Goal: Transaction & Acquisition: Purchase product/service

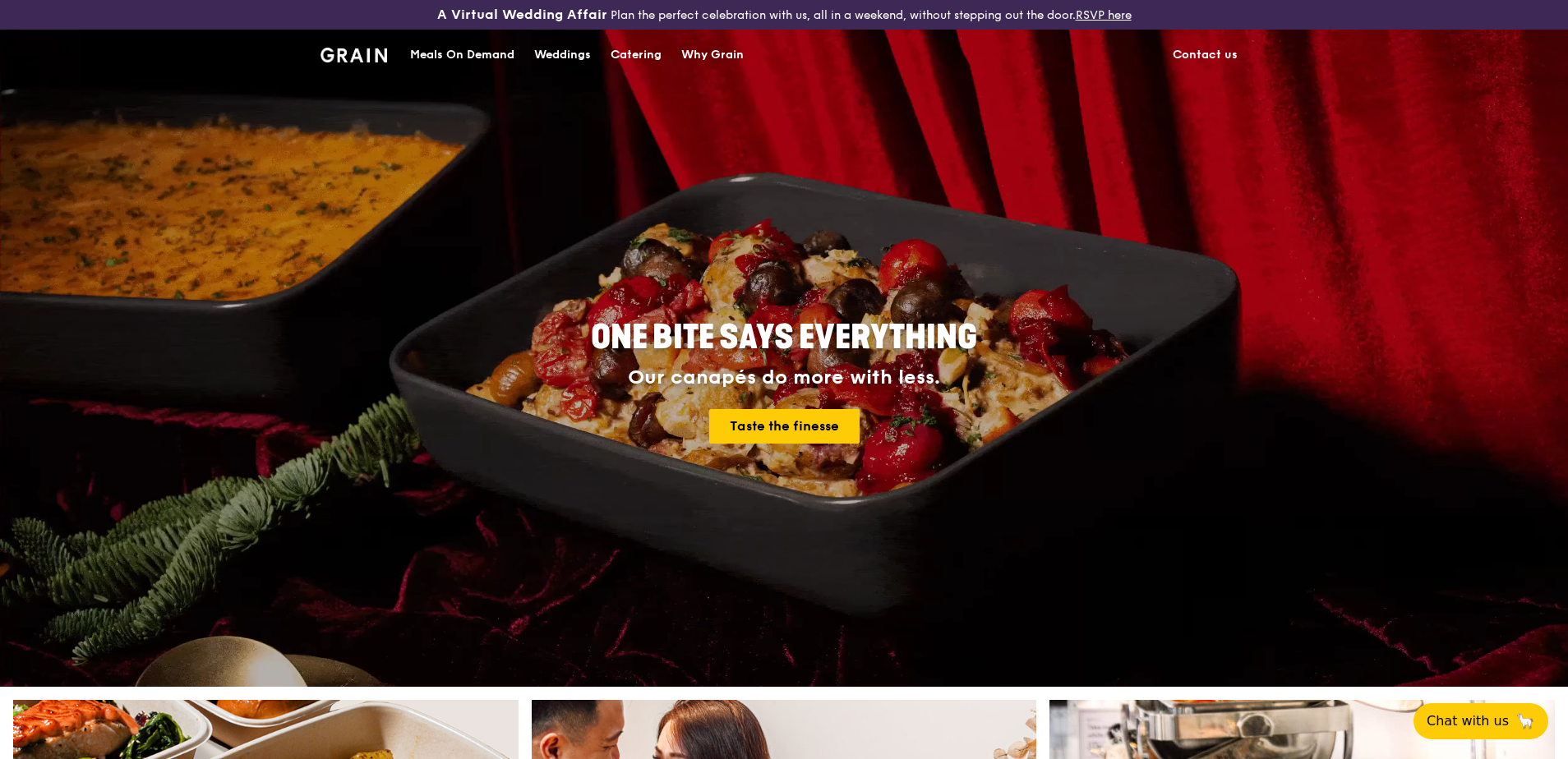
click at [469, 49] on div "Meals On Demand" at bounding box center [462, 55] width 105 height 49
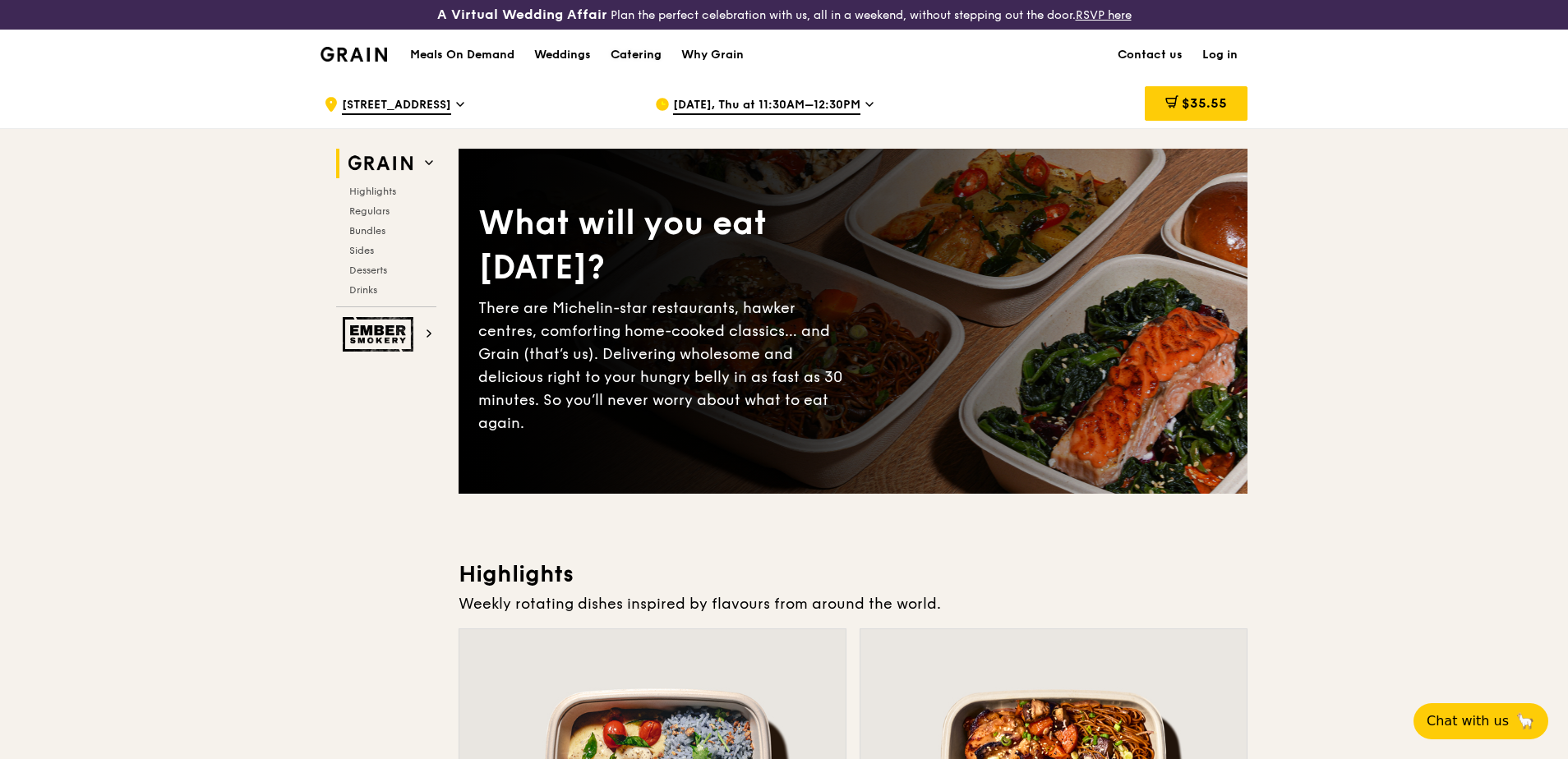
click at [639, 53] on div "Catering" at bounding box center [636, 55] width 51 height 49
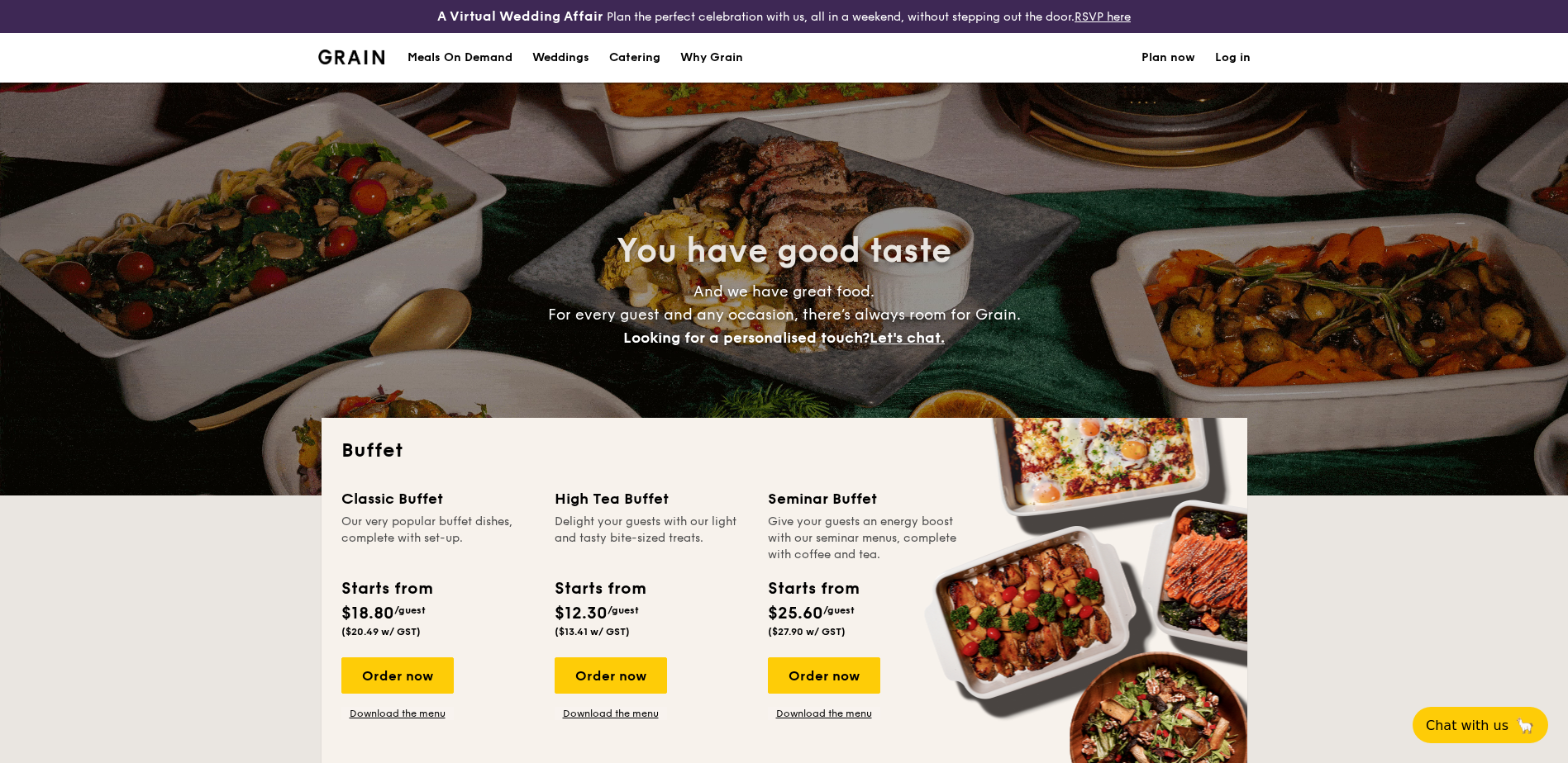
select select
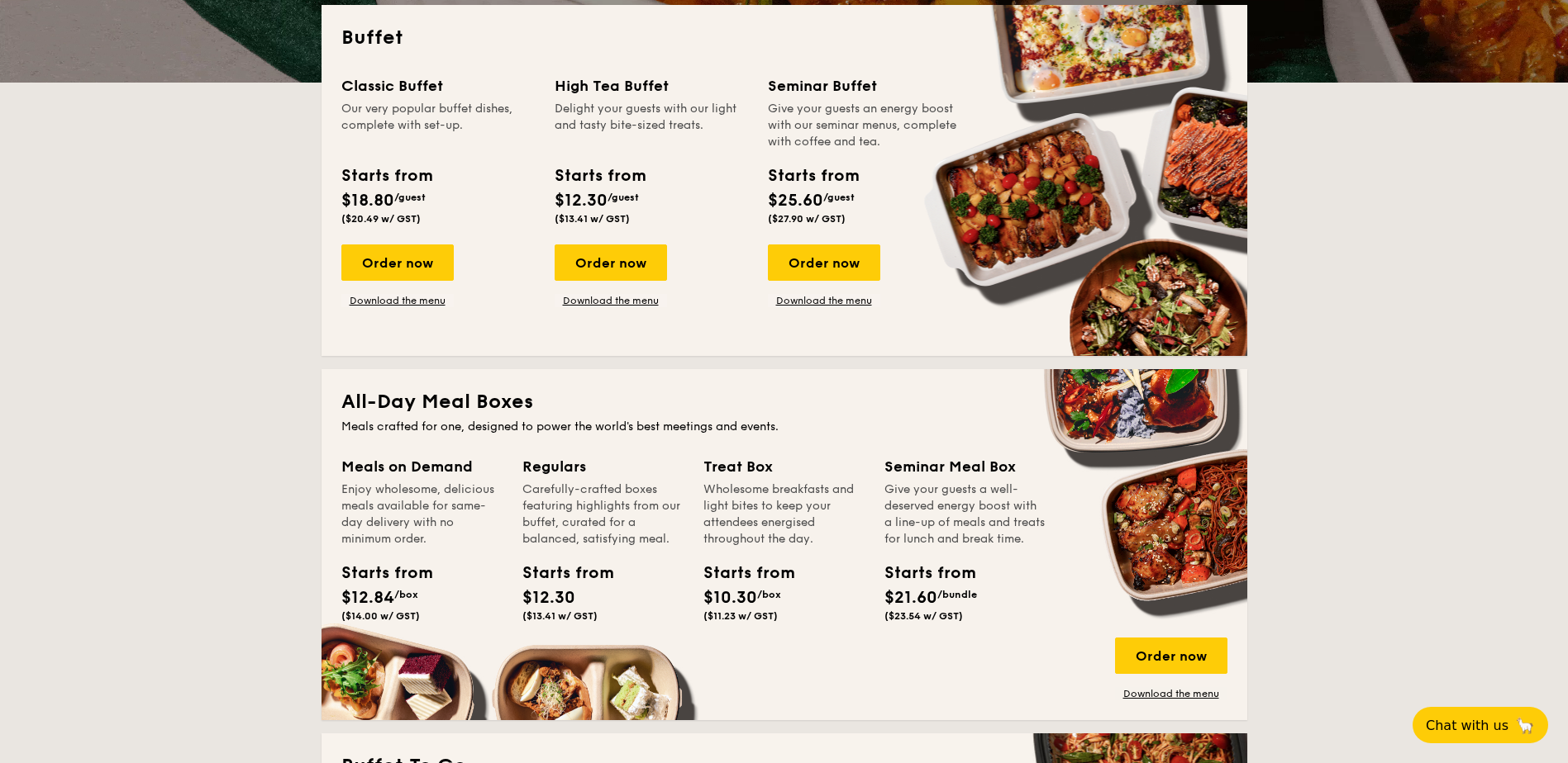
scroll to position [661, 0]
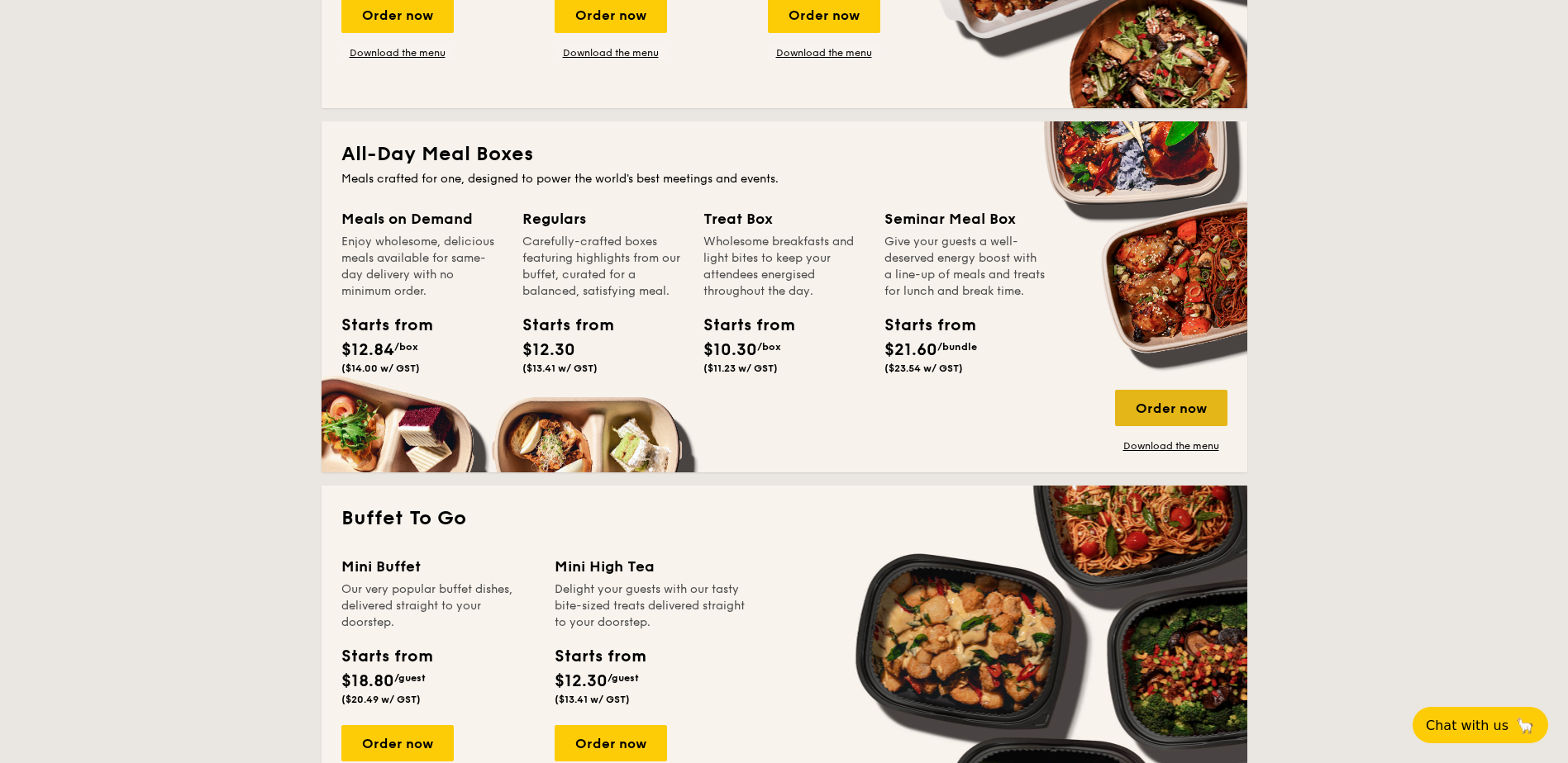
click at [1198, 409] on div "Order now" at bounding box center [1171, 408] width 112 height 36
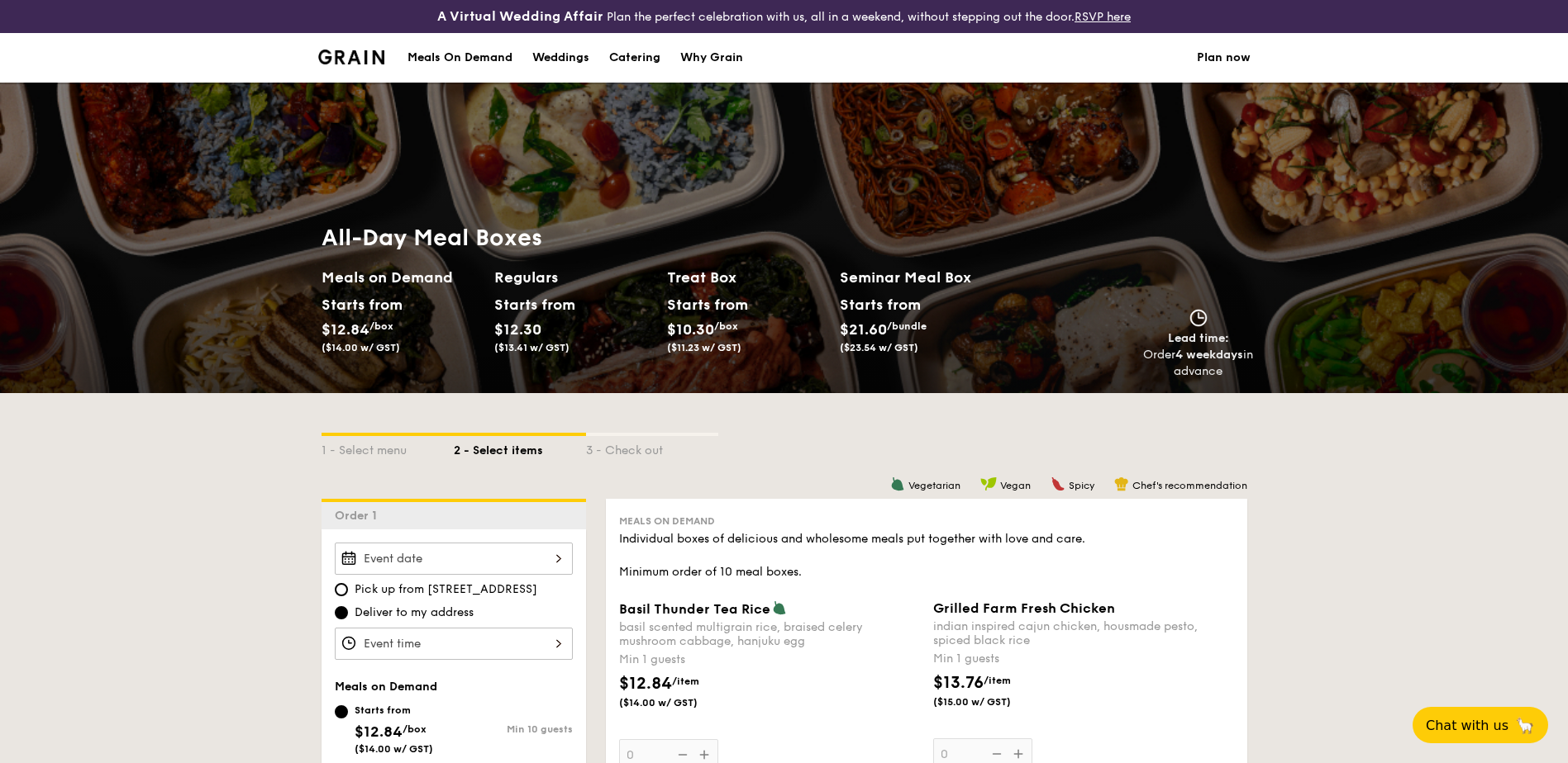
click at [475, 59] on div "Meals On Demand" at bounding box center [460, 58] width 105 height 49
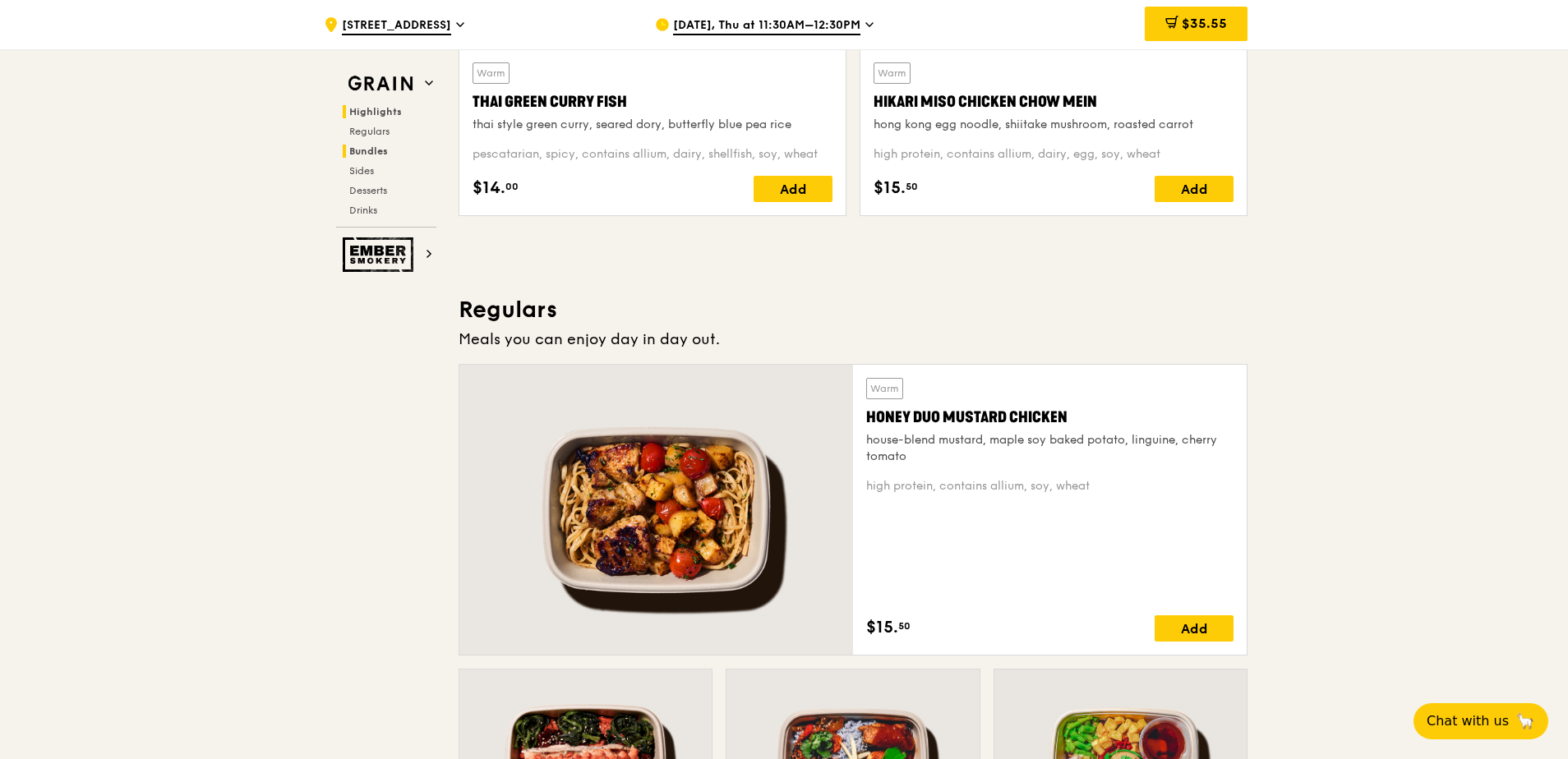
click at [375, 155] on span "Bundles" at bounding box center [368, 152] width 38 height 12
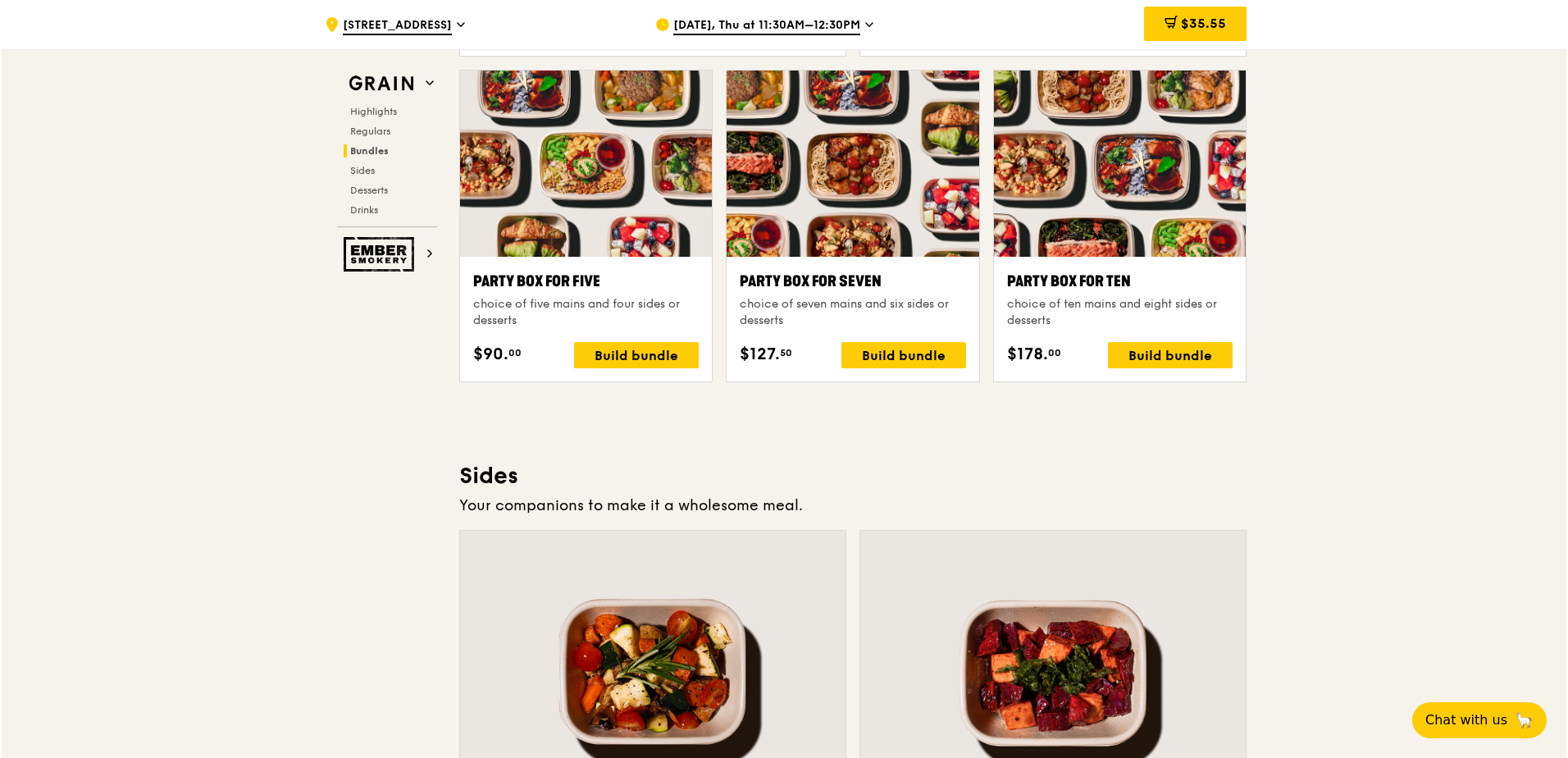
scroll to position [3279, 0]
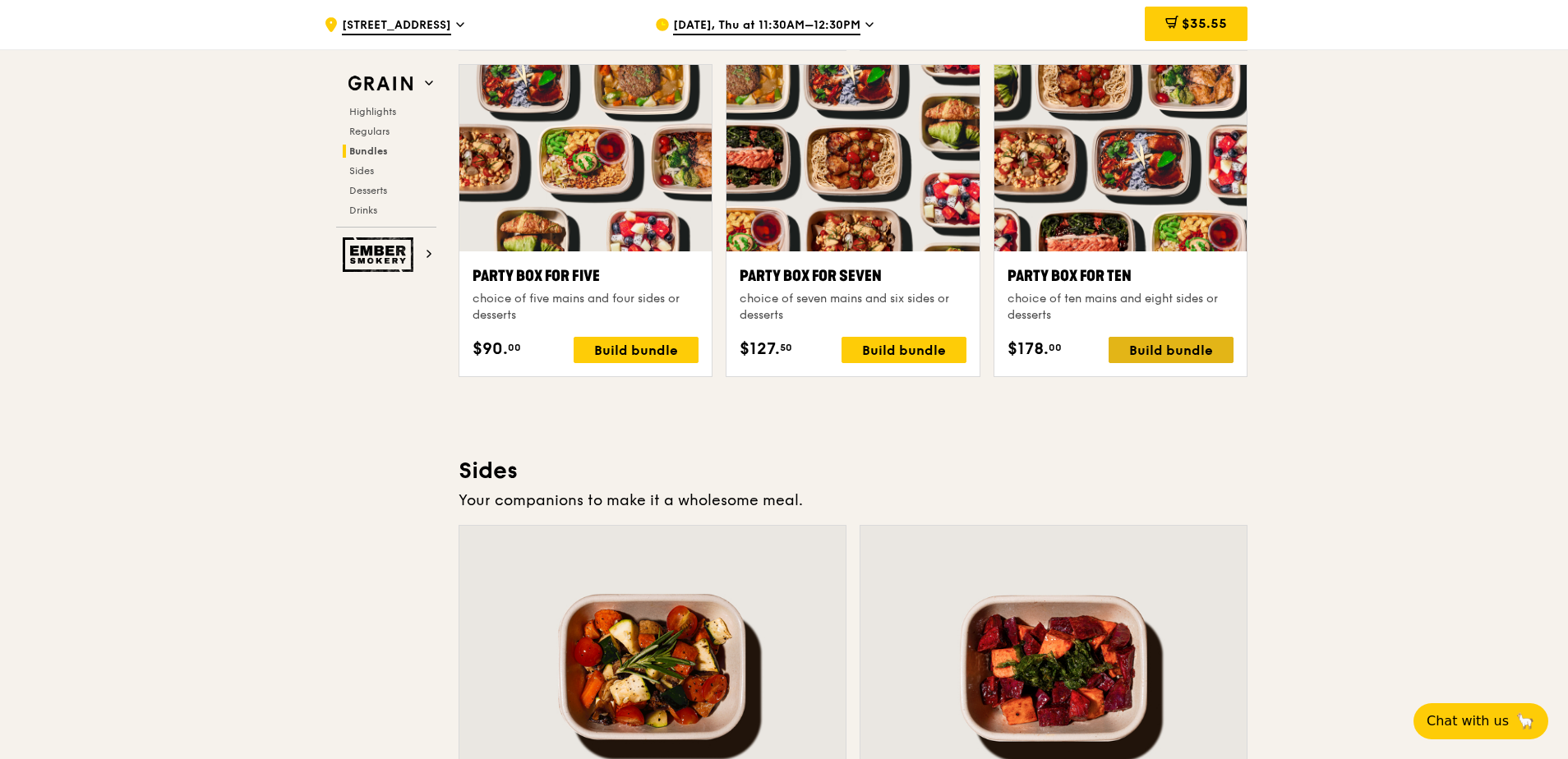
click at [1185, 356] on div "Build bundle" at bounding box center [1171, 350] width 125 height 26
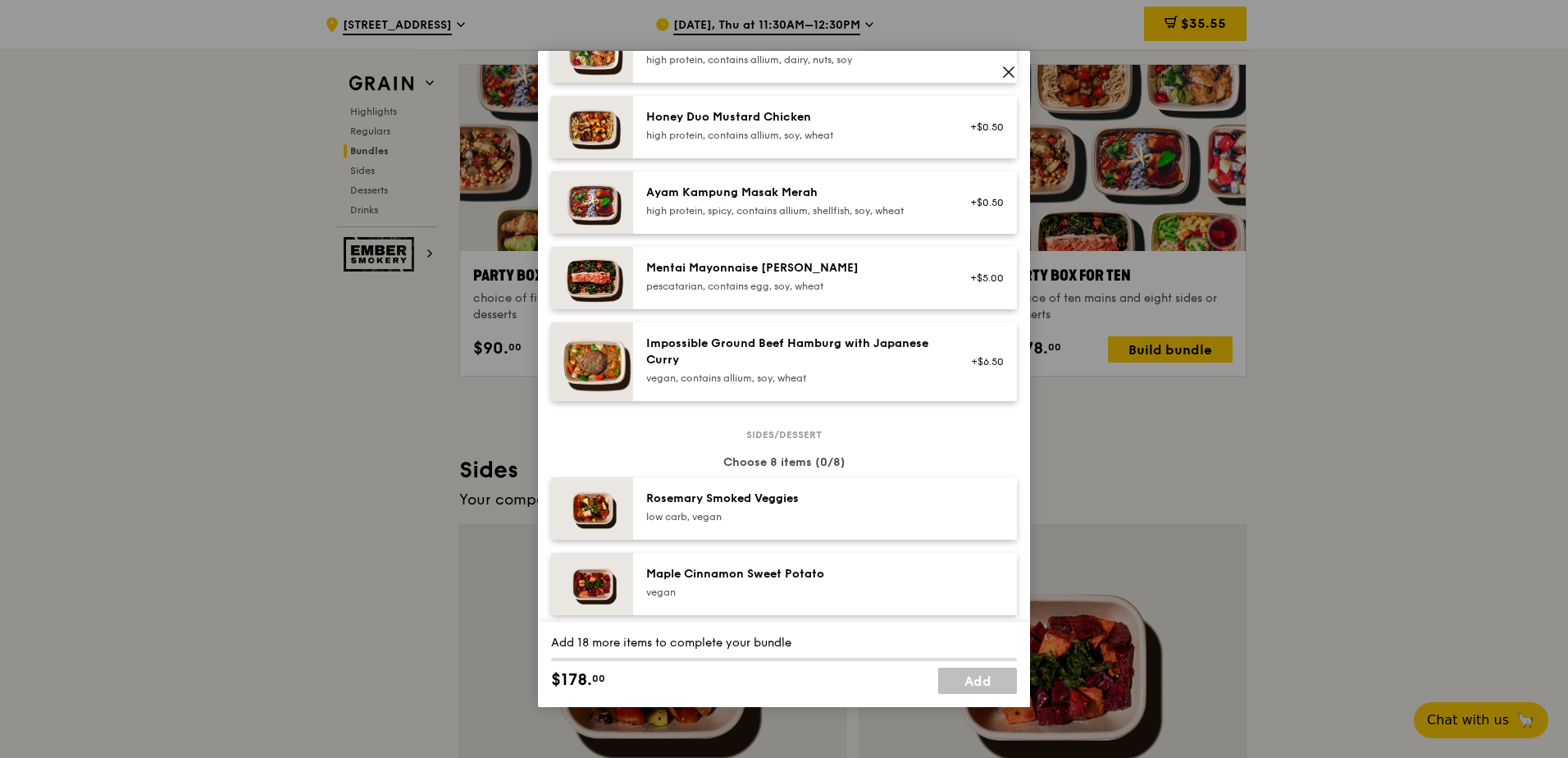
scroll to position [0, 0]
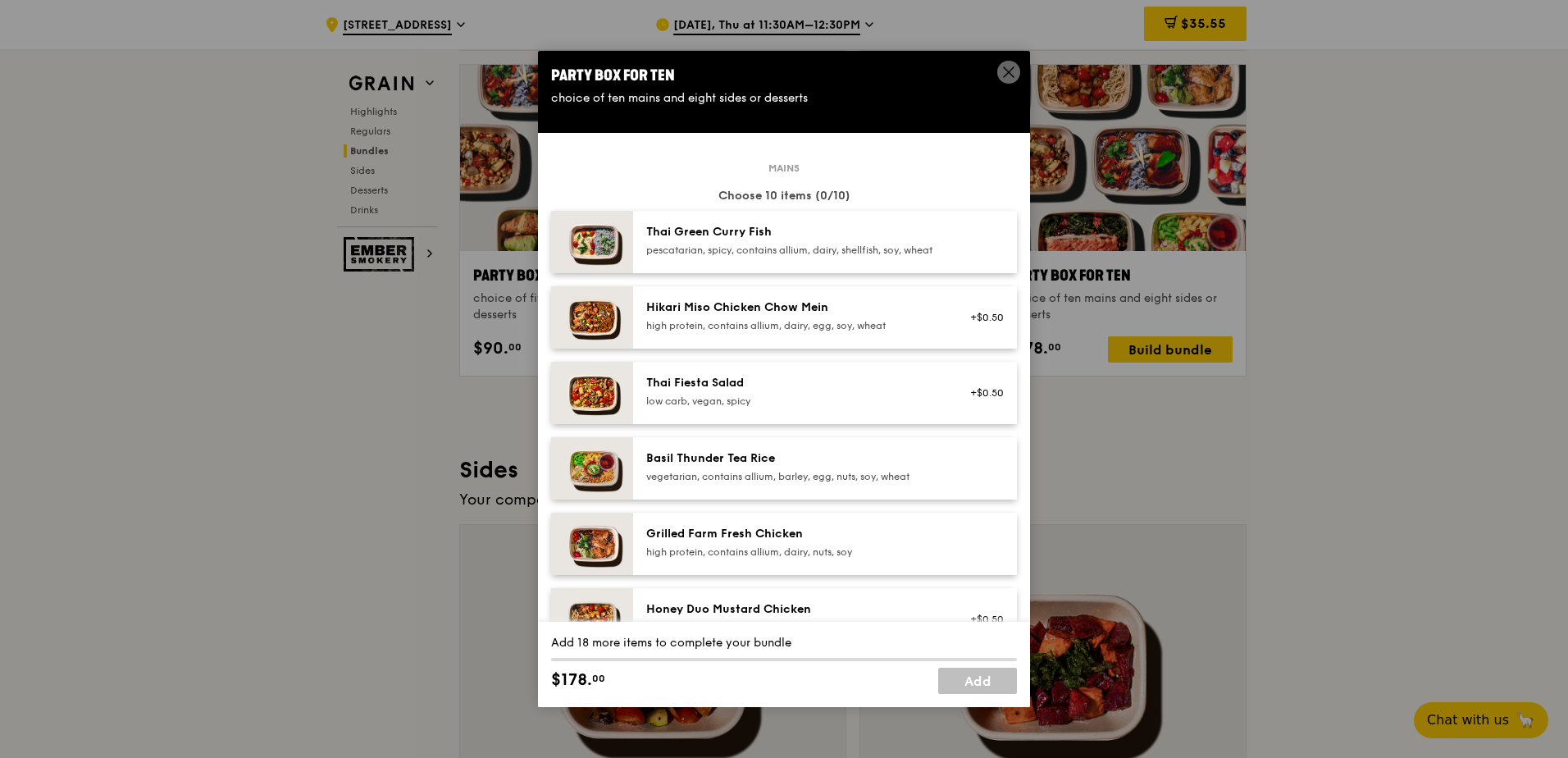
click at [999, 66] on span at bounding box center [1008, 71] width 22 height 22
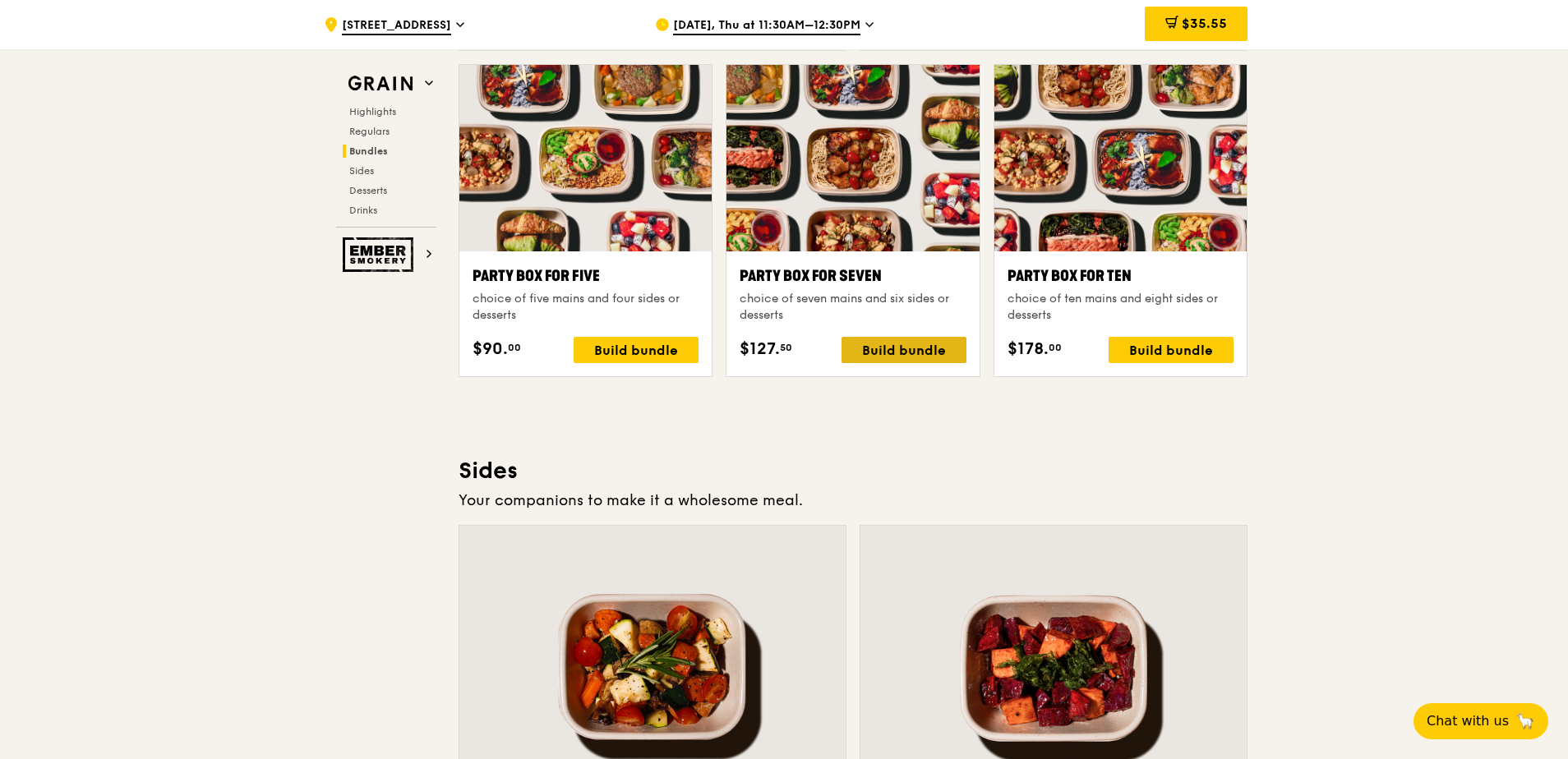
click at [897, 349] on div "Build bundle" at bounding box center [904, 350] width 125 height 26
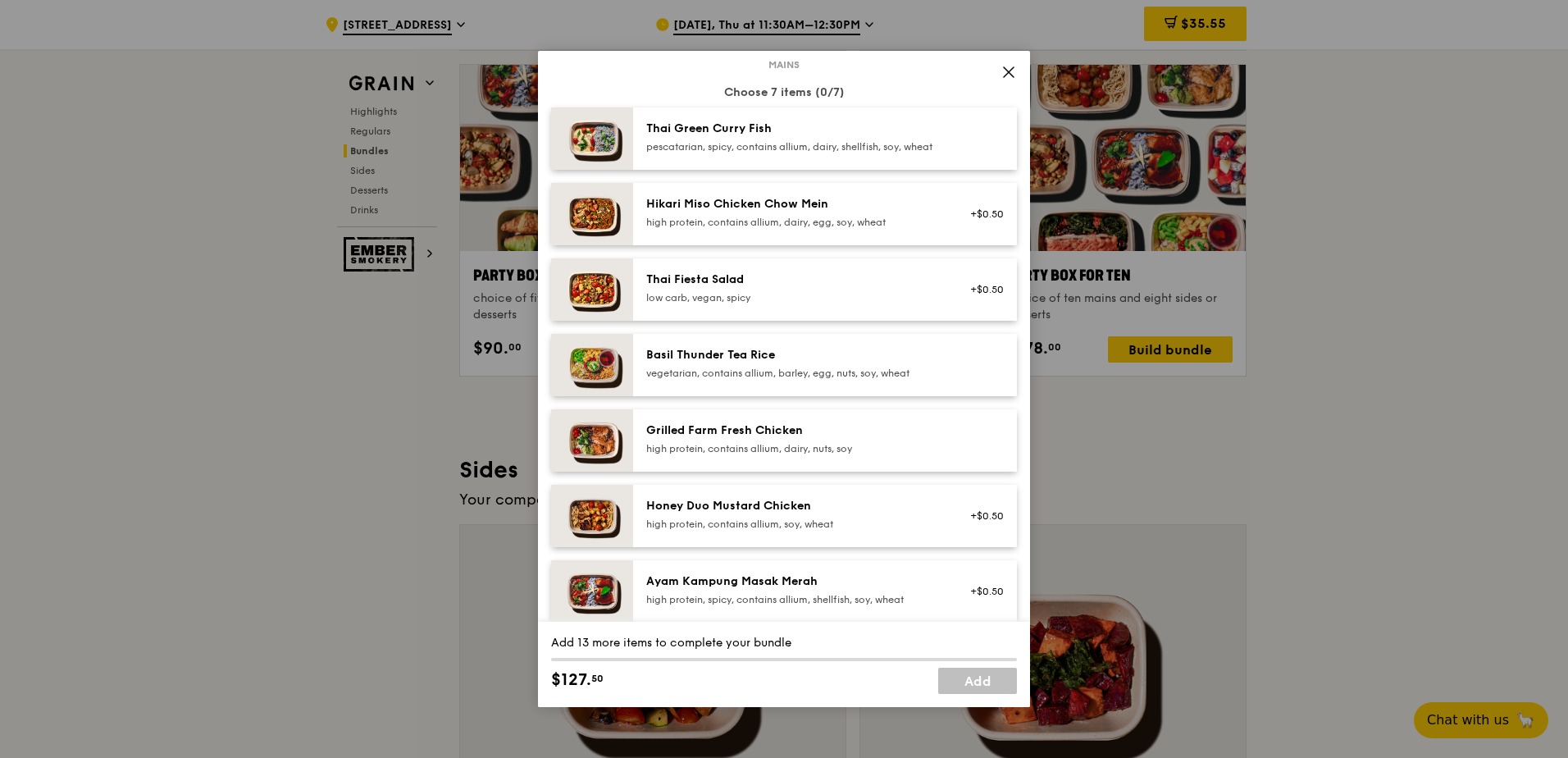
scroll to position [82, 0]
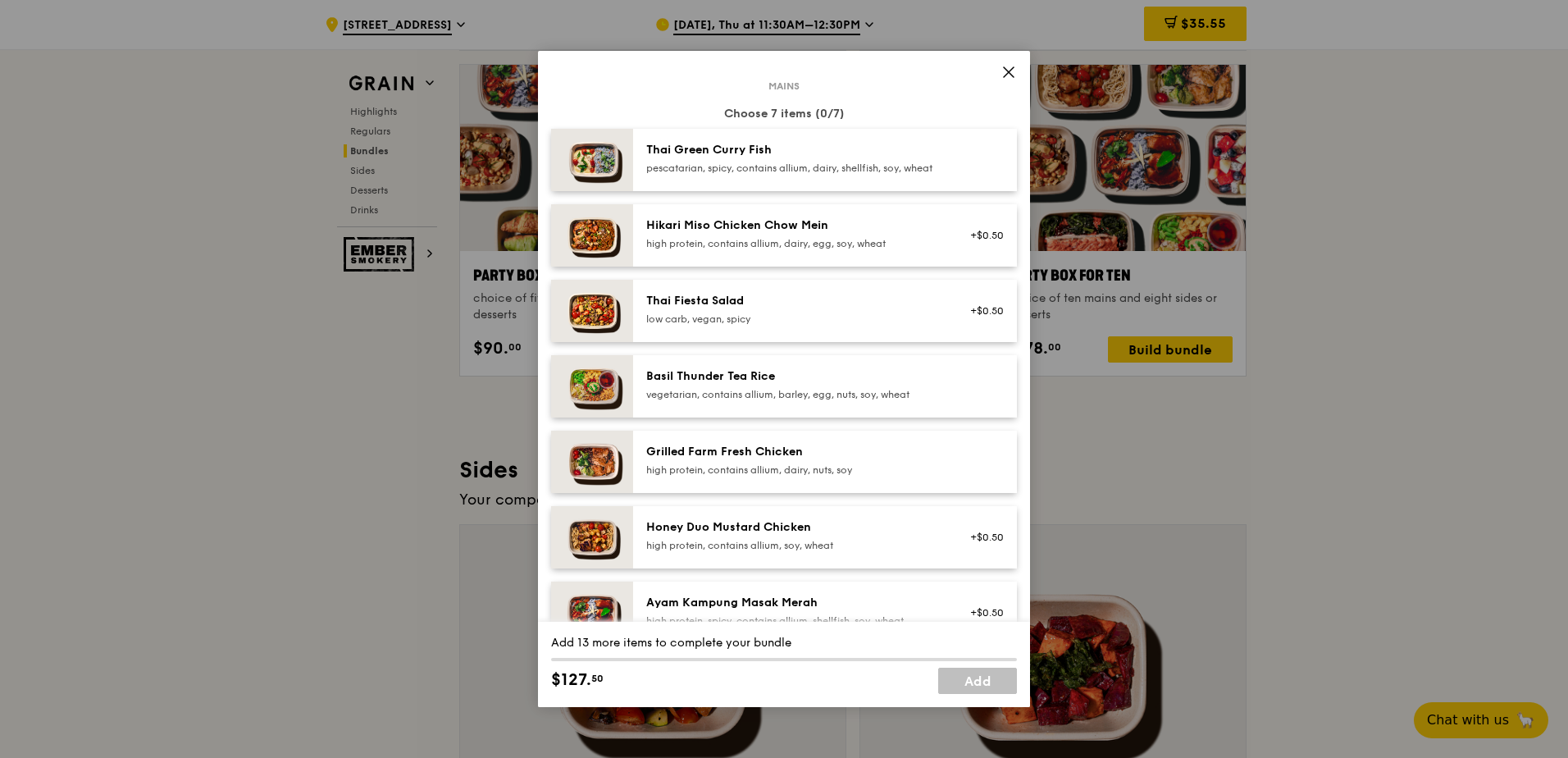
click at [730, 459] on div "Grilled Farm Fresh Chicken" at bounding box center [793, 452] width 294 height 17
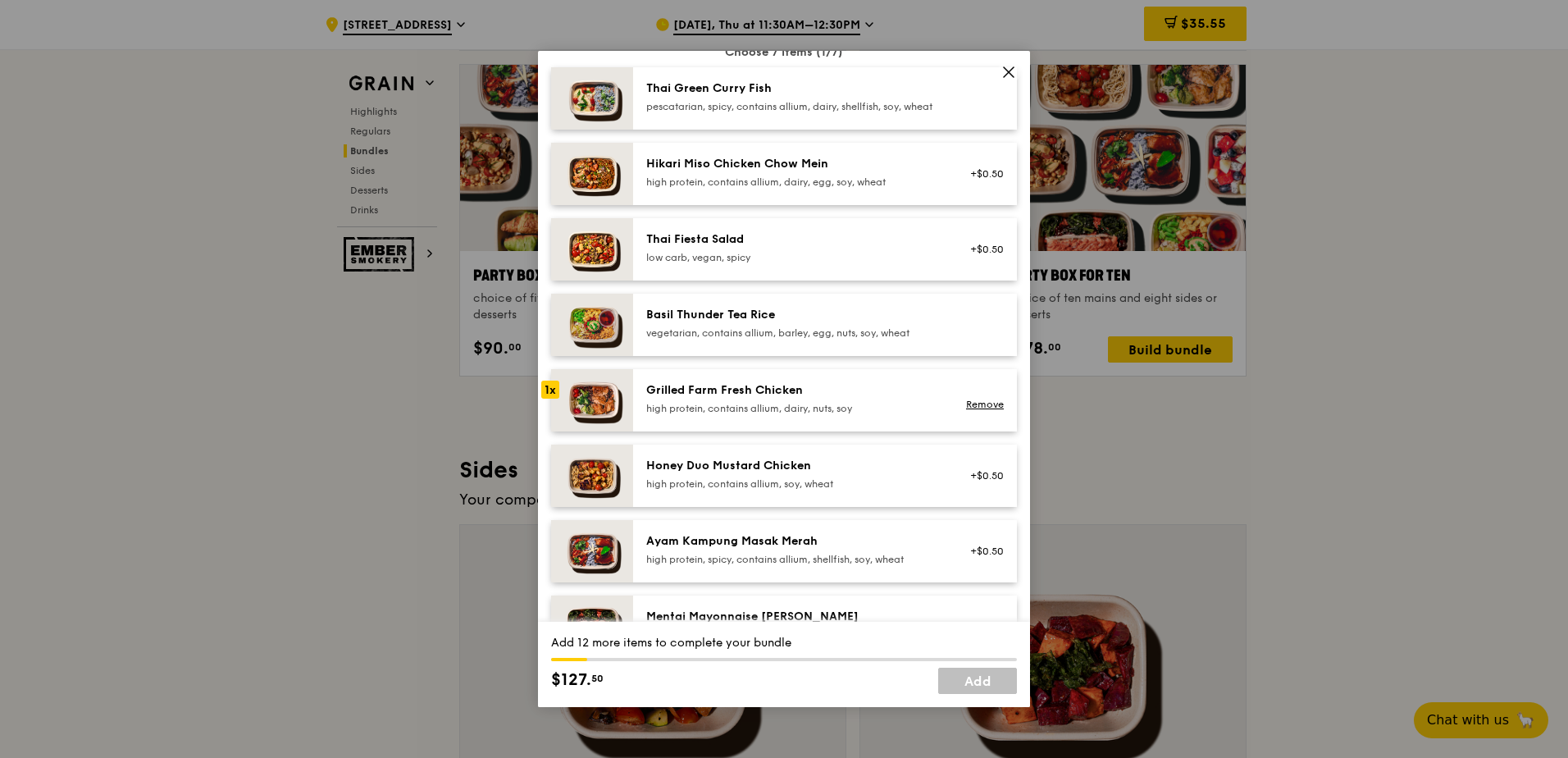
scroll to position [0, 0]
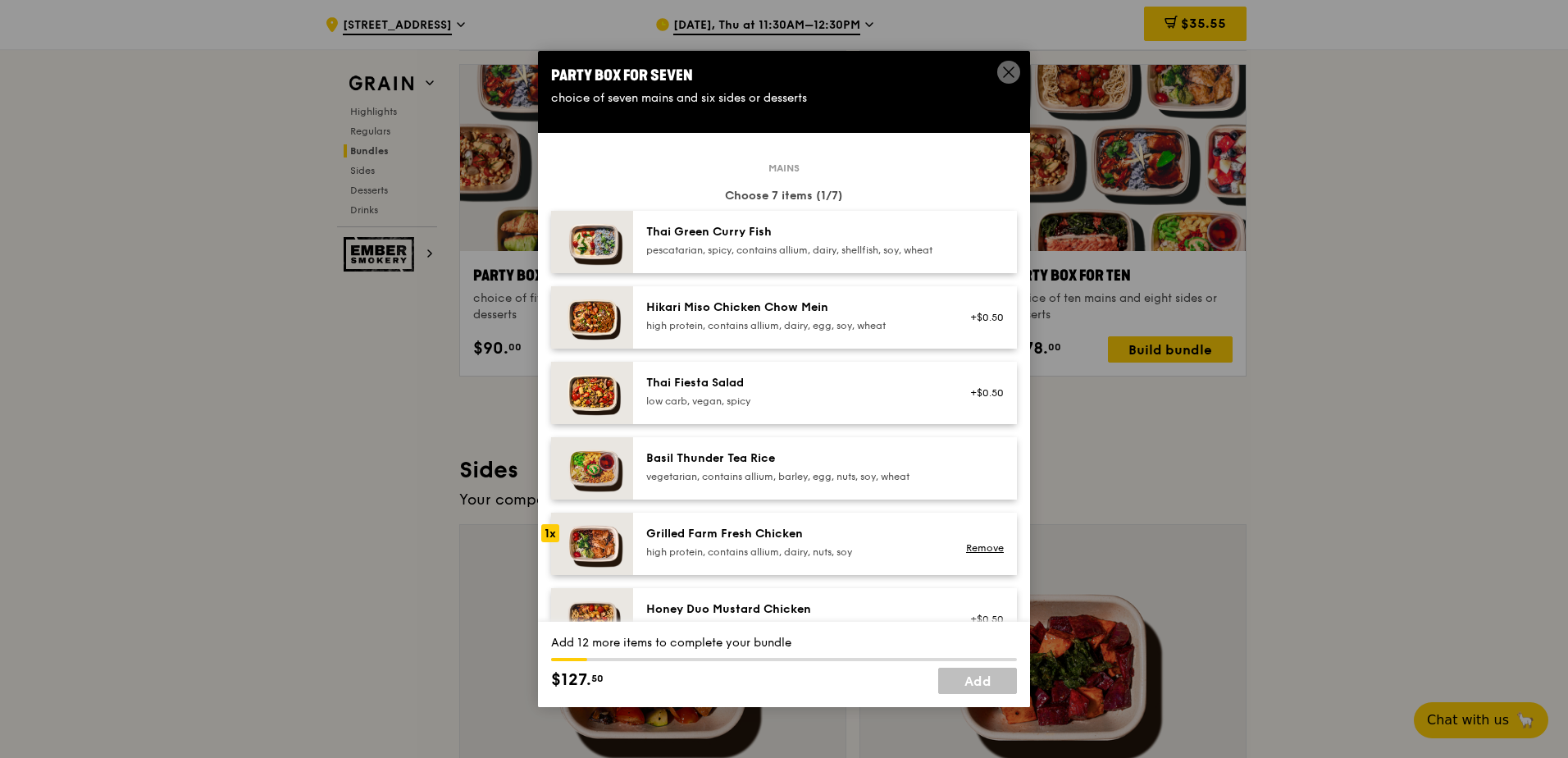
drag, startPoint x: 731, startPoint y: 241, endPoint x: 749, endPoint y: 246, distance: 18.7
click at [749, 246] on div "pescatarian, spicy, contains allium, dairy, shellfish, soy, wheat" at bounding box center [793, 249] width 294 height 13
click at [809, 257] on div "pescatarian, spicy, contains allium, dairy, shellfish, soy, wheat" at bounding box center [793, 249] width 294 height 13
click at [807, 257] on div "pescatarian, spicy, contains allium, dairy, shellfish, soy, wheat" at bounding box center [793, 249] width 294 height 13
click at [808, 257] on div "pescatarian, spicy, contains allium, dairy, shellfish, soy, wheat" at bounding box center [793, 249] width 294 height 13
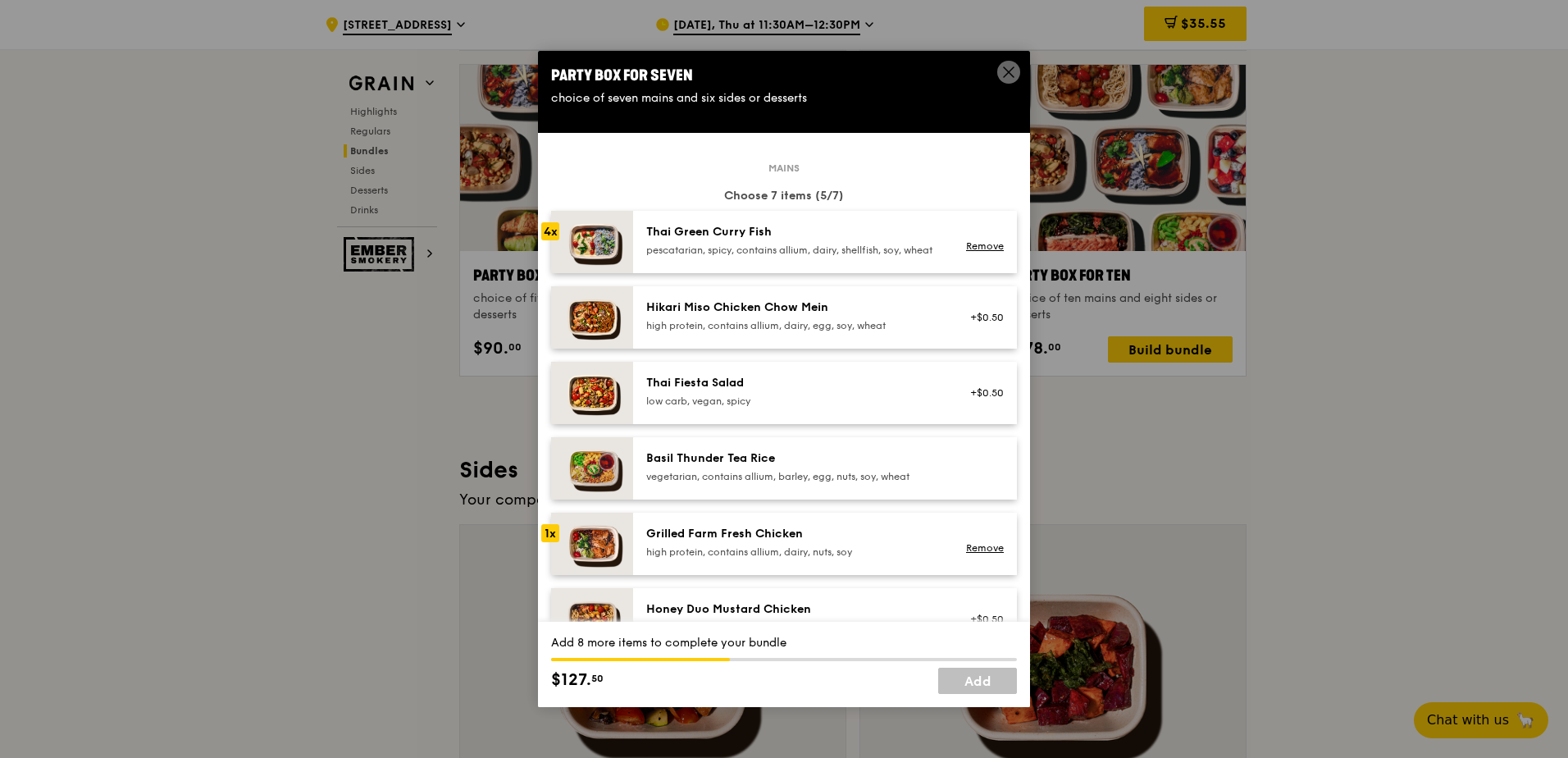
click at [788, 543] on div "Grilled Farm Fresh Chicken" at bounding box center [793, 534] width 294 height 17
click at [790, 543] on div "Grilled Farm Fresh Chicken" at bounding box center [793, 534] width 294 height 17
click at [791, 543] on div "Grilled Farm Fresh Chicken" at bounding box center [793, 534] width 294 height 17
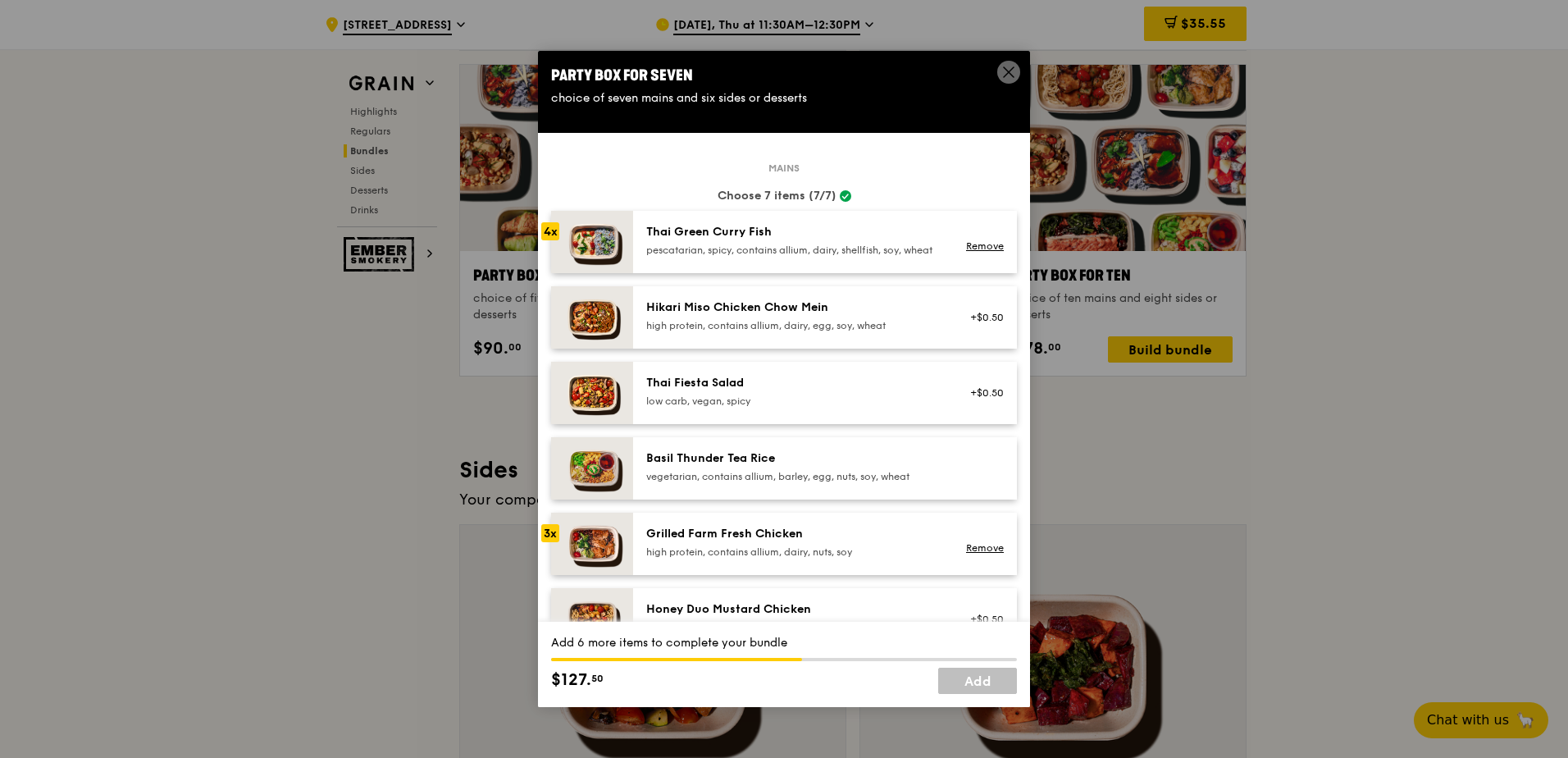
click at [783, 543] on div "Grilled Farm Fresh Chicken" at bounding box center [793, 534] width 294 height 17
click at [782, 543] on div "Grilled Farm Fresh Chicken" at bounding box center [793, 534] width 294 height 17
click at [778, 543] on div "Grilled Farm Fresh Chicken" at bounding box center [793, 534] width 294 height 17
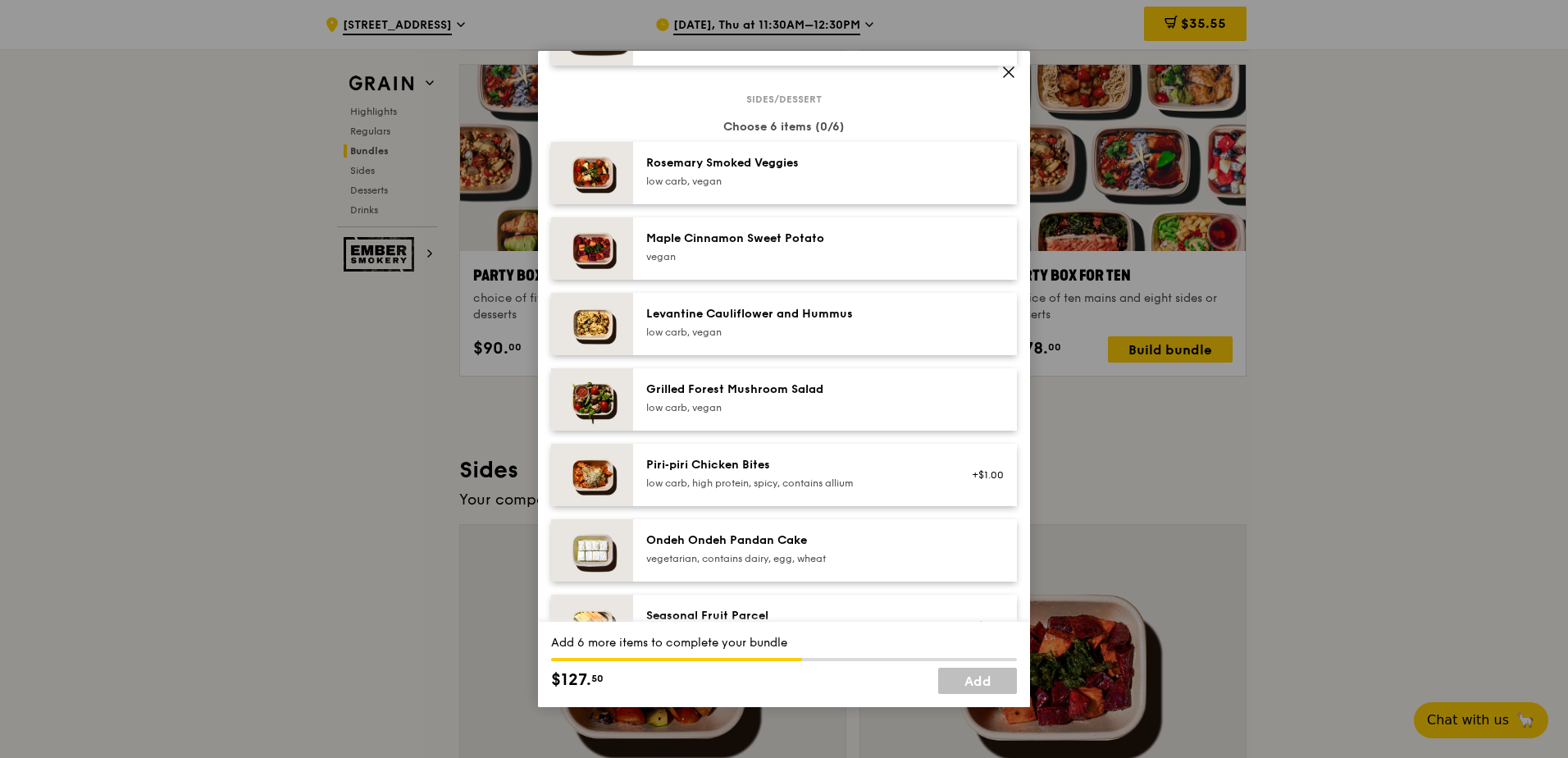
scroll to position [821, 0]
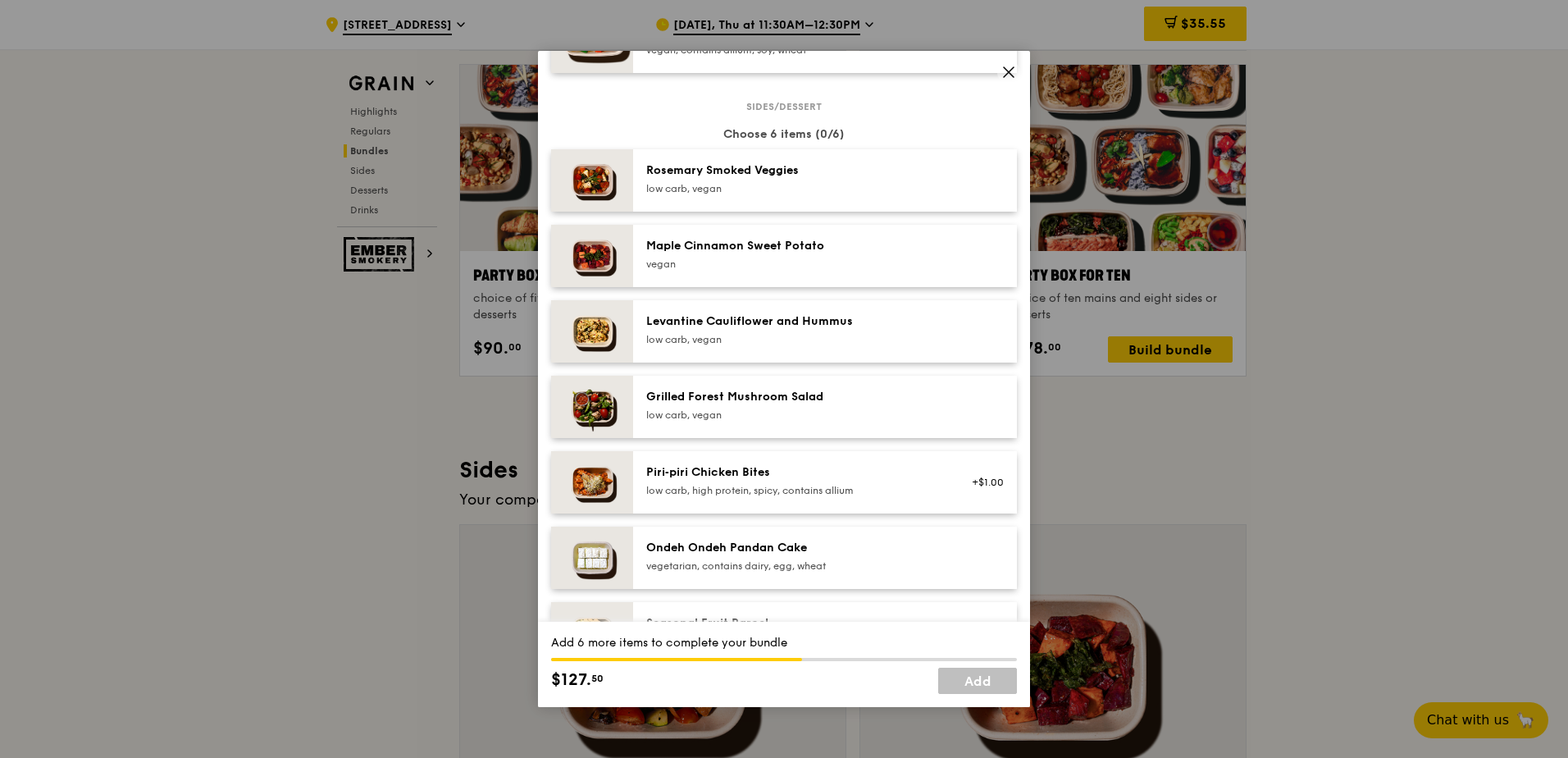
click at [777, 193] on div "Rosemary Smoked Veggies low carb, vegan" at bounding box center [793, 179] width 294 height 33
click at [777, 254] on div "Maple Cinnamon Sweet Potato" at bounding box center [793, 245] width 294 height 17
click at [771, 346] on div "low carb, vegan" at bounding box center [793, 339] width 294 height 13
drag, startPoint x: 762, startPoint y: 420, endPoint x: 752, endPoint y: 407, distance: 16.4
click at [752, 405] on div "Grilled Forest Mushroom Salad" at bounding box center [793, 397] width 294 height 17
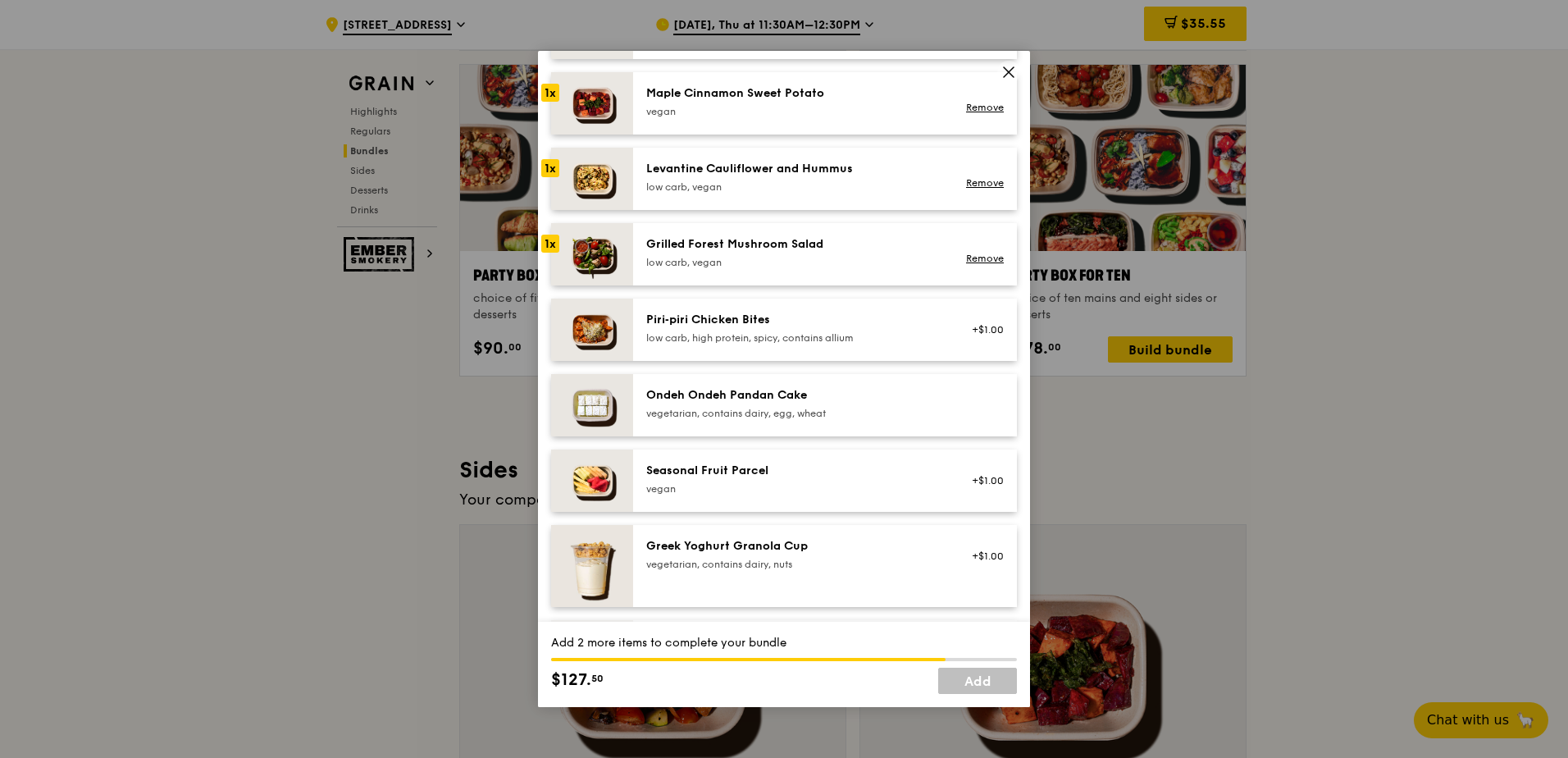
scroll to position [1067, 0]
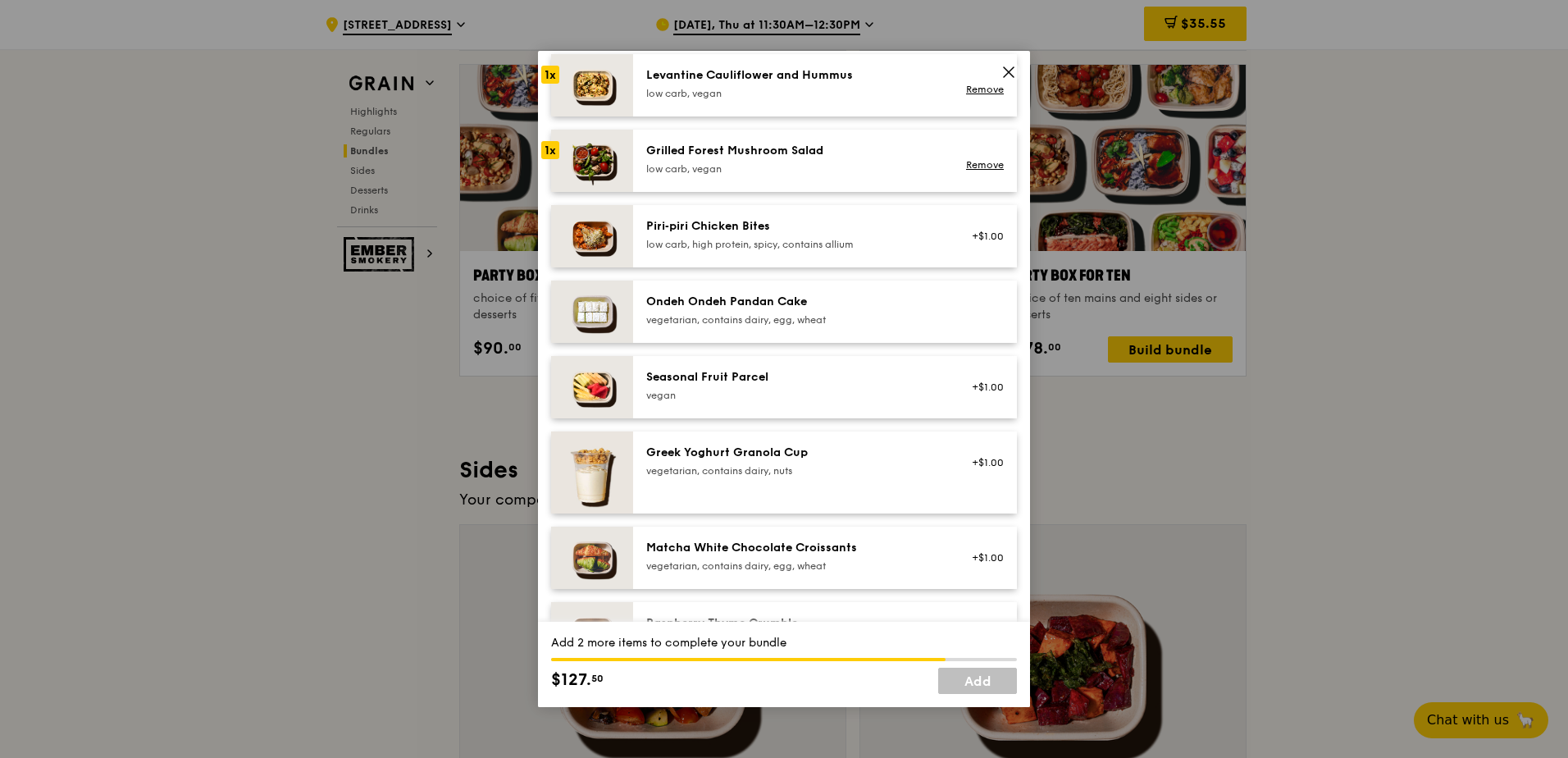
click at [767, 385] on div "Seasonal Fruit Parcel" at bounding box center [793, 378] width 294 height 17
click at [786, 557] on div "Matcha White Chocolate Croissants" at bounding box center [793, 548] width 294 height 17
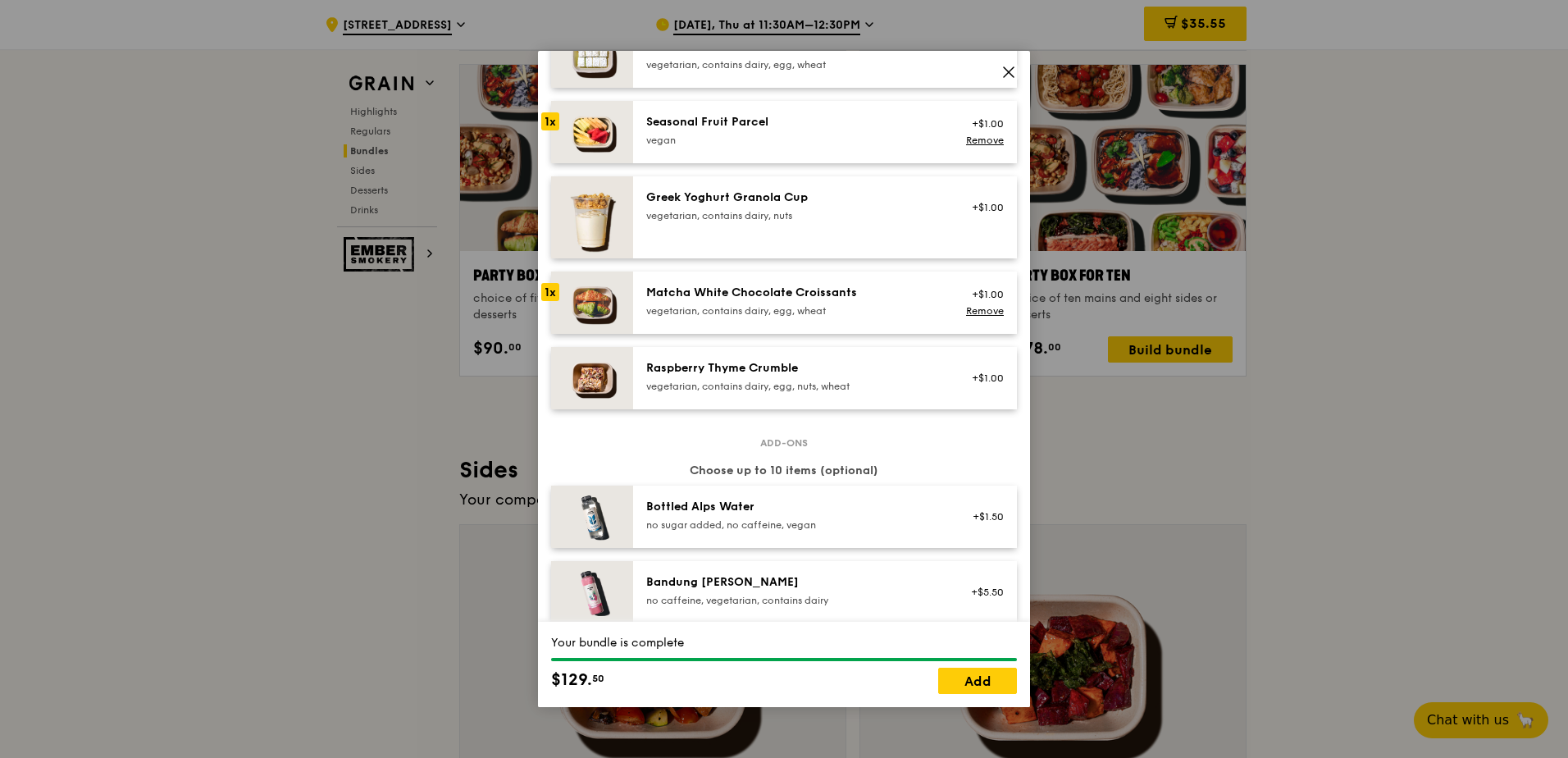
scroll to position [1149, 0]
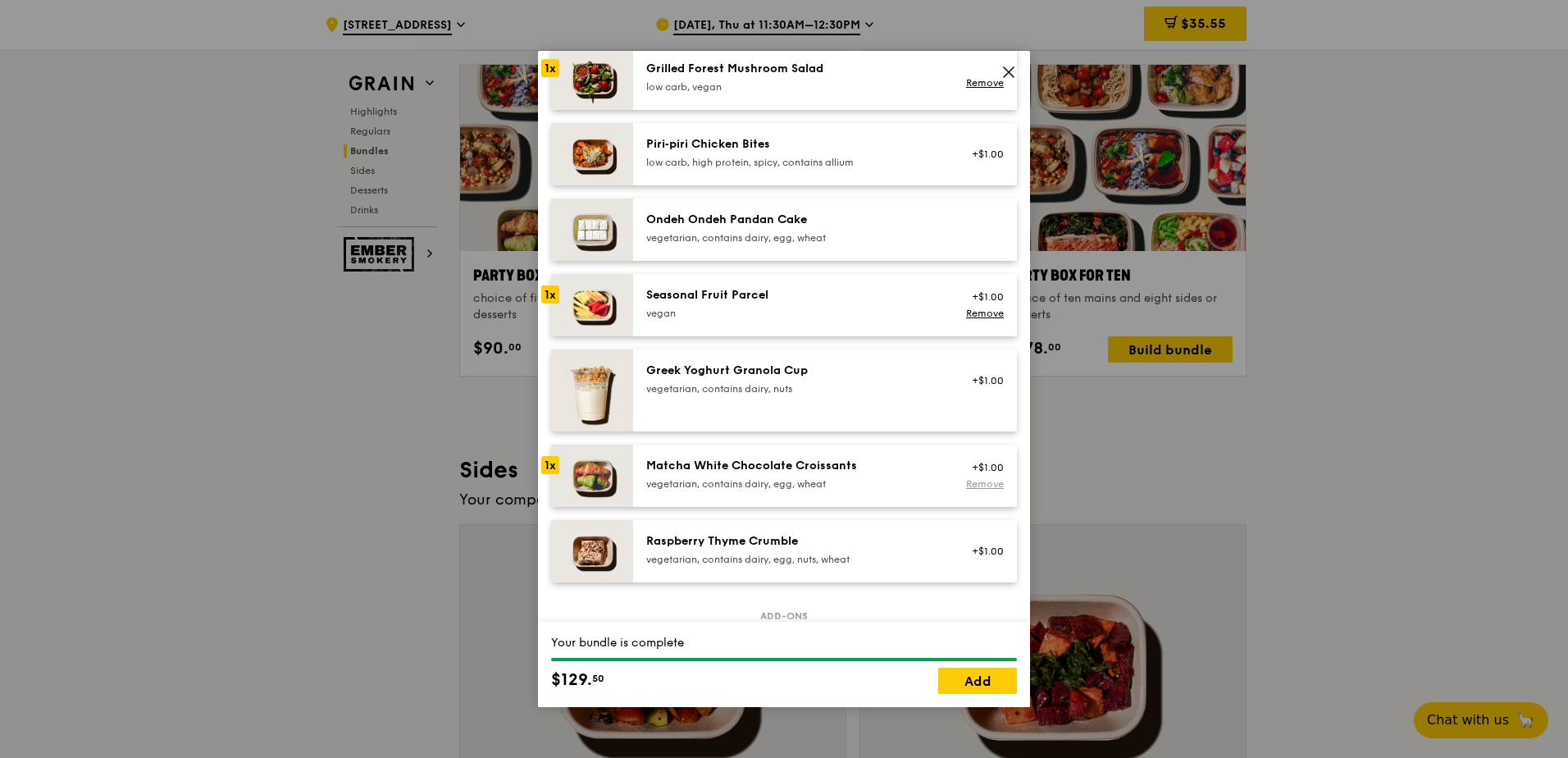
click at [990, 490] on link "Remove" at bounding box center [984, 484] width 38 height 12
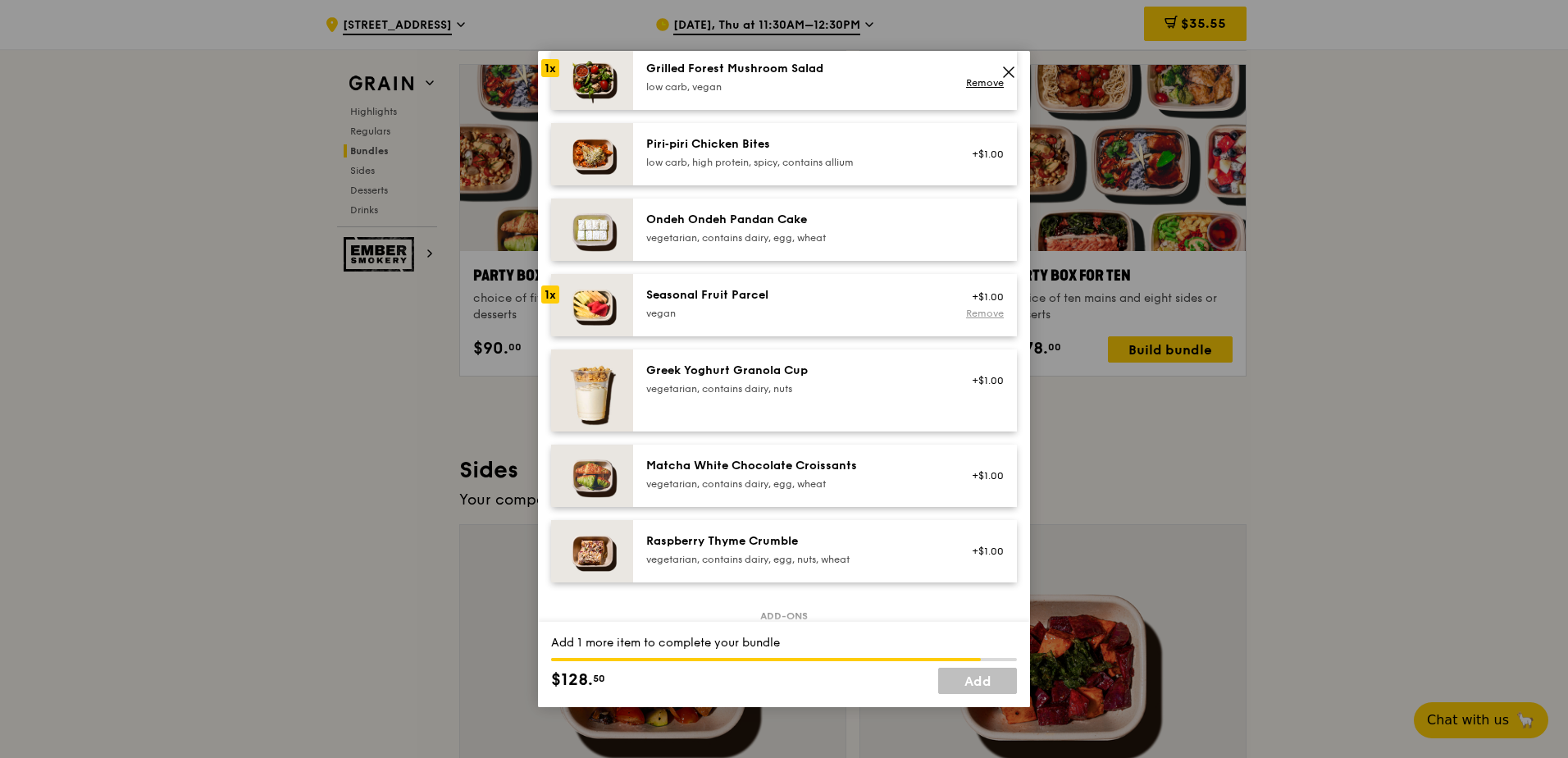
click at [972, 319] on link "Remove" at bounding box center [984, 314] width 38 height 12
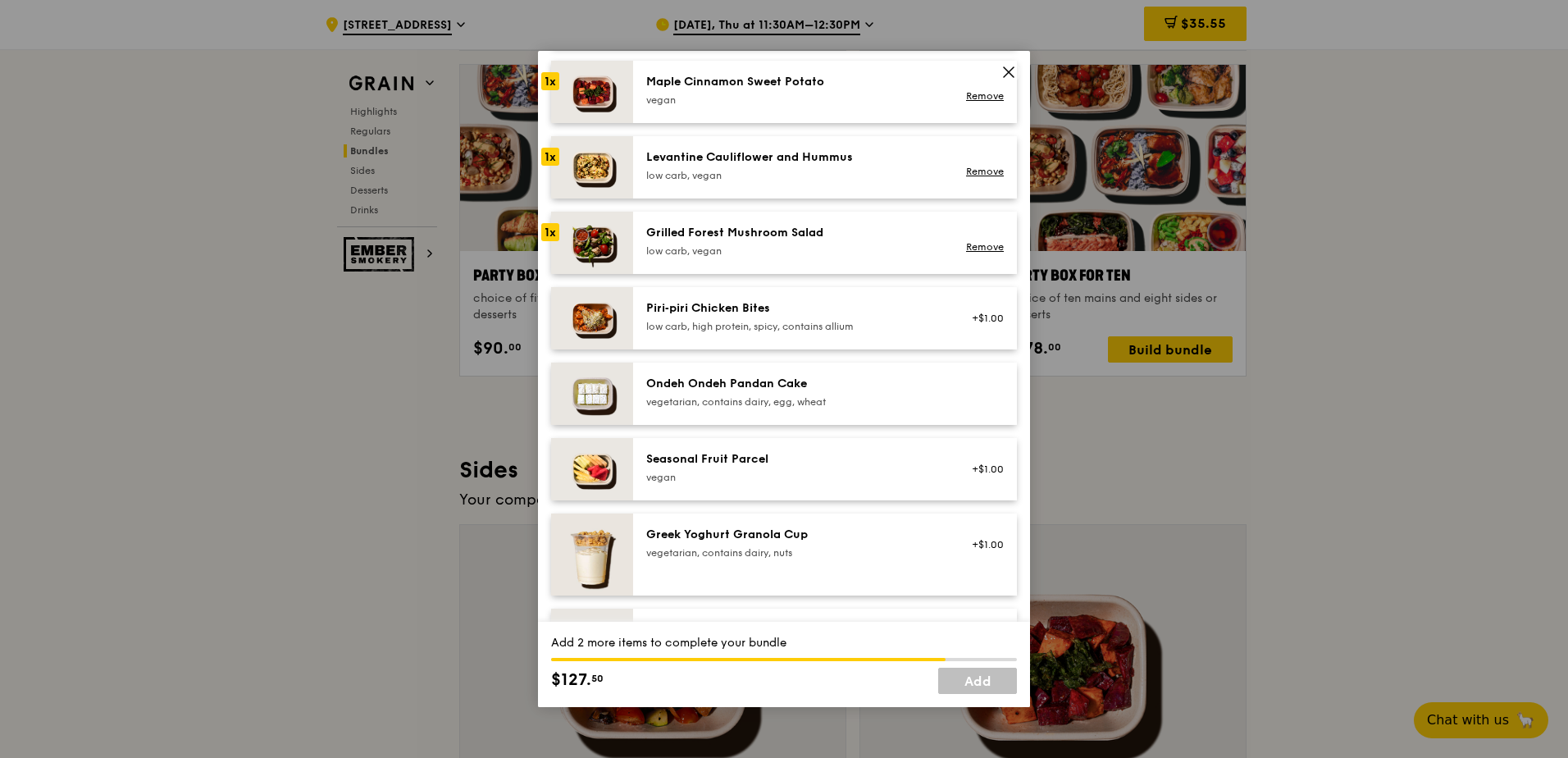
click at [771, 392] on div "Ondeh Ondeh Pandan Cake" at bounding box center [793, 383] width 294 height 17
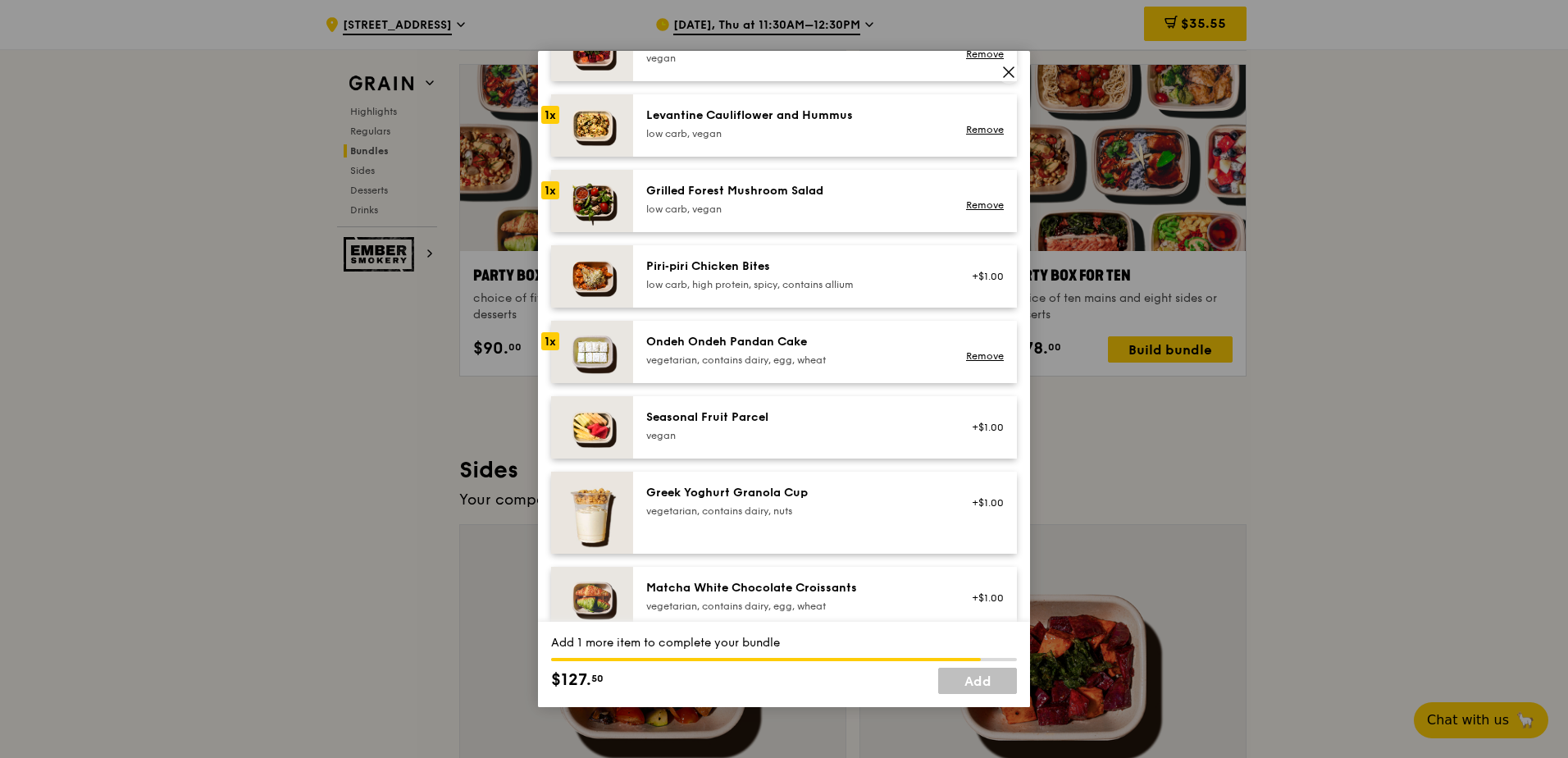
scroll to position [903, 0]
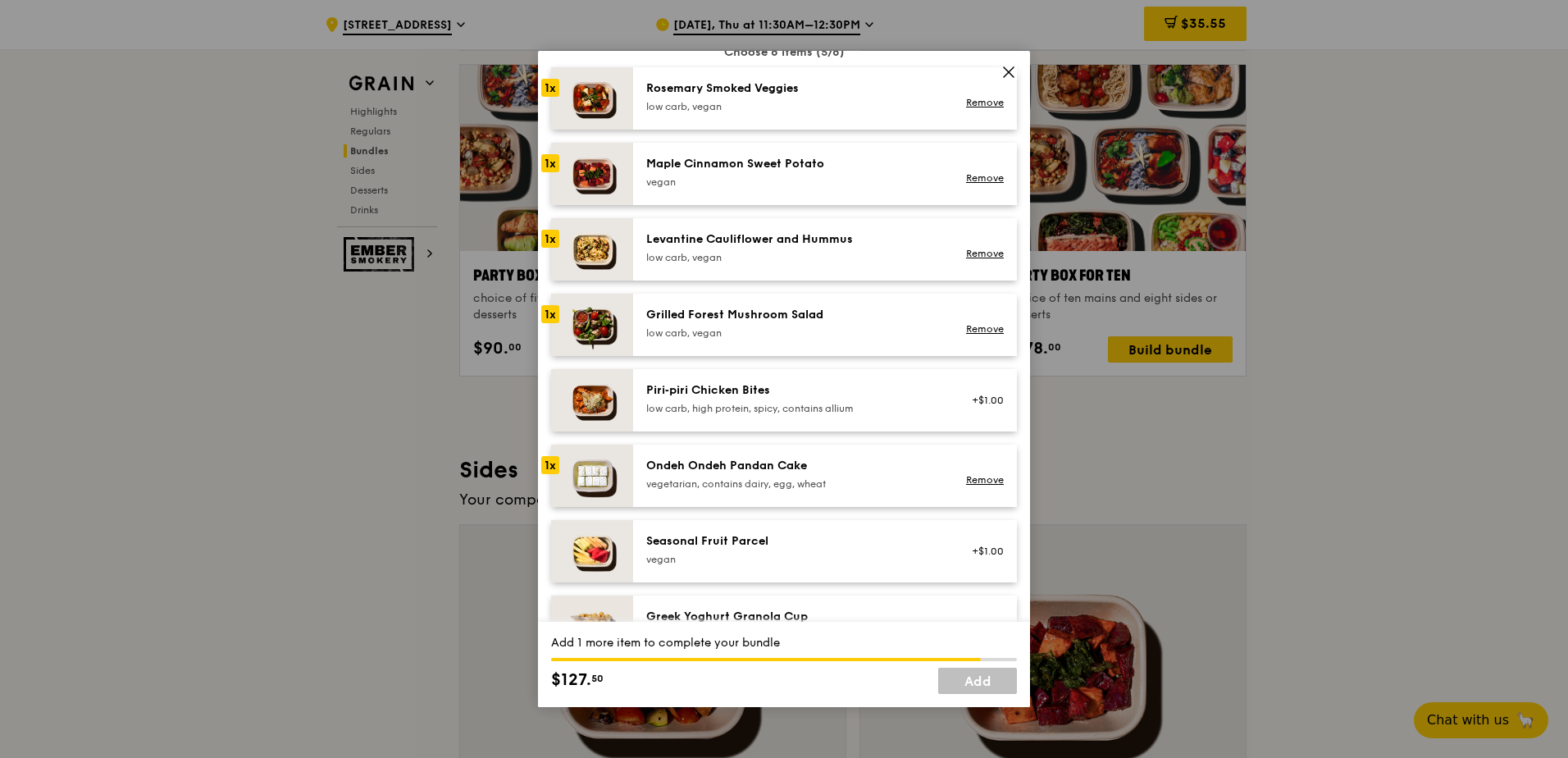
click at [744, 490] on div "Ondeh Ondeh Pandan Cake vegetarian, contains dairy, egg, wheat" at bounding box center [793, 474] width 294 height 33
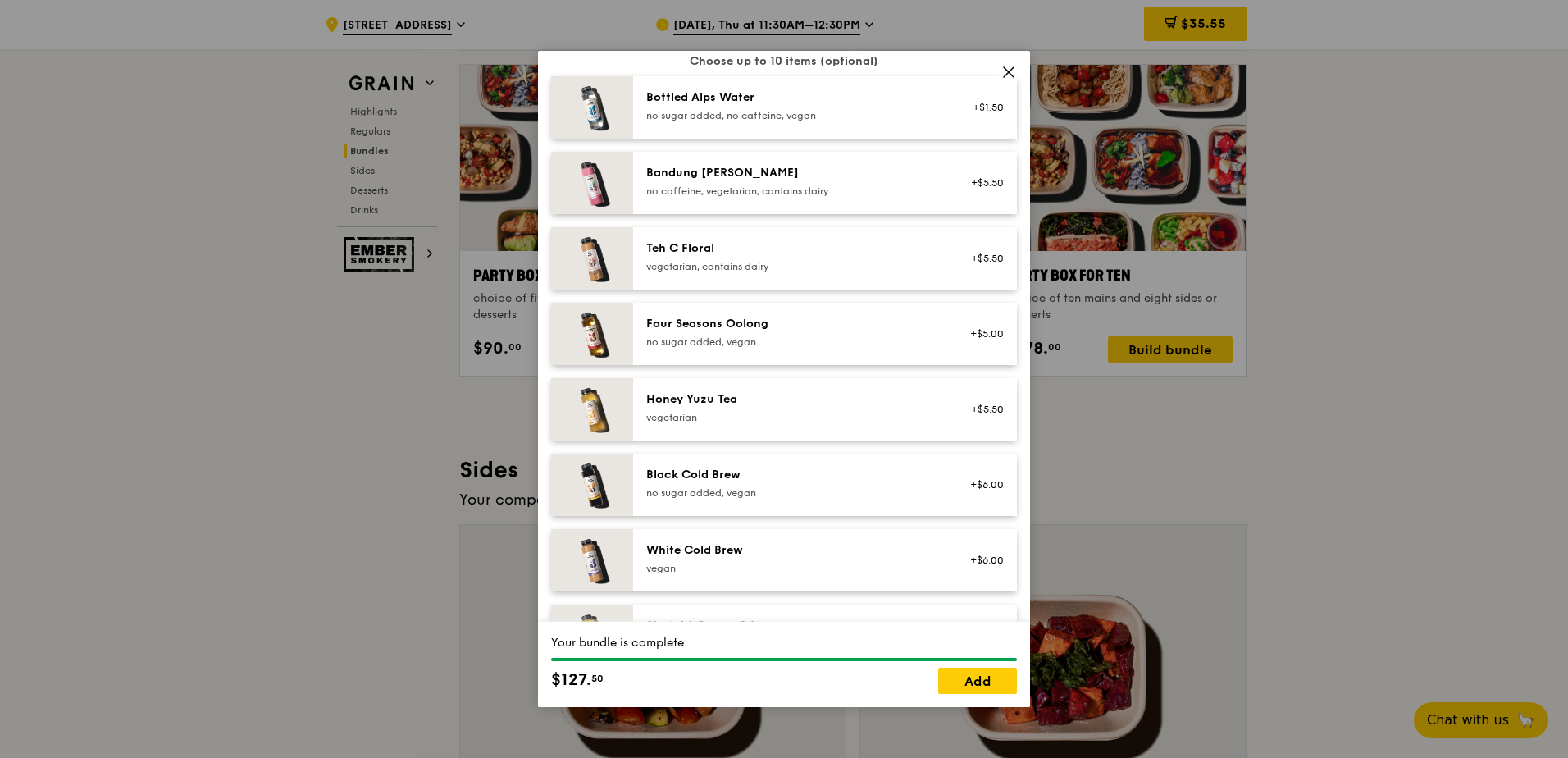
scroll to position [1879, 0]
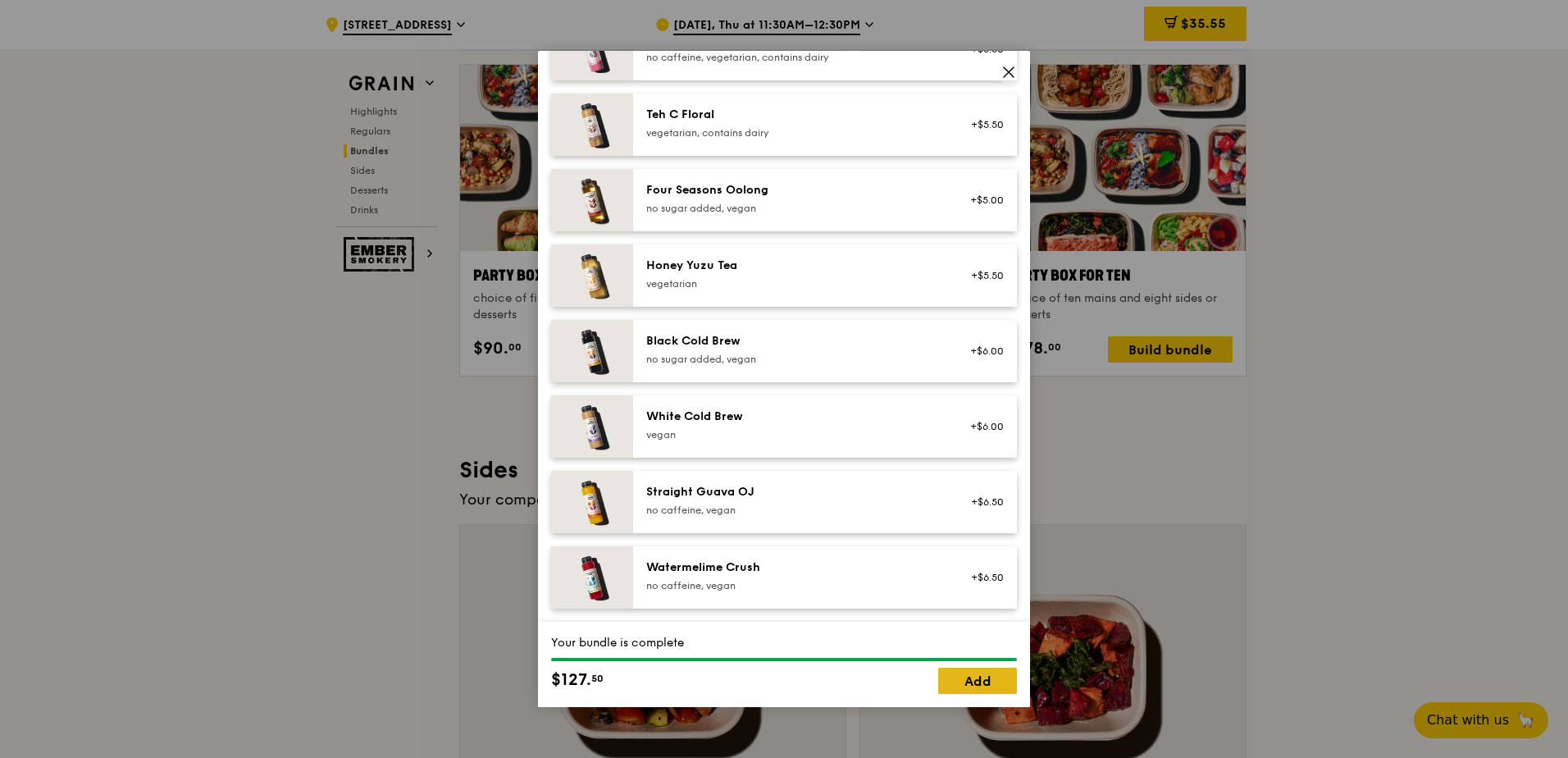
click at [961, 672] on link "Add" at bounding box center [978, 681] width 79 height 26
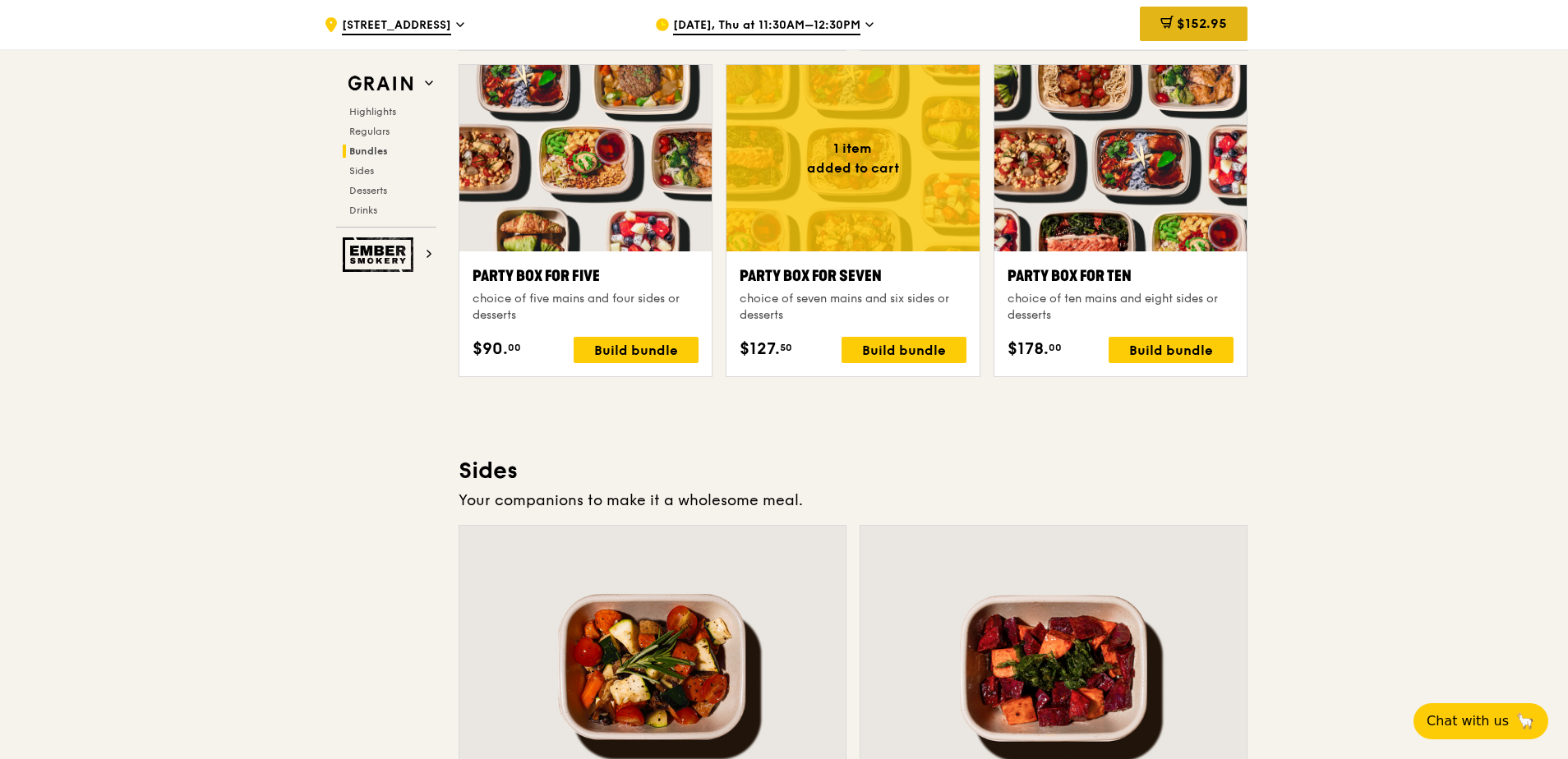
click at [1226, 21] on span "$152.95" at bounding box center [1202, 24] width 50 height 16
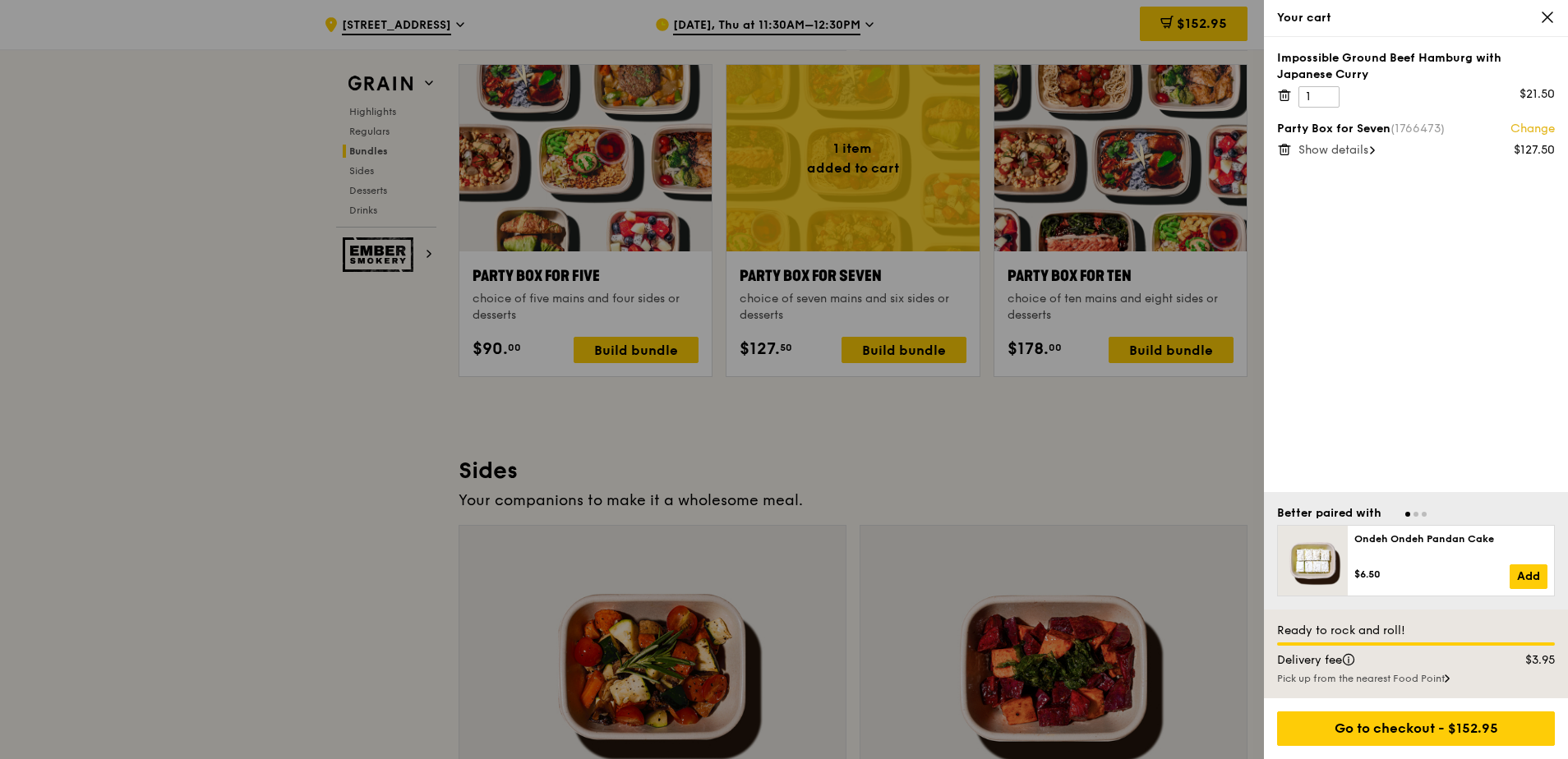
click at [1282, 96] on icon at bounding box center [1284, 95] width 15 height 15
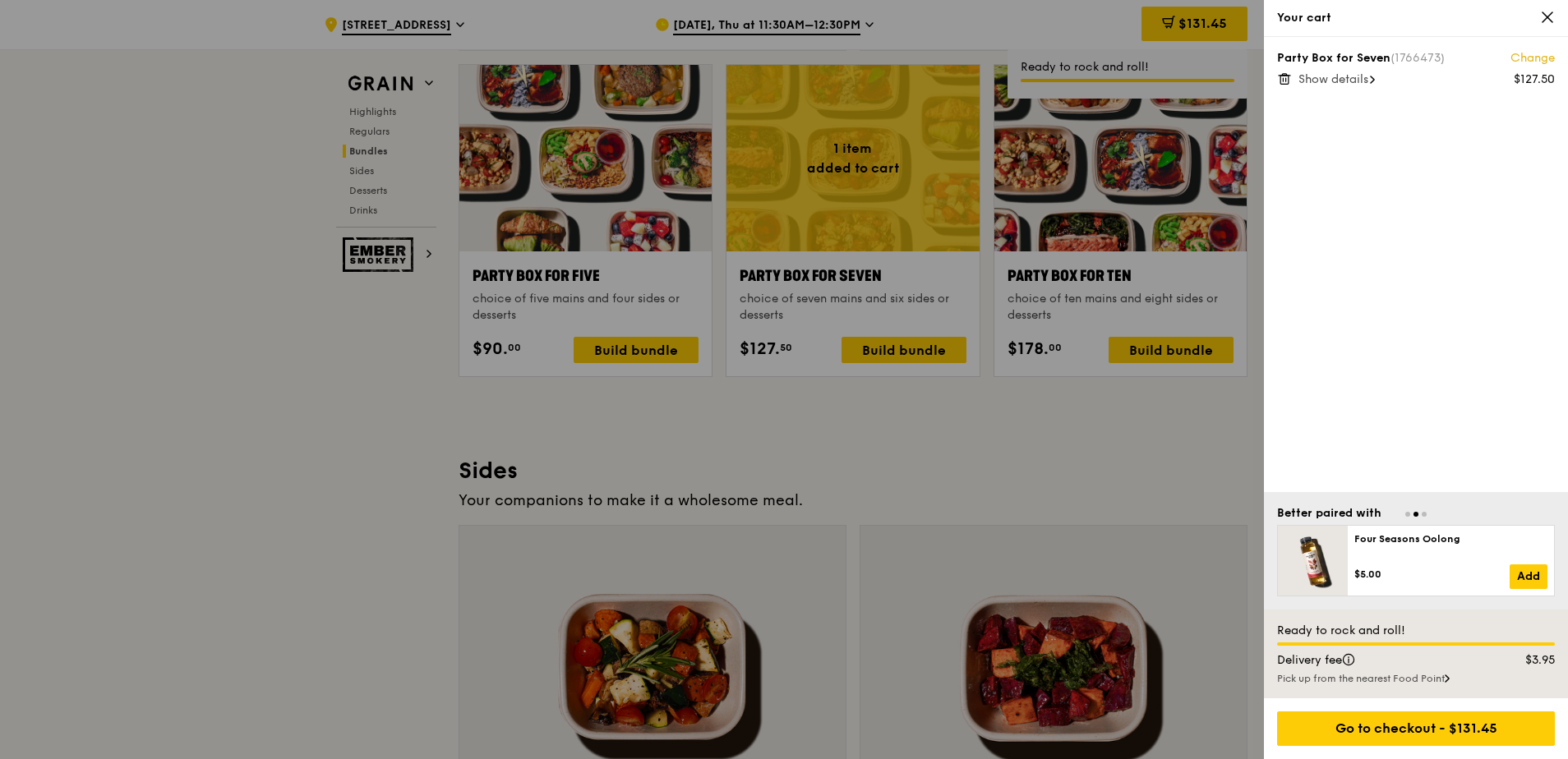
click at [1366, 78] on span "Show details" at bounding box center [1333, 79] width 70 height 14
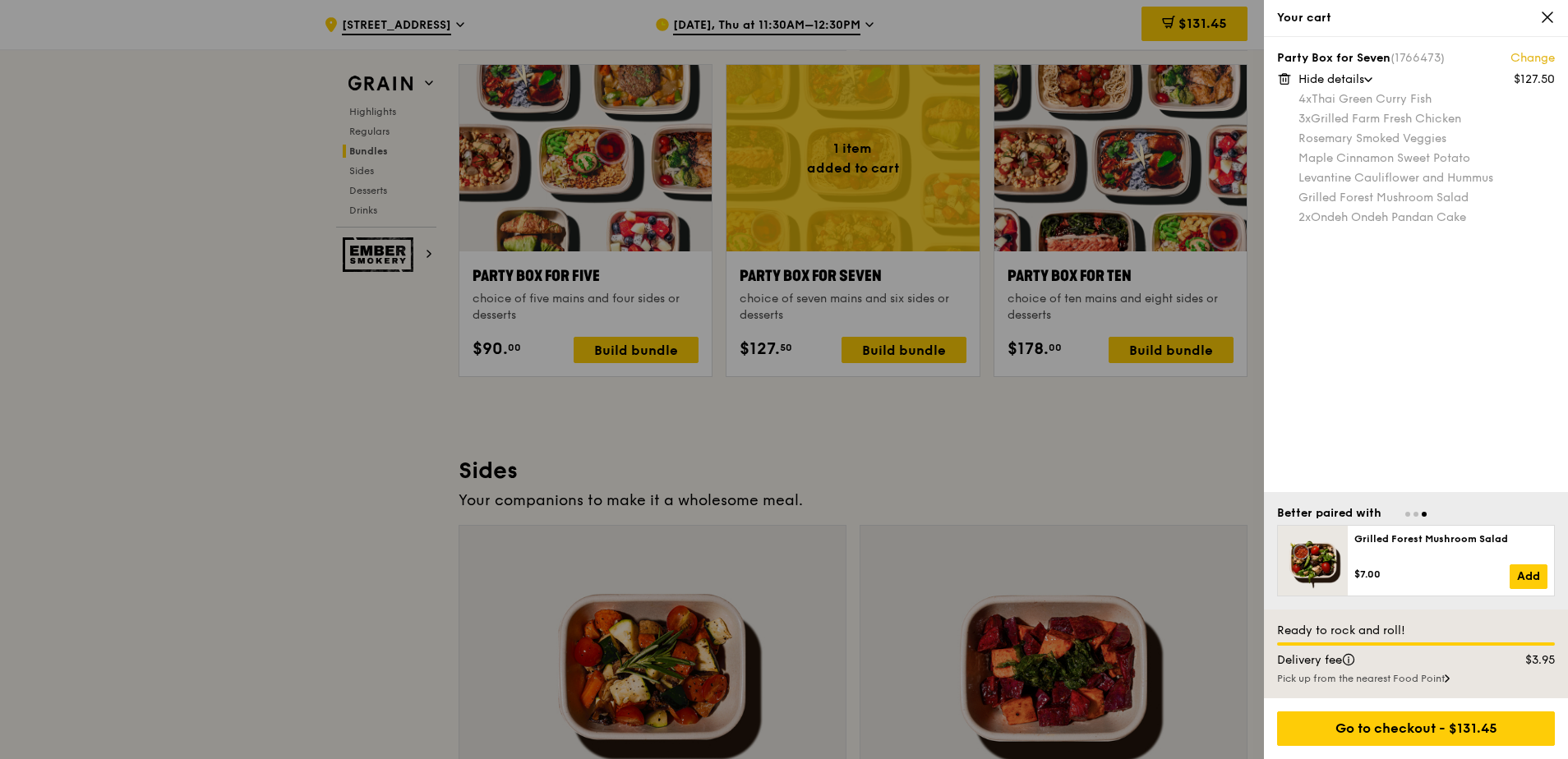
click at [1535, 63] on link "Change" at bounding box center [1532, 58] width 44 height 17
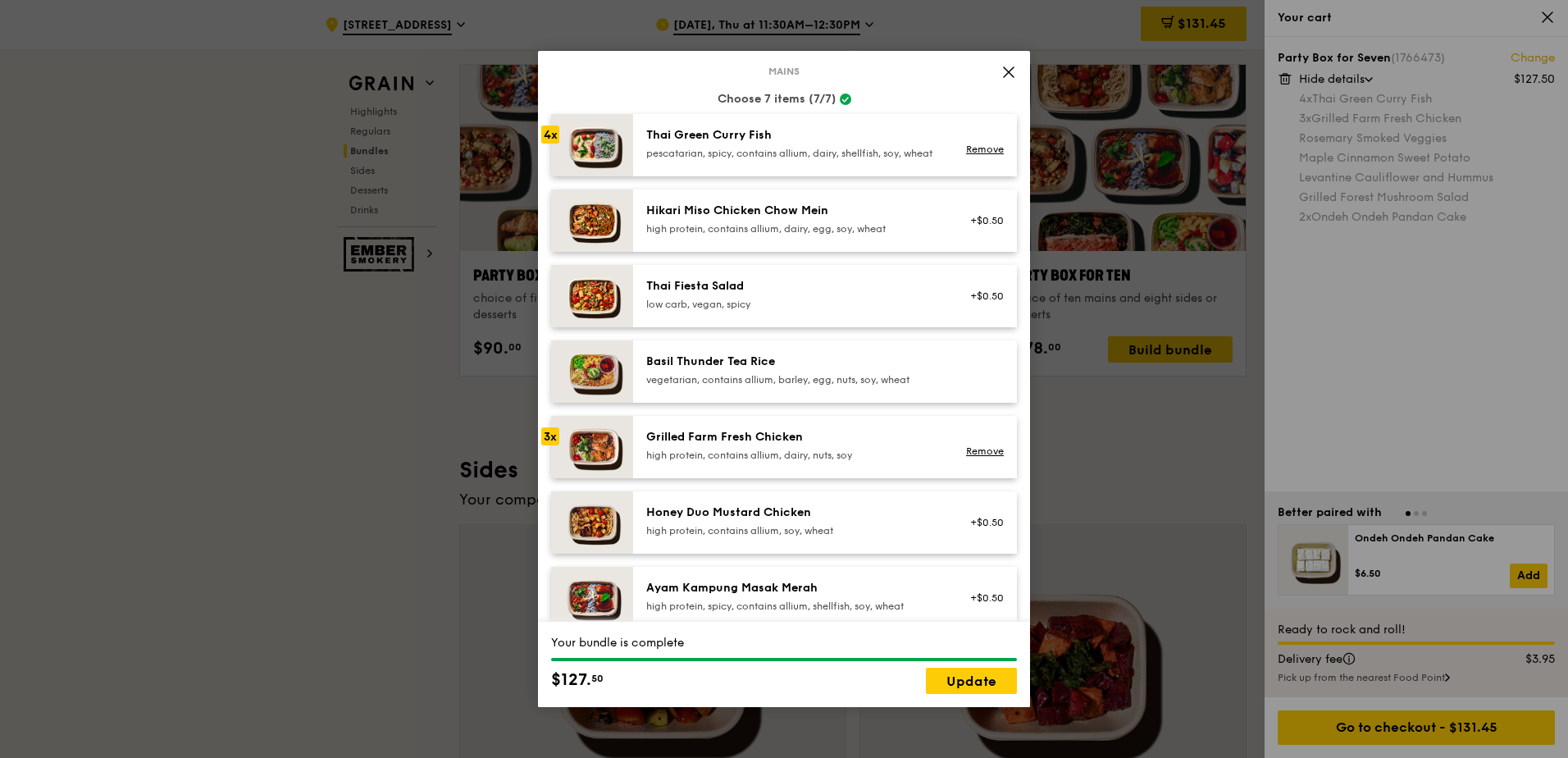
scroll to position [73, 0]
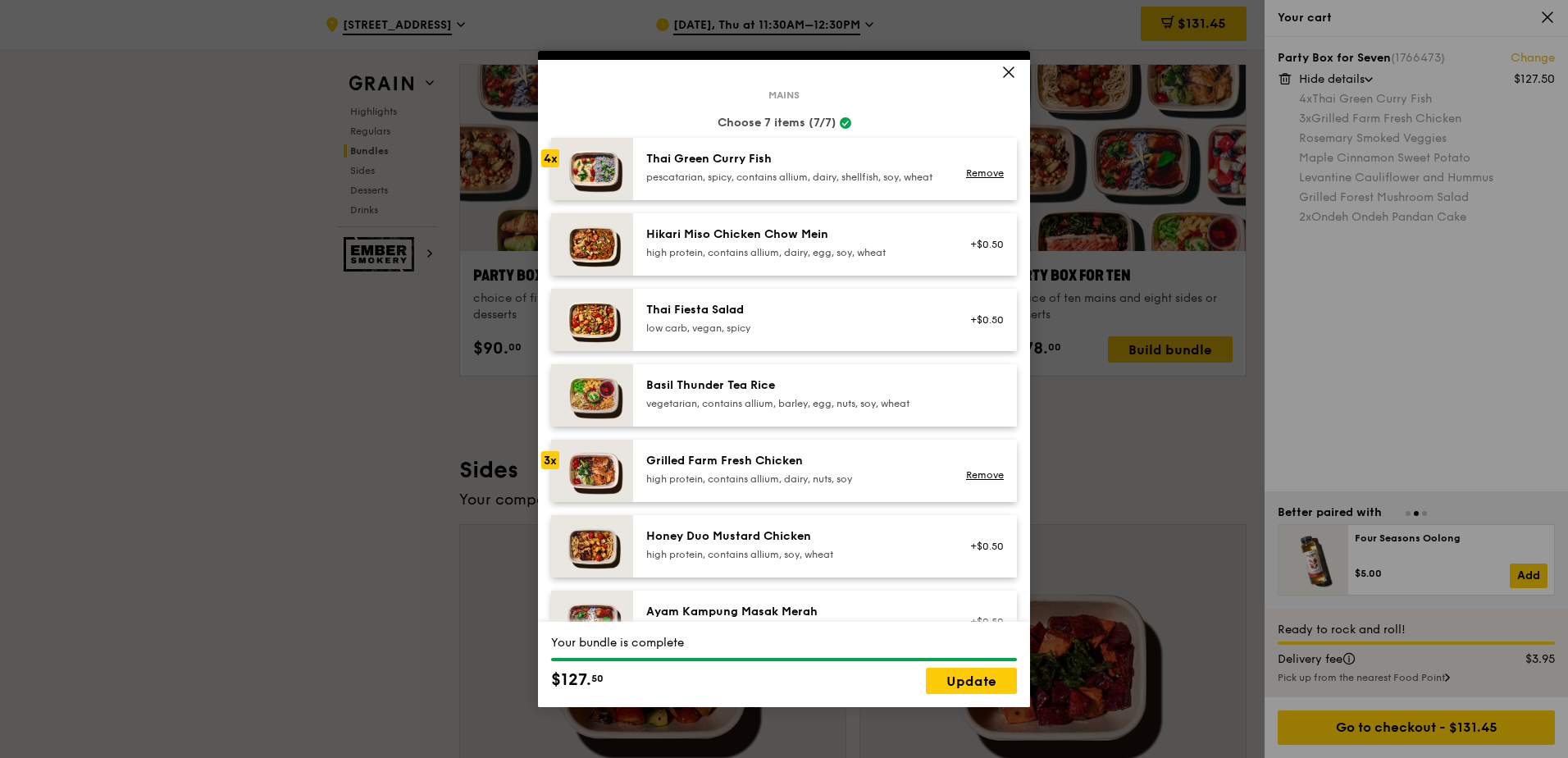
click at [1002, 67] on icon at bounding box center [1008, 71] width 15 height 15
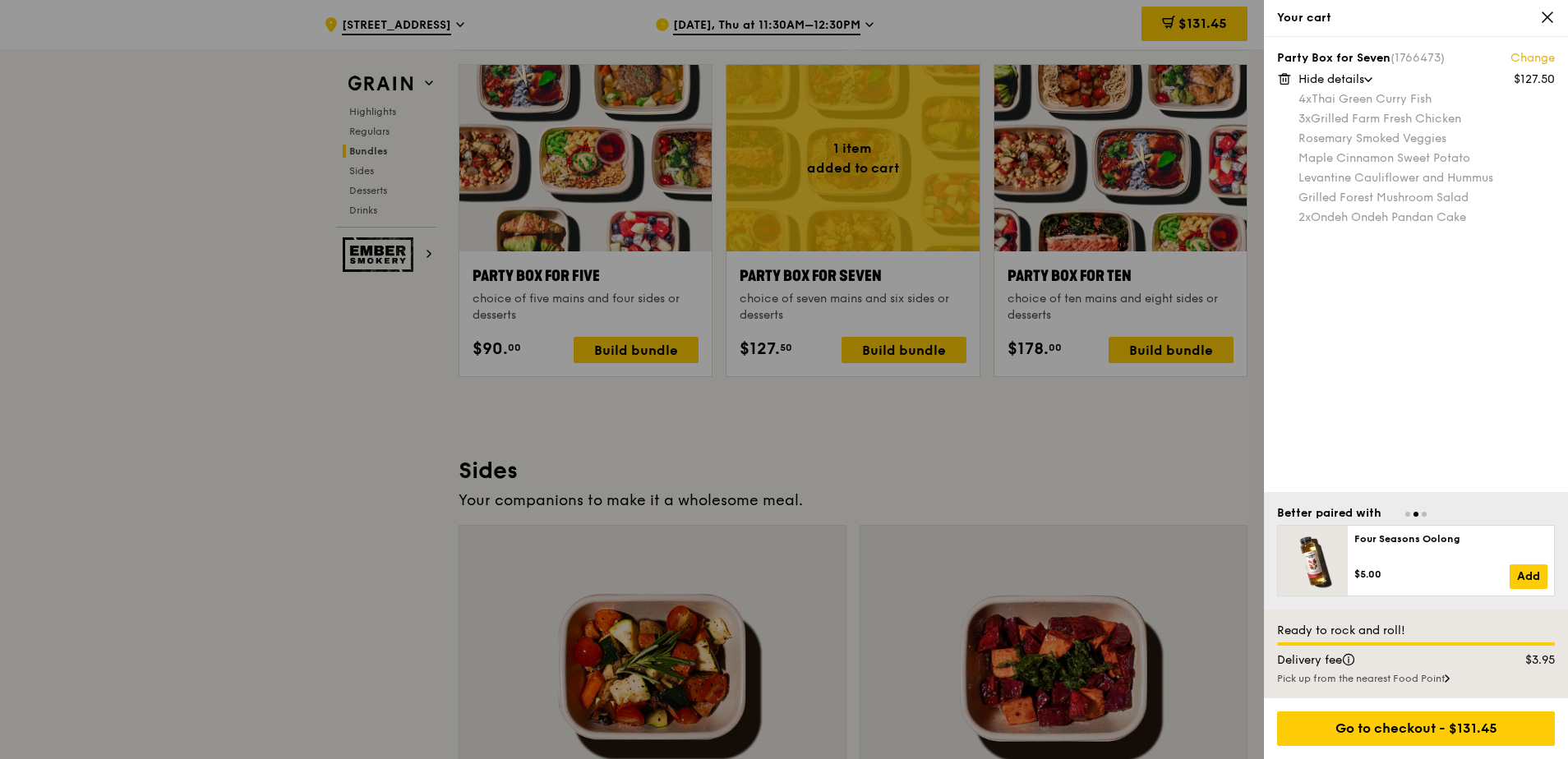
click at [1102, 430] on div at bounding box center [784, 379] width 1568 height 759
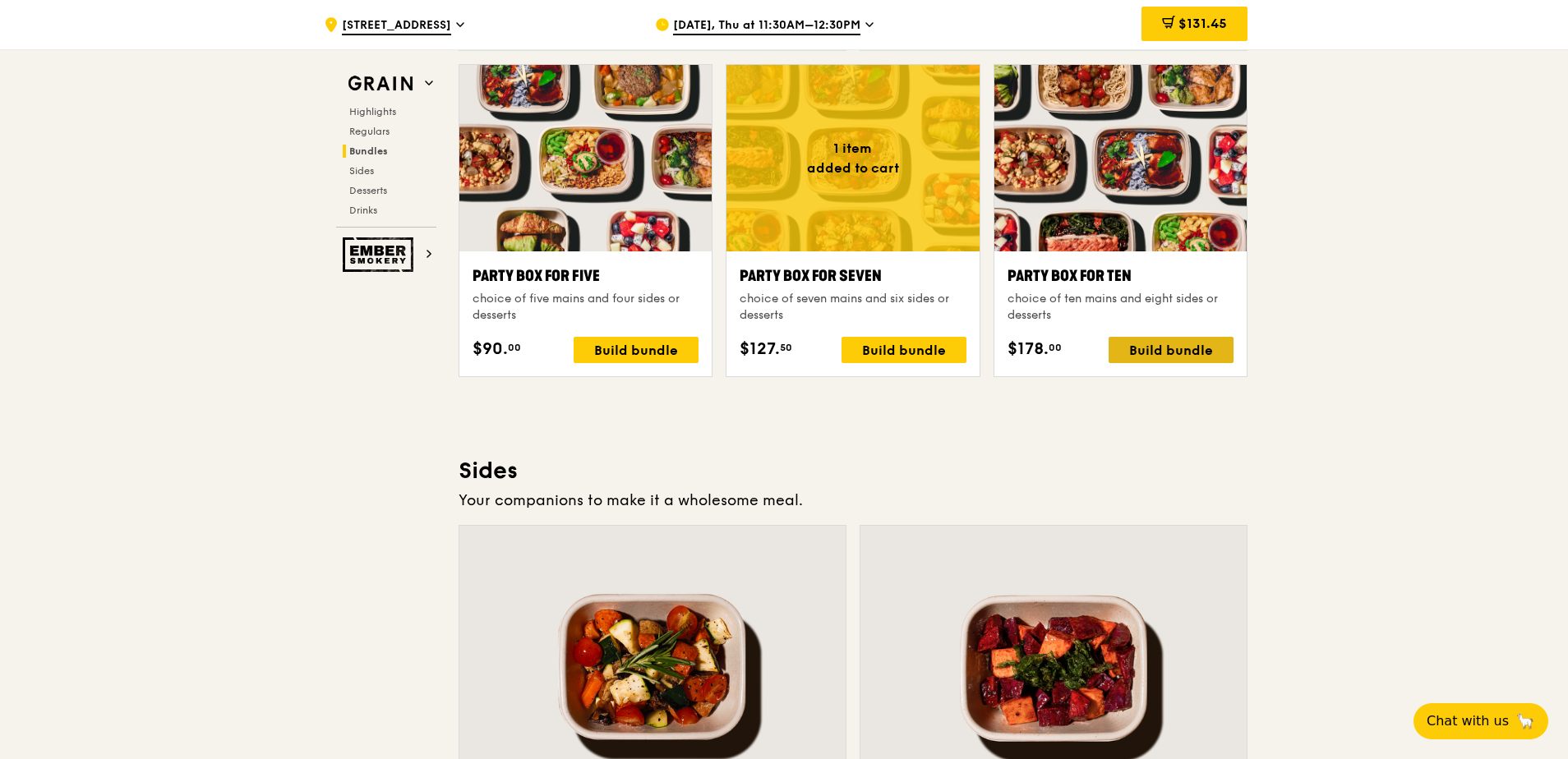
click at [1176, 350] on div "Build bundle" at bounding box center [1171, 350] width 125 height 26
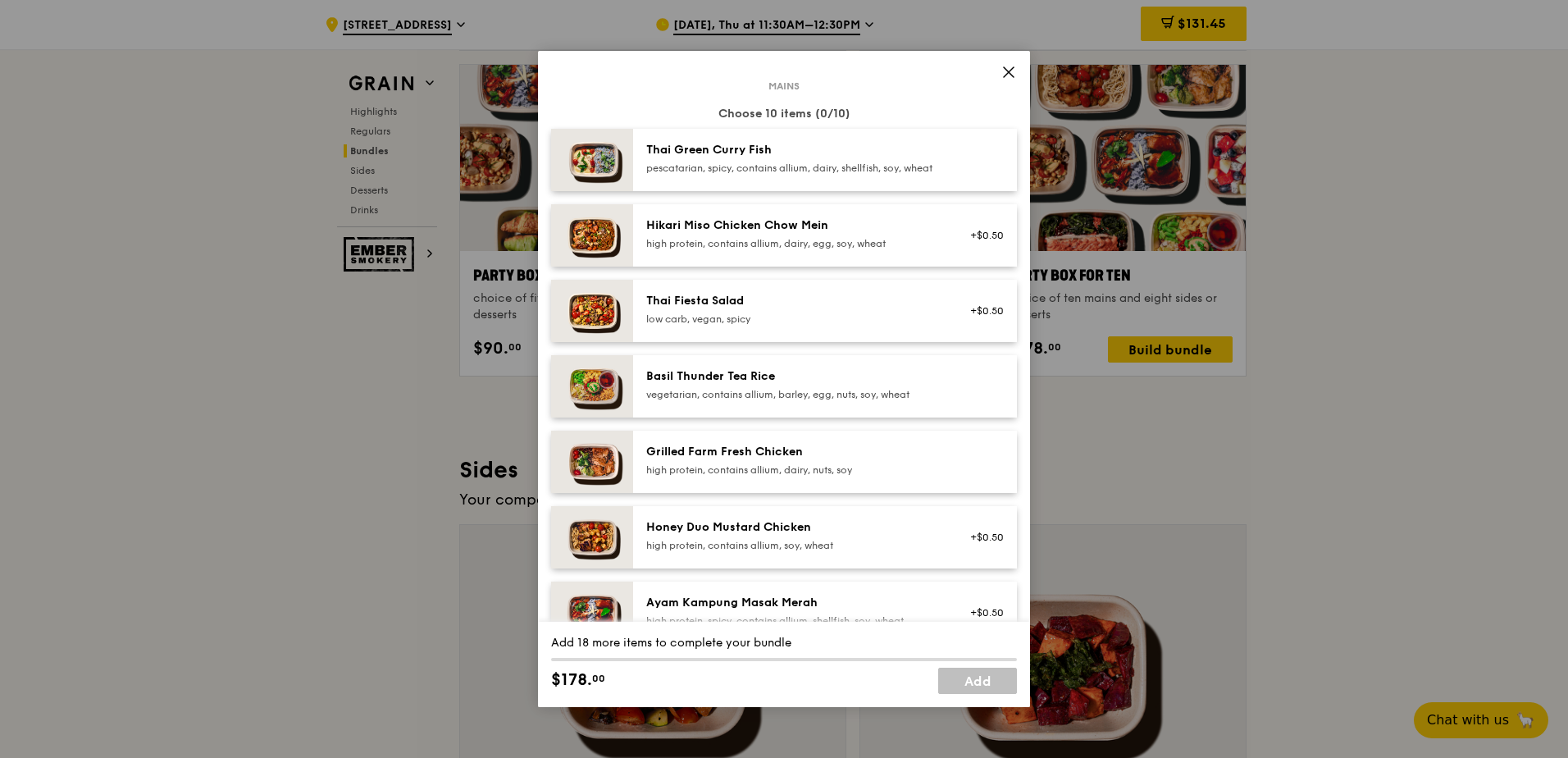
scroll to position [0, 0]
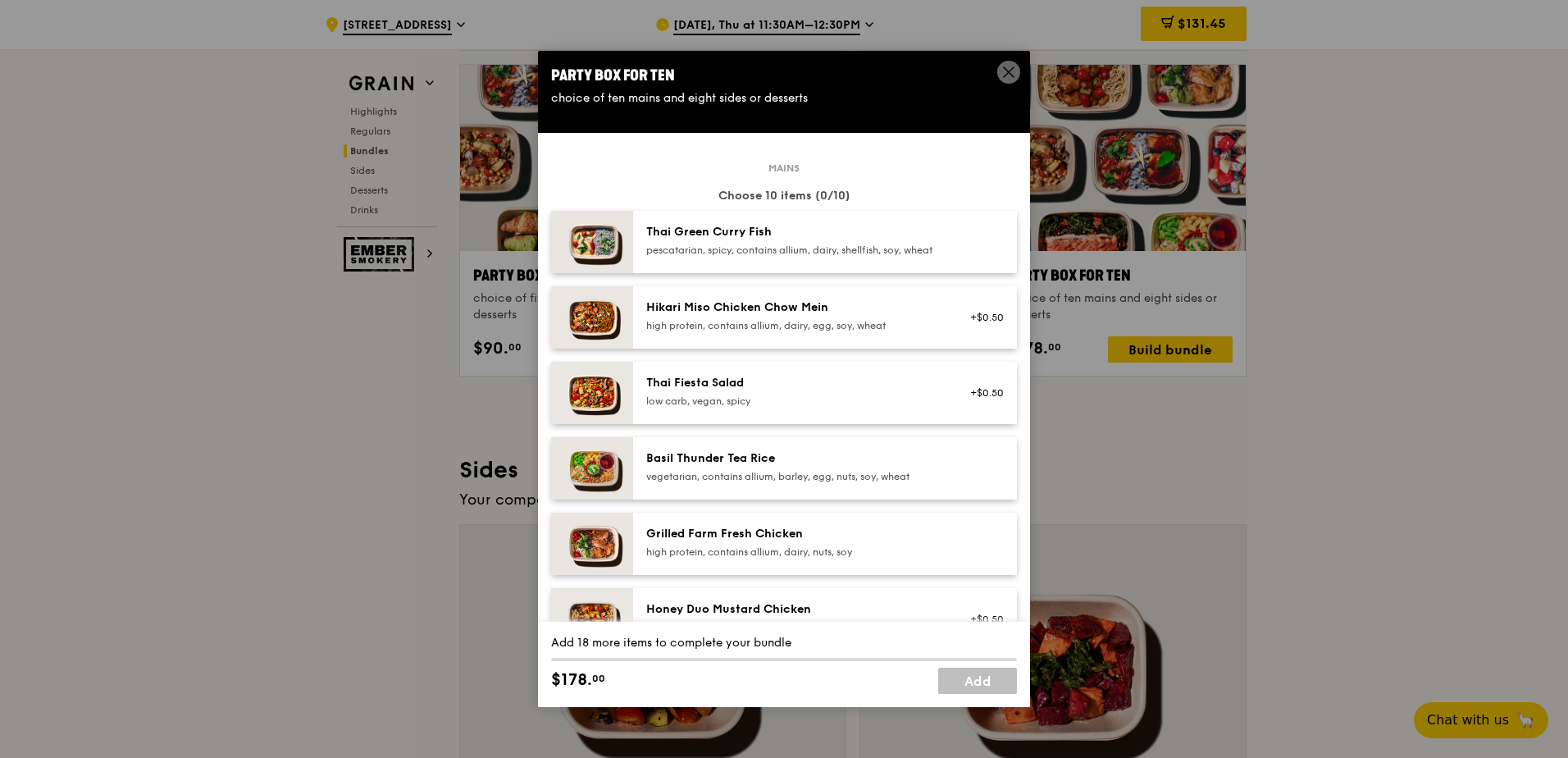
click at [851, 243] on div "Thai Green Curry Fish pescatarian, spicy, contains allium, dairy, shellfish, so…" at bounding box center [793, 241] width 294 height 33
click at [776, 467] on div "Basil Thunder Tea Rice" at bounding box center [793, 459] width 294 height 17
drag, startPoint x: 788, startPoint y: 578, endPoint x: 788, endPoint y: 563, distance: 15.0
click at [788, 562] on div "Grilled Farm Fresh Chicken high protein, contains allium, dairy, nuts, soy" at bounding box center [793, 544] width 314 height 36
click at [772, 257] on div "pescatarian, spicy, contains allium, dairy, shellfish, soy, wheat" at bounding box center [793, 249] width 294 height 13
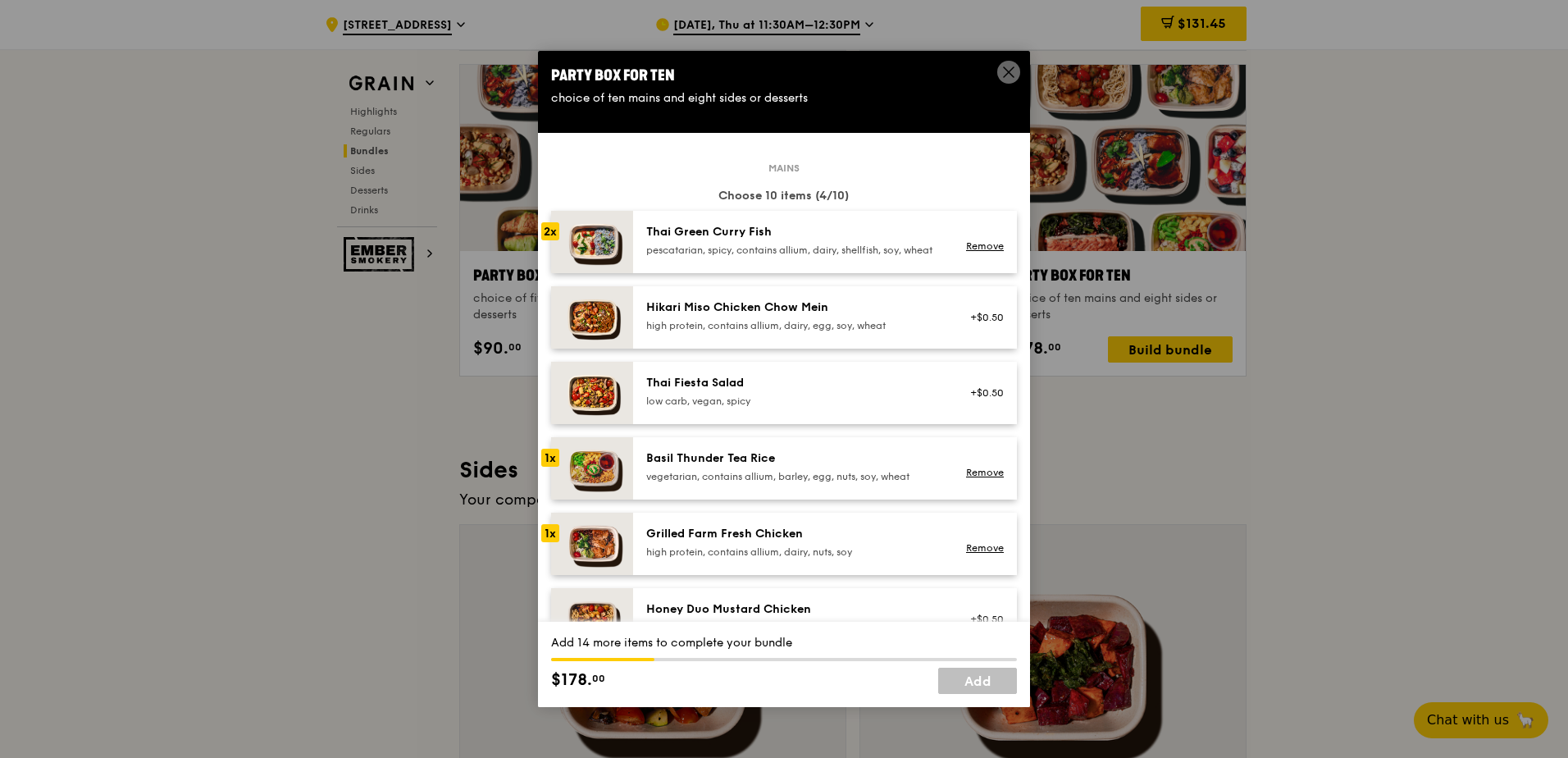
click at [740, 467] on div "Basil Thunder Tea Rice" at bounding box center [793, 459] width 294 height 17
click at [749, 543] on div "Grilled Farm Fresh Chicken" at bounding box center [793, 534] width 294 height 17
click at [966, 478] on link "Remove" at bounding box center [984, 472] width 38 height 12
click at [863, 558] on div "high protein, contains allium, dairy, nuts, soy" at bounding box center [793, 552] width 294 height 13
click at [850, 257] on div "pescatarian, spicy, contains allium, dairy, shellfish, soy, wheat" at bounding box center [793, 249] width 294 height 13
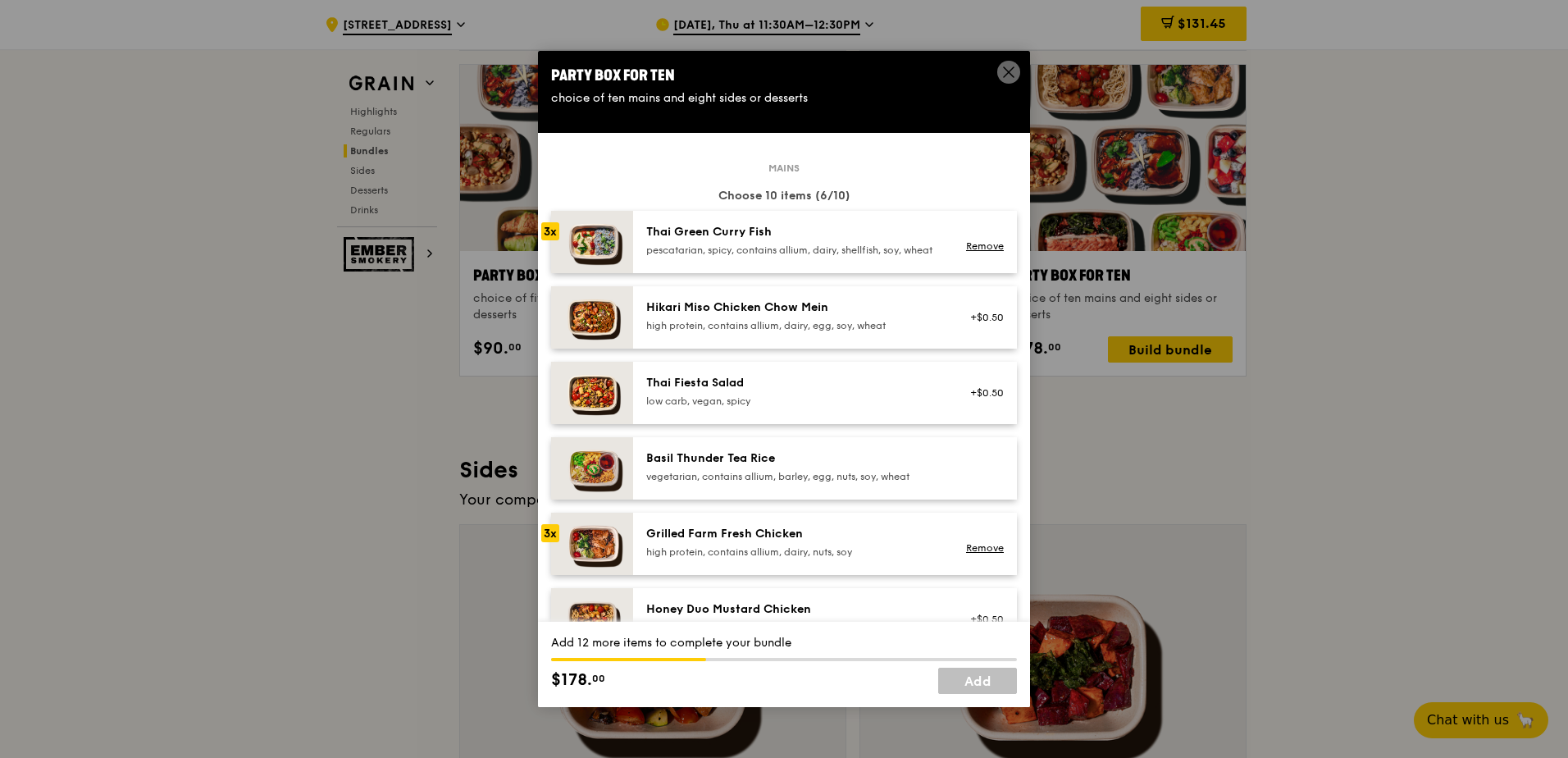
click at [816, 543] on div "Grilled Farm Fresh Chicken" at bounding box center [793, 534] width 294 height 17
click at [803, 233] on div "Thai Green Curry Fish" at bounding box center [793, 232] width 294 height 17
click at [804, 243] on div "Thai Green Curry Fish pescatarian, spicy, contains allium, dairy, shellfish, so…" at bounding box center [793, 241] width 294 height 33
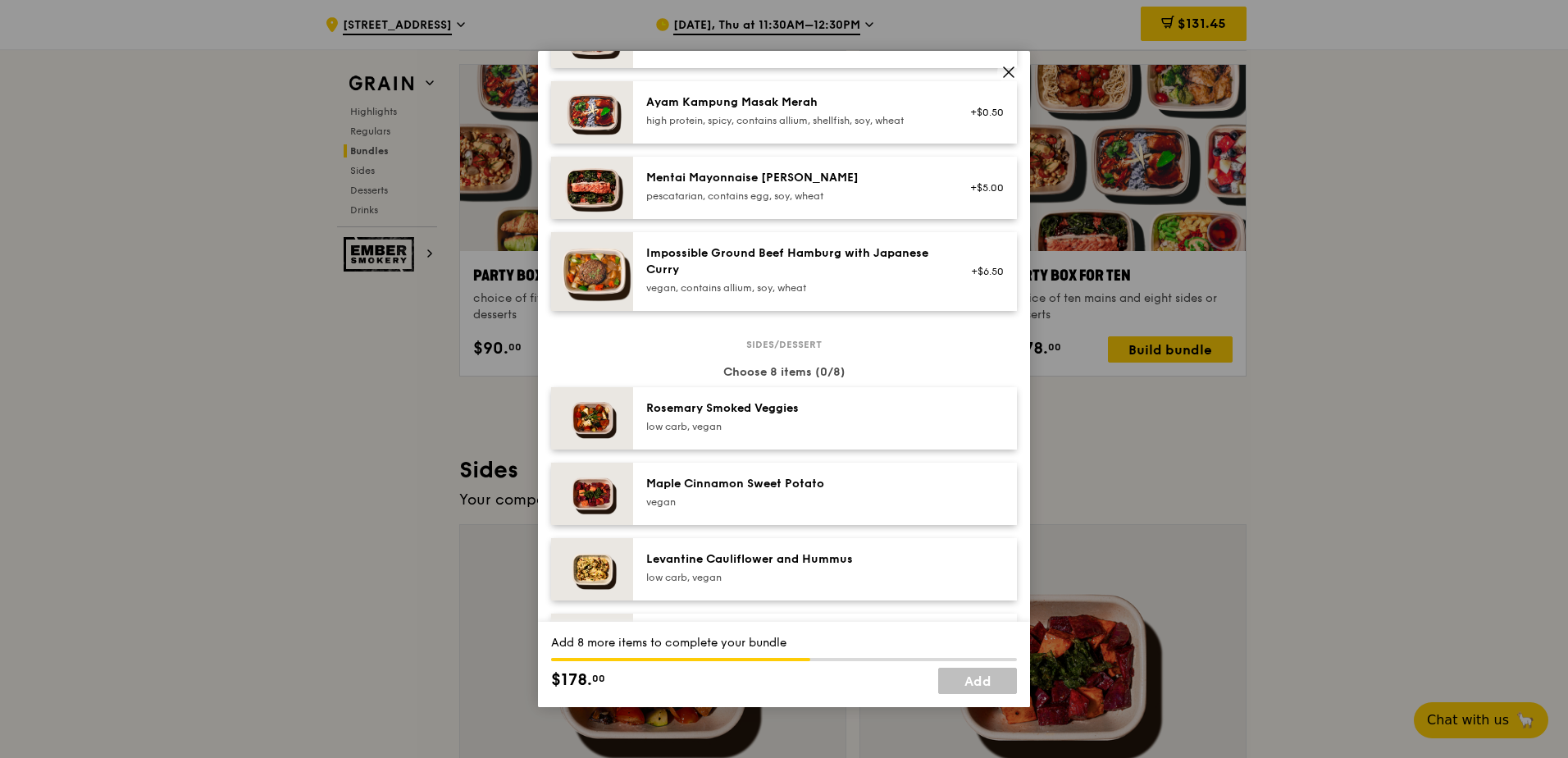
scroll to position [738, 0]
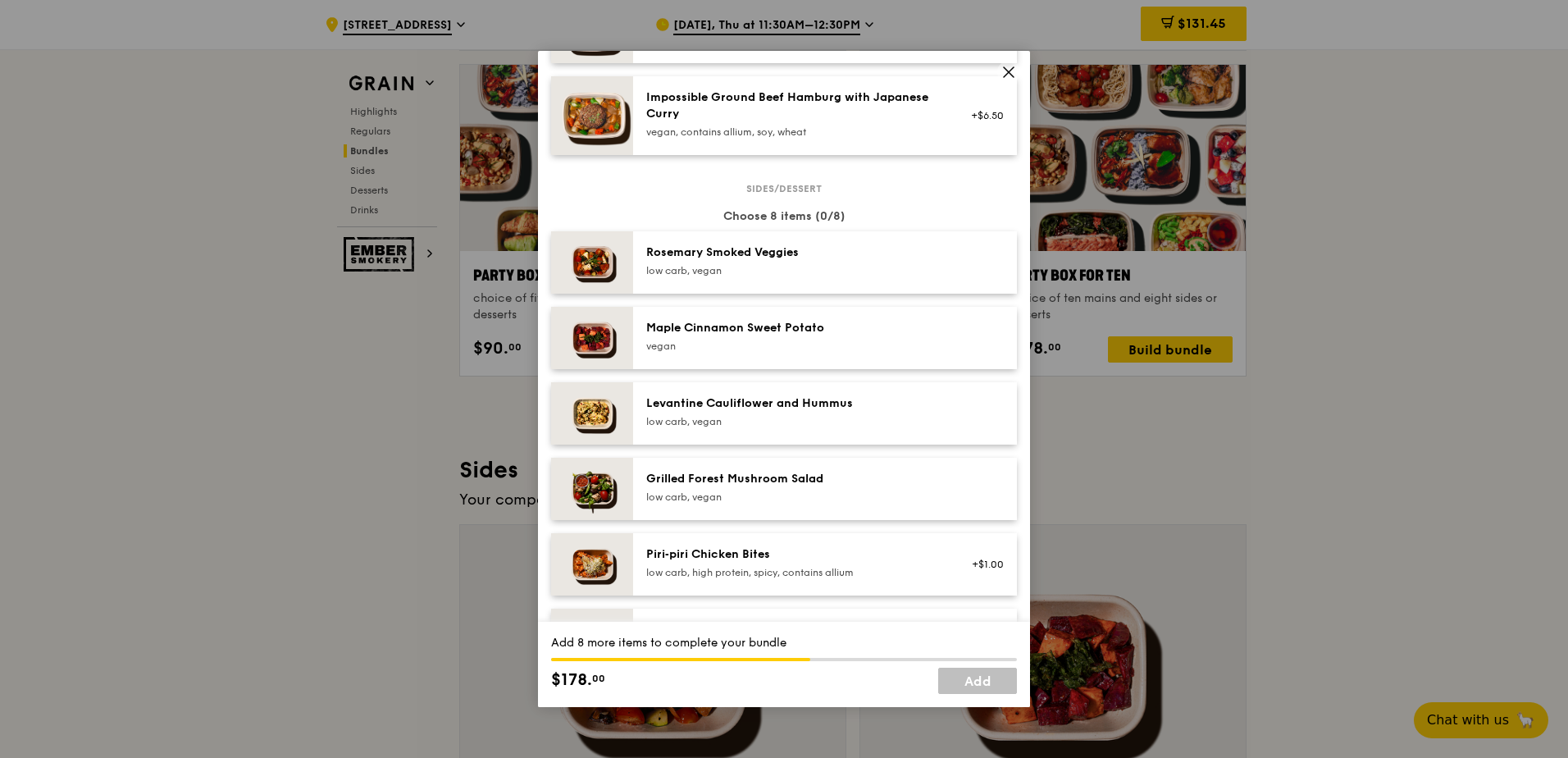
drag, startPoint x: 846, startPoint y: 282, endPoint x: 839, endPoint y: 312, distance: 30.8
click at [846, 278] on div "low carb, vegan" at bounding box center [793, 270] width 294 height 13
click at [837, 334] on div "Maple Cinnamon Sweet Potato" at bounding box center [793, 328] width 294 height 17
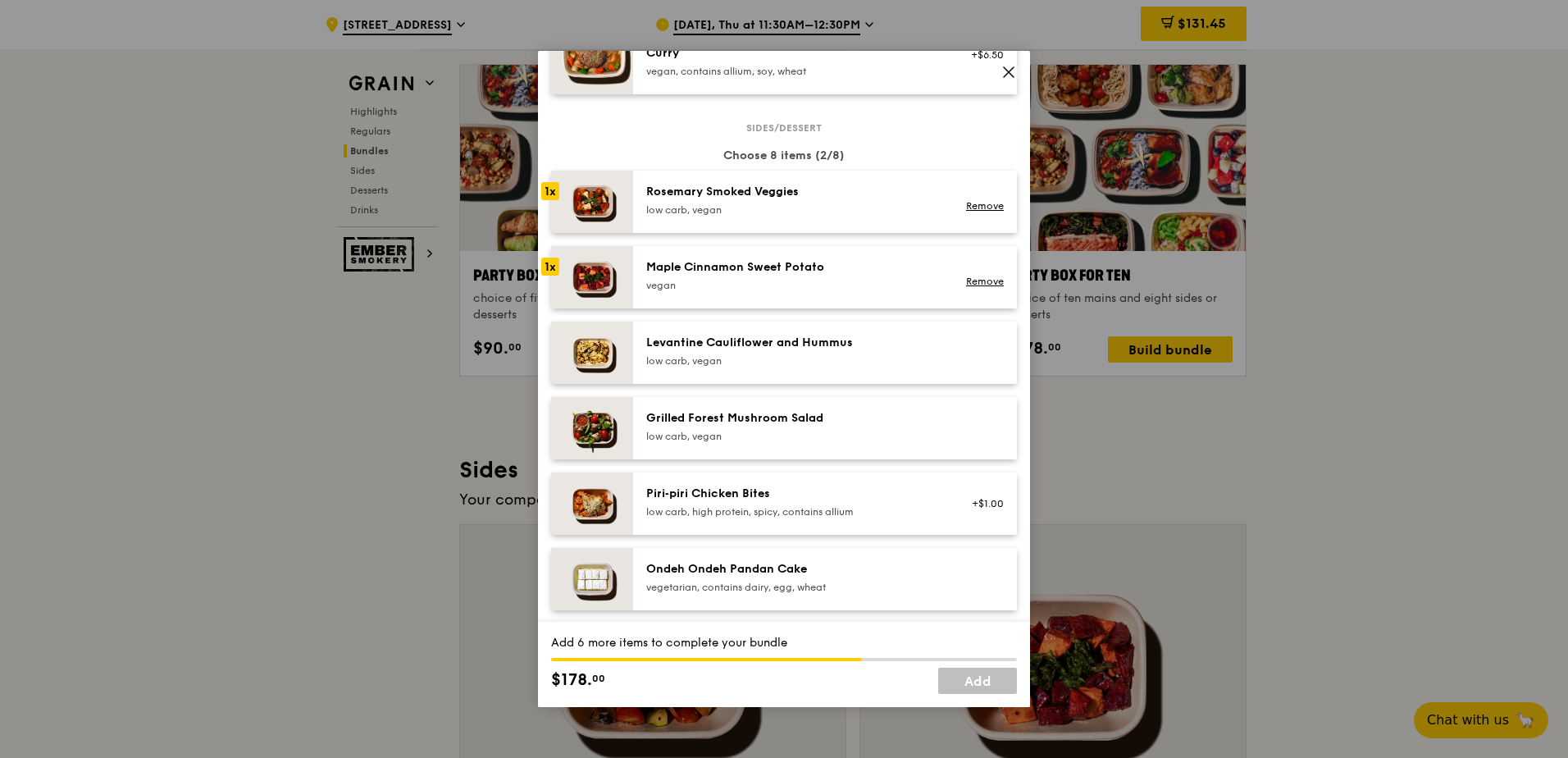
scroll to position [828, 0]
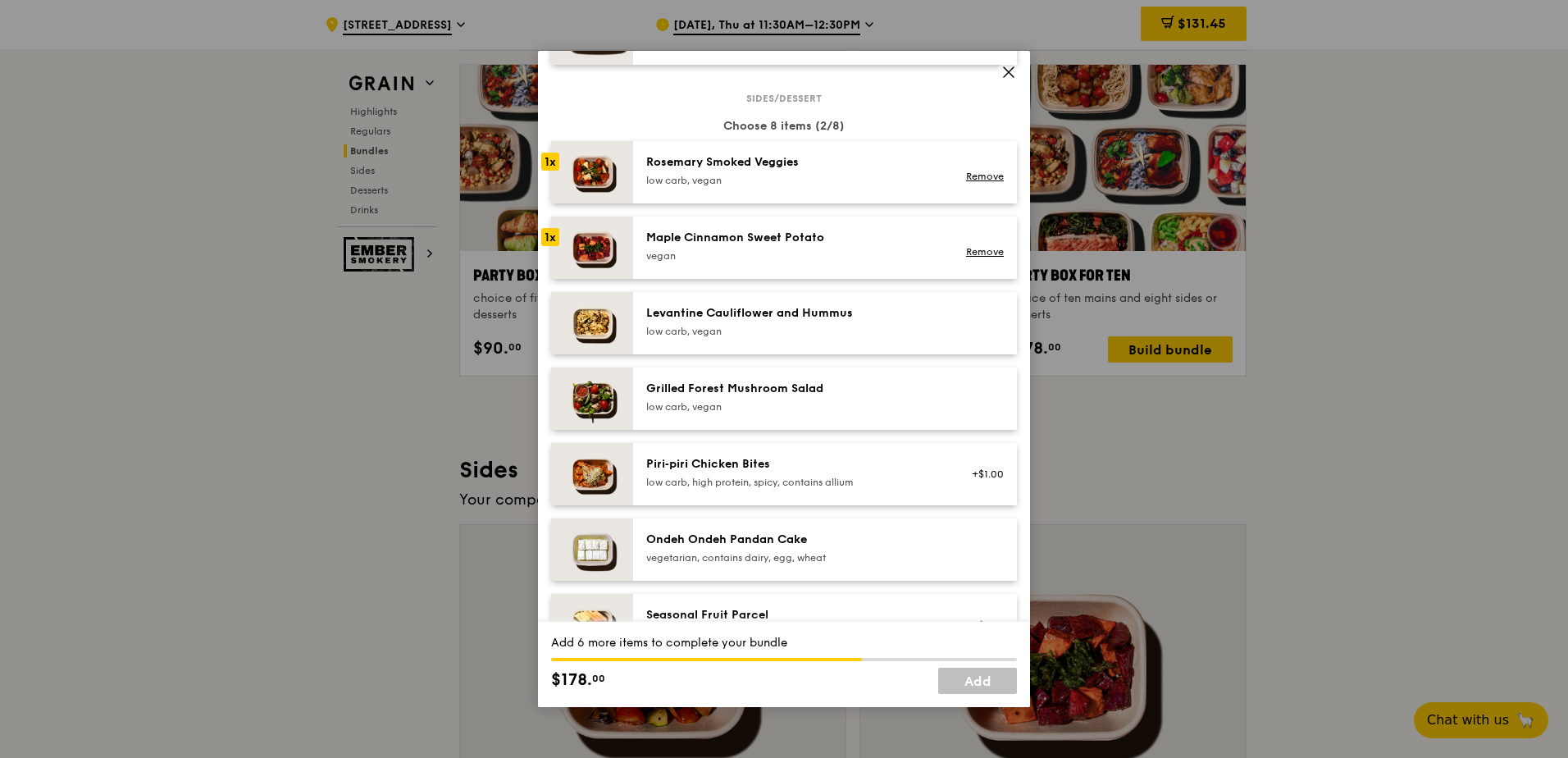
click at [821, 321] on div "Levantine Cauliflower and Hummus" at bounding box center [793, 313] width 294 height 17
click at [810, 387] on div "Grilled Forest Mushroom Salad low carb, vegan" at bounding box center [825, 399] width 384 height 63
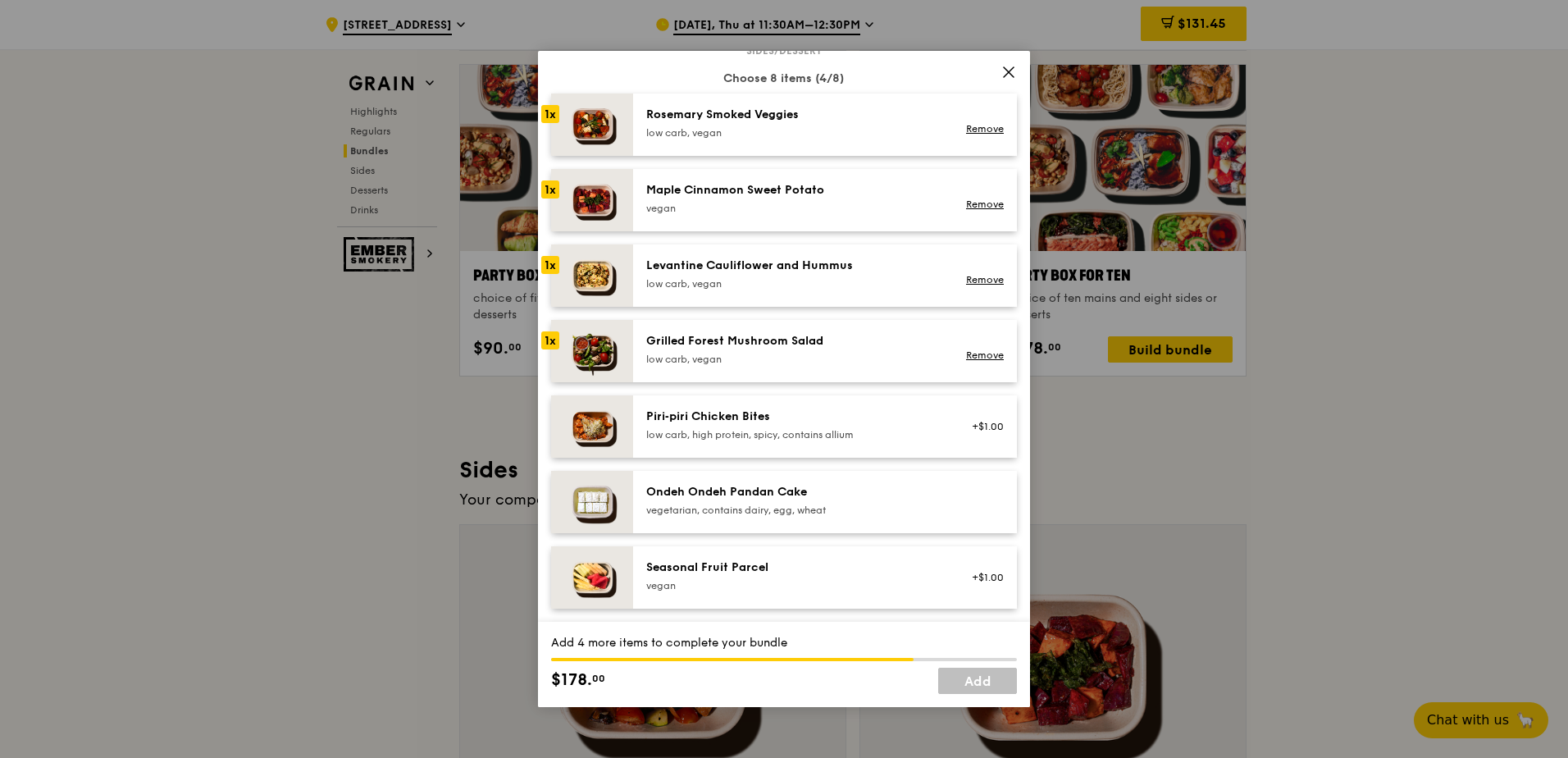
scroll to position [903, 0]
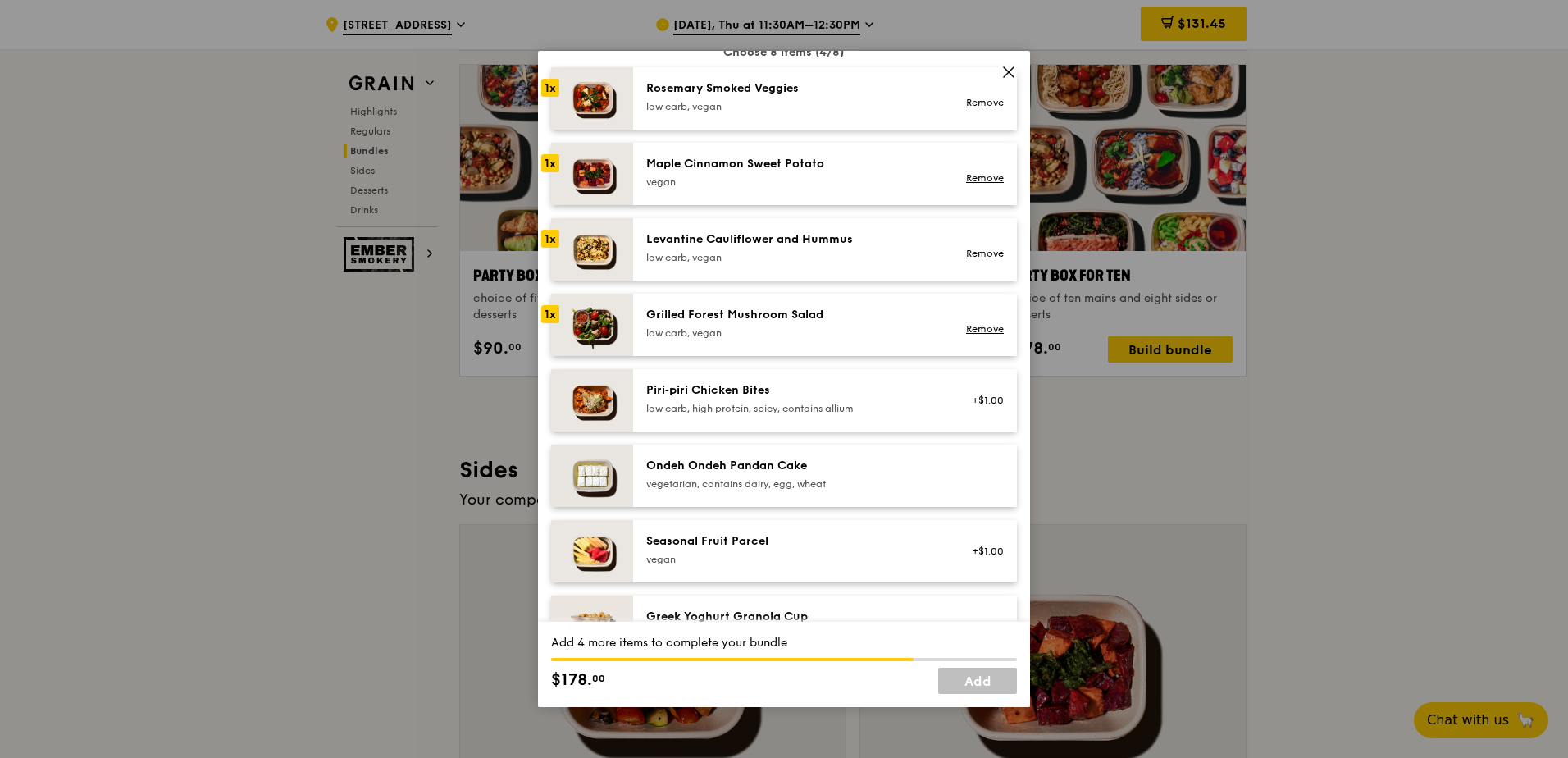
click at [842, 474] on div "Ondeh Ondeh Pandan Cake" at bounding box center [793, 466] width 294 height 17
click at [841, 474] on div "Ondeh Ondeh Pandan Cake" at bounding box center [793, 466] width 294 height 17
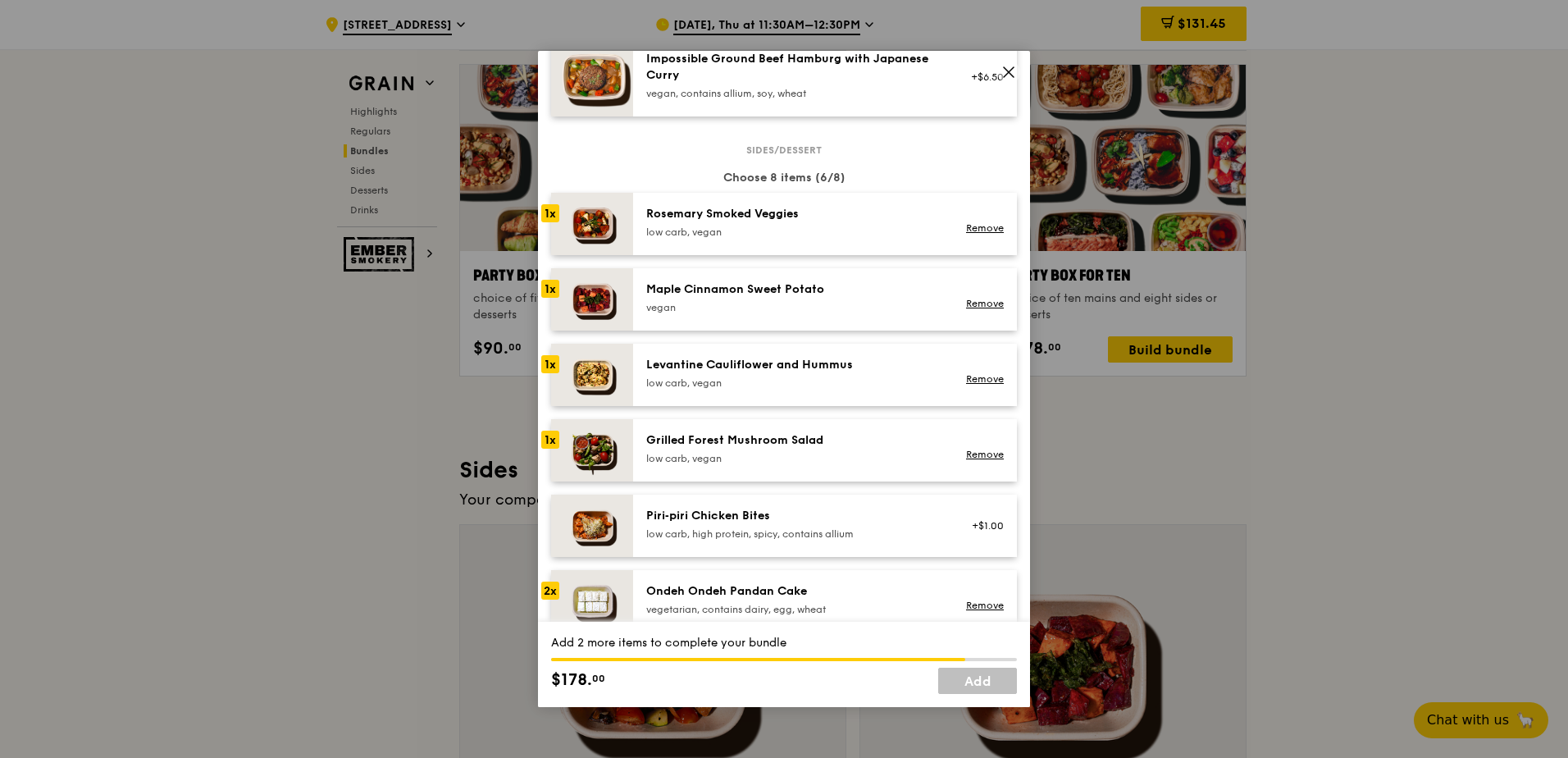
scroll to position [656, 0]
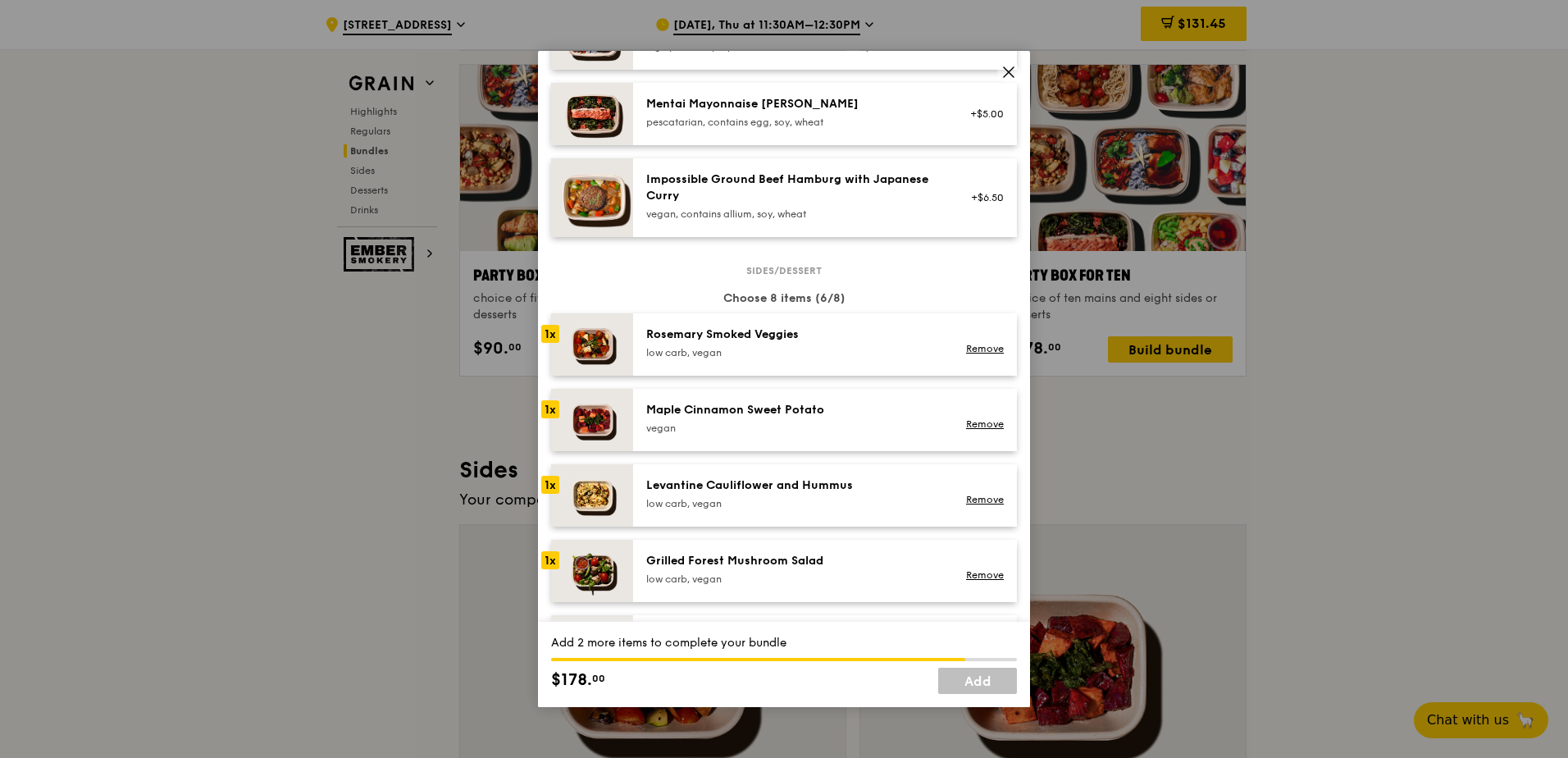
click at [743, 419] on div "Maple Cinnamon Sweet Potato" at bounding box center [793, 410] width 294 height 17
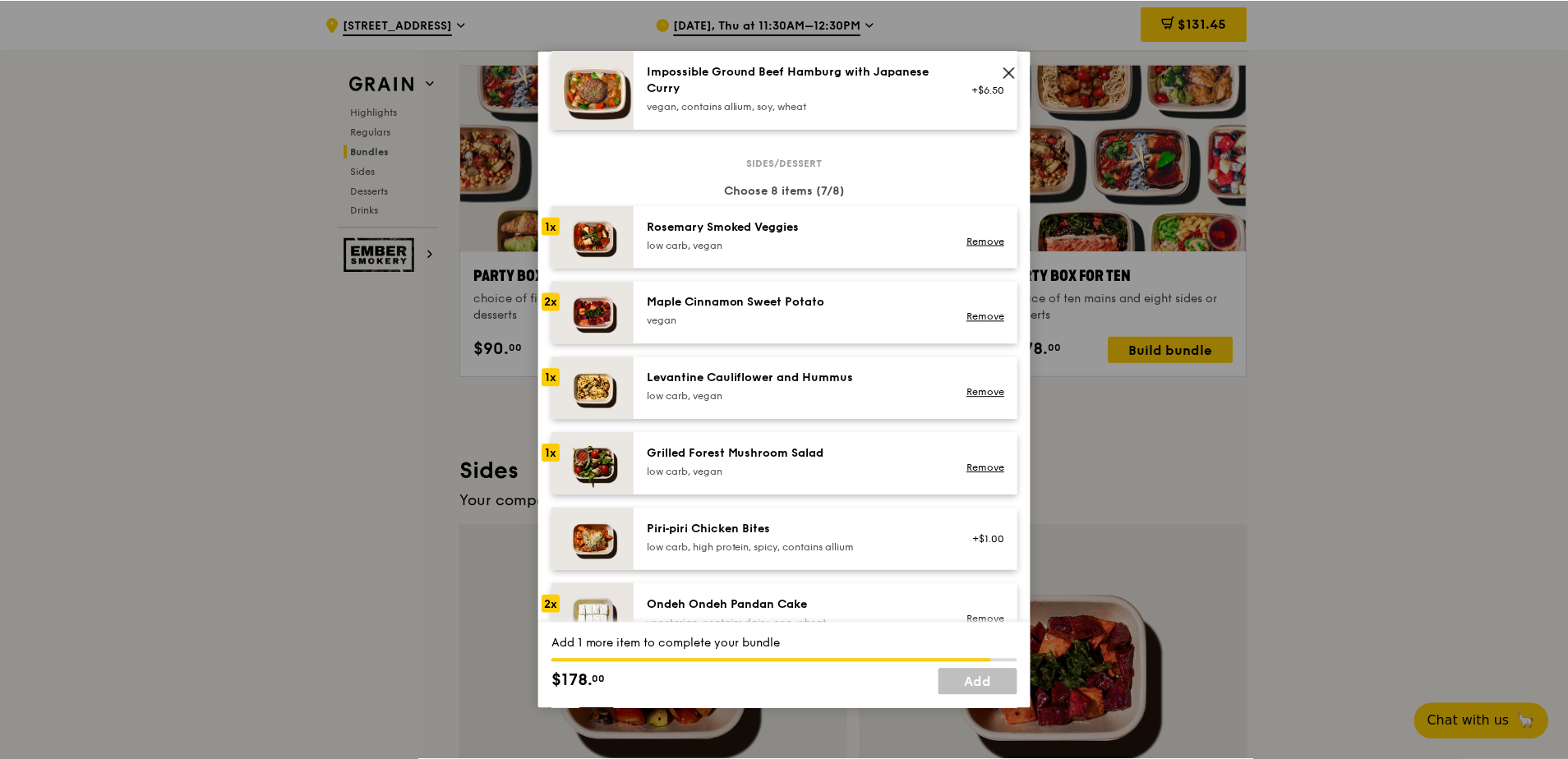
scroll to position [648, 0]
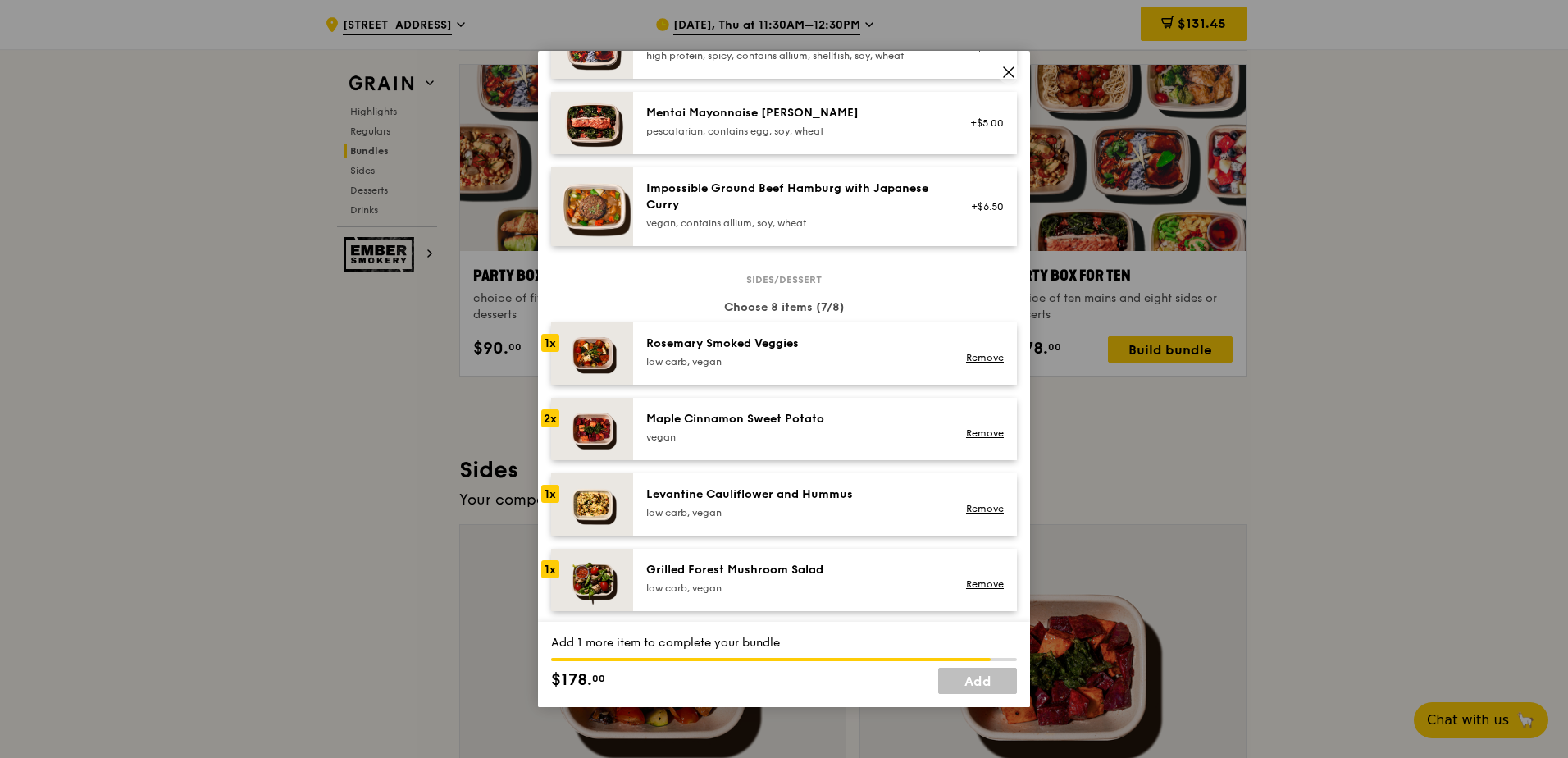
click at [785, 352] on div "Rosemary Smoked Veggies" at bounding box center [793, 343] width 294 height 17
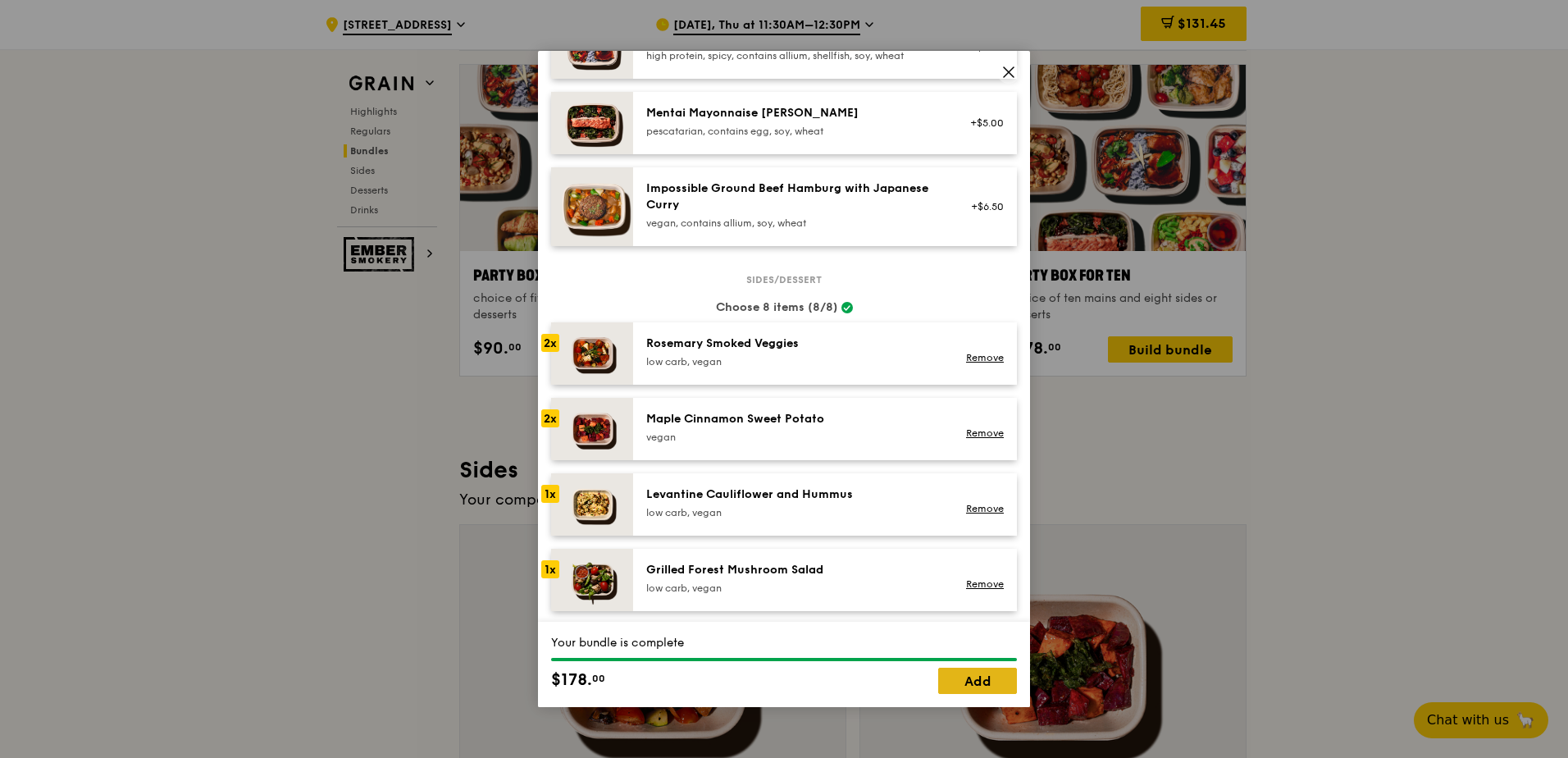
click at [999, 680] on link "Add" at bounding box center [978, 681] width 79 height 26
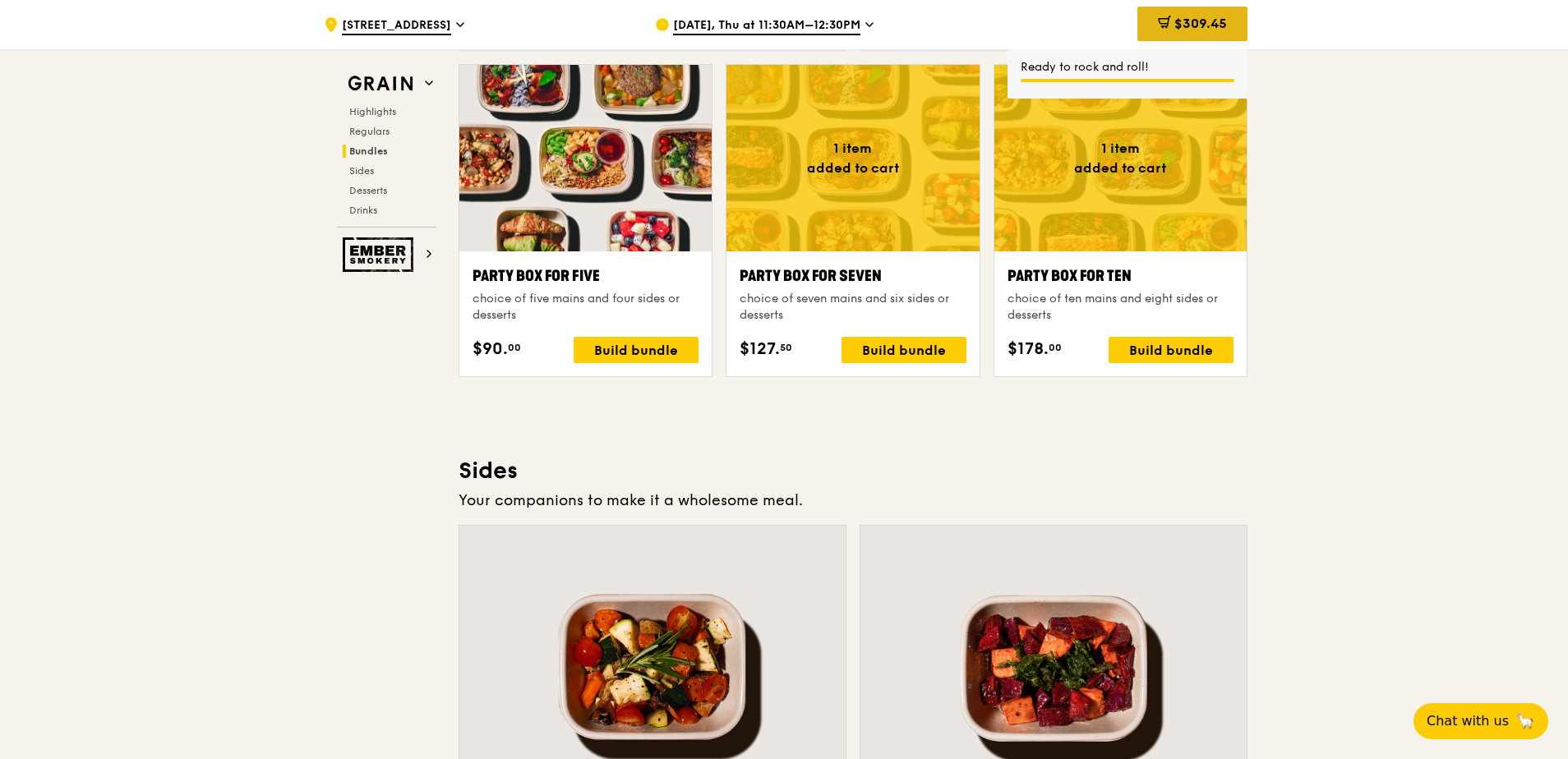
click at [1183, 20] on span "$309.45" at bounding box center [1201, 24] width 53 height 16
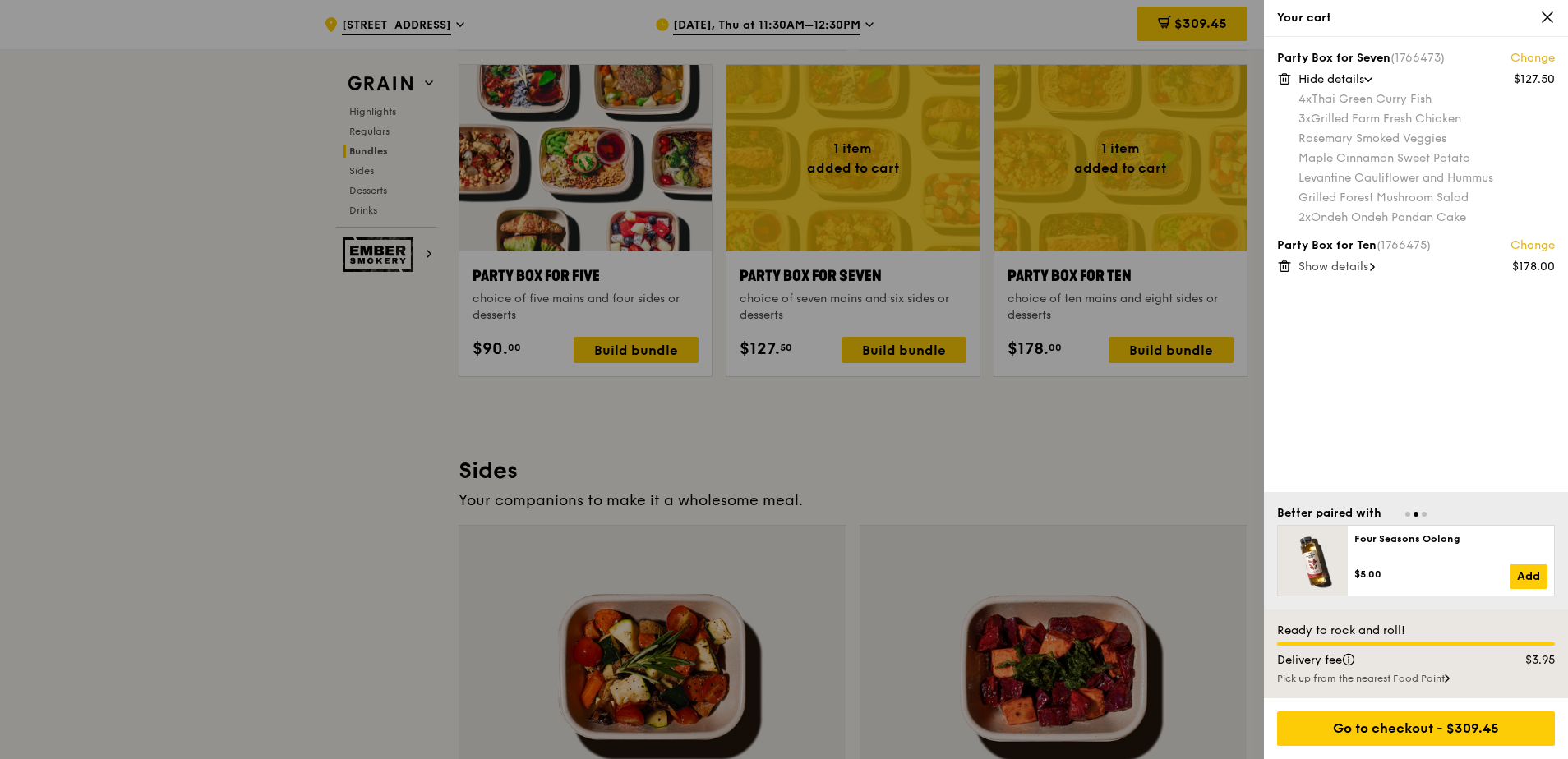
click at [1109, 473] on div at bounding box center [784, 379] width 1568 height 759
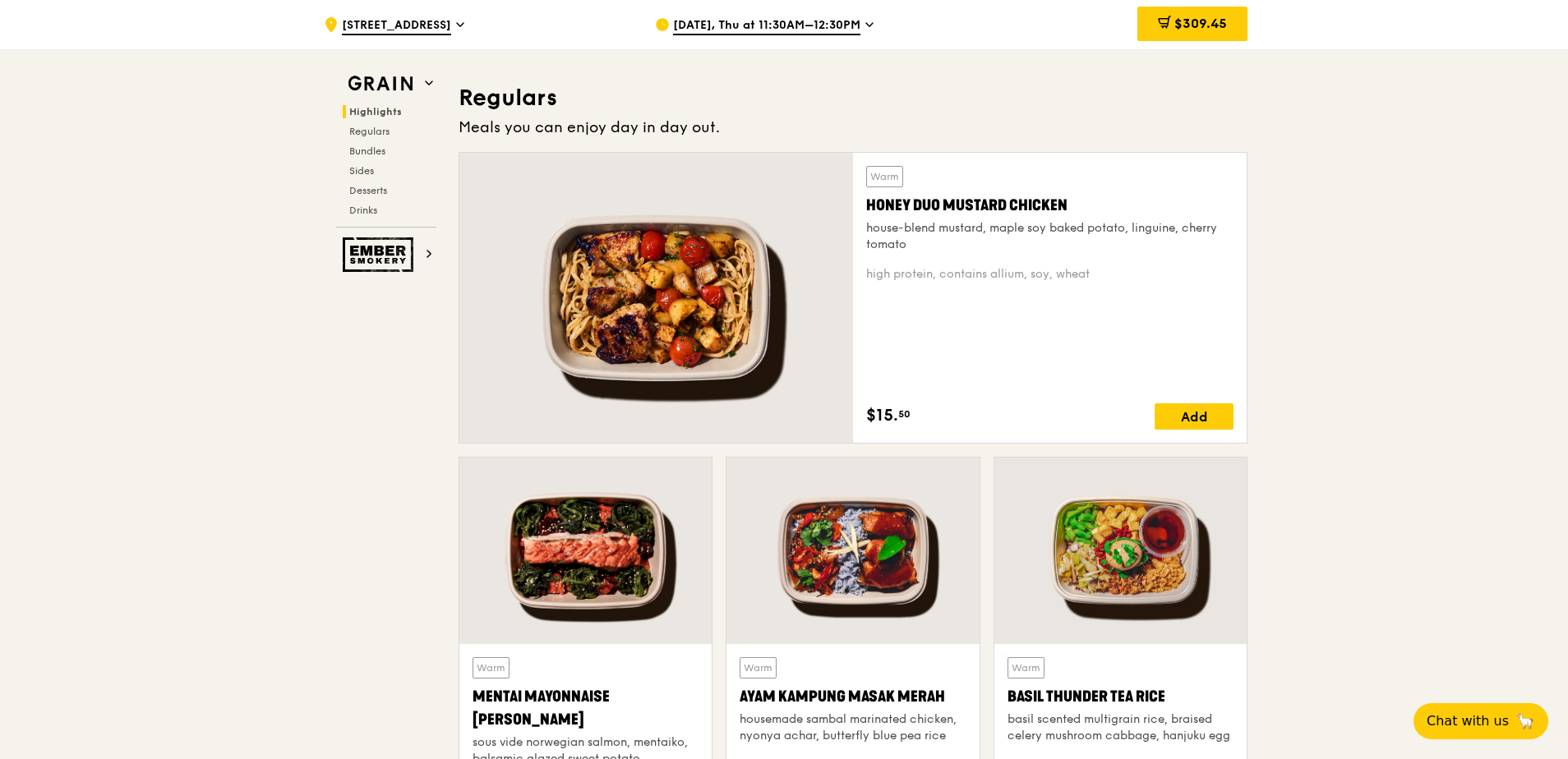
scroll to position [1065, 0]
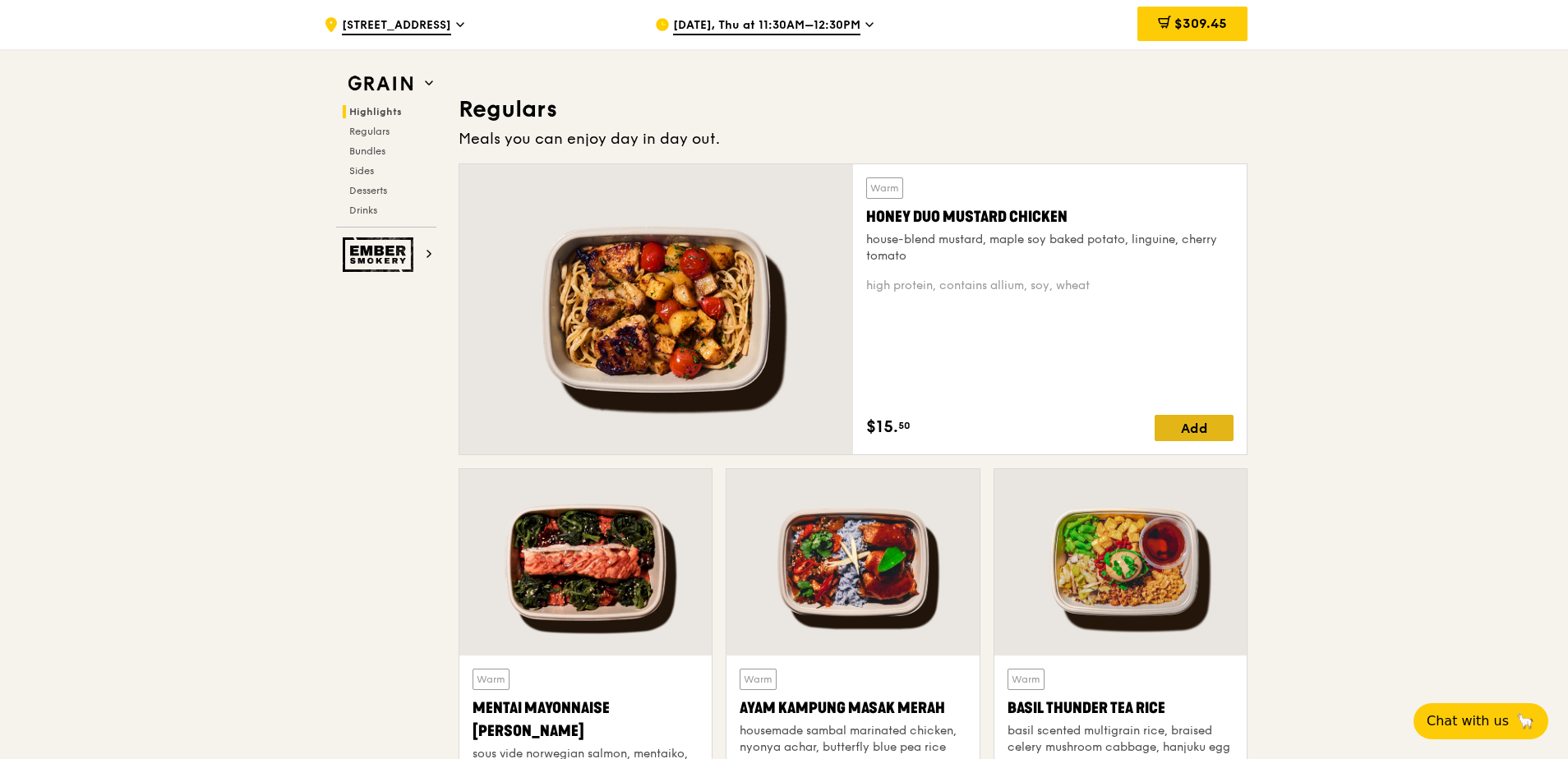
click at [1199, 421] on div "Add" at bounding box center [1194, 428] width 79 height 26
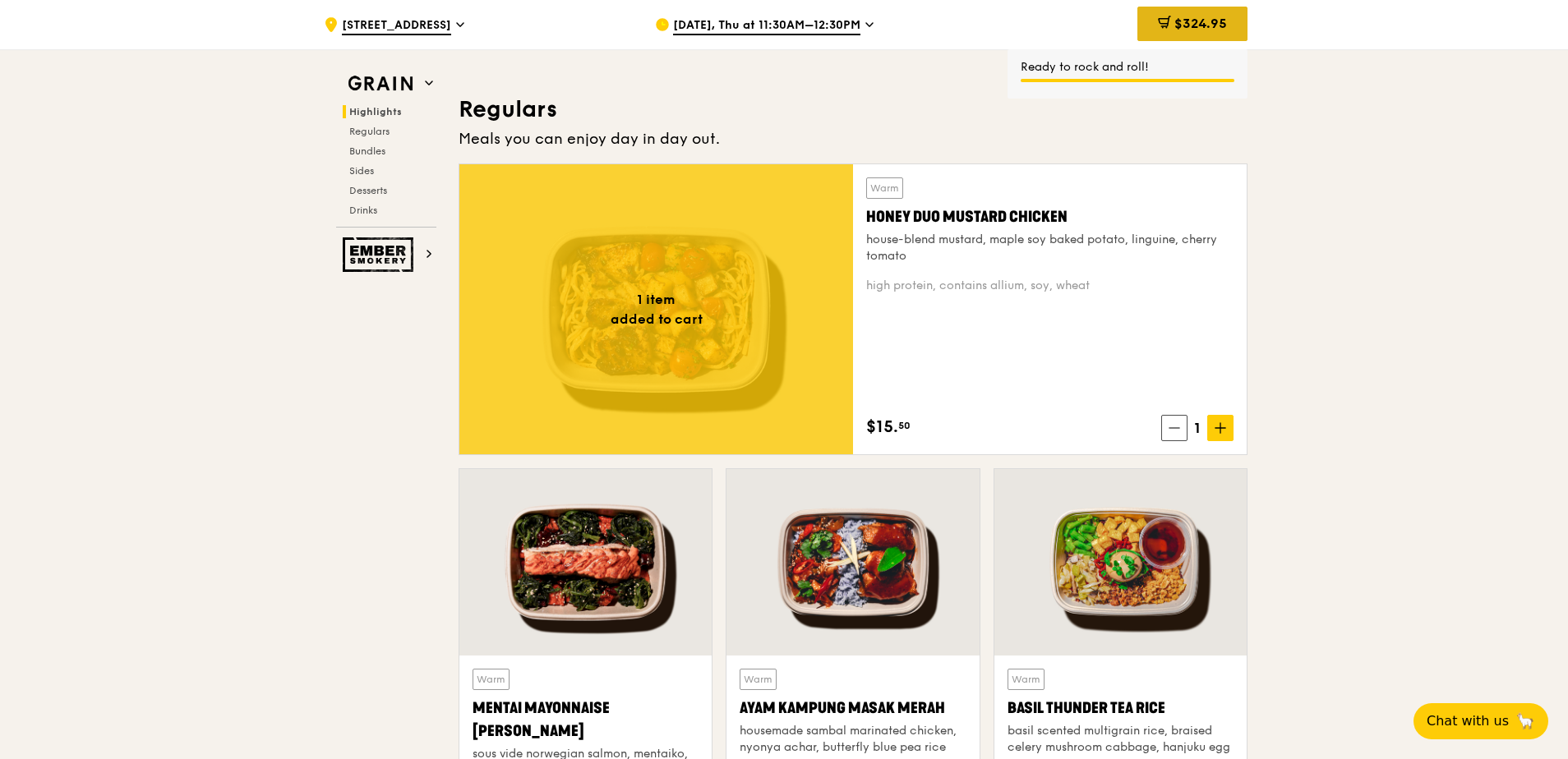
click at [1190, 31] on div "$324.95" at bounding box center [1192, 24] width 110 height 34
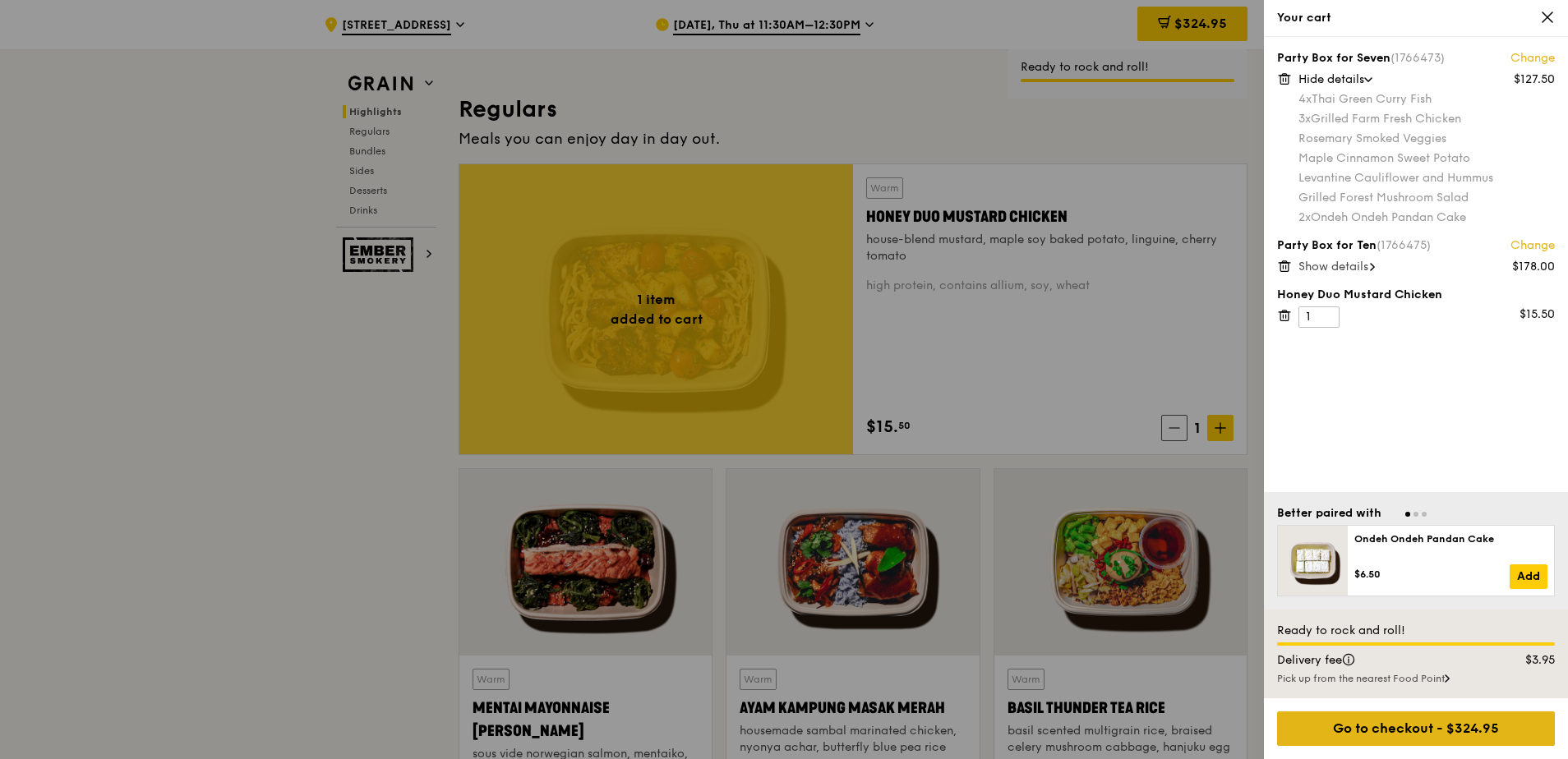
click at [1457, 718] on div "Go to checkout - $324.95" at bounding box center [1416, 729] width 278 height 34
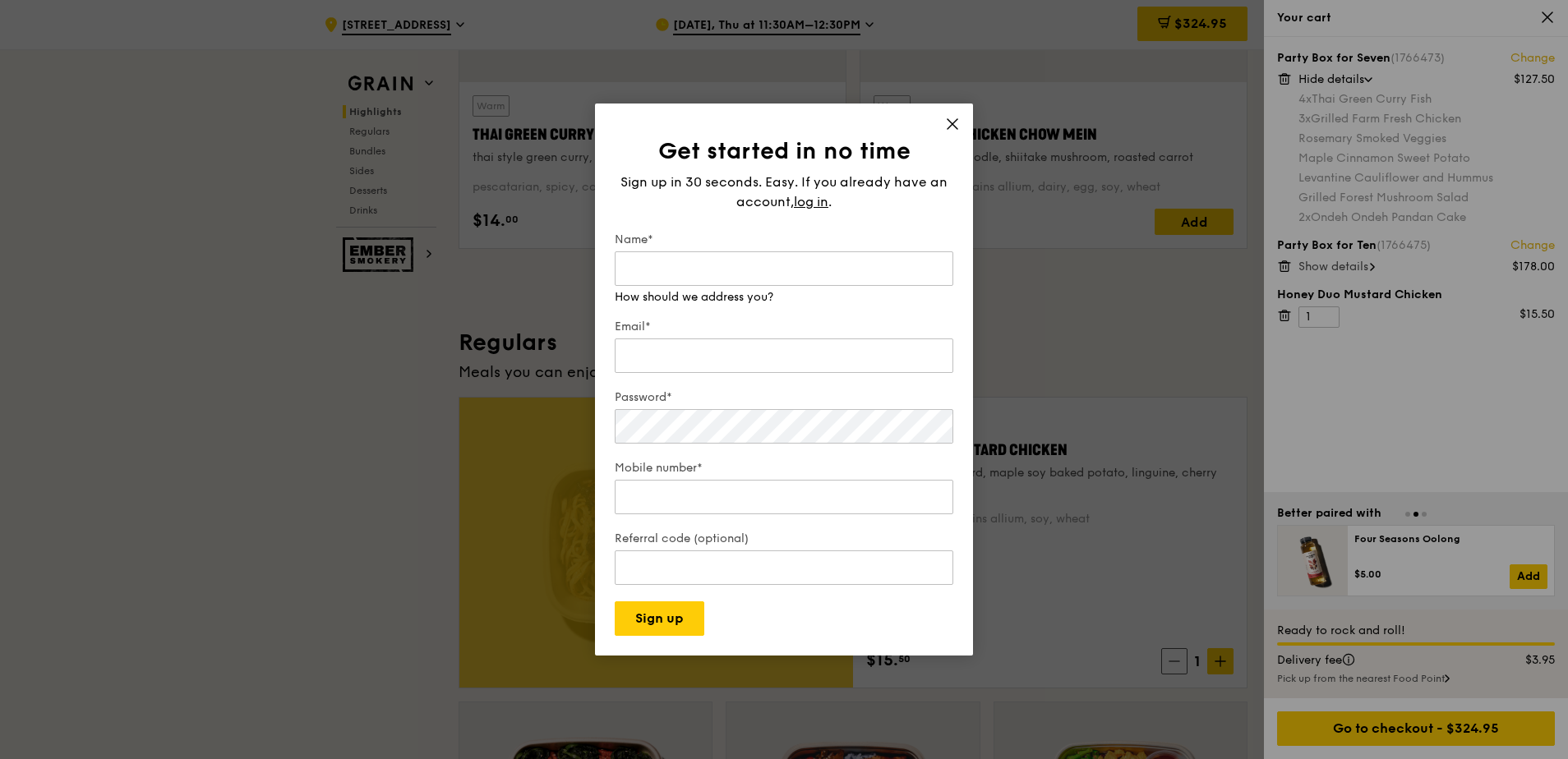
scroll to position [819, 0]
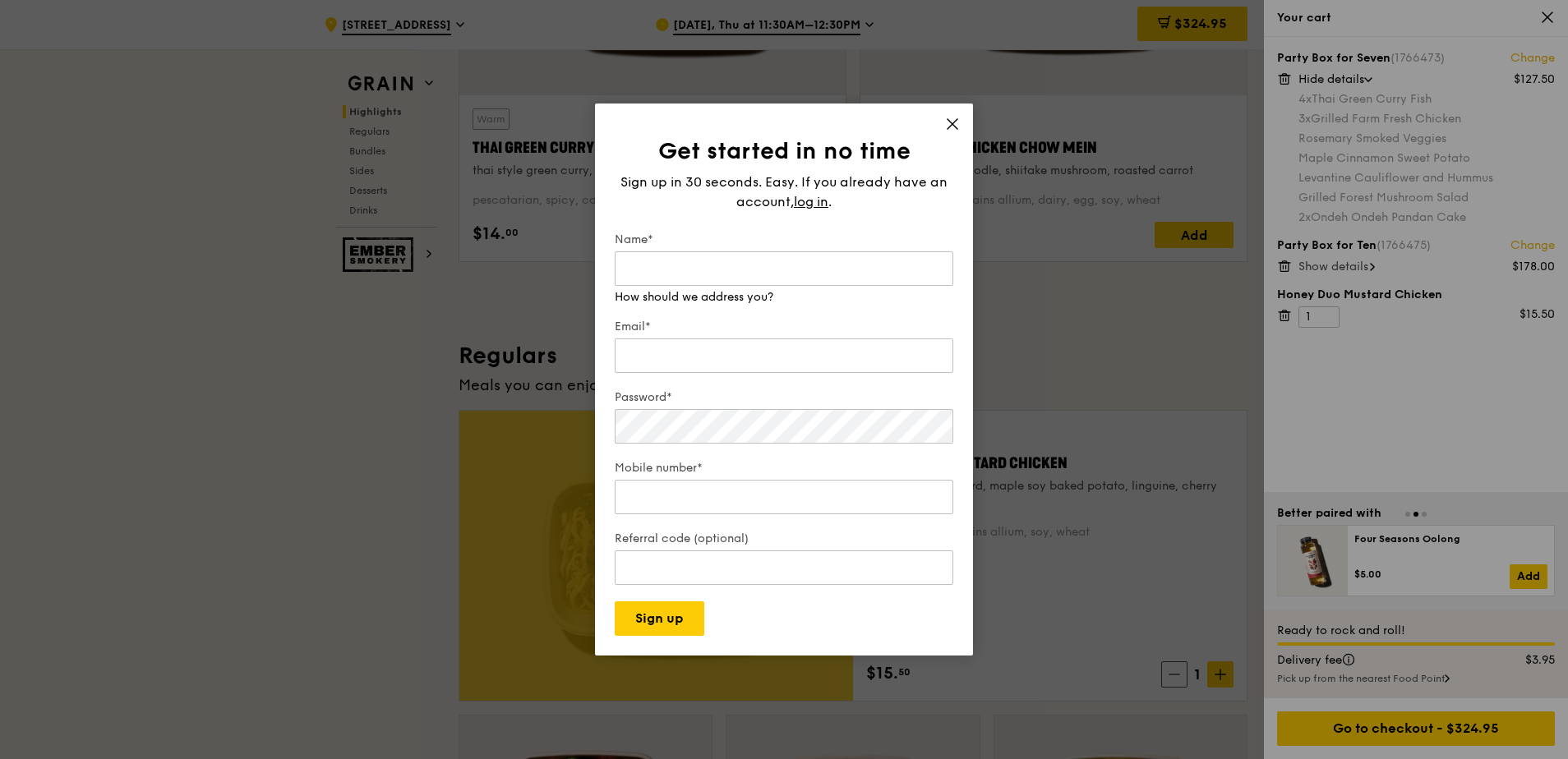
click at [950, 131] on icon at bounding box center [952, 123] width 15 height 15
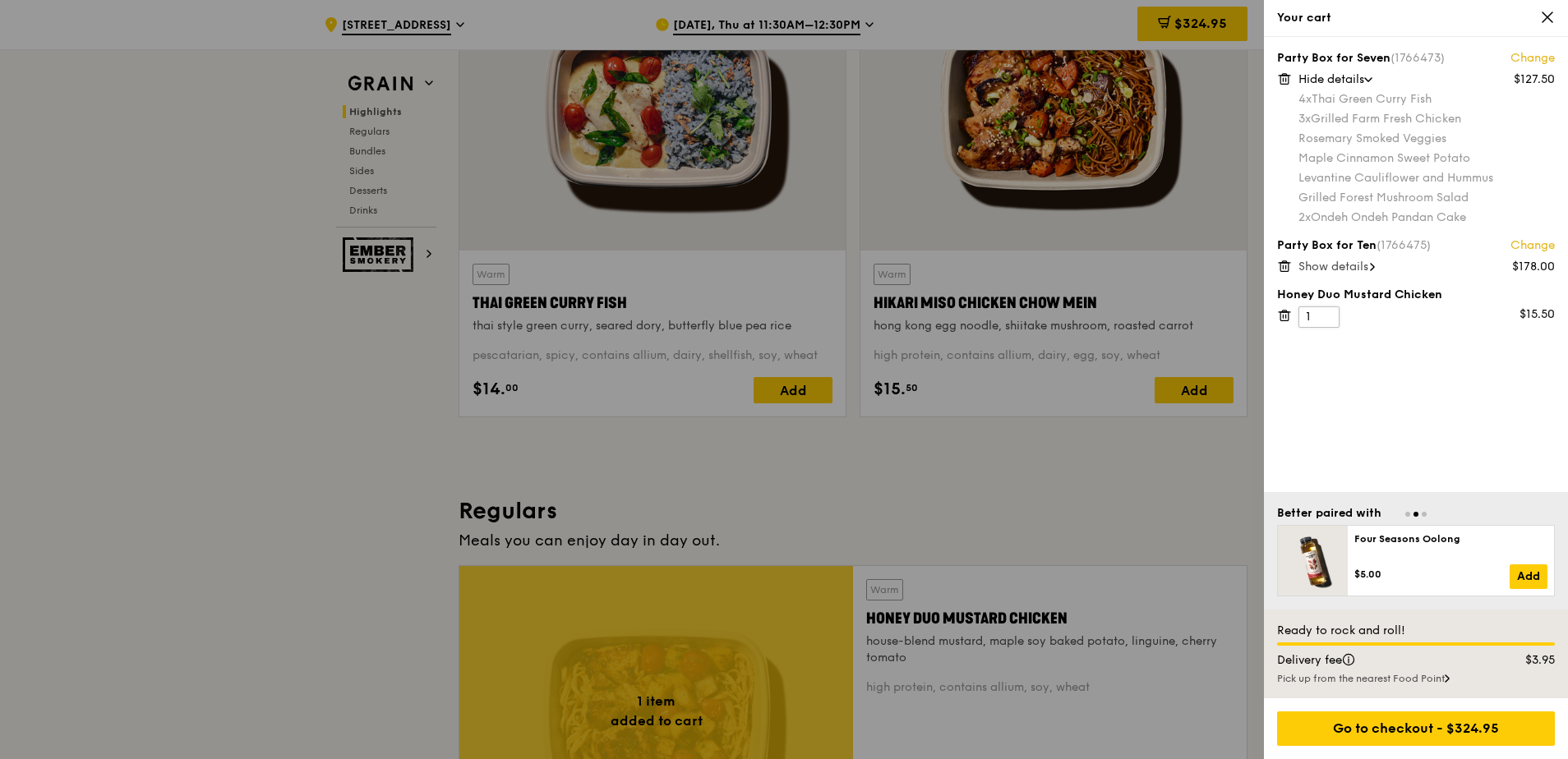
scroll to position [572, 0]
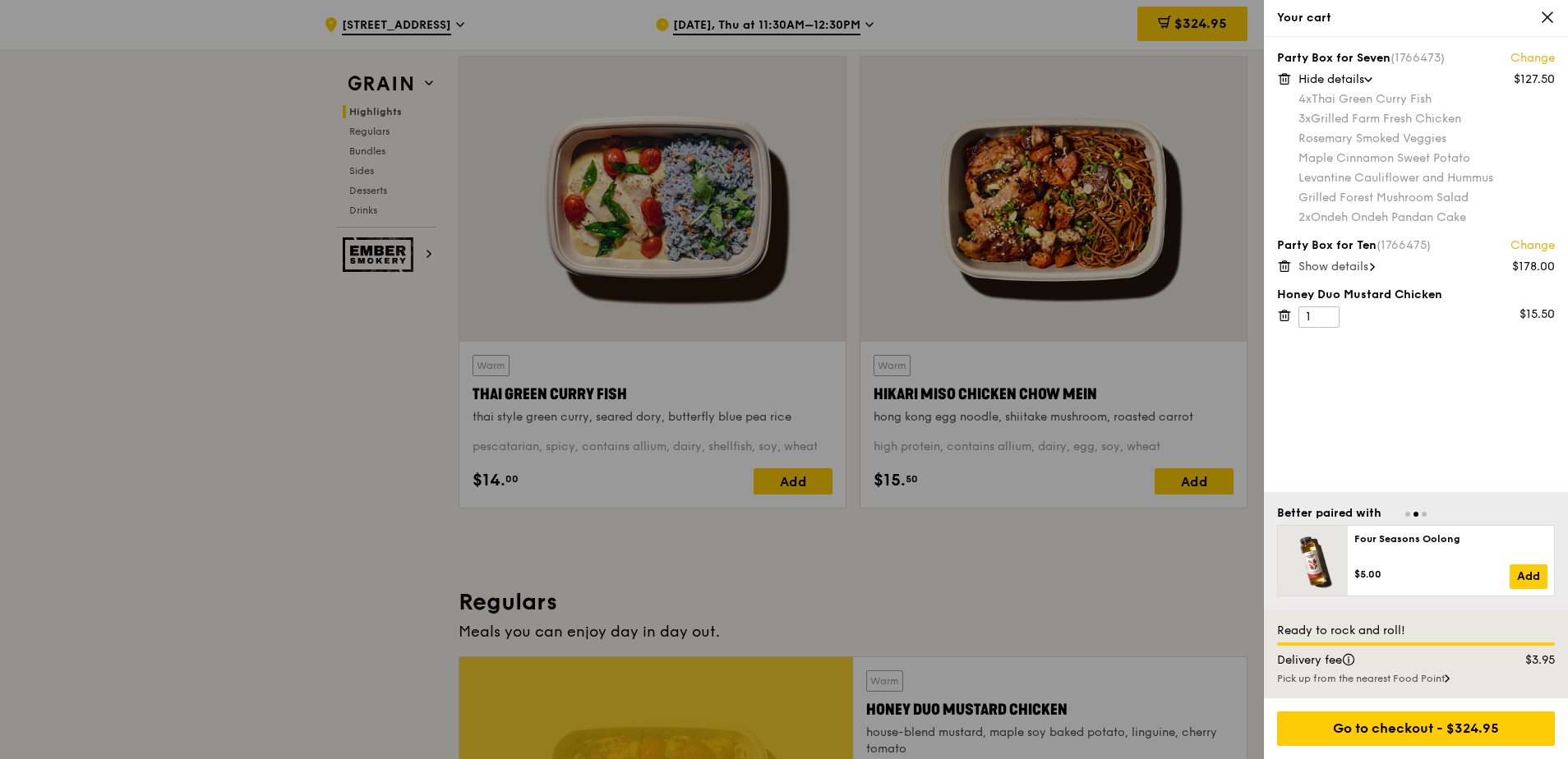
drag, startPoint x: 1317, startPoint y: 106, endPoint x: 1480, endPoint y: 133, distance: 165.2
click at [1480, 133] on div "4x Thai Green Curry Fish 3x Grilled Farm Fresh Chicken Rosemary Smoked Veggies …" at bounding box center [1427, 159] width 257 height 135
click at [1304, 166] on div "Maple Cinnamon Sweet Potato" at bounding box center [1427, 159] width 257 height 17
drag, startPoint x: 1335, startPoint y: 139, endPoint x: 1476, endPoint y: 226, distance: 165.7
click at [1481, 235] on div "Party Box for Seven (1766473) Change $127.50 Hide details 4x Thai Green Curry F…" at bounding box center [1415, 264] width 304 height 455
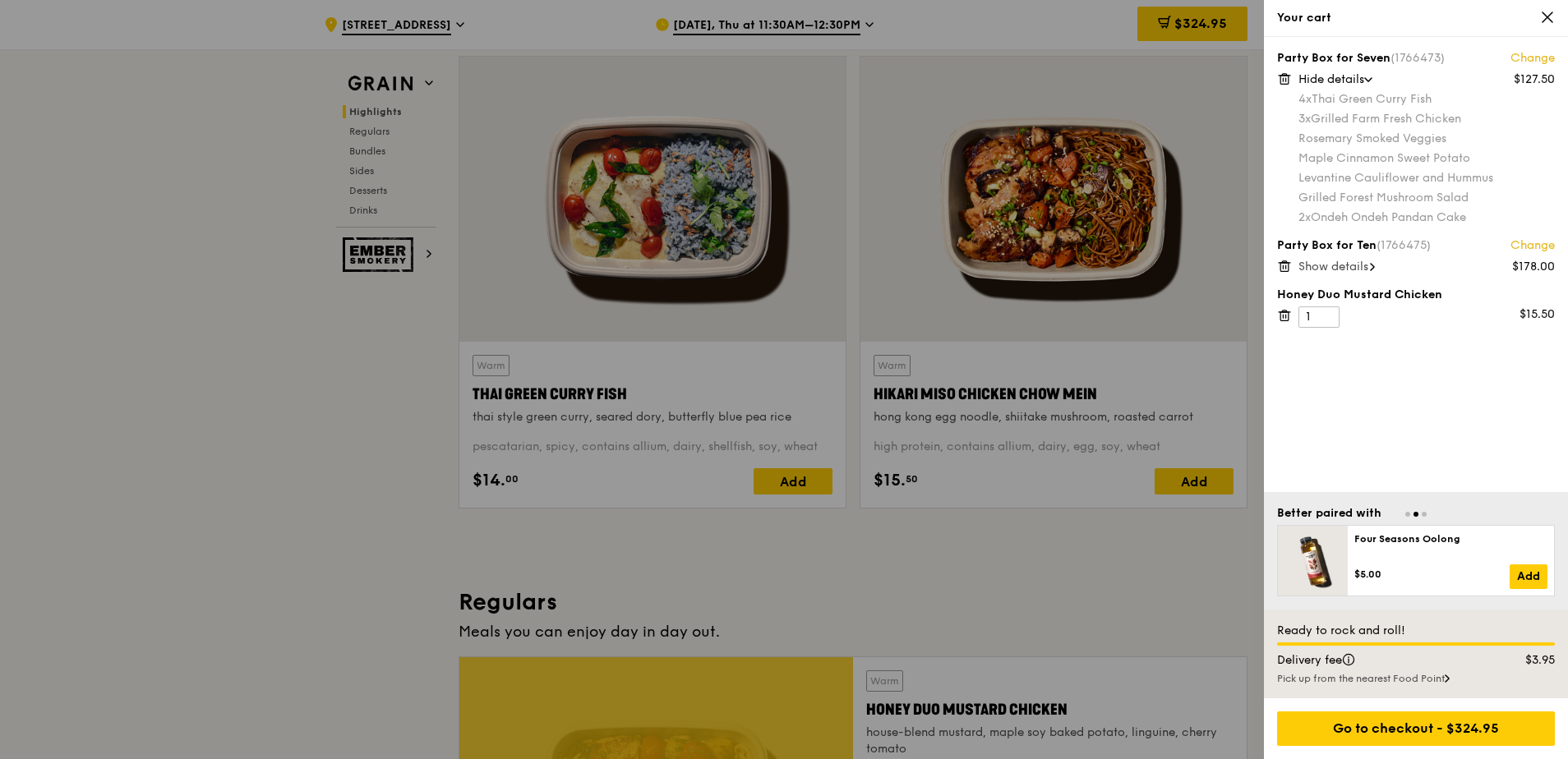
click at [1355, 175] on div "Levantine Cauliflower and Hummus" at bounding box center [1427, 178] width 257 height 17
drag, startPoint x: 1289, startPoint y: 157, endPoint x: 1486, endPoint y: 209, distance: 203.7
click at [1485, 212] on div "4x Thai Green Curry Fish 3x Grilled Farm Fresh Chicken Rosemary Smoked Veggies …" at bounding box center [1427, 159] width 257 height 135
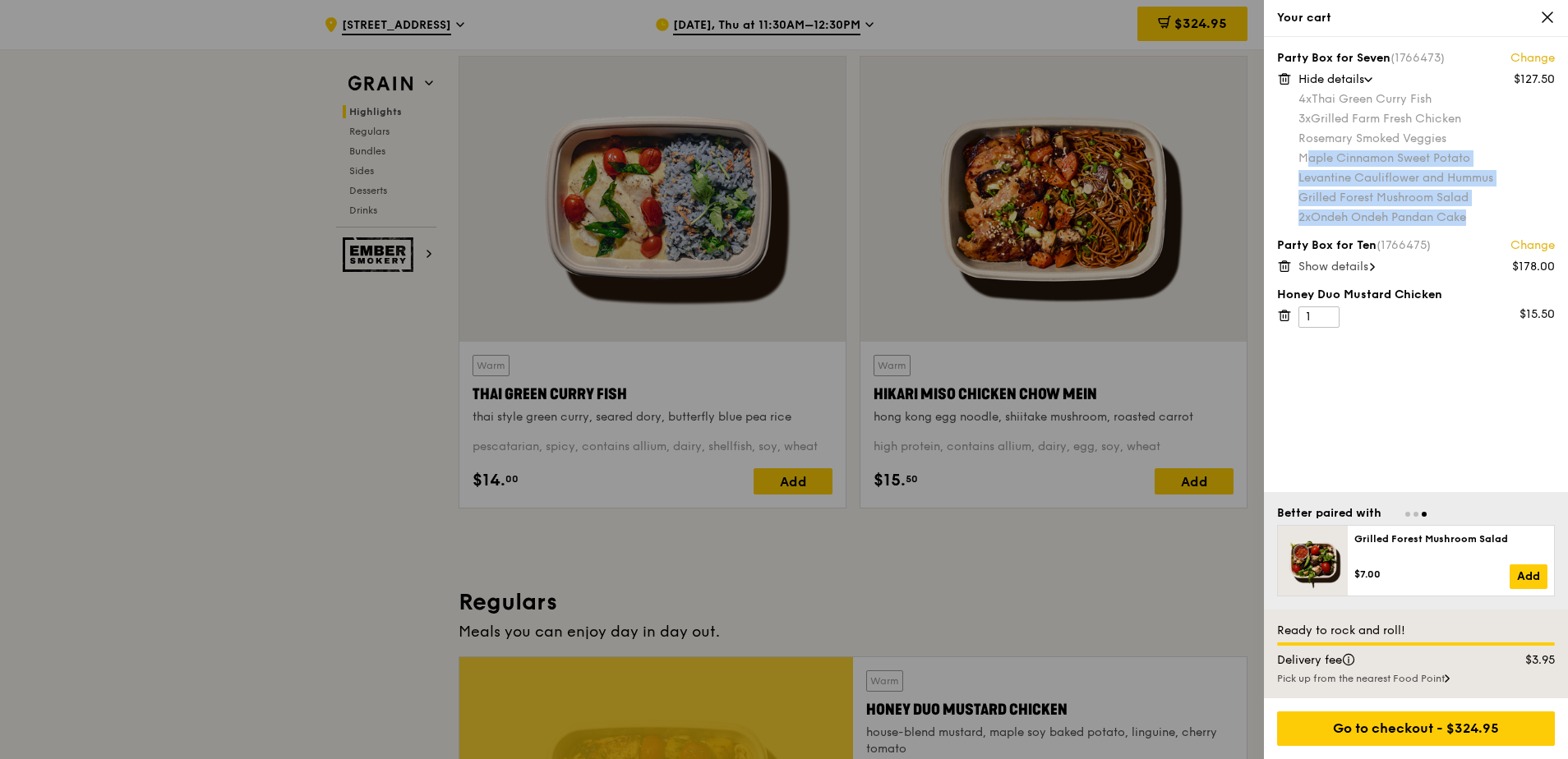
drag, startPoint x: 1301, startPoint y: 138, endPoint x: 1491, endPoint y: 226, distance: 209.4
click at [1491, 226] on div "Party Box for Seven (1766473) Change $127.50 Hide details 4x Thai Green Curry F…" at bounding box center [1415, 264] width 304 height 455
click at [1283, 265] on icon at bounding box center [1283, 266] width 0 height 3
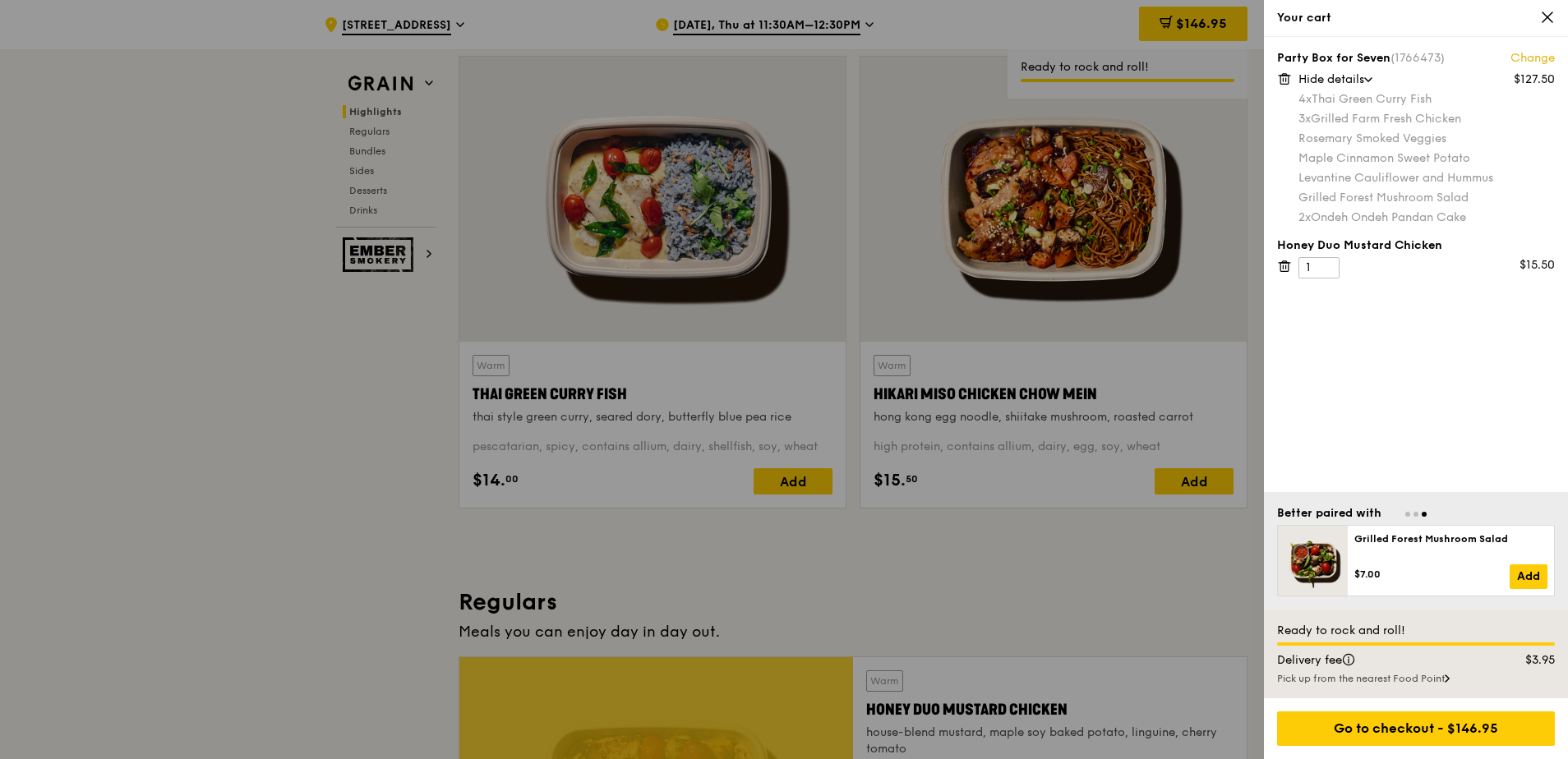
click at [1284, 261] on icon at bounding box center [1284, 265] width 15 height 15
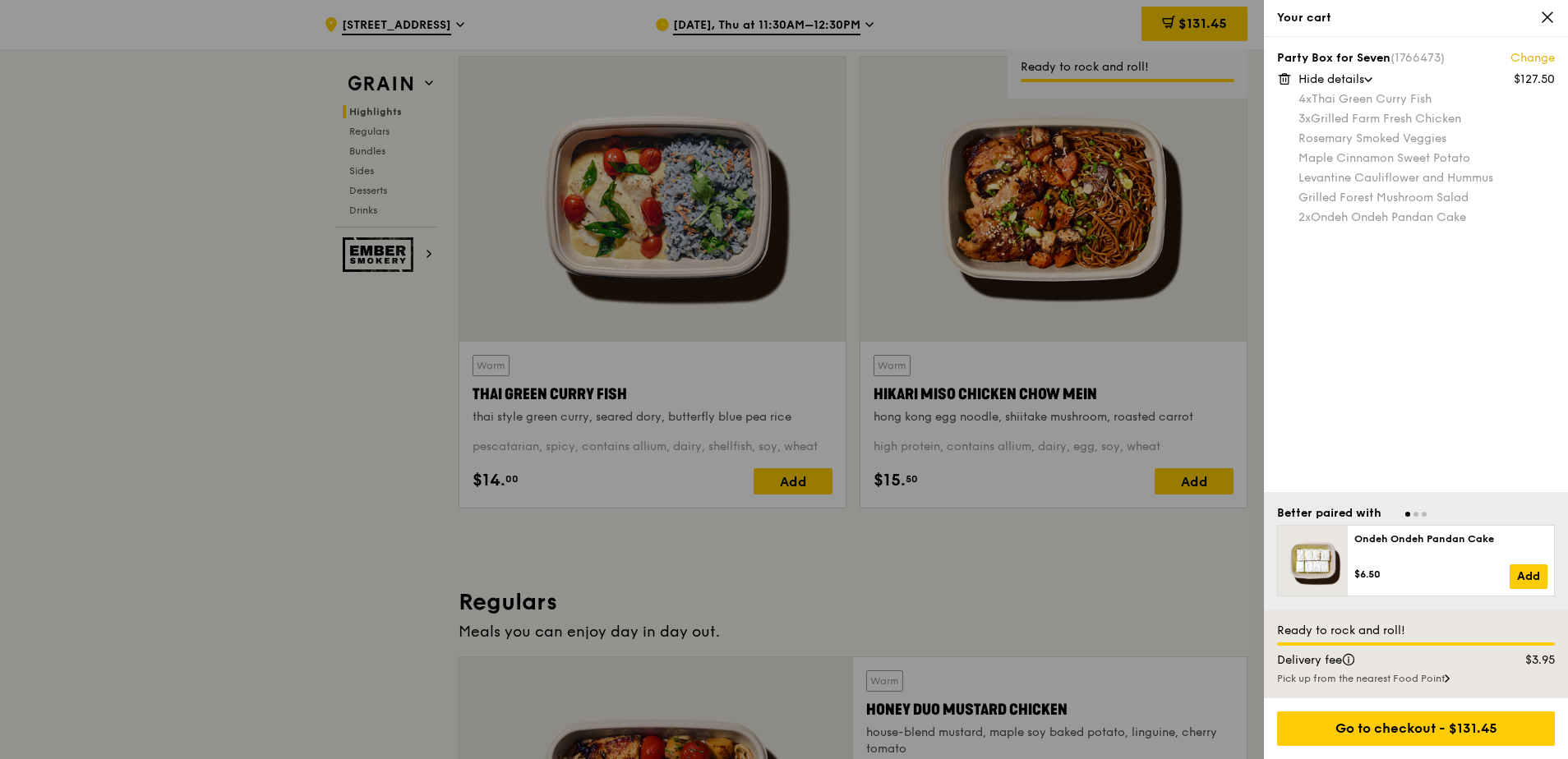
click at [1286, 76] on icon at bounding box center [1284, 78] width 15 height 15
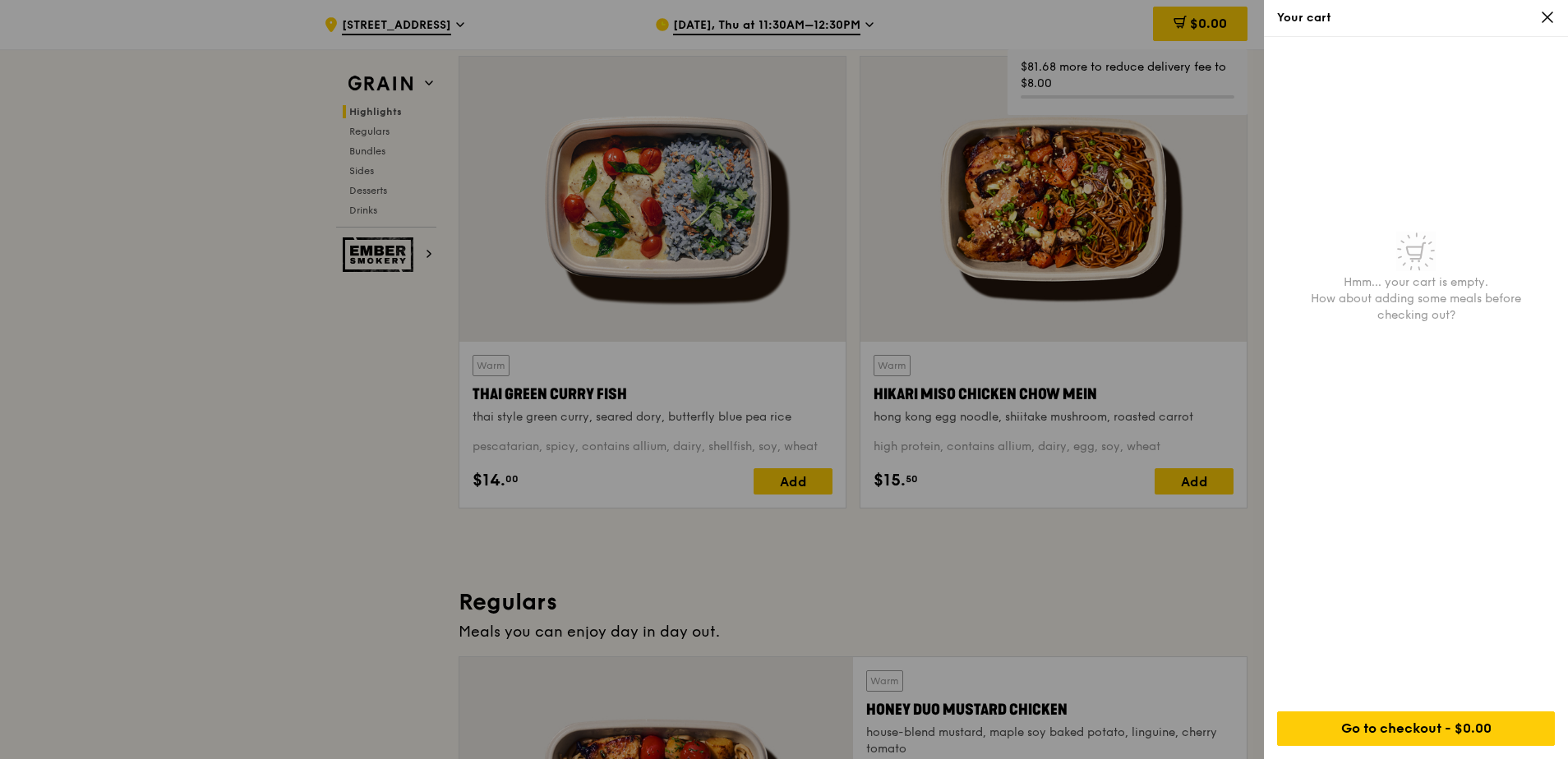
click at [1532, 18] on div "Your cart" at bounding box center [1416, 18] width 278 height 17
click at [1543, 19] on icon at bounding box center [1546, 17] width 15 height 15
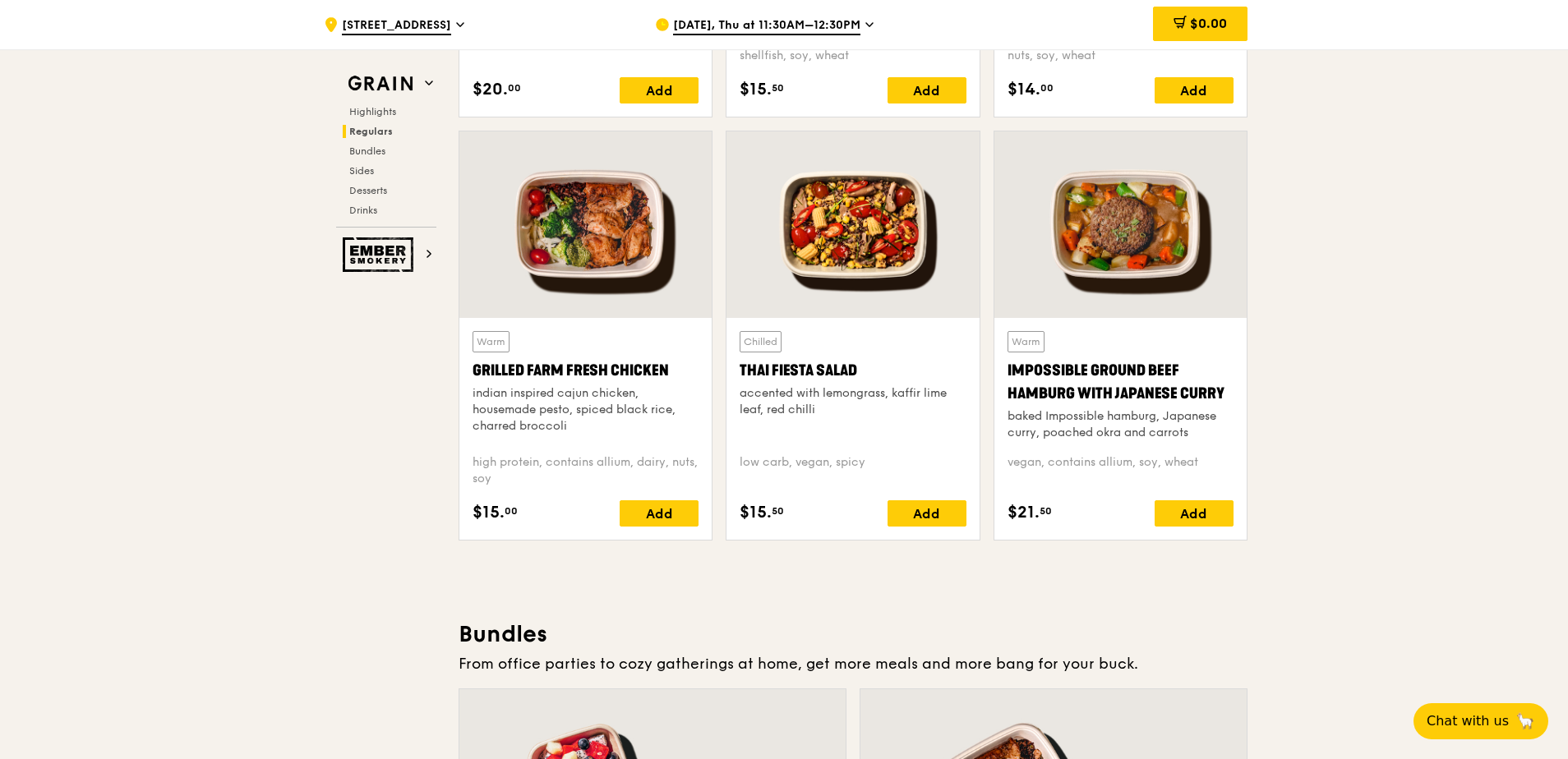
scroll to position [1886, 0]
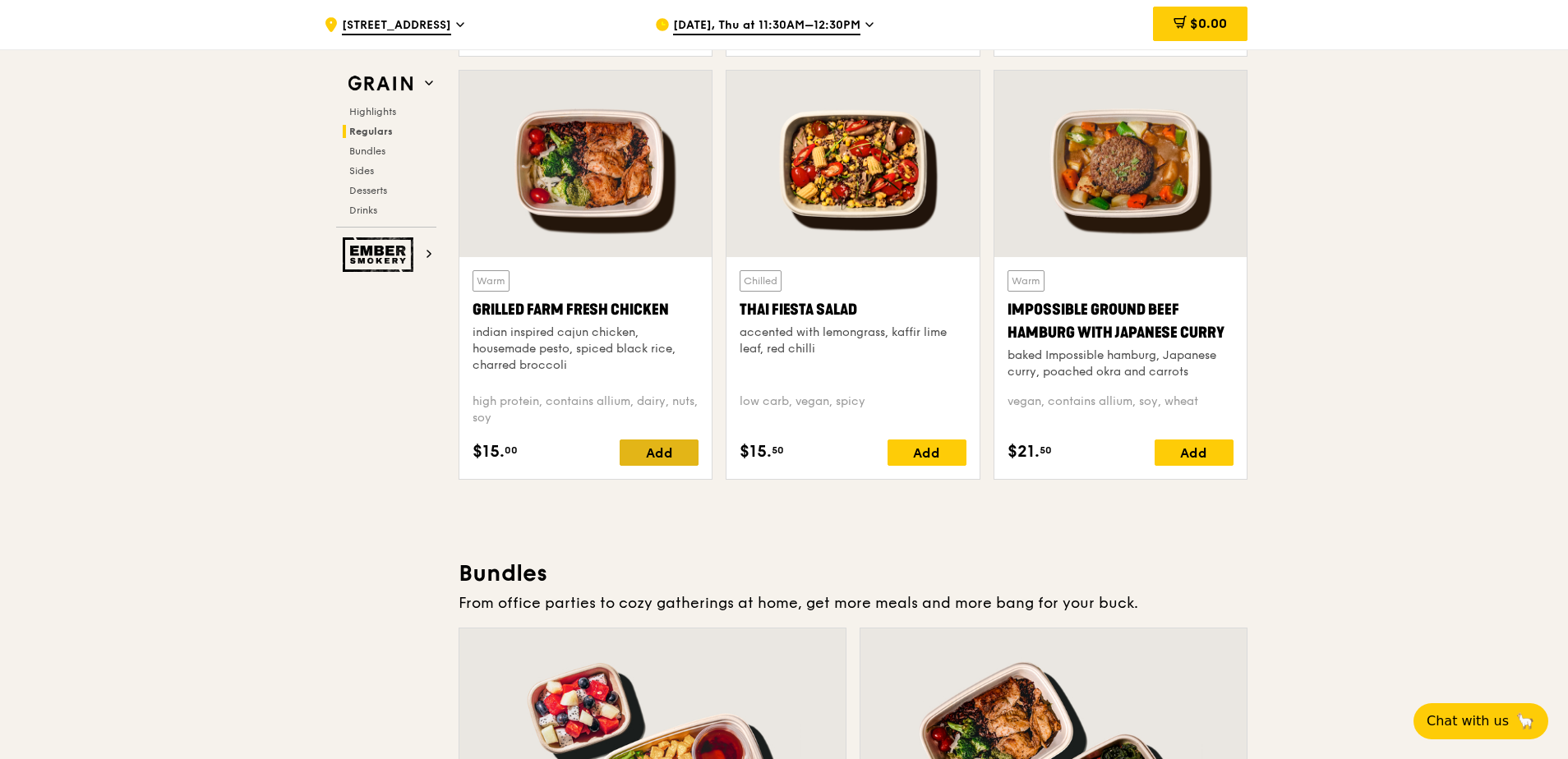
click at [656, 452] on div "Add" at bounding box center [659, 452] width 79 height 26
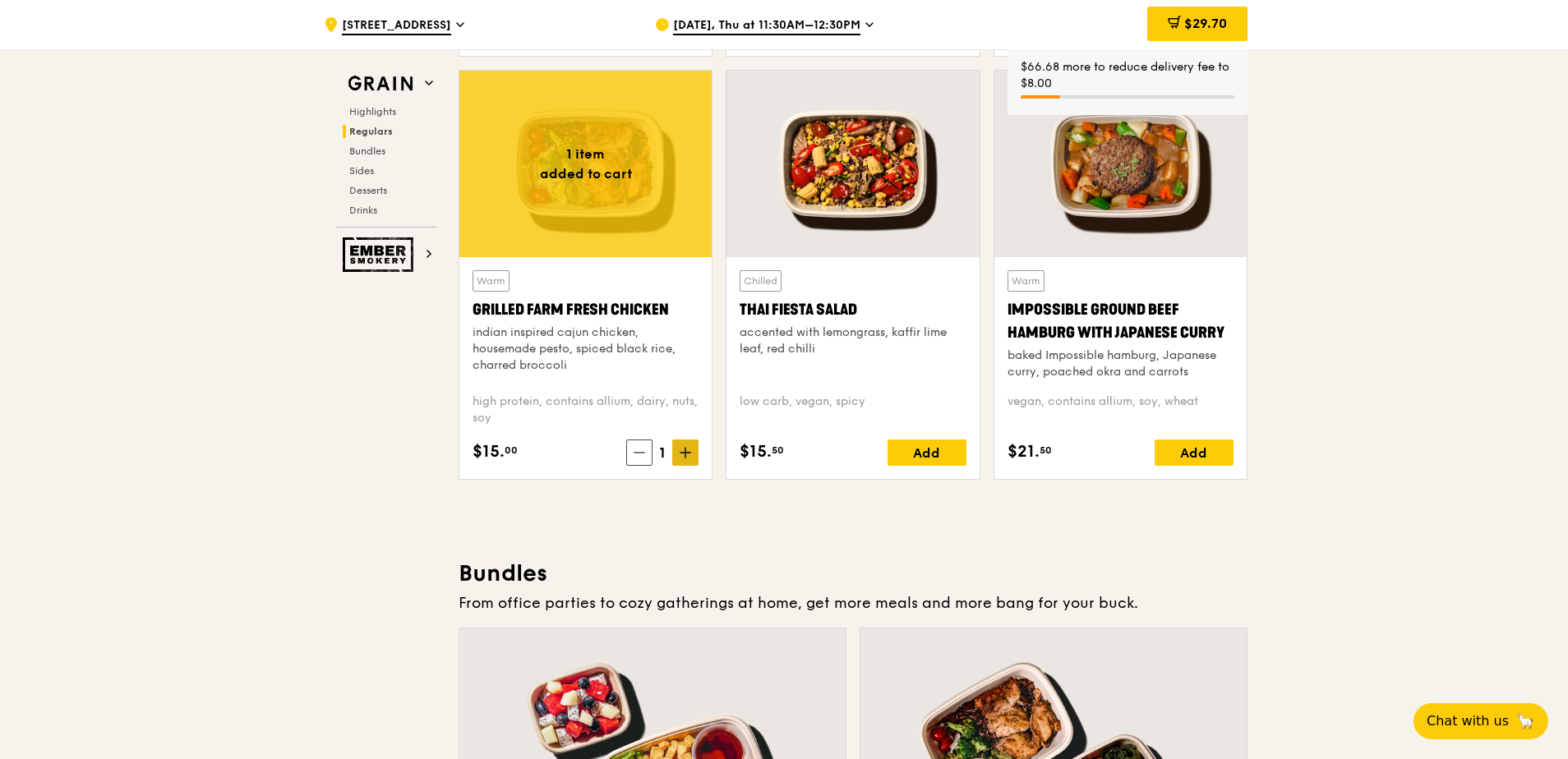
click at [689, 456] on icon at bounding box center [686, 452] width 12 height 12
click at [689, 457] on icon at bounding box center [686, 452] width 12 height 12
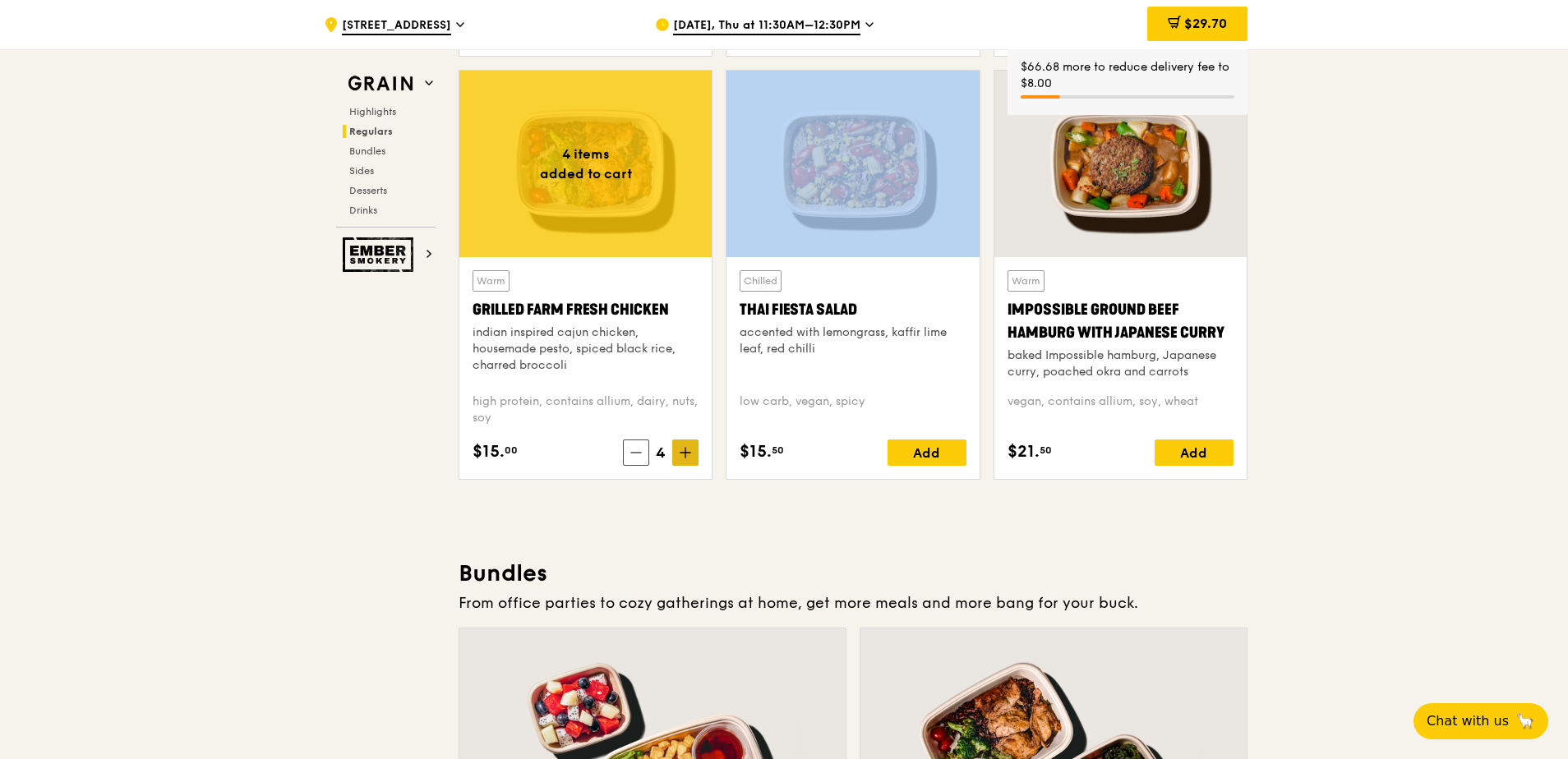
click at [689, 457] on icon at bounding box center [686, 452] width 12 height 12
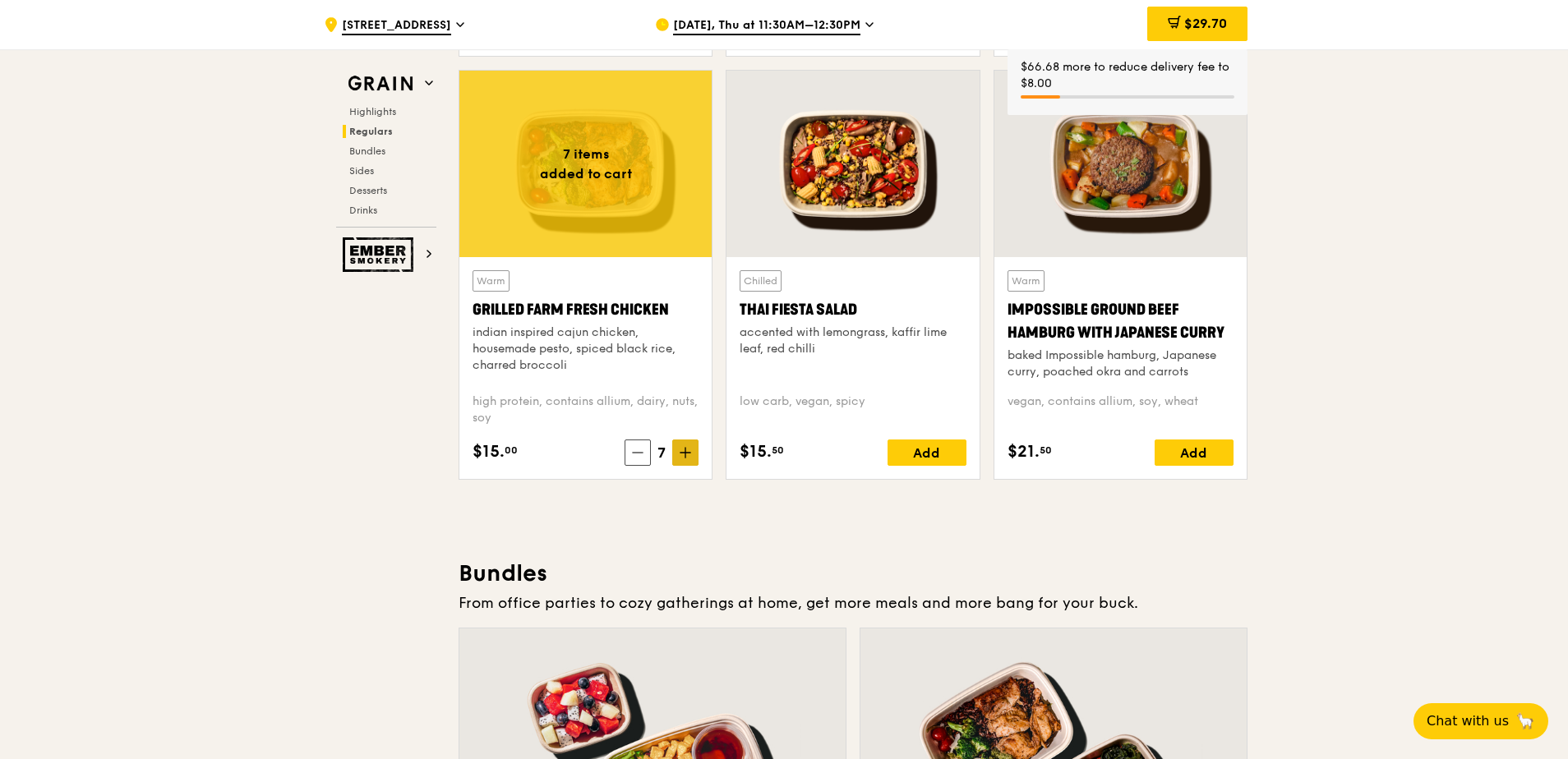
click at [689, 457] on icon at bounding box center [686, 452] width 12 height 12
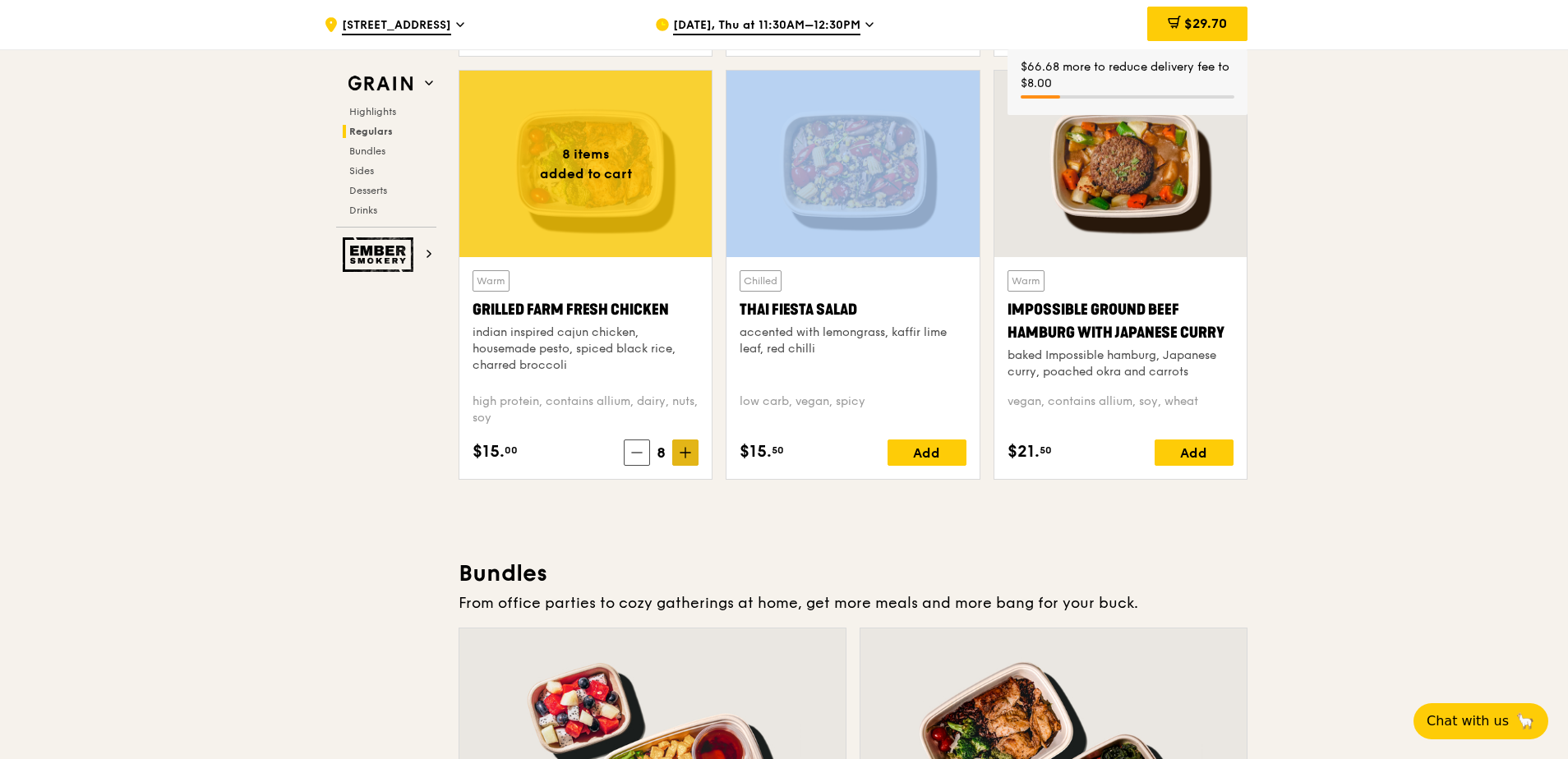
click at [689, 457] on icon at bounding box center [686, 452] width 12 height 12
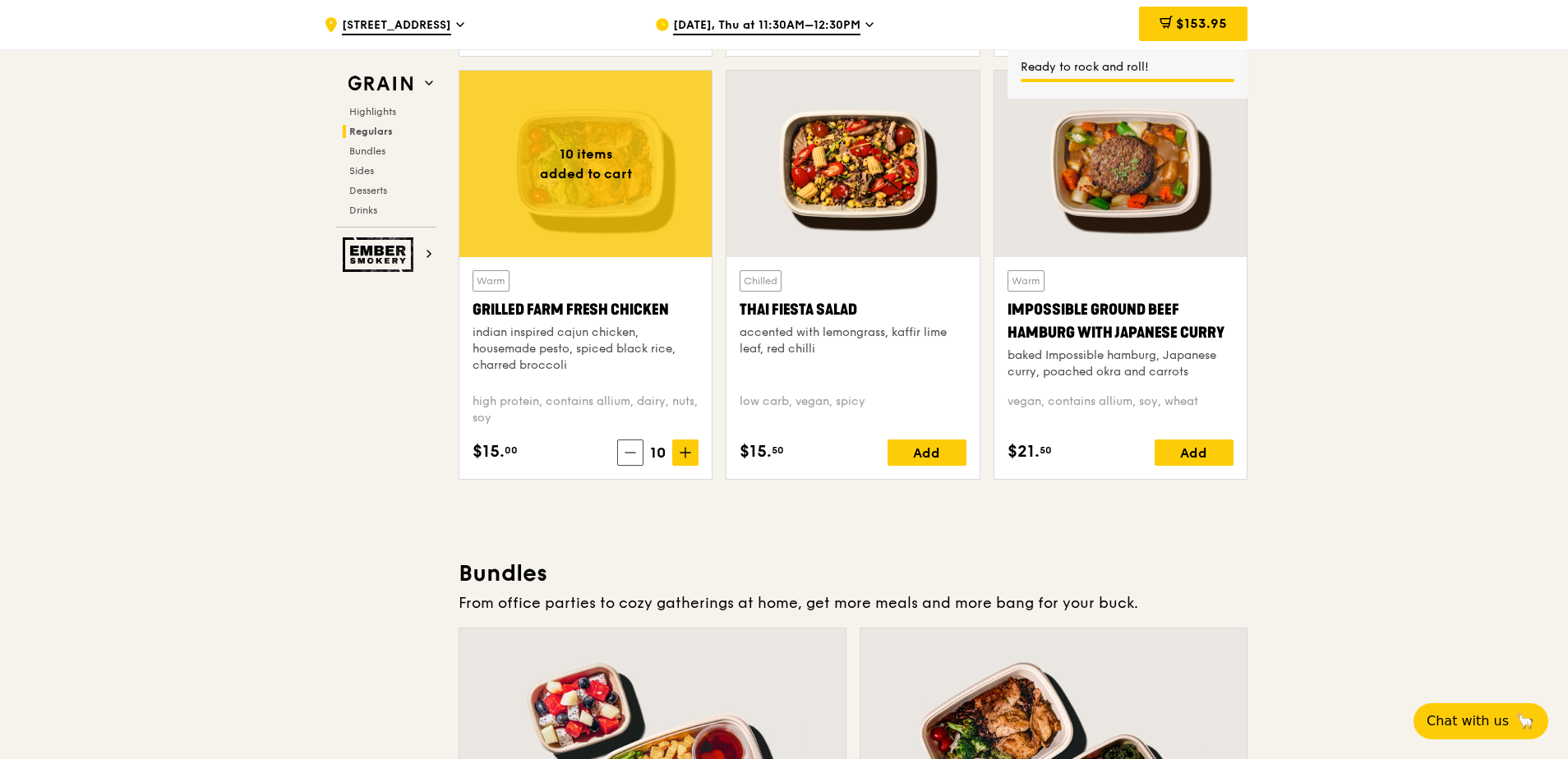
click at [627, 450] on icon at bounding box center [631, 452] width 12 height 12
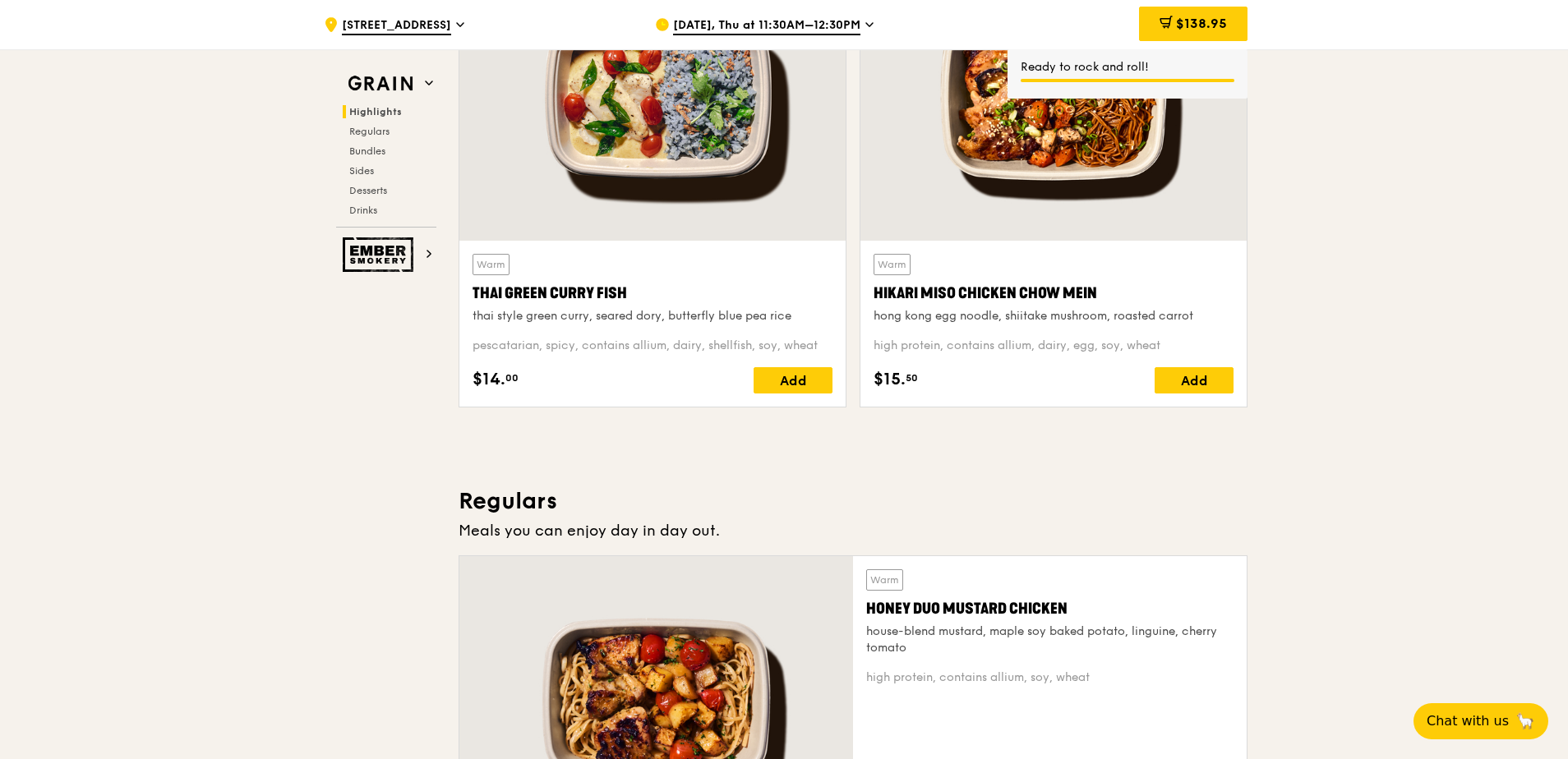
scroll to position [654, 0]
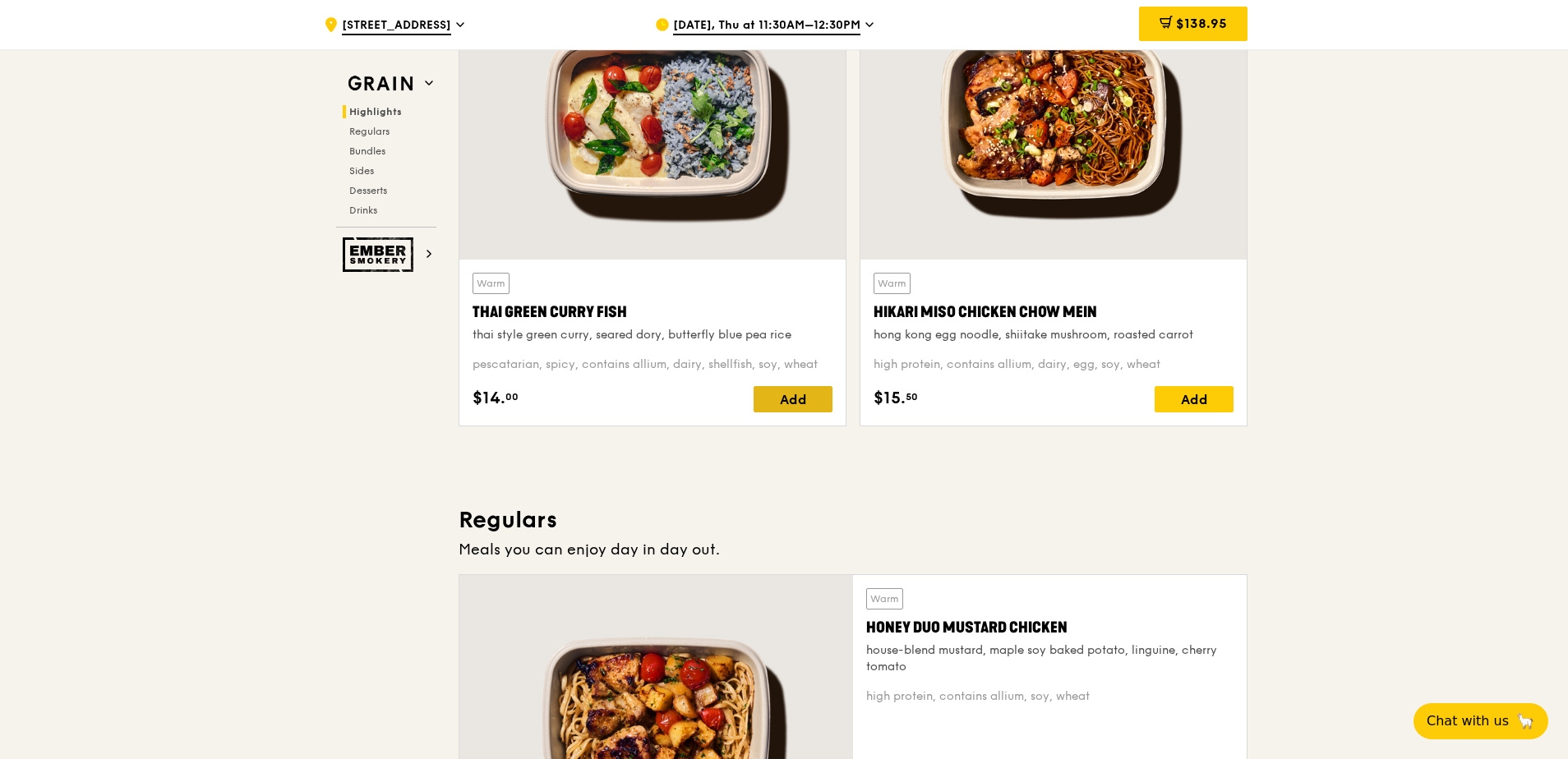
click at [810, 400] on div "Add" at bounding box center [792, 399] width 79 height 26
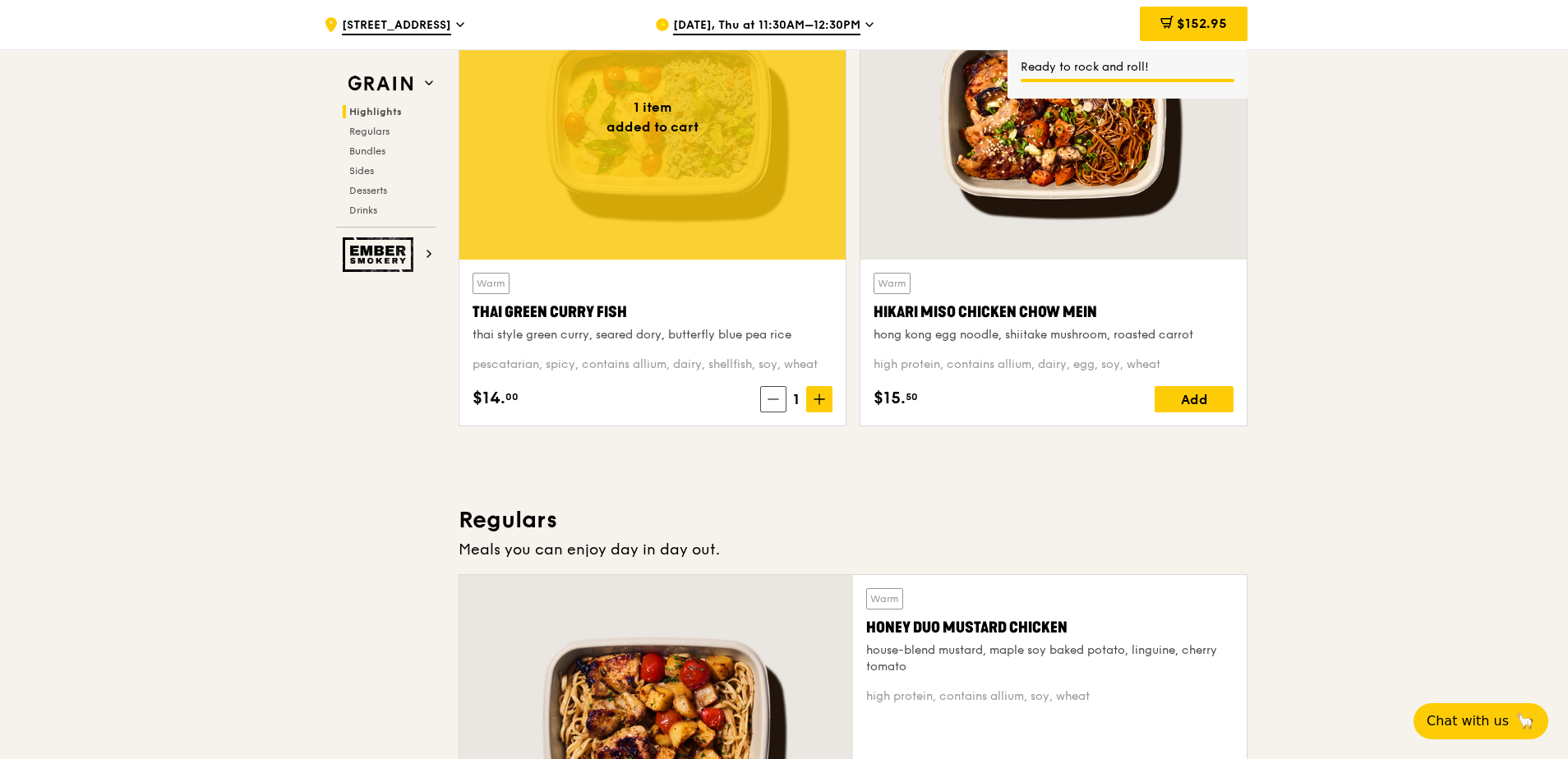
click at [820, 402] on icon at bounding box center [820, 400] width 12 height 12
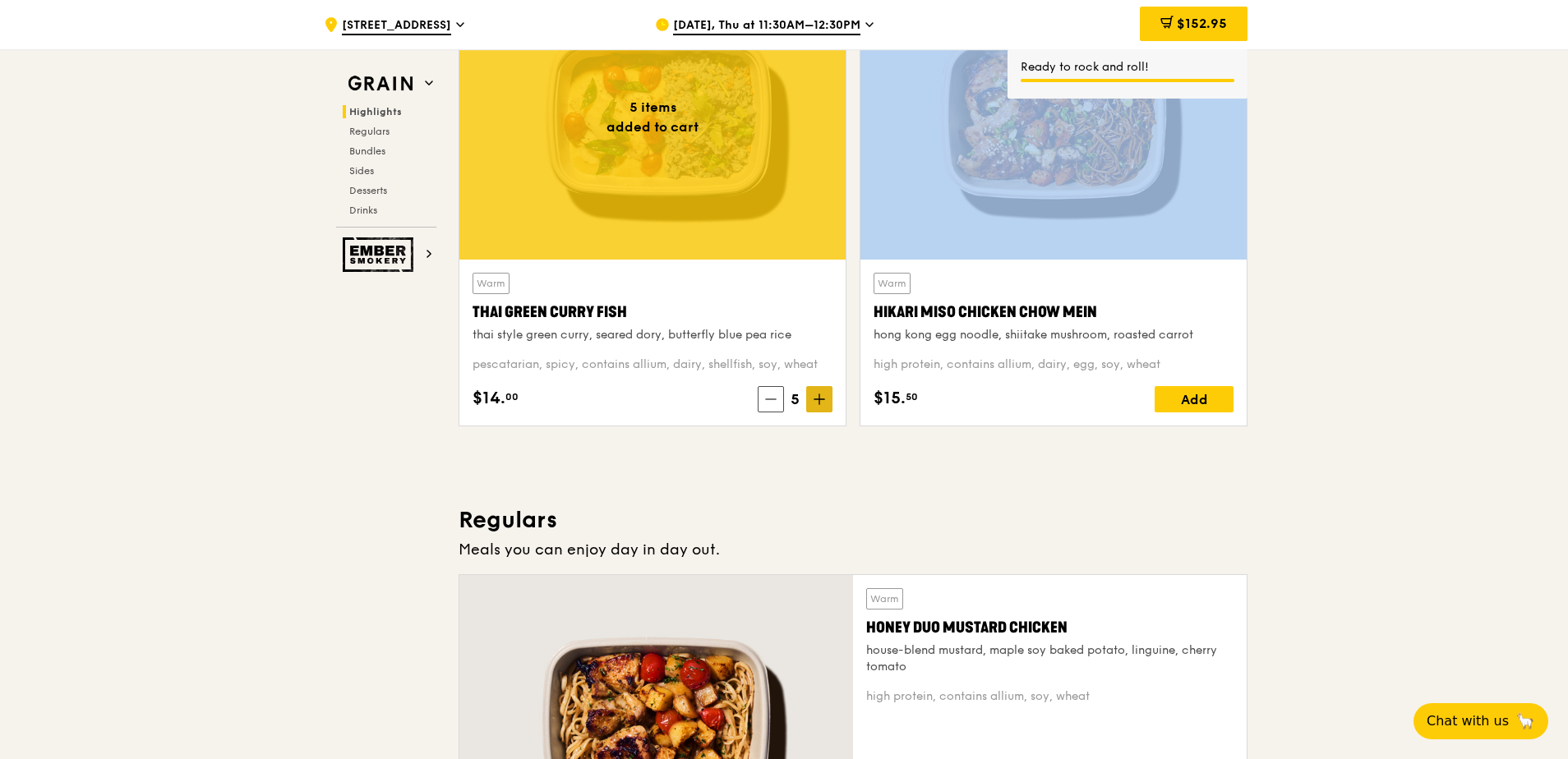
click at [820, 402] on icon at bounding box center [820, 400] width 12 height 12
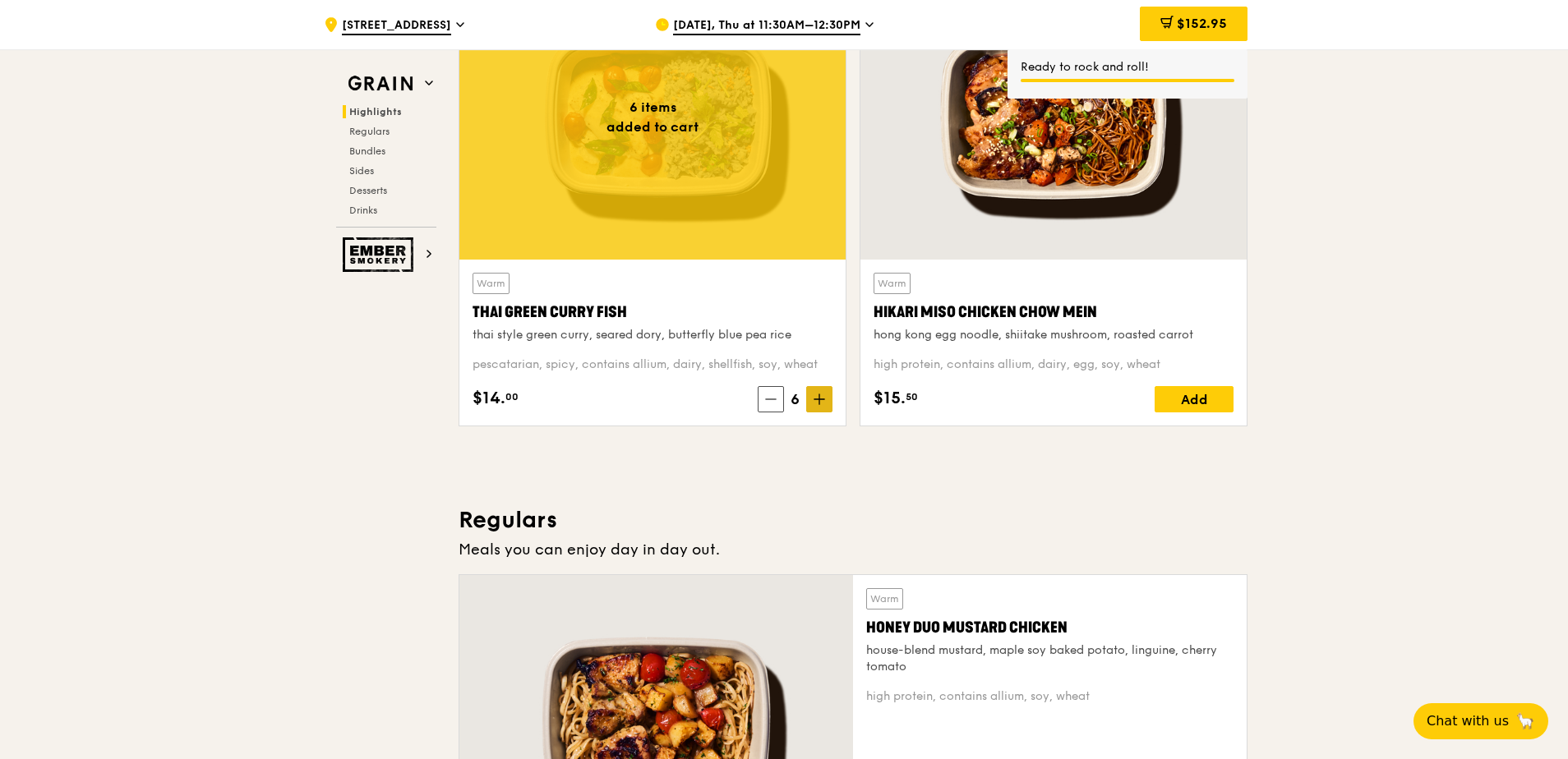
click at [820, 402] on icon at bounding box center [820, 400] width 12 height 12
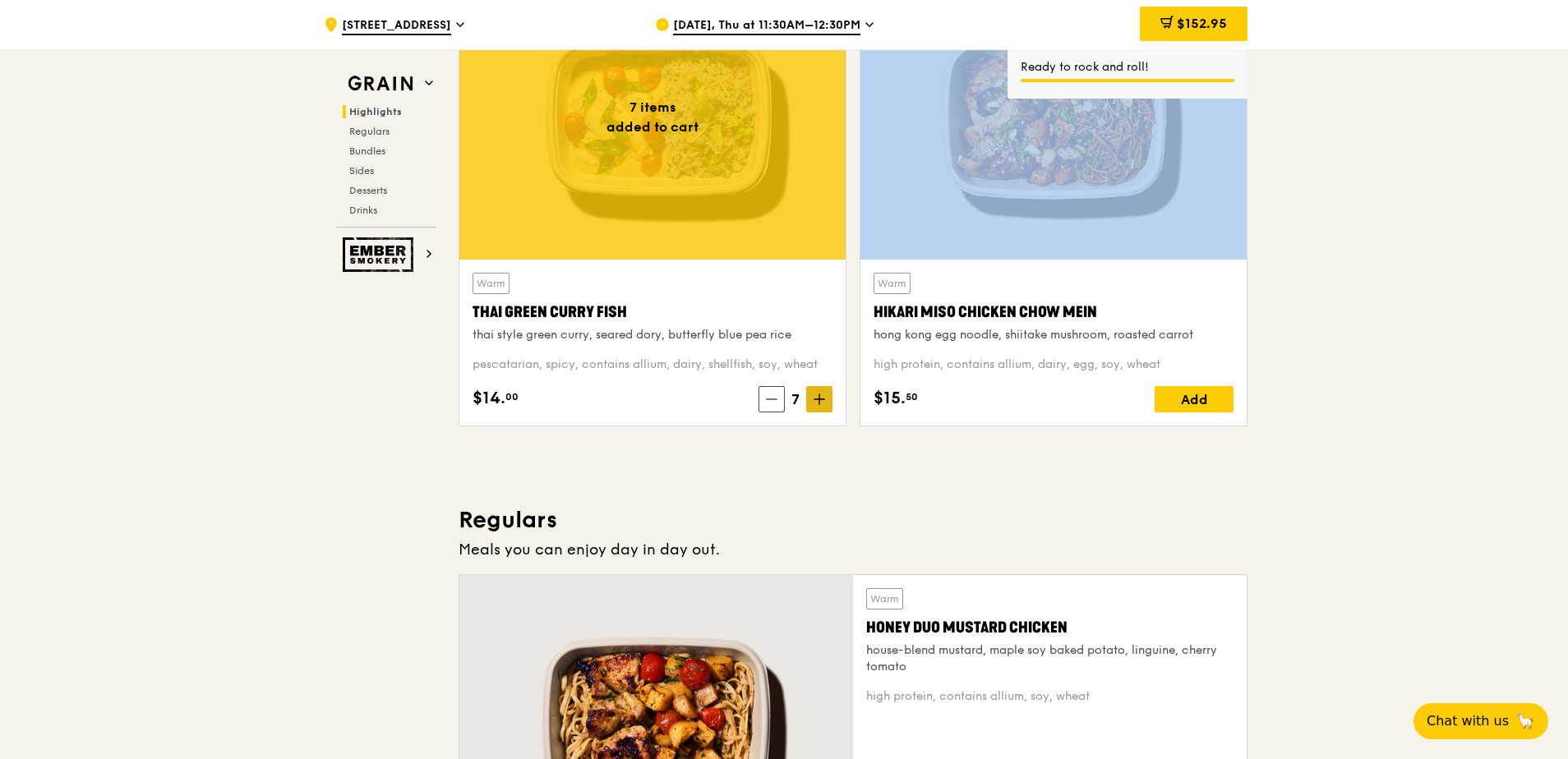
click at [820, 402] on icon at bounding box center [820, 400] width 12 height 12
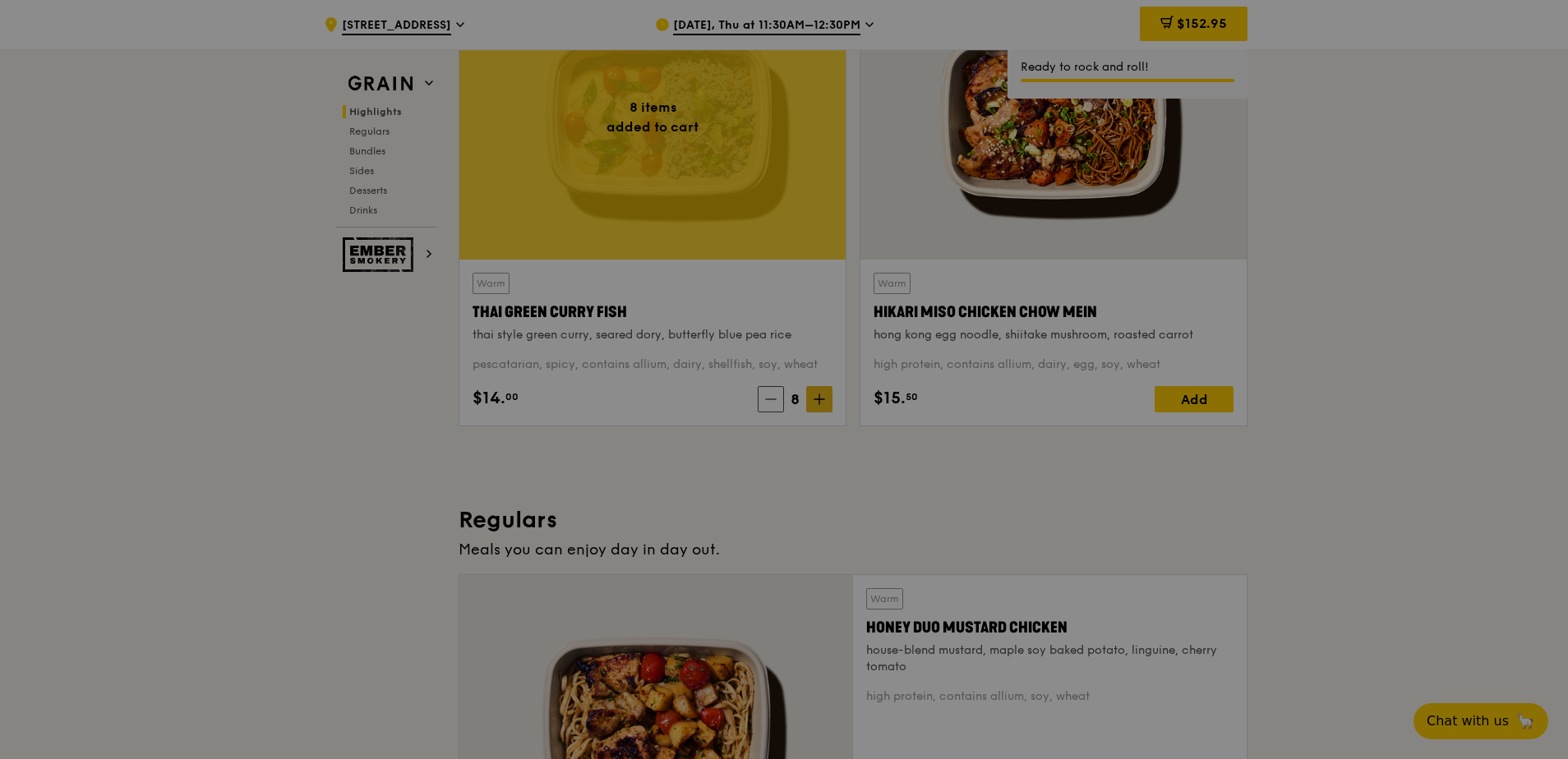
click at [820, 402] on icon at bounding box center [820, 400] width 12 height 12
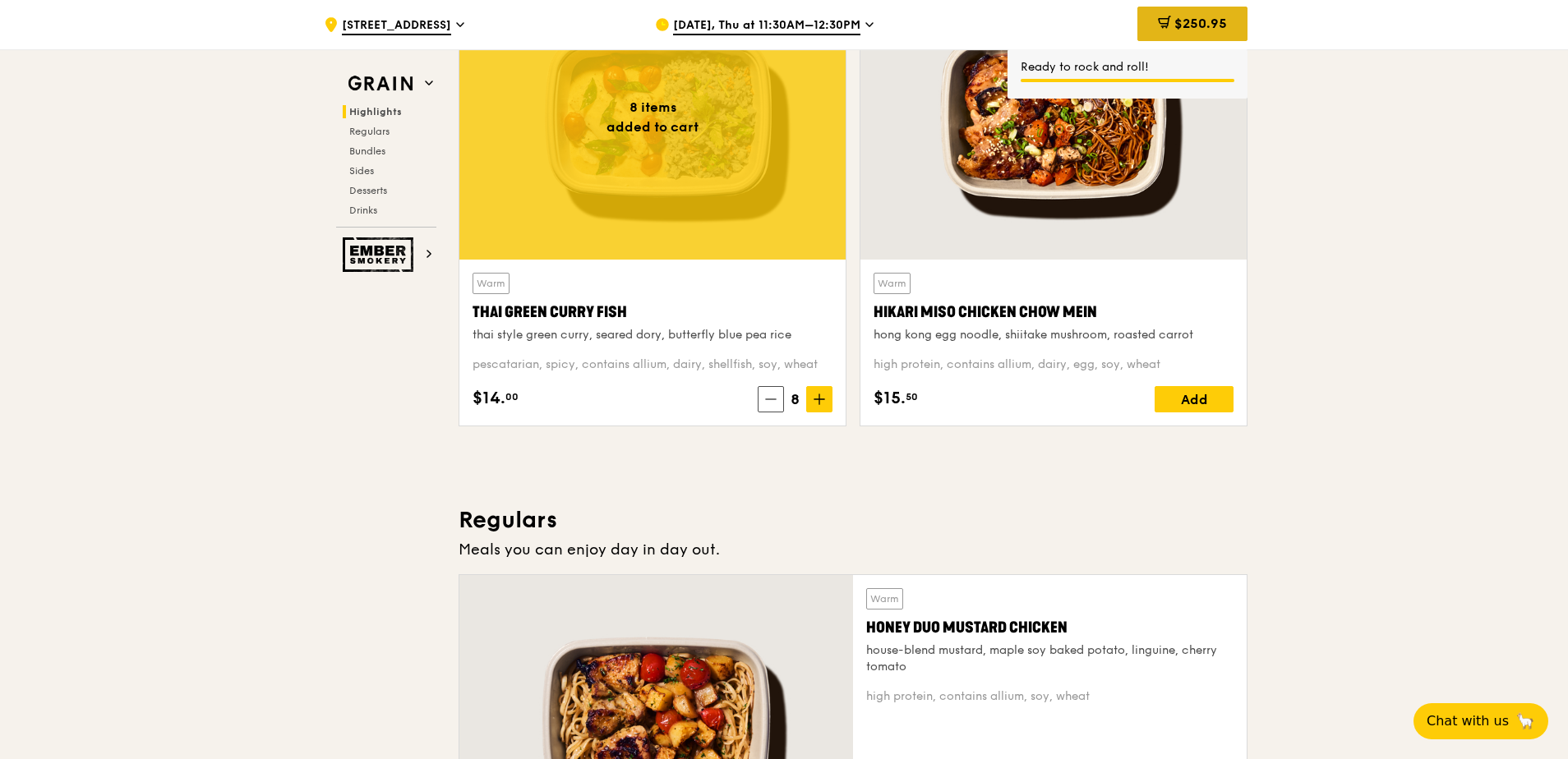
click at [1165, 30] on span at bounding box center [1164, 24] width 13 height 18
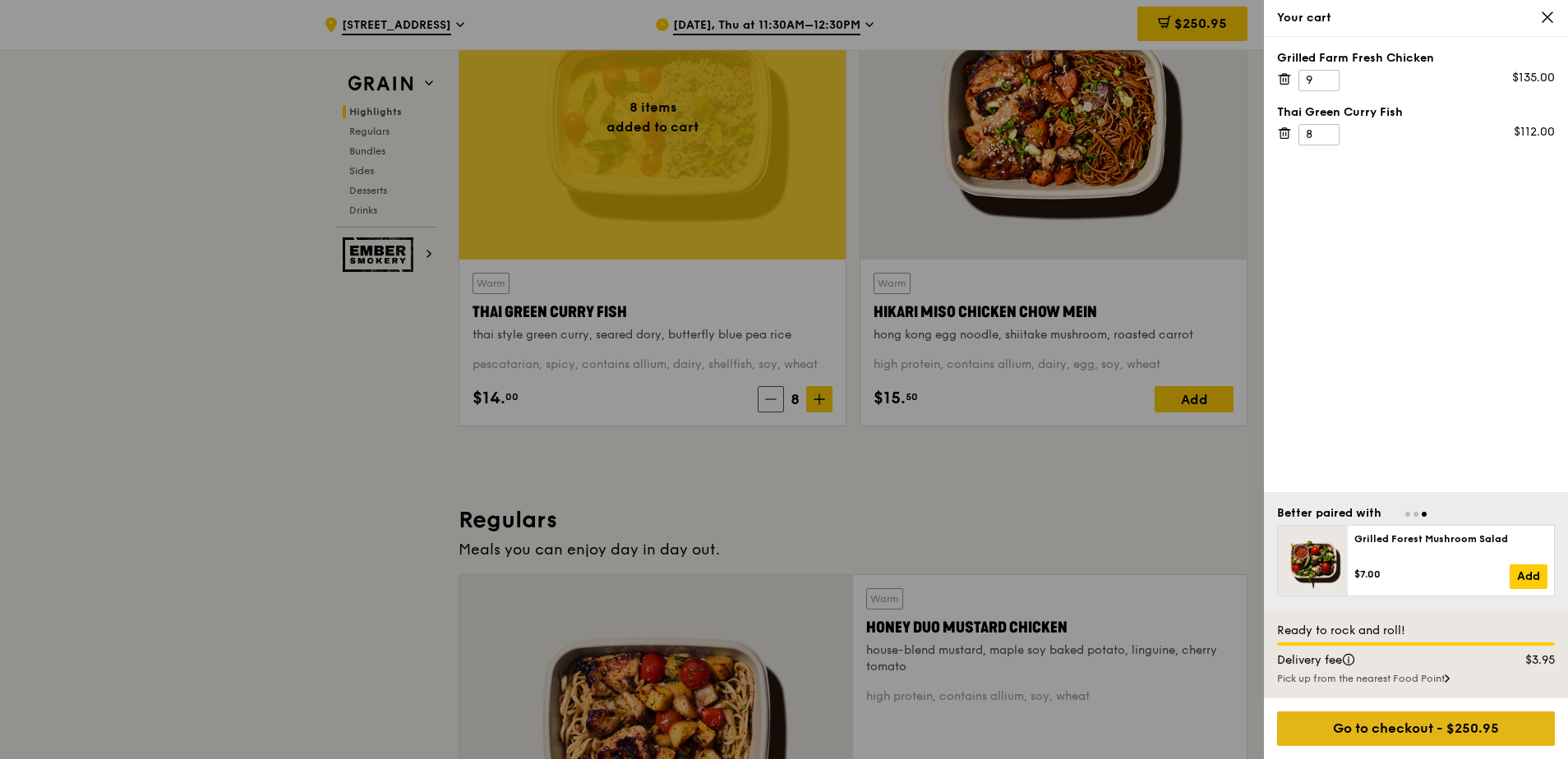
click at [1411, 722] on div "Go to checkout - $250.95" at bounding box center [1416, 729] width 278 height 34
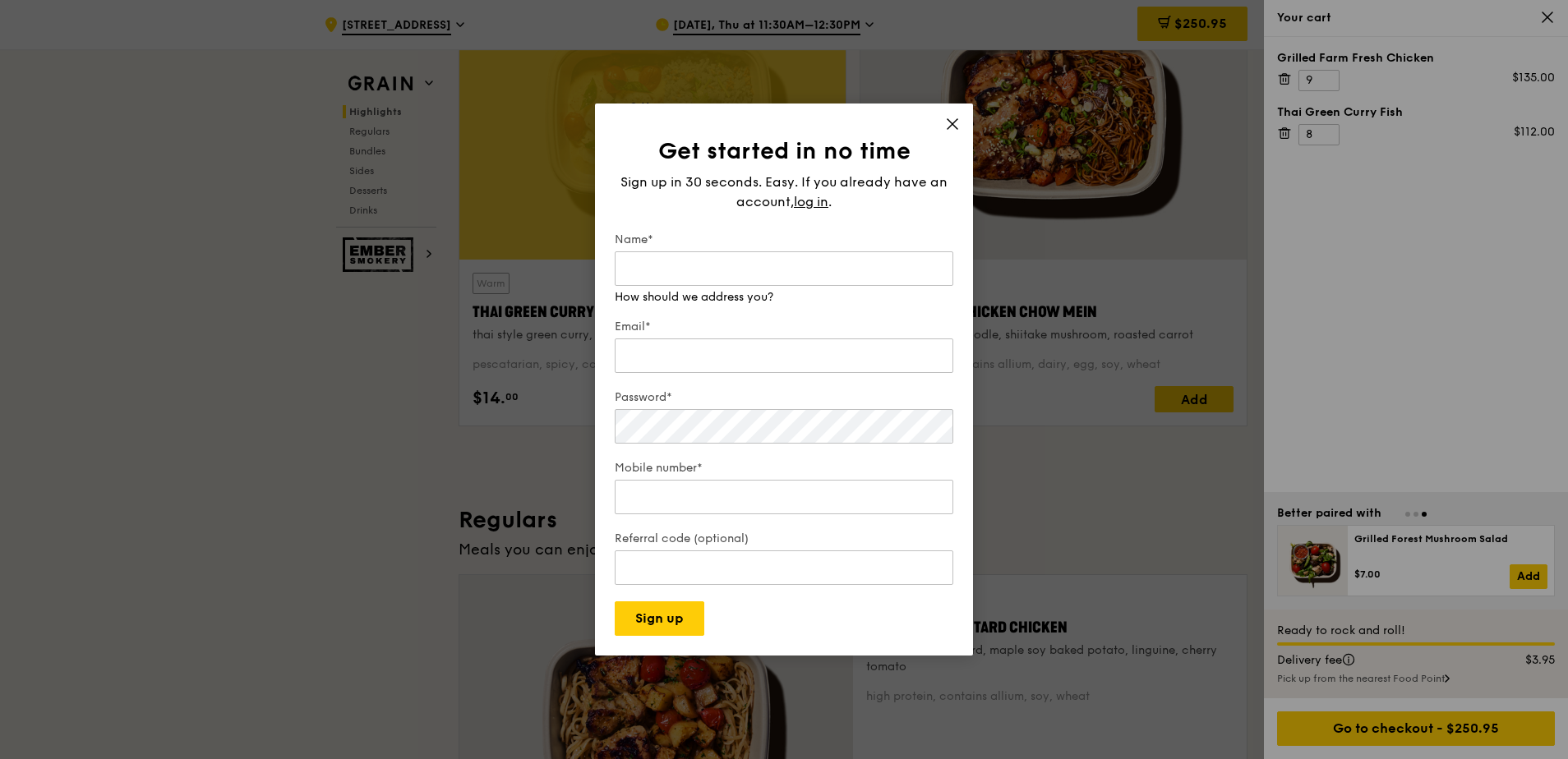
click at [958, 131] on icon at bounding box center [952, 123] width 15 height 15
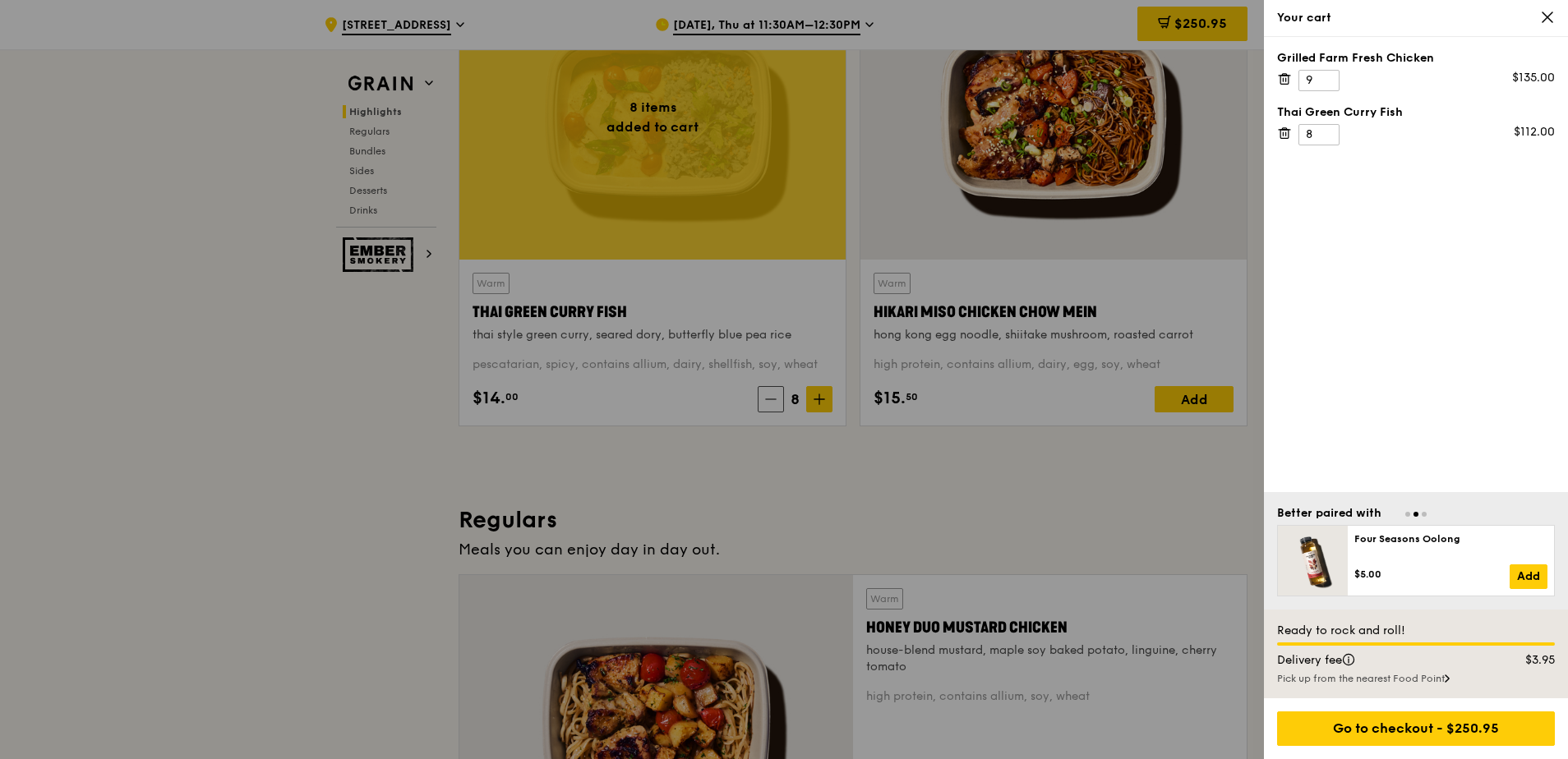
click at [1125, 238] on div at bounding box center [784, 379] width 1568 height 759
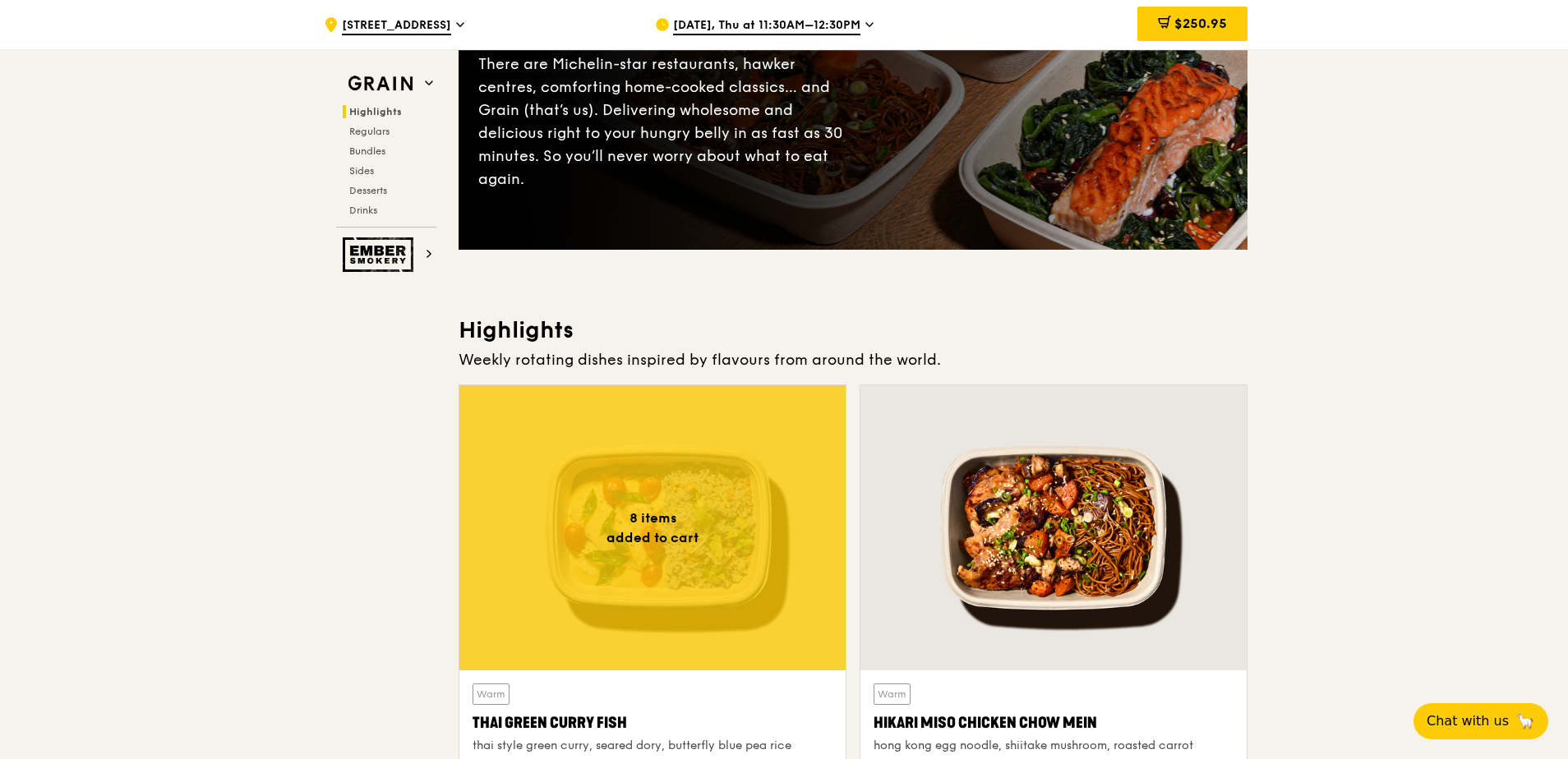
scroll to position [0, 0]
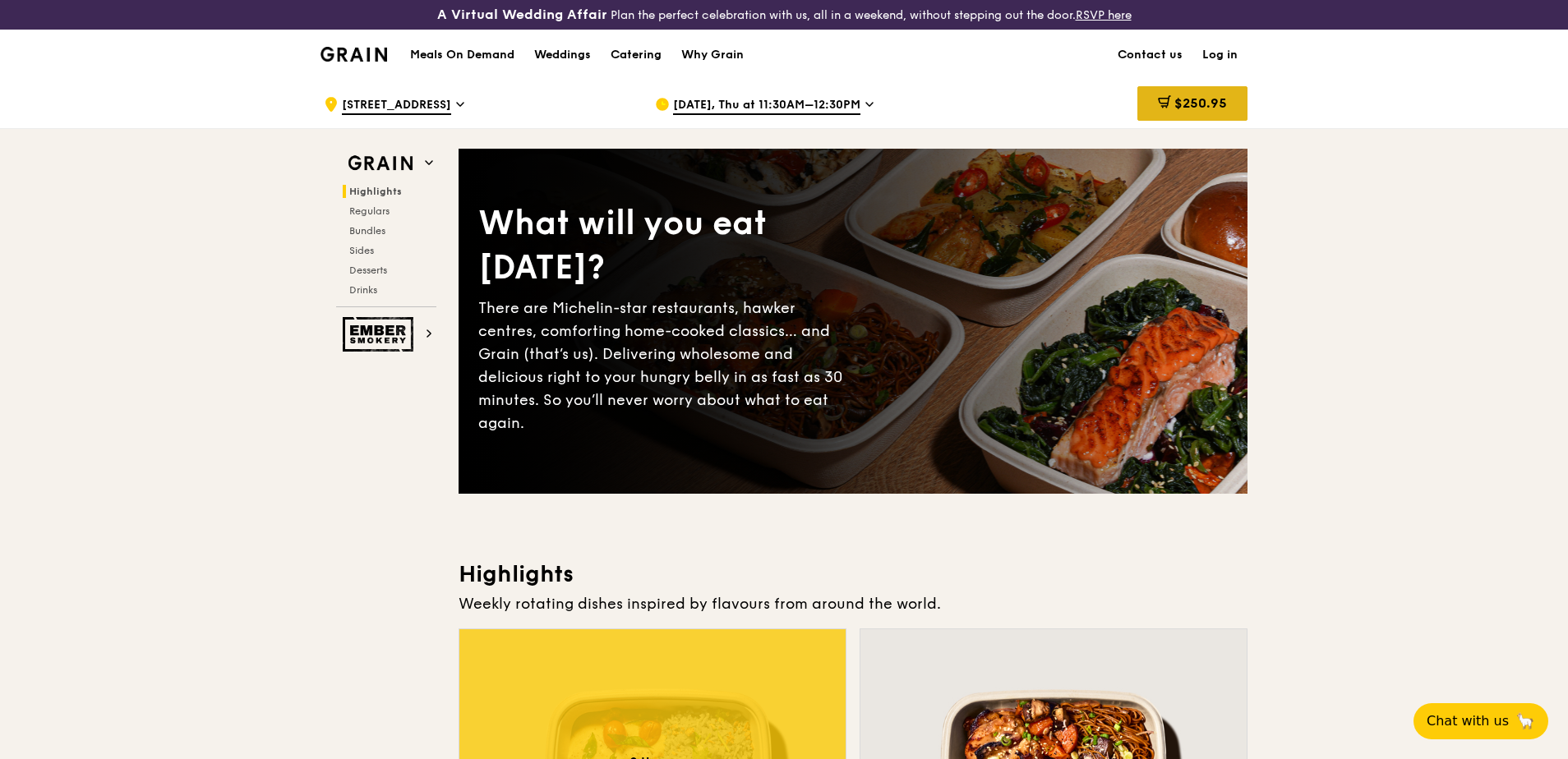
click at [1192, 104] on span "$250.95" at bounding box center [1201, 103] width 53 height 16
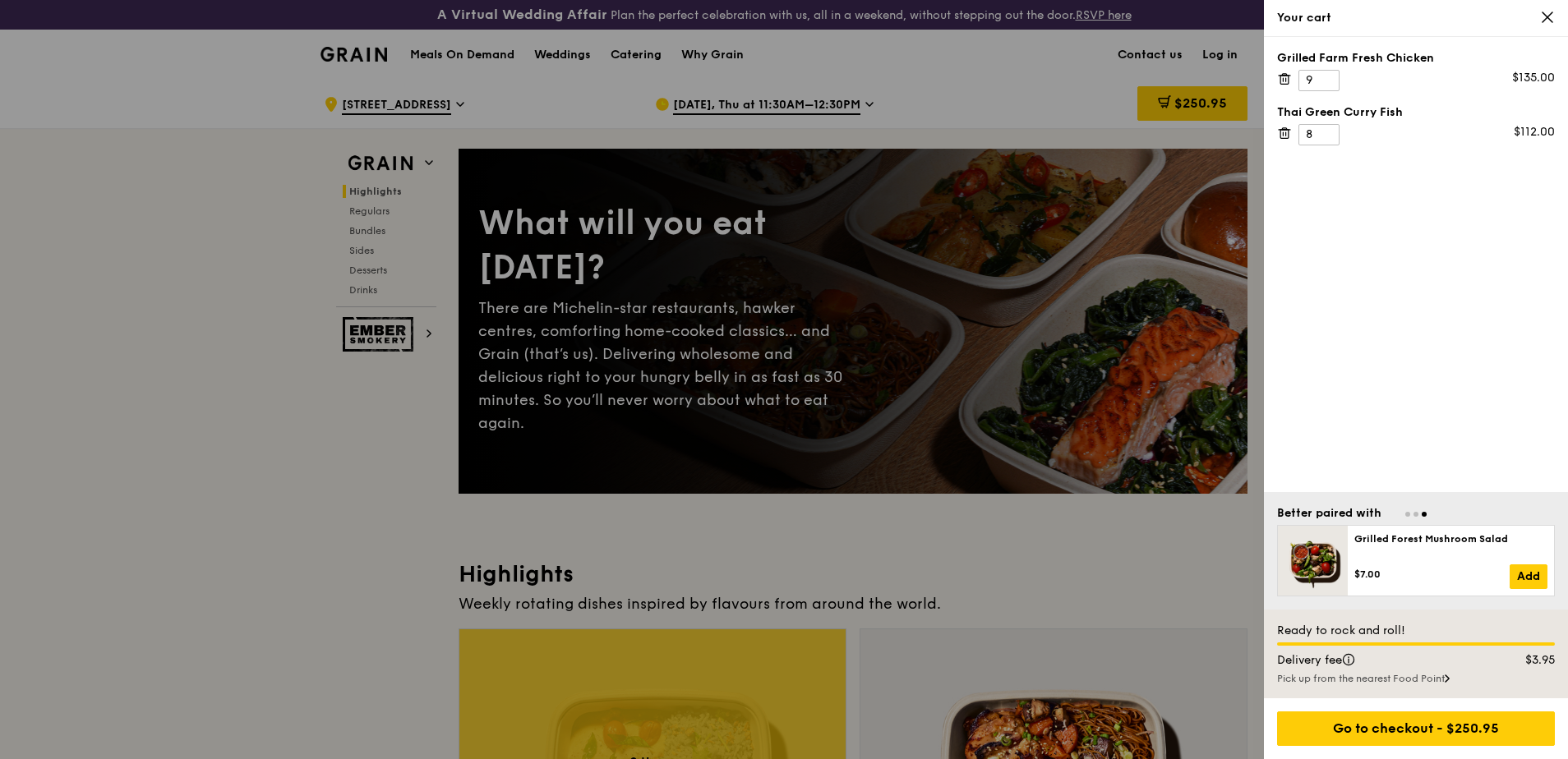
click at [1010, 251] on div at bounding box center [784, 379] width 1568 height 759
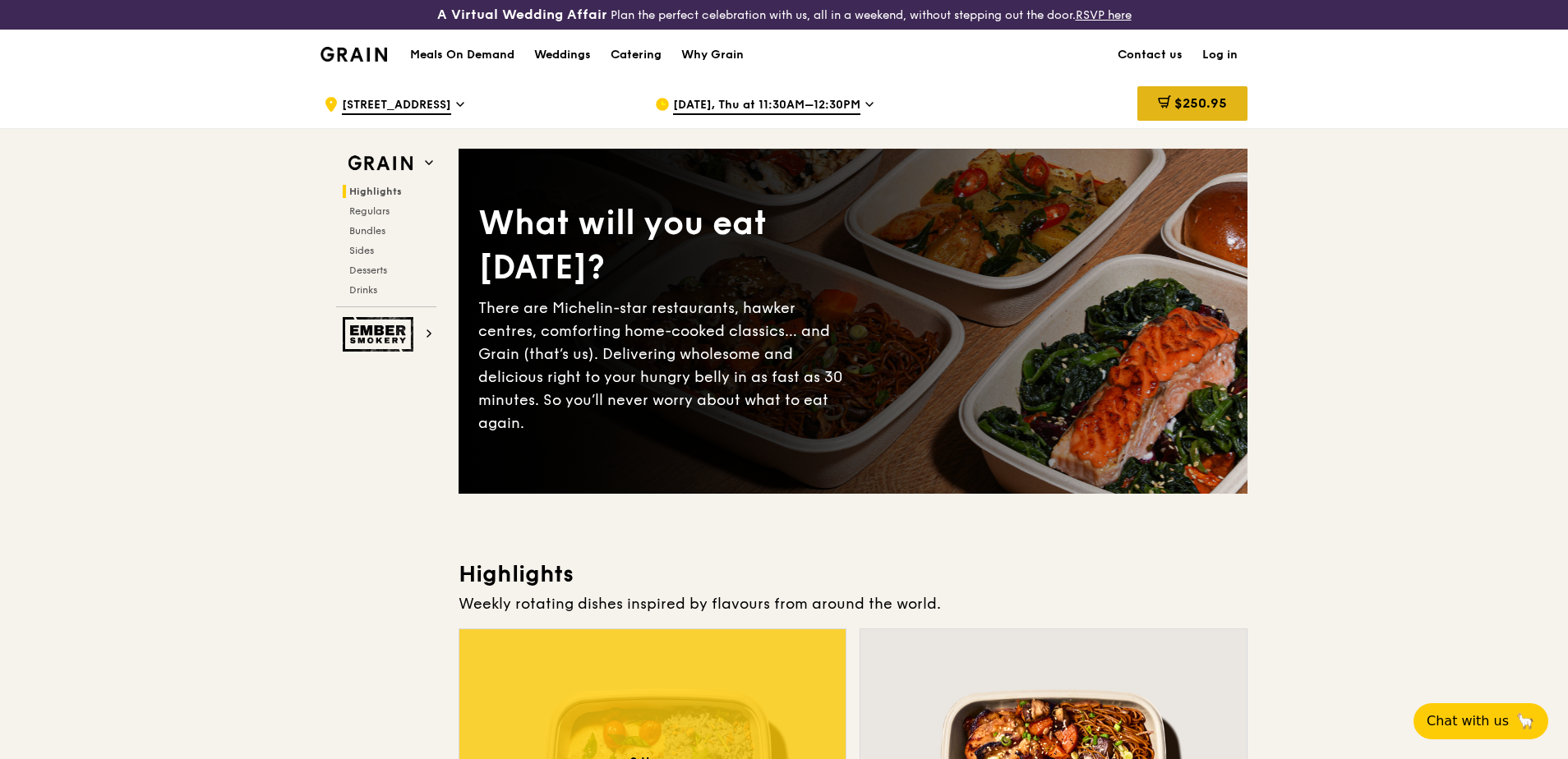
drag, startPoint x: 1185, startPoint y: 99, endPoint x: 1173, endPoint y: 97, distance: 12.2
click at [1174, 97] on span "$250.95" at bounding box center [1201, 103] width 53 height 16
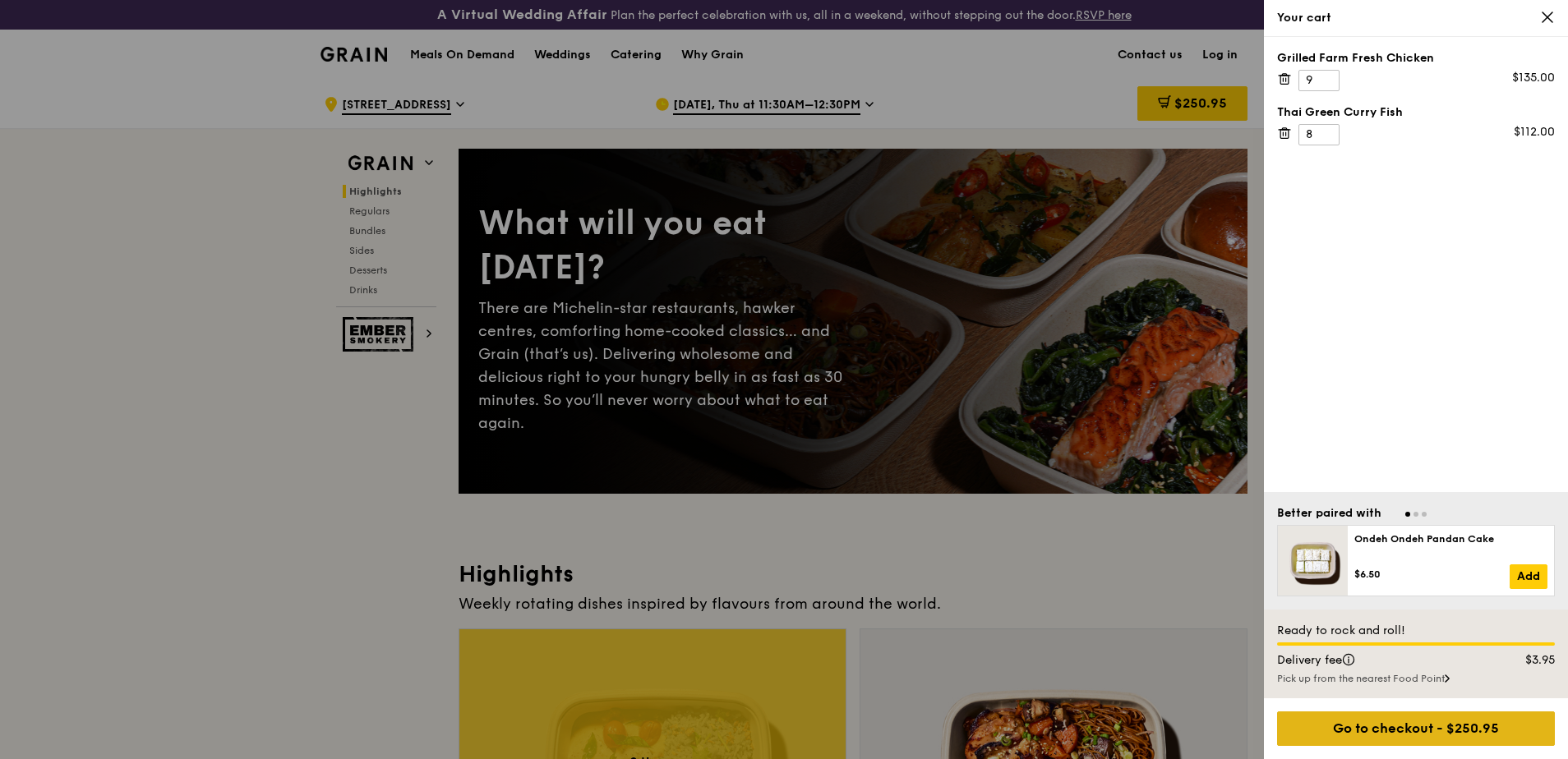
click at [1374, 723] on div "Go to checkout - $250.95" at bounding box center [1416, 729] width 278 height 34
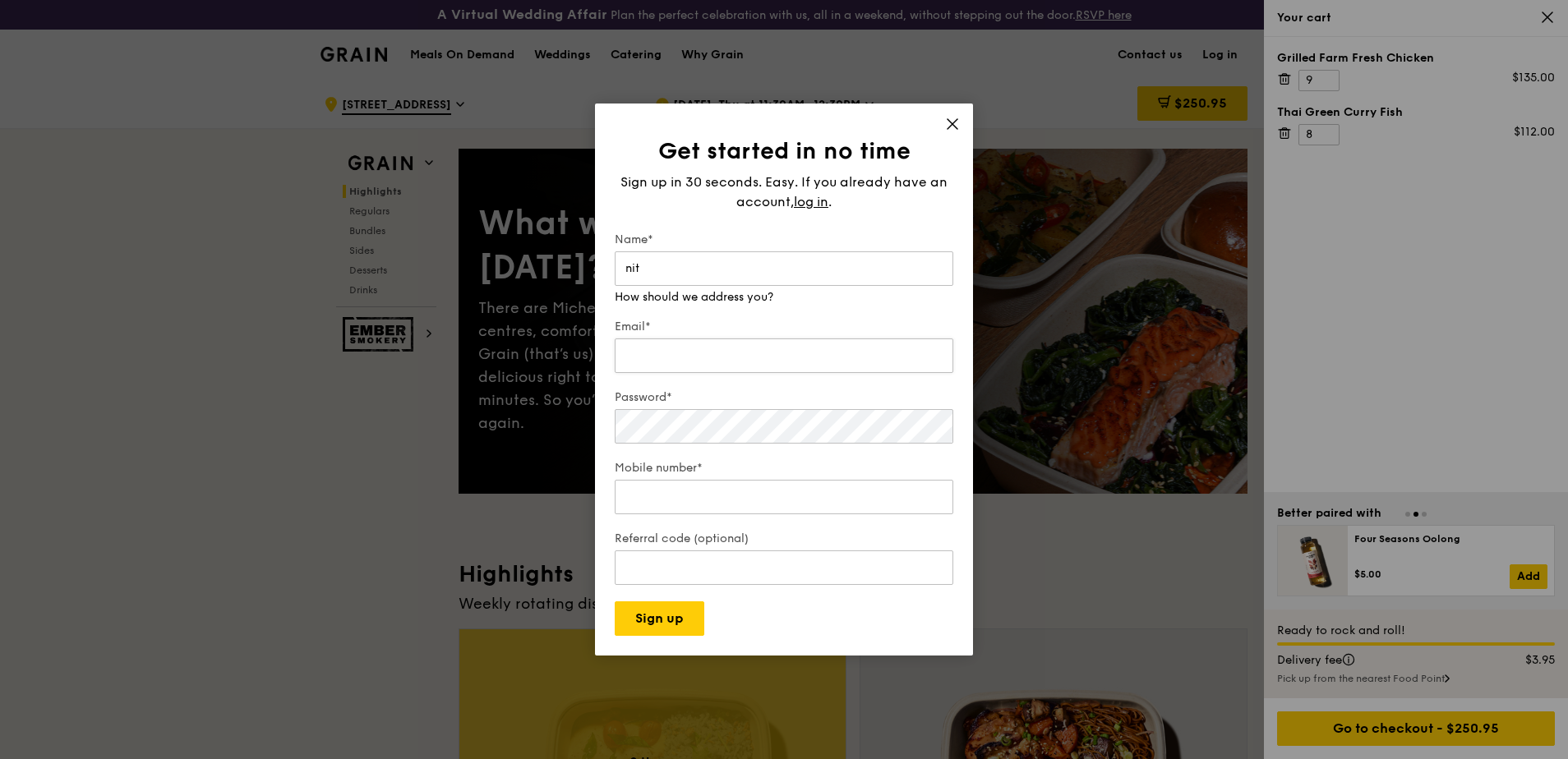
type input "nit"
click at [855, 355] on input "Email*" at bounding box center [784, 356] width 339 height 34
type input "nityasree_rajendran@psd.gov.sg"
click at [687, 480] on input "Mobile number*" at bounding box center [784, 497] width 339 height 34
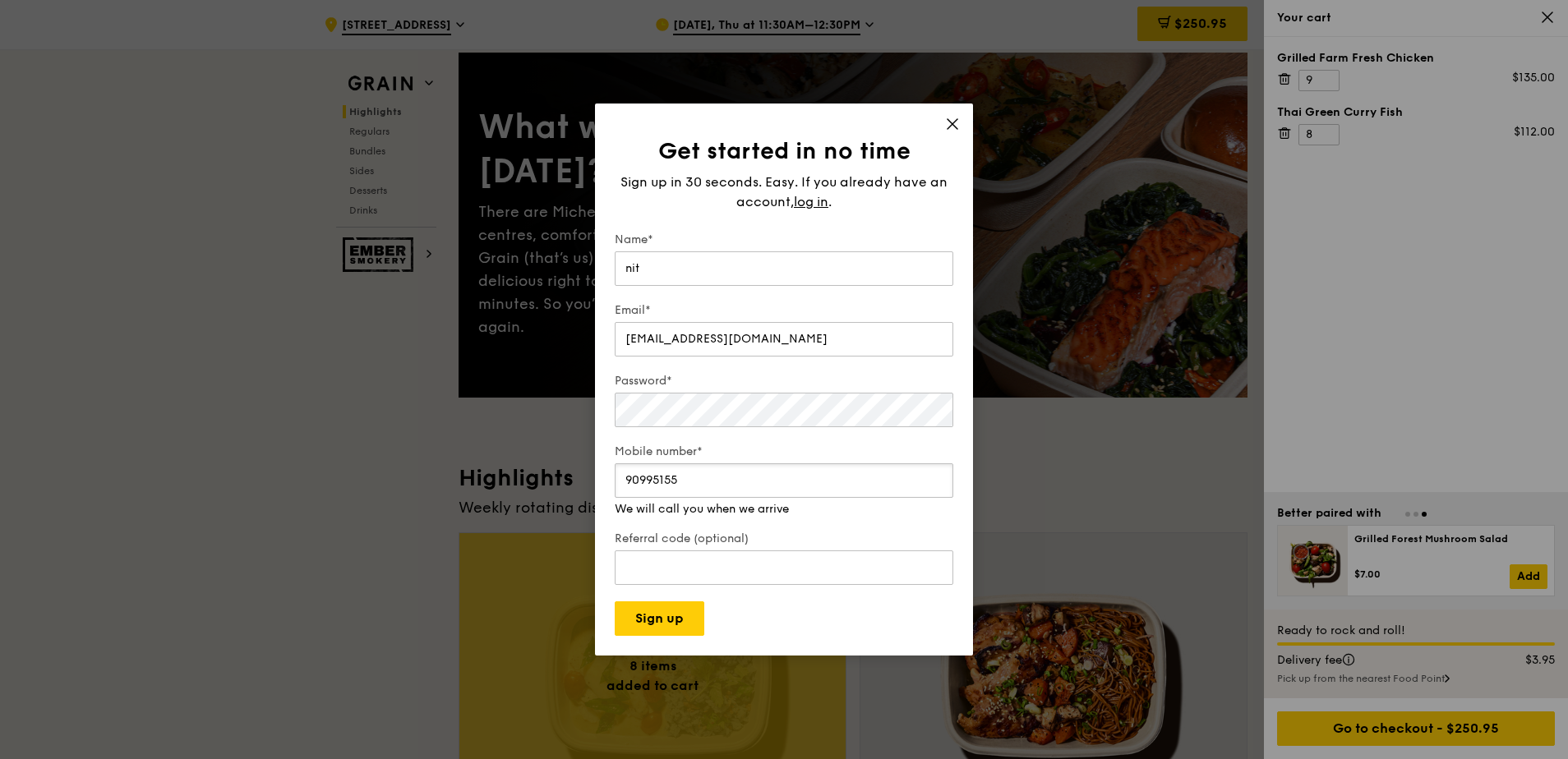
scroll to position [165, 0]
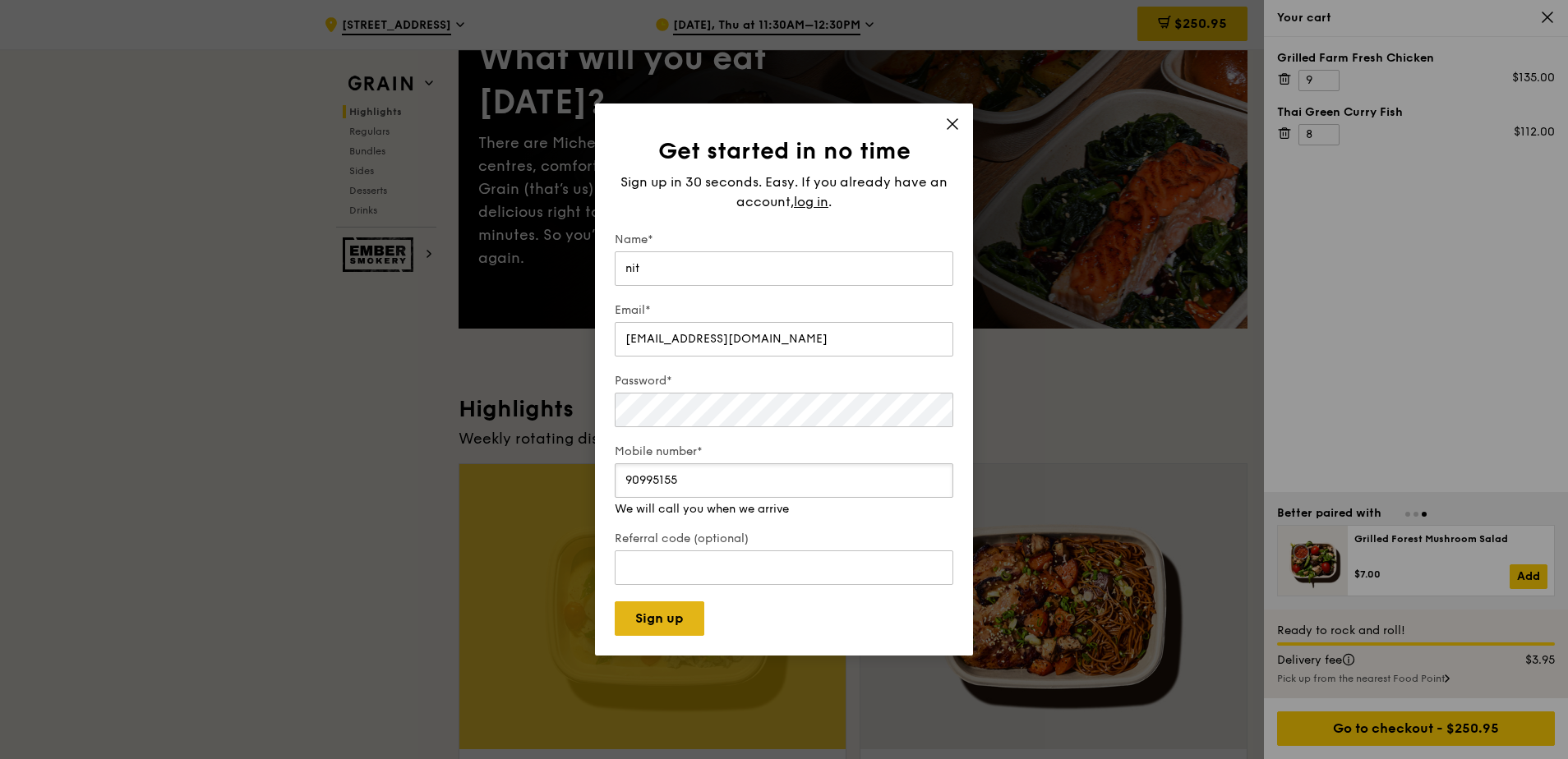
type input "90995155"
click at [654, 614] on button "Sign up" at bounding box center [659, 618] width 89 height 34
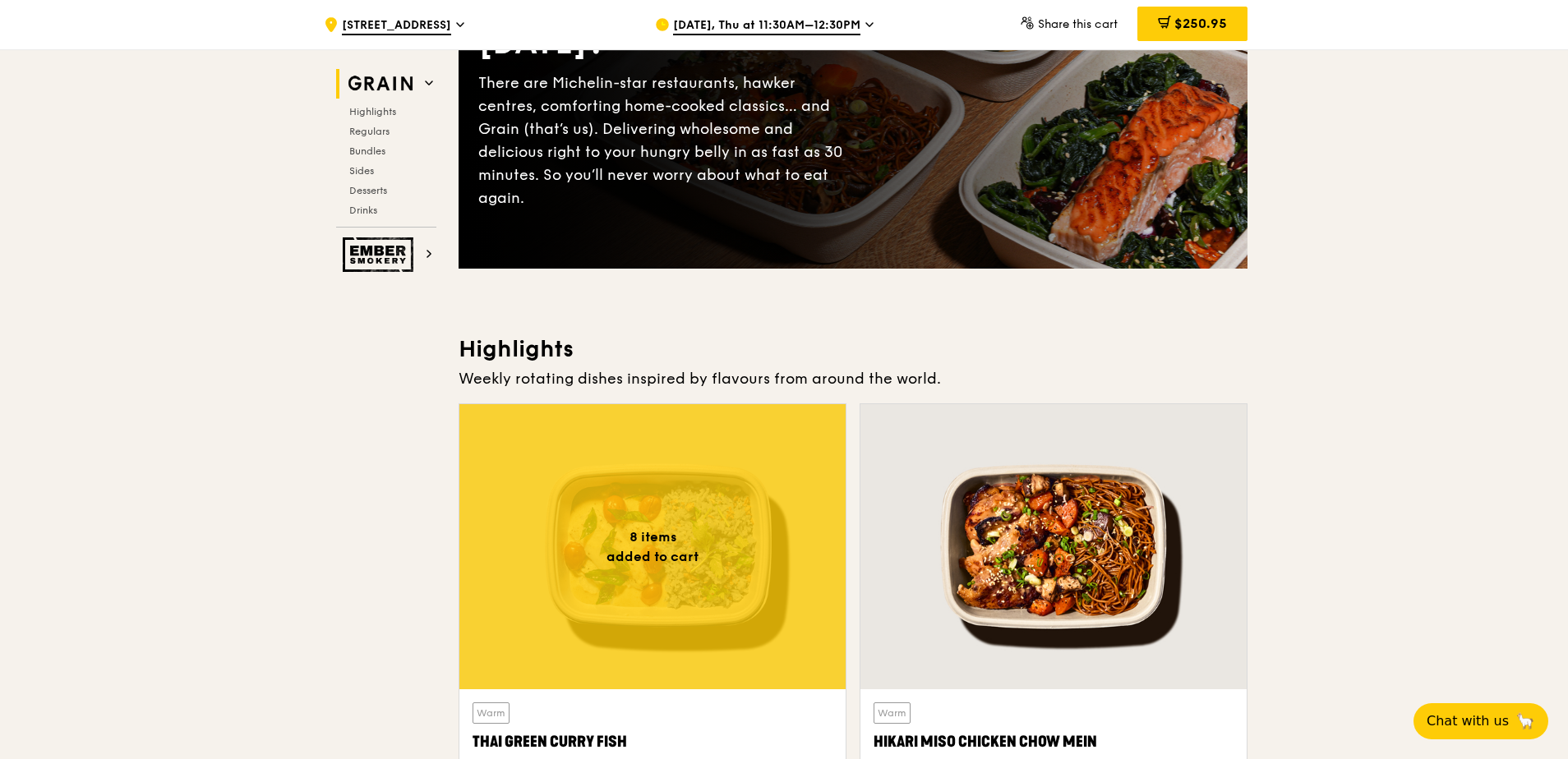
scroll to position [82, 0]
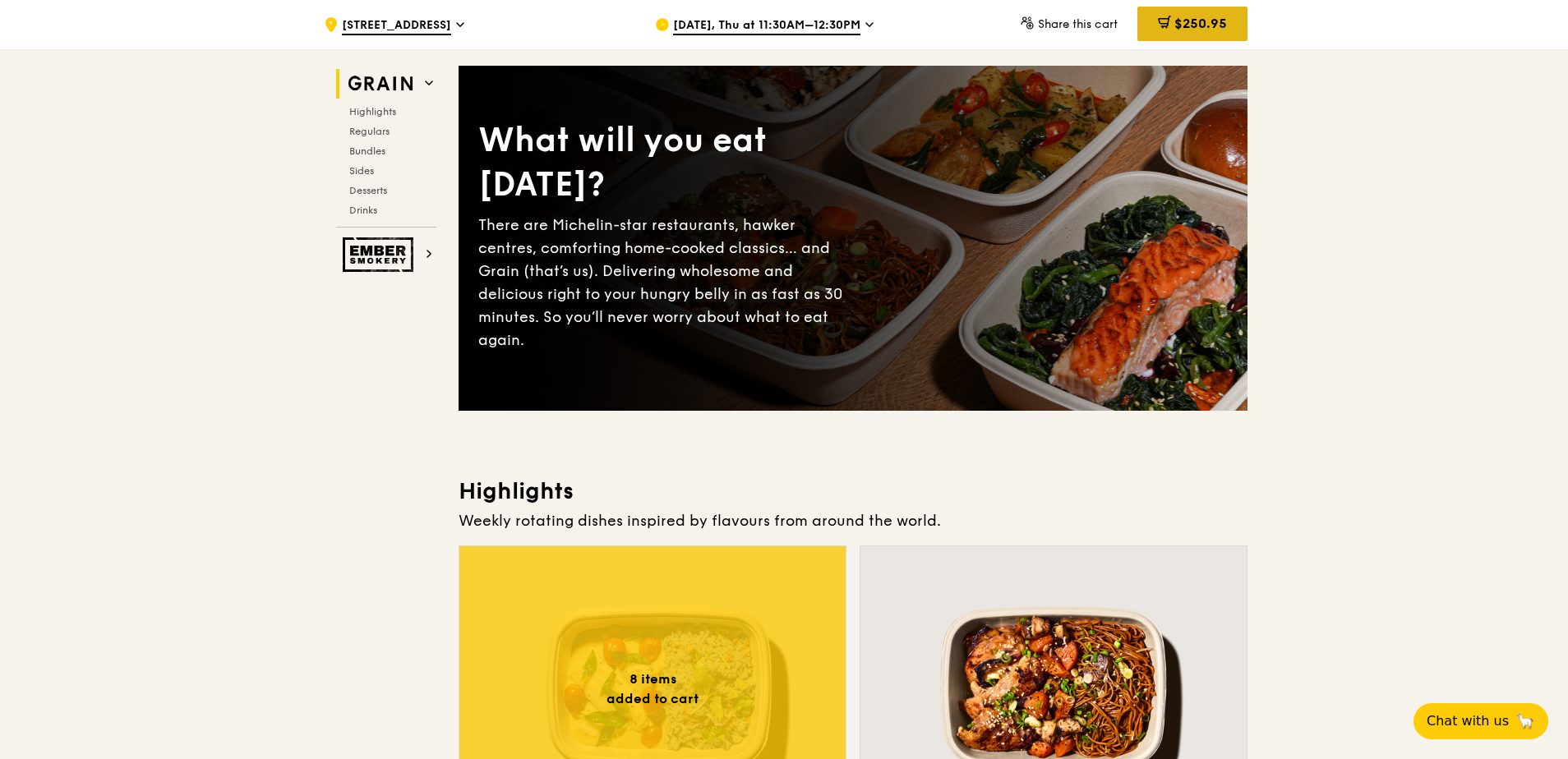
click at [1238, 41] on div "$250.95" at bounding box center [1192, 24] width 110 height 34
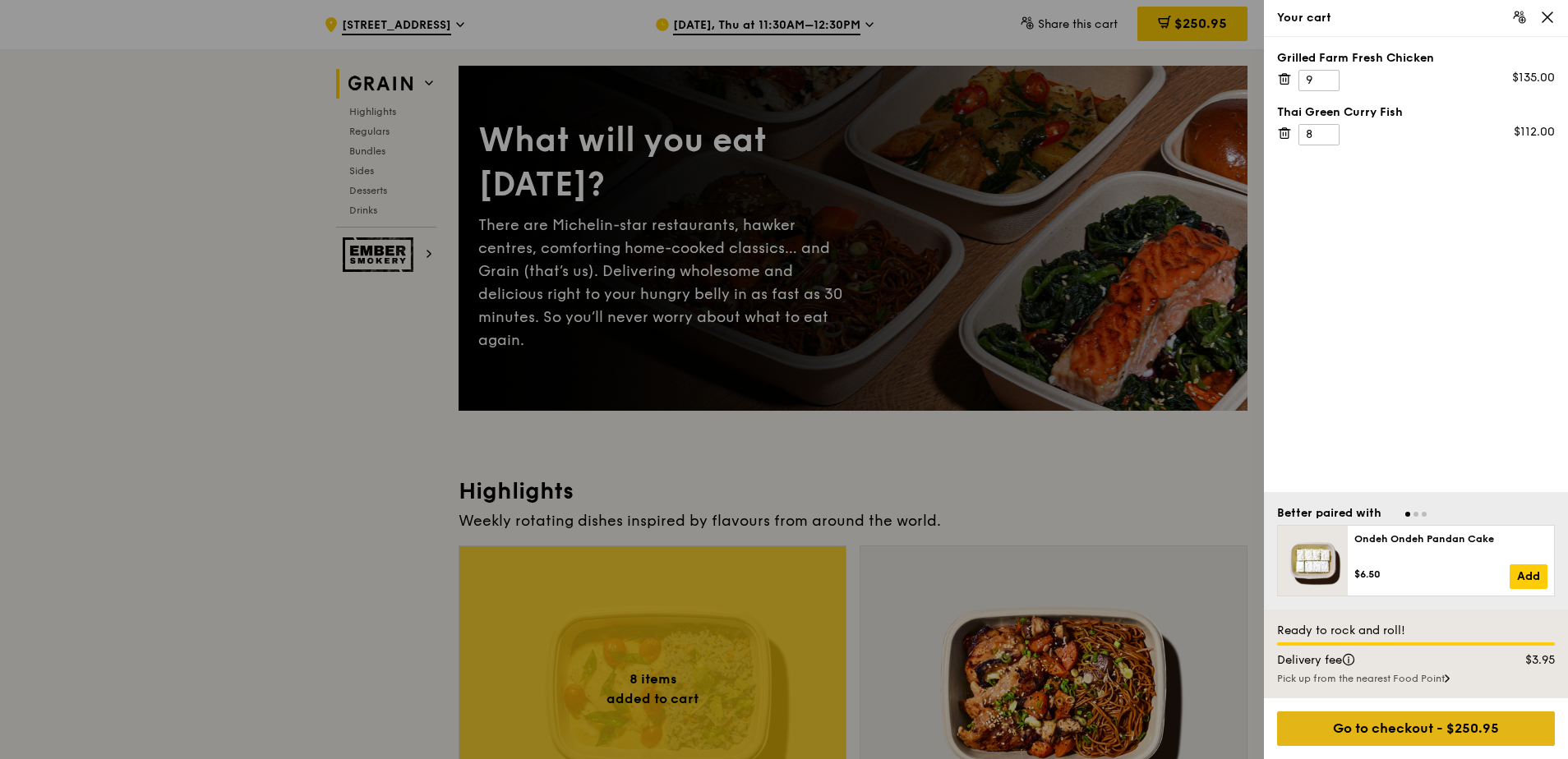
click at [1392, 728] on div "Go to checkout - $250.95" at bounding box center [1416, 729] width 278 height 34
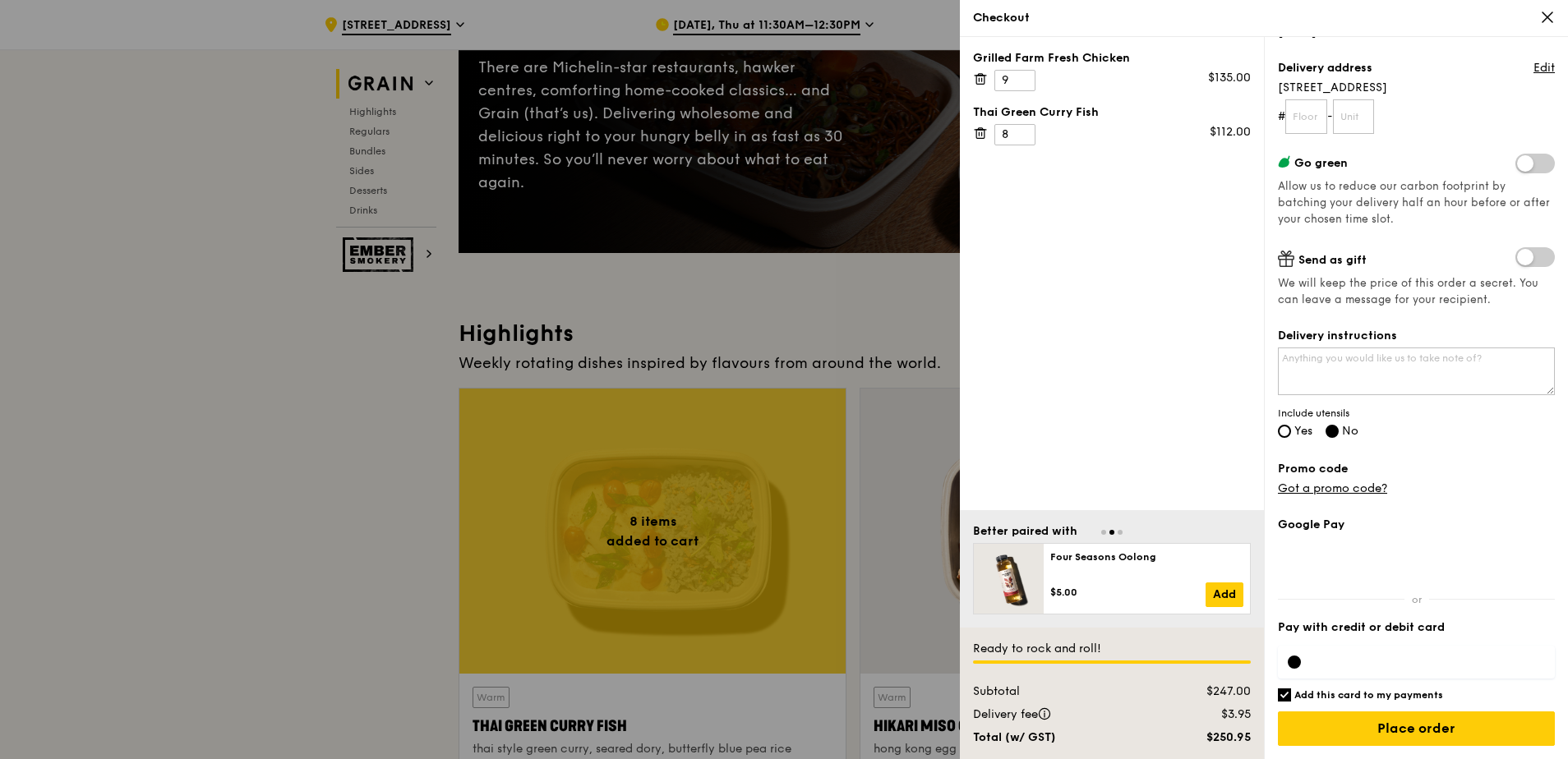
scroll to position [247, 0]
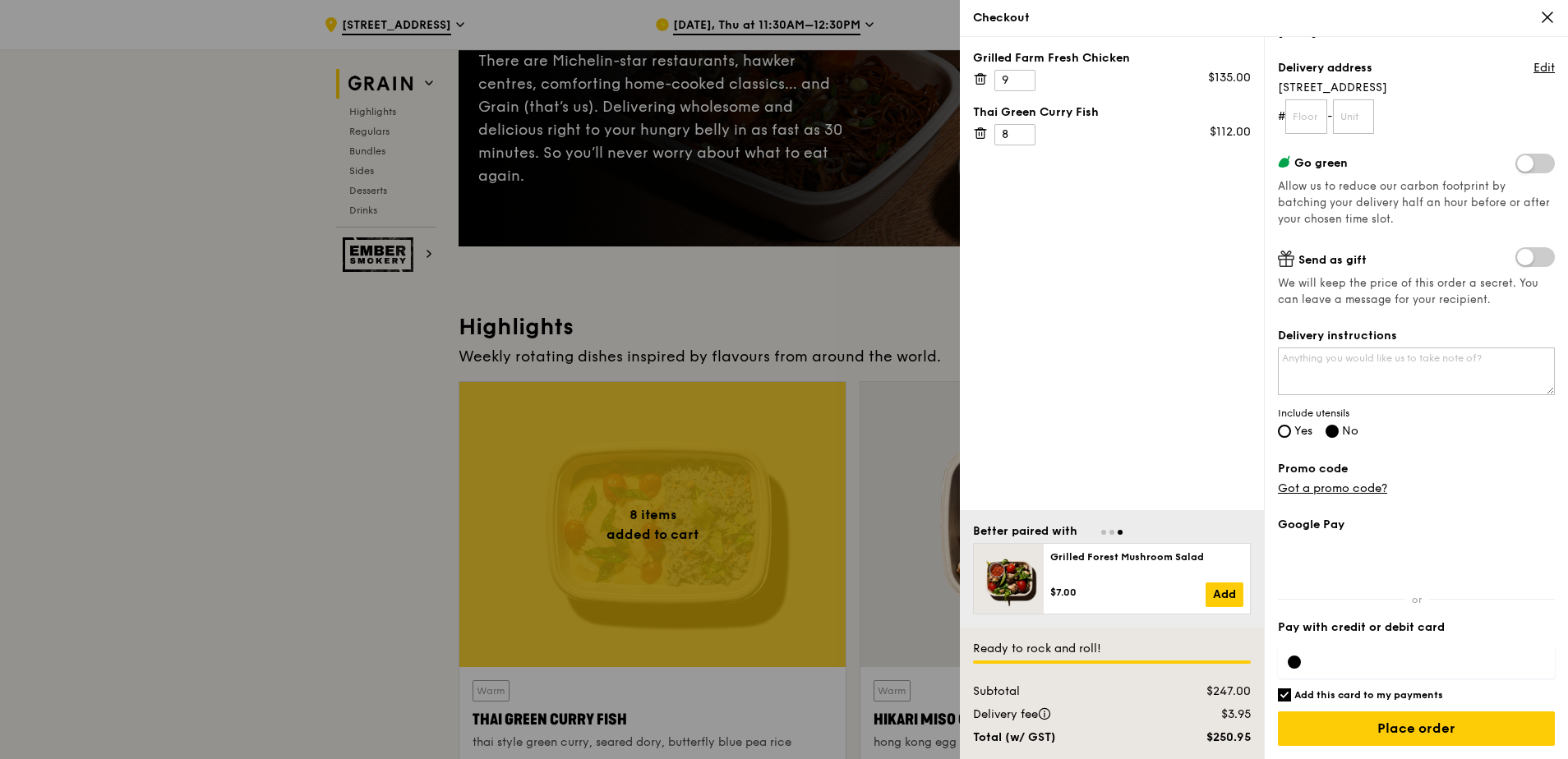
drag, startPoint x: 1228, startPoint y: 733, endPoint x: 1287, endPoint y: 750, distance: 61.4
click at [1268, 745] on div "Grilled Farm Fresh Chicken 9 $135.00 Thai Green Curry Fish 8 $112.00 Better pai…" at bounding box center [1263, 399] width 608 height 723
click at [1224, 735] on div "$250.95" at bounding box center [1212, 737] width 100 height 17
drag, startPoint x: 1198, startPoint y: 733, endPoint x: 1336, endPoint y: 741, distance: 138.2
click at [1336, 737] on div "Grilled Farm Fresh Chicken 9 $135.00 Thai Green Curry Fish 8 $112.00 Better pai…" at bounding box center [1263, 399] width 608 height 723
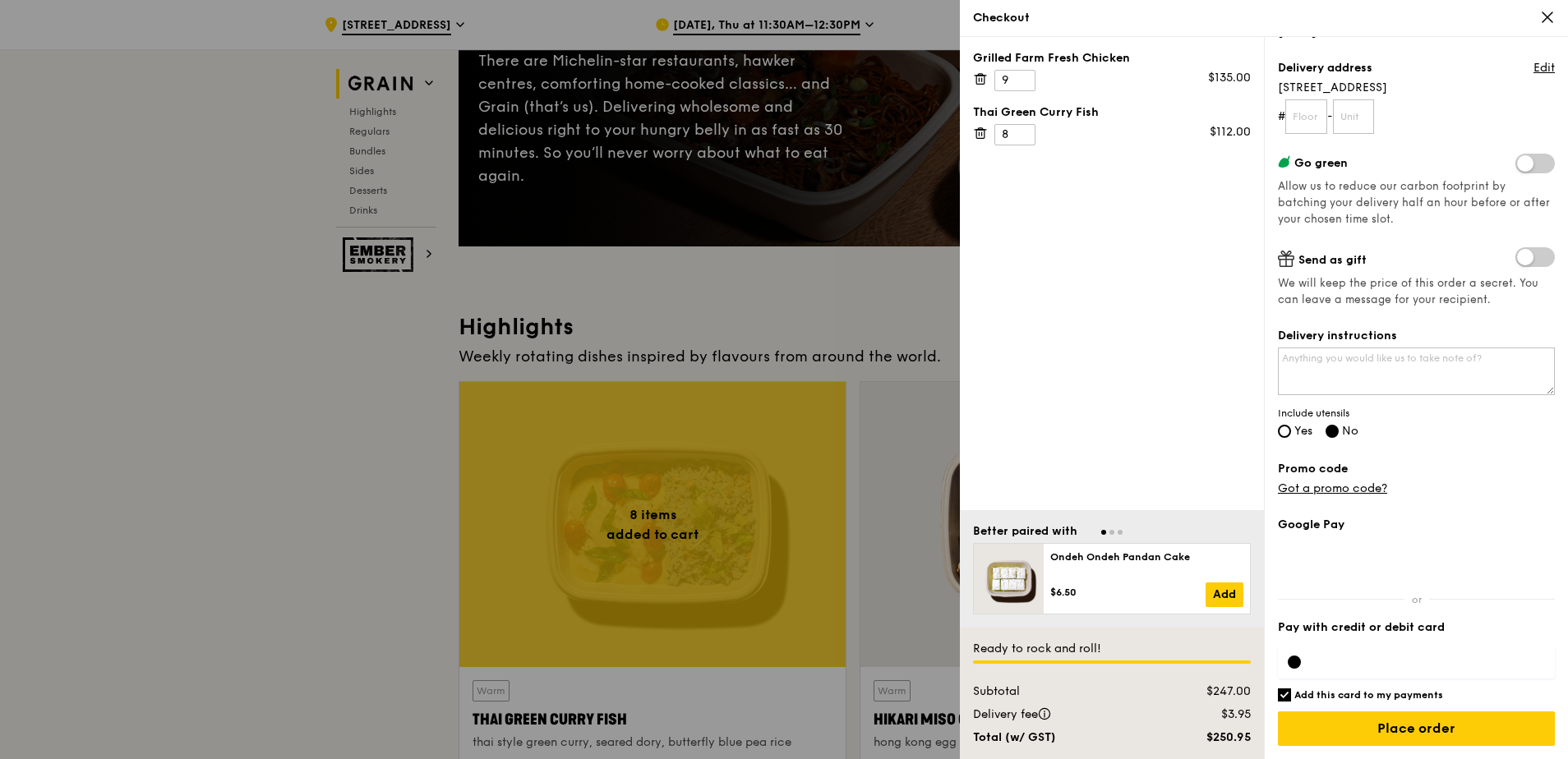
drag, startPoint x: 1332, startPoint y: 311, endPoint x: 1228, endPoint y: 268, distance: 112.5
click at [1228, 268] on div "Grilled Farm Fresh Chicken 9 $135.00 Thai Green Curry Fish 8 $112.00" at bounding box center [1112, 273] width 304 height 473
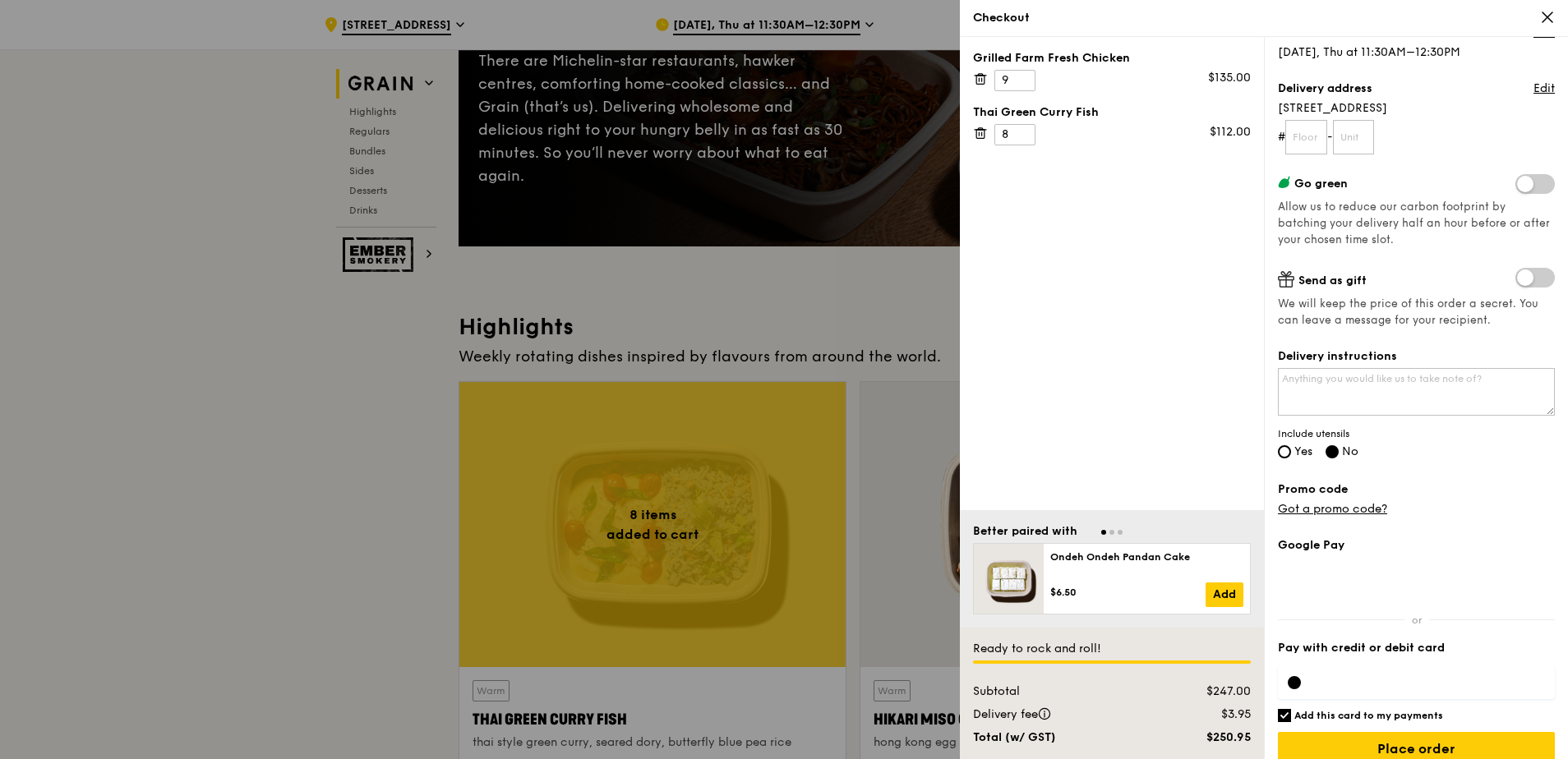
scroll to position [105, 0]
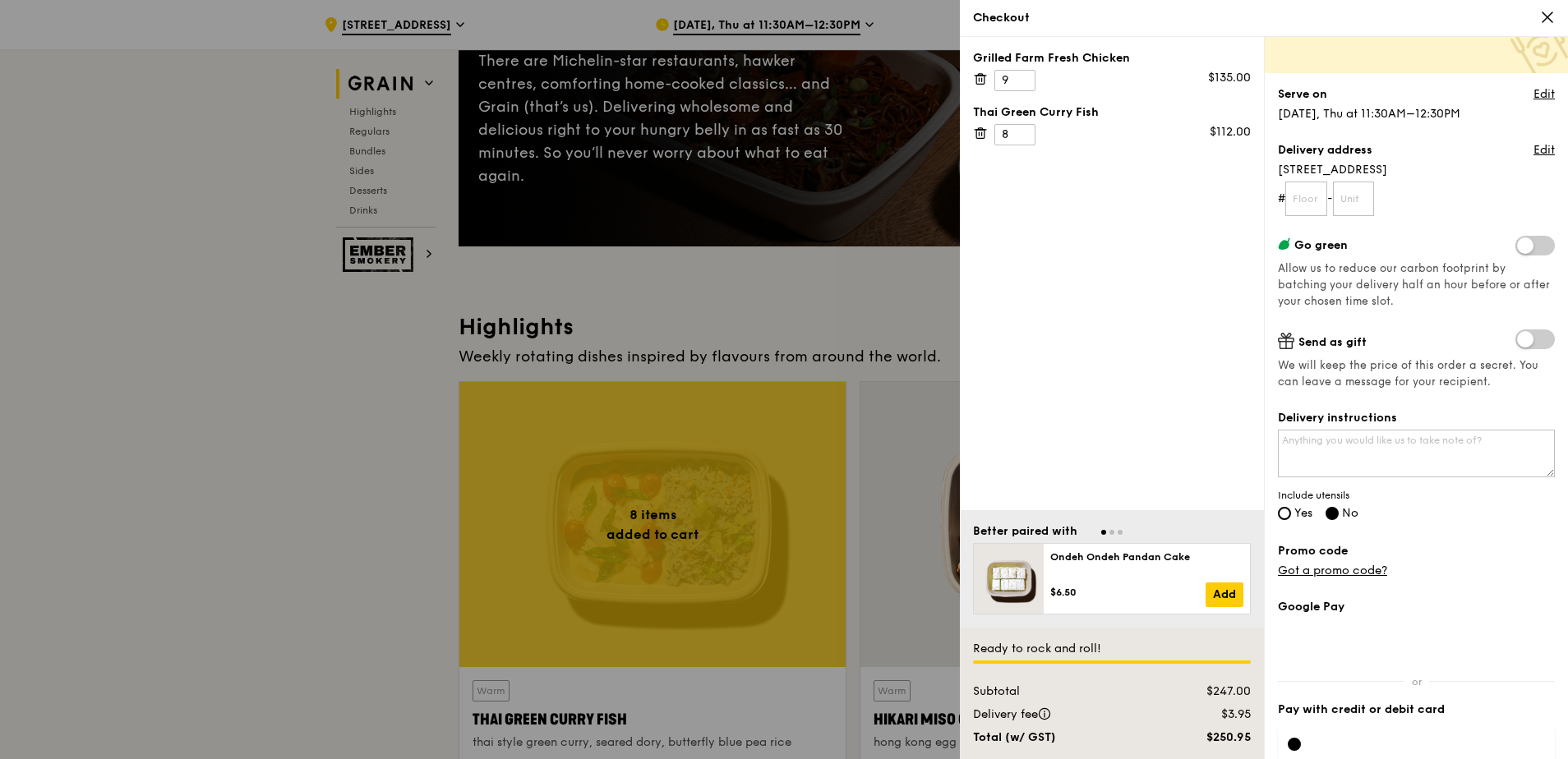
drag, startPoint x: 1282, startPoint y: 166, endPoint x: 1393, endPoint y: 186, distance: 112.8
click at [1393, 186] on div "Delivery address Edit 170 Ghim Moh Road # -" at bounding box center [1416, 179] width 277 height 74
click at [1396, 168] on span "170 Ghim Moh Road" at bounding box center [1416, 169] width 277 height 17
click at [1534, 95] on link "Edit" at bounding box center [1544, 94] width 22 height 17
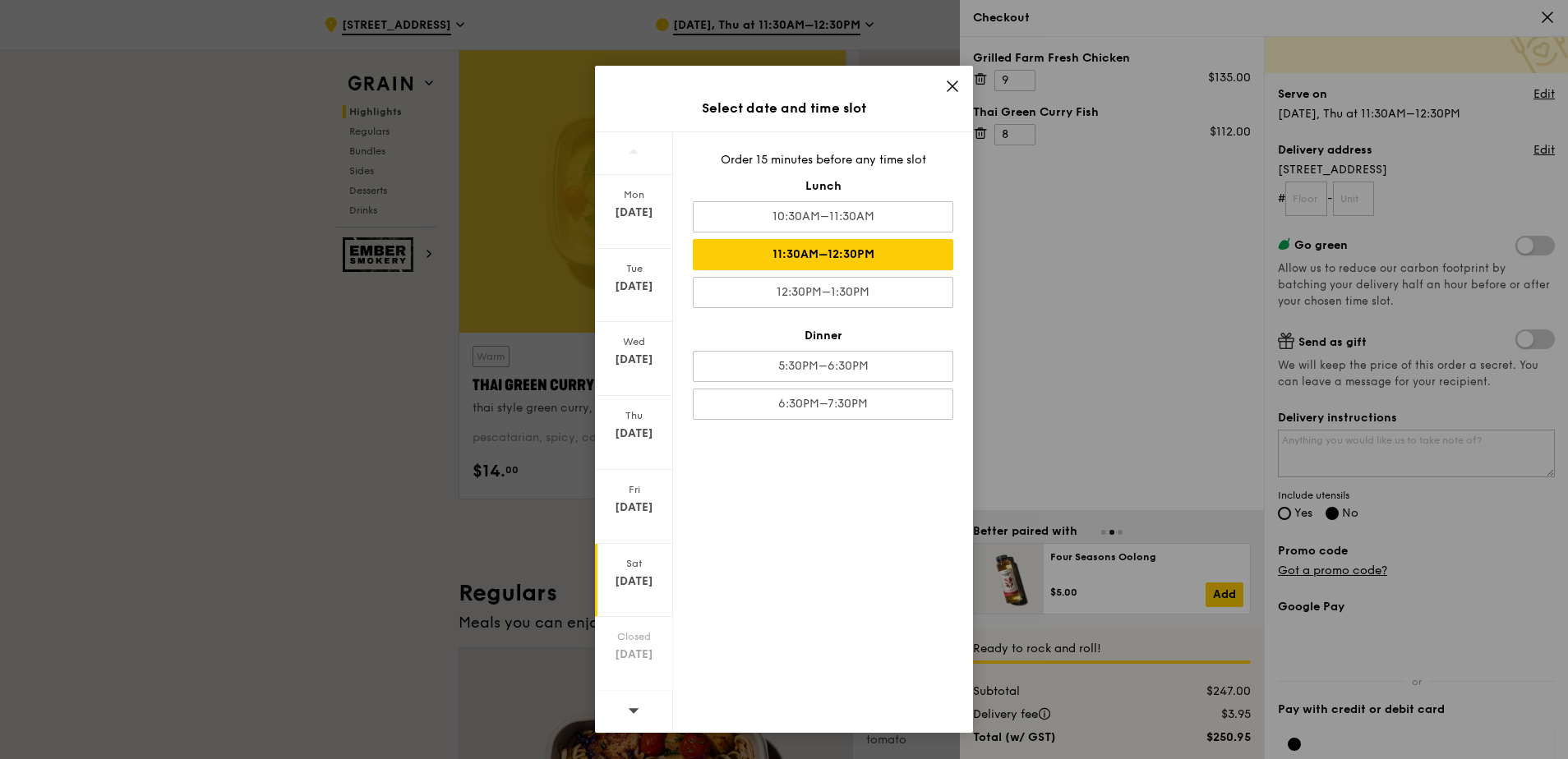
scroll to position [657, 0]
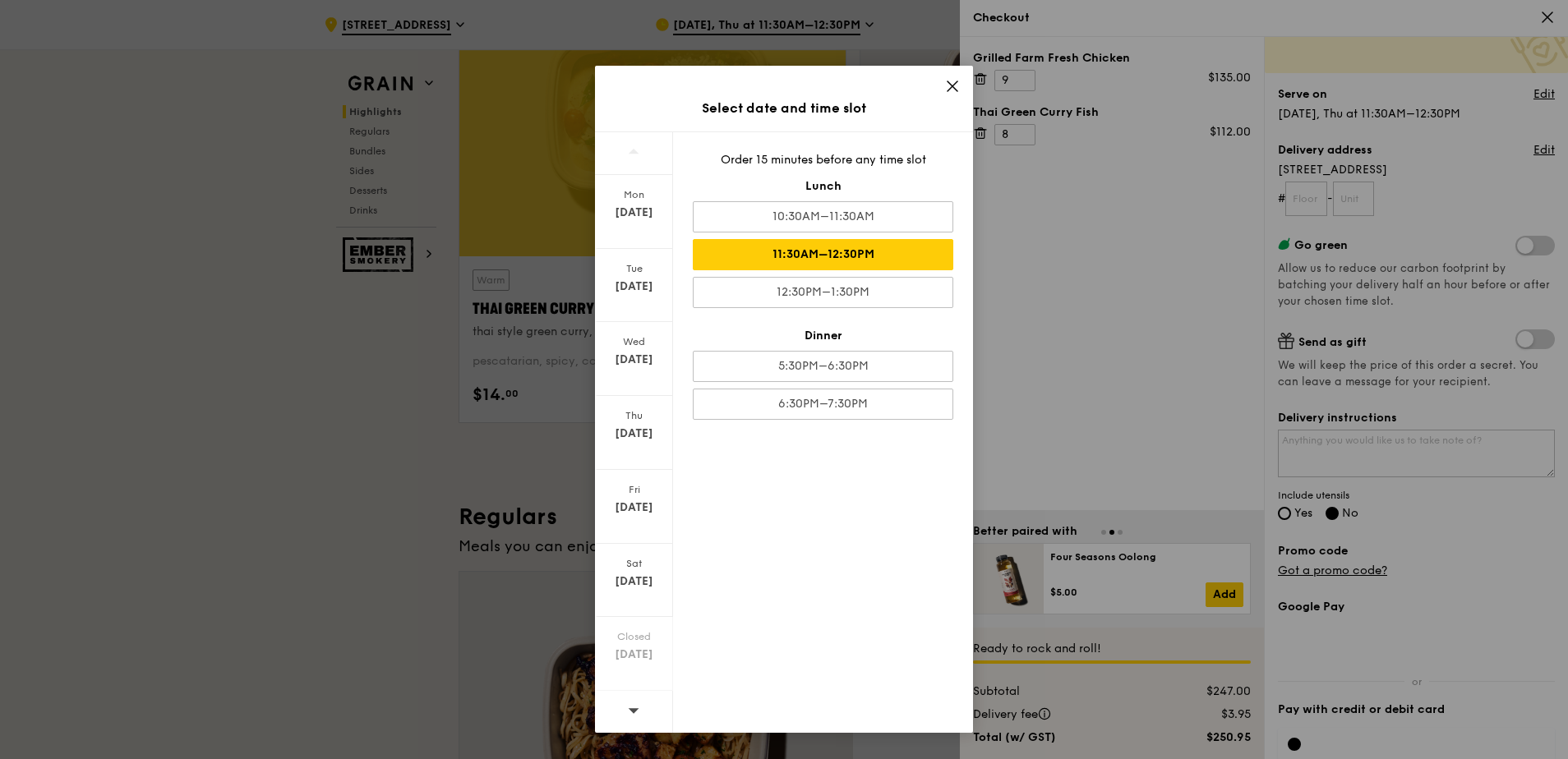
click at [646, 707] on div at bounding box center [634, 712] width 78 height 42
click at [646, 705] on div at bounding box center [634, 712] width 78 height 42
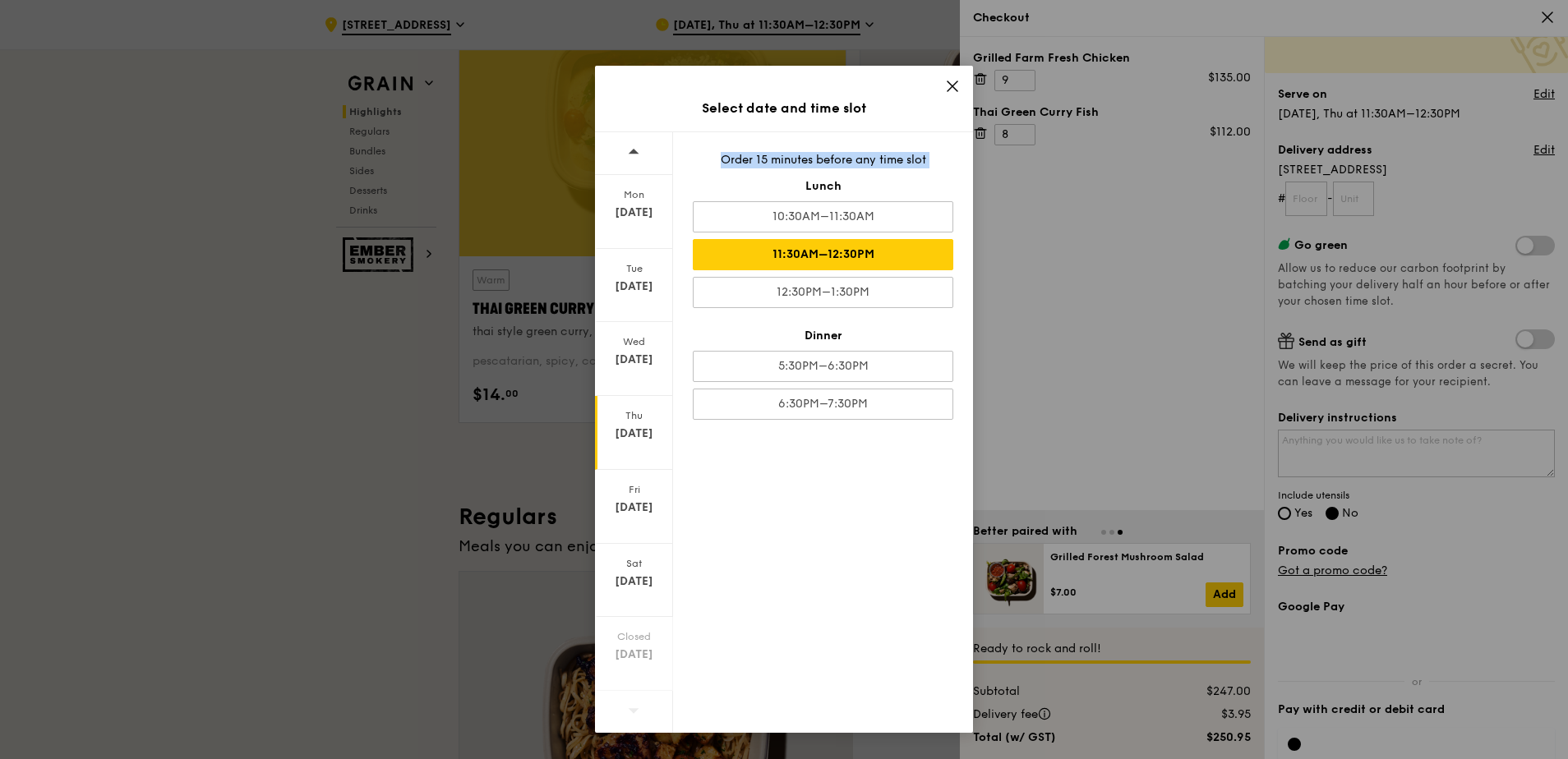
click at [644, 506] on div "Oct 17" at bounding box center [634, 507] width 73 height 17
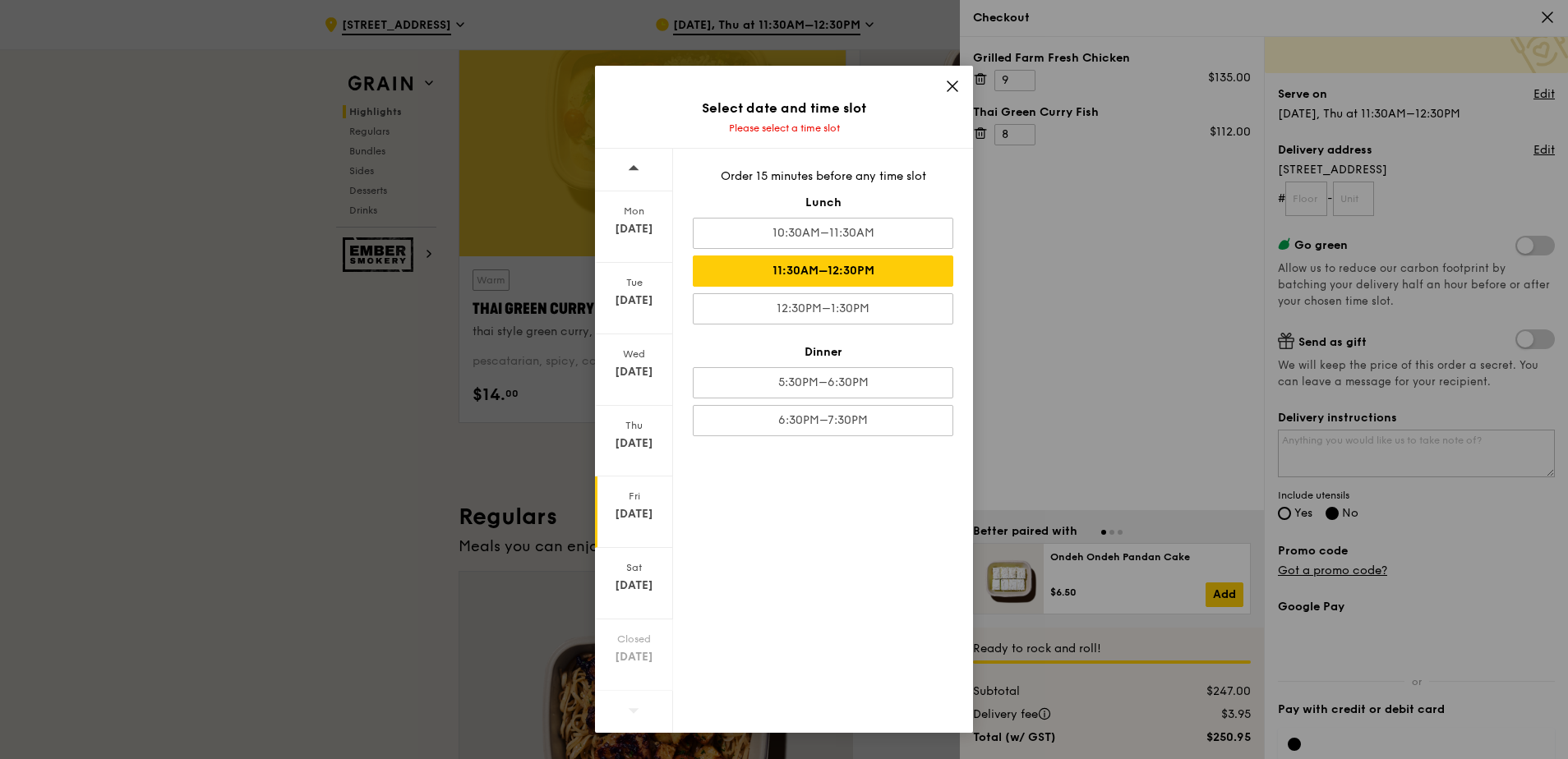
click at [834, 268] on div "11:30AM–12:30PM" at bounding box center [823, 271] width 261 height 31
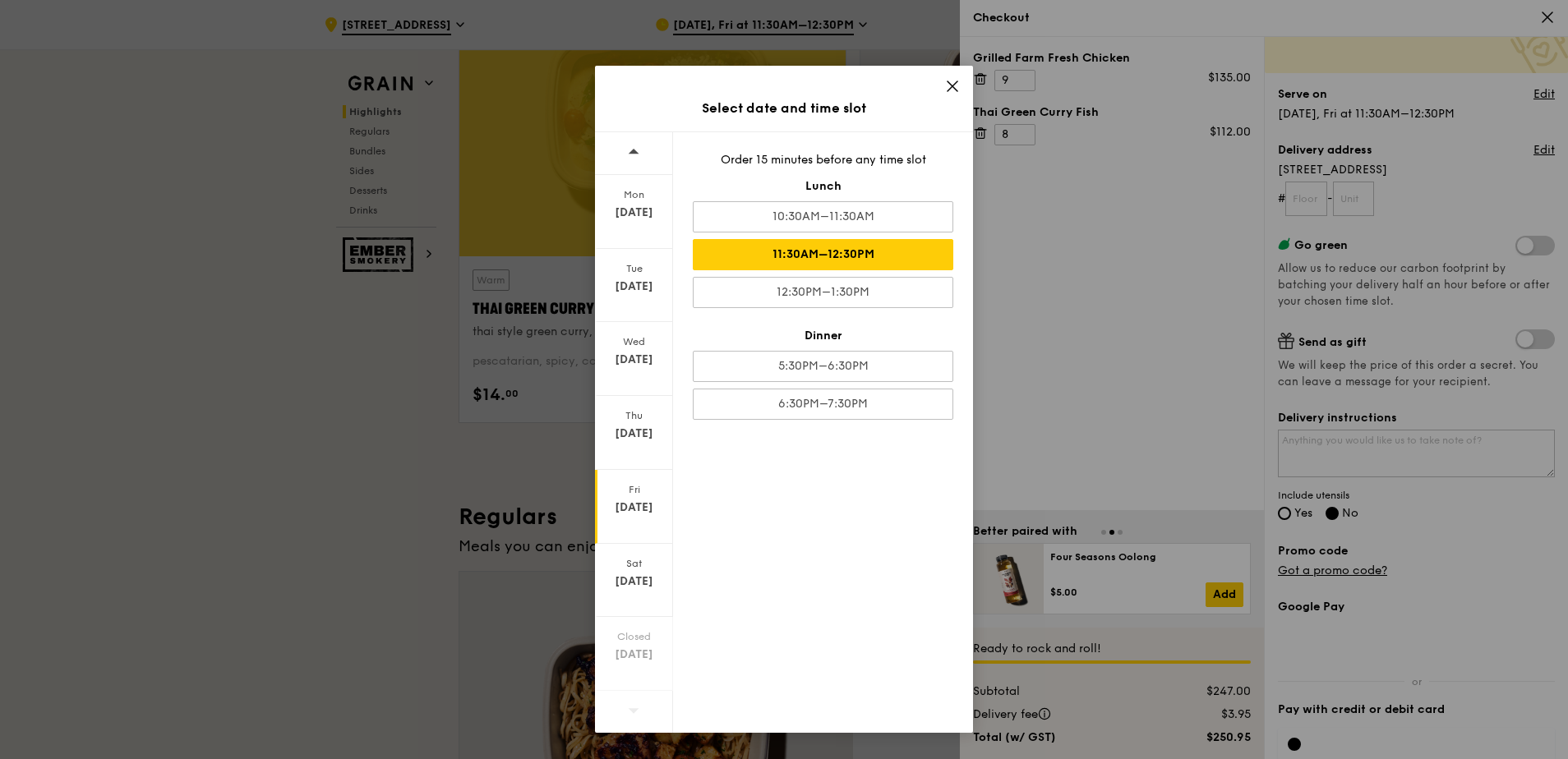
click at [952, 79] on icon at bounding box center [952, 86] width 15 height 15
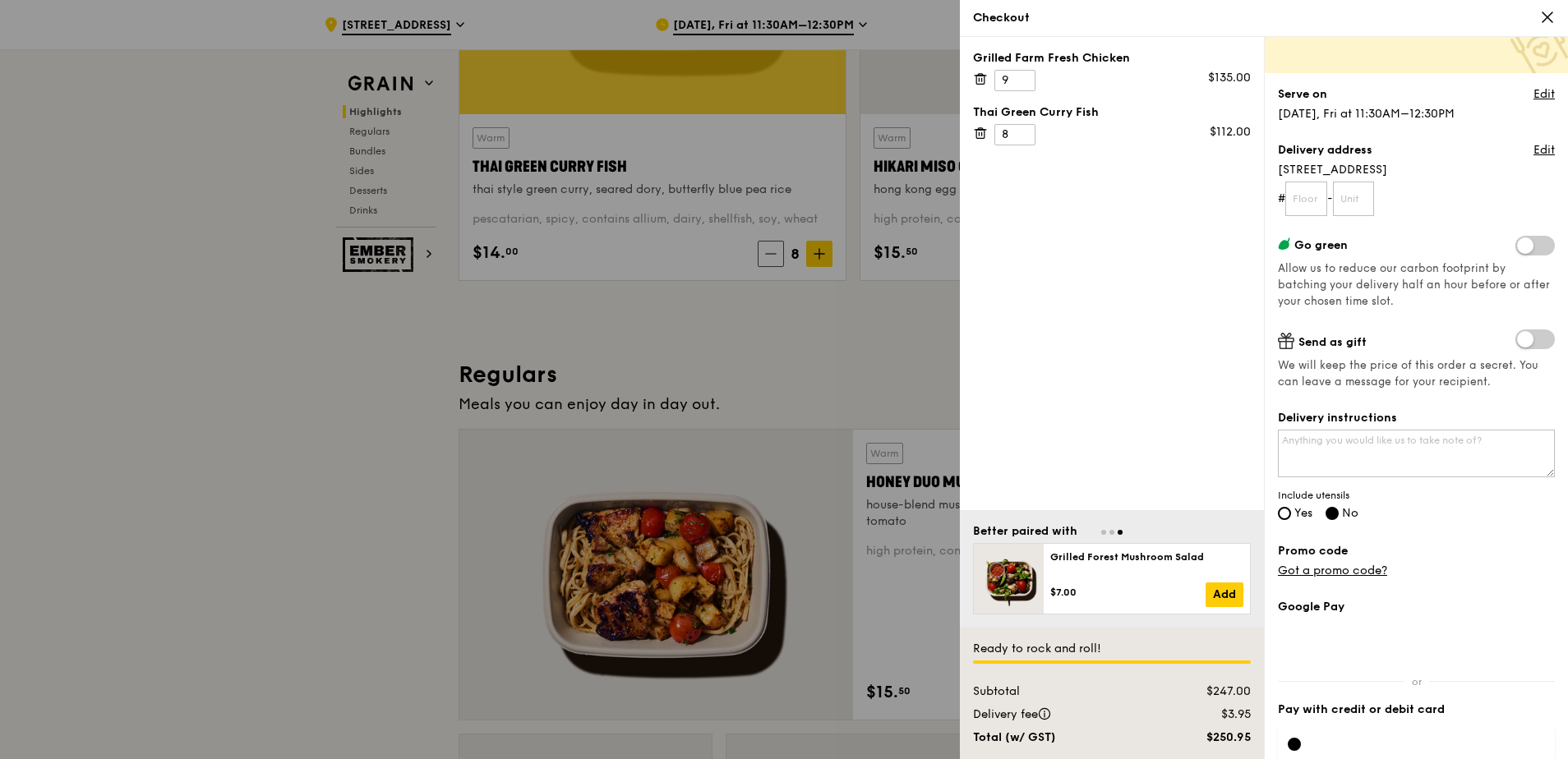
scroll to position [822, 0]
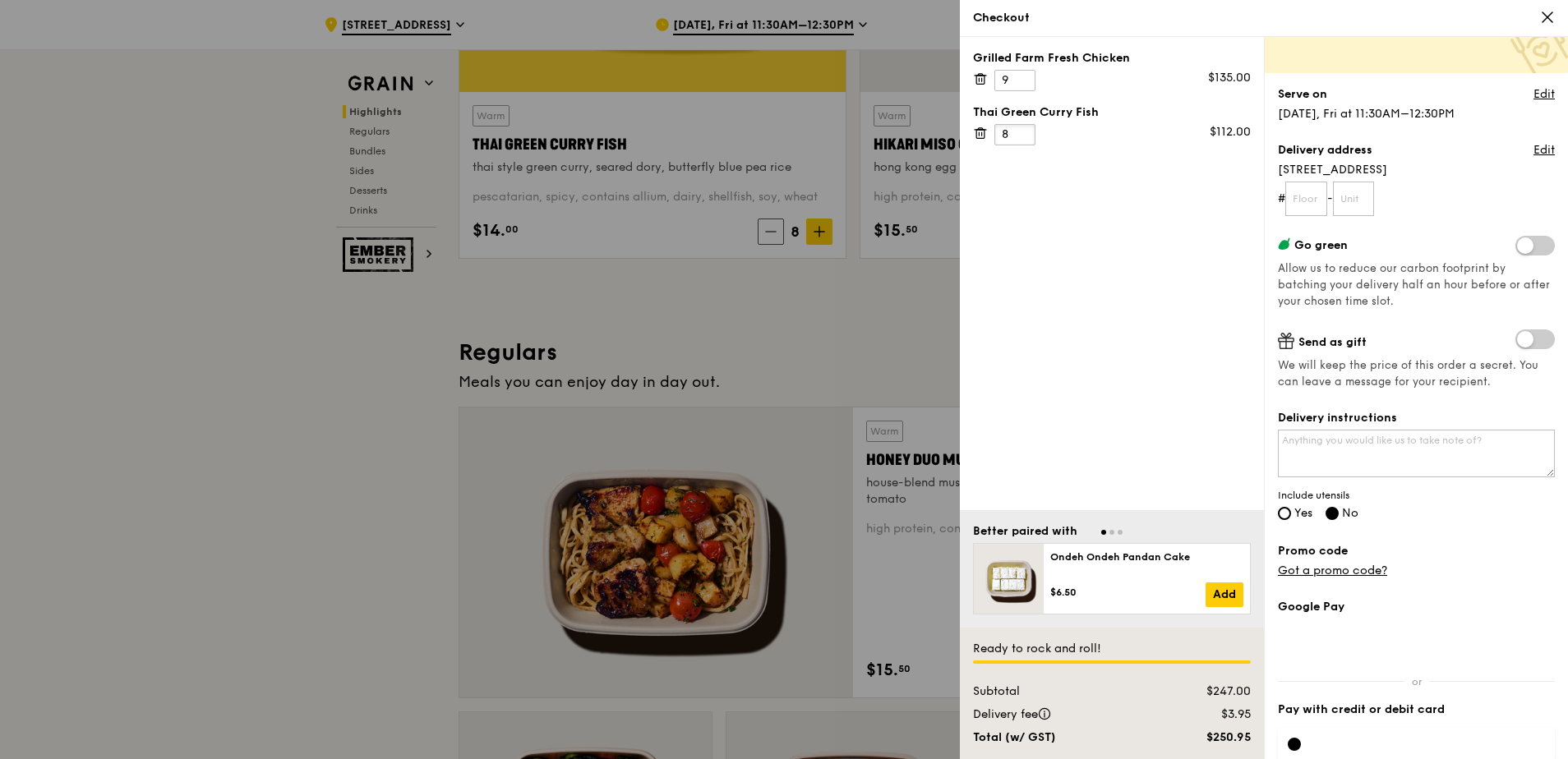
click at [1017, 132] on input "8" at bounding box center [1015, 135] width 41 height 22
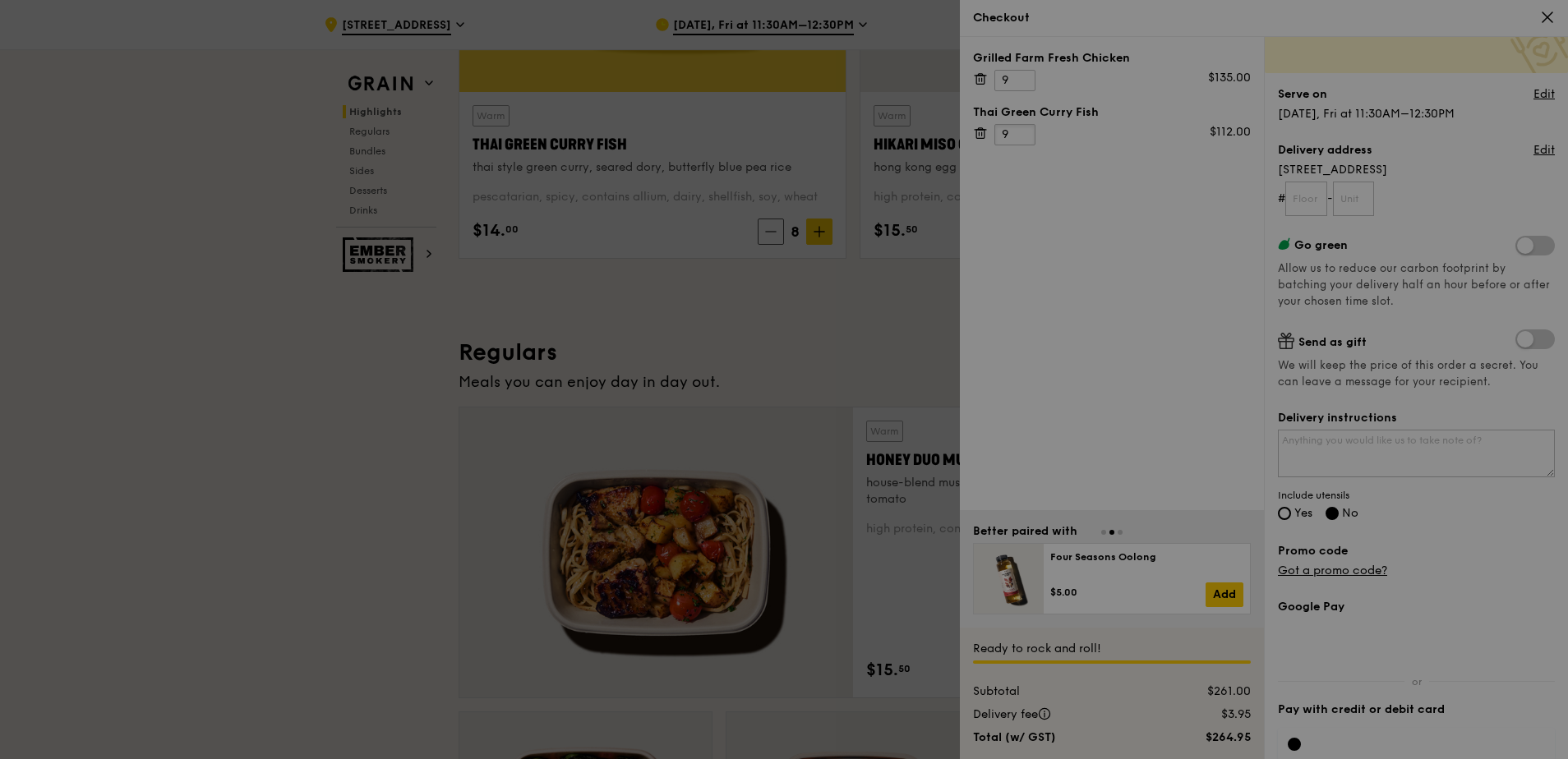
type input "9"
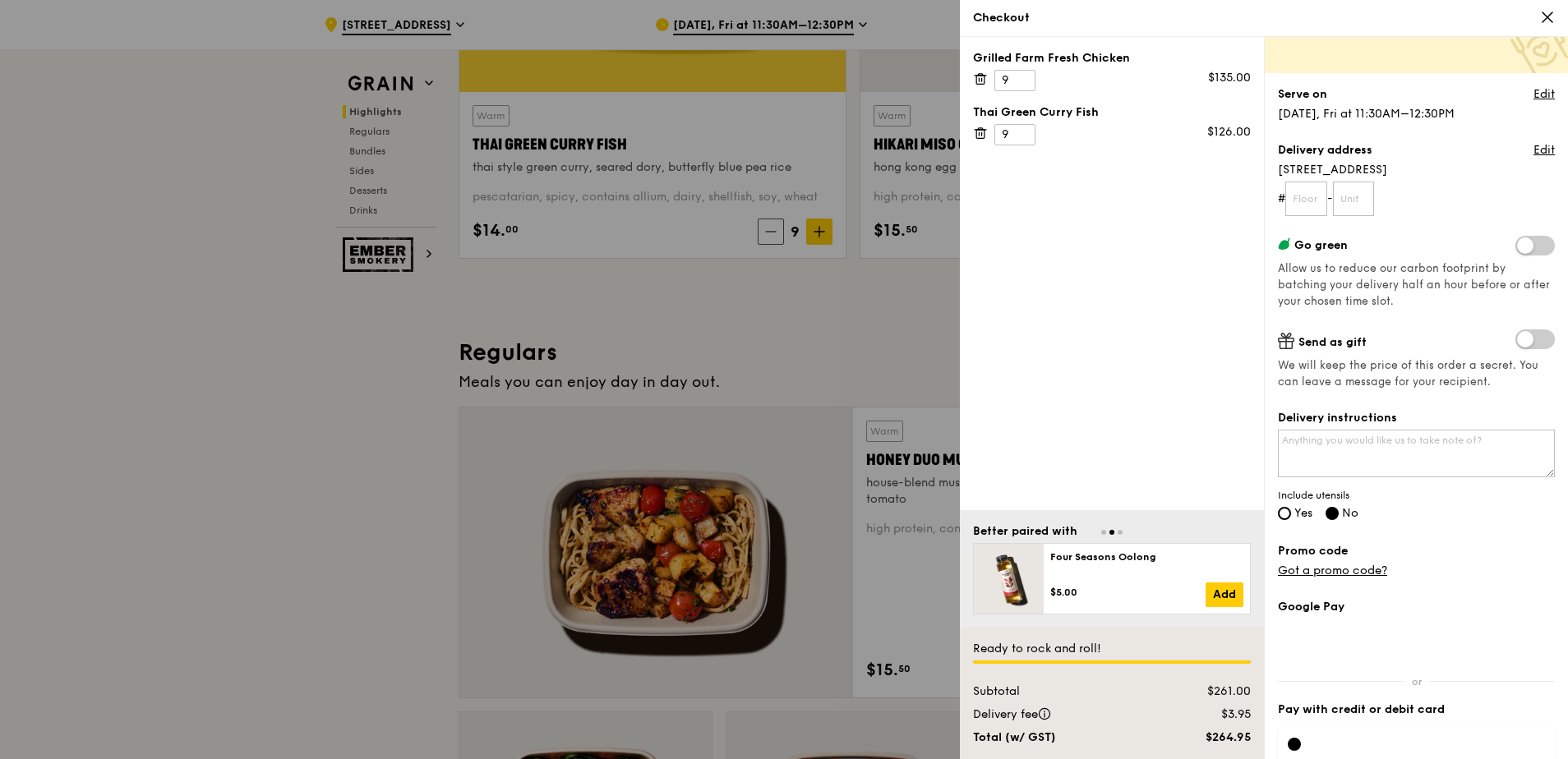
click at [592, 304] on div at bounding box center [784, 379] width 1568 height 759
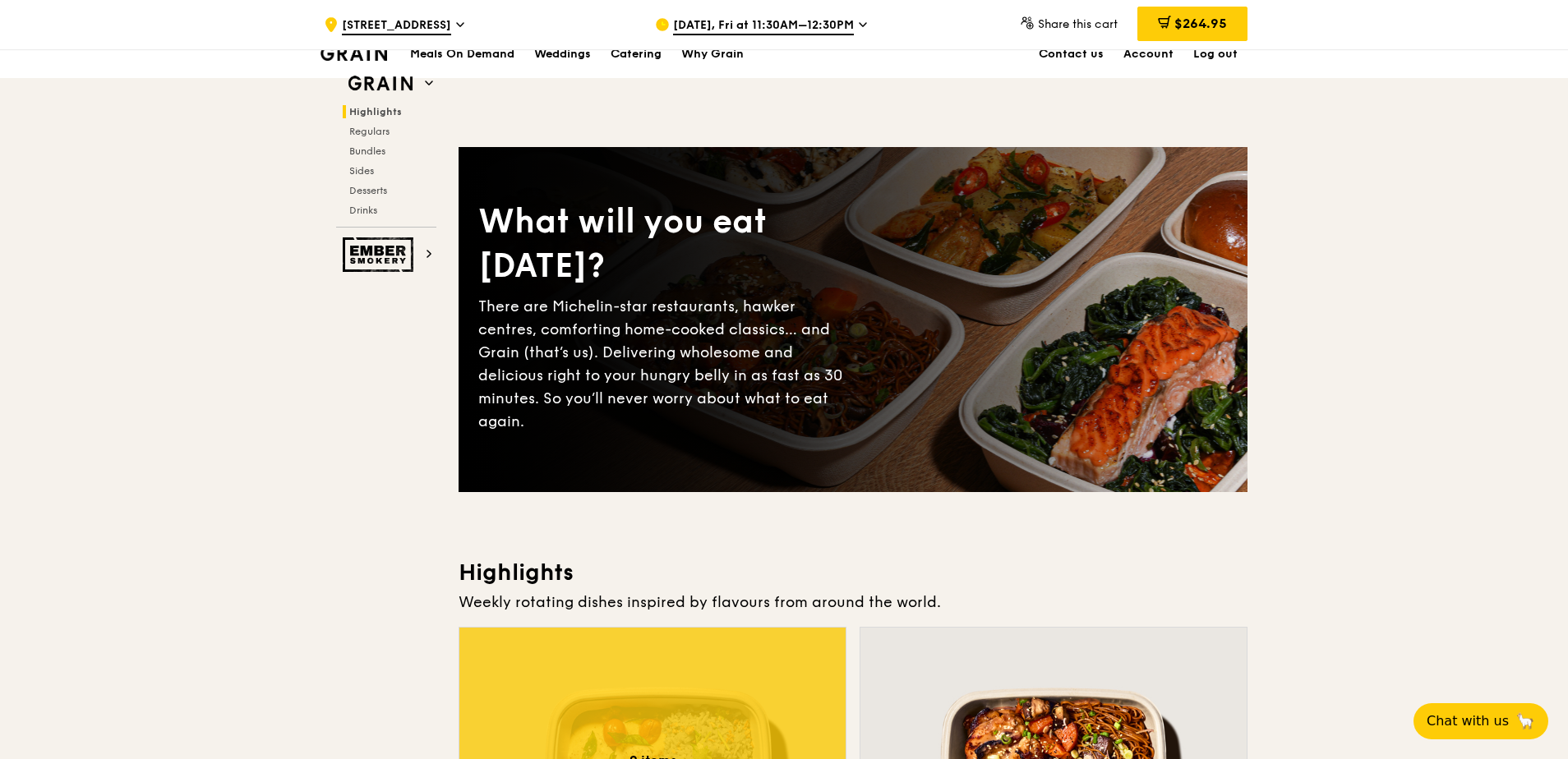
scroll to position [0, 0]
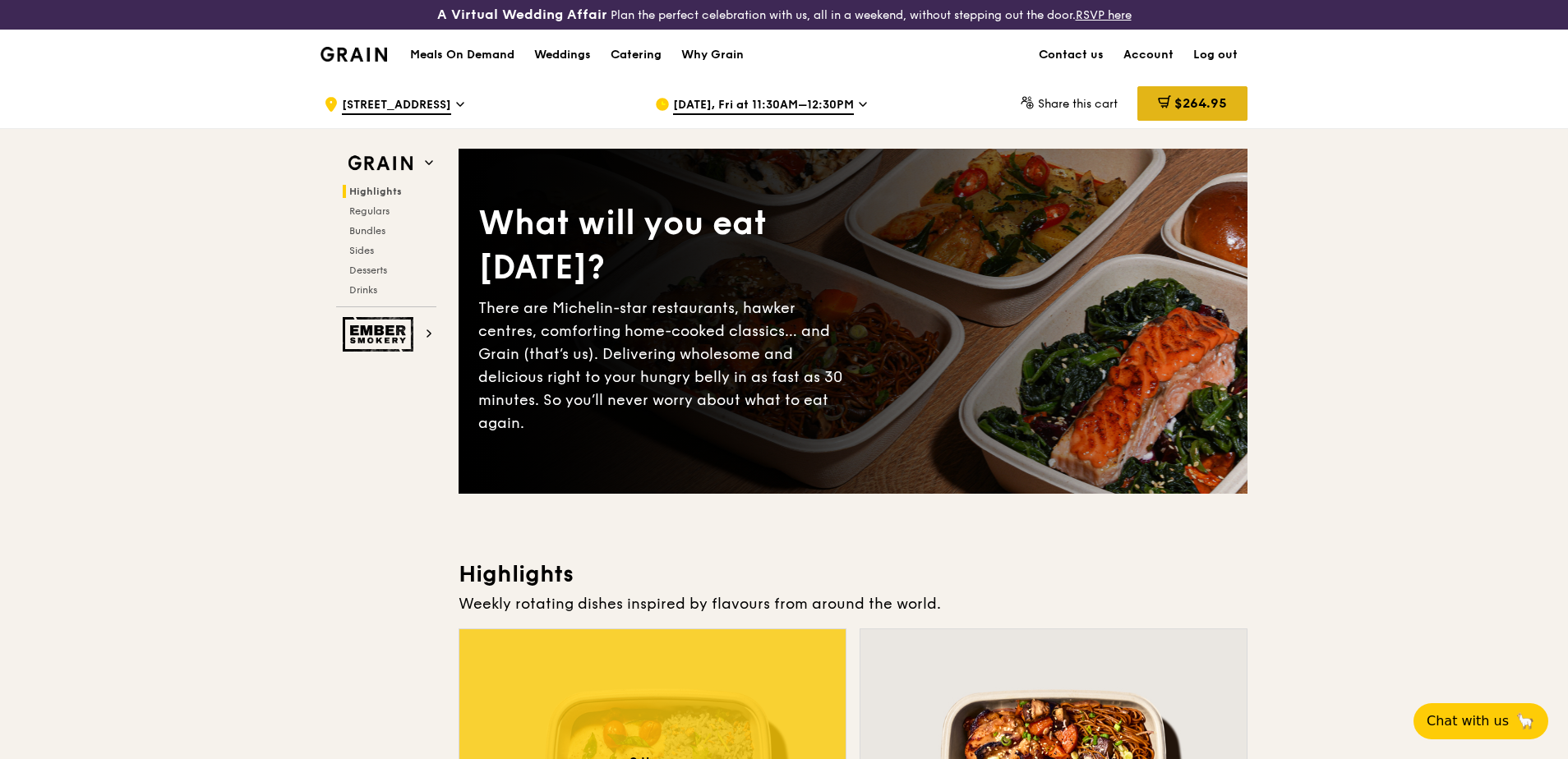
click at [1188, 108] on span "$264.95" at bounding box center [1201, 103] width 53 height 16
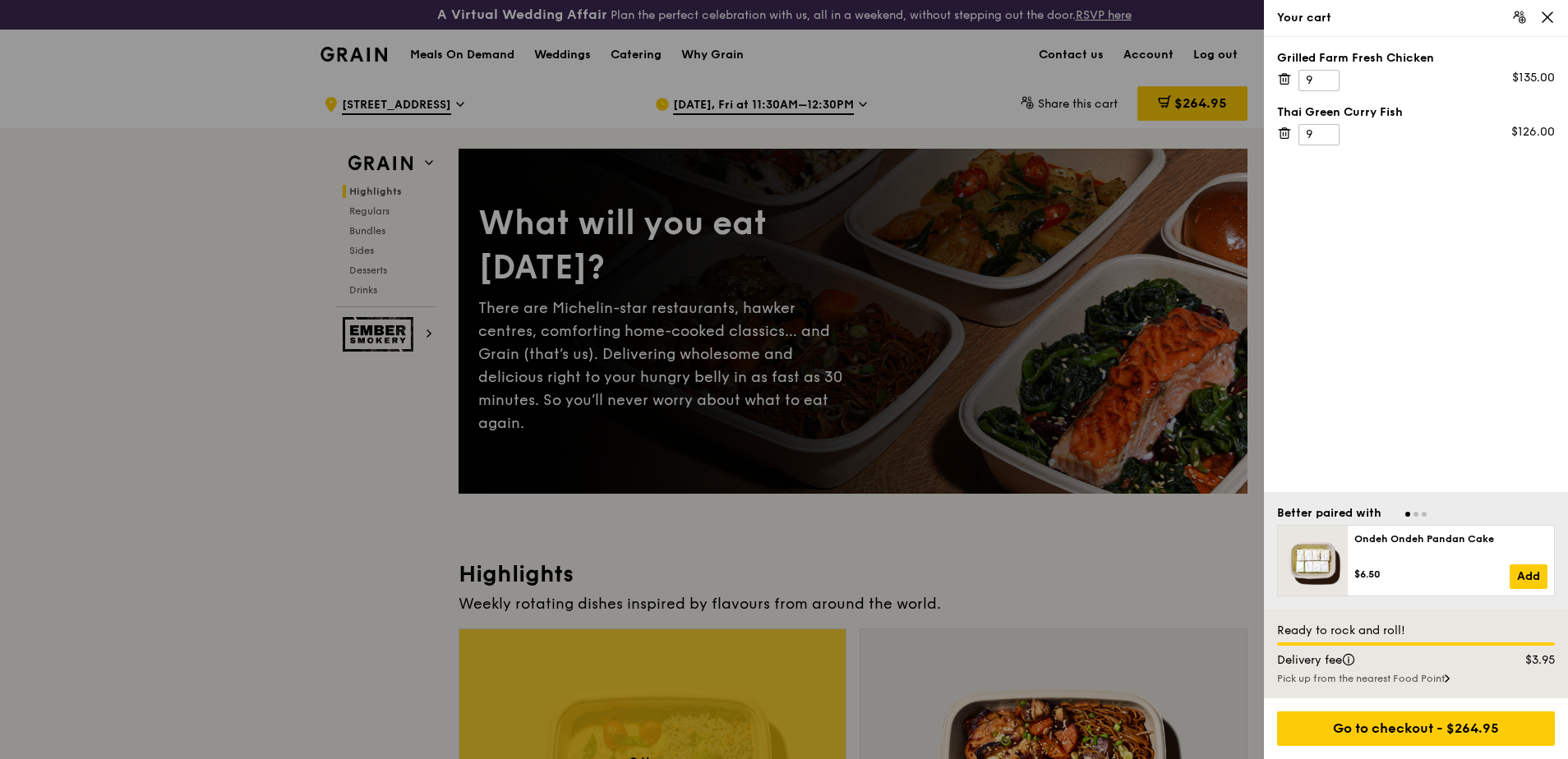
drag, startPoint x: 1316, startPoint y: 59, endPoint x: 1449, endPoint y: 40, distance: 134.4
click at [1449, 44] on div "Grilled Farm Fresh Chicken 9 $135.00 Thai Green Curry Fish 9 $126.00" at bounding box center [1415, 264] width 304 height 455
drag, startPoint x: 1449, startPoint y: 44, endPoint x: 1402, endPoint y: 110, distance: 81.0
click at [1402, 111] on div "Grilled Farm Fresh Chicken 9 $135.00 Thai Green Curry Fish 9 $126.00" at bounding box center [1415, 264] width 304 height 455
click at [1401, 148] on div "Grilled Farm Fresh Chicken 9 $135.00 Thai Green Curry Fish 9 $126.00" at bounding box center [1415, 264] width 304 height 455
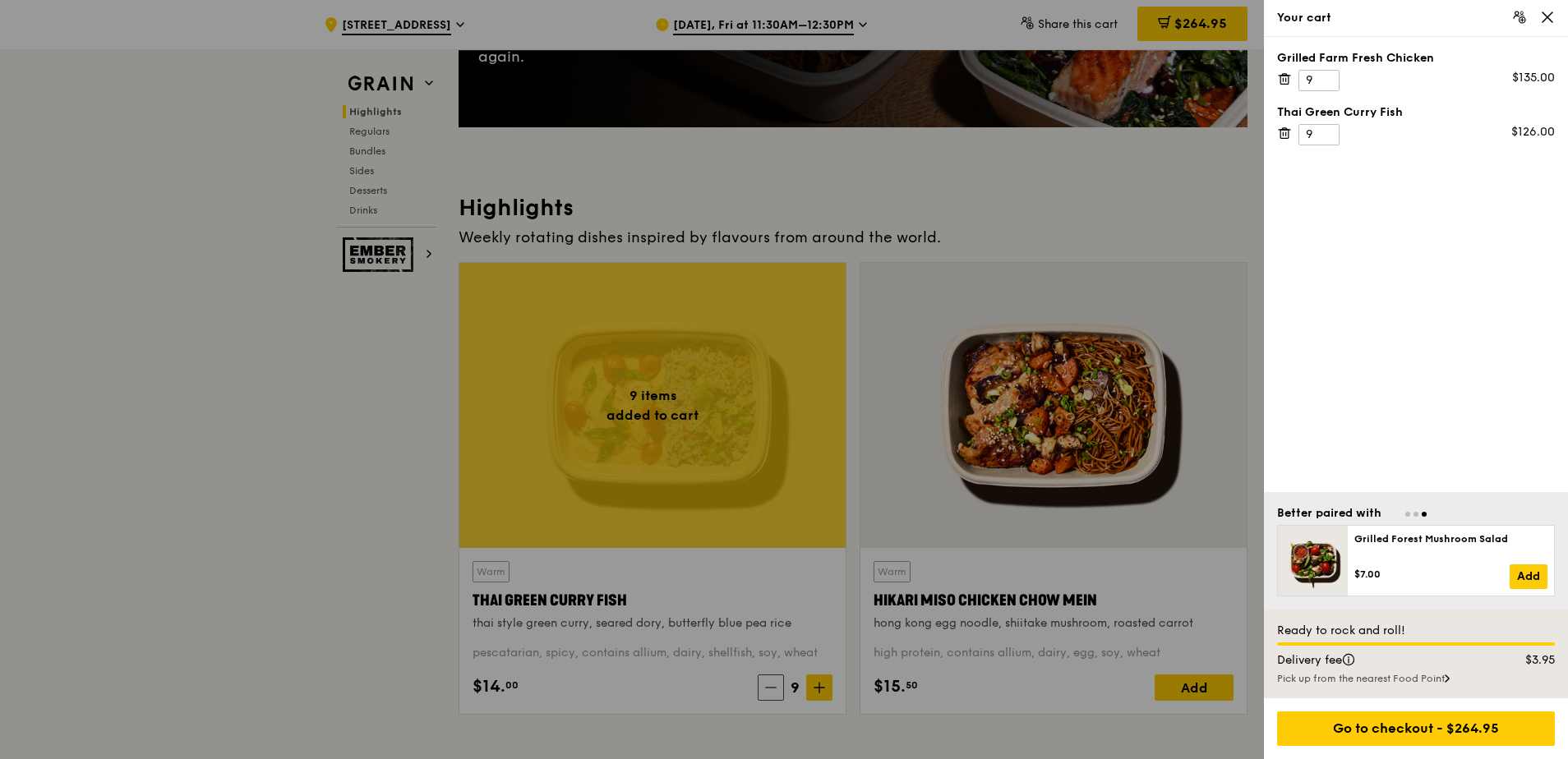
scroll to position [411, 0]
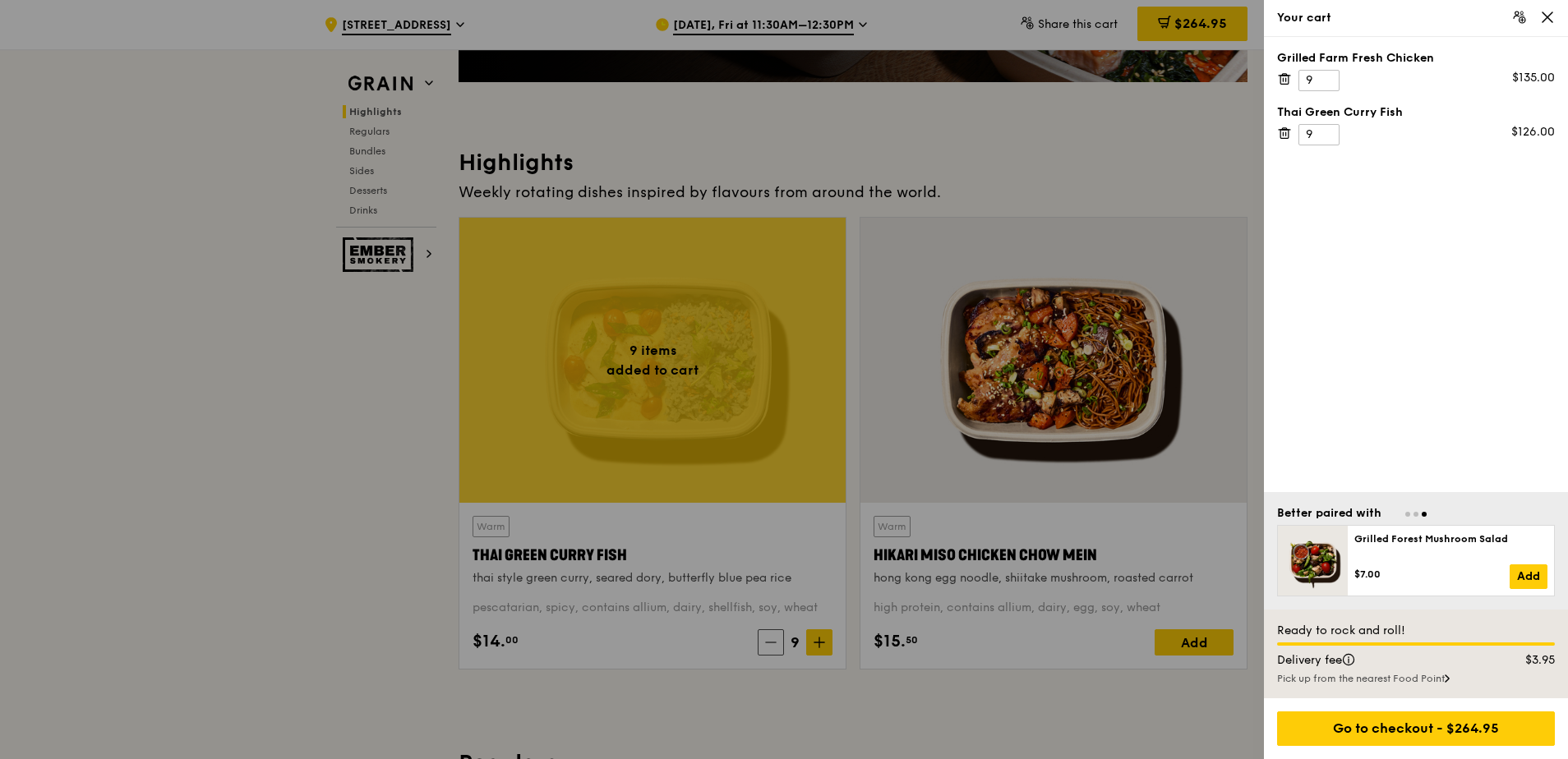
click at [990, 163] on div at bounding box center [784, 379] width 1568 height 759
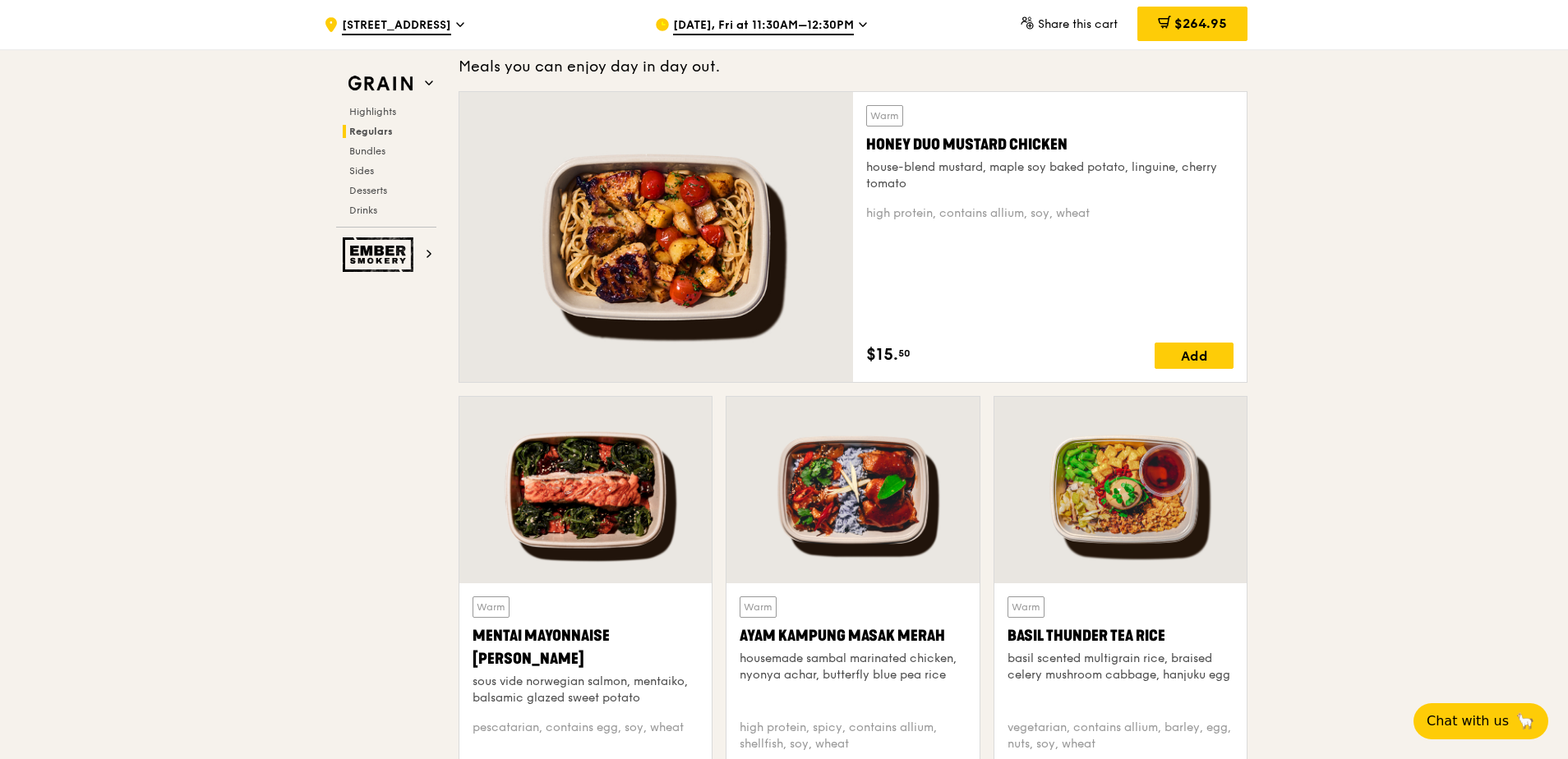
scroll to position [822, 0]
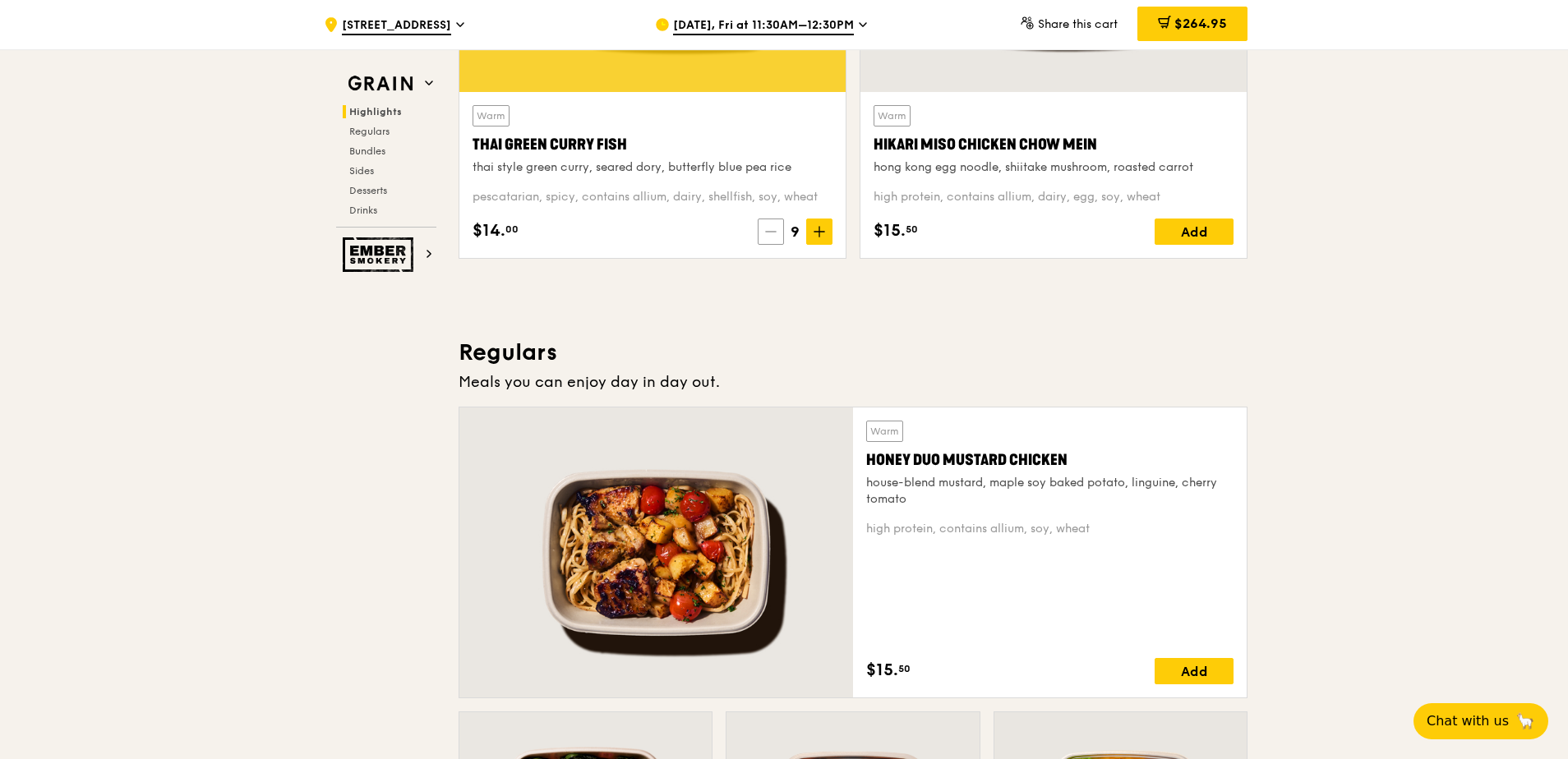
click at [774, 233] on icon at bounding box center [771, 232] width 12 height 12
click at [774, 233] on icon at bounding box center [772, 232] width 12 height 12
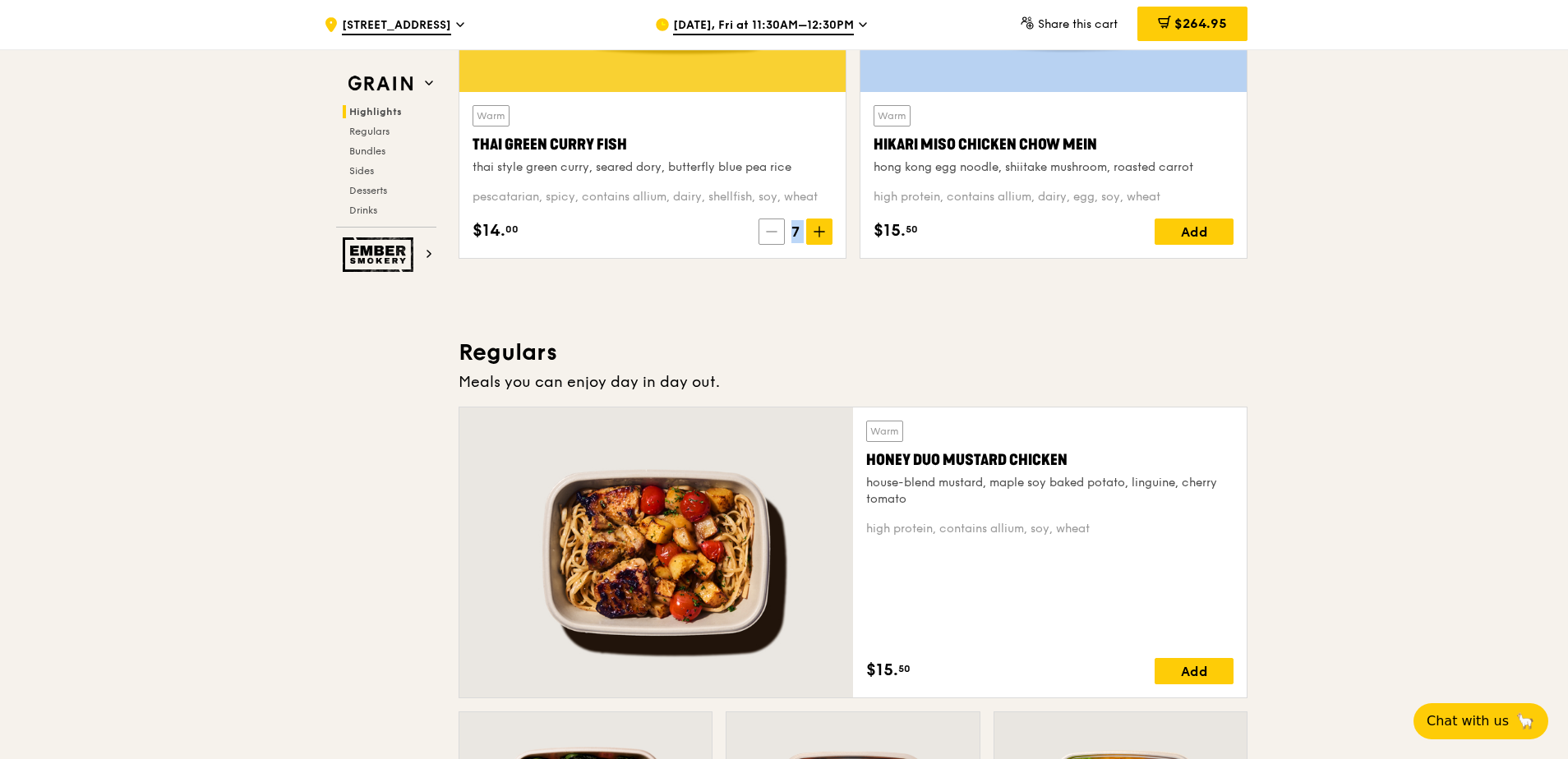
click at [775, 233] on icon at bounding box center [772, 232] width 12 height 12
click at [776, 235] on icon at bounding box center [771, 232] width 12 height 12
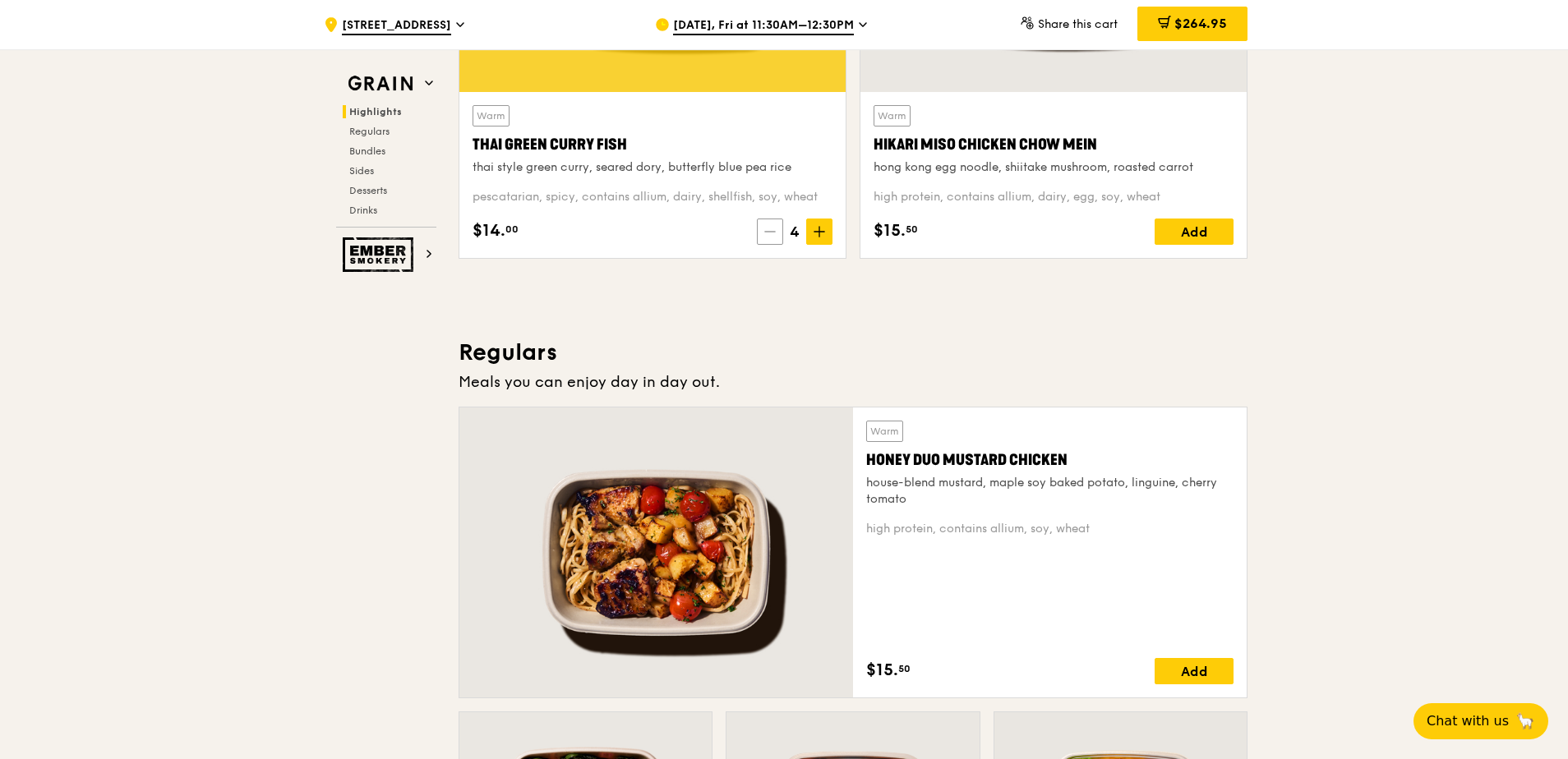
click at [777, 236] on span at bounding box center [770, 231] width 26 height 26
click at [777, 236] on icon at bounding box center [771, 232] width 12 height 12
click at [777, 236] on icon at bounding box center [774, 232] width 12 height 12
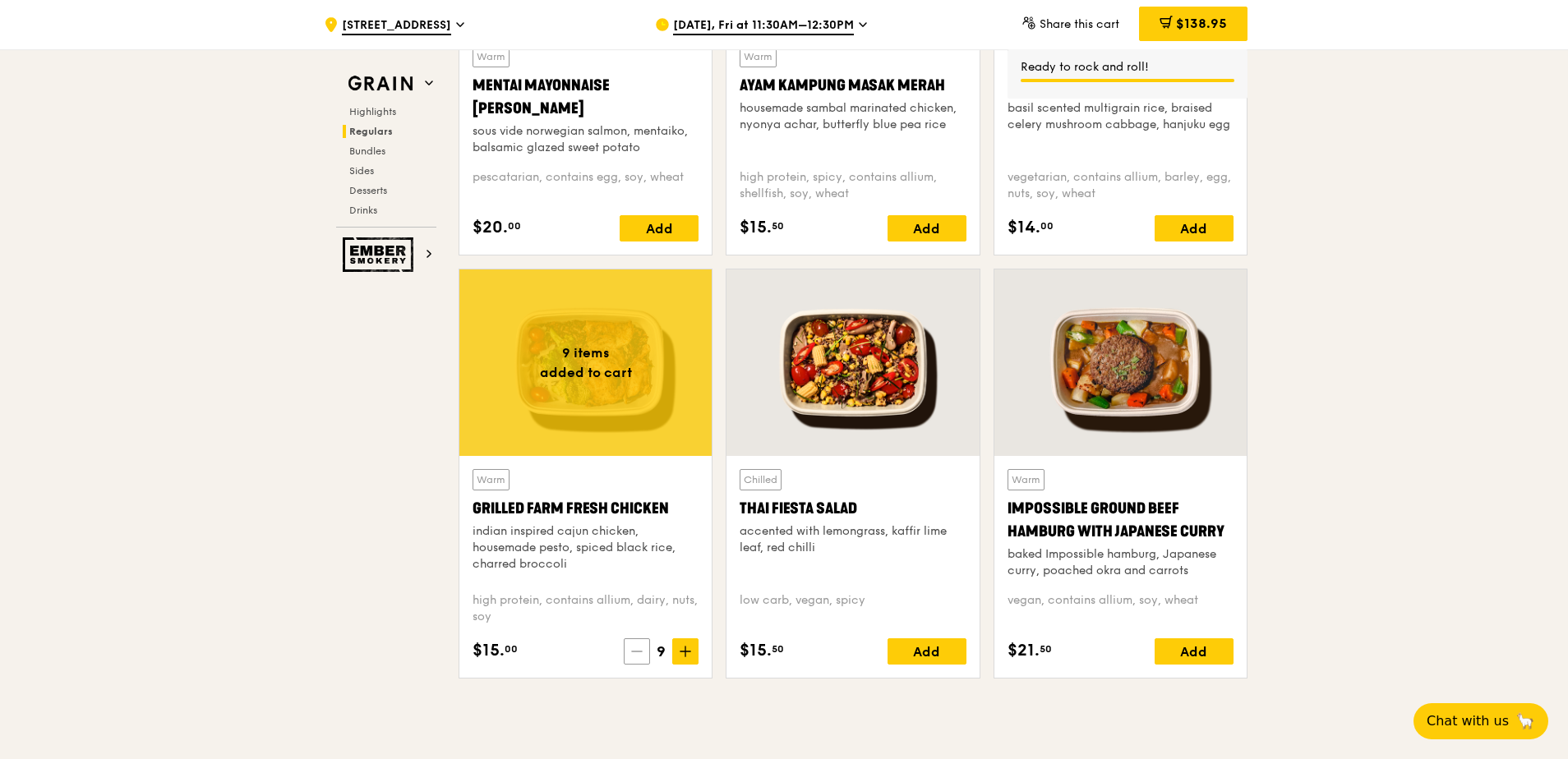
scroll to position [1808, 0]
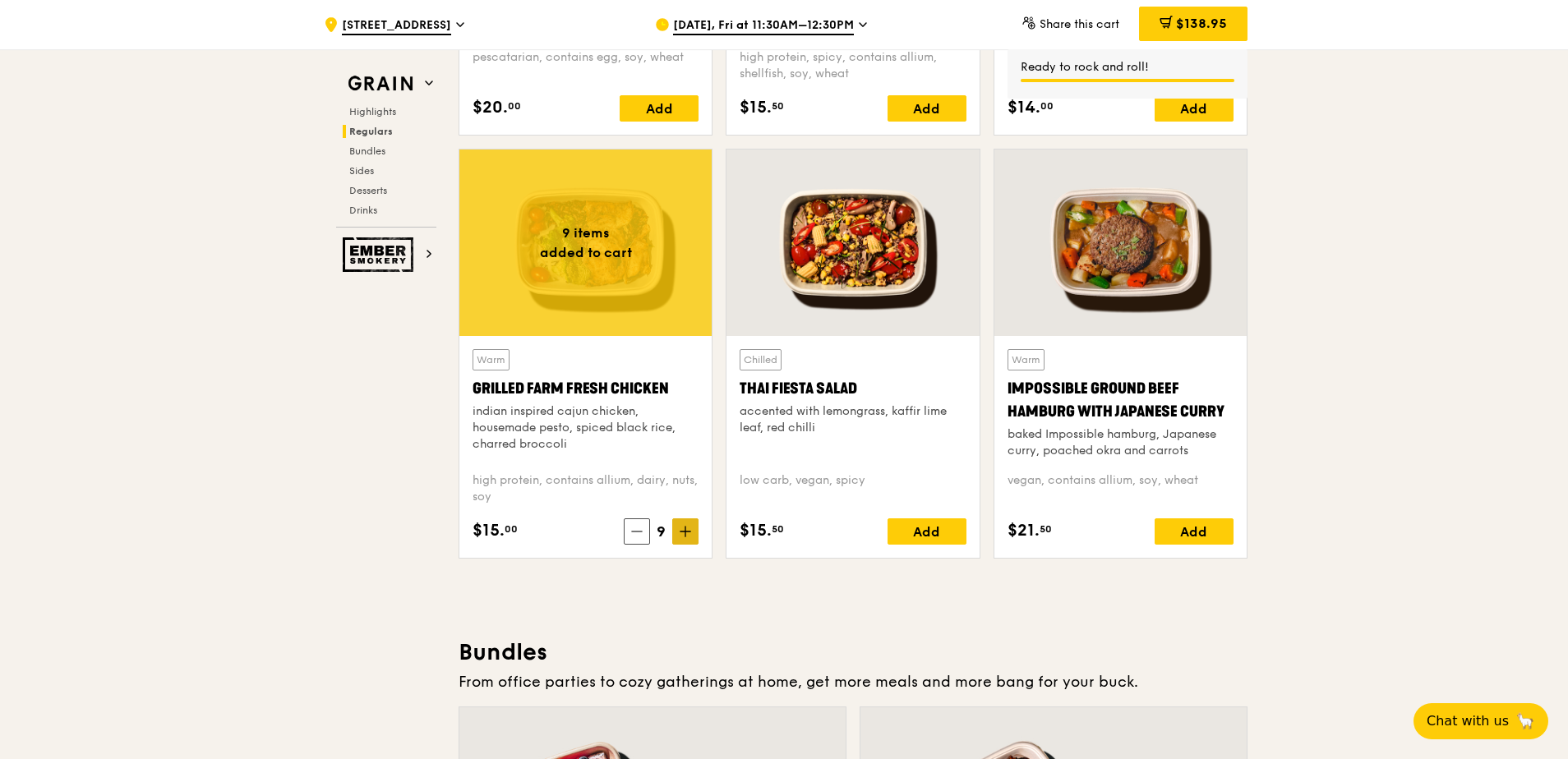
click at [687, 530] on icon at bounding box center [686, 532] width 12 height 12
click at [689, 532] on icon at bounding box center [686, 532] width 12 height 12
click at [689, 532] on icon at bounding box center [686, 532] width 10 height 0
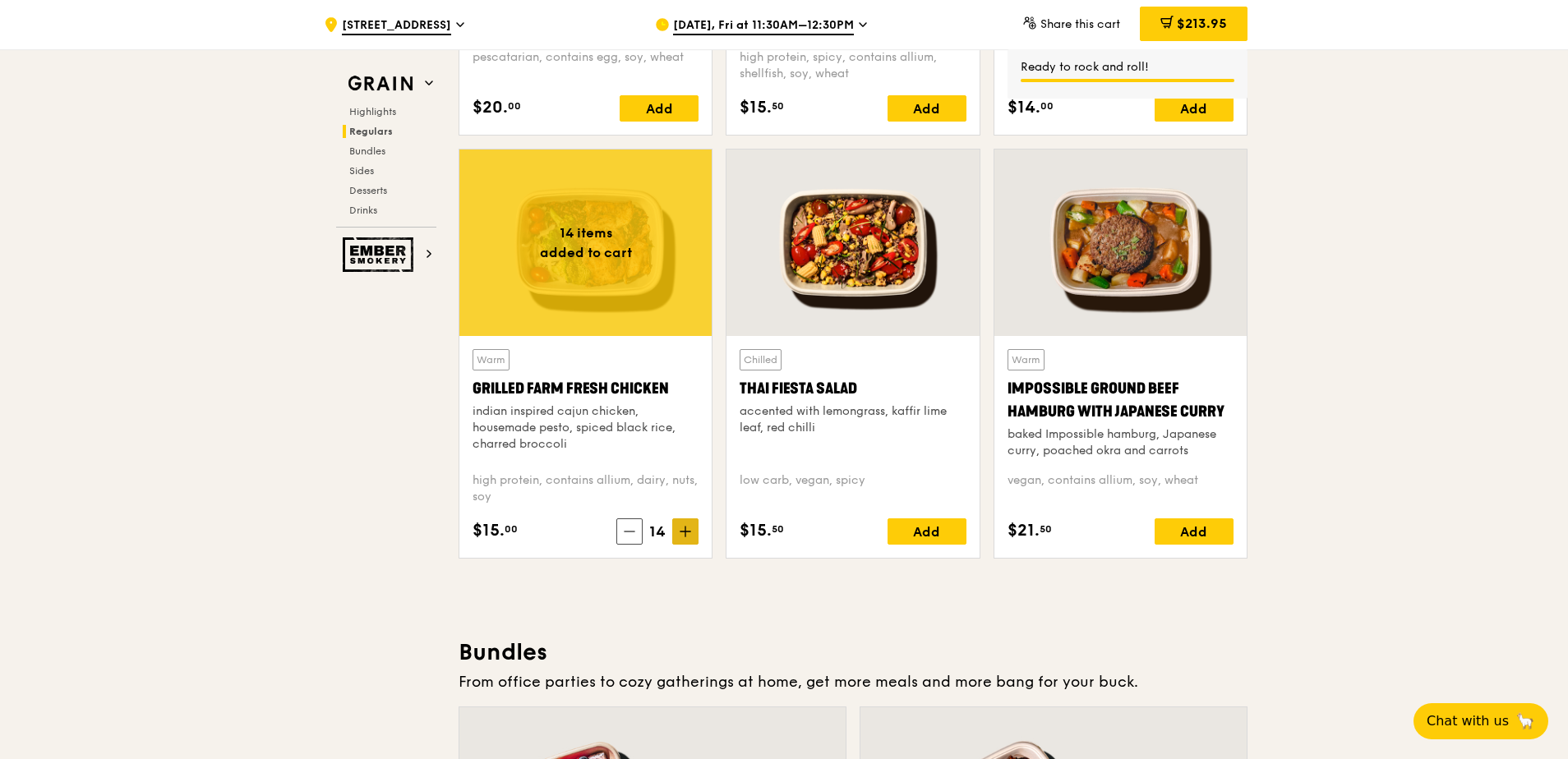
click at [682, 524] on span at bounding box center [685, 531] width 26 height 26
click at [692, 535] on span at bounding box center [685, 531] width 26 height 26
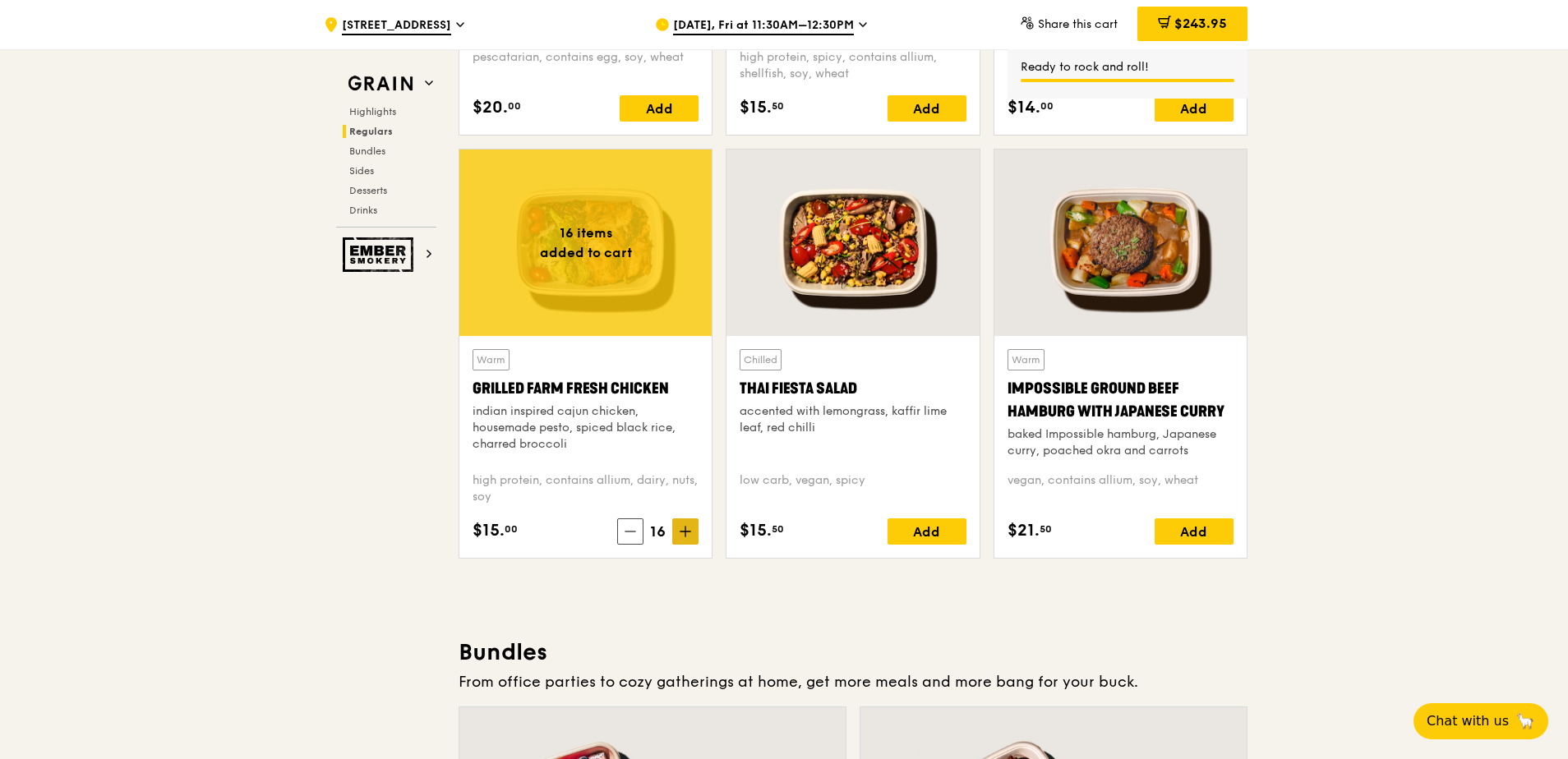
click at [680, 523] on span at bounding box center [685, 531] width 26 height 26
click at [682, 532] on icon at bounding box center [686, 532] width 10 height 0
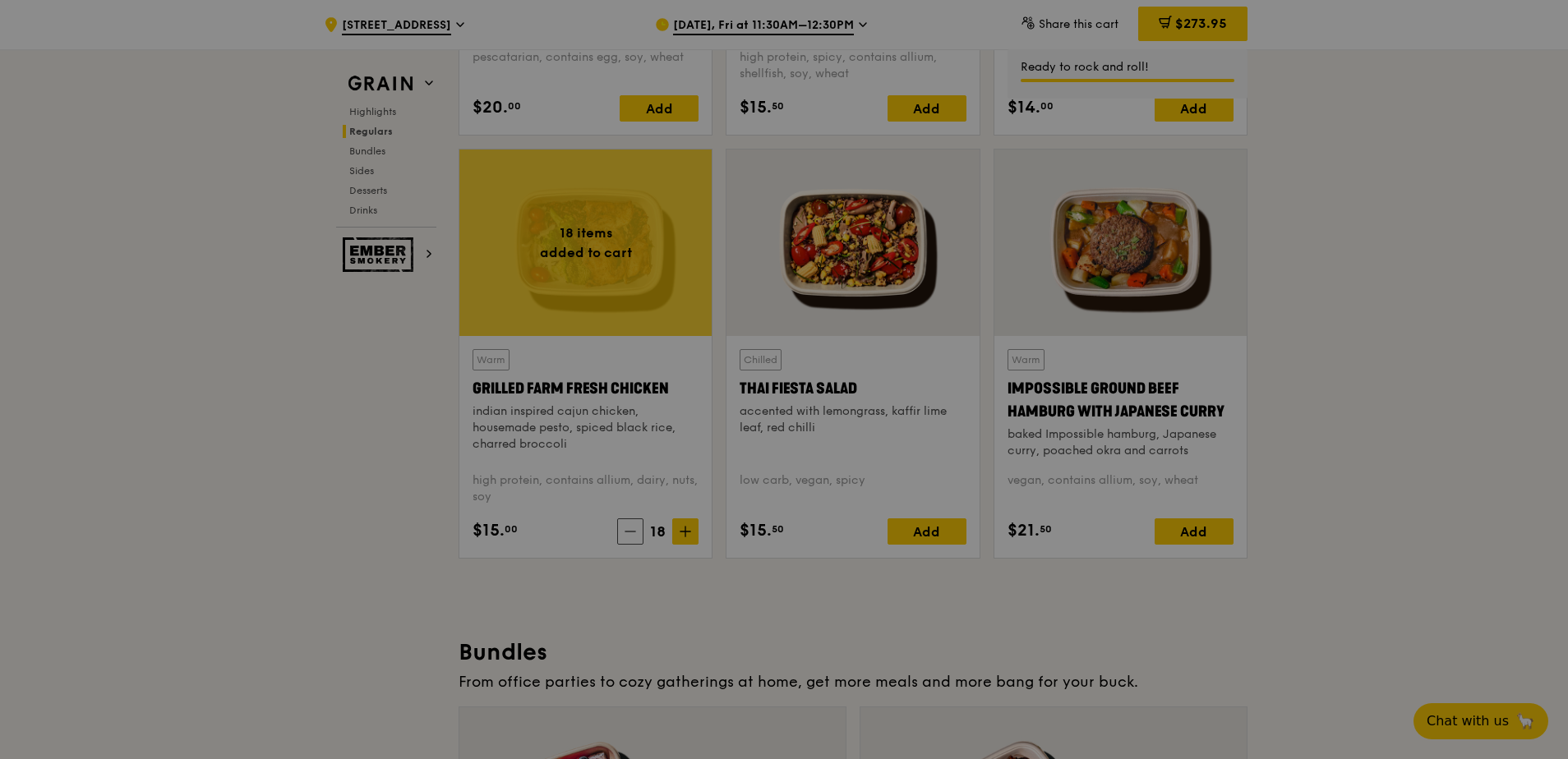
type input "18"
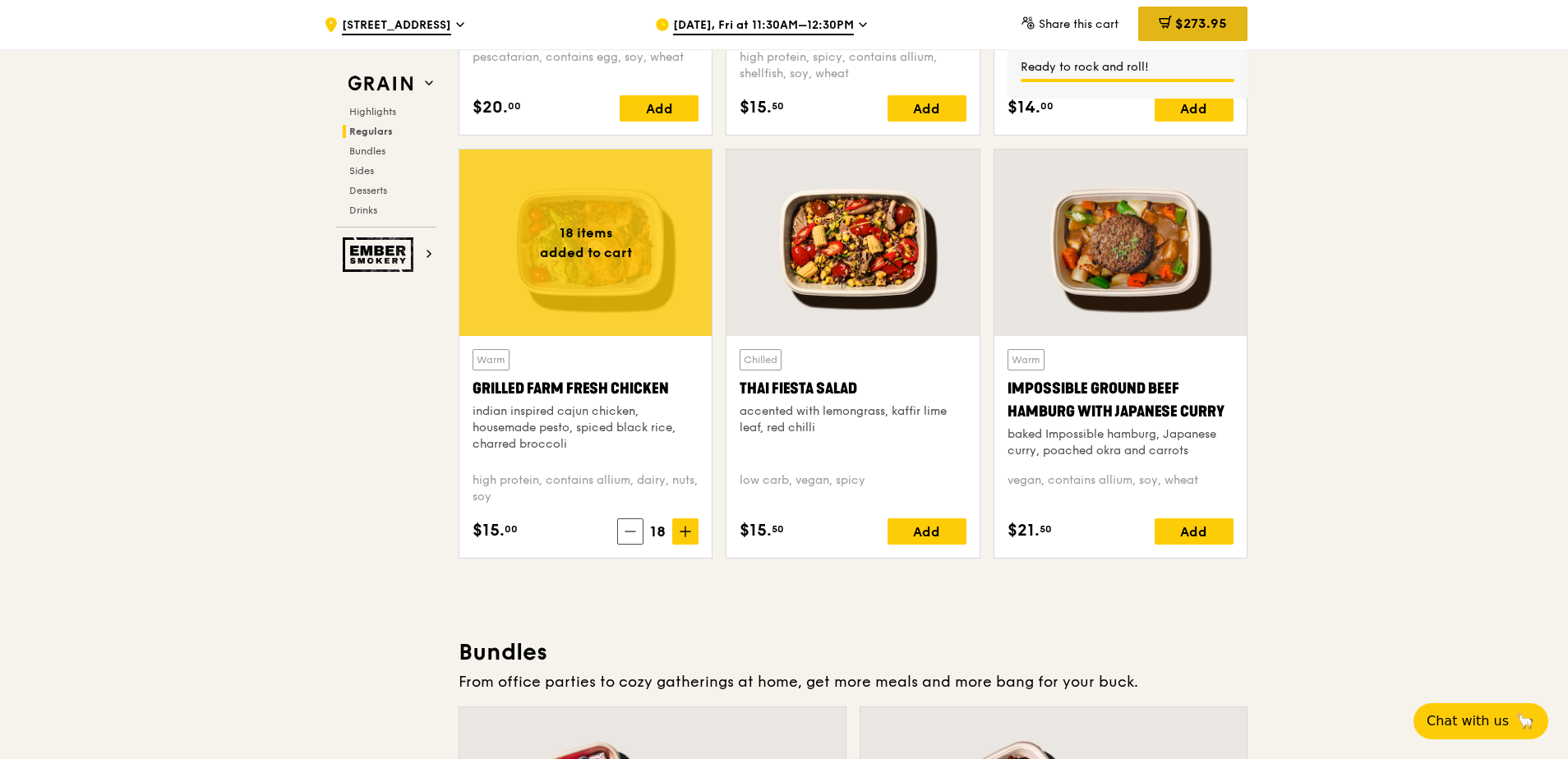
click at [1157, 34] on div "$273.95" at bounding box center [1193, 24] width 110 height 34
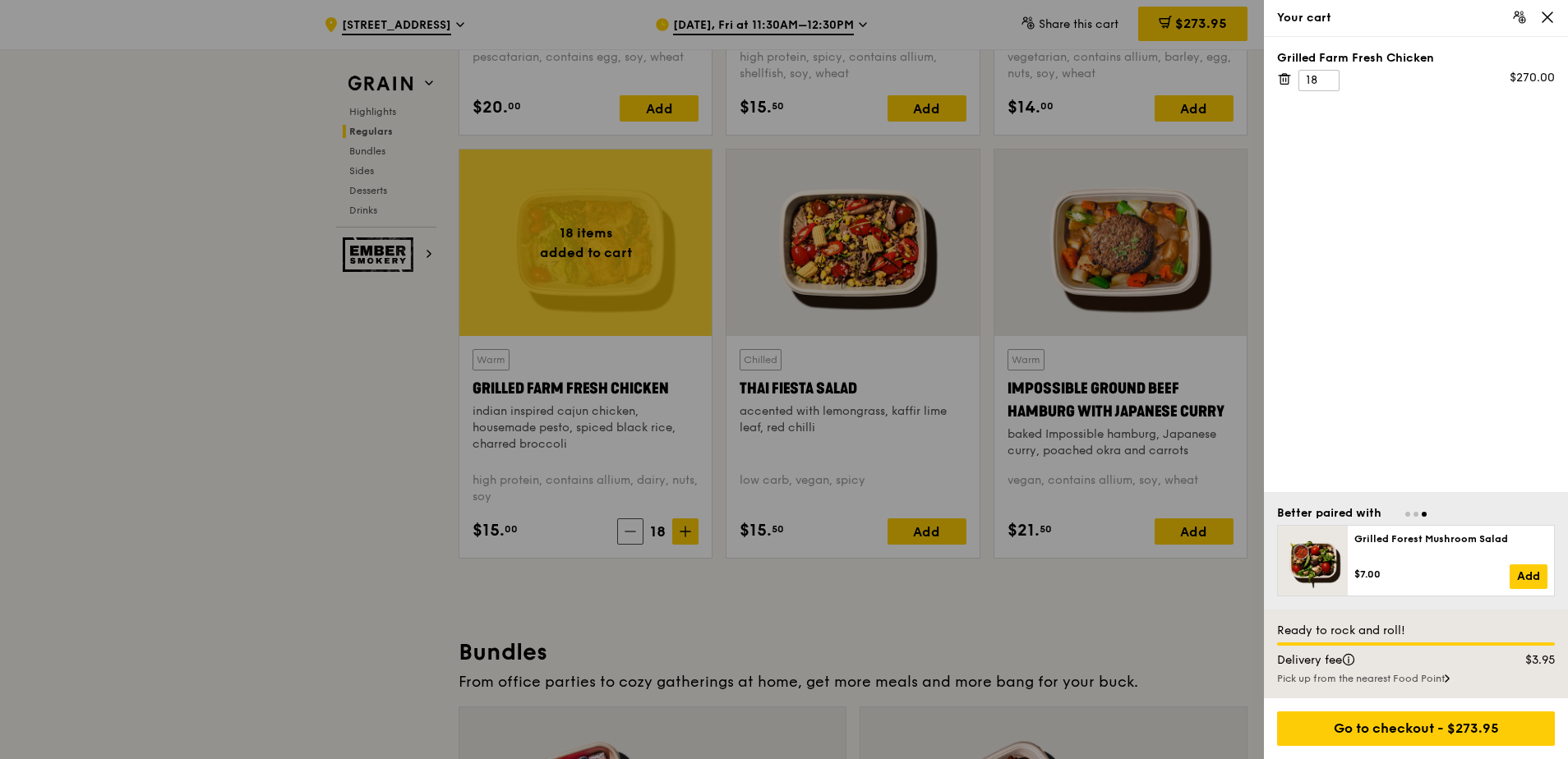
click at [1184, 322] on div at bounding box center [784, 379] width 1568 height 759
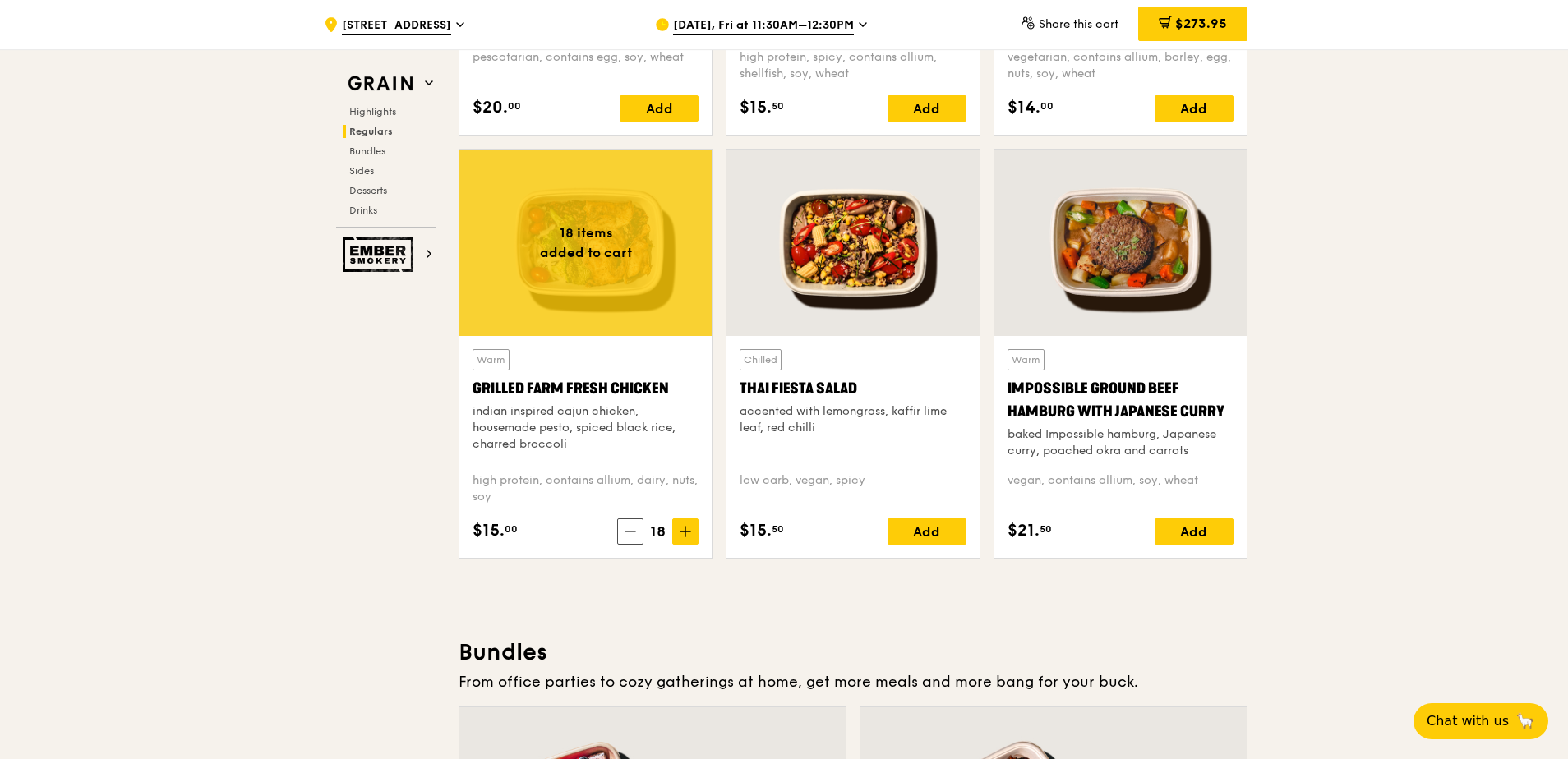
drag, startPoint x: 1119, startPoint y: 474, endPoint x: 1190, endPoint y: 474, distance: 71.0
click at [1190, 474] on div "vegan, contains allium, soy, wheat" at bounding box center [1120, 489] width 226 height 33
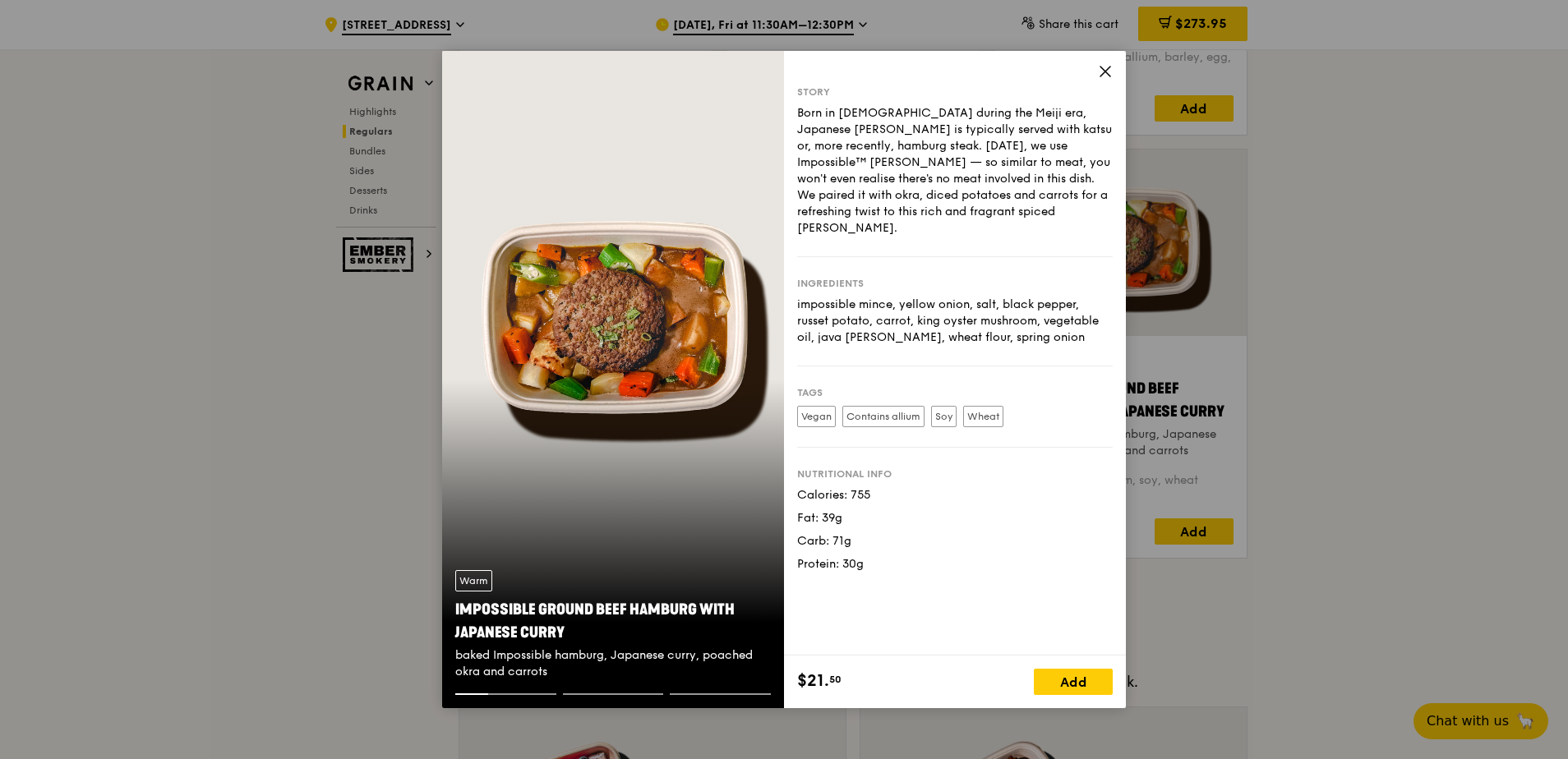
click at [1108, 71] on icon at bounding box center [1105, 71] width 15 height 15
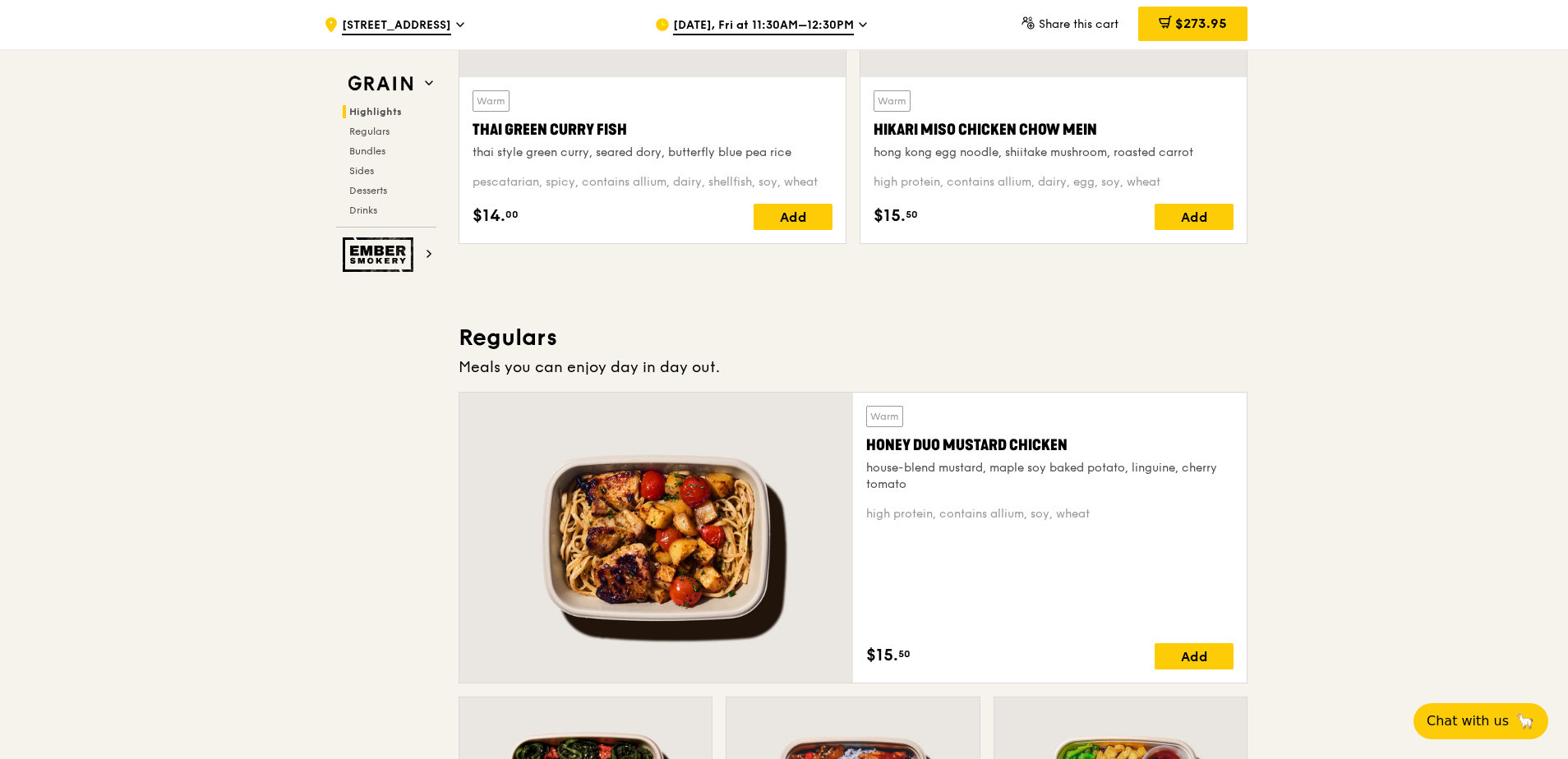
scroll to position [657, 0]
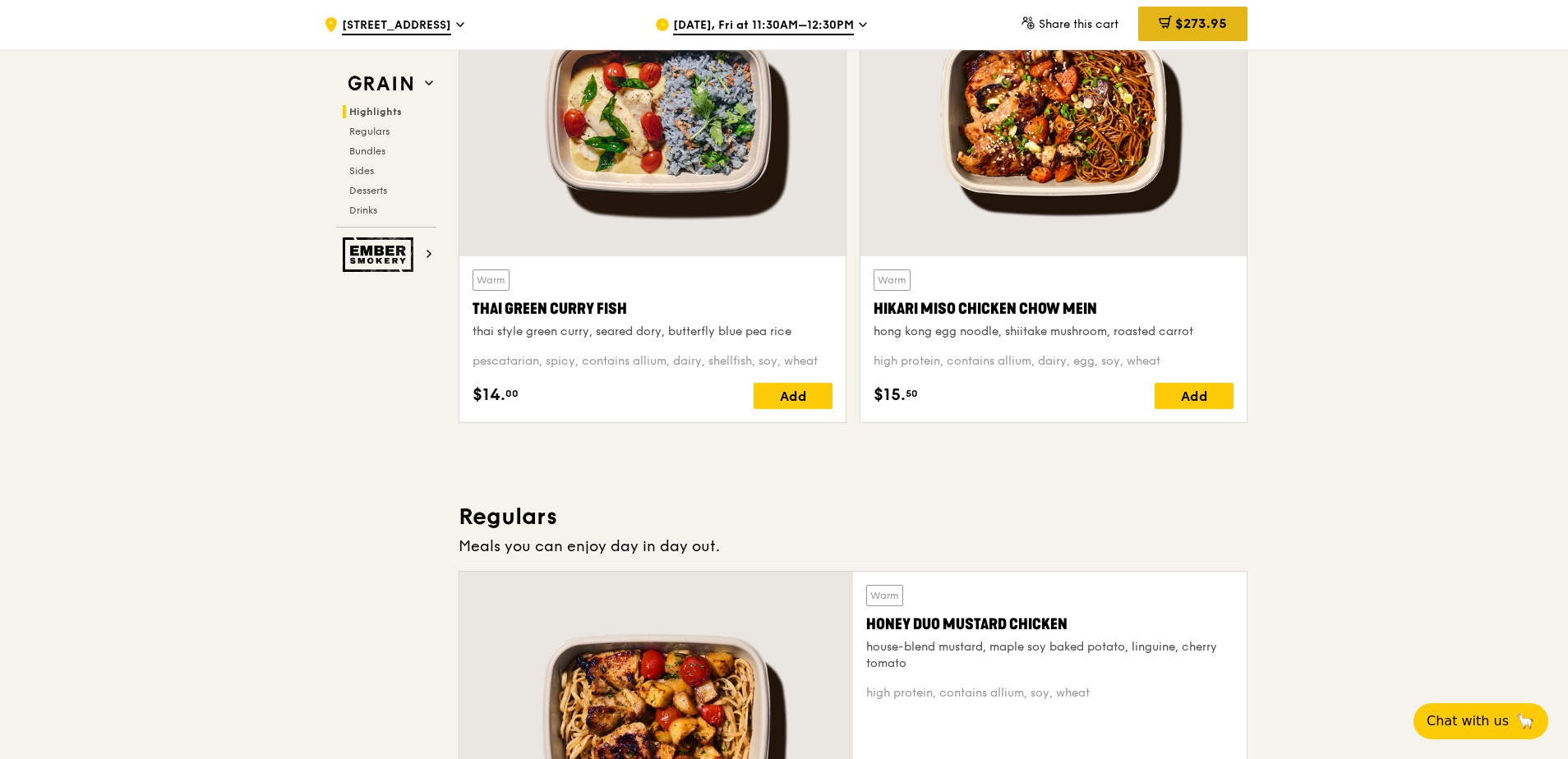
click at [1212, 27] on span "$273.95" at bounding box center [1201, 24] width 52 height 16
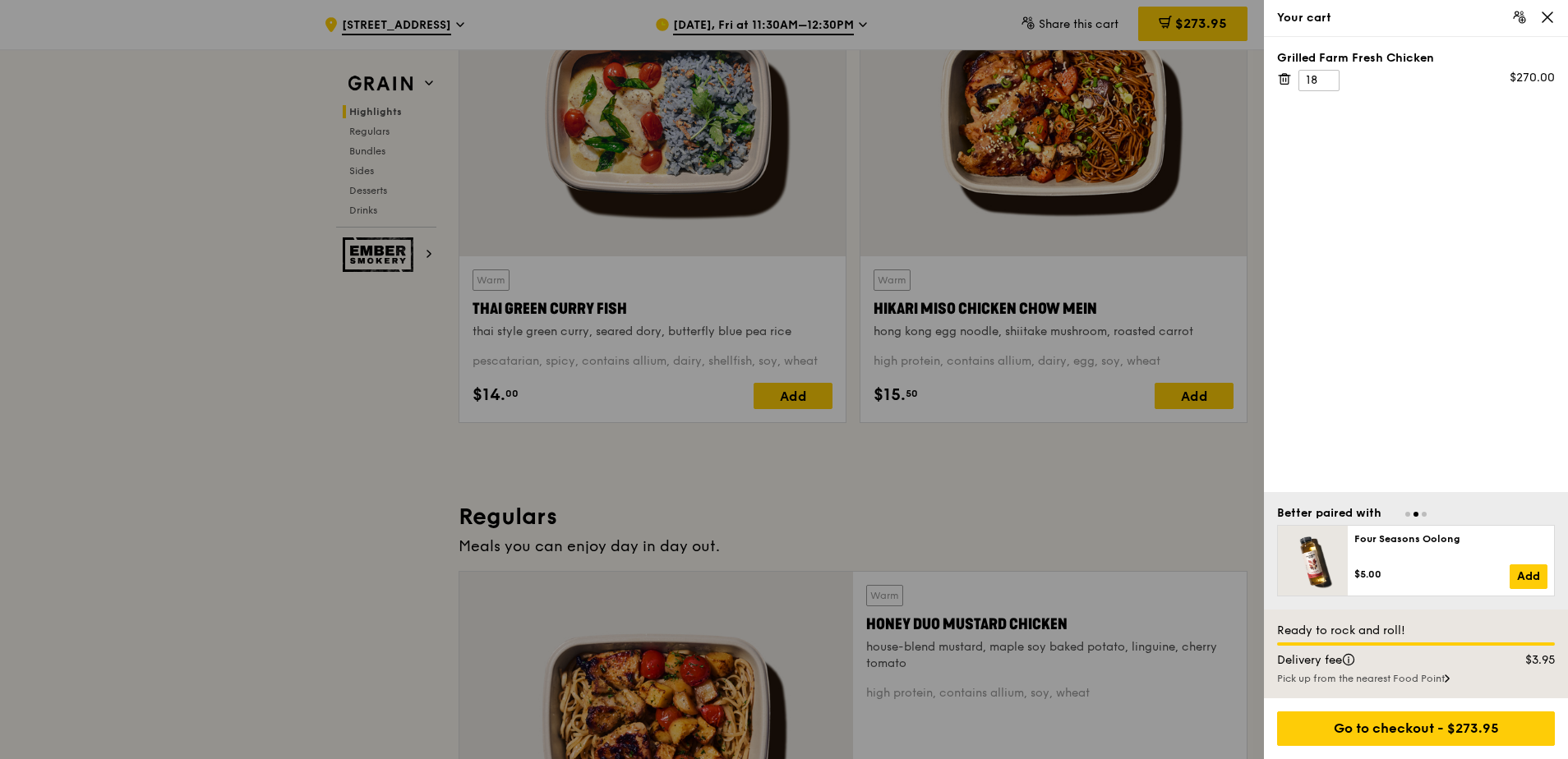
click at [974, 66] on div at bounding box center [784, 379] width 1568 height 759
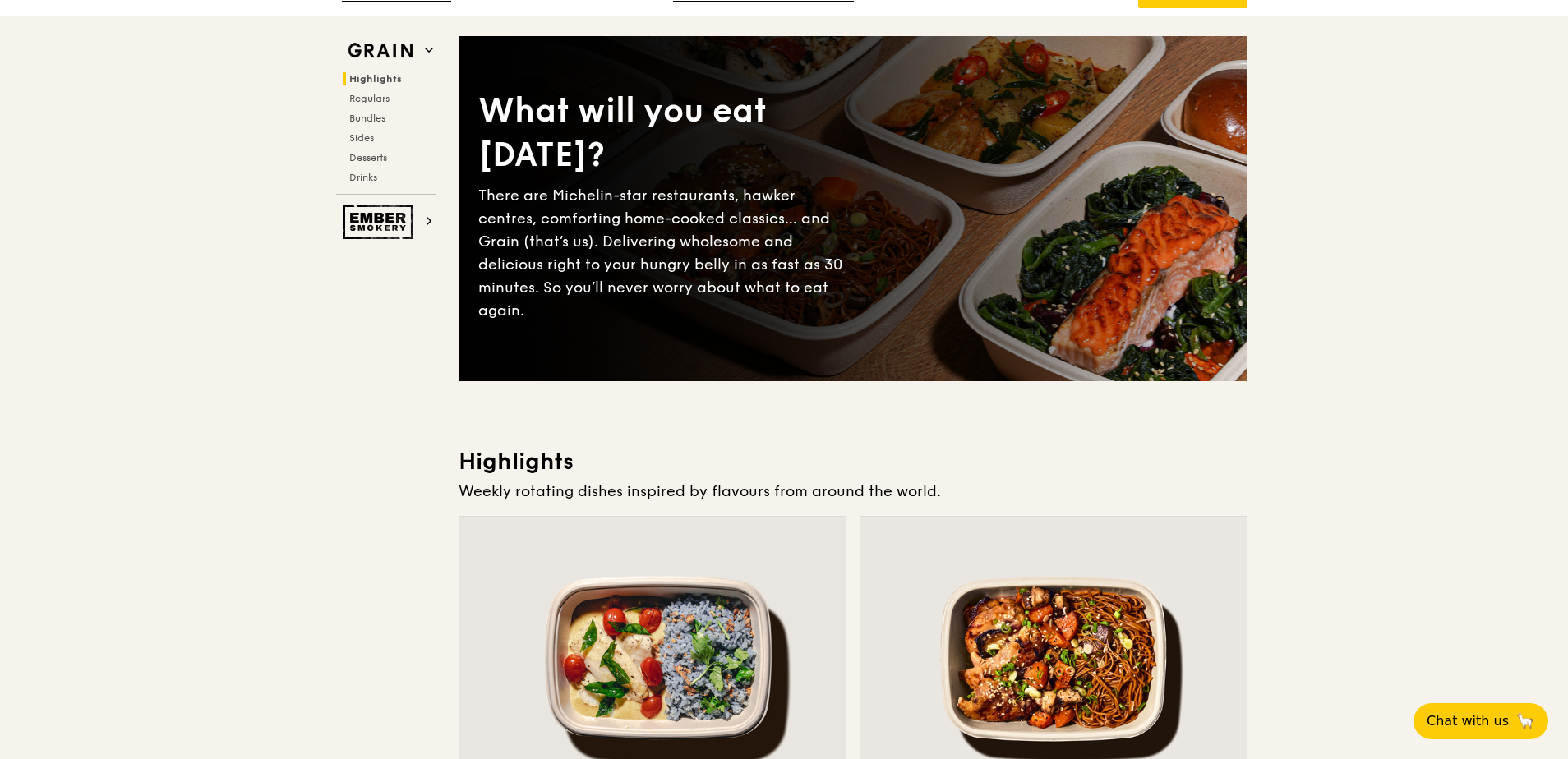
scroll to position [0, 0]
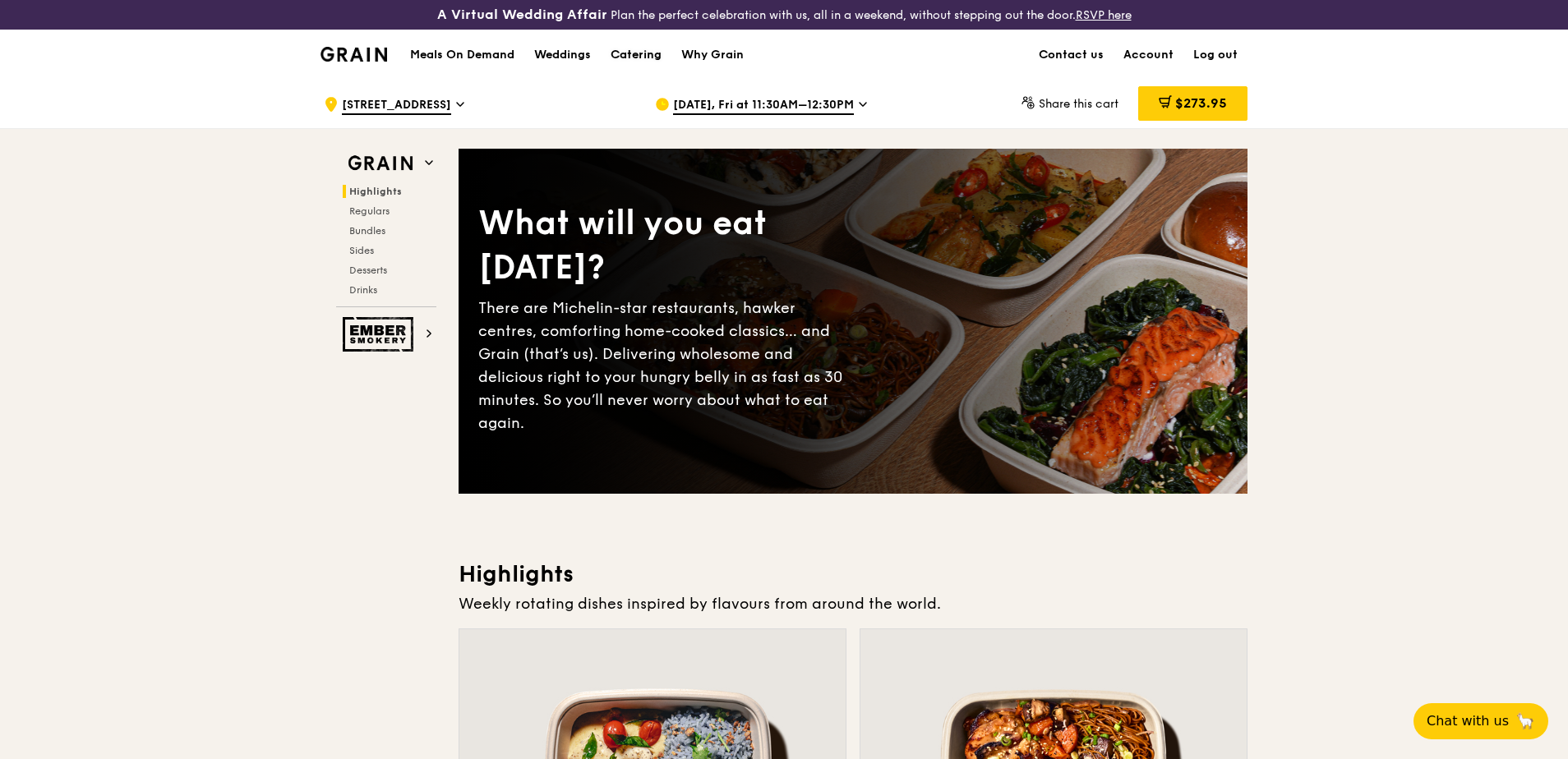
click at [643, 50] on div "Catering" at bounding box center [636, 55] width 51 height 49
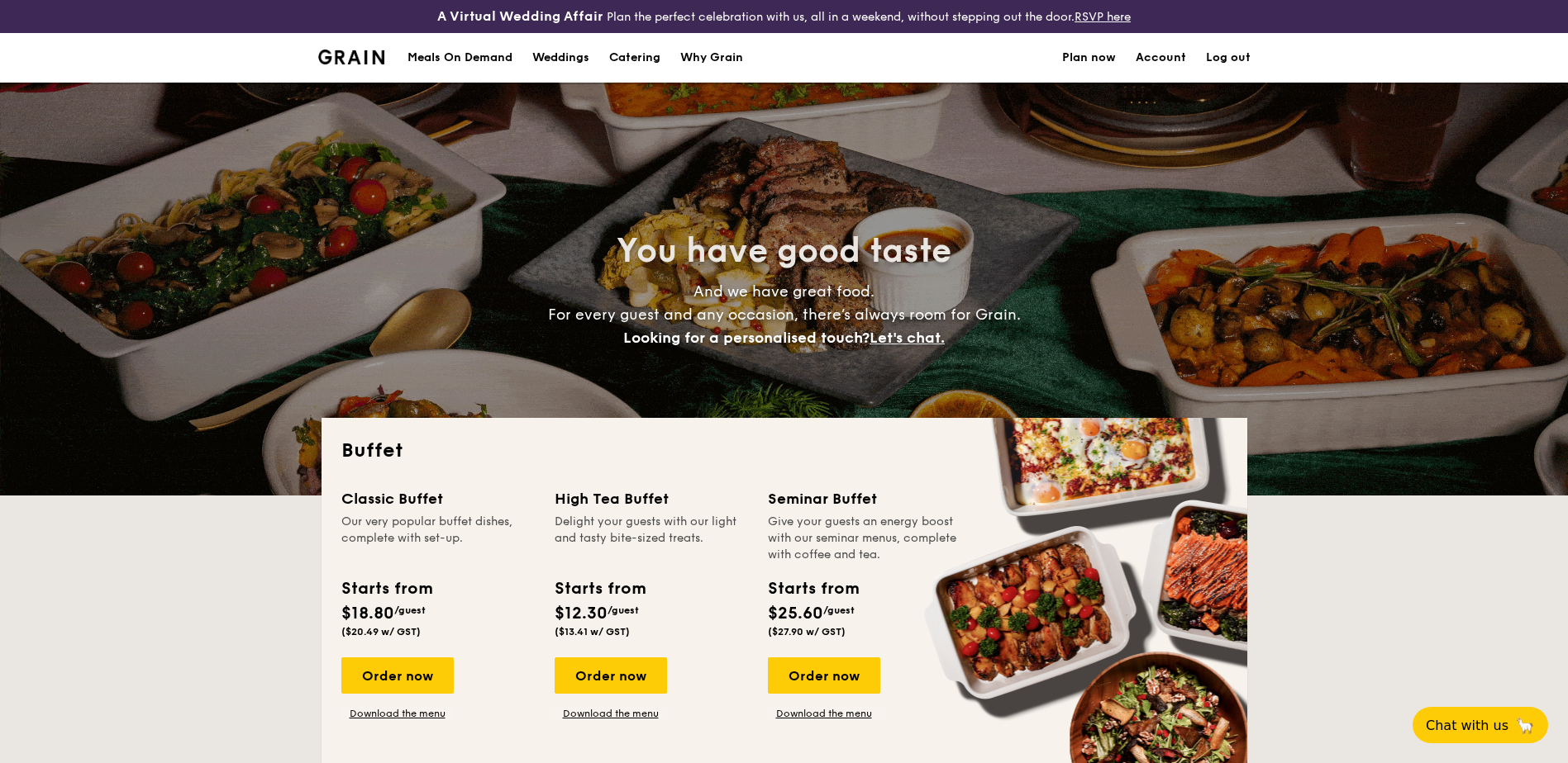
select select
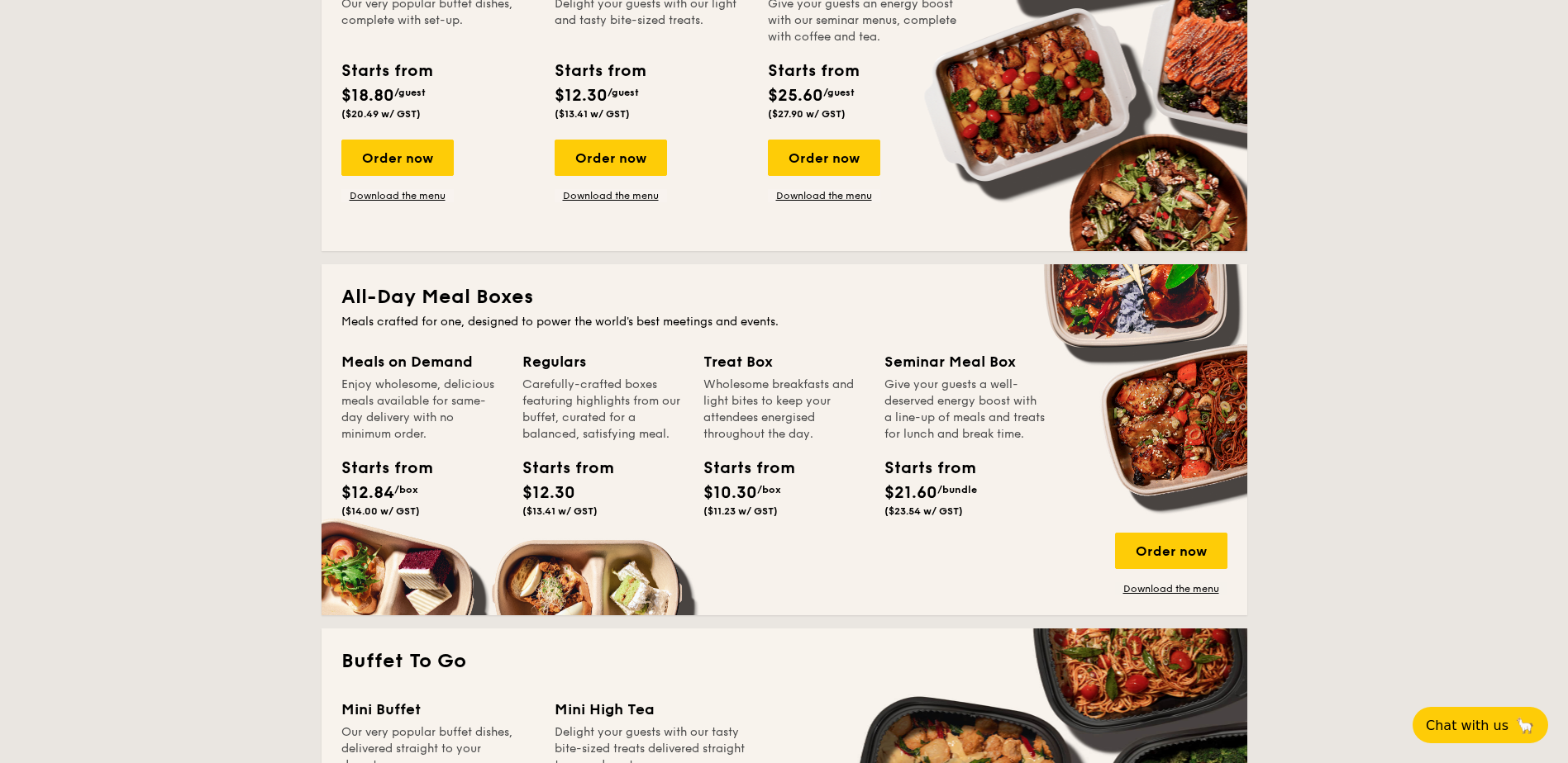
scroll to position [661, 0]
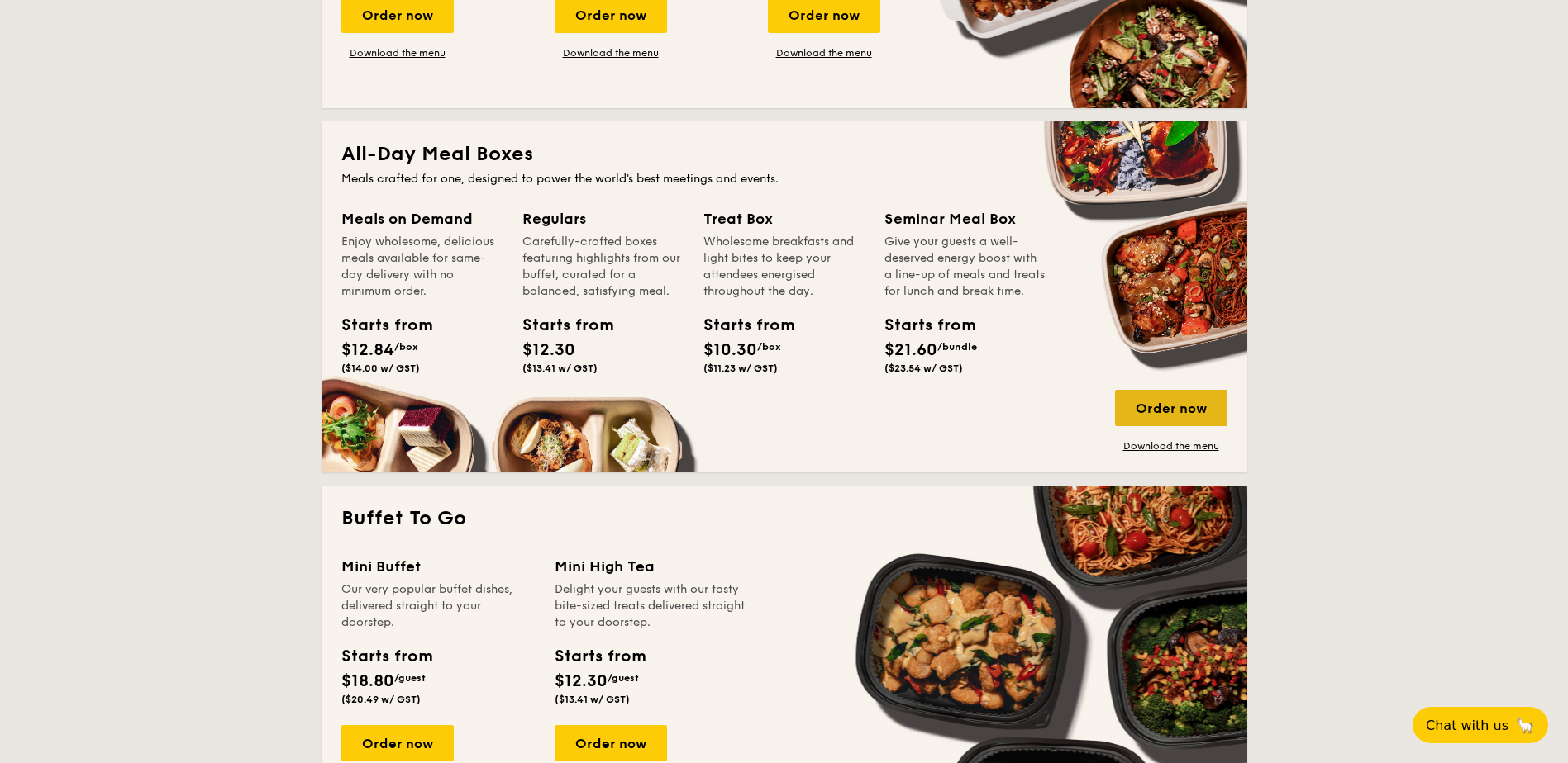
click at [1169, 403] on div "Order now" at bounding box center [1171, 408] width 112 height 36
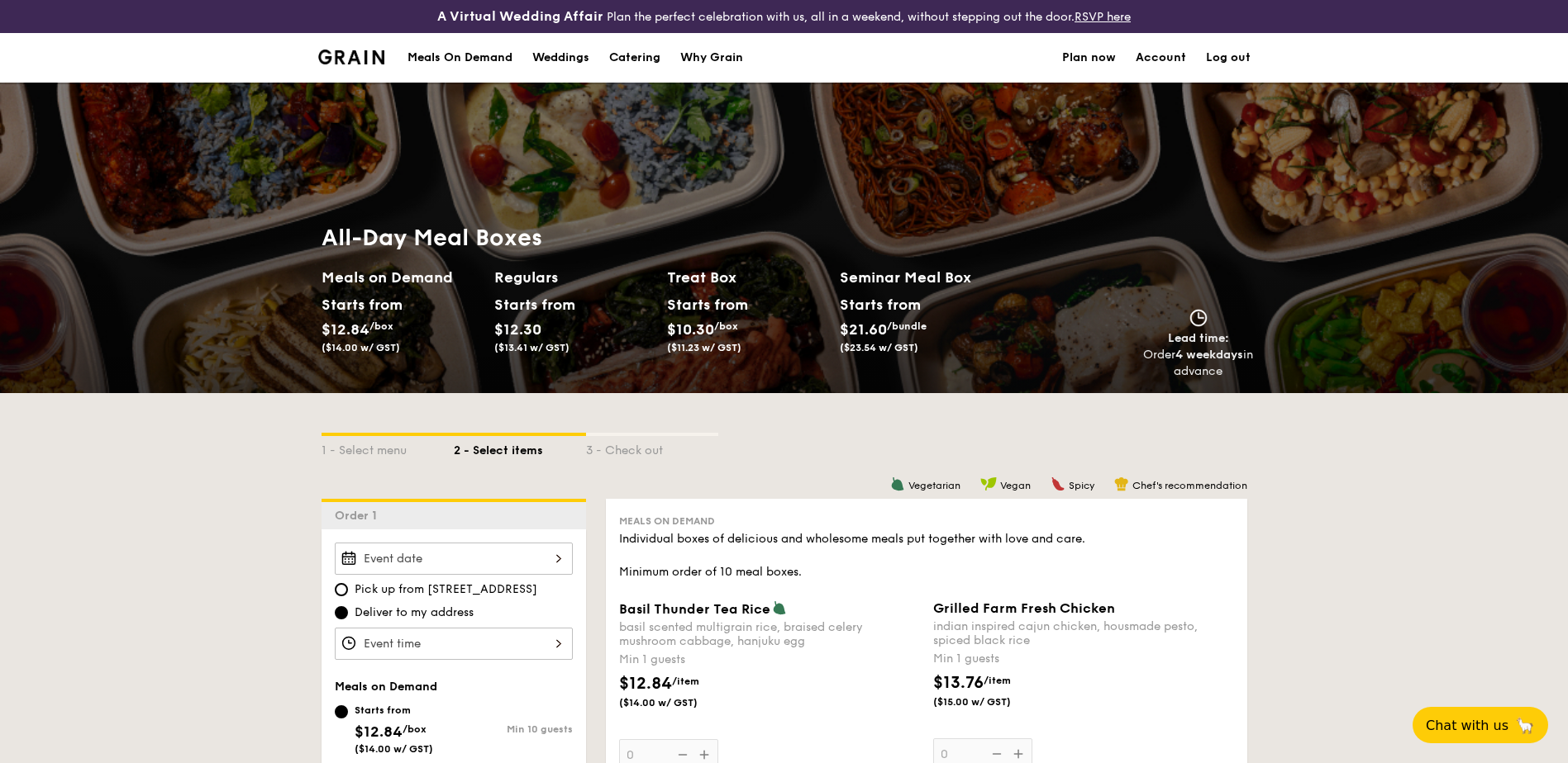
scroll to position [459, 0]
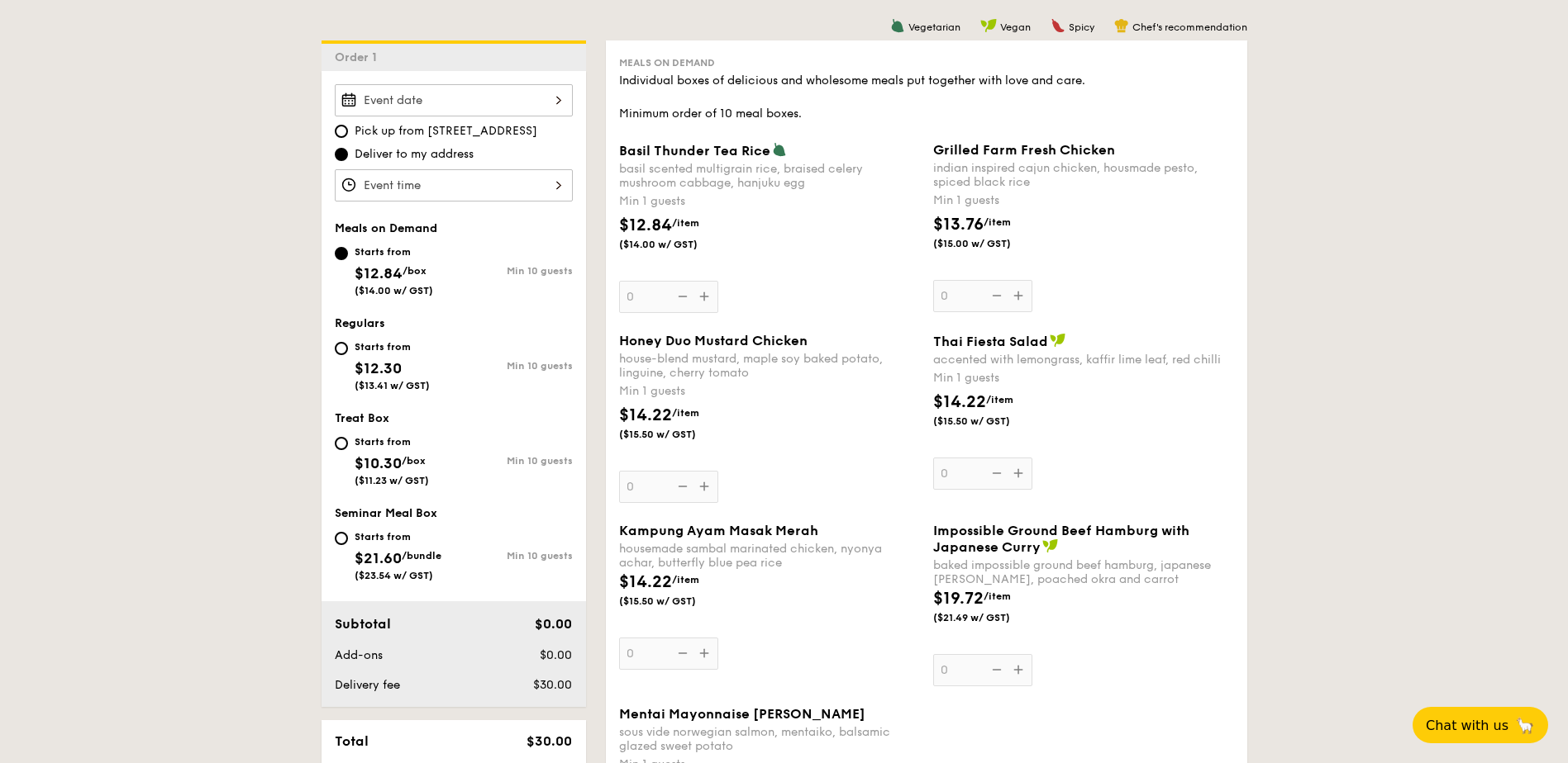
click at [511, 100] on input "Basil Thunder Tea [PERSON_NAME] scented multigrain rice, braised celery mushroo…" at bounding box center [454, 100] width 238 height 32
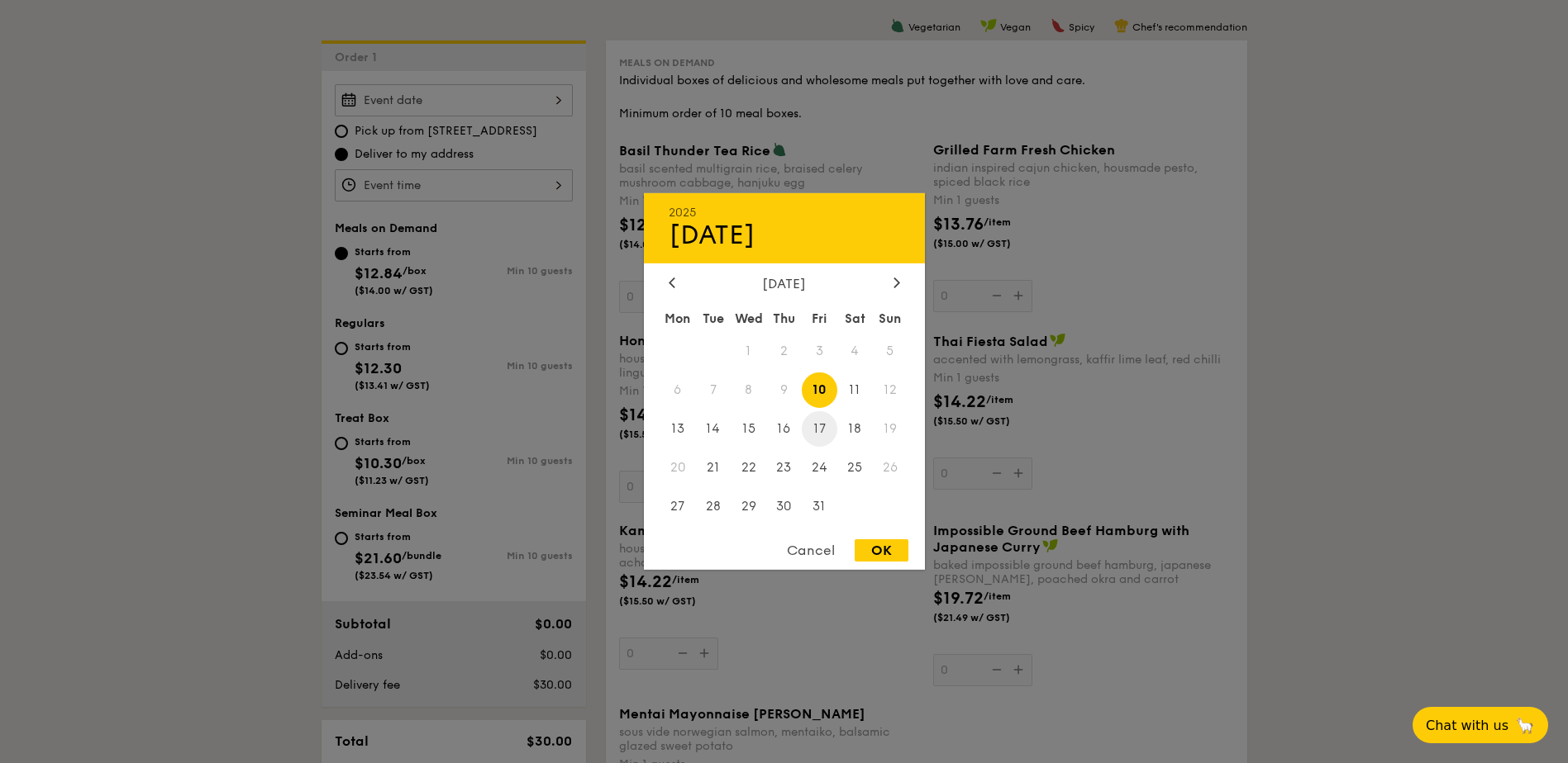
click at [820, 440] on span "17" at bounding box center [819, 429] width 35 height 35
click at [875, 547] on div "OK" at bounding box center [882, 550] width 54 height 23
type input "[DATE]"
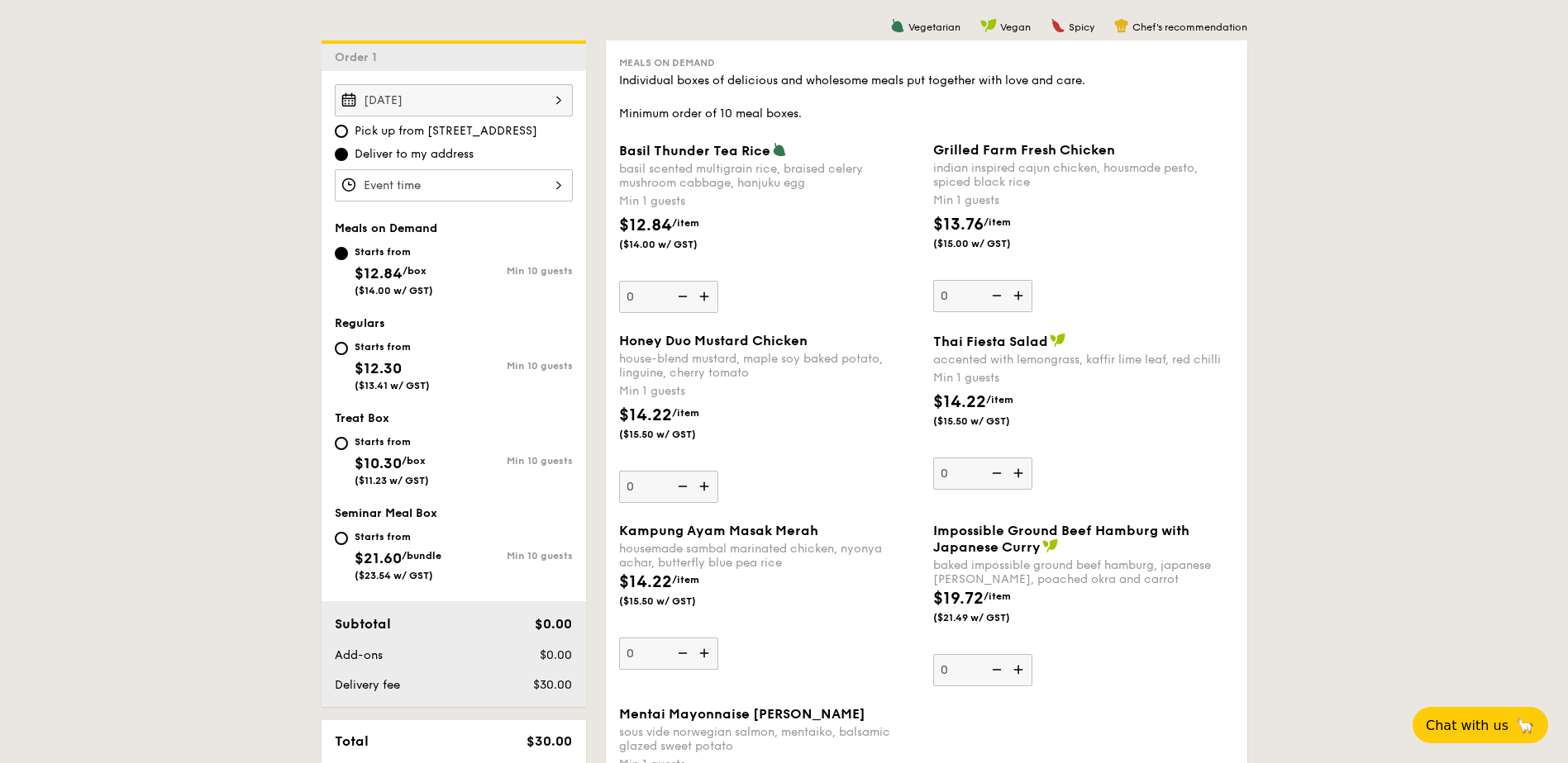
click at [470, 187] on input "Basil Thunder Tea Rice basil scented multigrain rice, braised celery mushroom c…" at bounding box center [454, 185] width 238 height 32
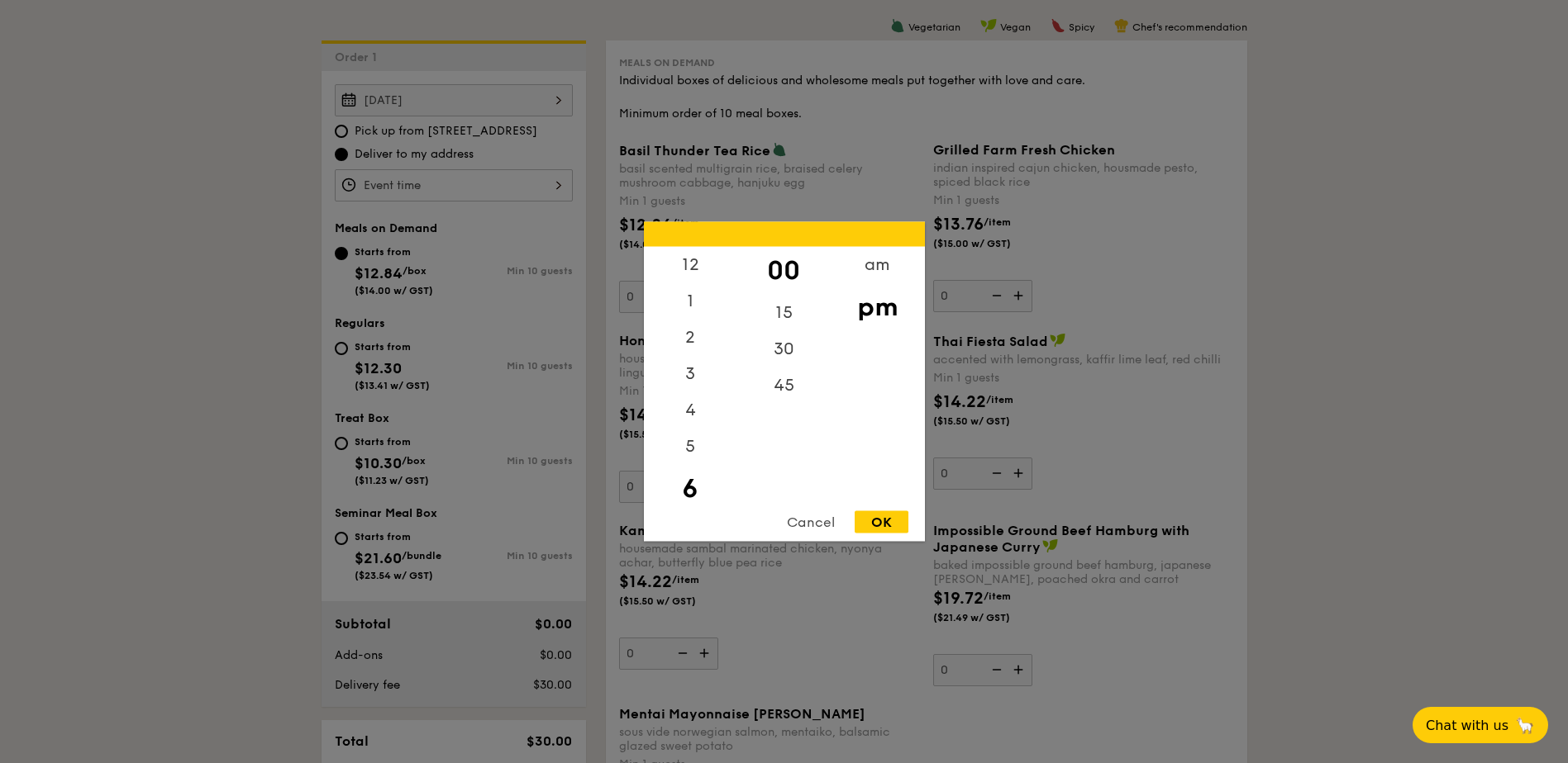
scroll to position [36, 0]
click at [695, 255] on div "1" at bounding box center [690, 271] width 94 height 48
click at [890, 529] on div "OK" at bounding box center [882, 522] width 54 height 23
type input "1:00PM"
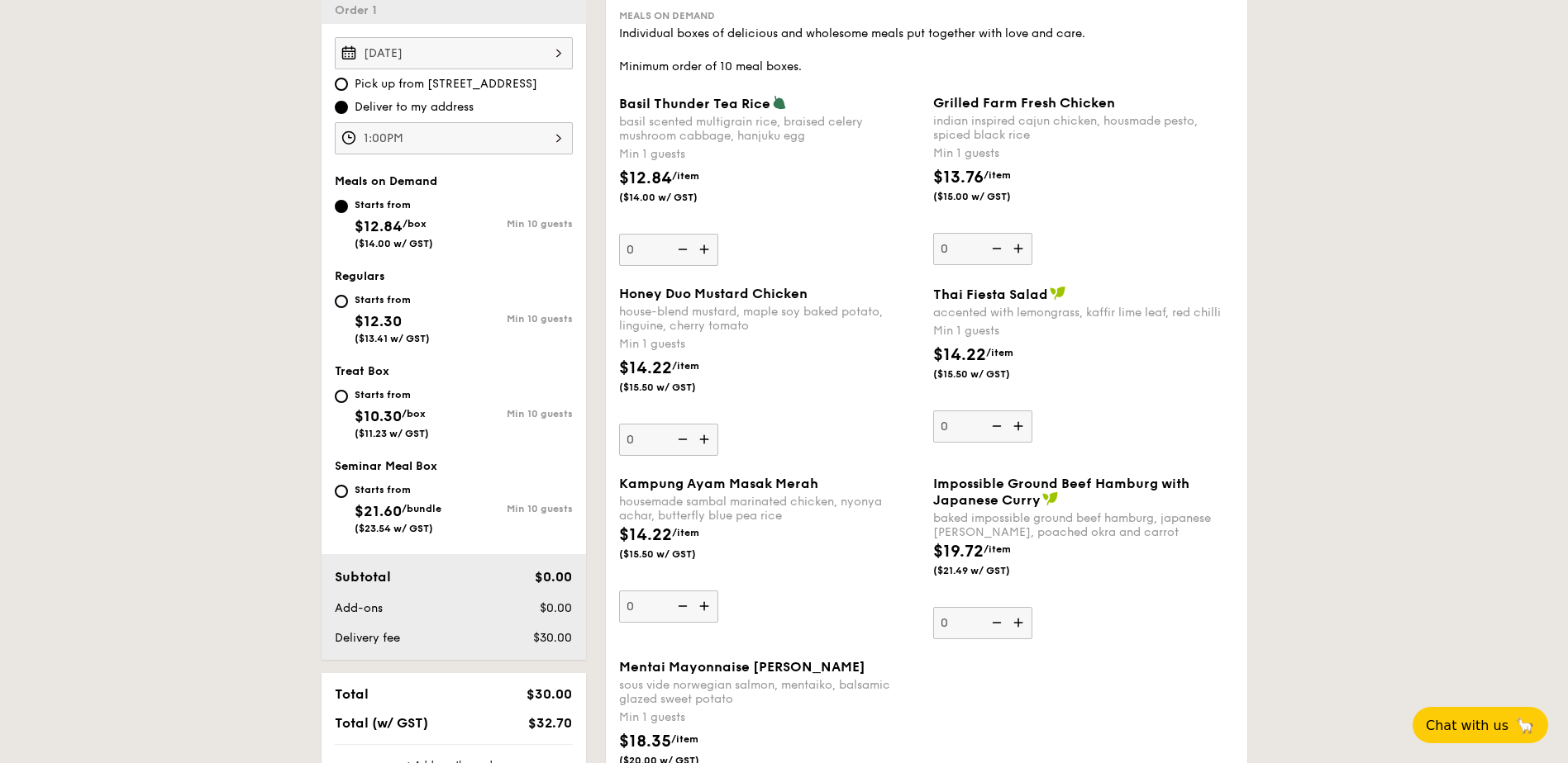
scroll to position [541, 0]
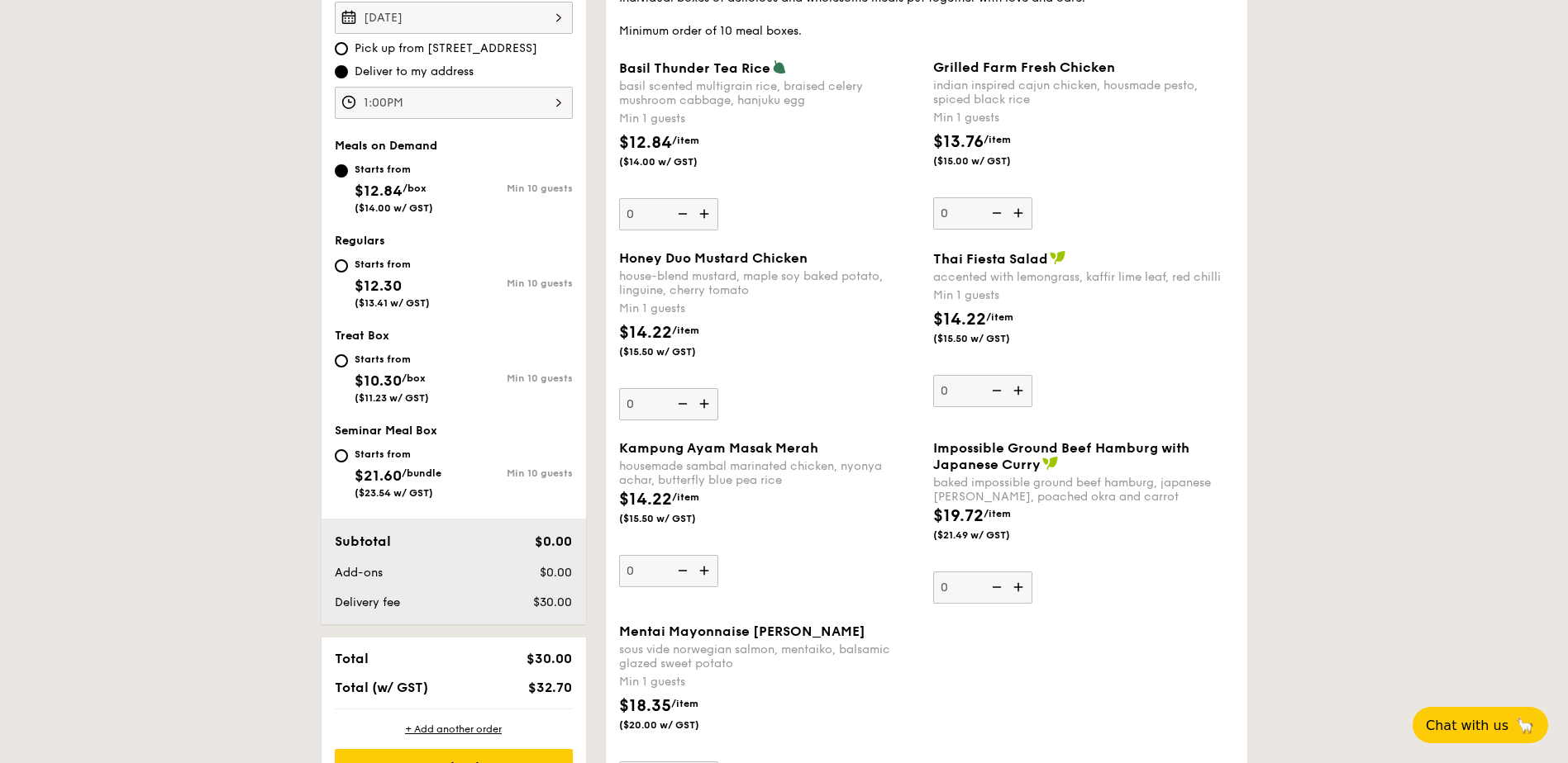
click at [1024, 215] on img at bounding box center [1019, 214] width 25 height 32
click at [1024, 215] on input "0" at bounding box center [982, 214] width 99 height 32
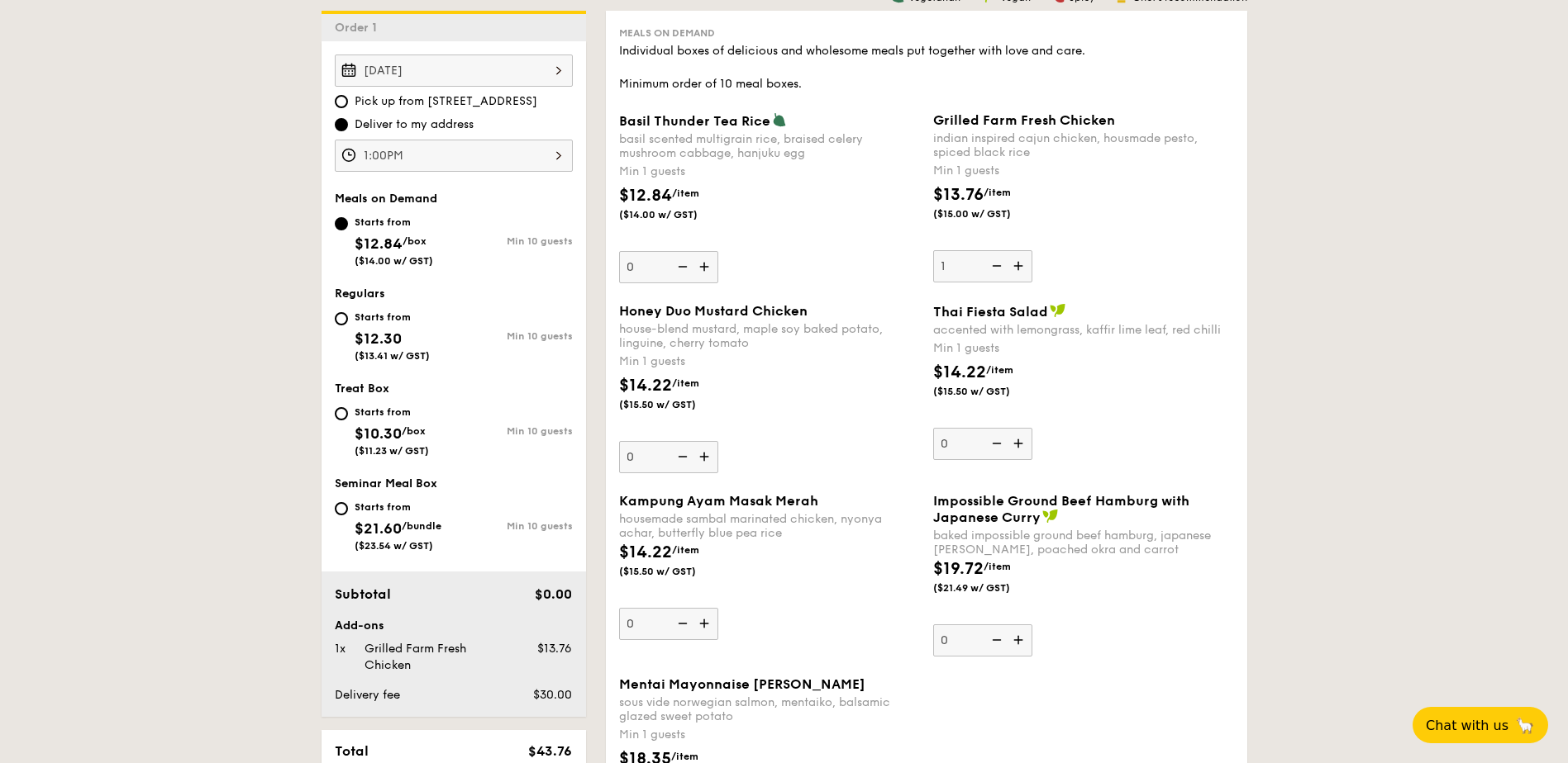
scroll to position [459, 0]
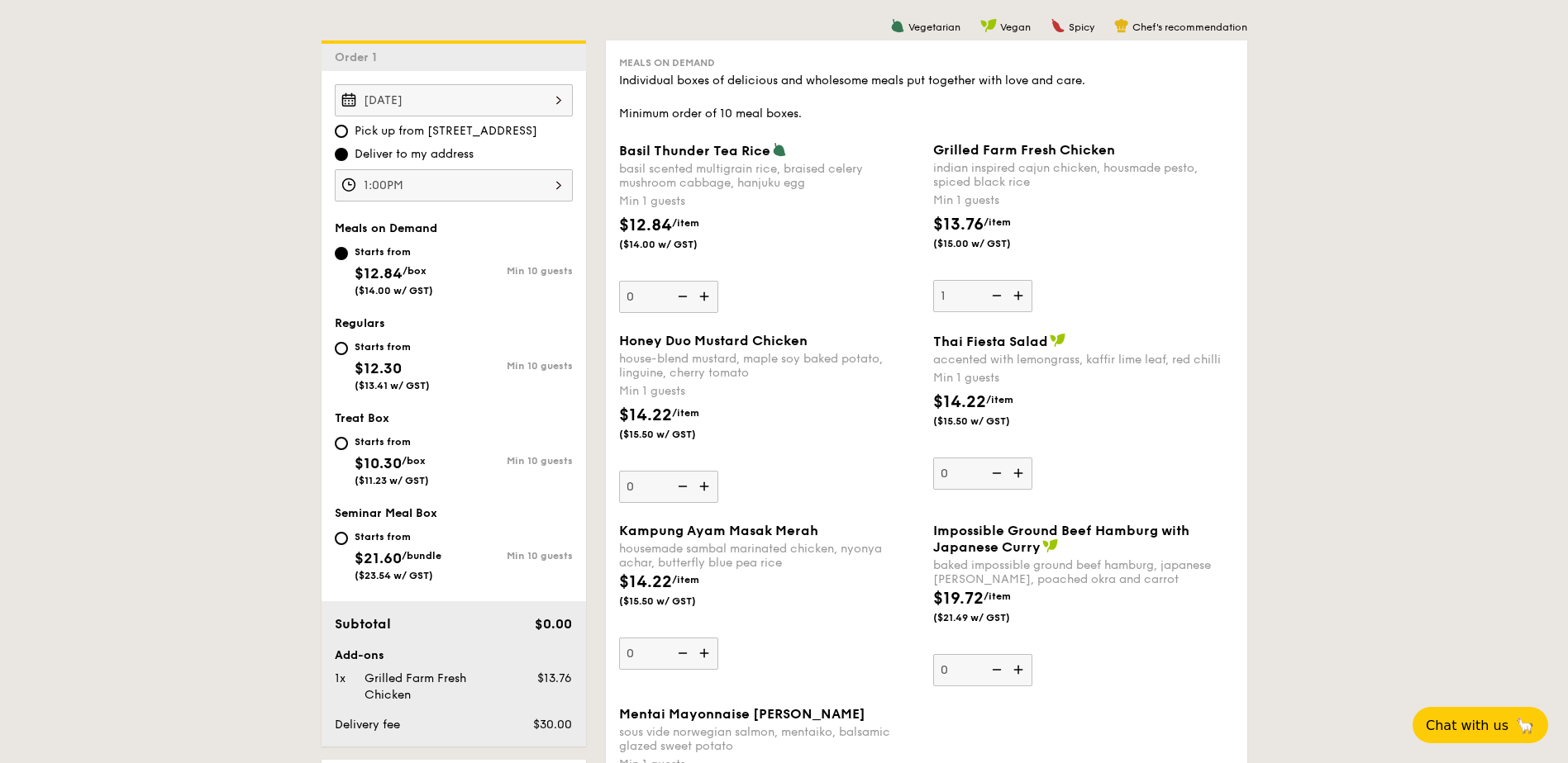
click at [816, 312] on div "Basil Thunder Tea Rice basil scented multigrain rice, braised celery mushroom c…" at bounding box center [768, 227] width 300 height 171
click at [718, 312] on input "0" at bounding box center [668, 296] width 99 height 32
click at [1018, 299] on img at bounding box center [1019, 295] width 25 height 32
click at [1018, 299] on input "1" at bounding box center [982, 295] width 99 height 32
click at [1019, 296] on img at bounding box center [1019, 295] width 25 height 32
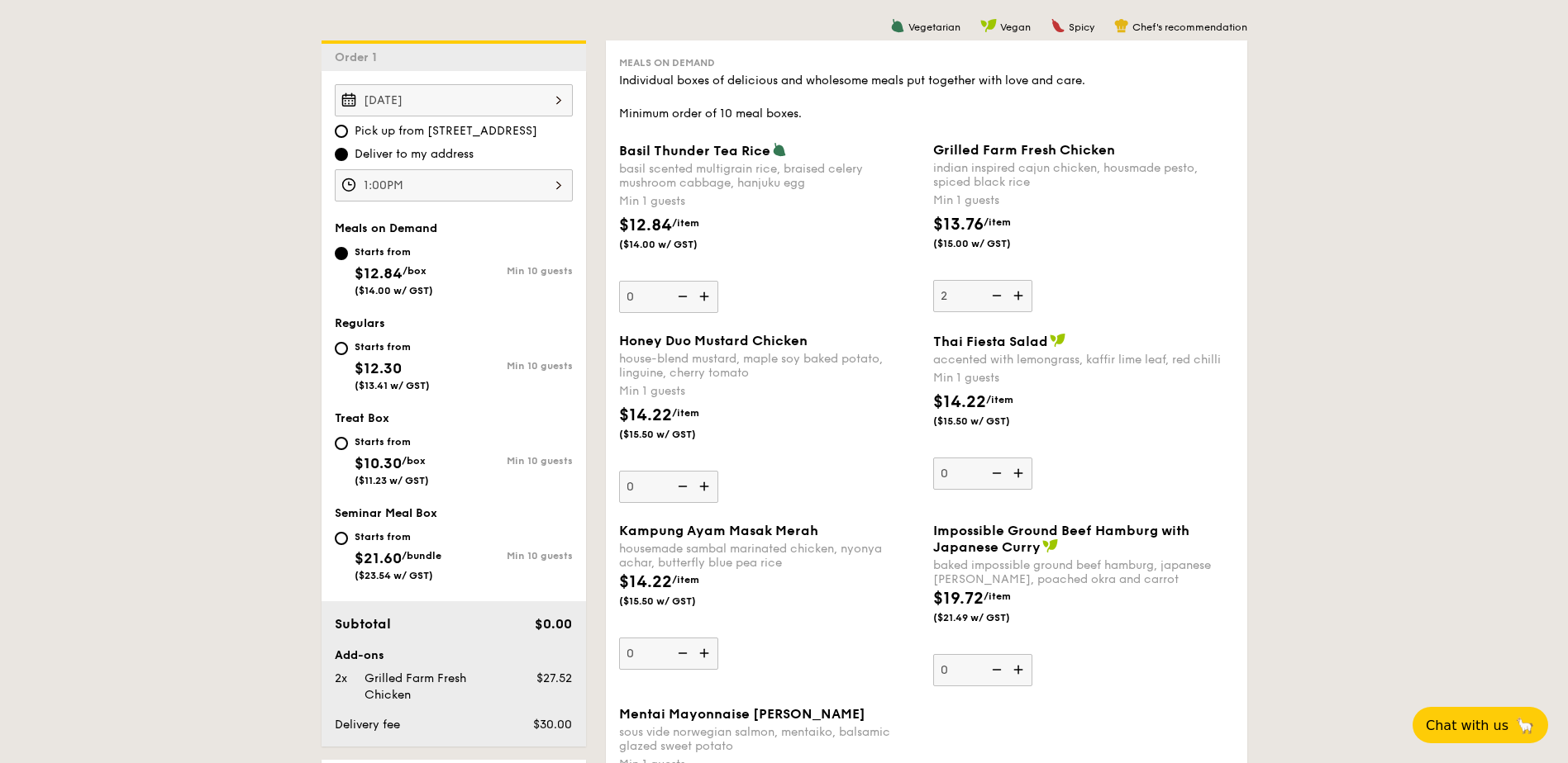
click at [1019, 296] on input "2" at bounding box center [982, 295] width 99 height 32
click at [1019, 296] on img at bounding box center [1019, 295] width 25 height 32
click at [1019, 296] on input "3" at bounding box center [982, 295] width 99 height 32
click at [1019, 296] on img at bounding box center [1019, 295] width 25 height 32
click at [1019, 296] on input "4" at bounding box center [982, 295] width 99 height 32
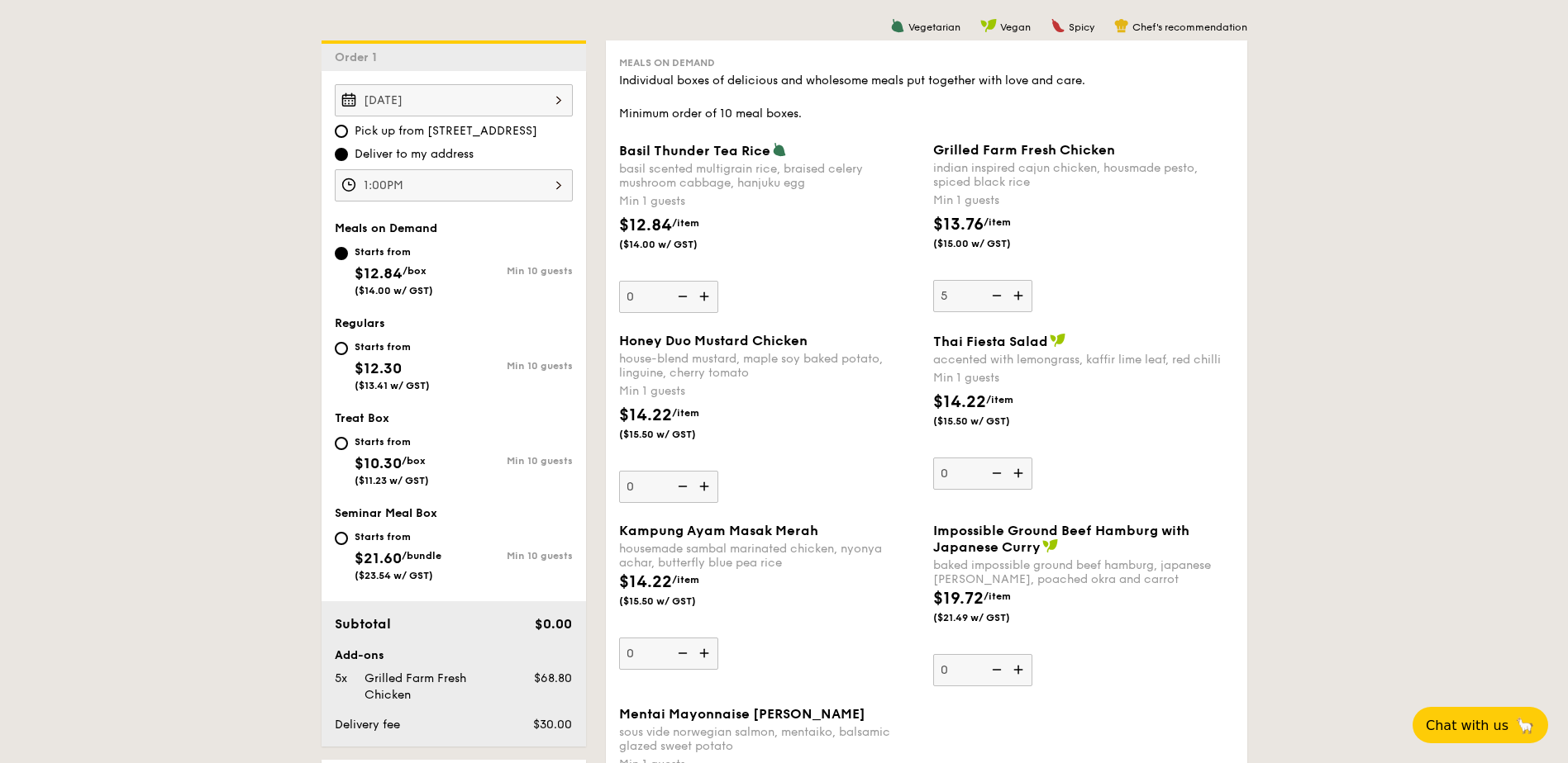
click at [1019, 296] on img at bounding box center [1019, 295] width 25 height 32
click at [1019, 296] on input "5" at bounding box center [982, 295] width 99 height 32
click at [1019, 296] on img at bounding box center [1019, 295] width 25 height 32
click at [1019, 296] on input "6" at bounding box center [982, 295] width 99 height 32
click at [1019, 296] on img at bounding box center [1019, 295] width 25 height 32
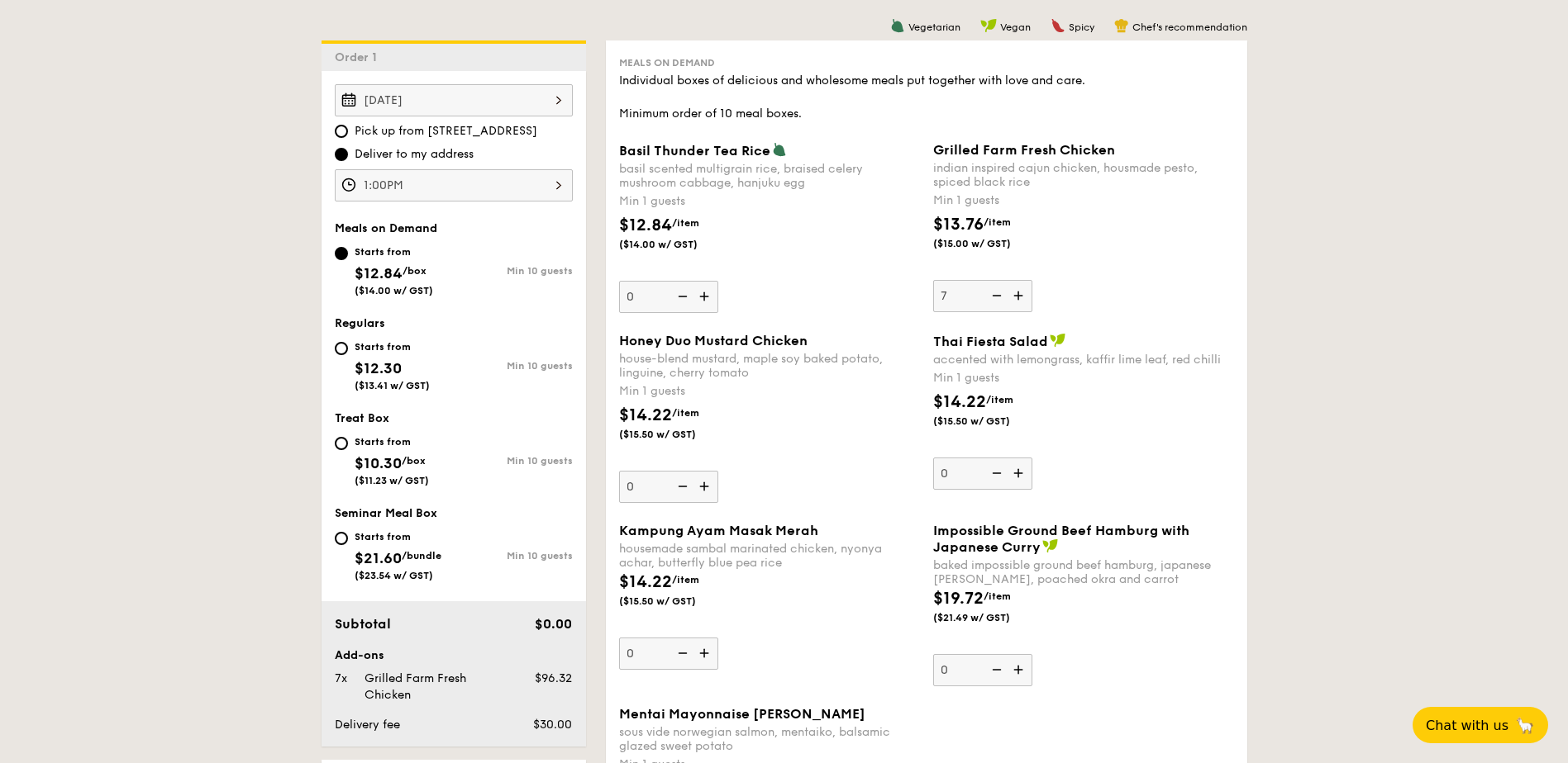
click at [1019, 296] on input "7" at bounding box center [982, 295] width 99 height 32
click at [1013, 286] on img at bounding box center [1019, 295] width 25 height 32
click at [1013, 286] on input "8" at bounding box center [982, 295] width 99 height 32
click at [1021, 296] on img at bounding box center [1019, 295] width 25 height 32
click at [1021, 296] on input "9" at bounding box center [982, 295] width 99 height 32
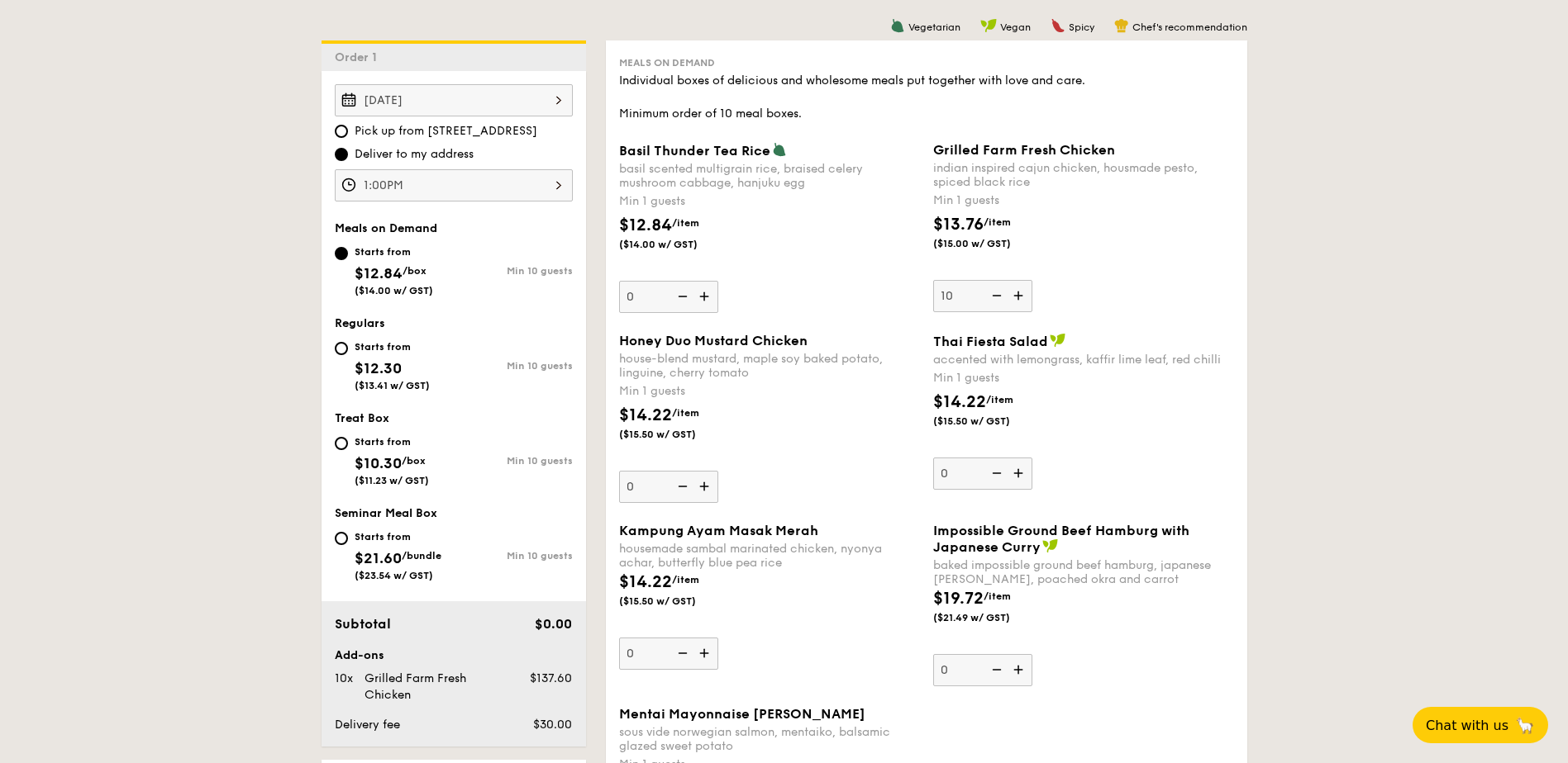
click at [870, 349] on div "Honey Duo Mustard Chicken house-blend mustard, maple soy baked potato, linguine…" at bounding box center [768, 356] width 300 height 47
click at [718, 471] on input "0" at bounding box center [668, 486] width 99 height 32
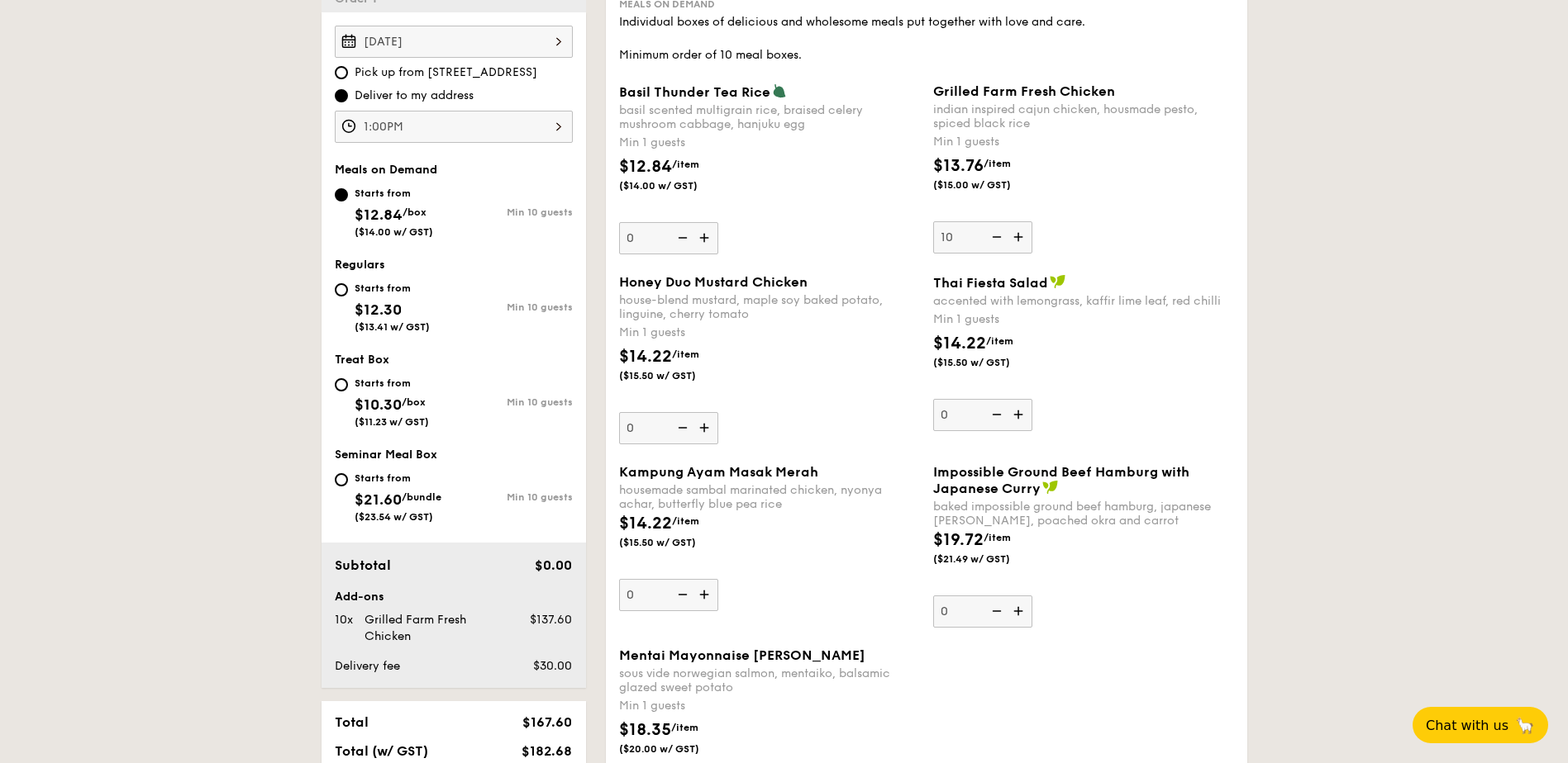
scroll to position [541, 0]
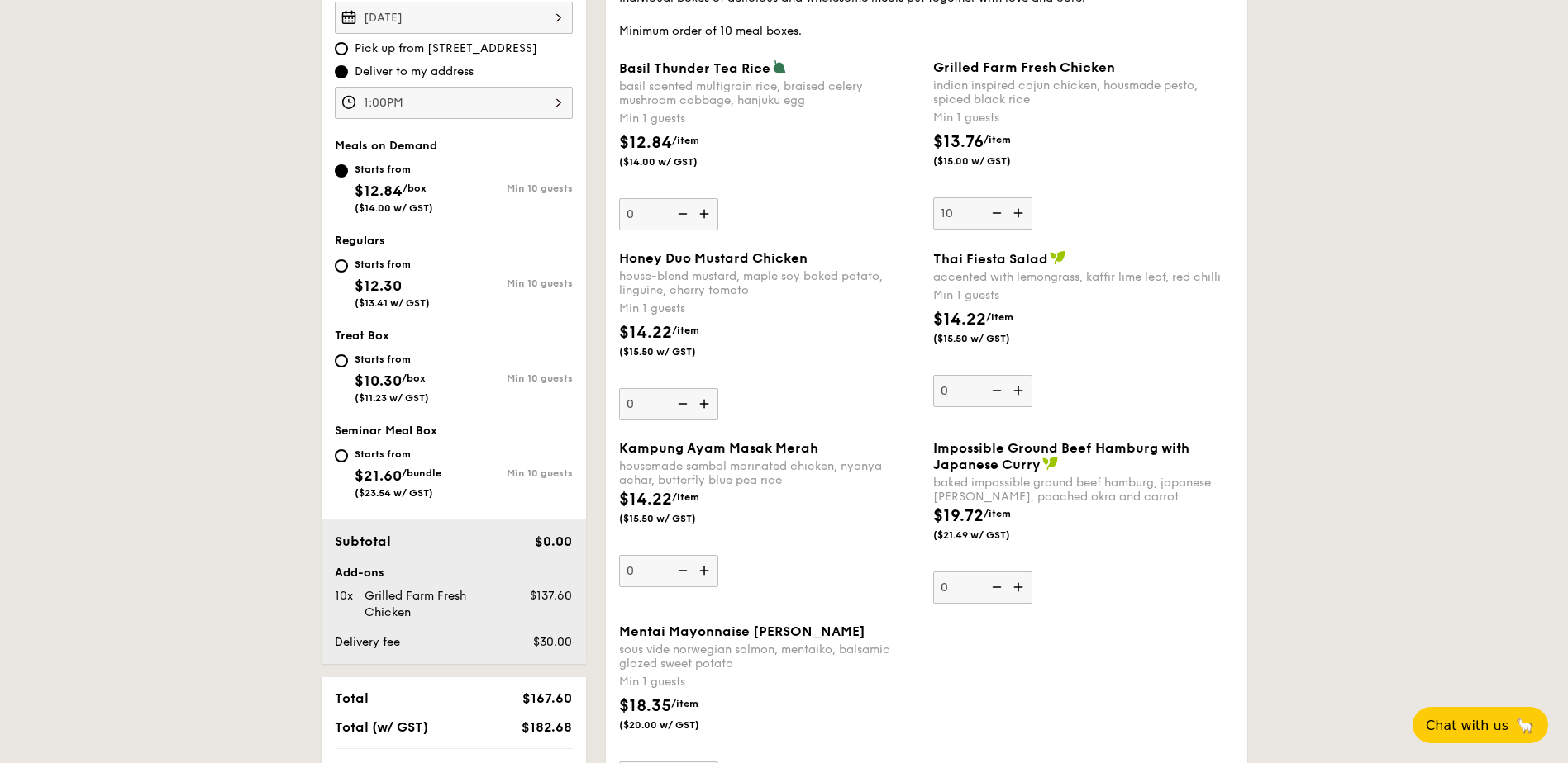
click at [1000, 216] on img at bounding box center [995, 214] width 25 height 32
click at [1000, 216] on input "10" at bounding box center [982, 214] width 99 height 32
click at [1000, 216] on img at bounding box center [995, 214] width 25 height 32
click at [1000, 216] on input "9" at bounding box center [982, 214] width 99 height 32
click at [1000, 216] on img at bounding box center [995, 214] width 25 height 32
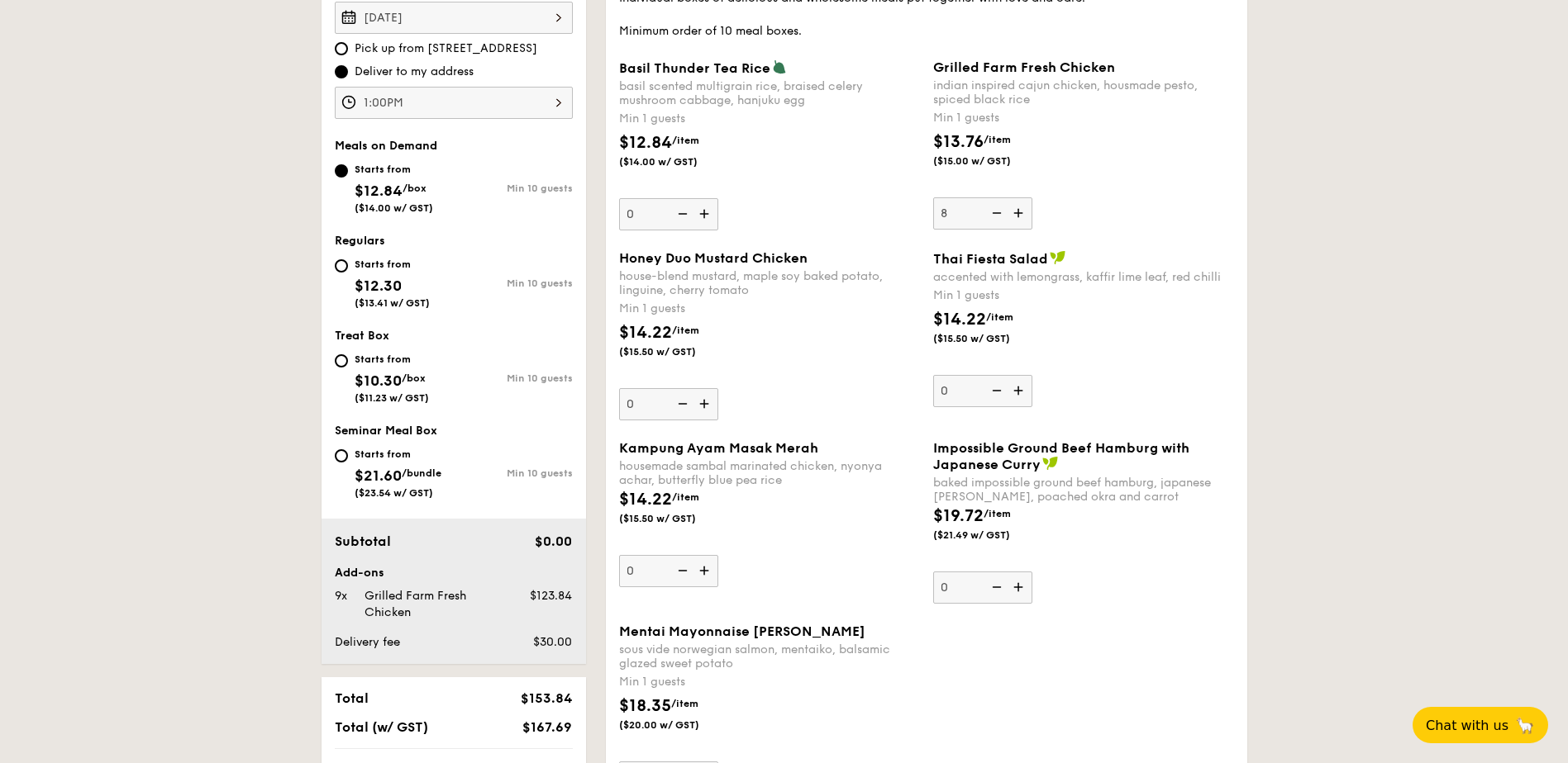
click at [1000, 216] on input "8" at bounding box center [982, 214] width 99 height 32
click at [1000, 216] on img at bounding box center [995, 214] width 25 height 32
click at [1000, 216] on input "7" at bounding box center [982, 214] width 99 height 32
click at [1000, 216] on img at bounding box center [995, 214] width 25 height 32
click at [1000, 216] on input "6" at bounding box center [982, 214] width 99 height 32
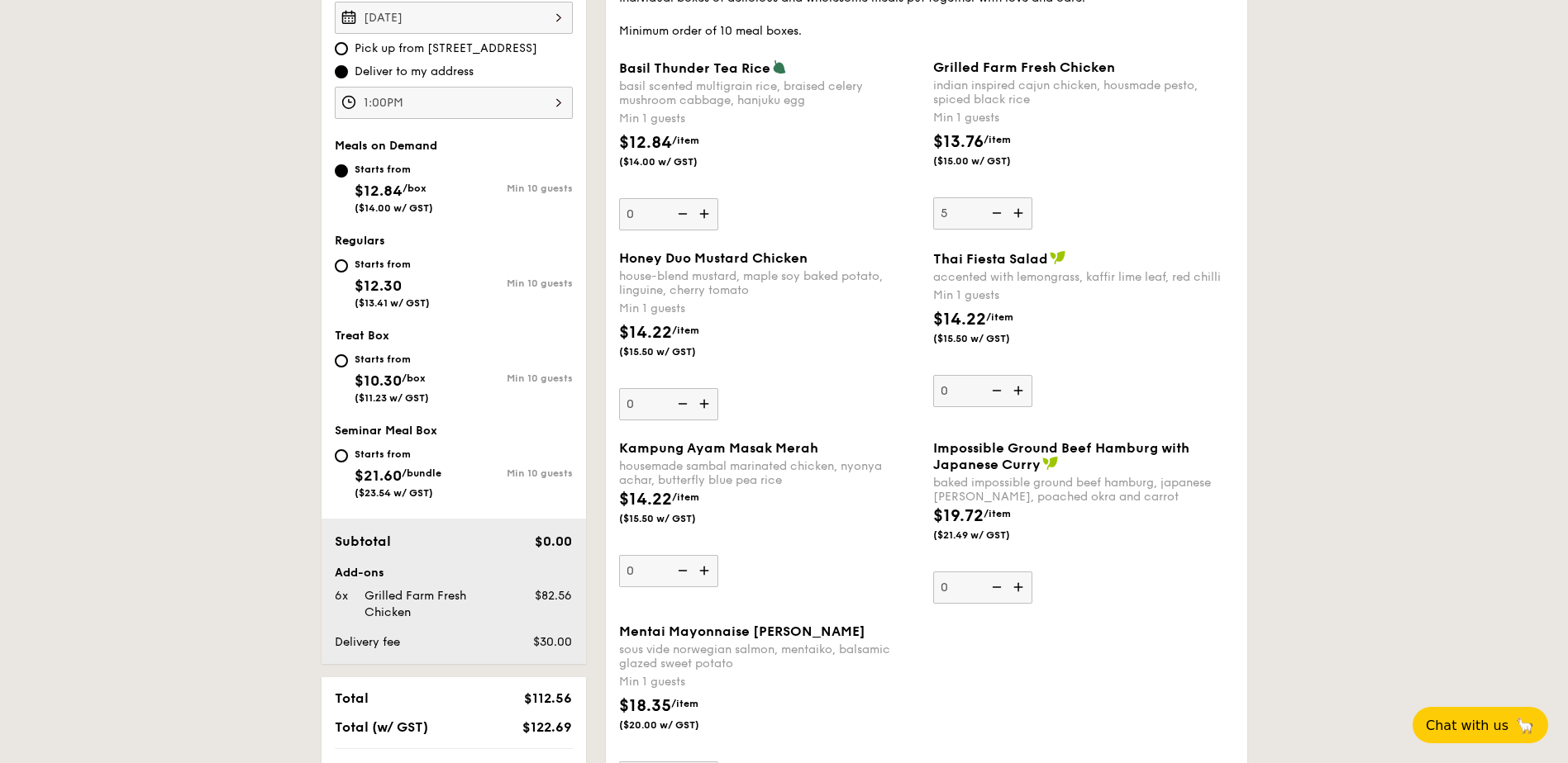
click at [1000, 216] on img at bounding box center [995, 214] width 25 height 32
click at [1000, 216] on input "5" at bounding box center [982, 214] width 99 height 32
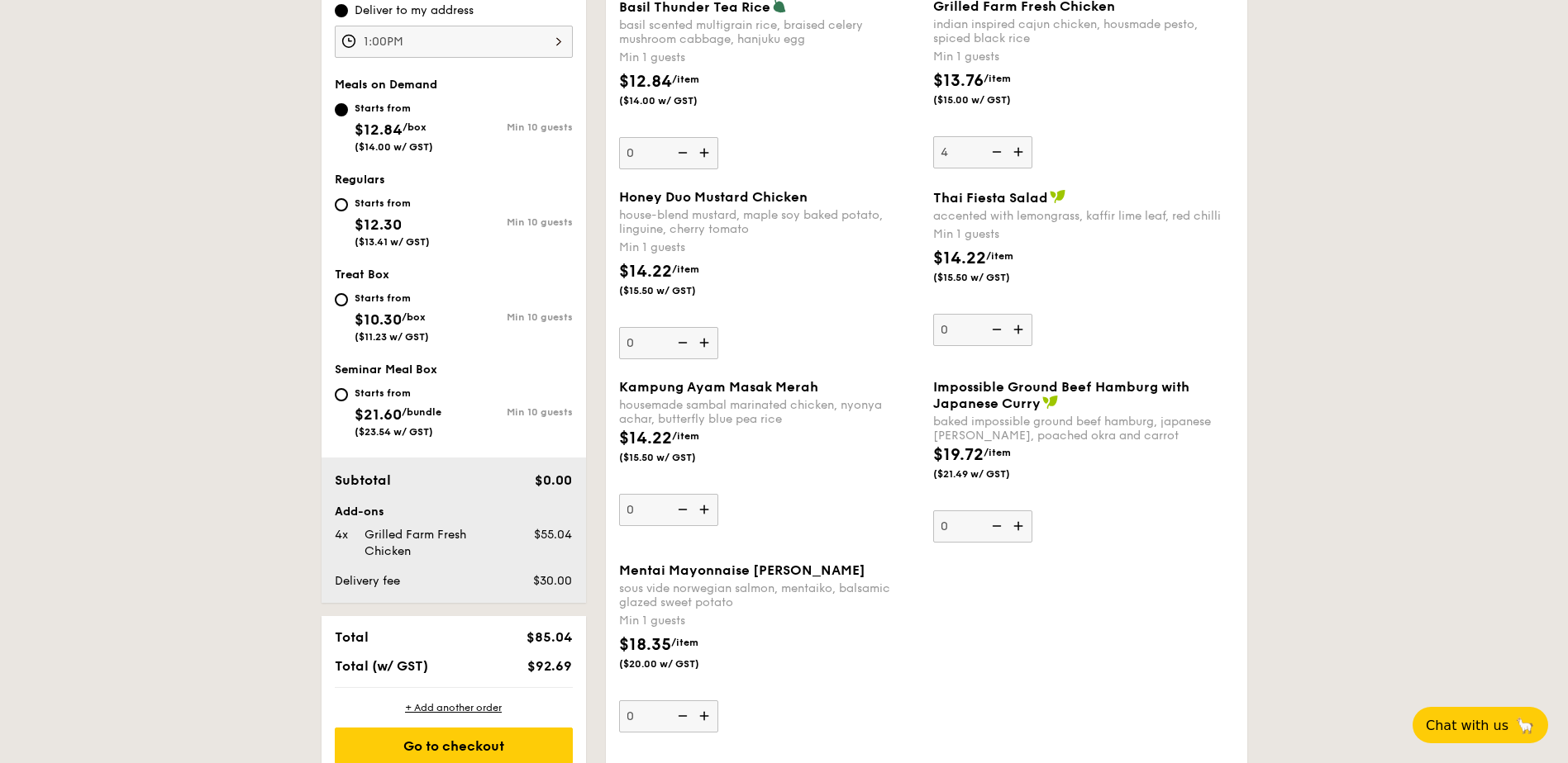
scroll to position [459, 0]
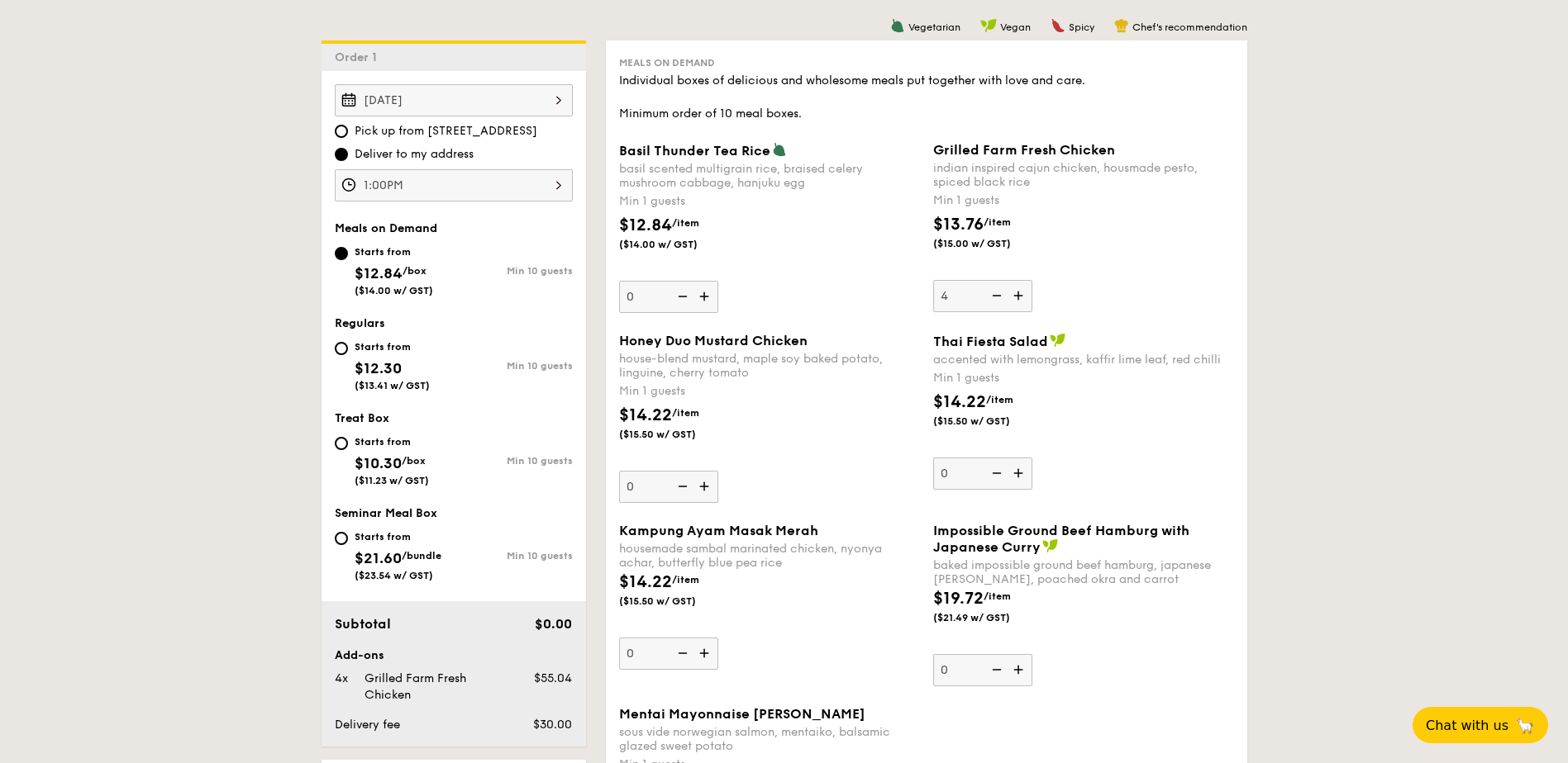
click at [1022, 299] on img at bounding box center [1019, 295] width 25 height 32
click at [1022, 299] on input "4" at bounding box center [982, 295] width 99 height 32
click at [1022, 297] on img at bounding box center [1019, 295] width 25 height 32
click at [1022, 297] on input "5" at bounding box center [982, 295] width 99 height 32
click at [1022, 297] on img at bounding box center [1019, 295] width 25 height 32
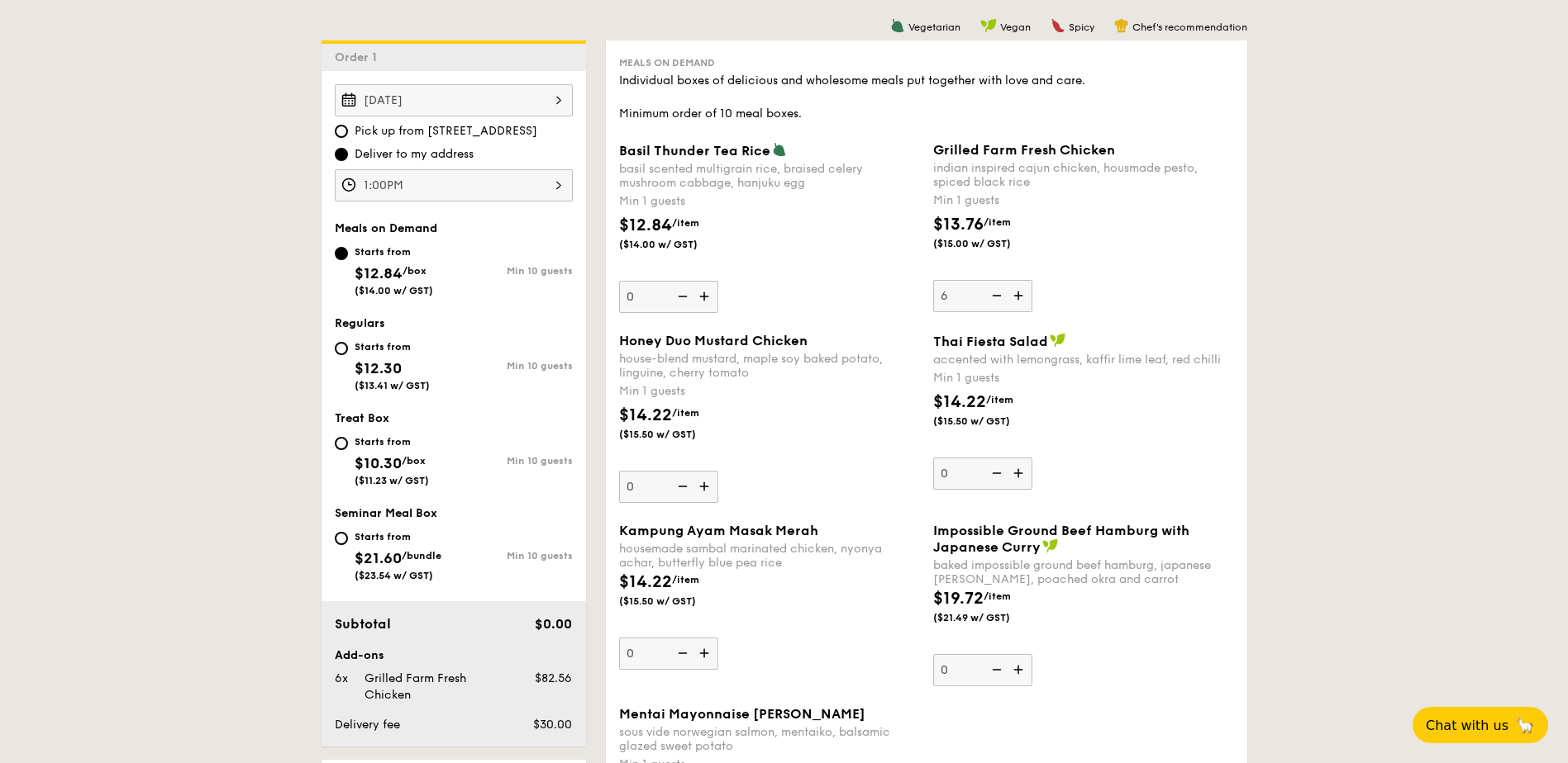
click at [1022, 297] on input "6" at bounding box center [982, 295] width 99 height 32
click at [1022, 297] on img at bounding box center [1019, 295] width 25 height 32
click at [1022, 297] on input "7" at bounding box center [982, 295] width 99 height 32
type input "8"
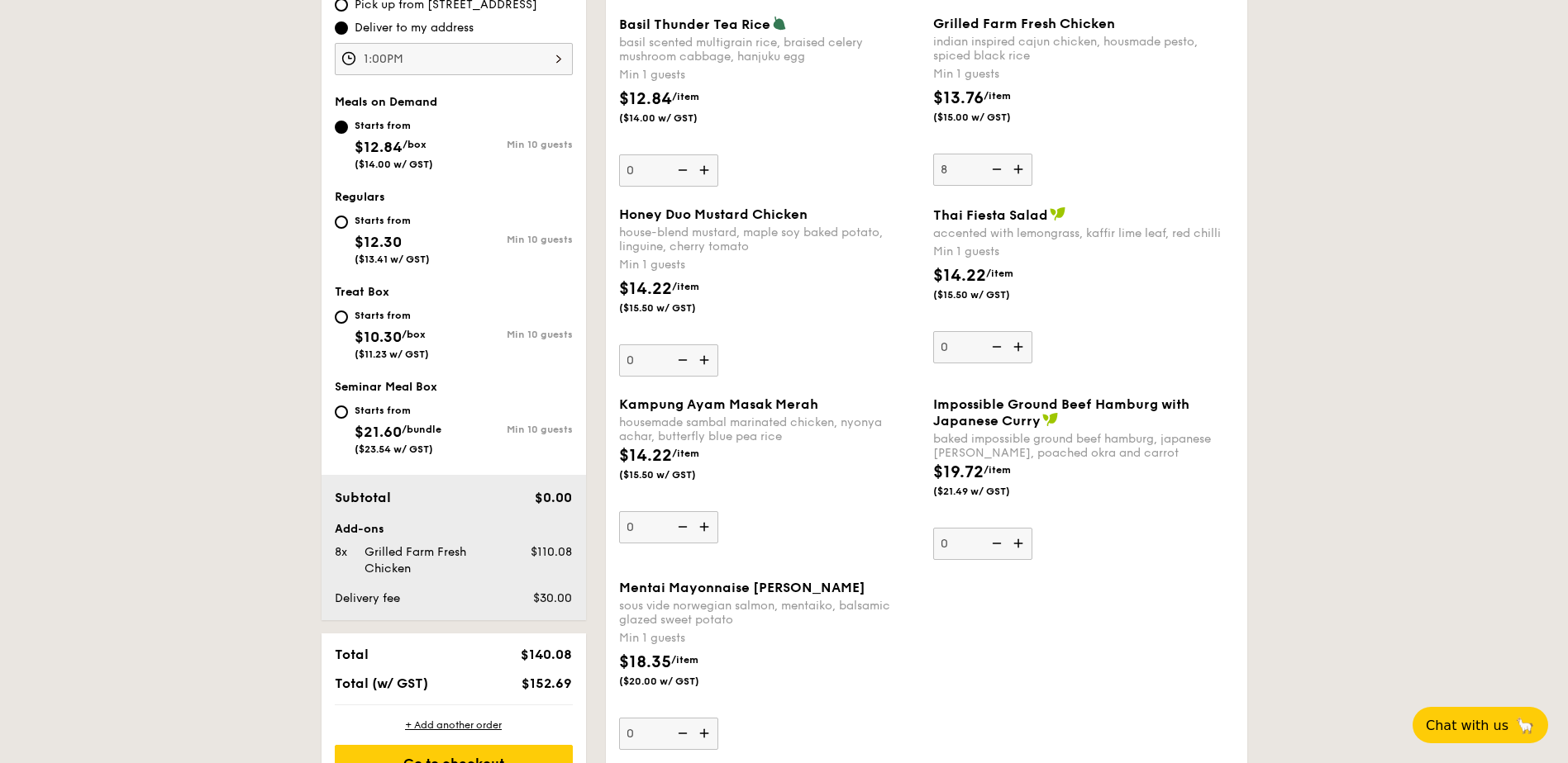
scroll to position [623, 0]
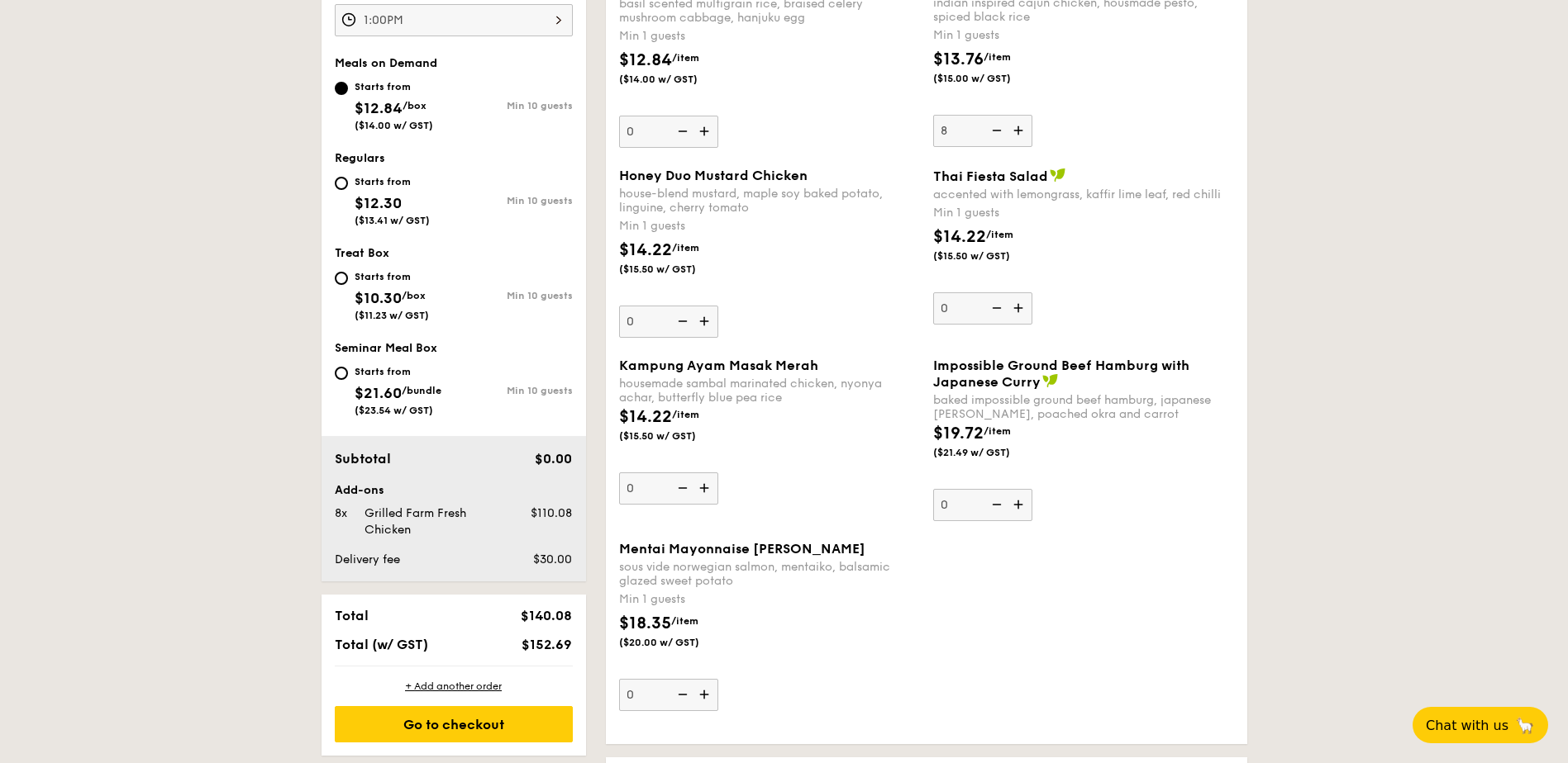
click at [706, 318] on img at bounding box center [705, 321] width 25 height 32
click at [706, 318] on input "0" at bounding box center [668, 321] width 99 height 32
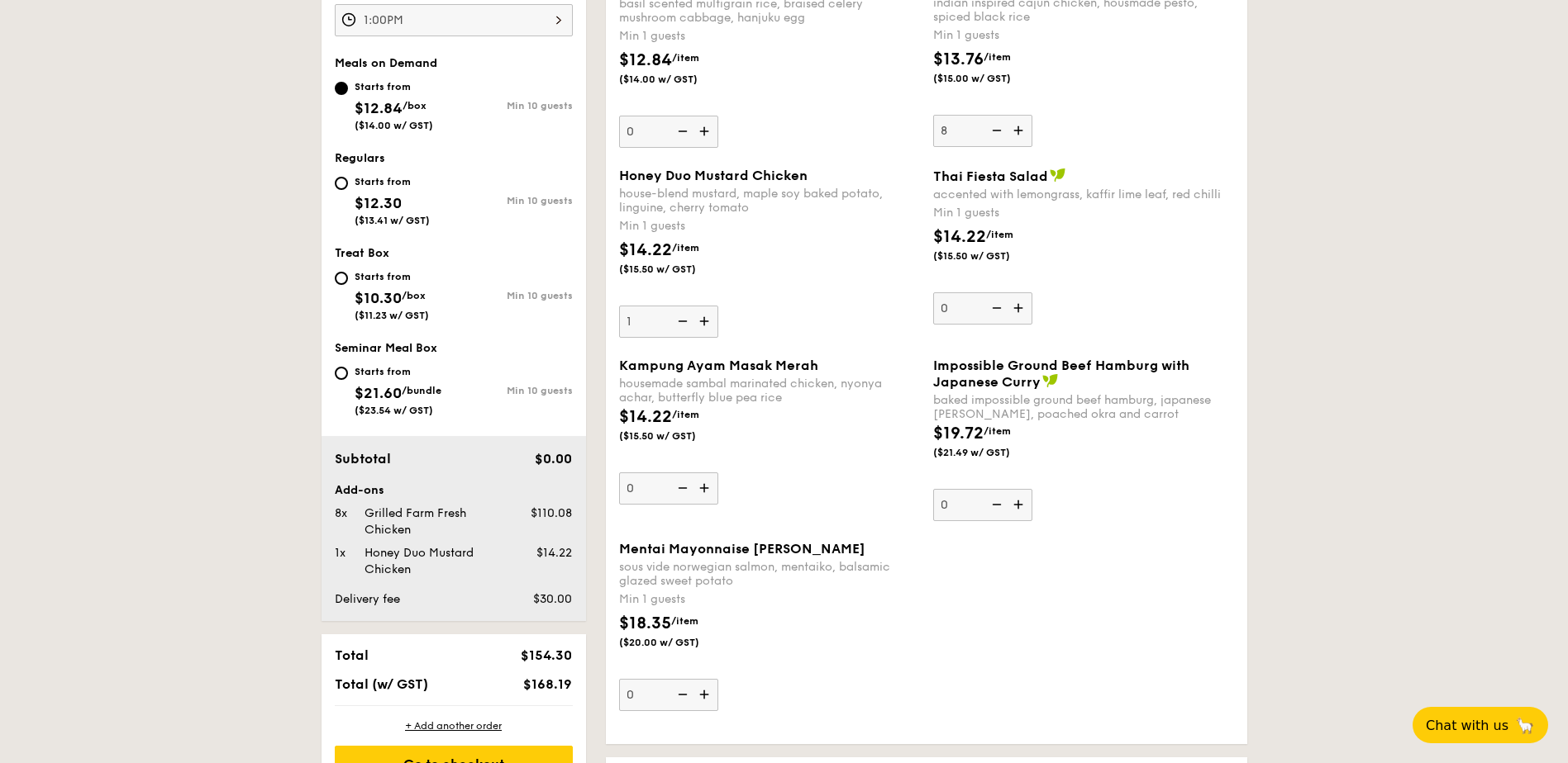
click at [706, 318] on img at bounding box center [705, 321] width 25 height 32
click at [706, 318] on input "1" at bounding box center [668, 321] width 99 height 32
click at [706, 318] on img at bounding box center [705, 321] width 25 height 32
click at [706, 318] on input "2" at bounding box center [668, 321] width 99 height 32
click at [706, 318] on img at bounding box center [705, 321] width 25 height 32
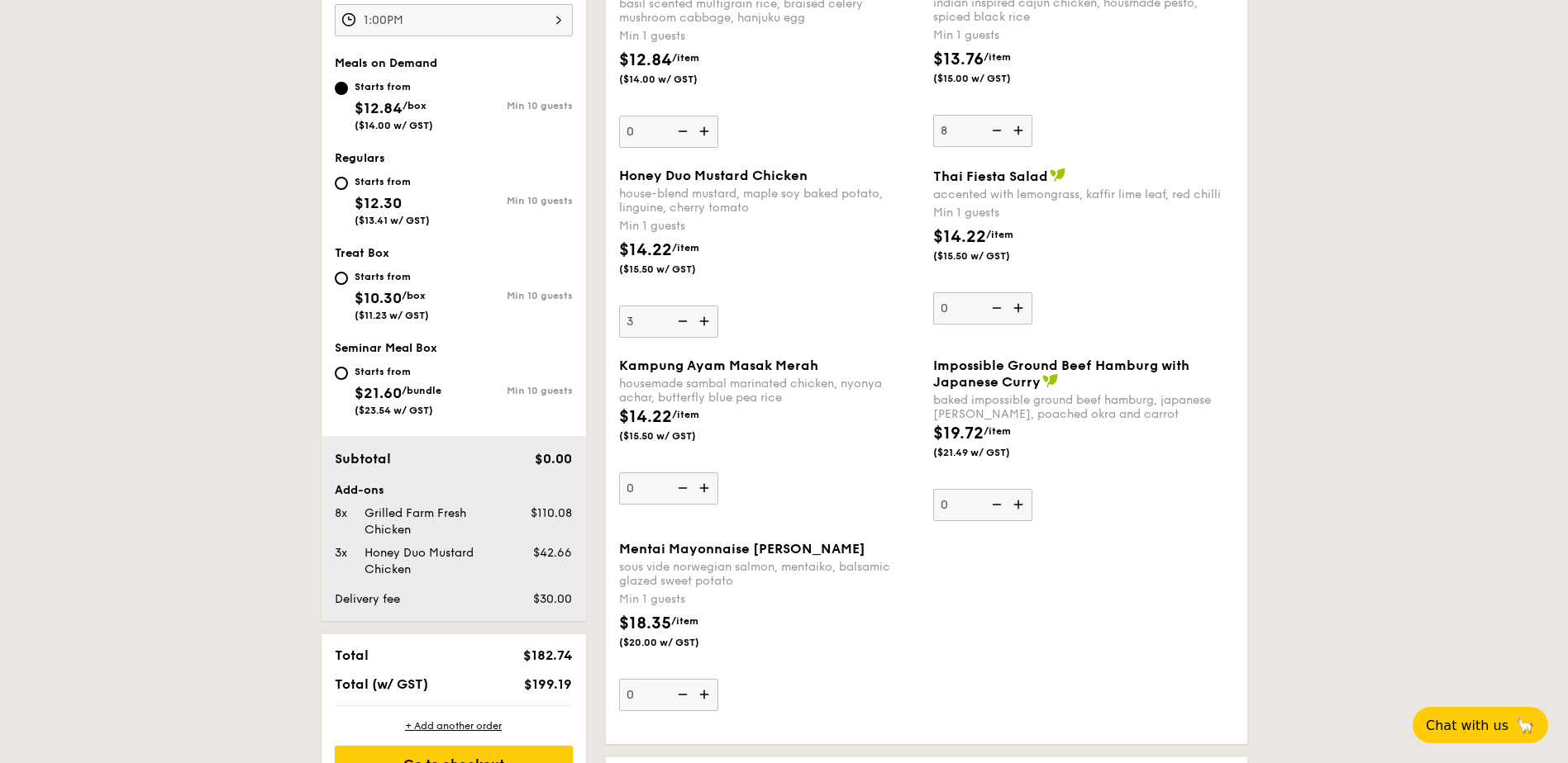
click at [706, 318] on input "3" at bounding box center [668, 321] width 99 height 32
click at [706, 318] on img at bounding box center [705, 321] width 25 height 32
click at [706, 318] on input "4" at bounding box center [668, 321] width 99 height 32
click at [706, 318] on img at bounding box center [705, 321] width 25 height 32
click at [706, 318] on input "5" at bounding box center [668, 321] width 99 height 32
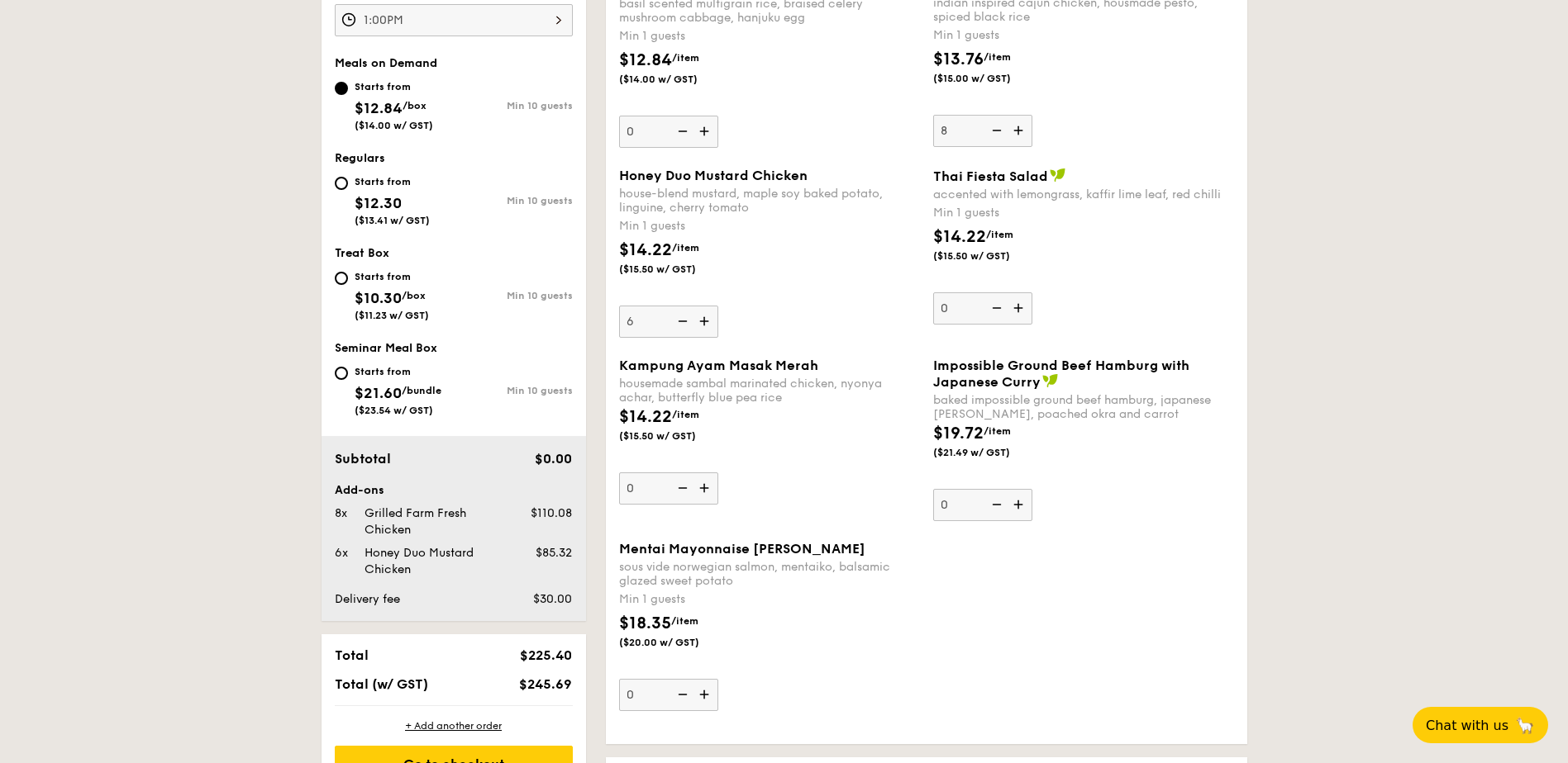
click at [706, 318] on img at bounding box center [705, 321] width 25 height 32
click at [706, 318] on input "6" at bounding box center [668, 321] width 99 height 32
click at [706, 318] on img at bounding box center [705, 321] width 25 height 32
click at [706, 318] on input "7" at bounding box center [668, 321] width 99 height 32
type input "8"
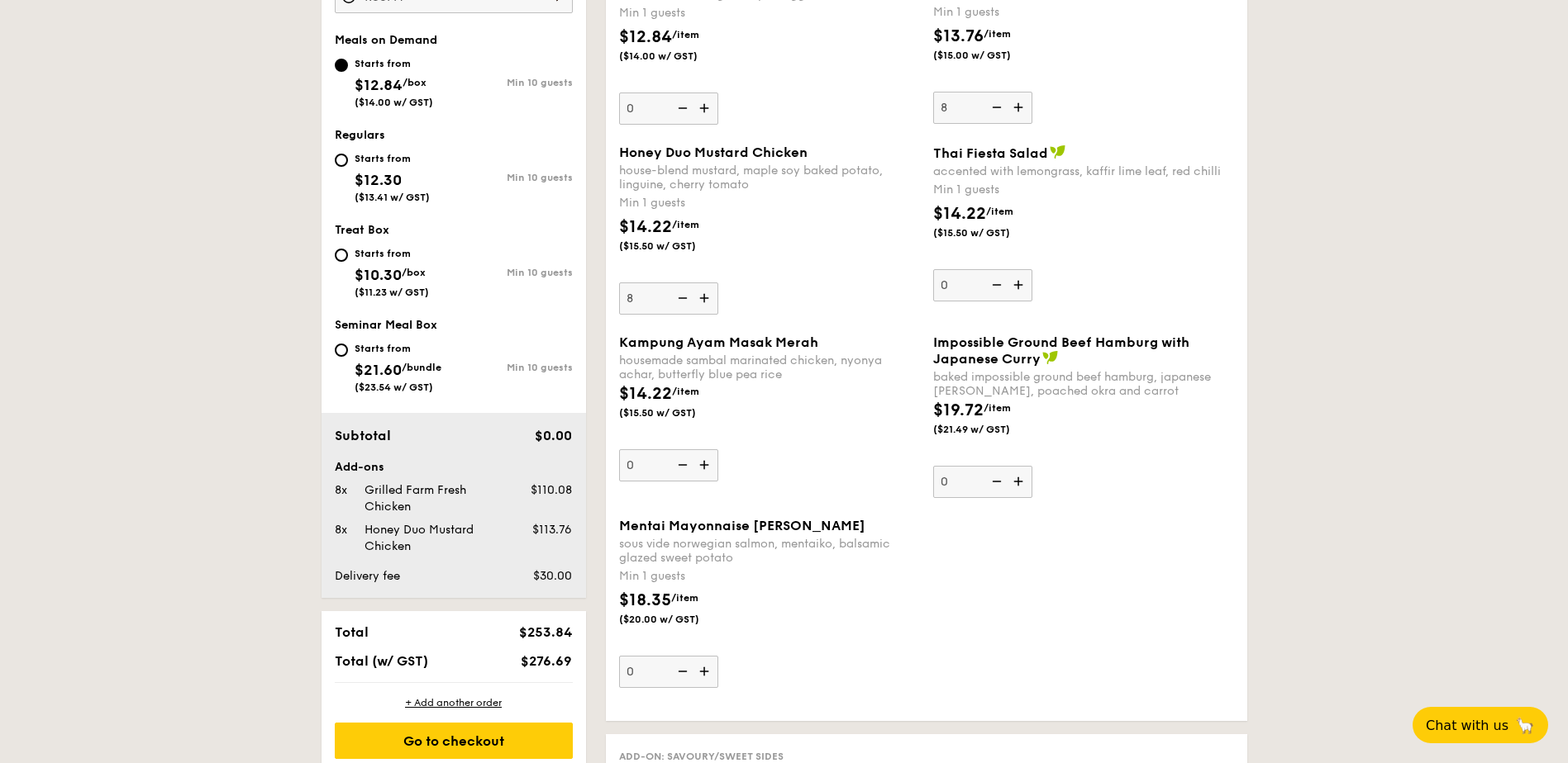
scroll to position [459, 0]
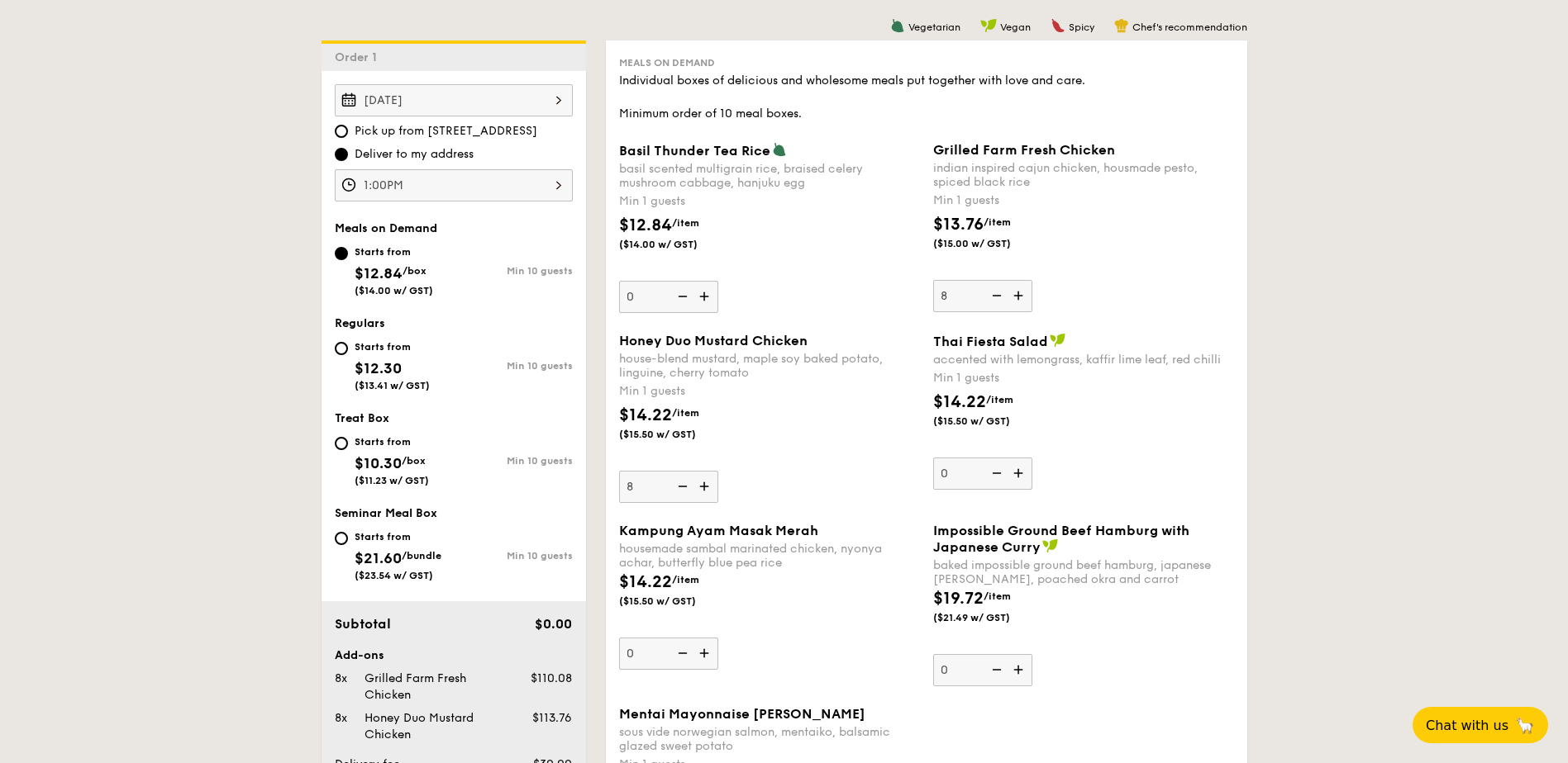
click at [336, 353] on div "Starts from $12.30 ($13.41 w/ GST)" at bounding box center [394, 363] width 119 height 54
click at [336, 353] on input "Starts from $12.30 ($13.41 w/ GST) Min 10 guests" at bounding box center [341, 348] width 13 height 13
radio input "true"
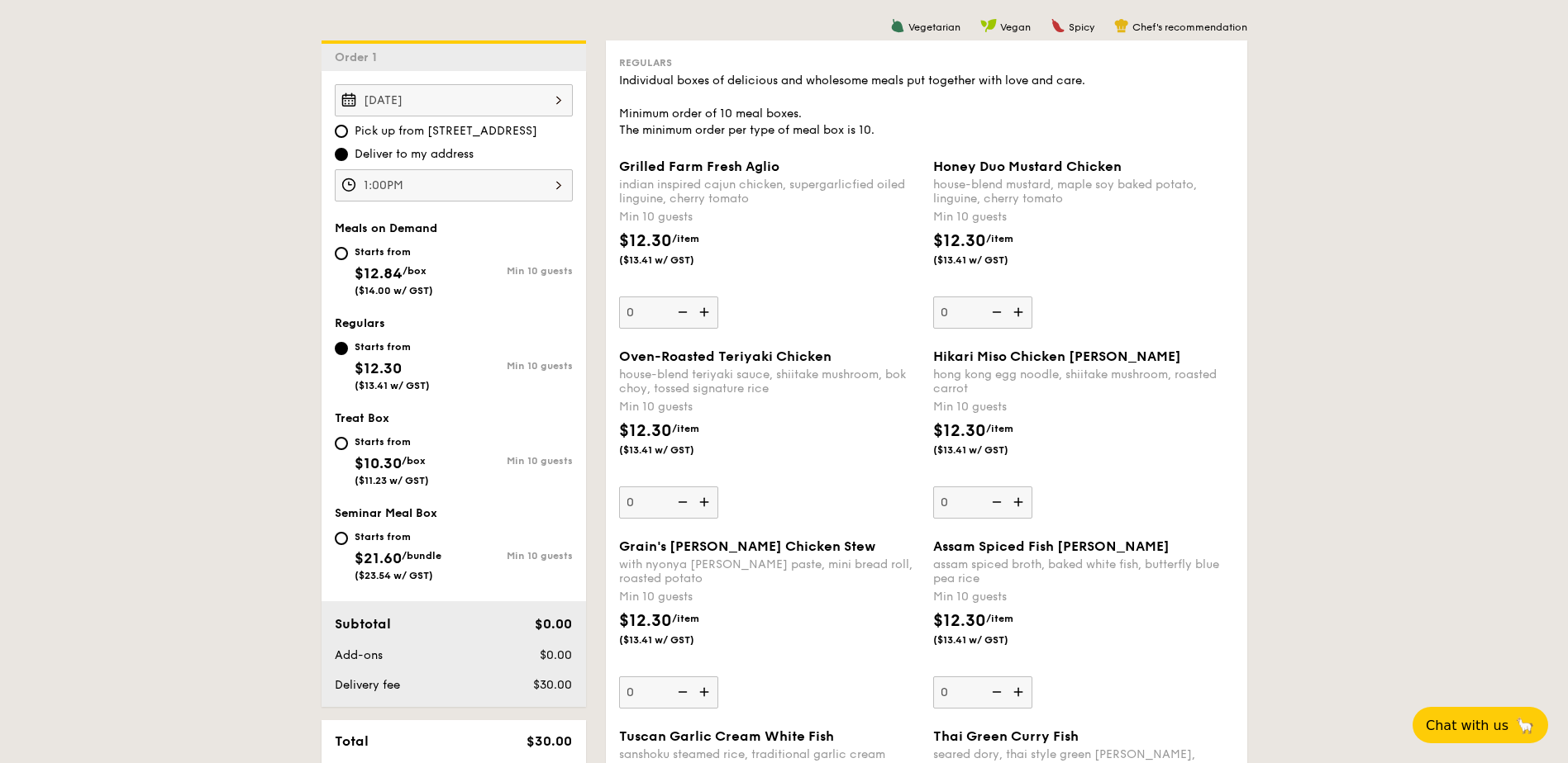
click at [707, 505] on img at bounding box center [705, 502] width 25 height 32
click at [707, 505] on input "0" at bounding box center [668, 502] width 99 height 32
type input "10"
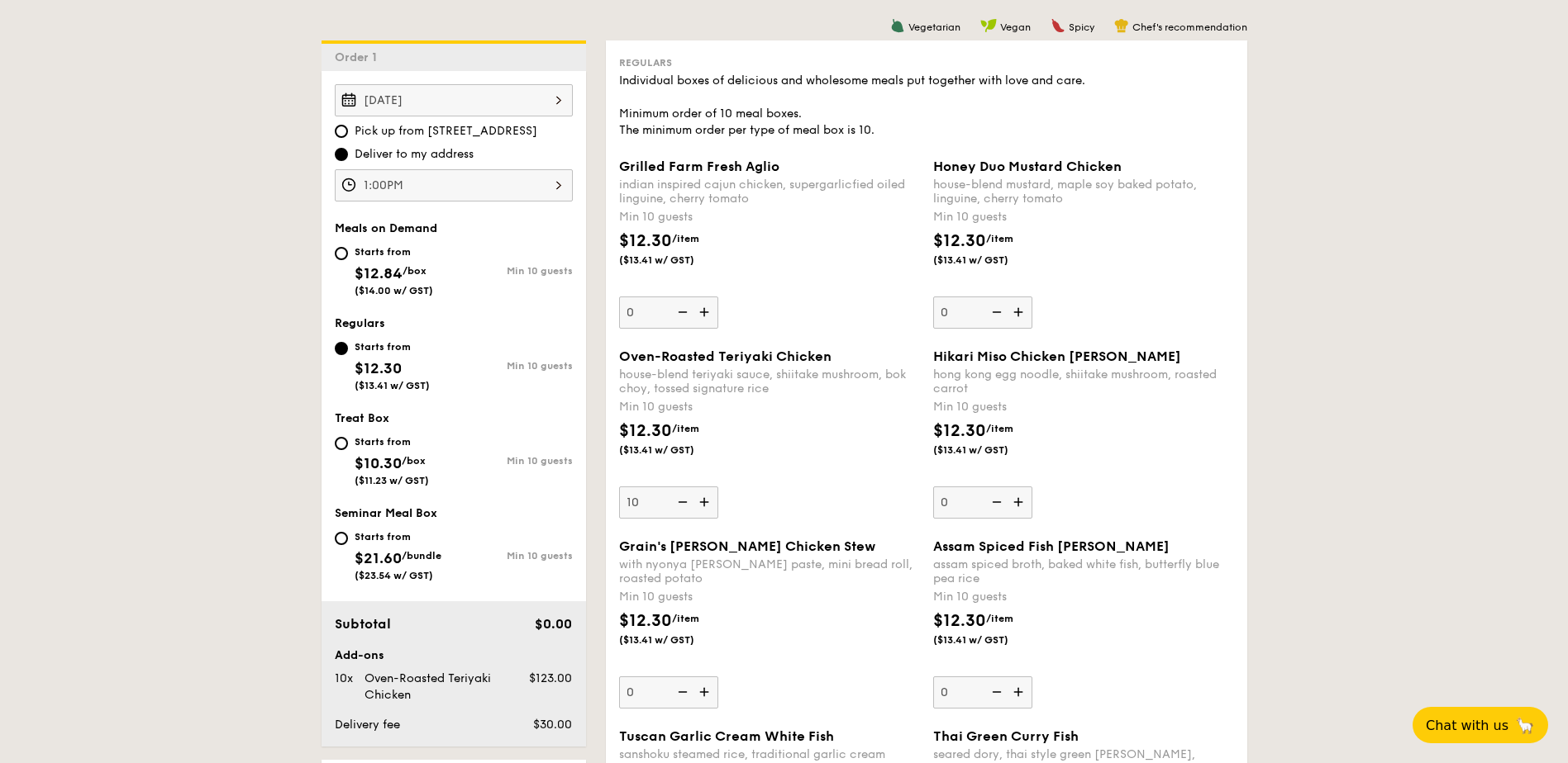
click at [1023, 316] on img at bounding box center [1019, 312] width 25 height 32
click at [1023, 316] on input "0" at bounding box center [982, 312] width 99 height 32
click at [994, 315] on img at bounding box center [995, 312] width 25 height 32
click at [994, 315] on input "10" at bounding box center [982, 312] width 99 height 32
type input "0"
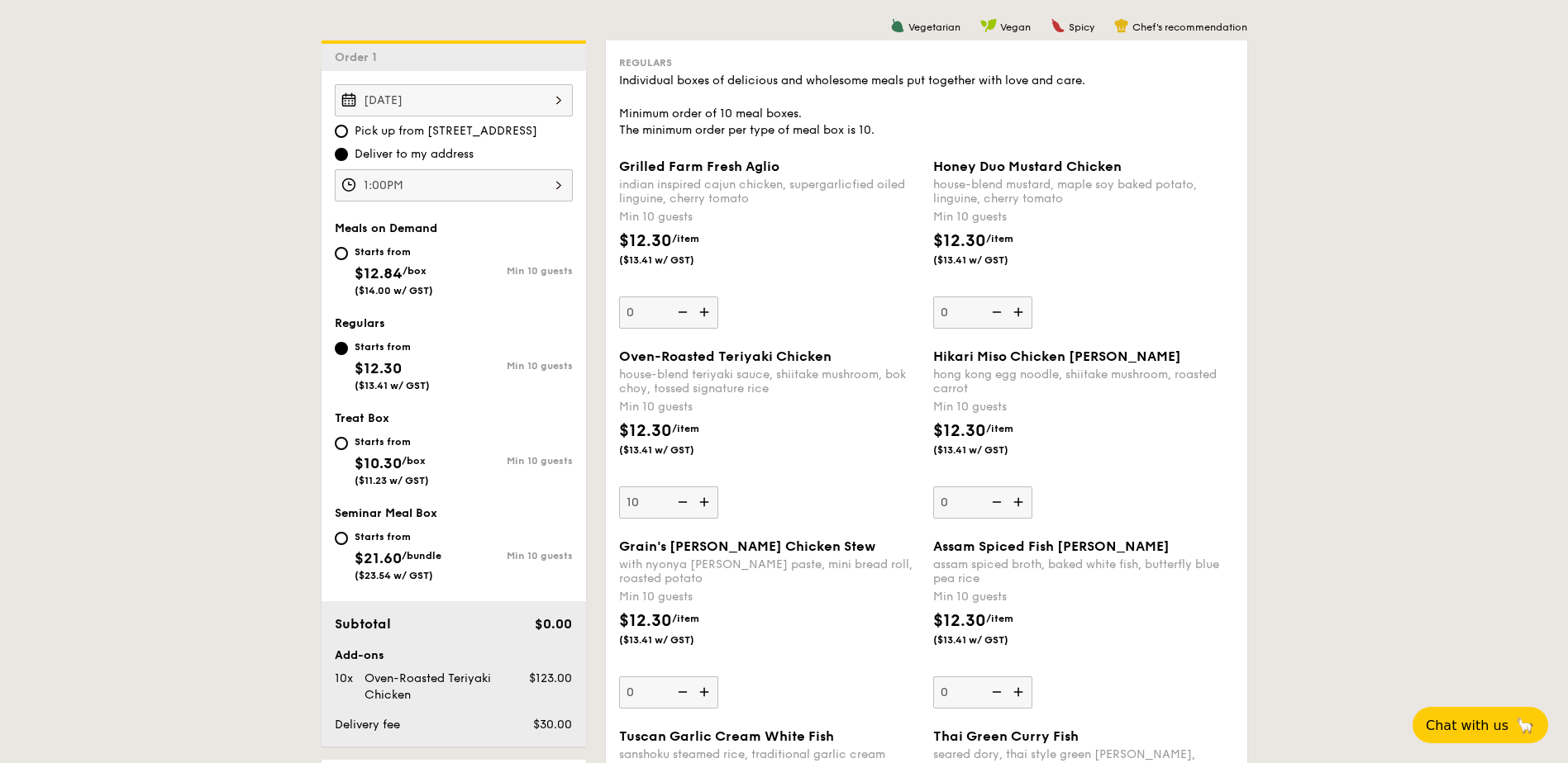
click at [681, 501] on img at bounding box center [681, 502] width 25 height 32
click at [681, 501] on input "10" at bounding box center [668, 502] width 99 height 32
type input "0"
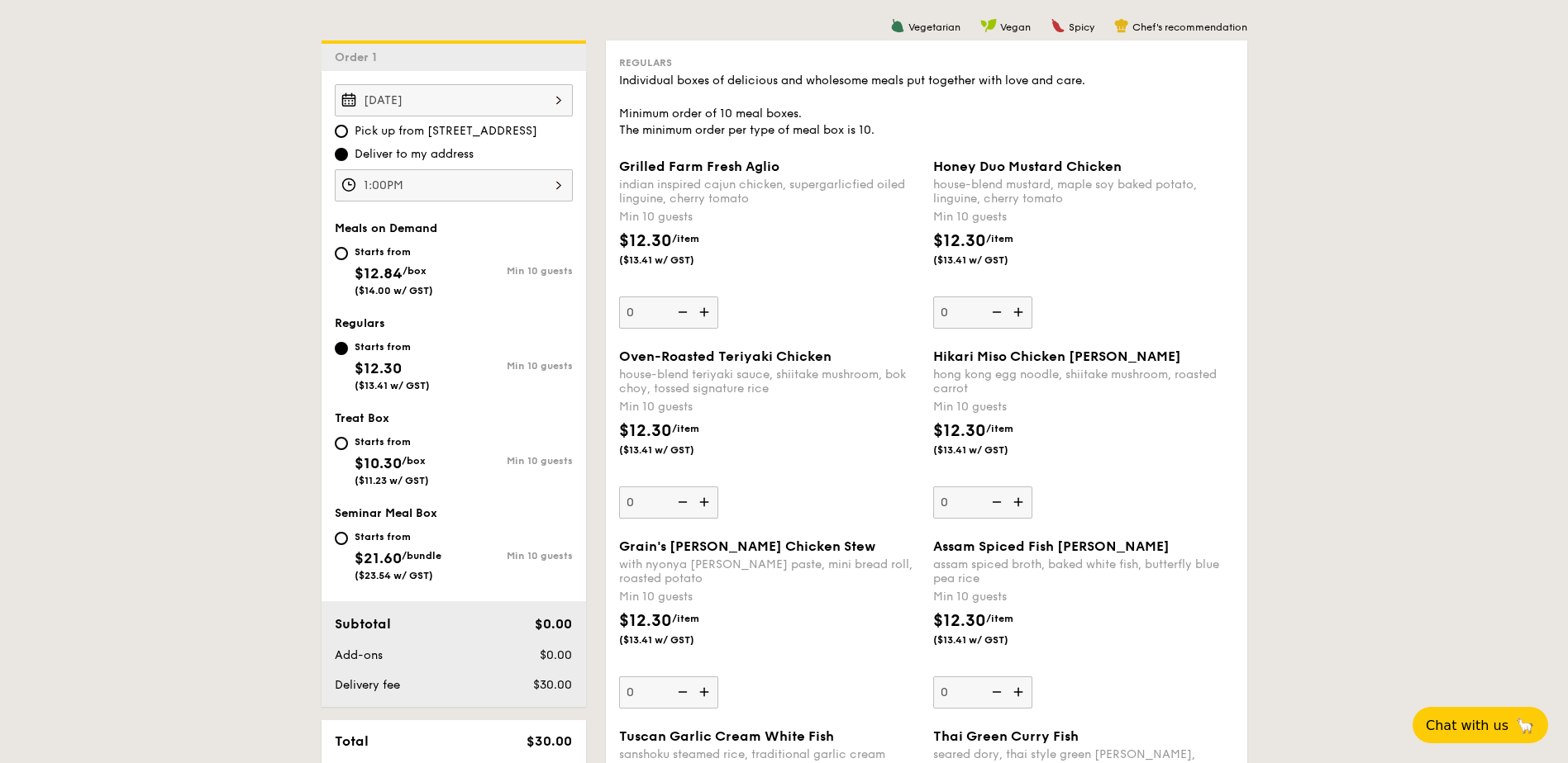
click at [359, 265] on div "Starts from $12.84 /box ($14.00 w/ GST)" at bounding box center [394, 269] width 79 height 54
click at [345, 244] on div "Starts from $12.84 /box ($14.00 w/ GST)" at bounding box center [394, 269] width 119 height 54
click at [345, 247] on input "Starts from $12.84 /box ($14.00 w/ GST) Min 10 guests" at bounding box center [341, 253] width 13 height 13
radio input "true"
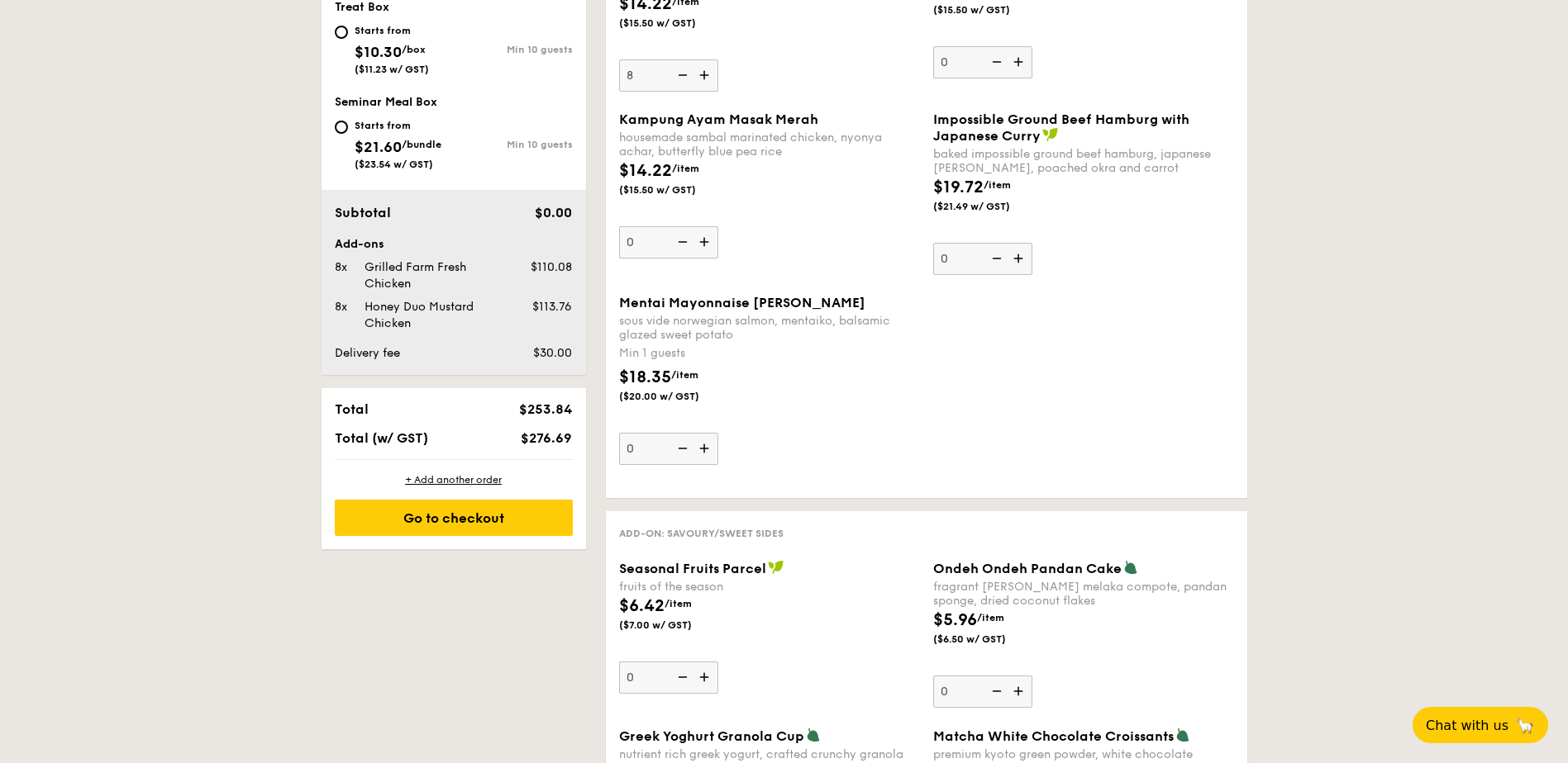
scroll to position [871, 0]
drag, startPoint x: 541, startPoint y: 425, endPoint x: 588, endPoint y: 428, distance: 47.1
click at [550, 449] on div "Total $253.84 Total (w/ GST) $276.69" at bounding box center [453, 422] width 265 height 71
click at [572, 436] on div "$276.69" at bounding box center [529, 436] width 100 height 16
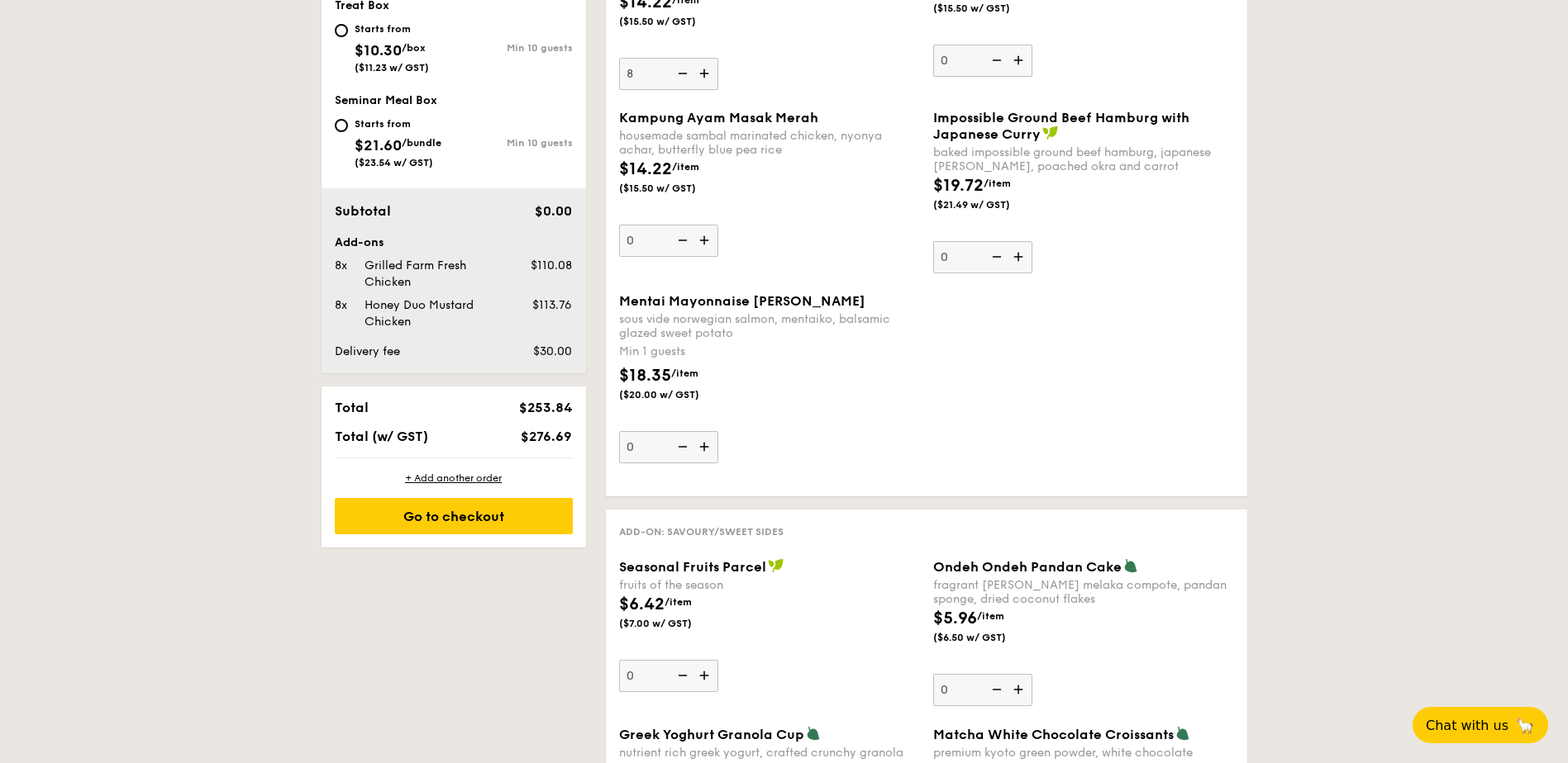
drag, startPoint x: 572, startPoint y: 438, endPoint x: 521, endPoint y: 442, distance: 51.2
click at [521, 442] on span "$276.69" at bounding box center [547, 436] width 51 height 16
click at [402, 306] on div "Honey Duo Mustard Chicken" at bounding box center [432, 314] width 151 height 33
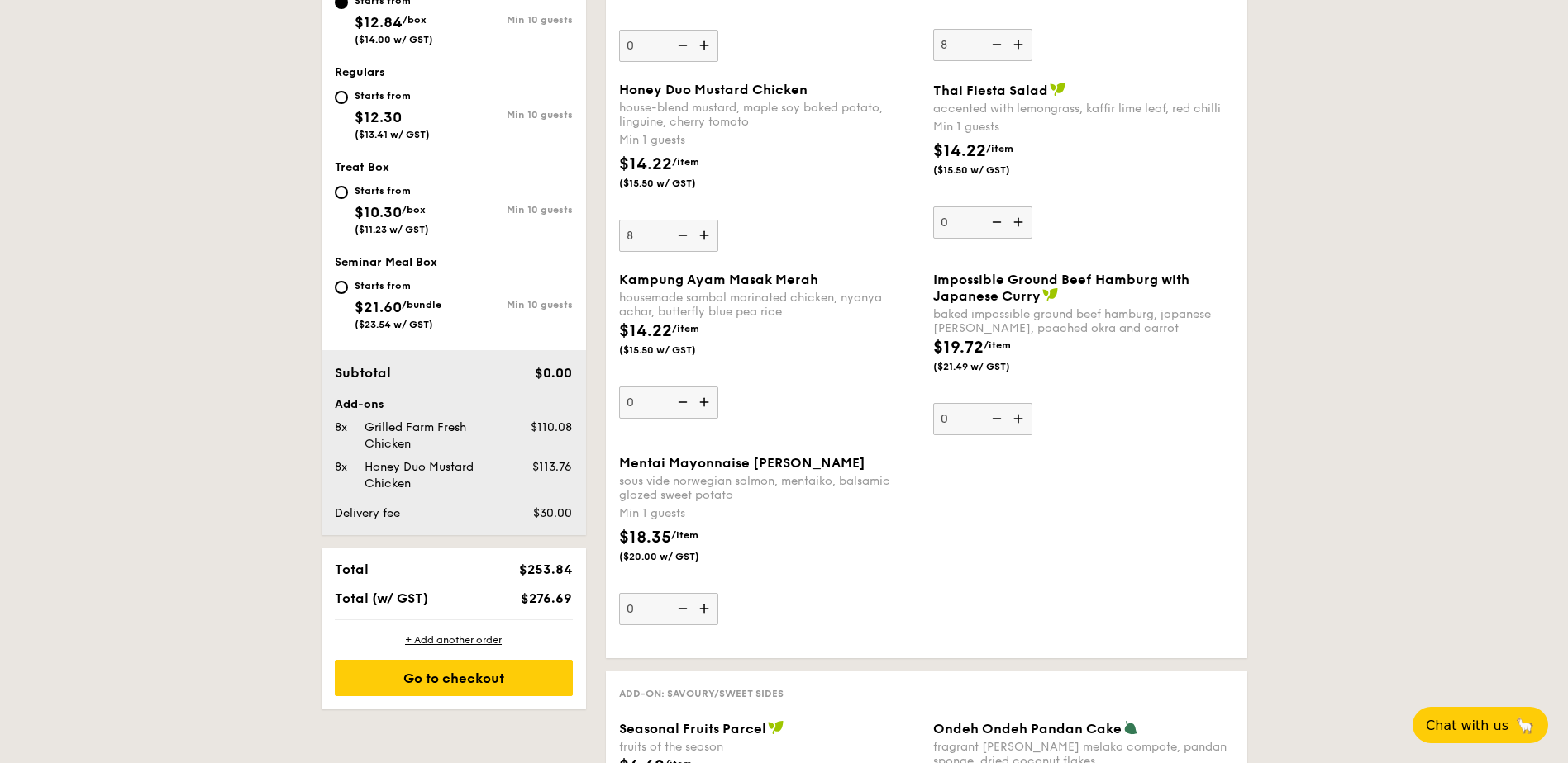
scroll to position [706, 0]
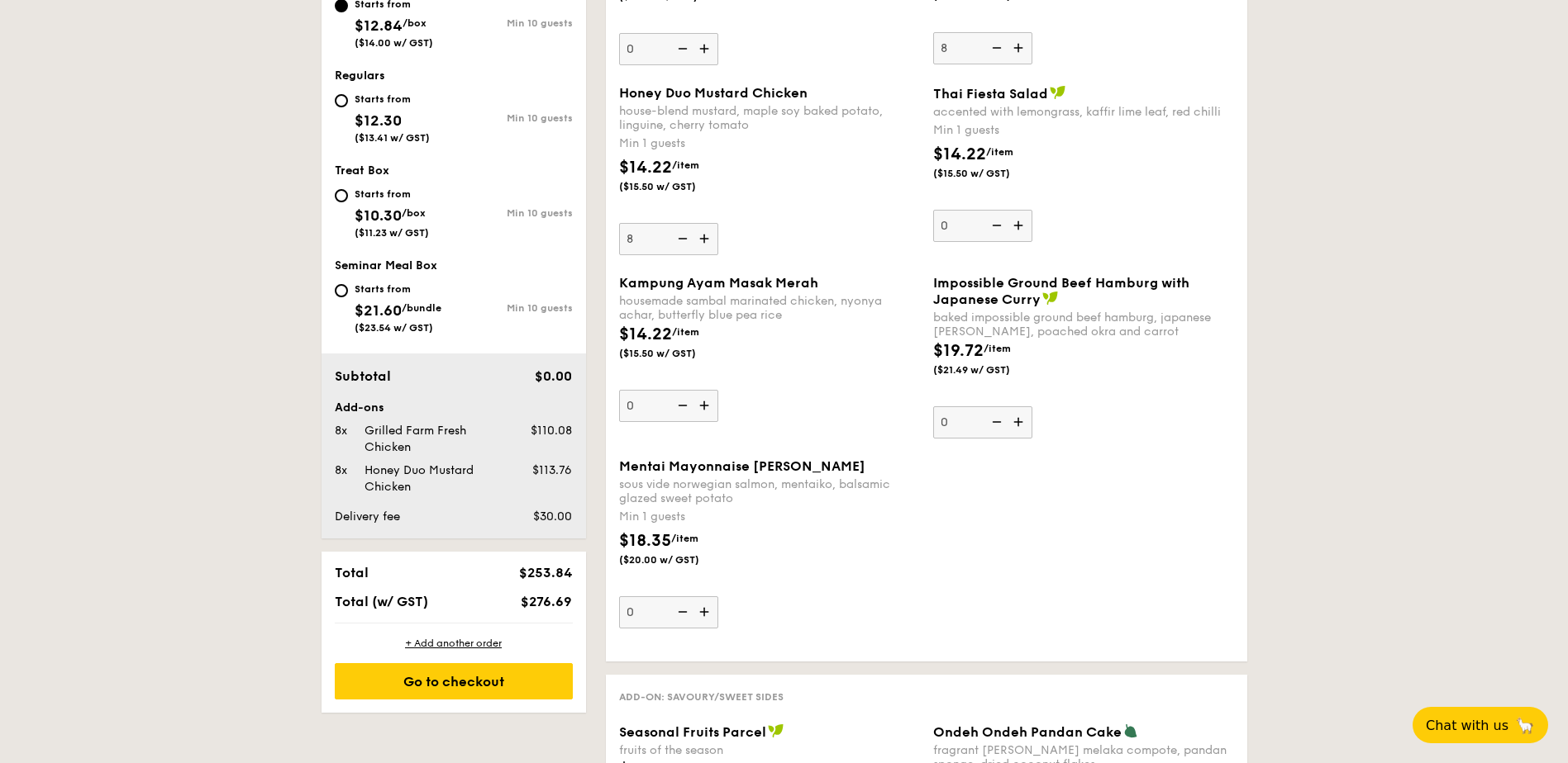
click at [1018, 52] on img at bounding box center [1019, 48] width 25 height 32
click at [1018, 52] on input "8" at bounding box center [982, 48] width 99 height 32
type input "9"
click at [709, 248] on img at bounding box center [705, 239] width 25 height 32
click at [709, 248] on input "8" at bounding box center [668, 239] width 99 height 32
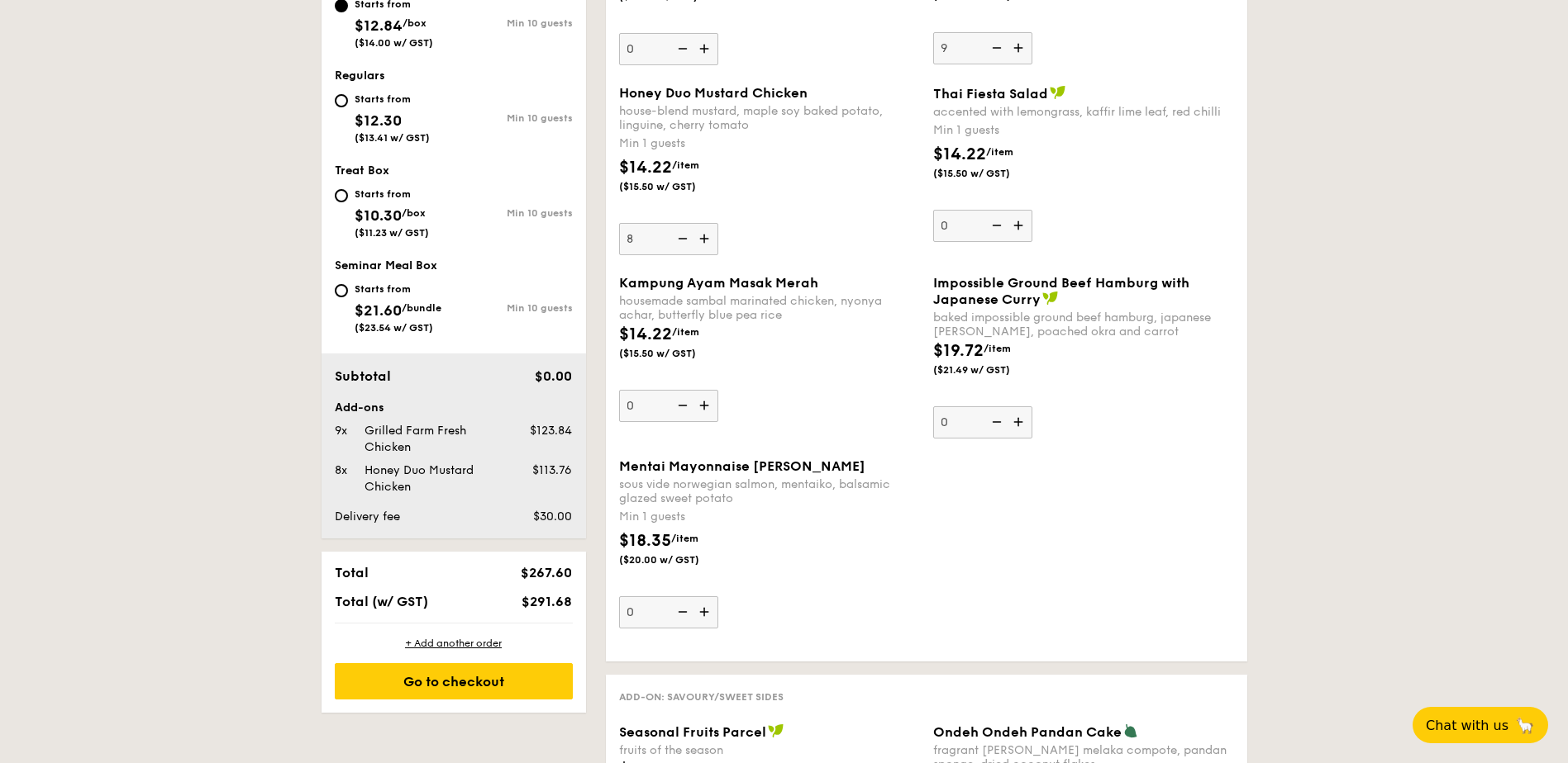
type input "9"
click at [481, 482] on div "Honey Duo Mustard Chicken" at bounding box center [432, 479] width 151 height 33
drag, startPoint x: 522, startPoint y: 521, endPoint x: 583, endPoint y: 540, distance: 63.9
click at [583, 540] on div "Order 1 Oct 17, 2025 Pick up from 5 Burn Road #05-01 Deliver to my address 1:00…" at bounding box center [453, 252] width 265 height 921
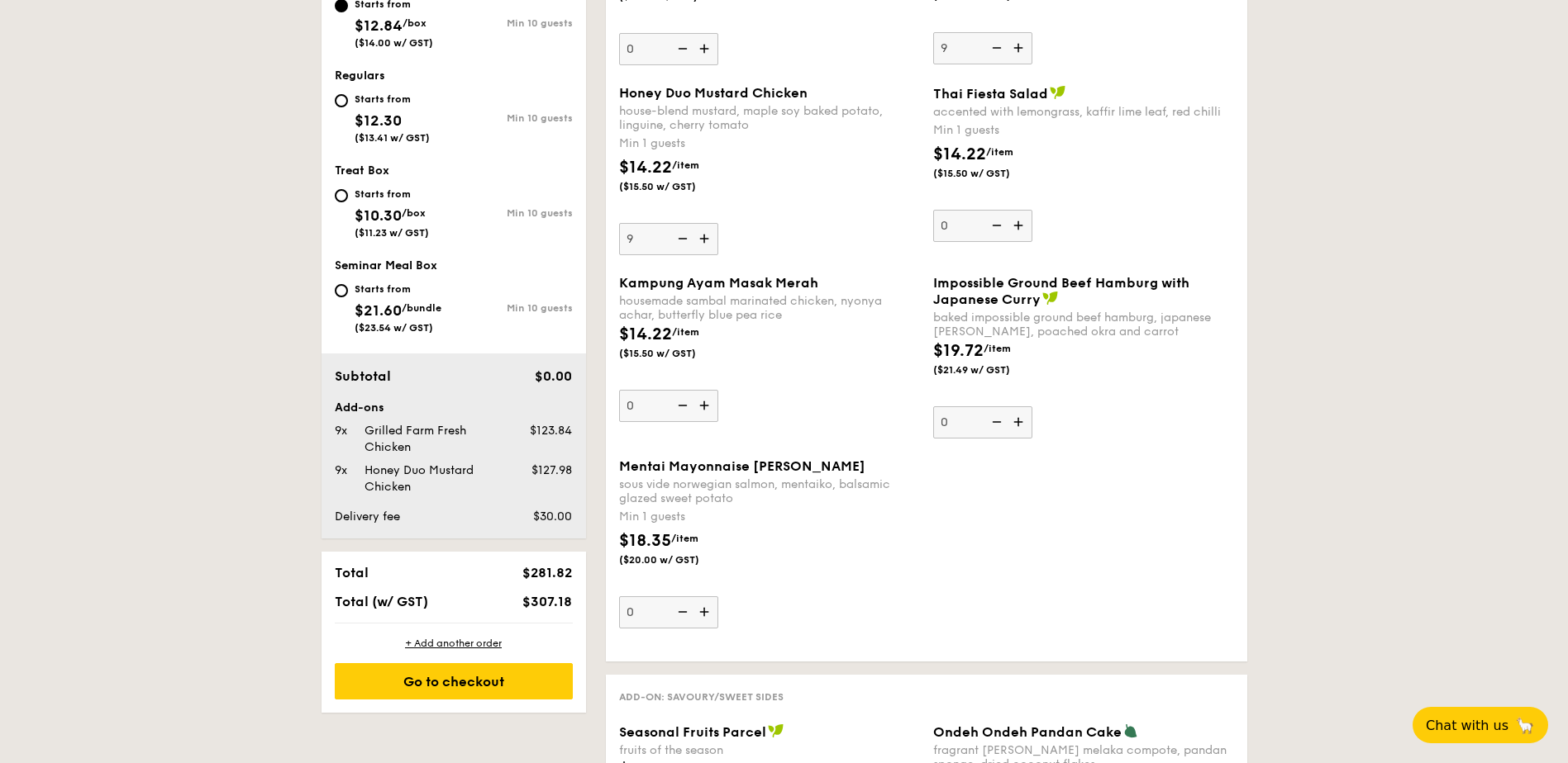
drag, startPoint x: 496, startPoint y: 600, endPoint x: 562, endPoint y: 602, distance: 66.0
click at [562, 602] on div "$307.18" at bounding box center [529, 602] width 100 height 16
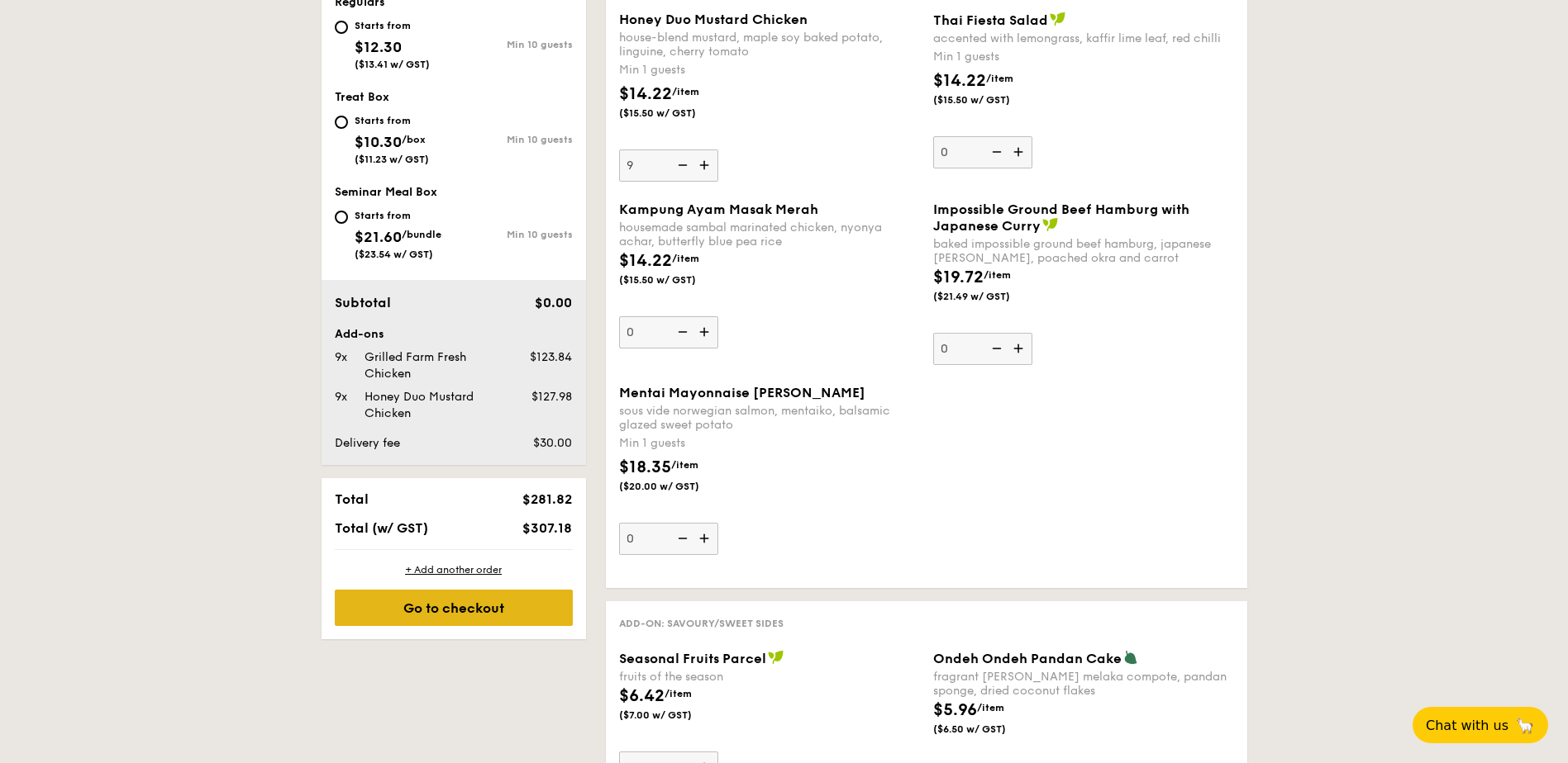
scroll to position [789, 0]
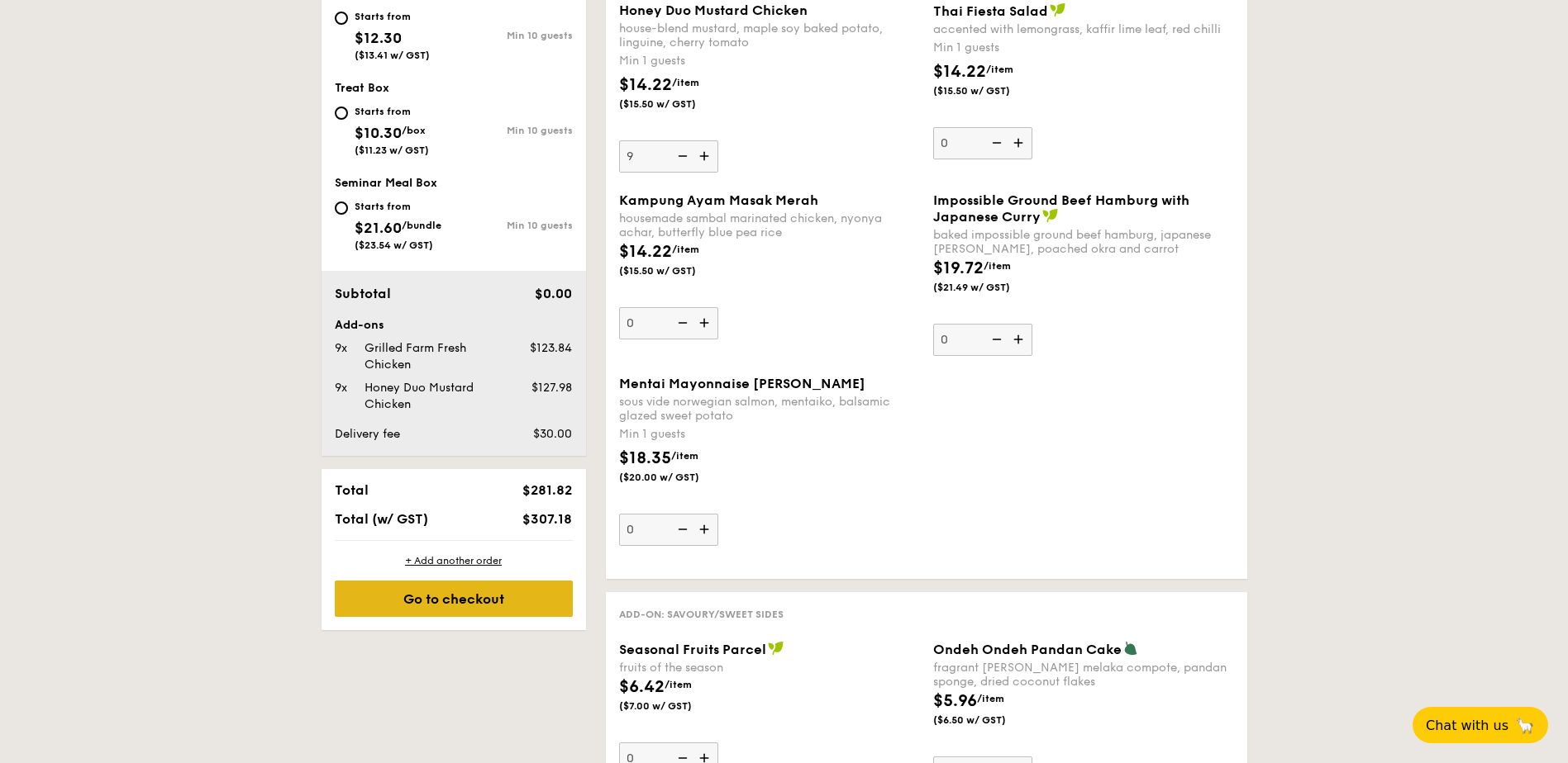
click at [439, 604] on div "Go to checkout" at bounding box center [454, 599] width 238 height 36
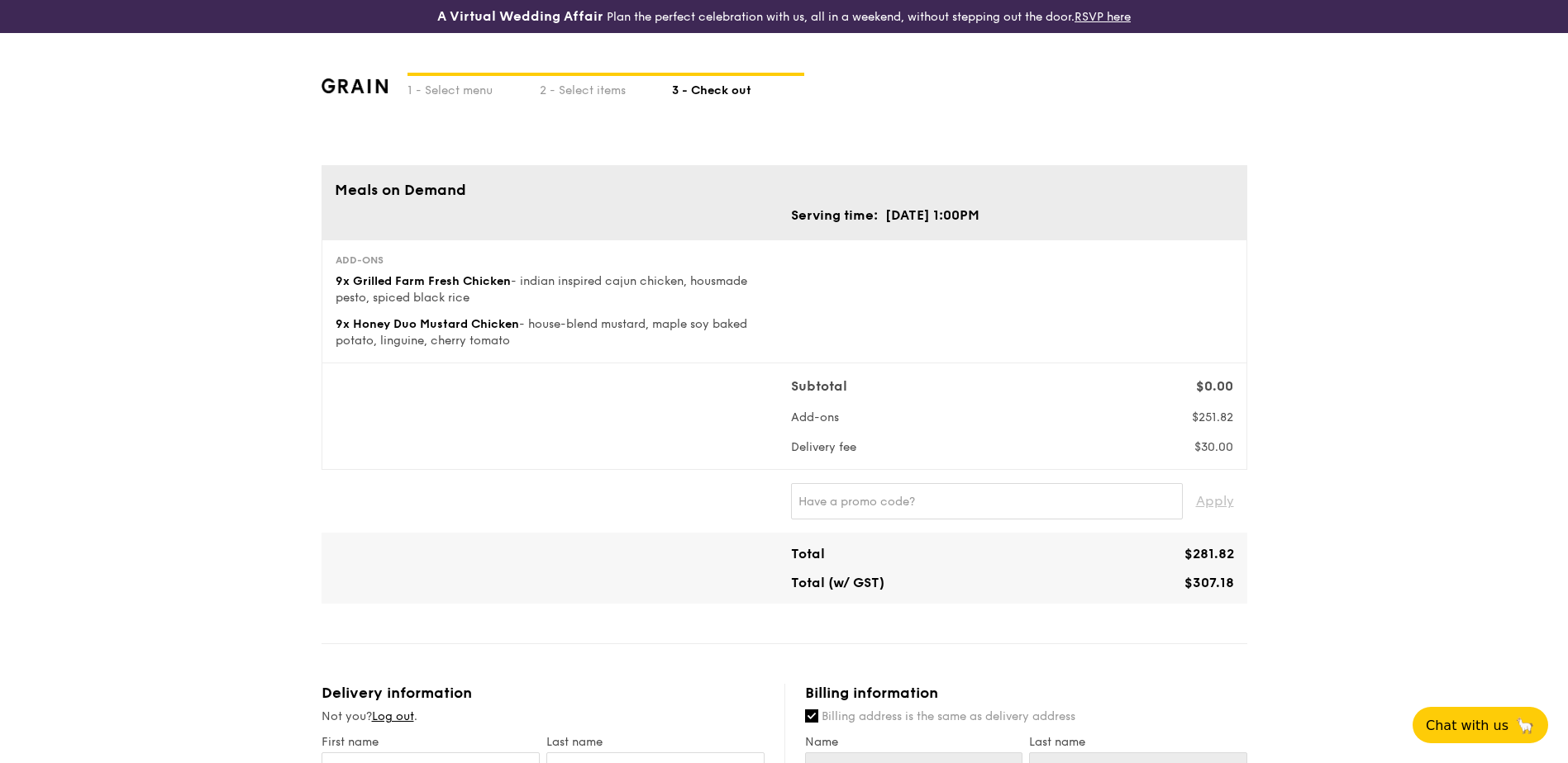
scroll to position [789, 0]
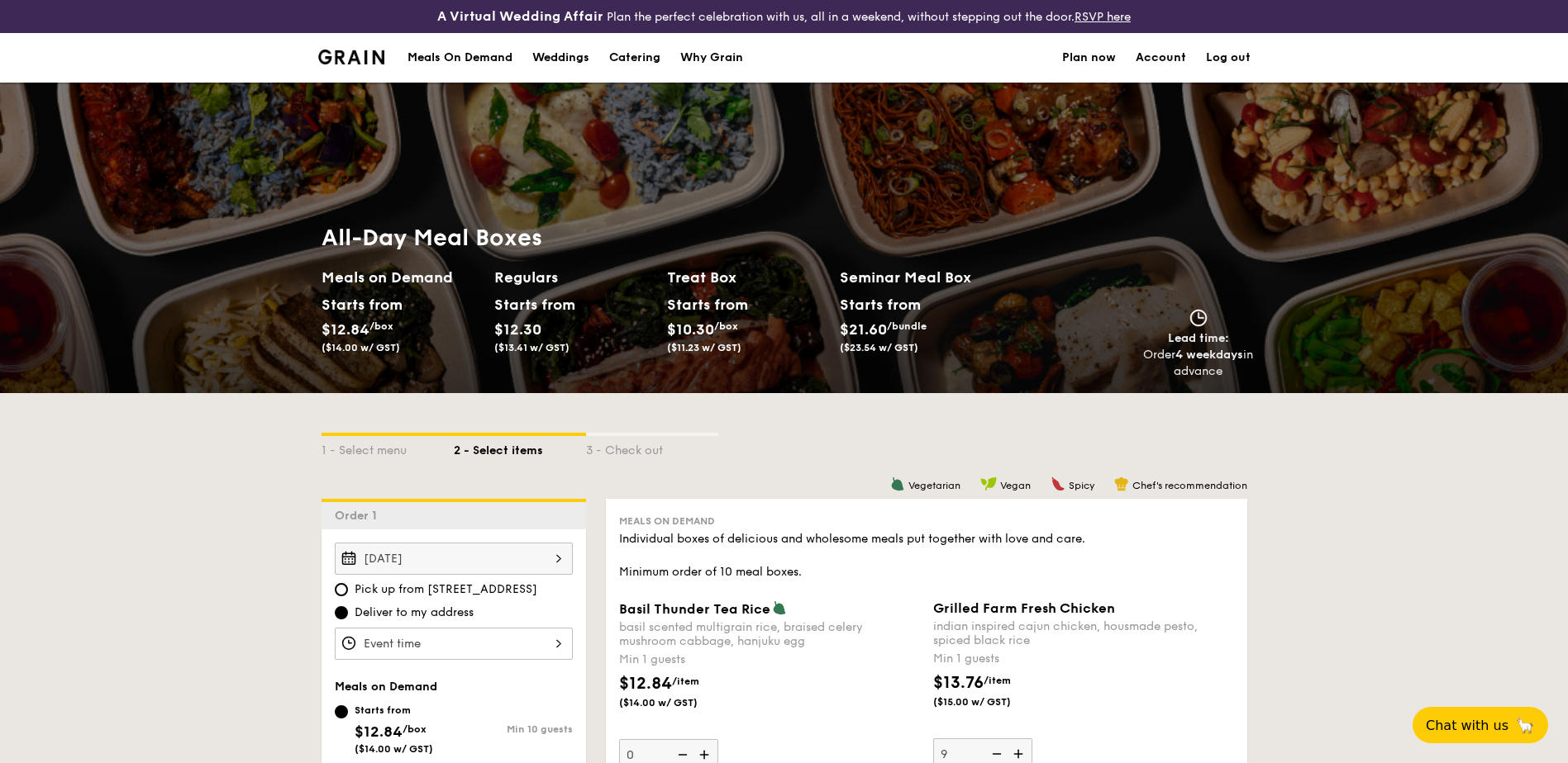
scroll to position [822, 0]
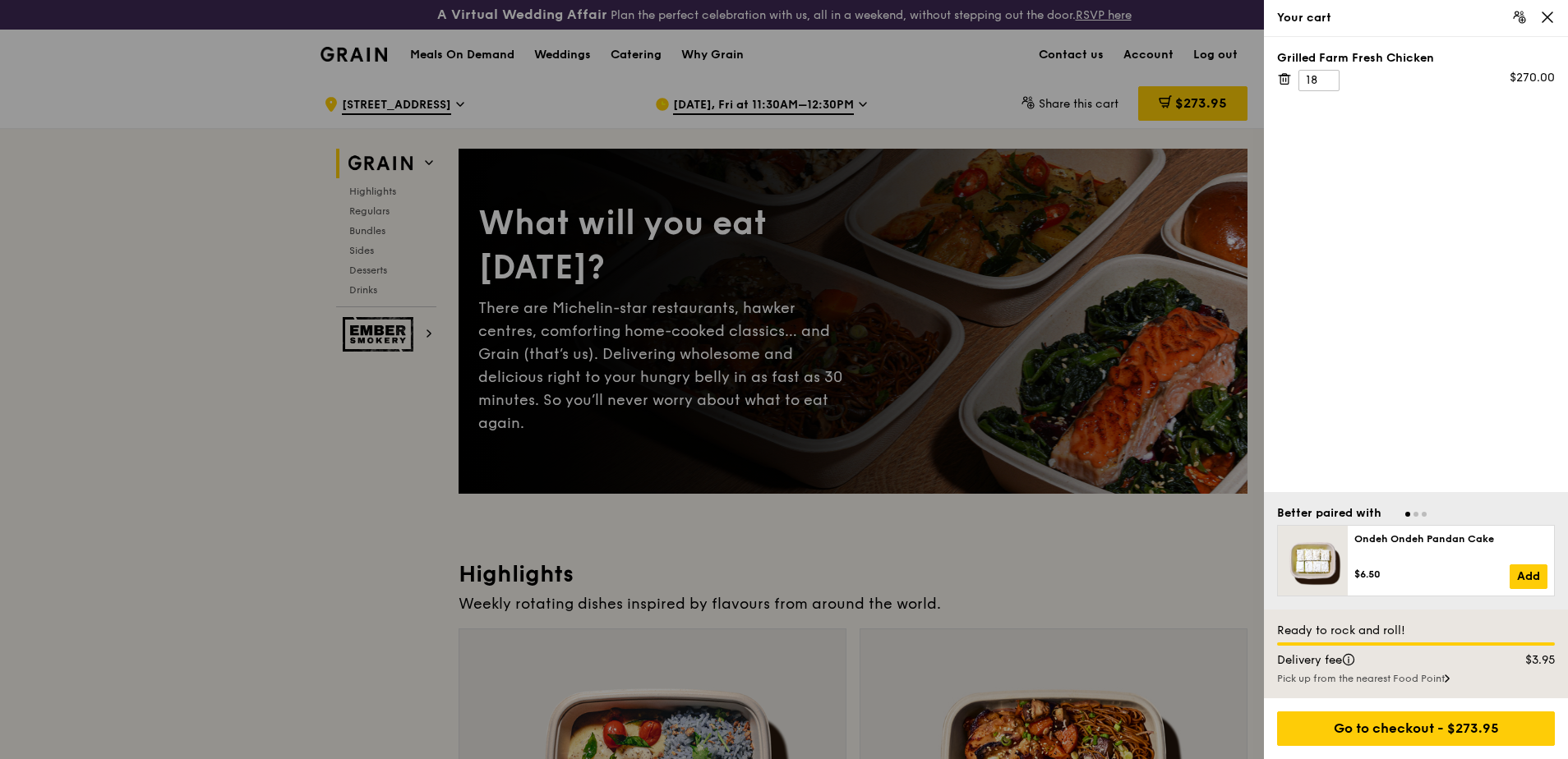
drag, startPoint x: 1259, startPoint y: 64, endPoint x: 1487, endPoint y: 48, distance: 228.6
click at [1486, 48] on div "Your cart Grilled Farm Fresh Chicken 18 $270.00 Better paired with Ondeh Ondeh …" at bounding box center [784, 379] width 1568 height 759
click at [1392, 124] on div "Grilled Farm Fresh Chicken 18 $270.00" at bounding box center [1415, 264] width 304 height 455
click at [614, 78] on div at bounding box center [784, 379] width 1568 height 759
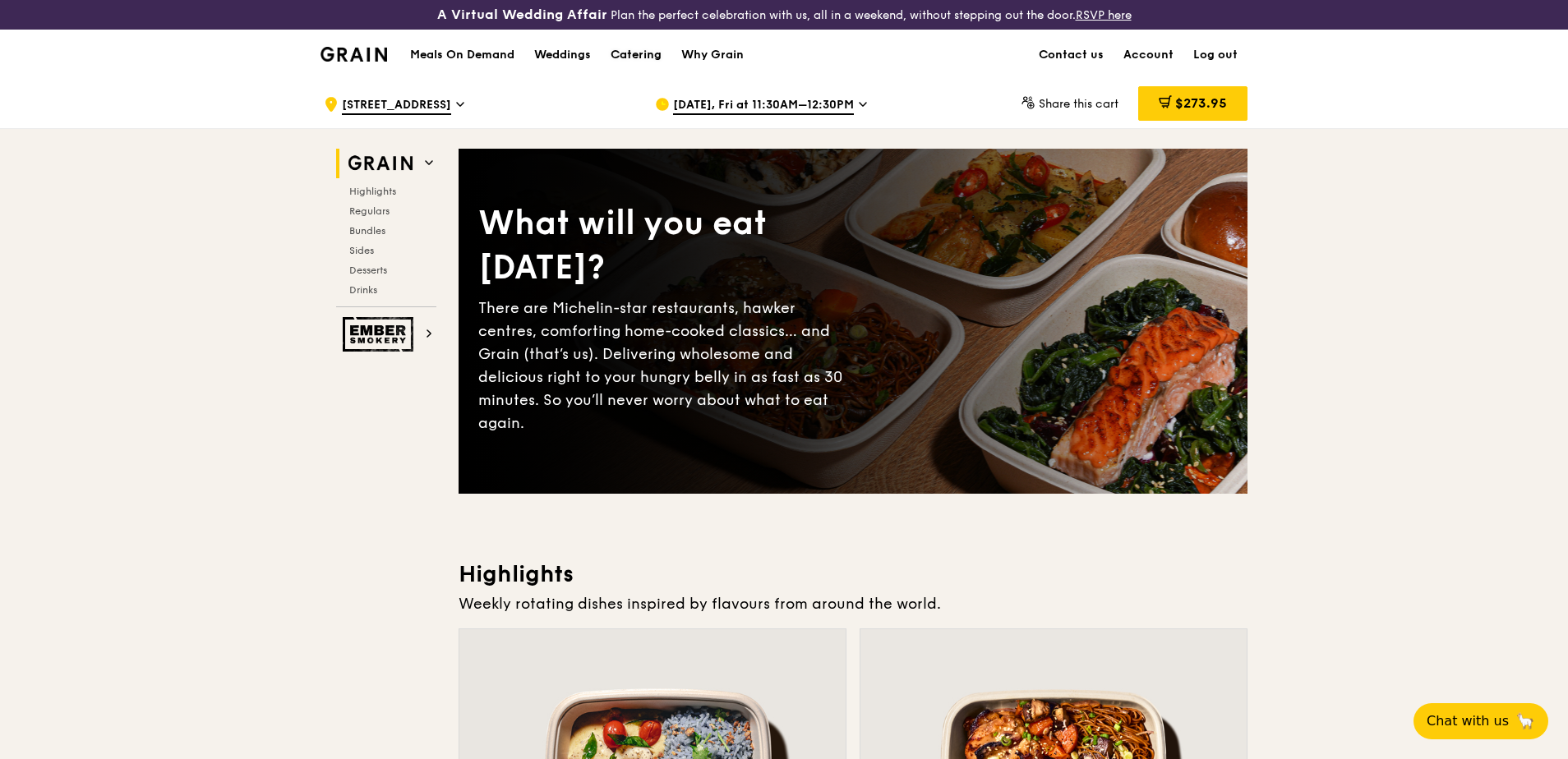
click at [609, 59] on link "Catering" at bounding box center [636, 55] width 71 height 49
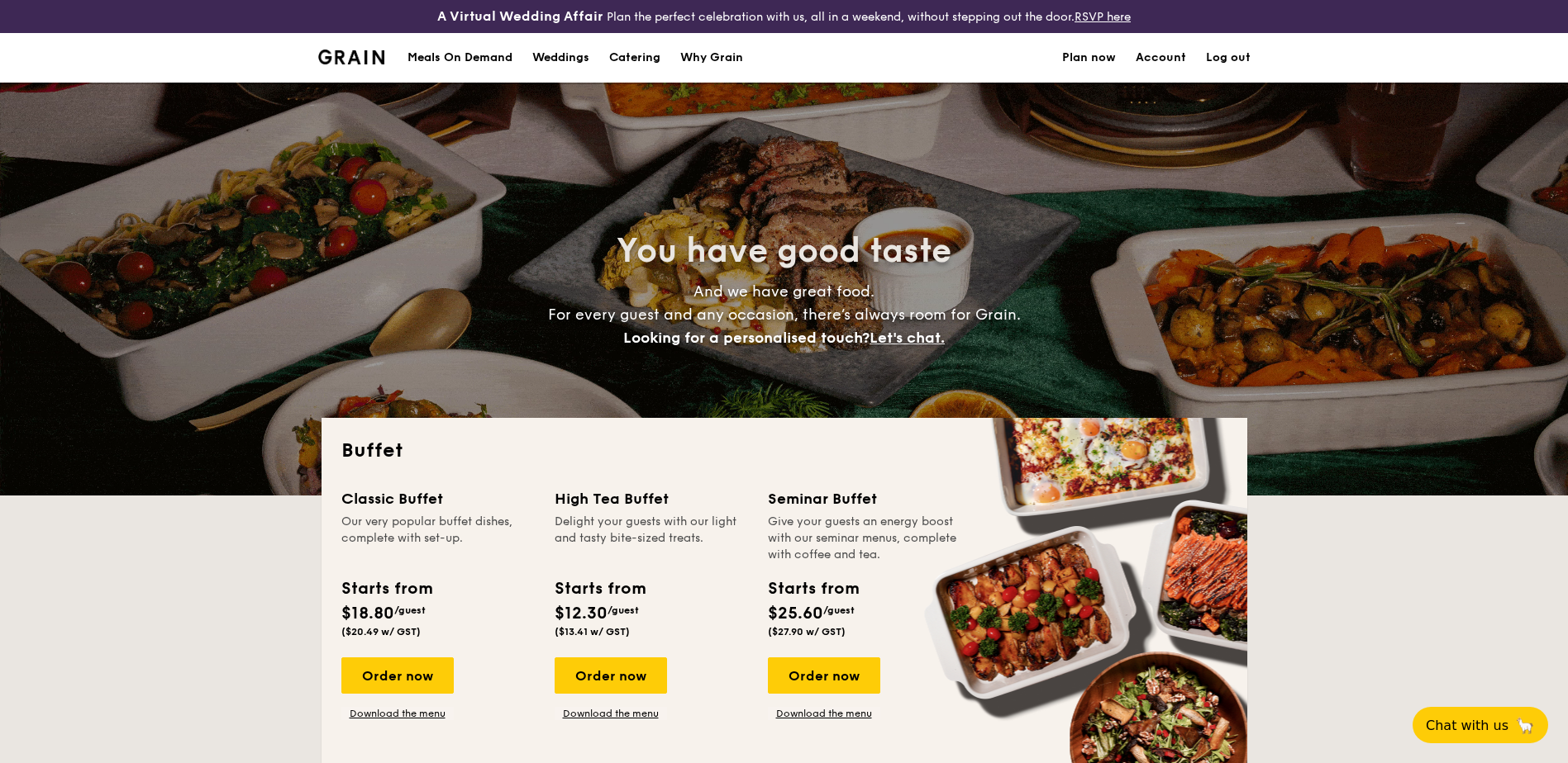
select select
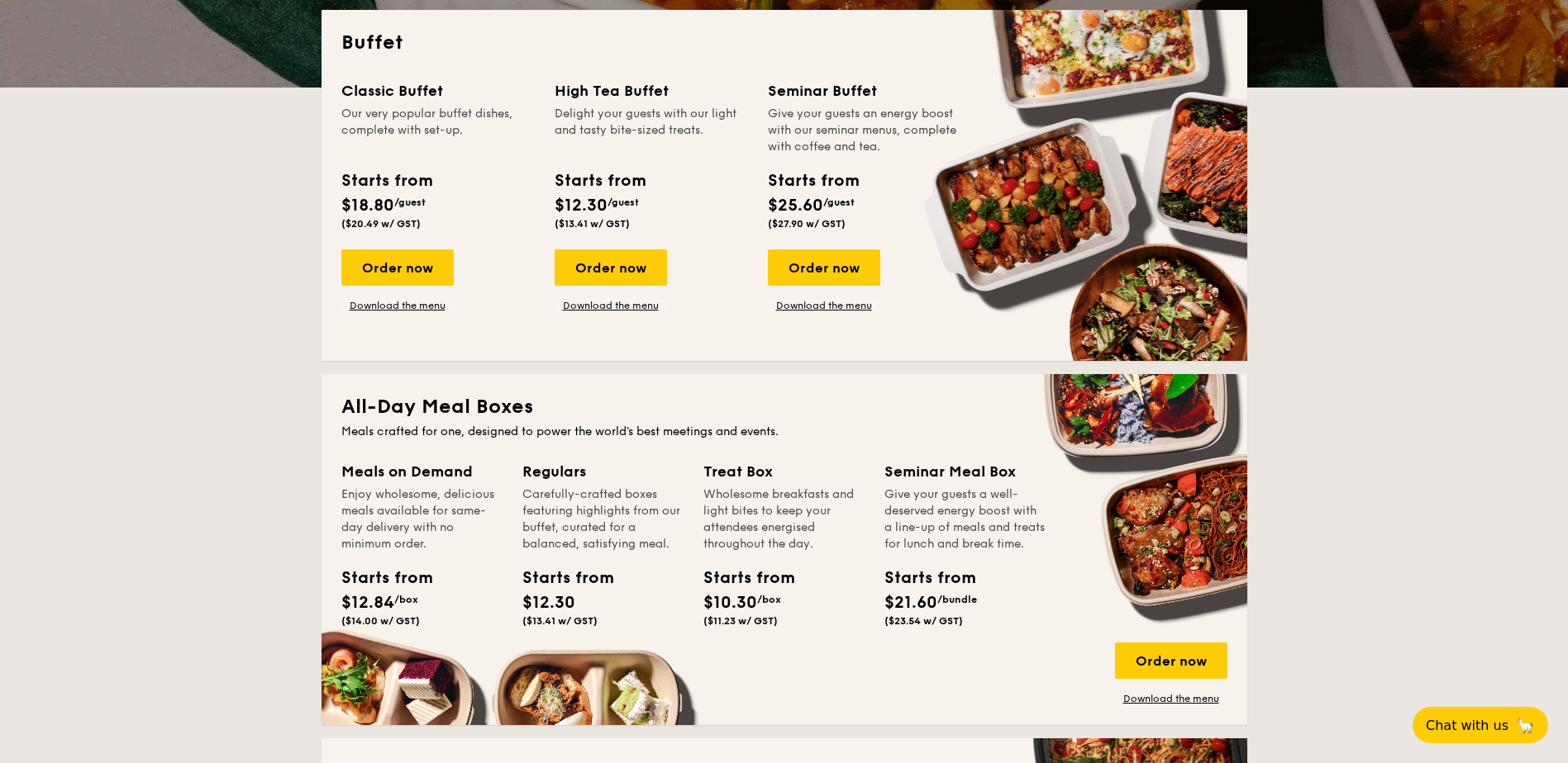
scroll to position [495, 0]
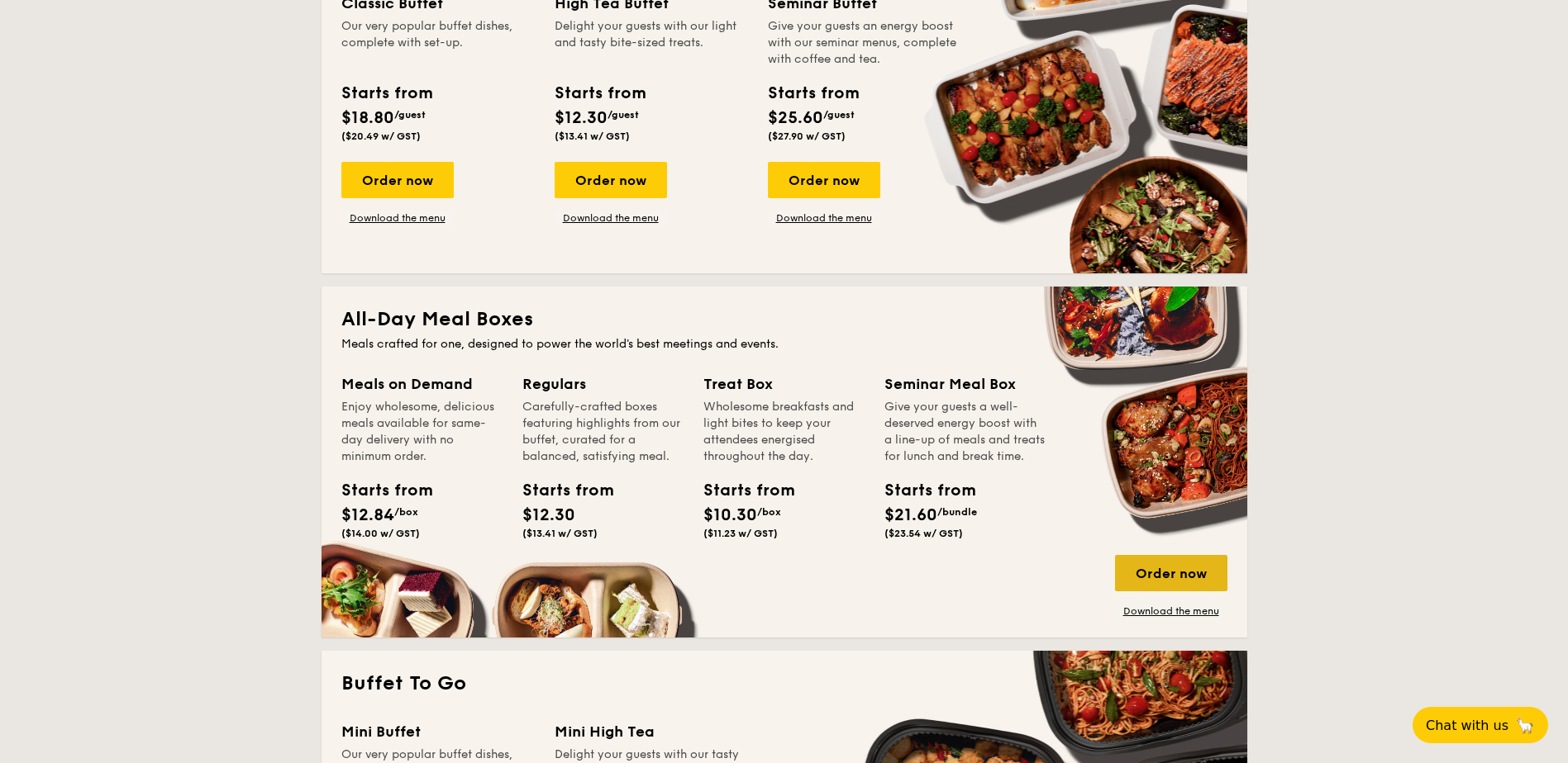
click at [1151, 566] on div "Order now" at bounding box center [1171, 573] width 112 height 36
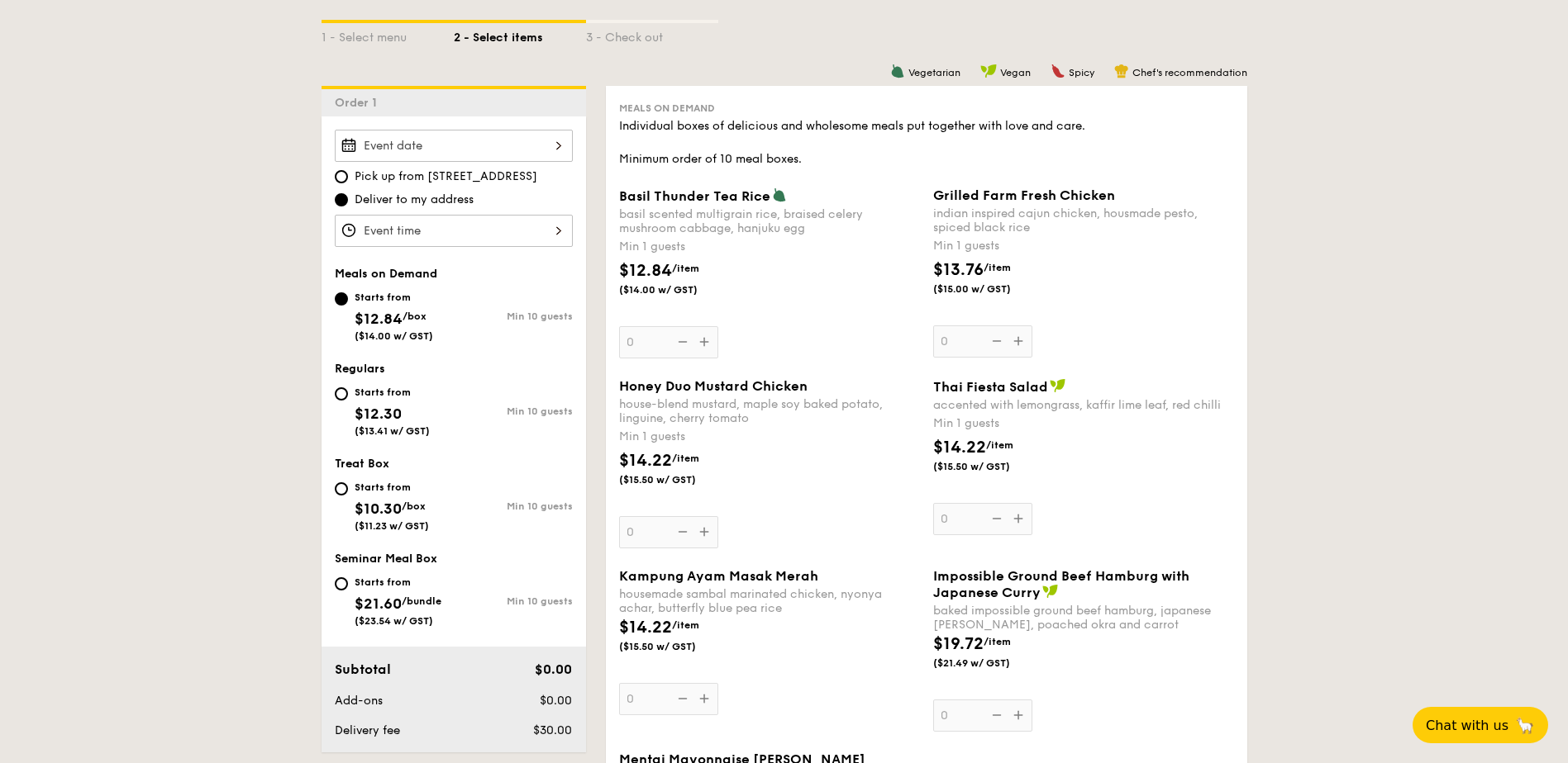
scroll to position [495, 0]
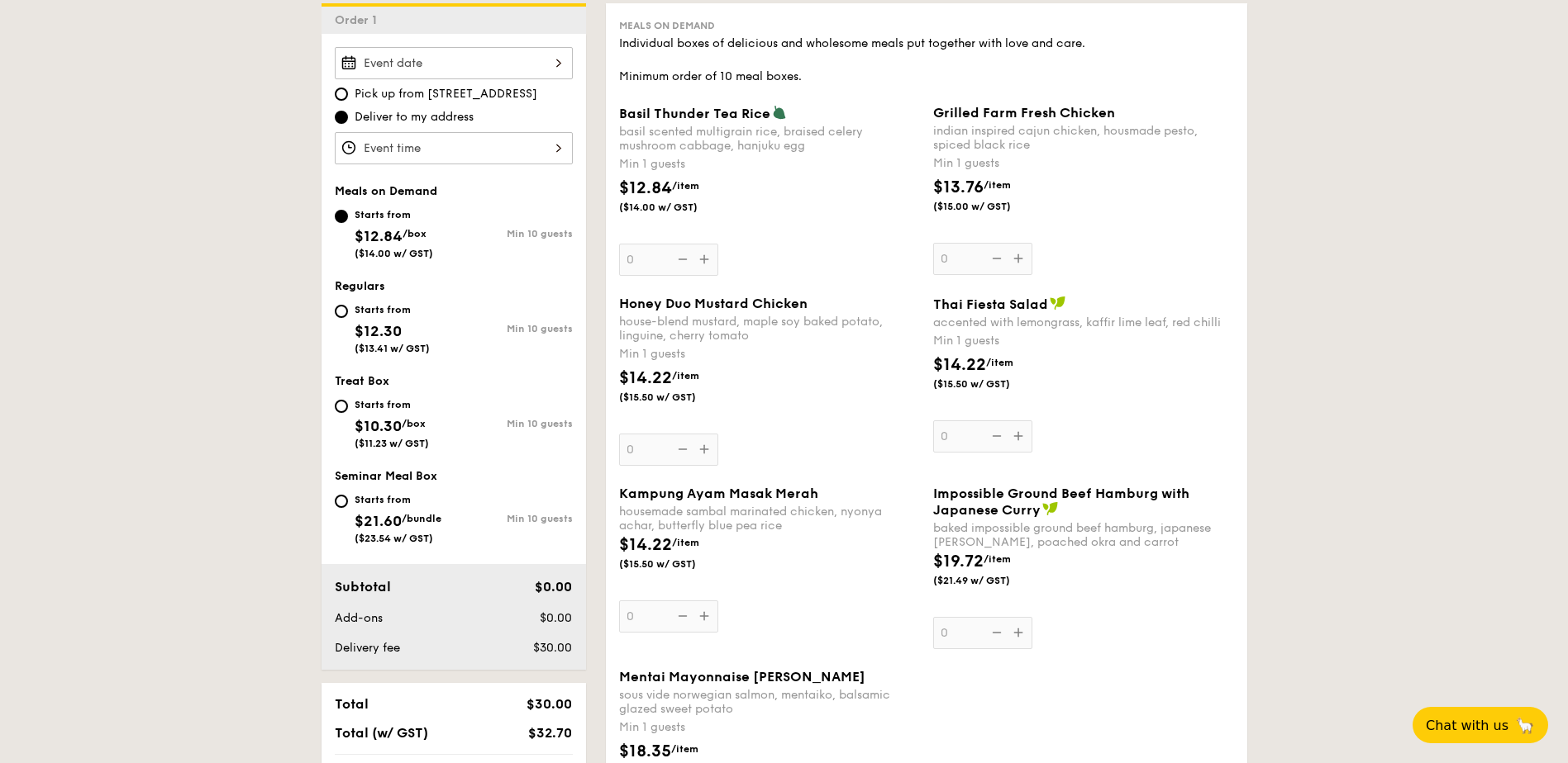
click at [1034, 259] on div "Grilled Farm Fresh Chicken indian inspired cajun chicken, housmade pesto, spice…" at bounding box center [1082, 190] width 300 height 170
click at [1032, 259] on input "0" at bounding box center [982, 259] width 99 height 32
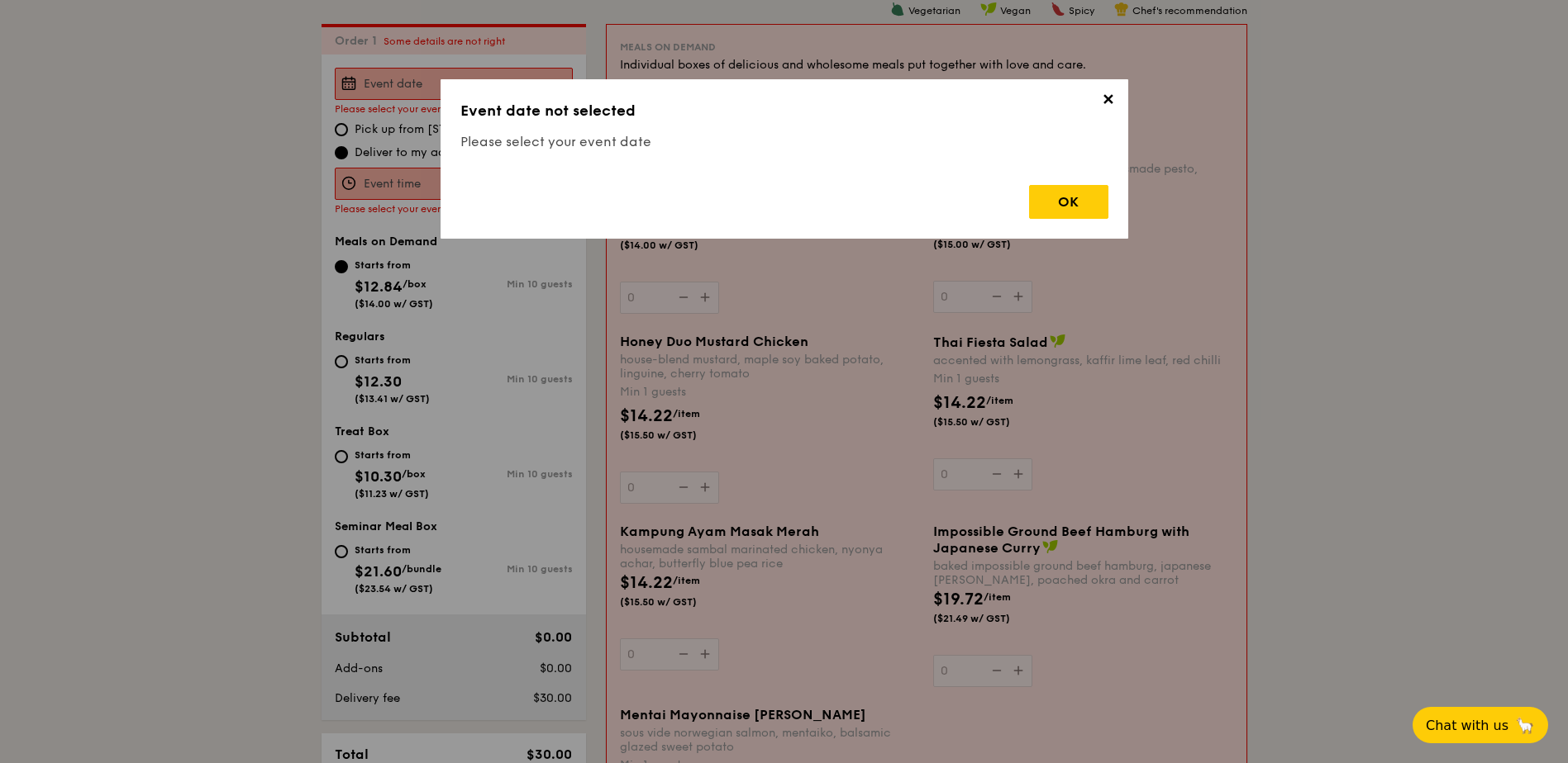
scroll to position [475, 0]
click at [1053, 209] on div "OK" at bounding box center [1069, 202] width 80 height 33
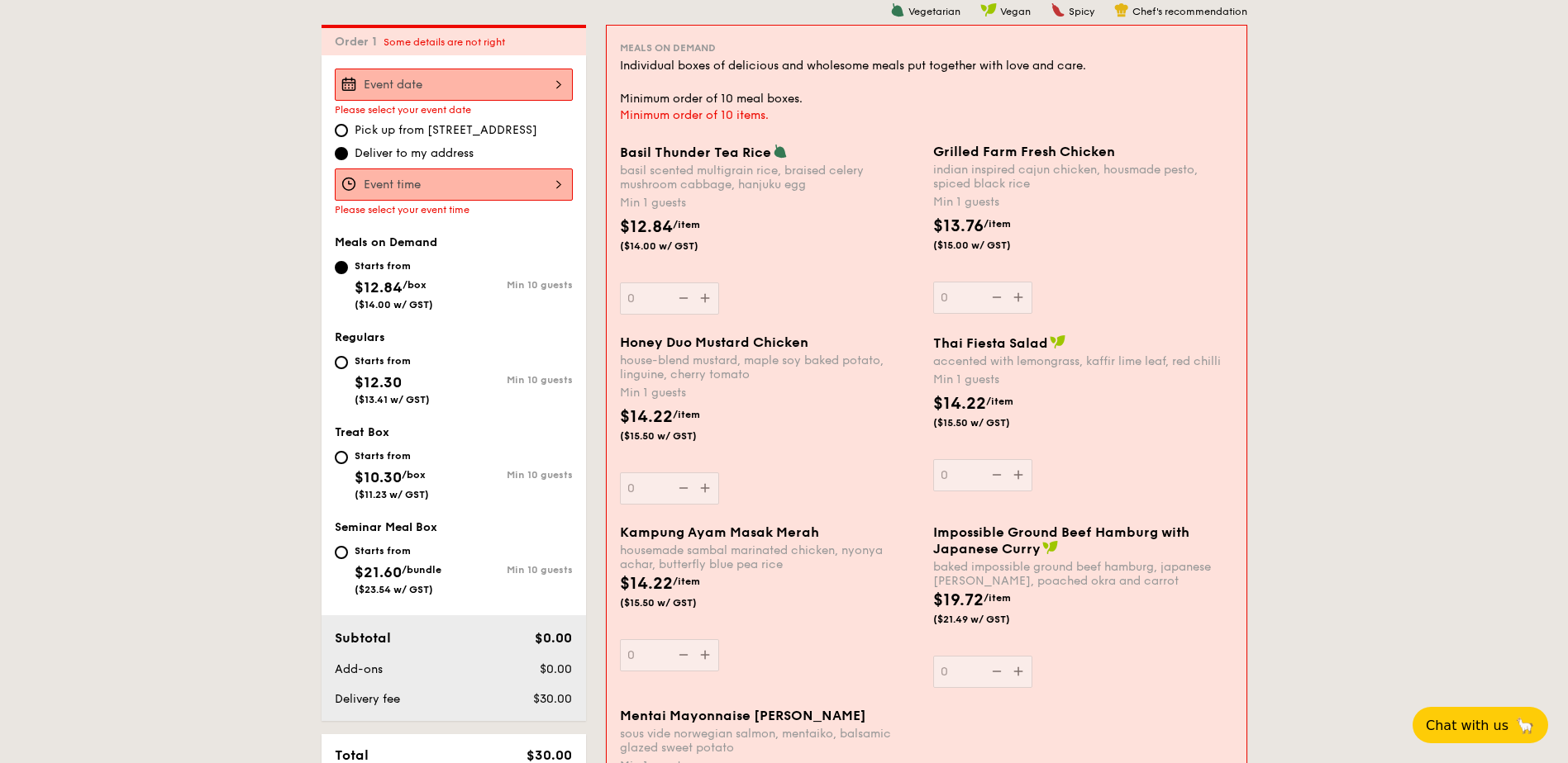
click at [1019, 299] on div "Grilled Farm Fresh Chicken indian inspired cajun chicken, housmade pesto, spice…" at bounding box center [1082, 228] width 300 height 170
click at [1019, 299] on input "0" at bounding box center [982, 297] width 99 height 32
click at [1019, 295] on div "Grilled Farm Fresh Chicken indian inspired cajun chicken, housmade pesto, spice…" at bounding box center [1082, 228] width 300 height 170
click at [1019, 295] on input "0" at bounding box center [982, 297] width 99 height 32
click at [1019, 299] on div "Grilled Farm Fresh Chicken indian inspired cajun chicken, housmade pesto, spice…" at bounding box center [1082, 228] width 300 height 170
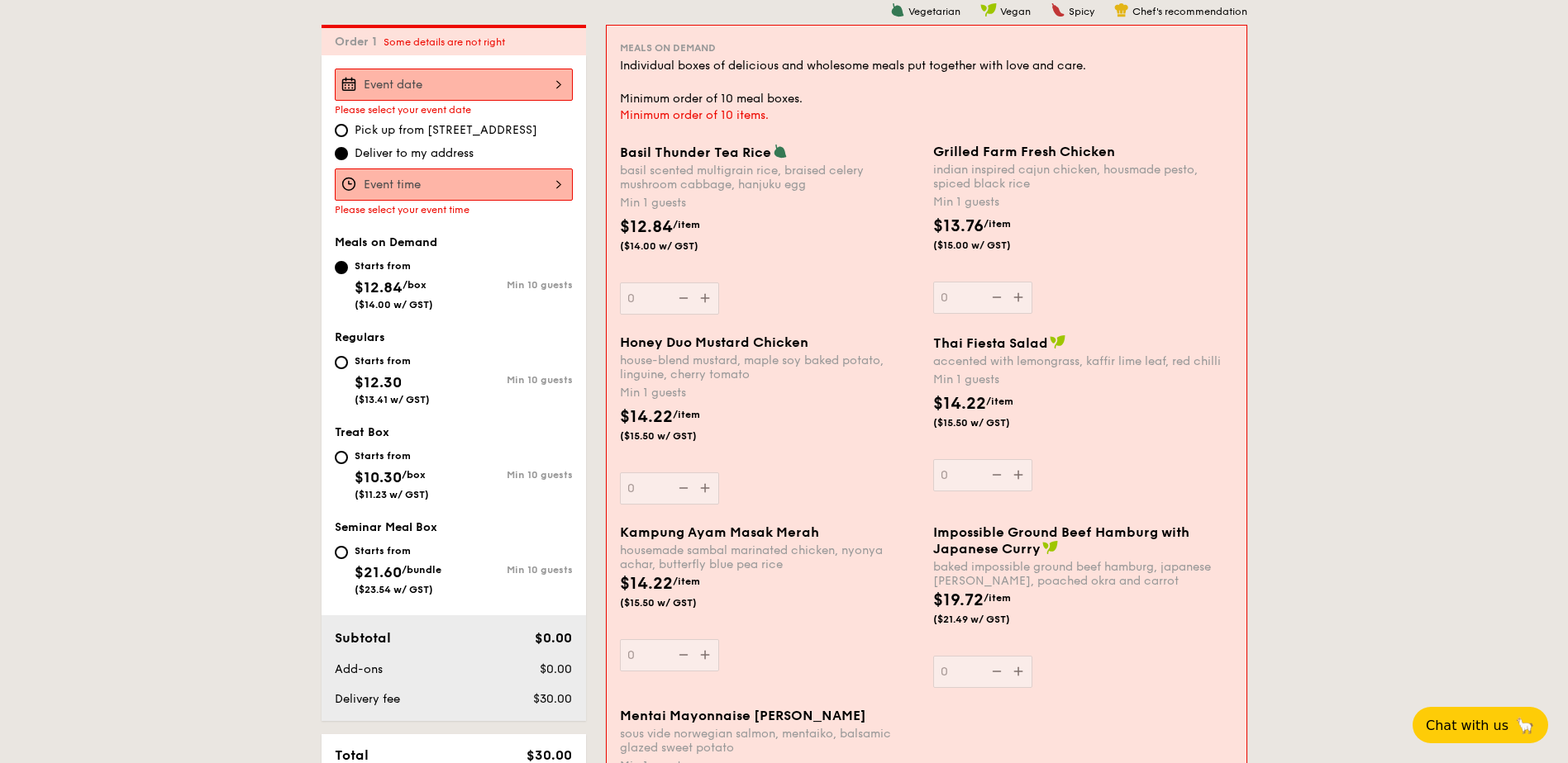
click at [1019, 299] on input "0" at bounding box center [982, 297] width 99 height 32
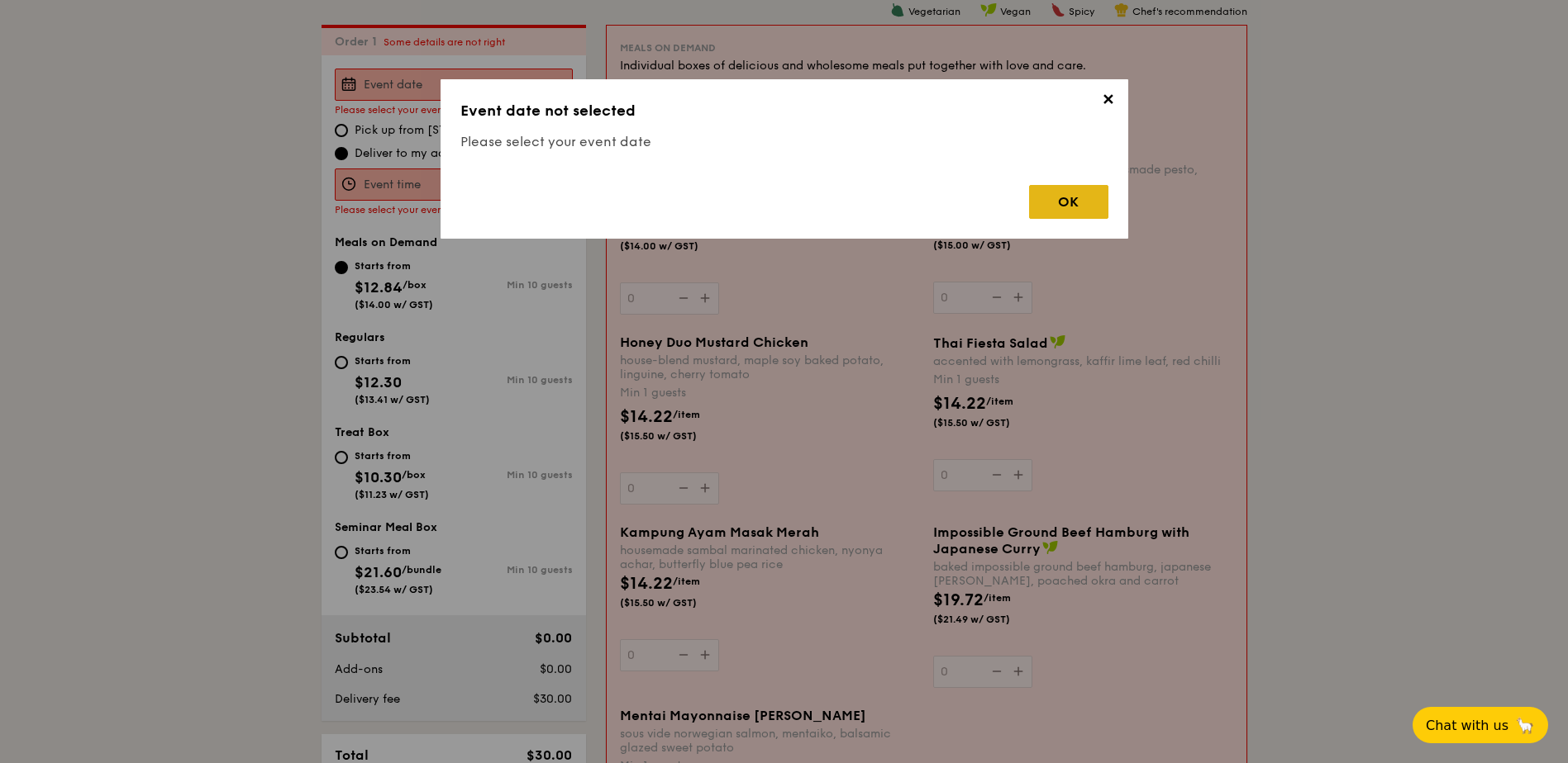
click at [1086, 204] on div "OK" at bounding box center [1069, 202] width 80 height 33
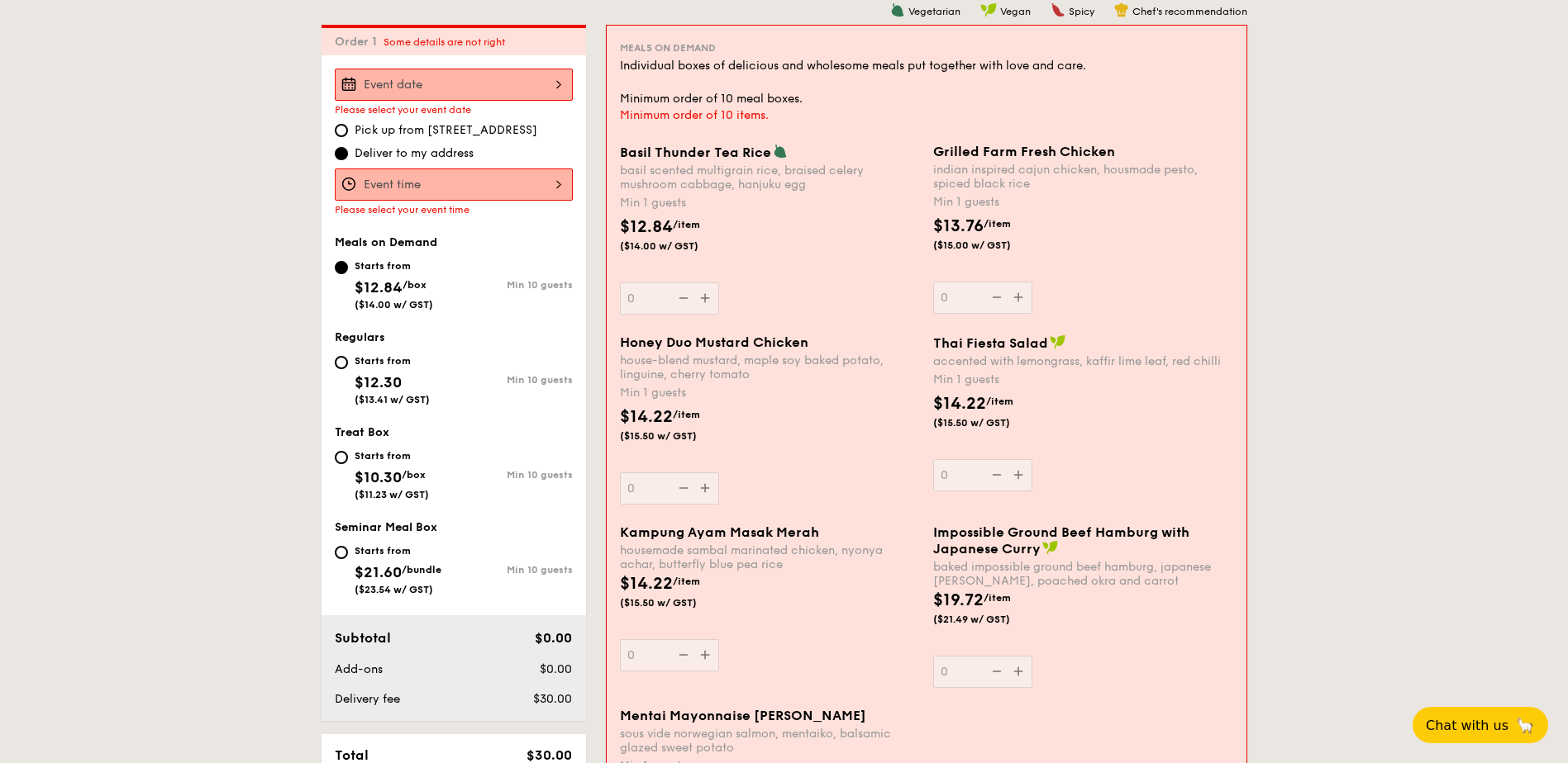
click at [1018, 298] on div "Grilled Farm Fresh Chicken indian inspired cajun chicken, housmade pesto, spice…" at bounding box center [1082, 228] width 300 height 170
click at [1018, 298] on input "0" at bounding box center [982, 297] width 99 height 32
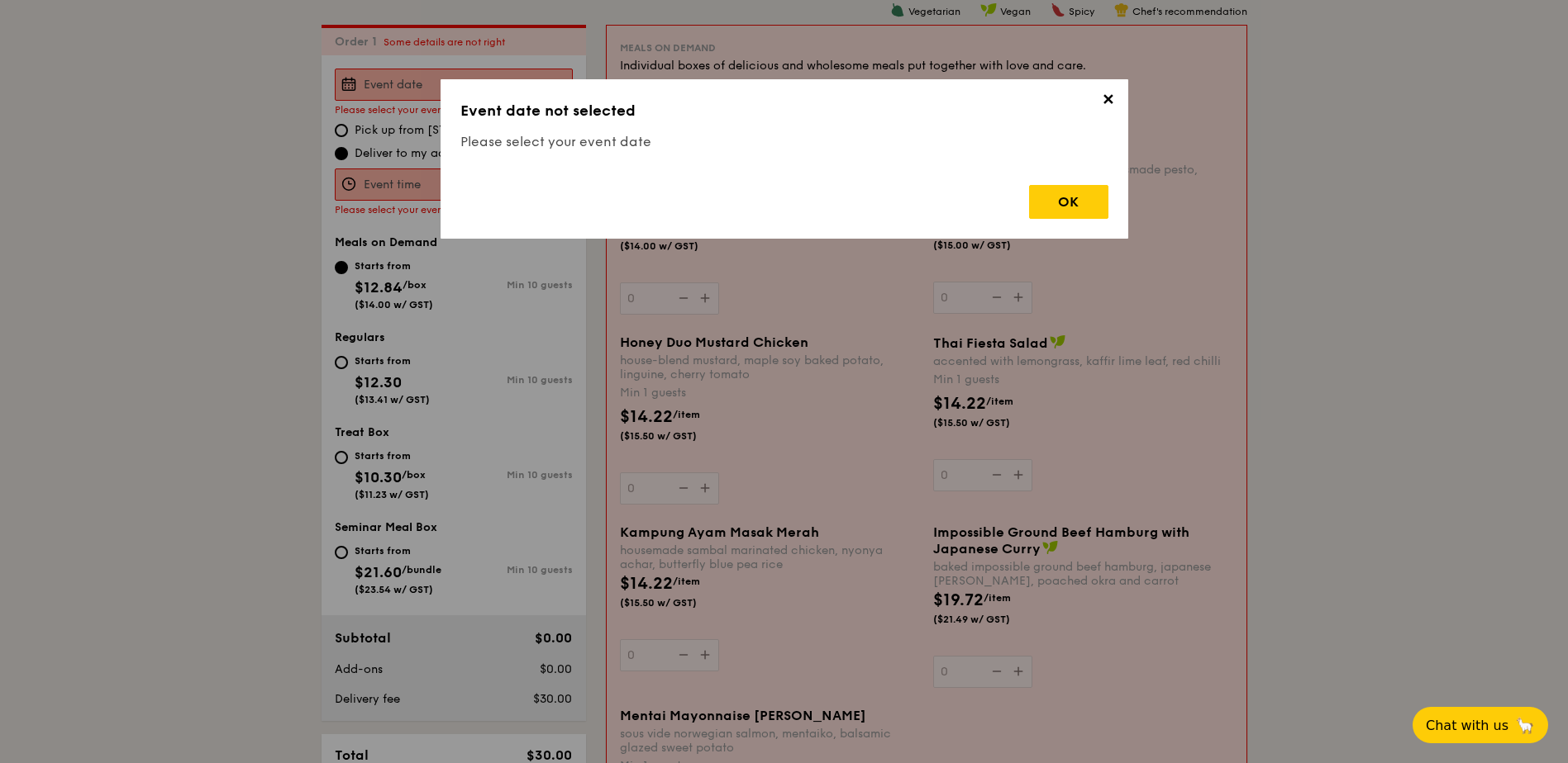
click at [1076, 224] on div "✕ Event date not selected Please select your event date OK" at bounding box center [784, 159] width 687 height 159
click at [1080, 202] on div "OK" at bounding box center [1069, 202] width 80 height 33
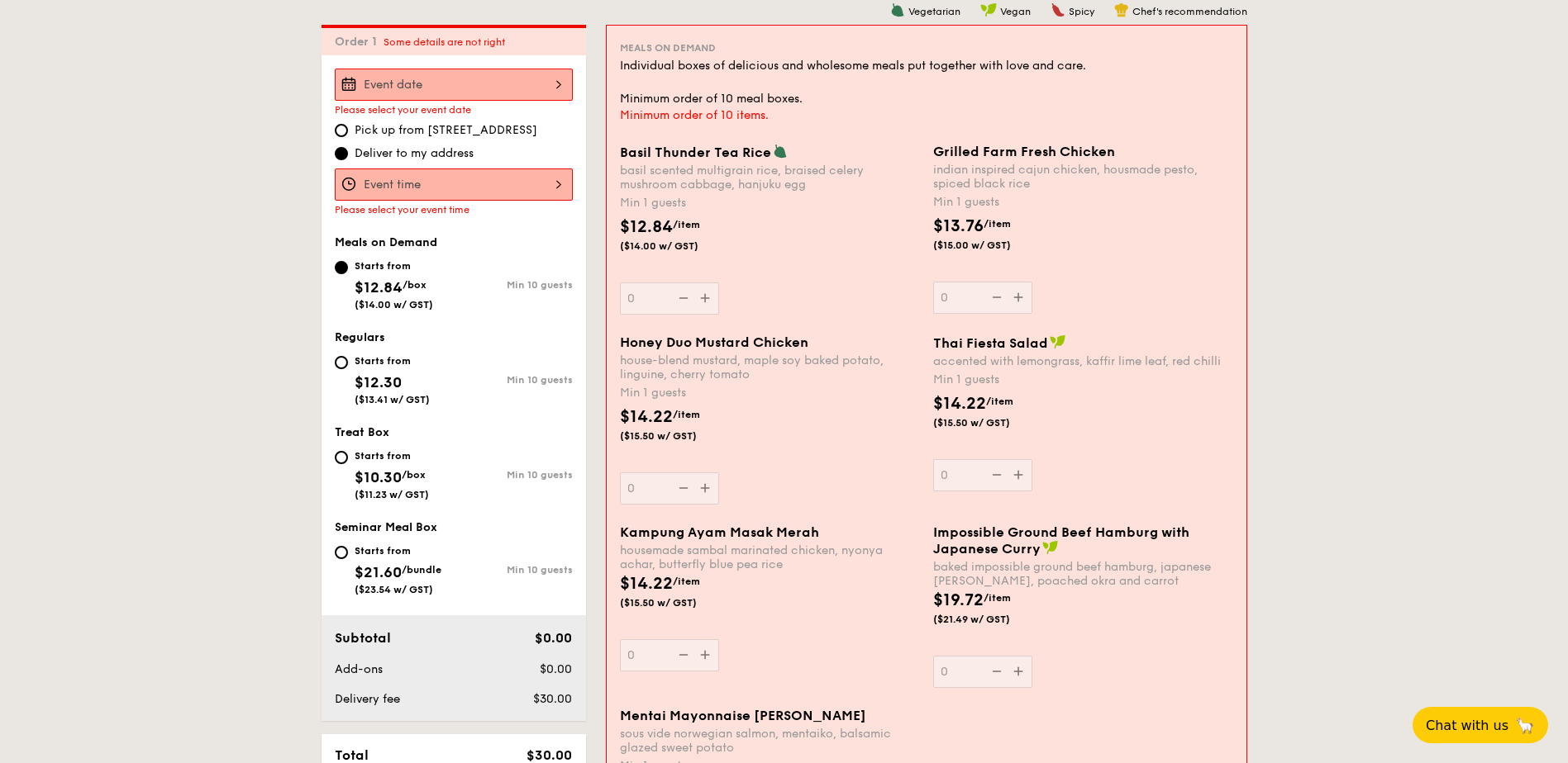
click at [437, 294] on div "Starts from $12.84 /box ($14.00 w/ GST)" at bounding box center [394, 283] width 119 height 54
click at [348, 275] on input "Starts from $12.84 /box ($14.00 w/ GST) Min 10 guests" at bounding box center [341, 267] width 13 height 13
click at [412, 389] on div "Starts from $12.30 ($13.41 w/ GST)" at bounding box center [392, 378] width 75 height 54
click at [348, 369] on input "Starts from $12.30 ($13.41 w/ GST) Min 10 guests" at bounding box center [341, 362] width 13 height 13
radio input "true"
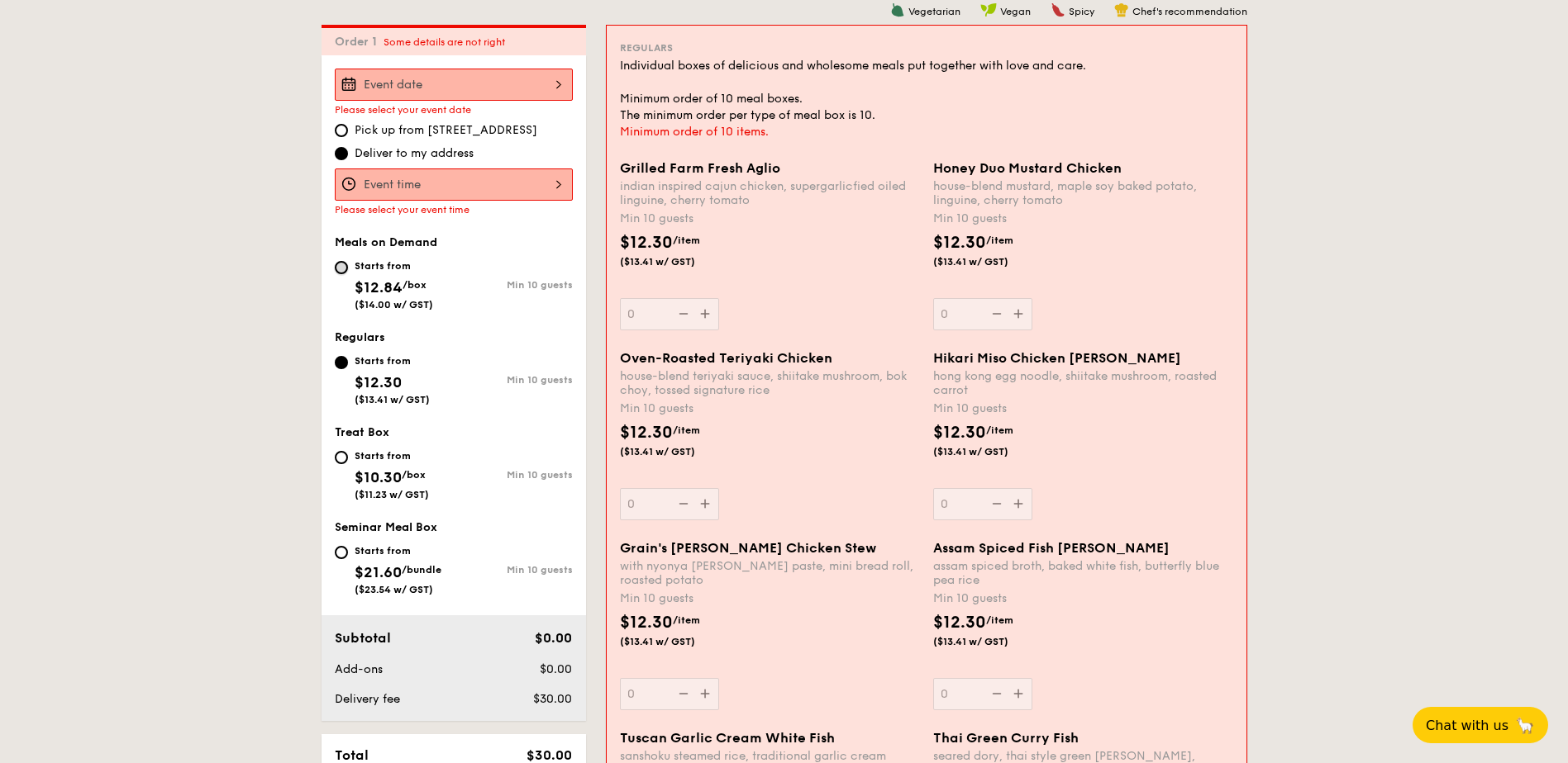
click at [342, 271] on input "Starts from $12.84 /box ($14.00 w/ GST) Min 10 guests" at bounding box center [341, 267] width 13 height 13
radio input "true"
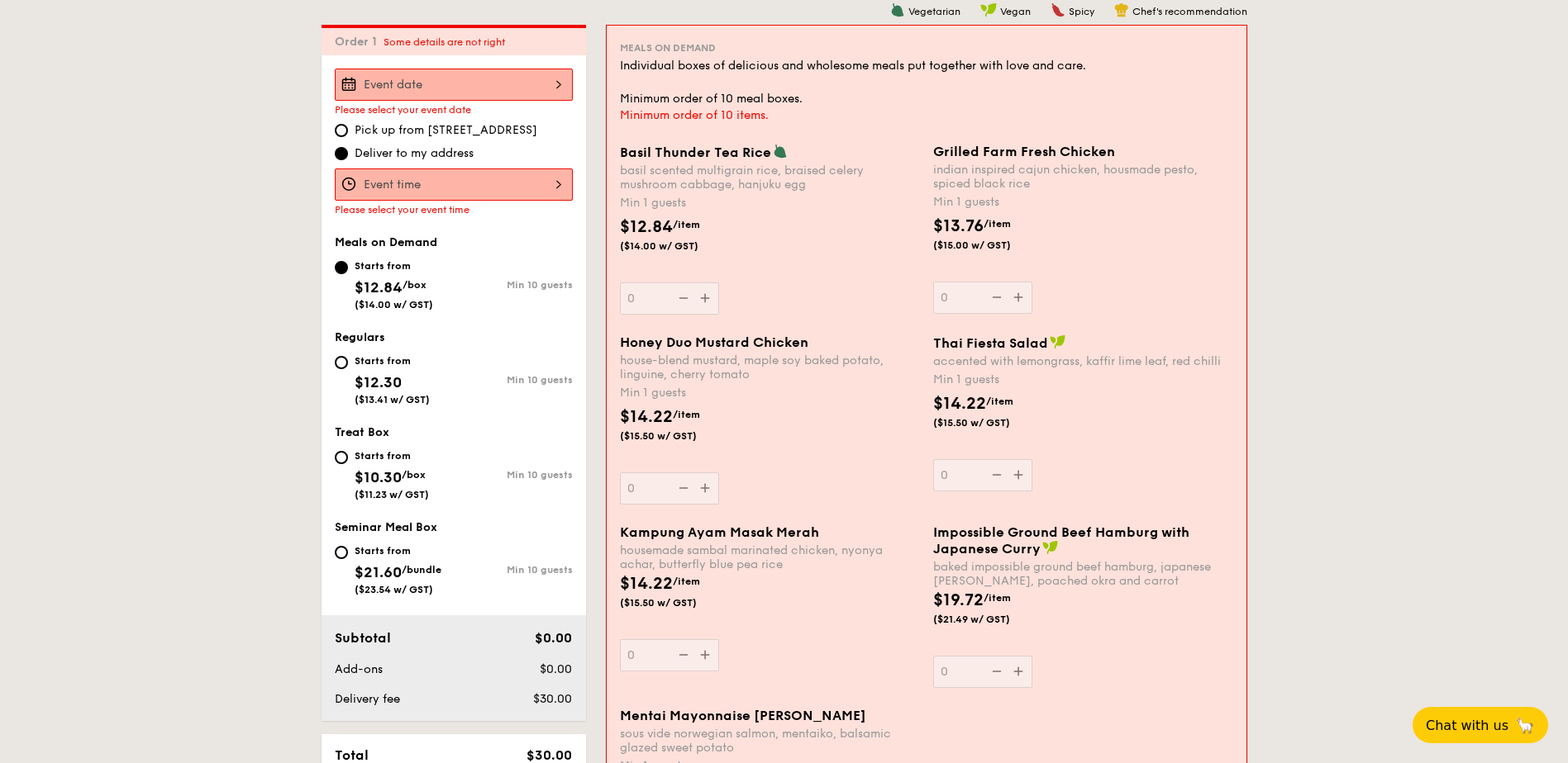
click at [704, 297] on div "Basil Thunder Tea Rice basil scented multigrain rice, braised celery mushroom c…" at bounding box center [769, 229] width 300 height 171
click at [704, 297] on input "0" at bounding box center [669, 298] width 99 height 32
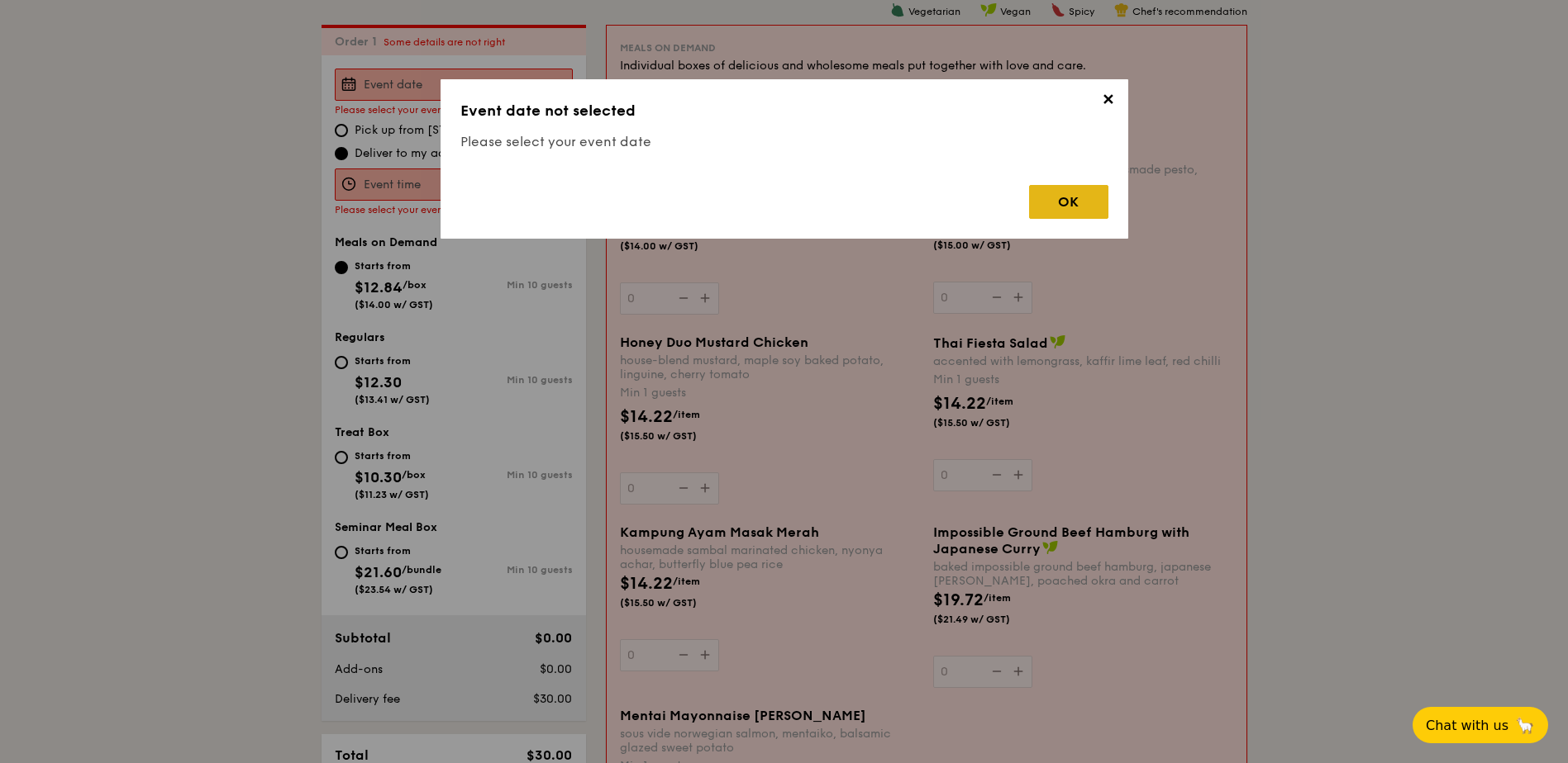
click at [1101, 203] on div "OK" at bounding box center [1069, 202] width 80 height 33
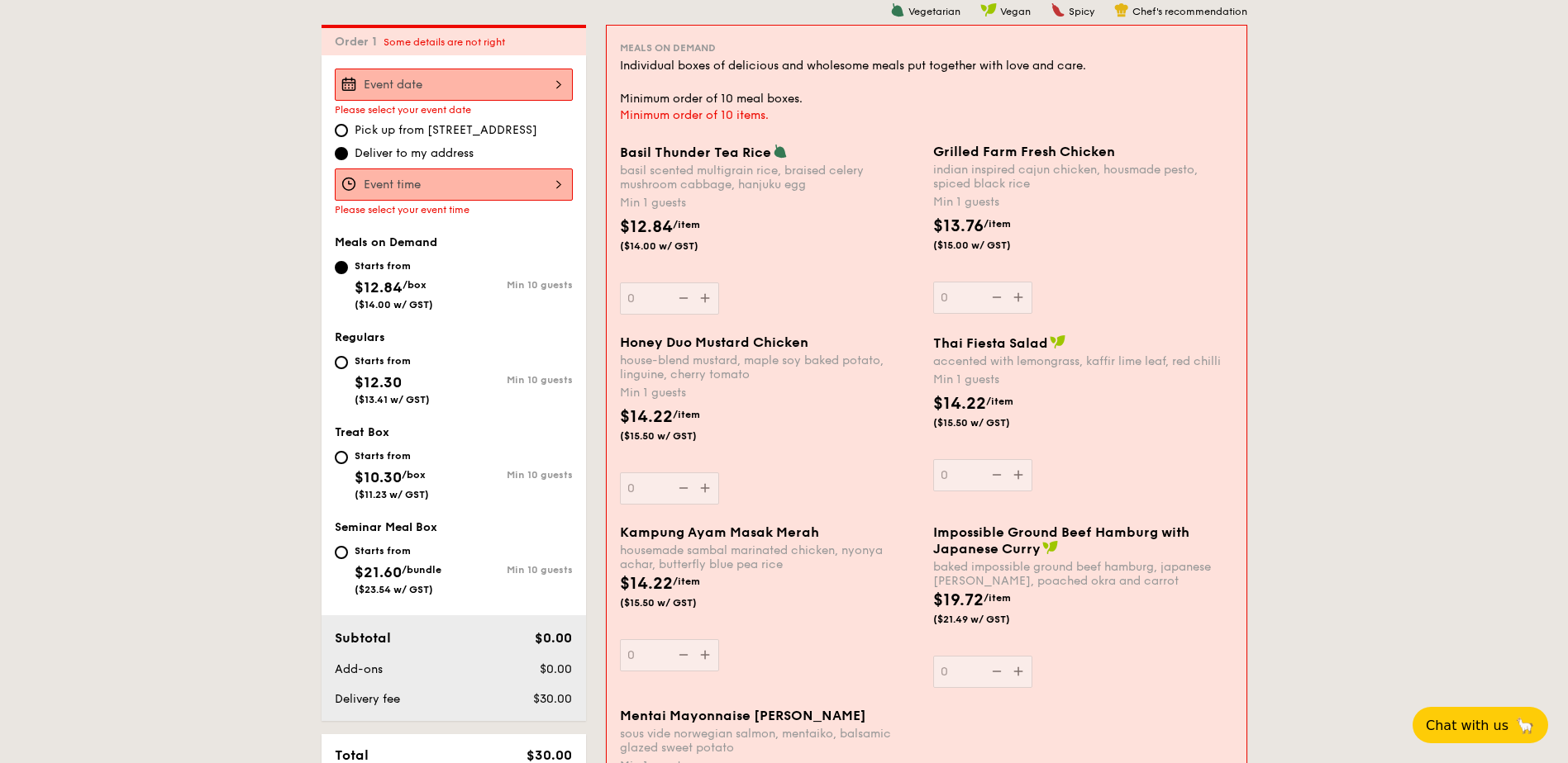
click at [500, 193] on input "Basil Thunder Tea Rice basil scented multigrain rice, braised celery mushroom c…" at bounding box center [454, 184] width 238 height 32
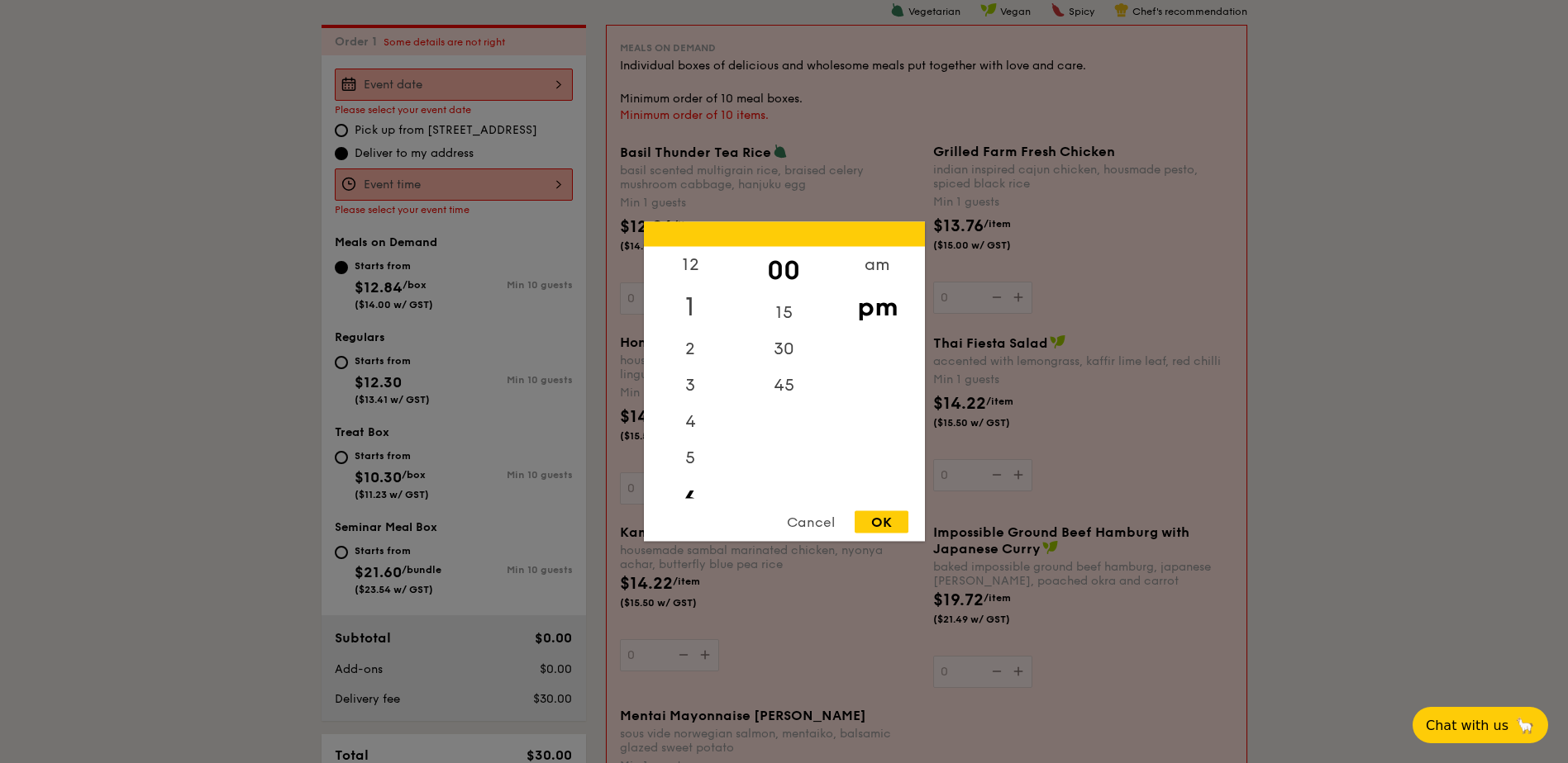
scroll to position [36, 0]
click at [701, 250] on div "1" at bounding box center [690, 271] width 94 height 48
drag, startPoint x: 888, startPoint y: 529, endPoint x: 896, endPoint y: 525, distance: 8.9
click at [896, 525] on div "OK" at bounding box center [882, 522] width 54 height 23
type input "1:00PM"
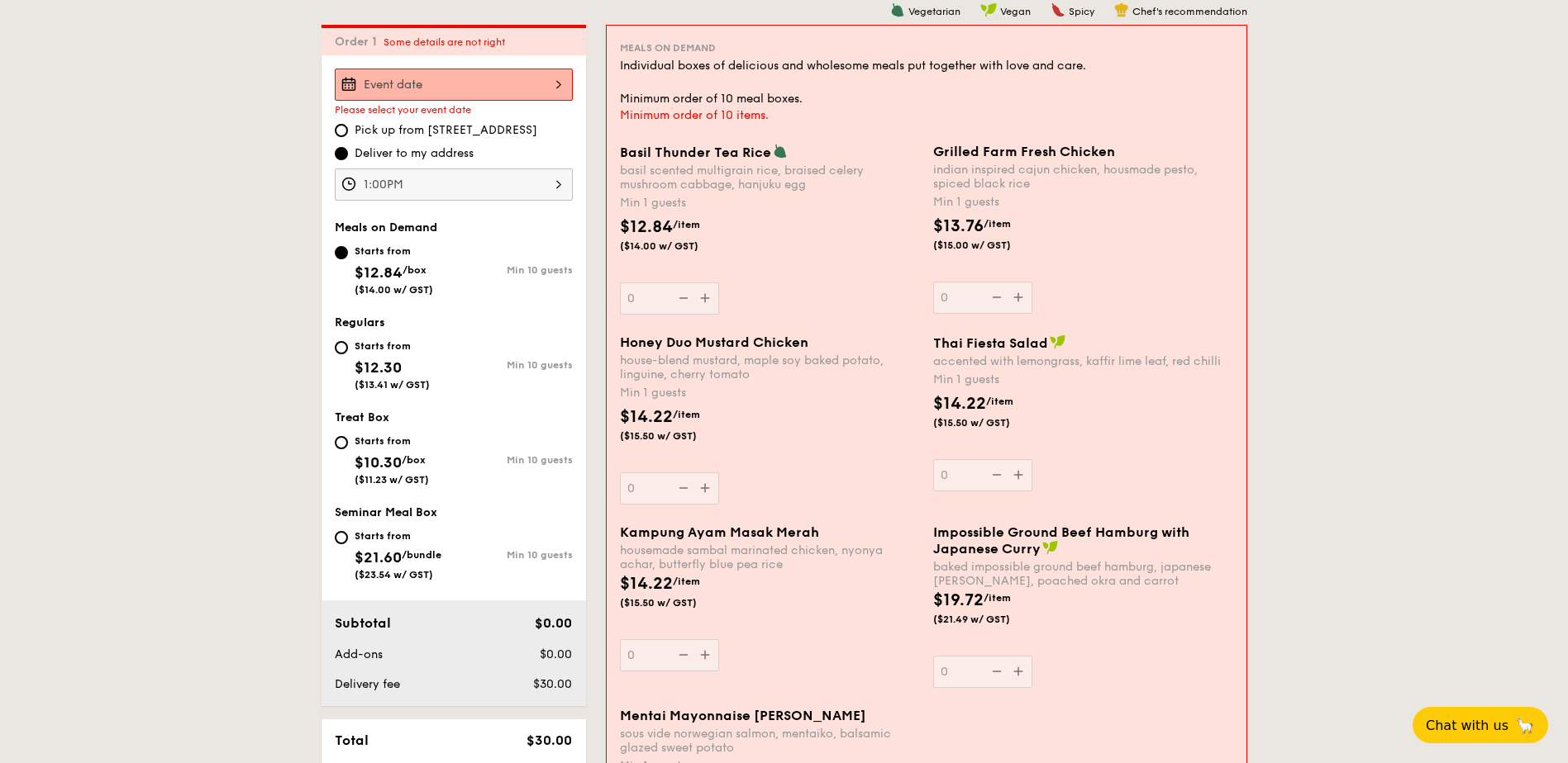
click at [707, 300] on div "Basil Thunder Tea Rice basil scented multigrain rice, braised celery mushroom c…" at bounding box center [769, 229] width 300 height 171
click at [707, 300] on input "0" at bounding box center [669, 298] width 99 height 32
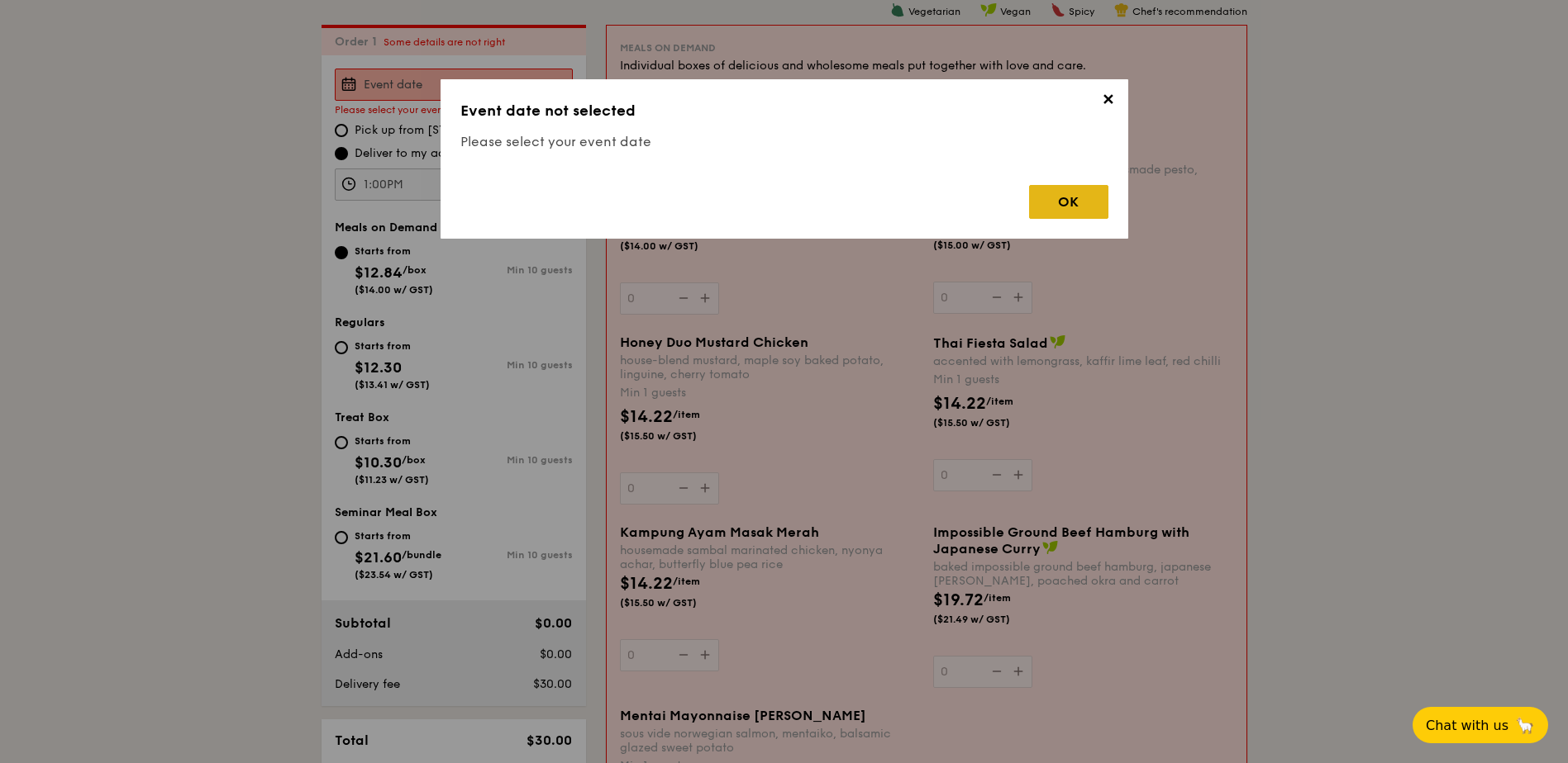
click at [1068, 208] on div "OK" at bounding box center [1069, 202] width 80 height 33
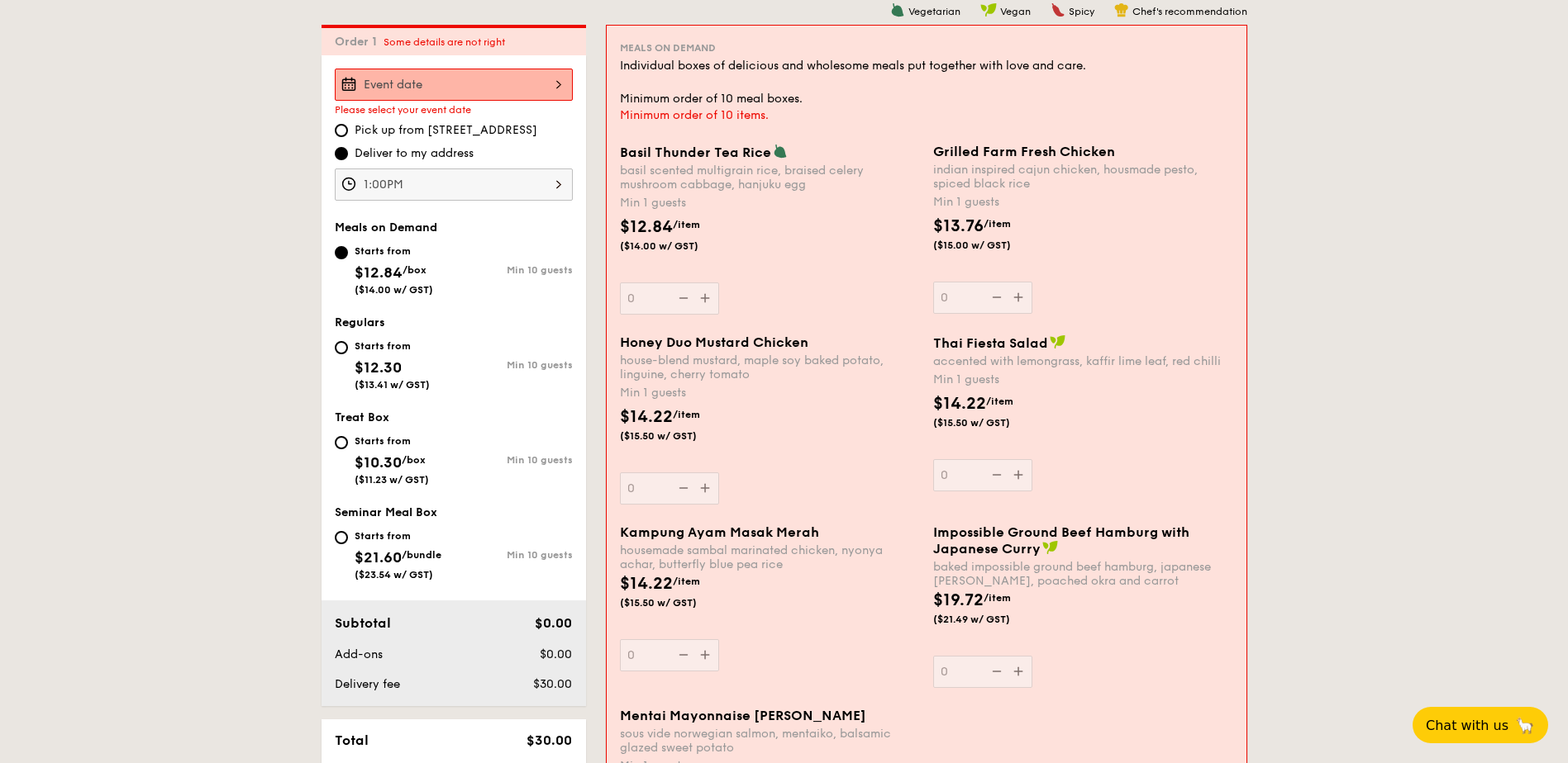
click at [543, 85] on input "Basil Thunder Tea Rice basil scented multigrain rice, braised celery mushroom c…" at bounding box center [454, 85] width 238 height 32
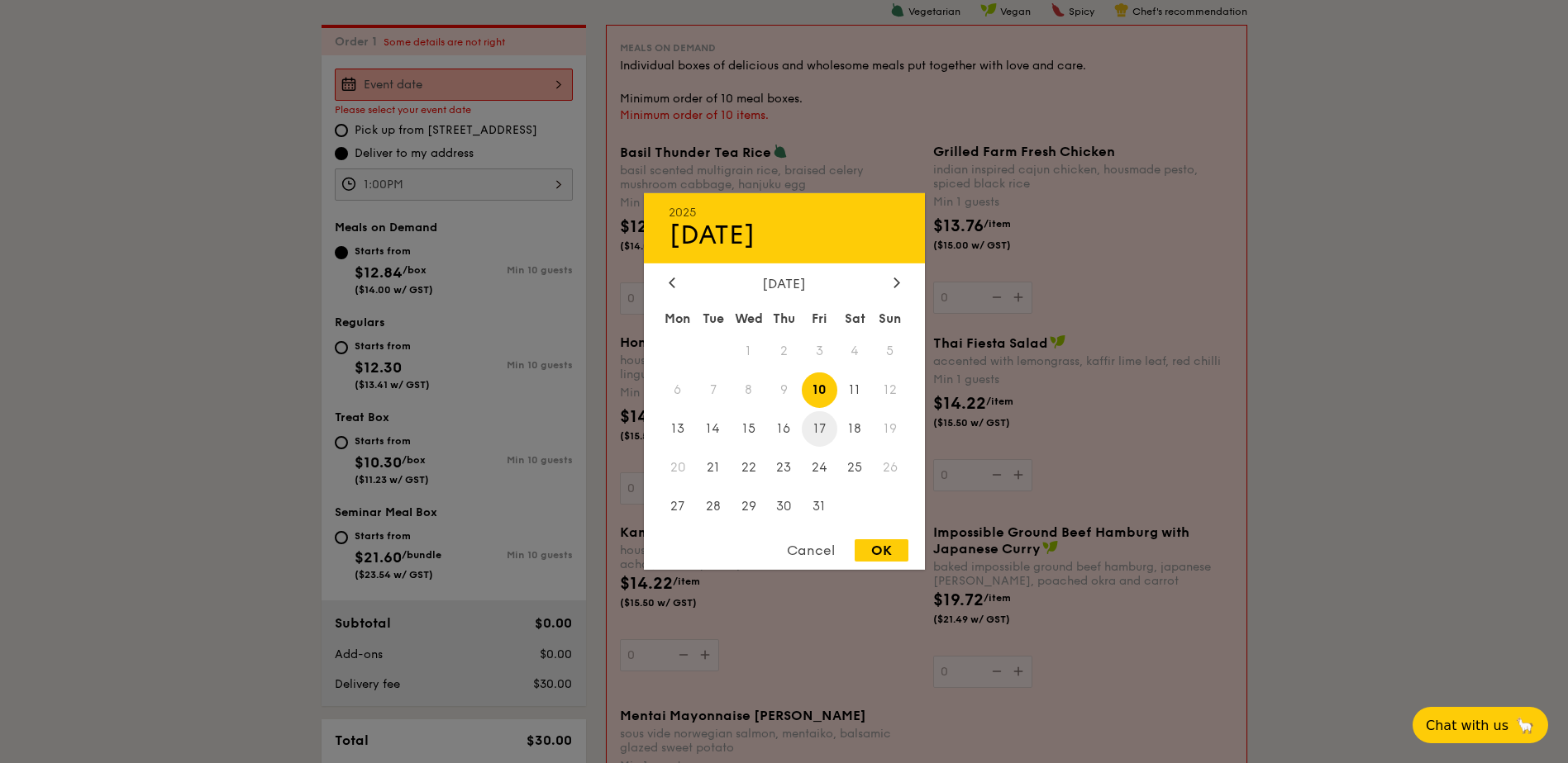
click at [824, 423] on span "17" at bounding box center [819, 429] width 35 height 35
click at [891, 538] on div "2025 Oct 17 October 2025 Mon Tue Wed Thu Fri Sat Sun 1 2 3 4 5 6 7 8 9 10 11 12…" at bounding box center [784, 381] width 281 height 377
click at [889, 551] on div "OK" at bounding box center [882, 550] width 54 height 23
type input "Oct 17, 2025"
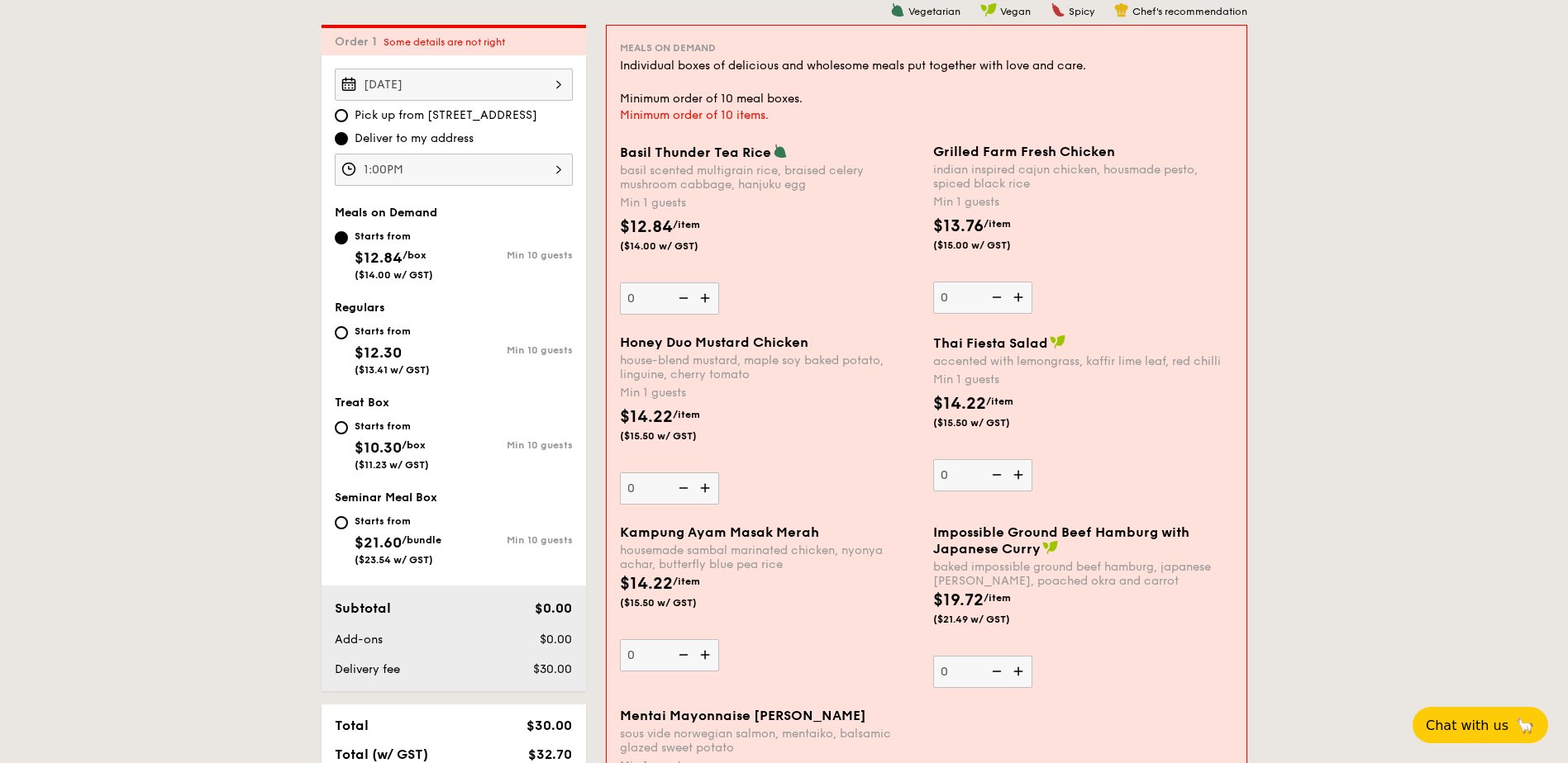
click at [1016, 295] on img at bounding box center [1019, 297] width 25 height 32
click at [1016, 295] on input "0" at bounding box center [982, 297] width 99 height 32
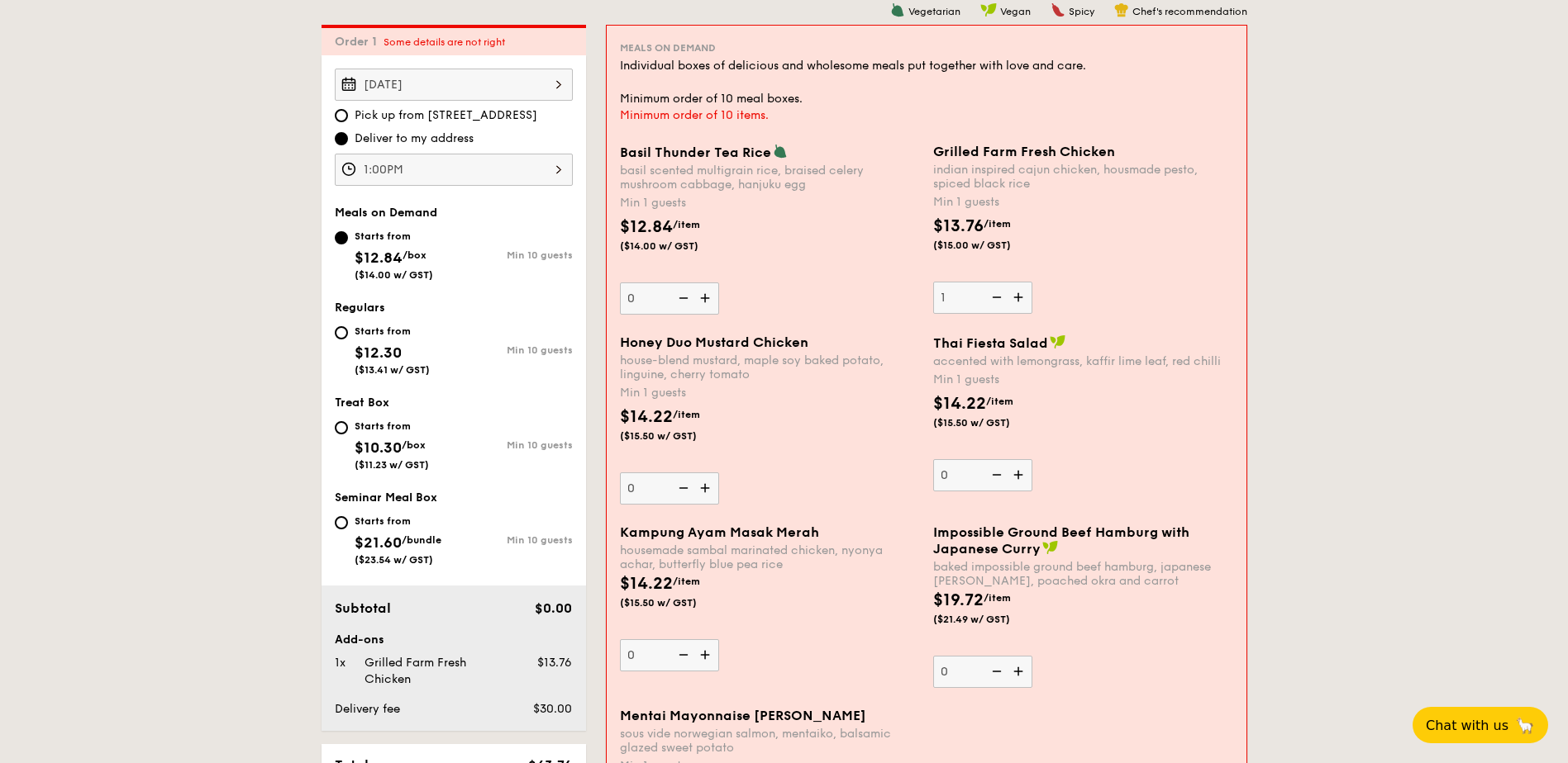
click at [1016, 295] on img at bounding box center [1019, 297] width 25 height 32
click at [1016, 295] on input "1" at bounding box center [982, 297] width 99 height 32
click at [1016, 295] on img at bounding box center [1019, 297] width 25 height 32
click at [1016, 295] on input "2" at bounding box center [982, 297] width 99 height 32
click at [1016, 295] on img at bounding box center [1019, 297] width 25 height 32
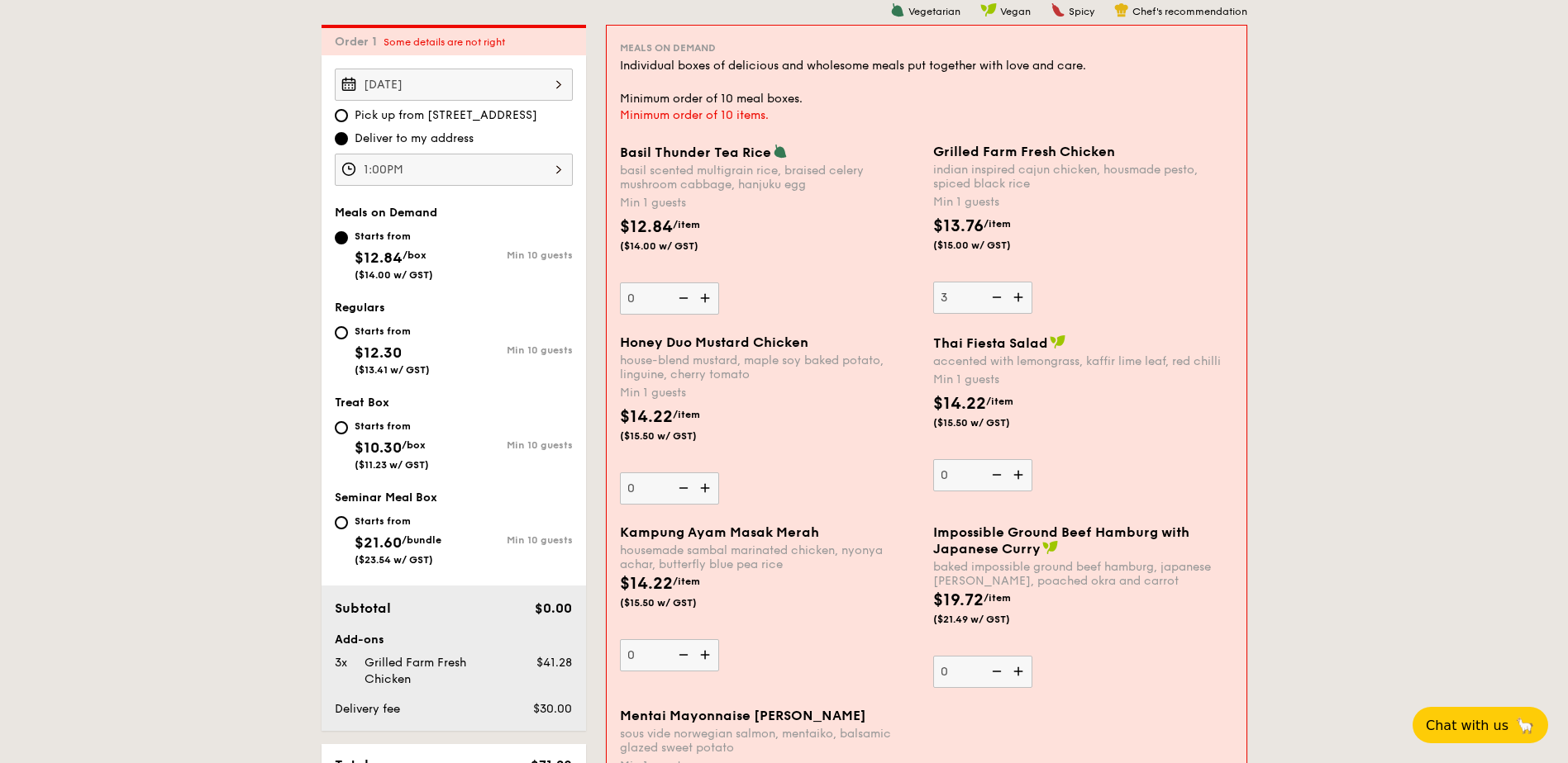
click at [1016, 295] on input "3" at bounding box center [982, 297] width 99 height 32
click at [1016, 295] on img at bounding box center [1019, 297] width 25 height 32
click at [1016, 295] on input "4" at bounding box center [982, 297] width 99 height 32
click at [1016, 295] on img at bounding box center [1019, 297] width 25 height 32
click at [1016, 295] on input "5" at bounding box center [982, 297] width 99 height 32
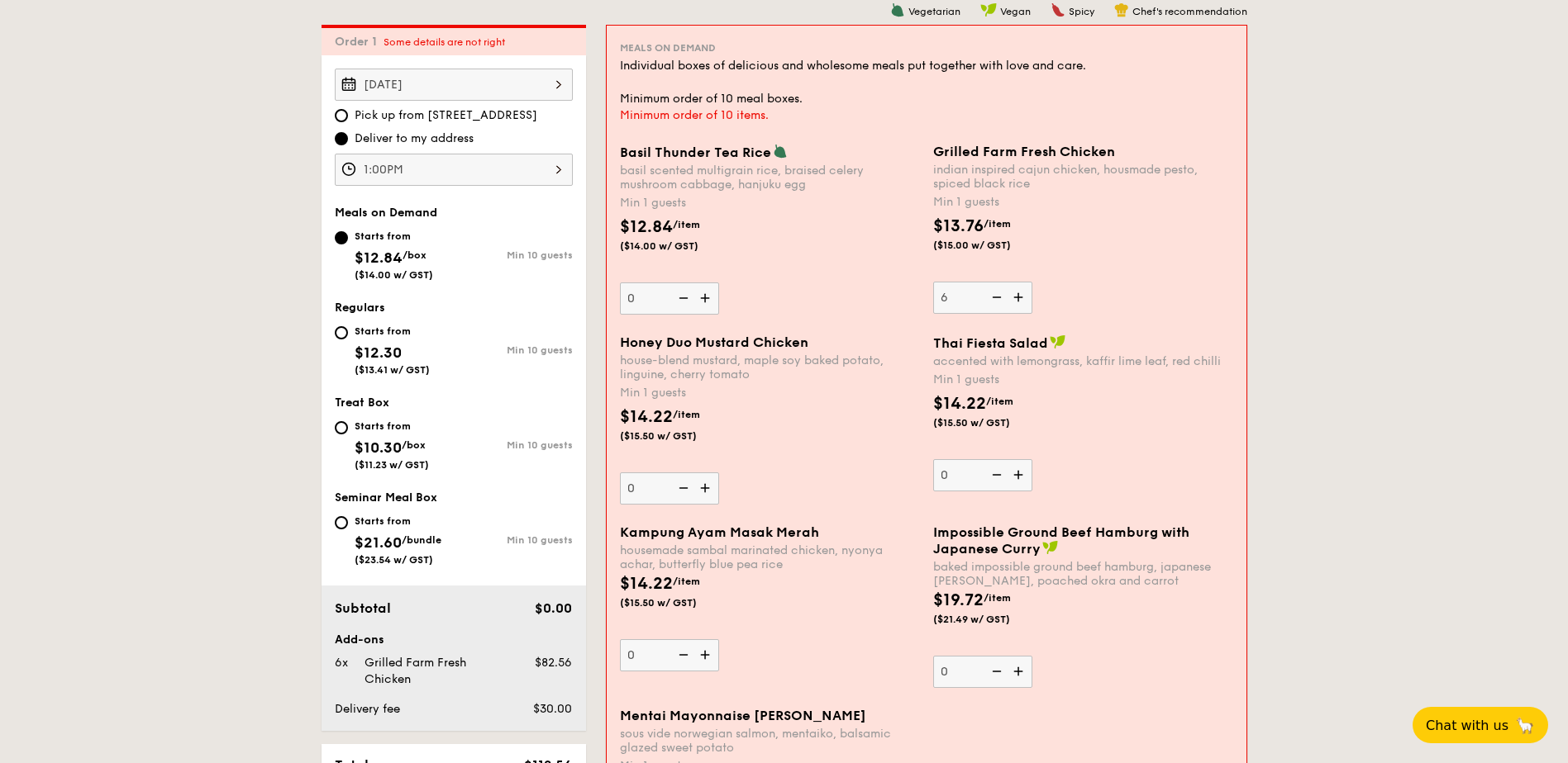
click at [1016, 295] on img at bounding box center [1019, 297] width 25 height 32
click at [1016, 295] on input "6" at bounding box center [982, 297] width 99 height 32
click at [1016, 295] on img at bounding box center [1019, 297] width 25 height 32
click at [1016, 295] on input "7" at bounding box center [982, 297] width 99 height 32
click at [1016, 295] on img at bounding box center [1019, 297] width 25 height 32
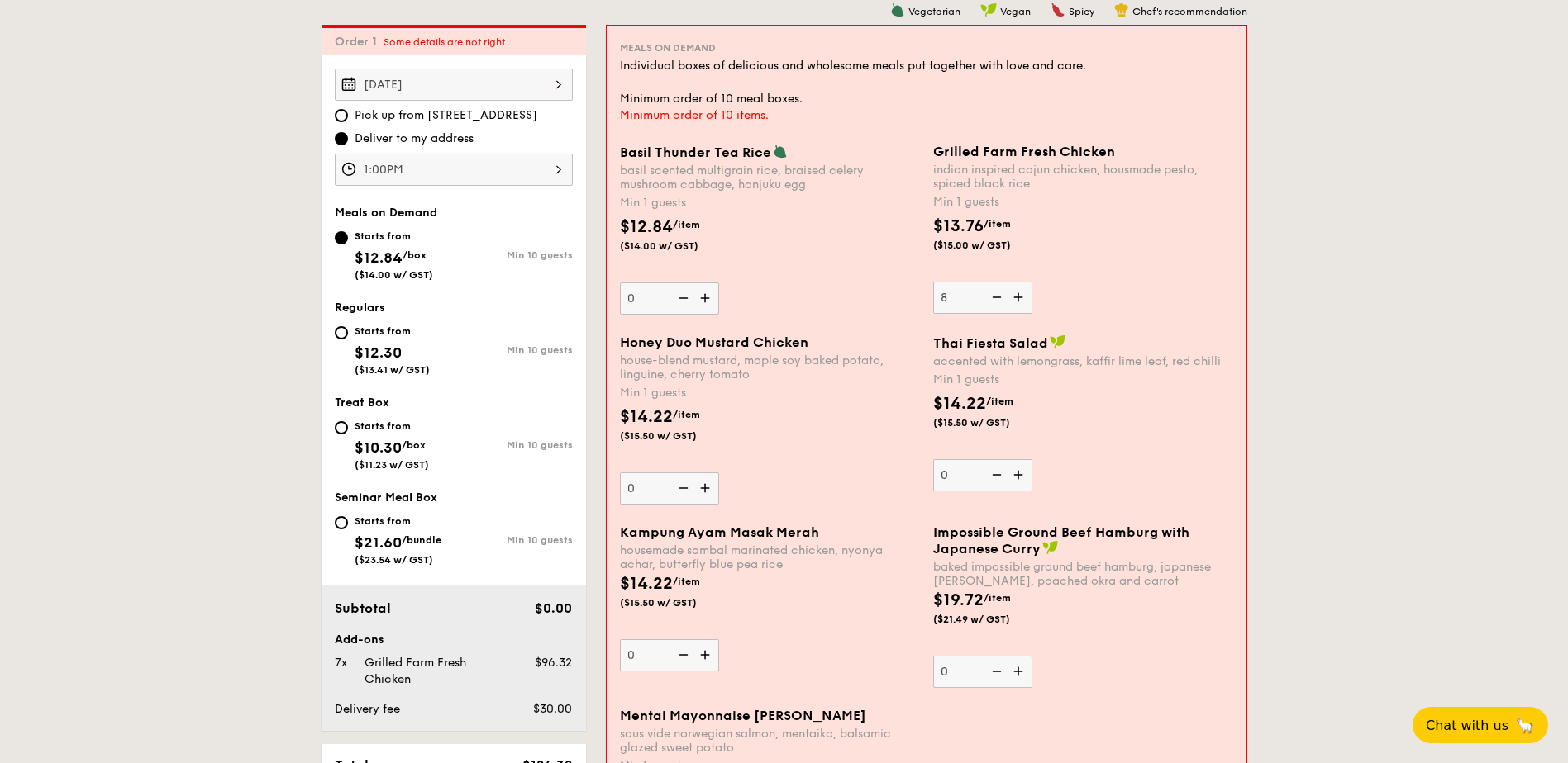
click at [1016, 295] on input "8" at bounding box center [982, 297] width 99 height 32
click at [1016, 295] on img at bounding box center [1019, 297] width 25 height 32
click at [1016, 295] on input "9" at bounding box center [982, 297] width 99 height 32
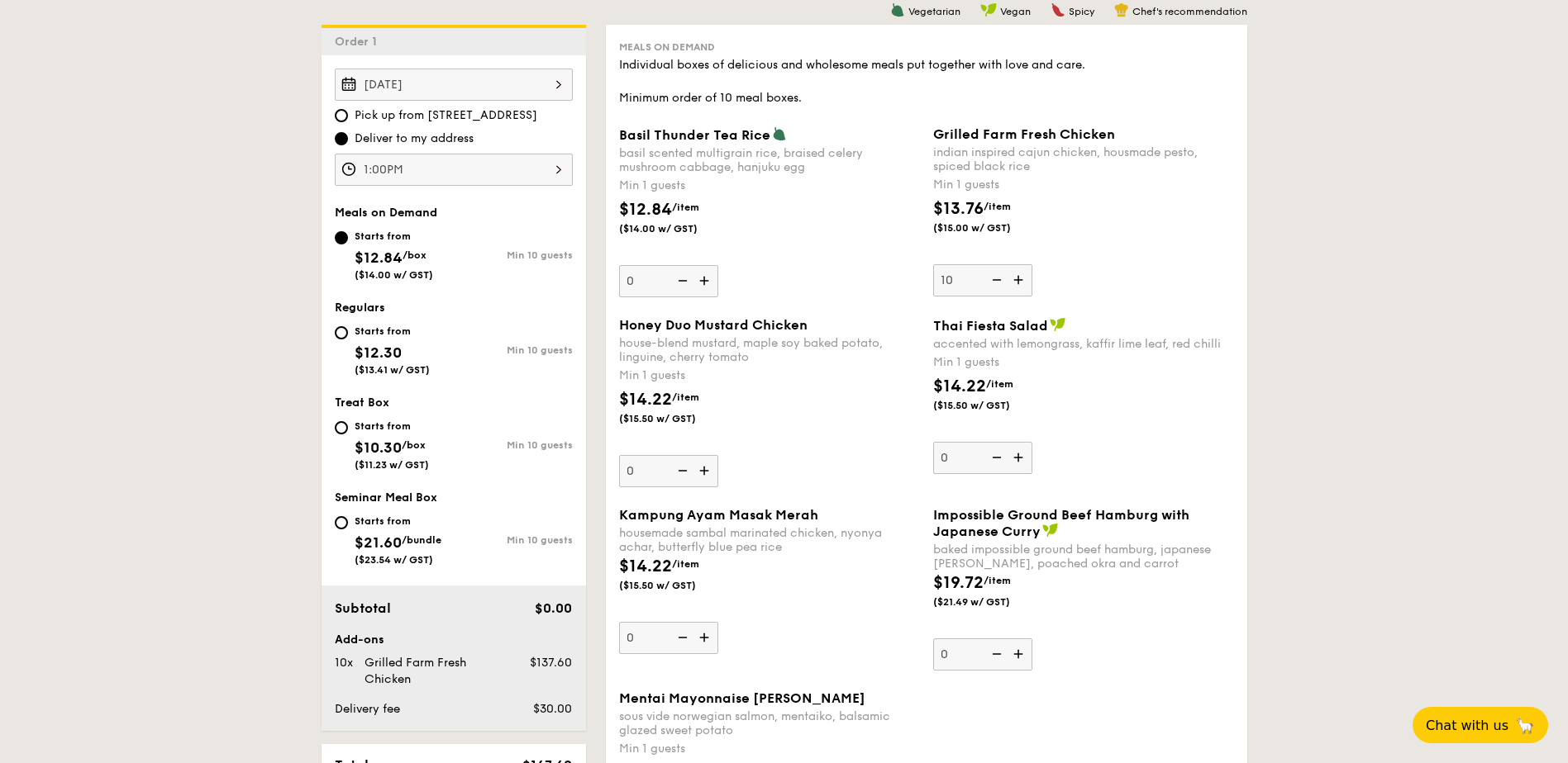
click at [1016, 295] on div "10" at bounding box center [982, 281] width 99 height 32
click at [1016, 295] on input "10" at bounding box center [982, 281] width 99 height 32
click at [1017, 276] on img at bounding box center [1019, 281] width 25 height 32
click at [1017, 276] on input "10" at bounding box center [982, 281] width 99 height 32
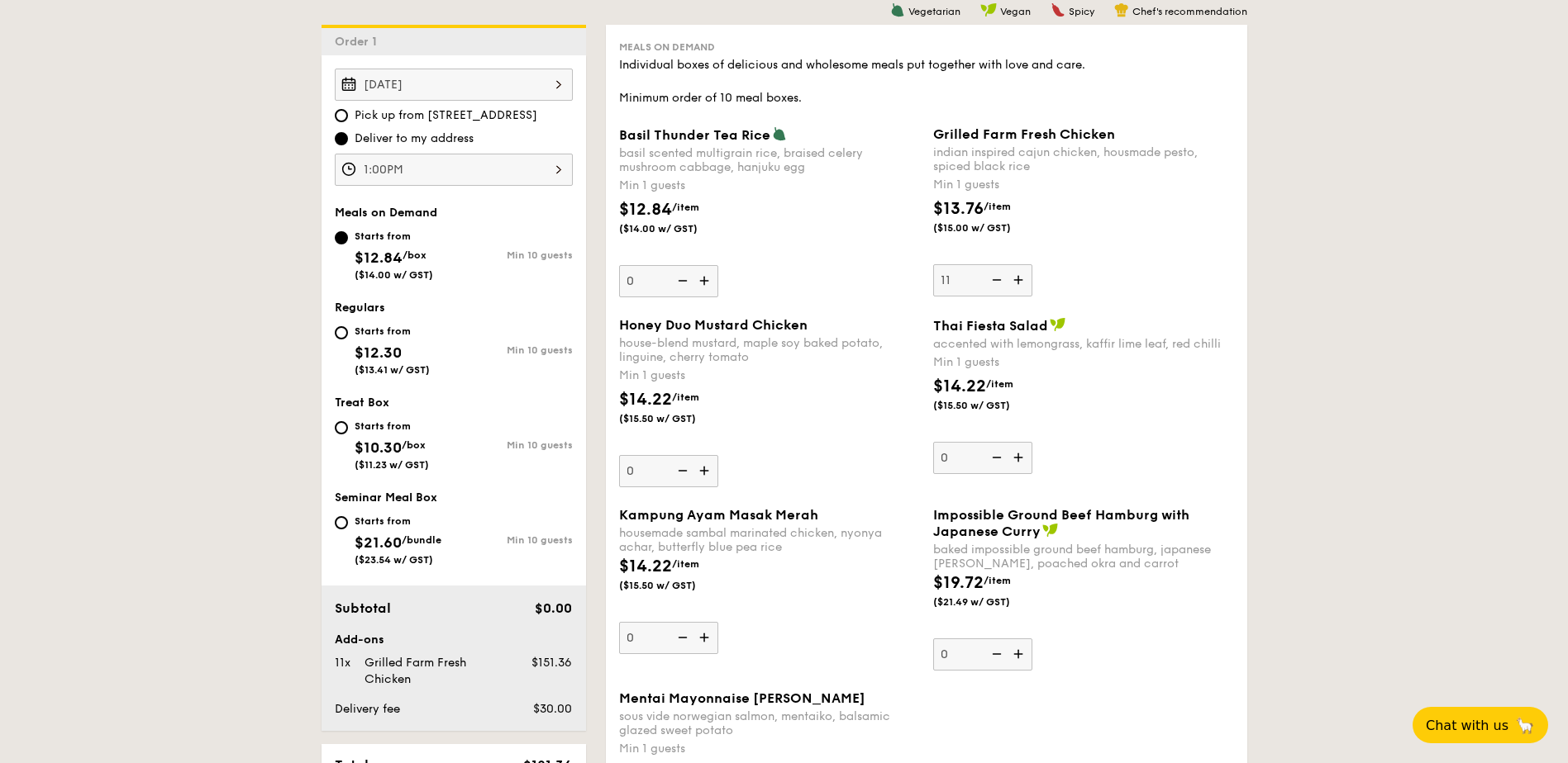
click at [1017, 276] on img at bounding box center [1019, 281] width 25 height 32
click at [1017, 276] on input "11" at bounding box center [982, 281] width 99 height 32
click at [1017, 276] on img at bounding box center [1019, 281] width 25 height 32
click at [1017, 276] on input "12" at bounding box center [982, 281] width 99 height 32
click at [1017, 283] on img at bounding box center [1019, 281] width 25 height 32
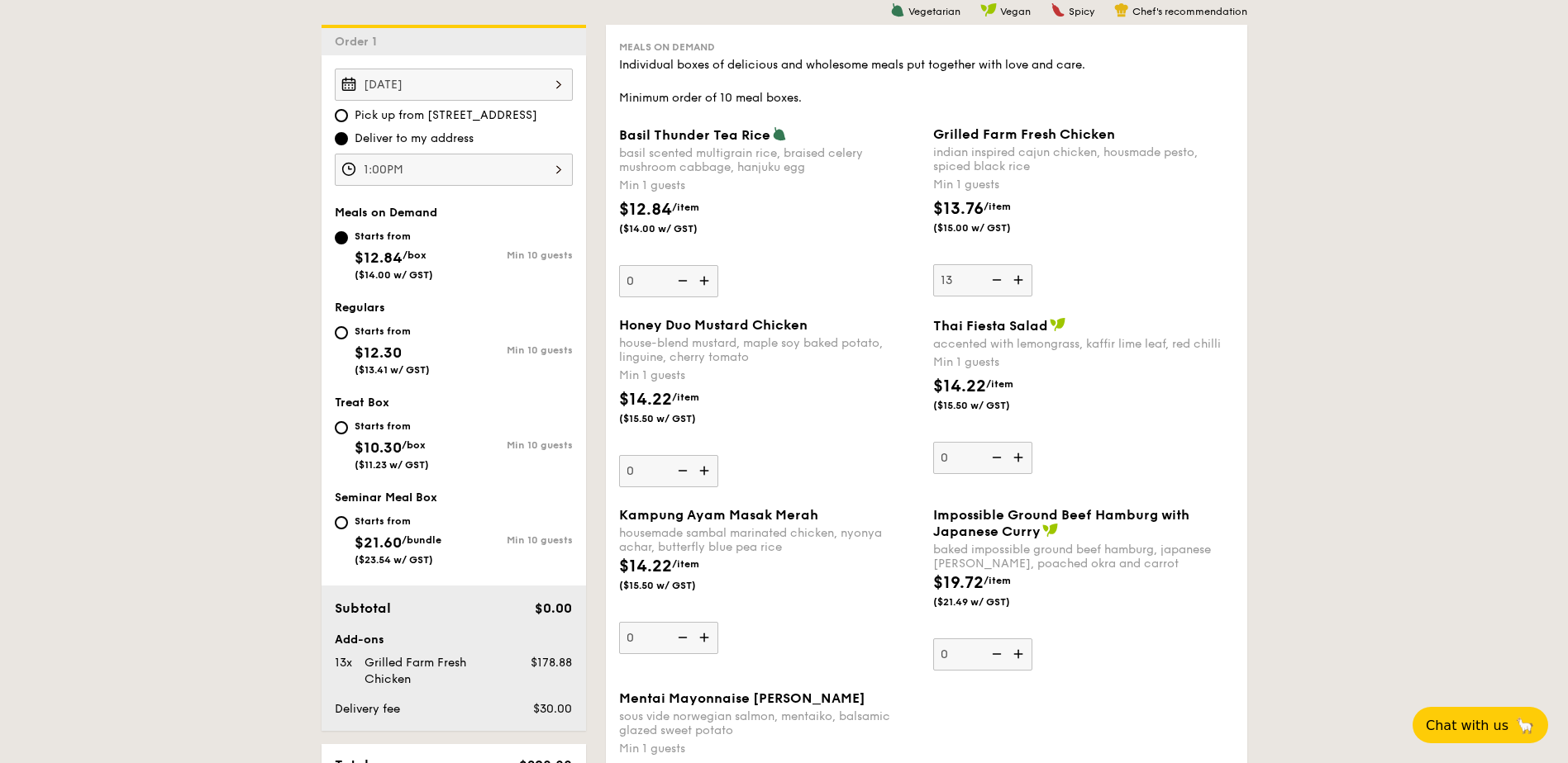
click at [1017, 283] on input "13" at bounding box center [982, 281] width 99 height 32
click at [1017, 283] on img at bounding box center [1019, 281] width 25 height 32
click at [1017, 283] on input "14" at bounding box center [982, 281] width 99 height 32
click at [1018, 277] on img at bounding box center [1019, 281] width 25 height 32
click at [1018, 277] on input "15" at bounding box center [982, 281] width 99 height 32
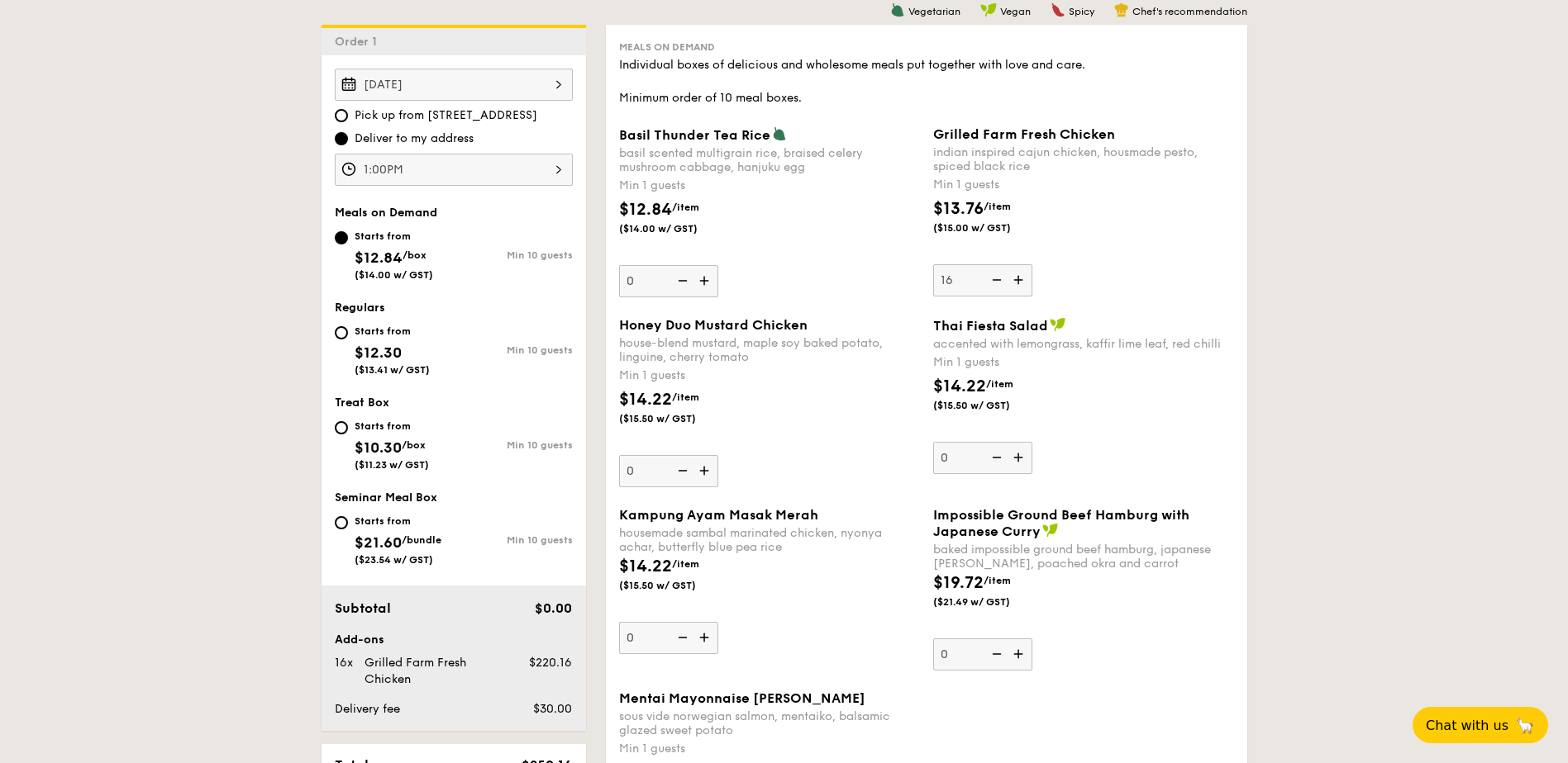
click at [1018, 277] on img at bounding box center [1019, 281] width 25 height 32
click at [1018, 277] on input "16" at bounding box center [982, 281] width 99 height 32
click at [1018, 277] on img at bounding box center [1019, 281] width 25 height 32
click at [1018, 277] on input "17" at bounding box center [982, 281] width 99 height 32
type input "18"
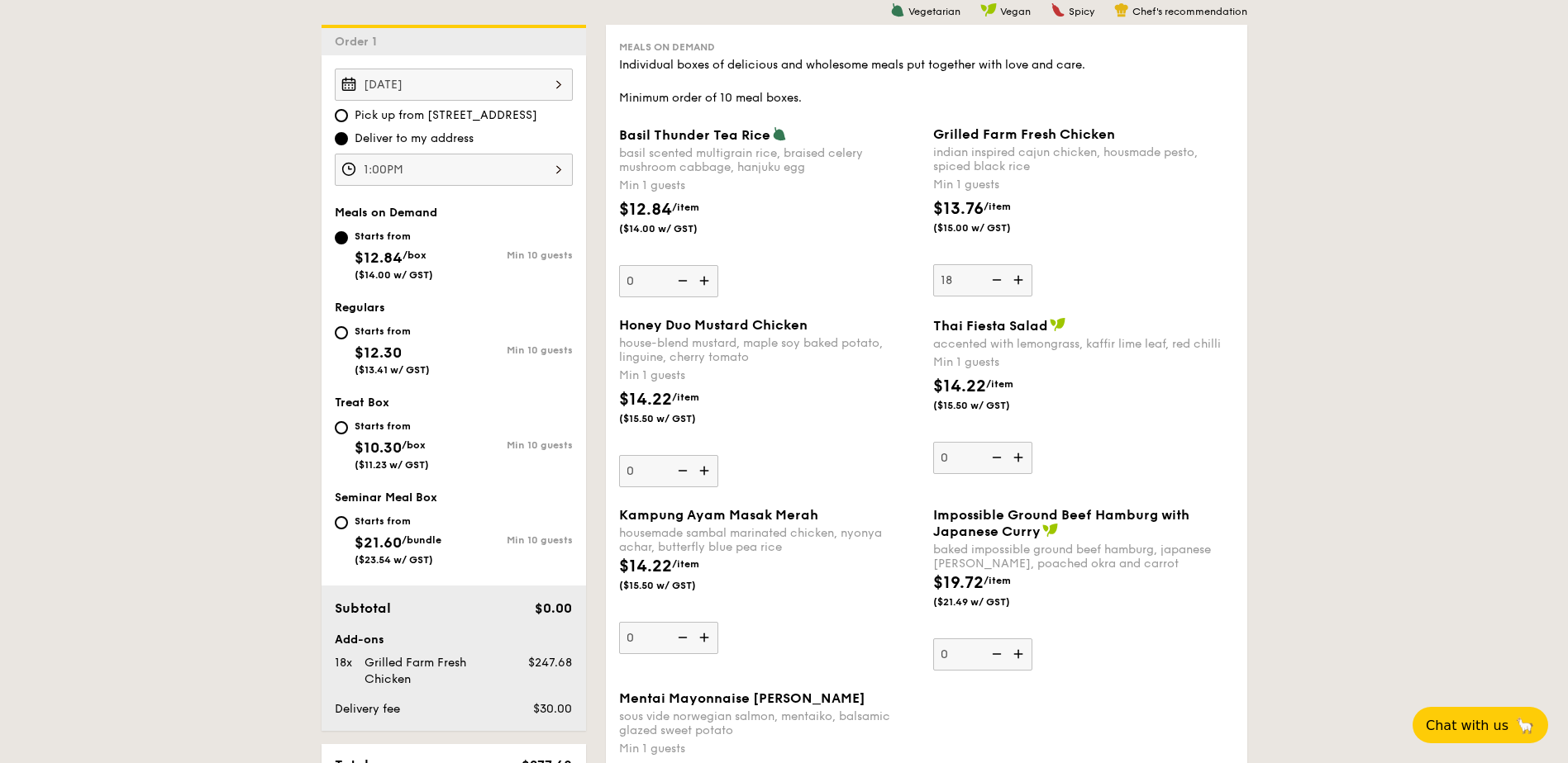
scroll to position [639, 0]
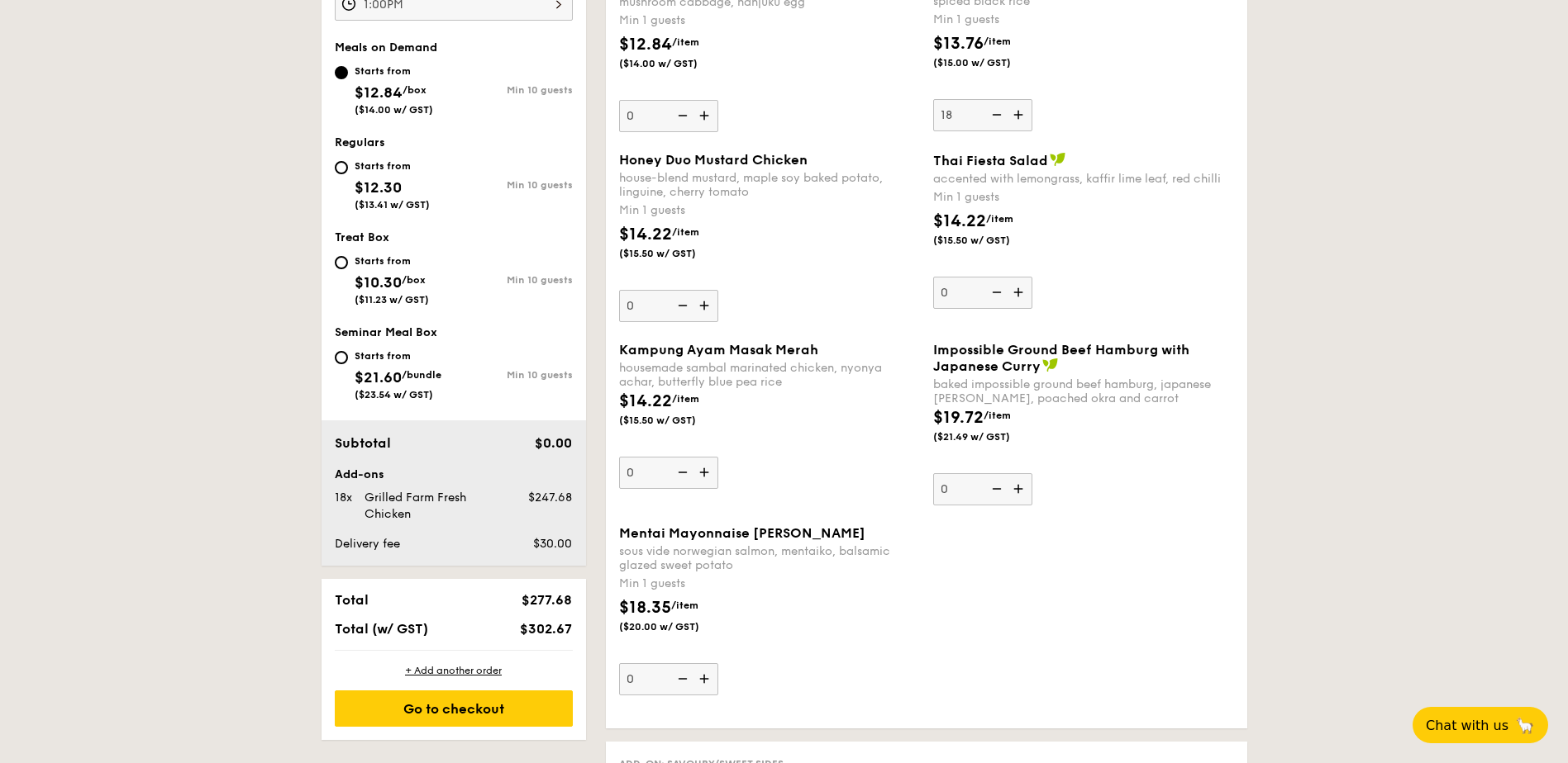
drag, startPoint x: 527, startPoint y: 541, endPoint x: 583, endPoint y: 527, distance: 57.7
click at [578, 527] on div "Subtotal $0.00 Add-ons 18x Grilled Farm Fresh Chicken $247.68 Delivery fee $30.…" at bounding box center [453, 493] width 265 height 146
drag, startPoint x: 533, startPoint y: 494, endPoint x: 587, endPoint y: 496, distance: 54.0
click at [584, 498] on div "Subtotal $0.00 Add-ons 18x Grilled Farm Fresh Chicken $247.68 Delivery fee $30.…" at bounding box center [453, 493] width 265 height 146
drag, startPoint x: 584, startPoint y: 498, endPoint x: 571, endPoint y: 641, distance: 143.6
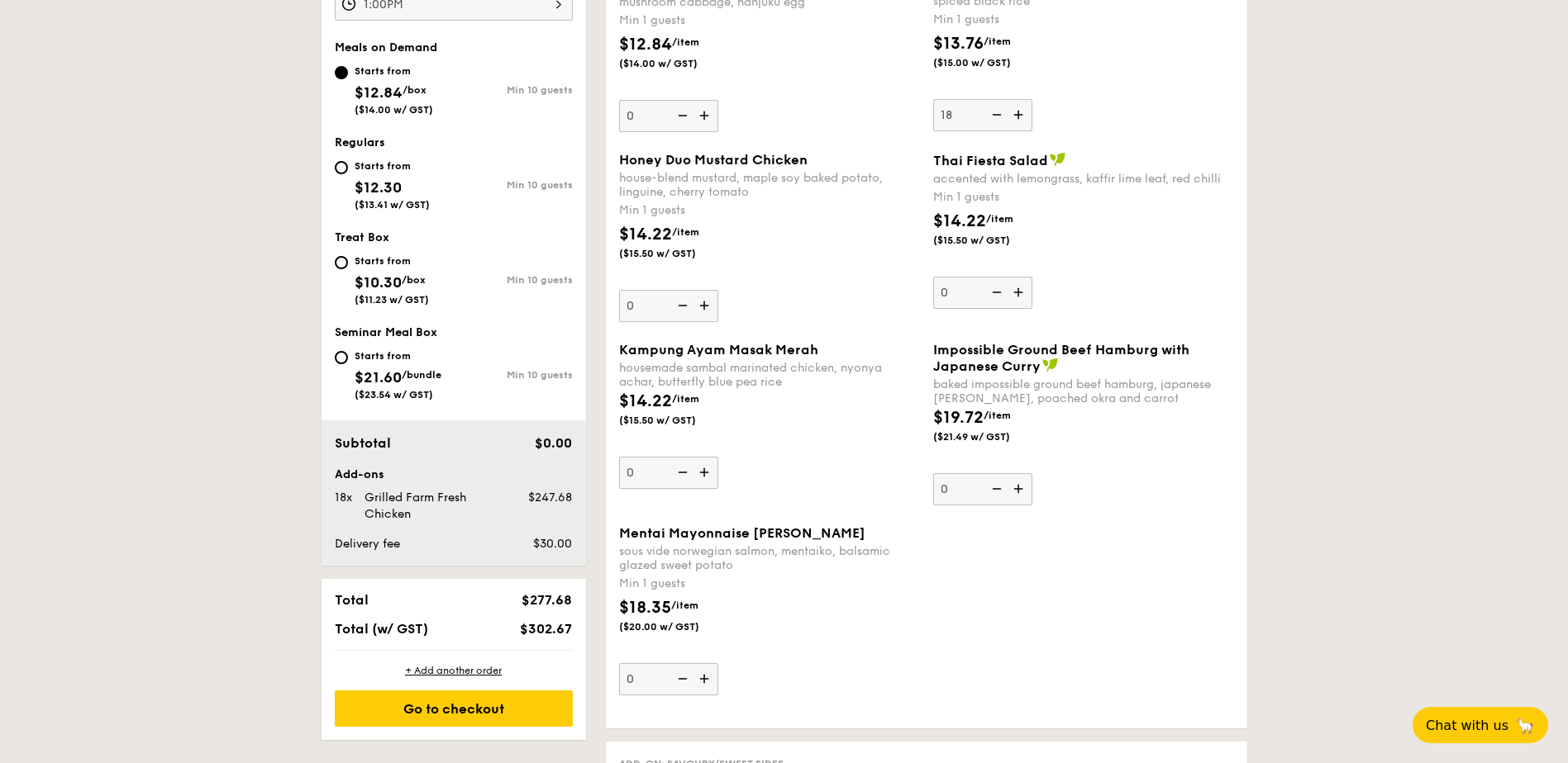
click at [572, 642] on div "Order 1 Oct 17, 2025 Pick up from 5 Burn Road #05-01 Deliver to my address 1:00…" at bounding box center [453, 299] width 265 height 880
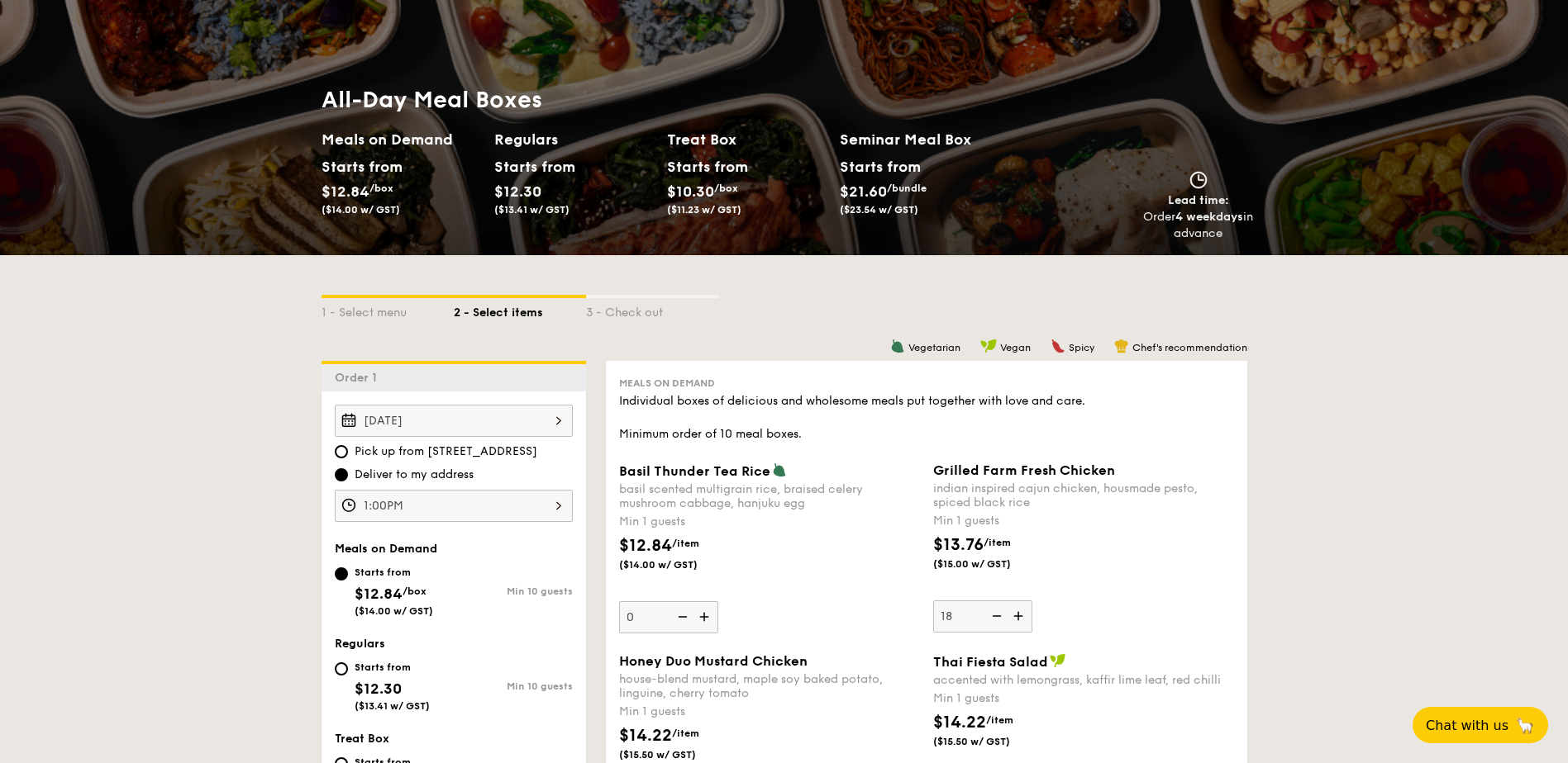
scroll to position [0, 0]
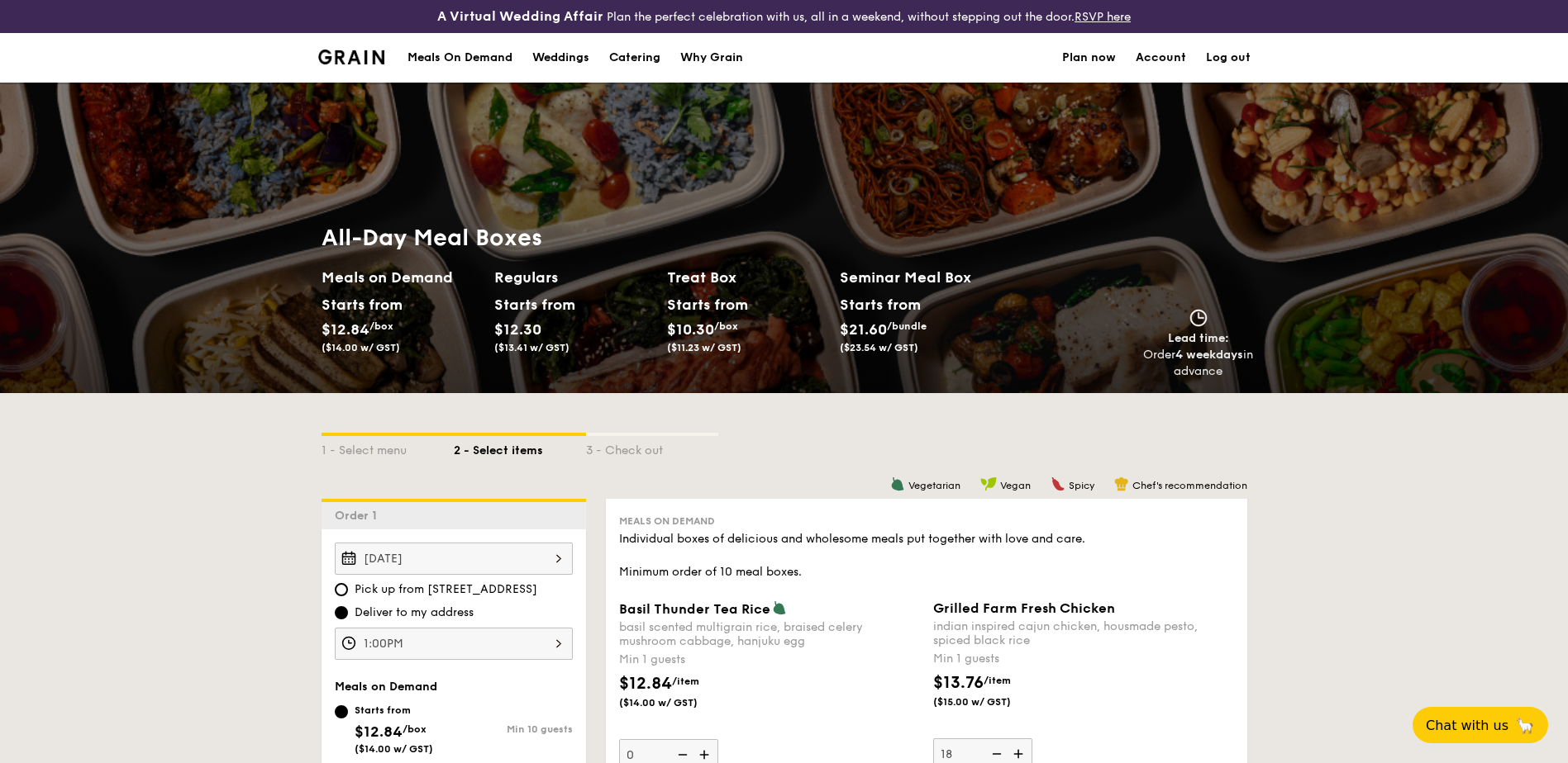
drag, startPoint x: 483, startPoint y: 62, endPoint x: 510, endPoint y: 47, distance: 30.9
click at [486, 57] on div "Meals On Demand" at bounding box center [460, 58] width 105 height 49
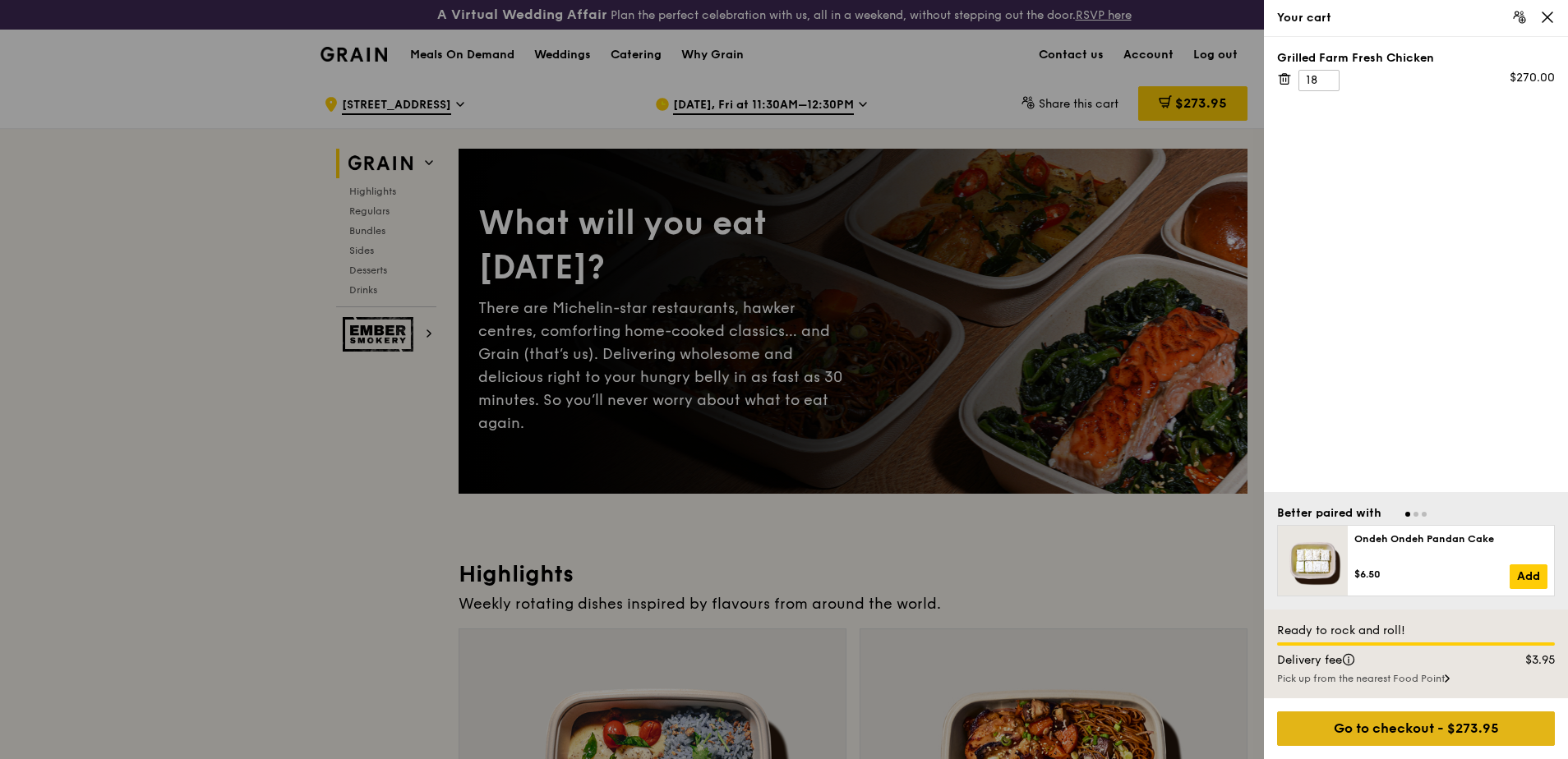
click at [1407, 740] on div "Go to checkout - $273.95" at bounding box center [1416, 729] width 278 height 34
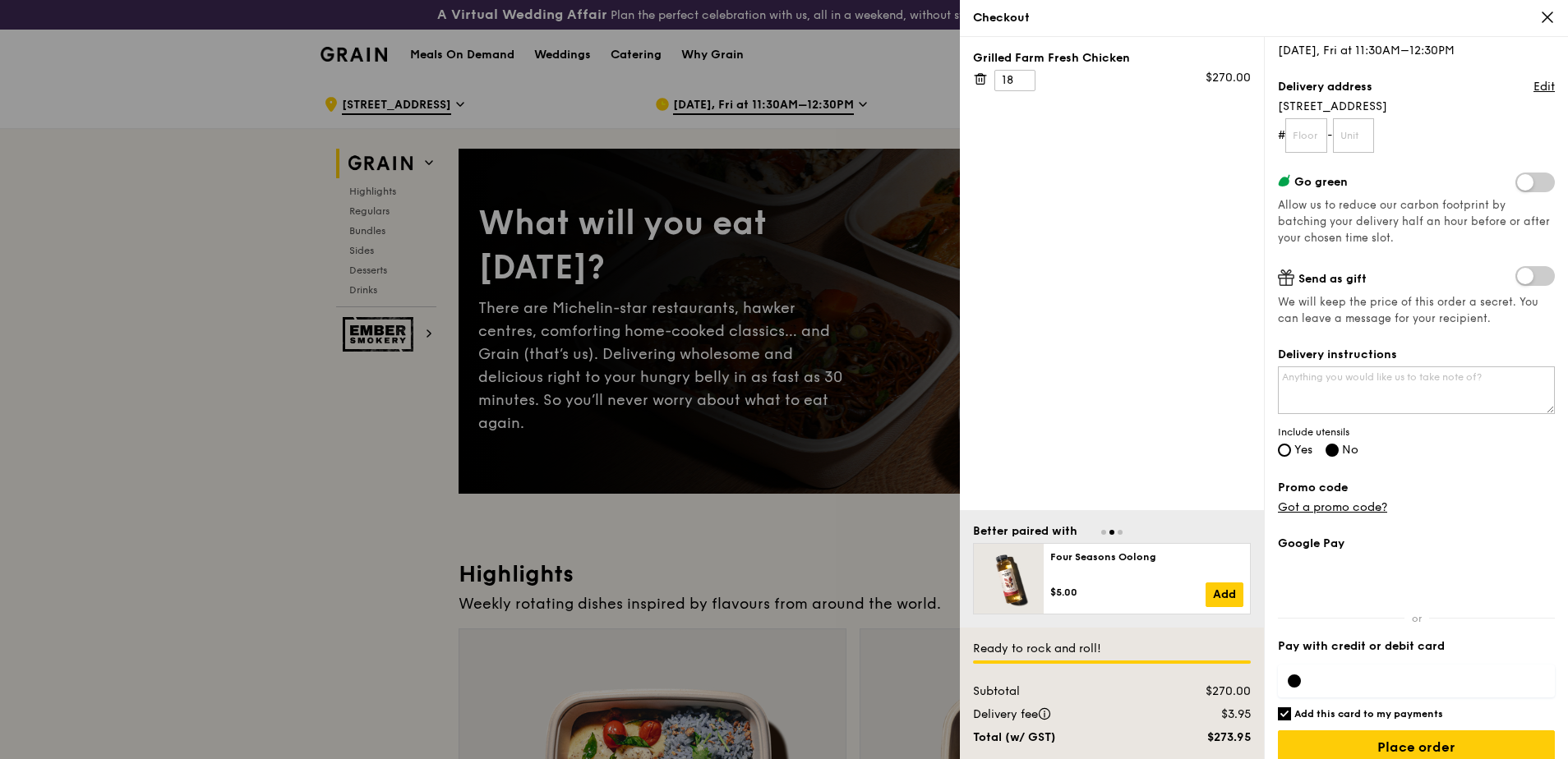
scroll to position [187, 0]
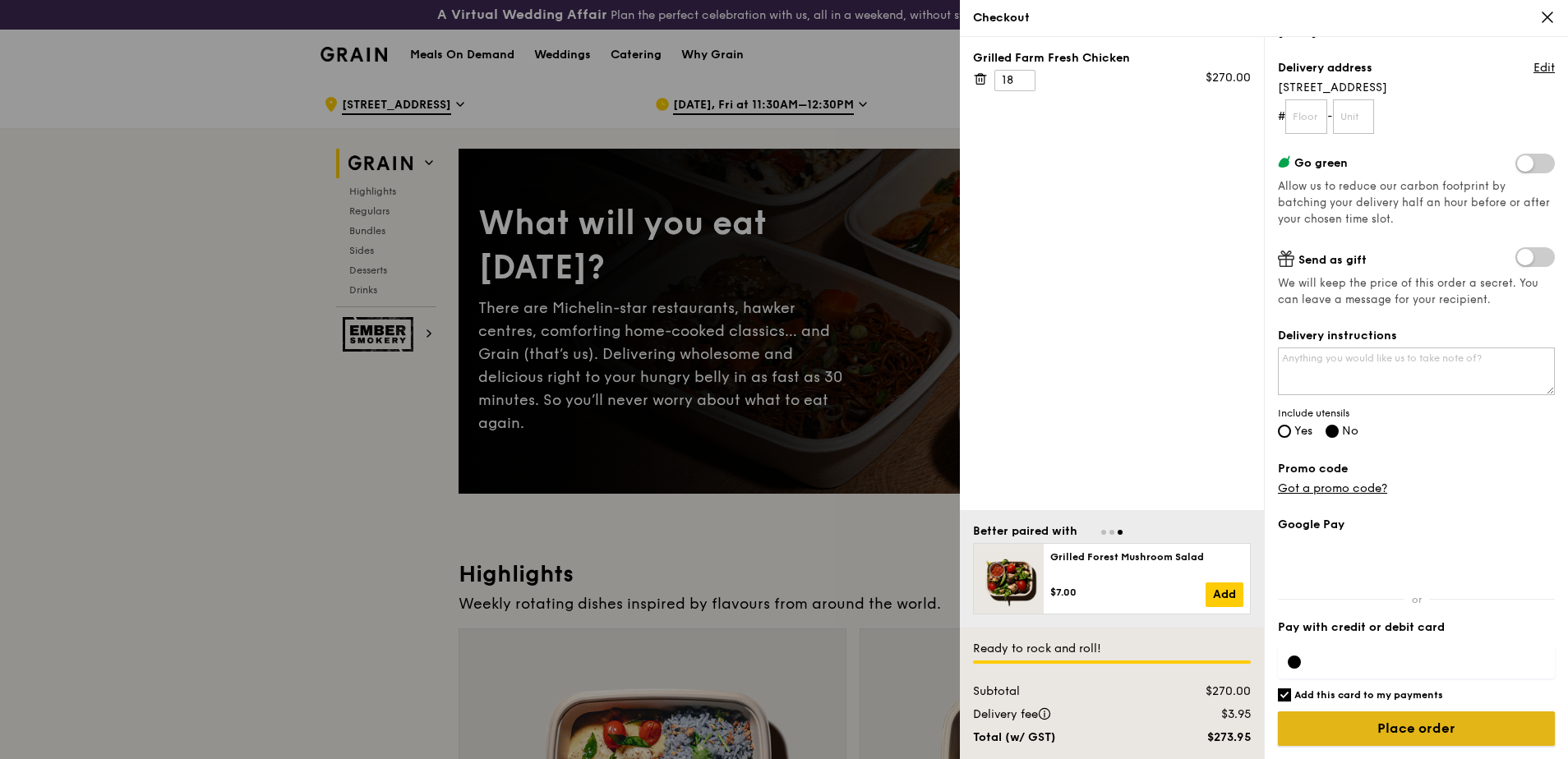
click at [1361, 725] on input "Place order" at bounding box center [1416, 729] width 277 height 34
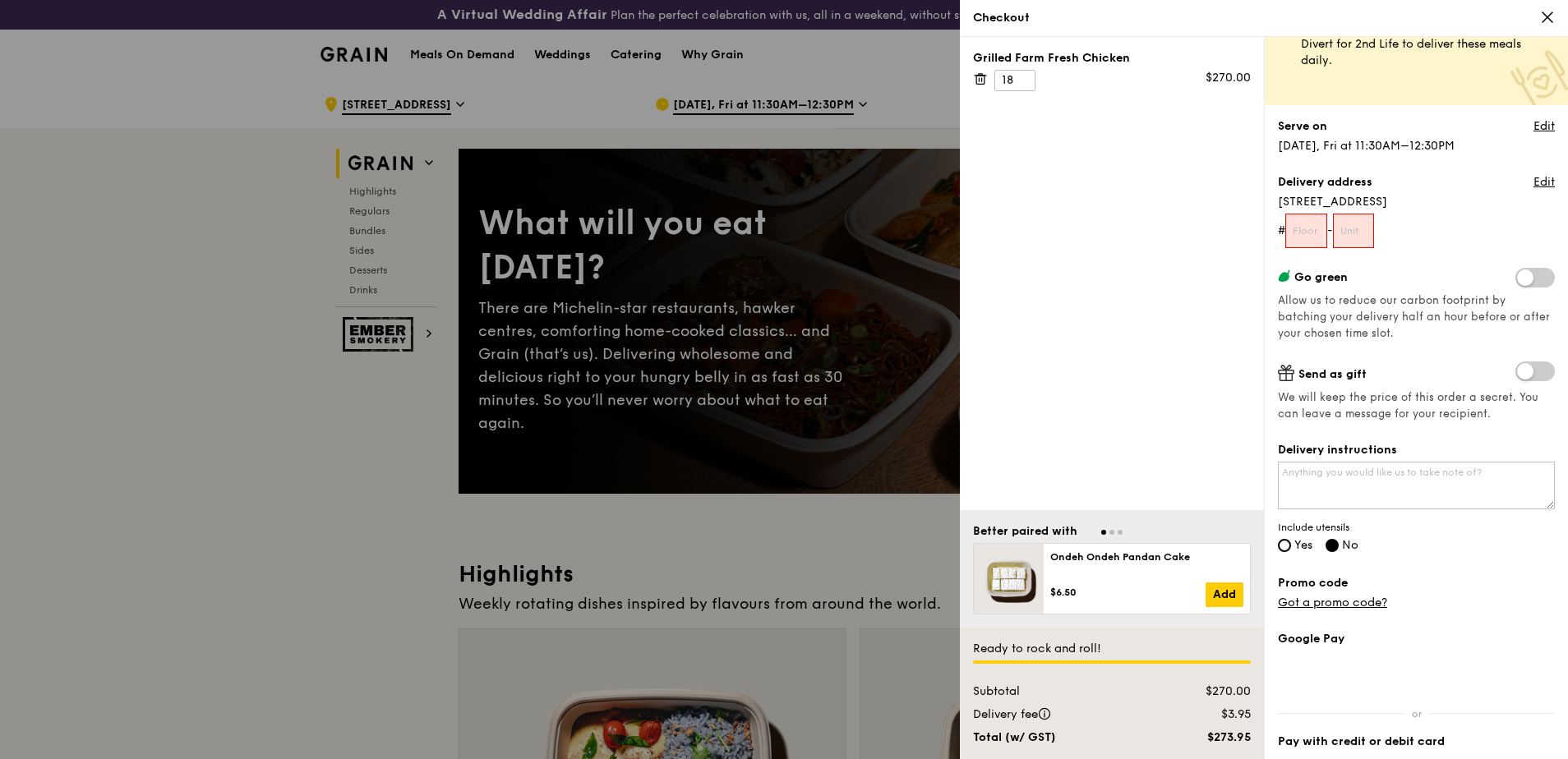
scroll to position [23, 0]
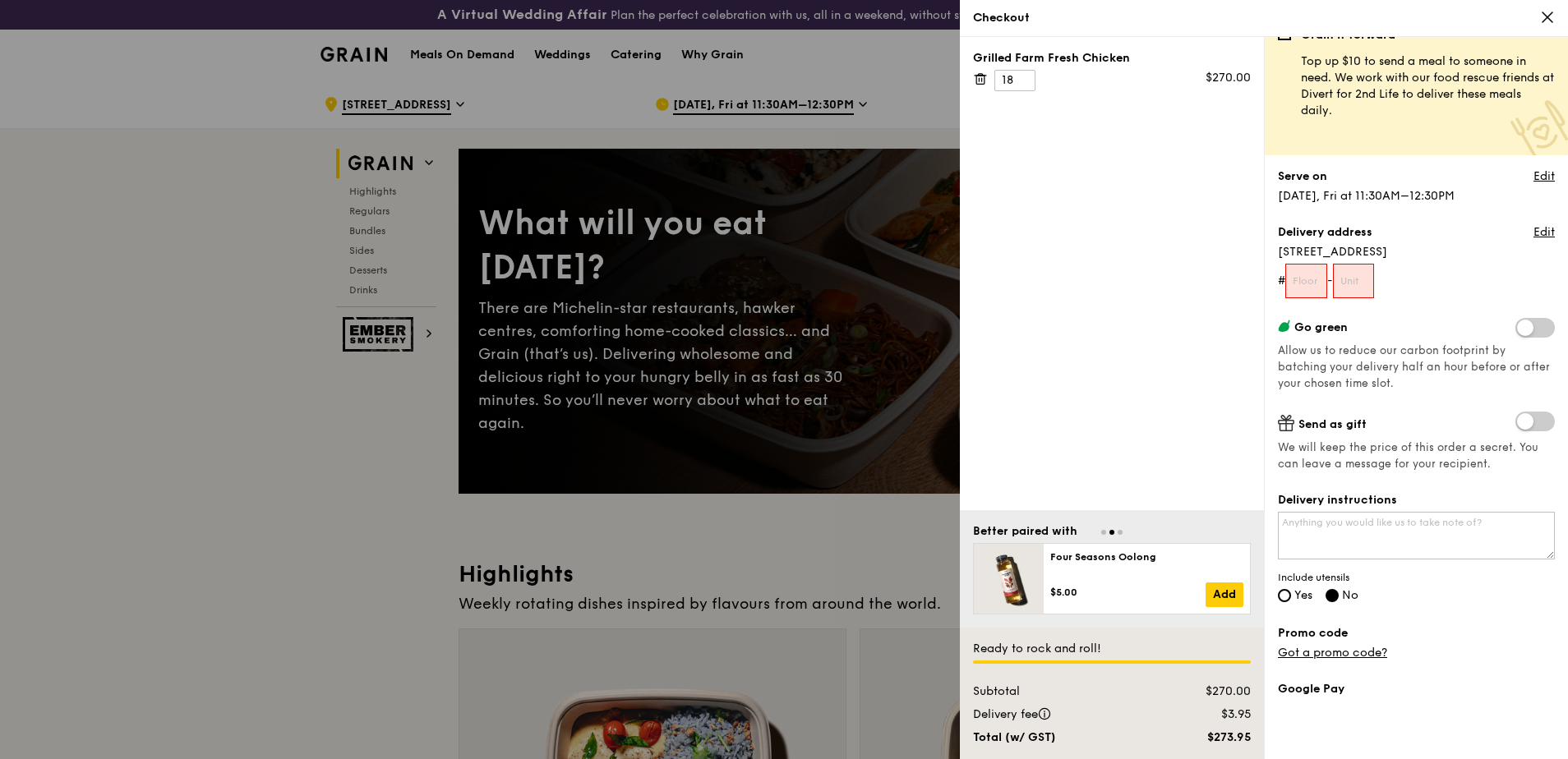
click at [875, 543] on div at bounding box center [784, 379] width 1568 height 759
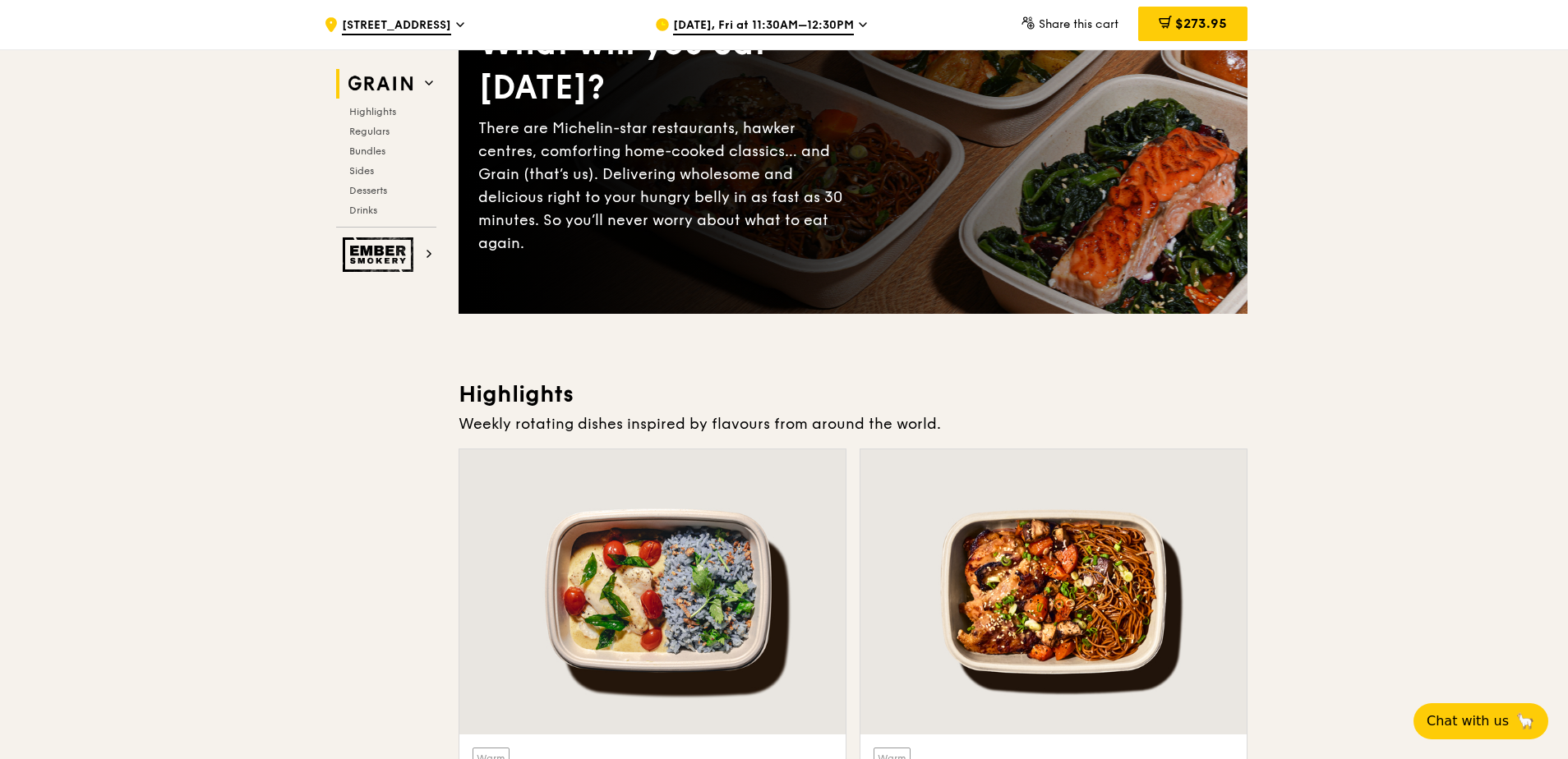
scroll to position [0, 0]
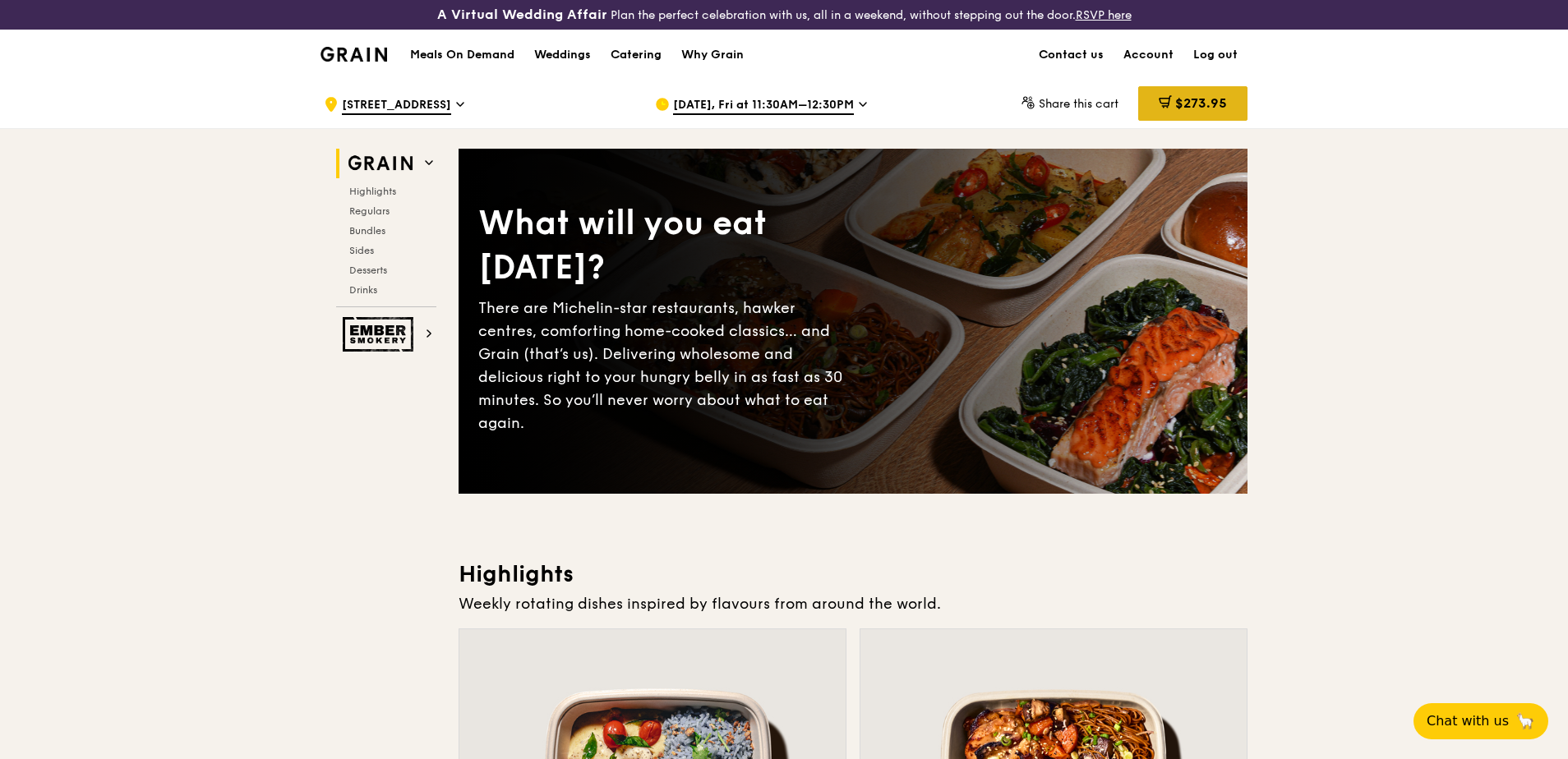
click at [1168, 105] on icon at bounding box center [1164, 101] width 13 height 13
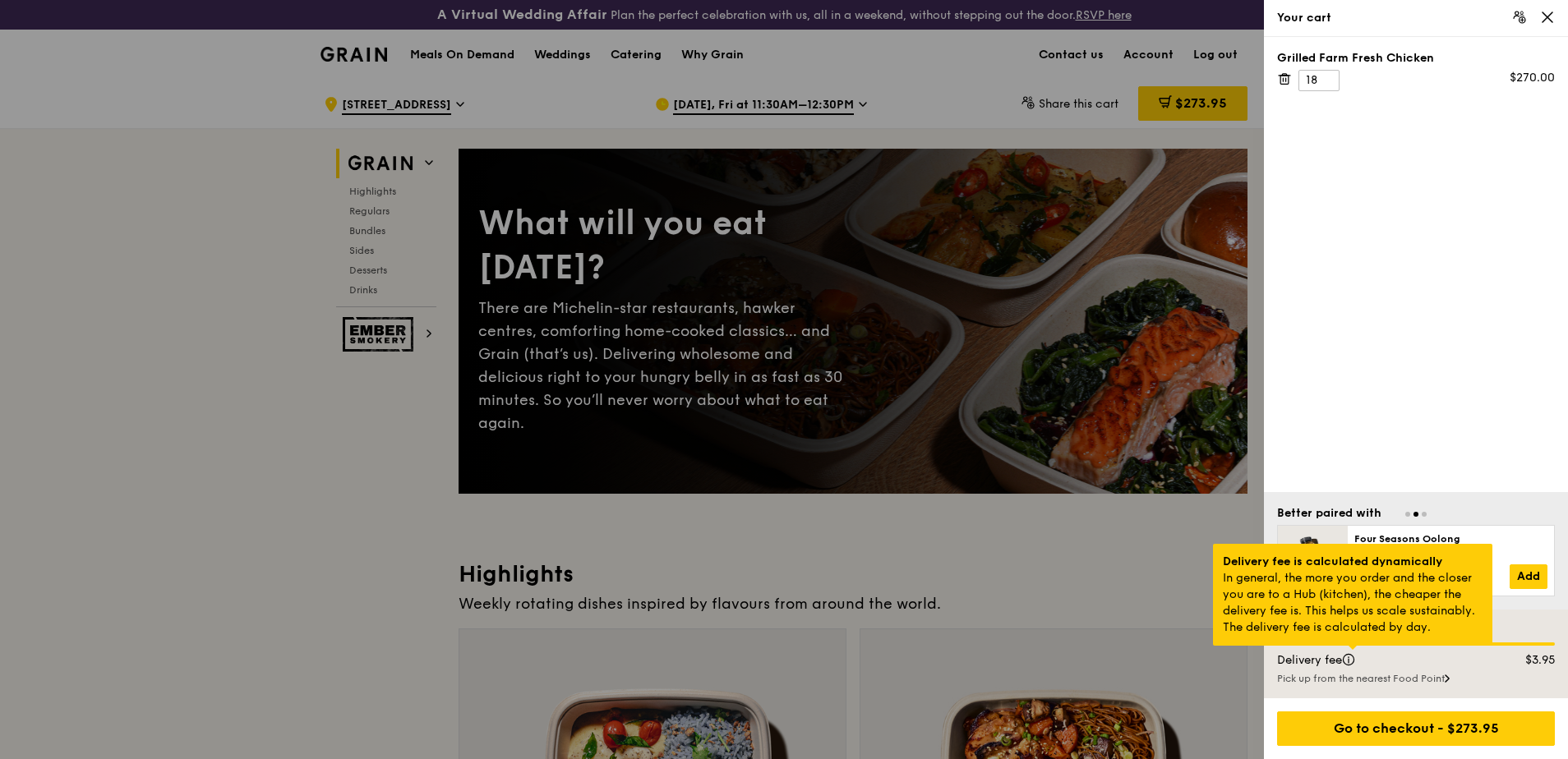
drag, startPoint x: 1295, startPoint y: 573, endPoint x: 1360, endPoint y: 592, distance: 67.7
click at [1360, 592] on div "Delivery fee is calculated dynamically In general, the more you order and the c…" at bounding box center [1352, 594] width 279 height 102
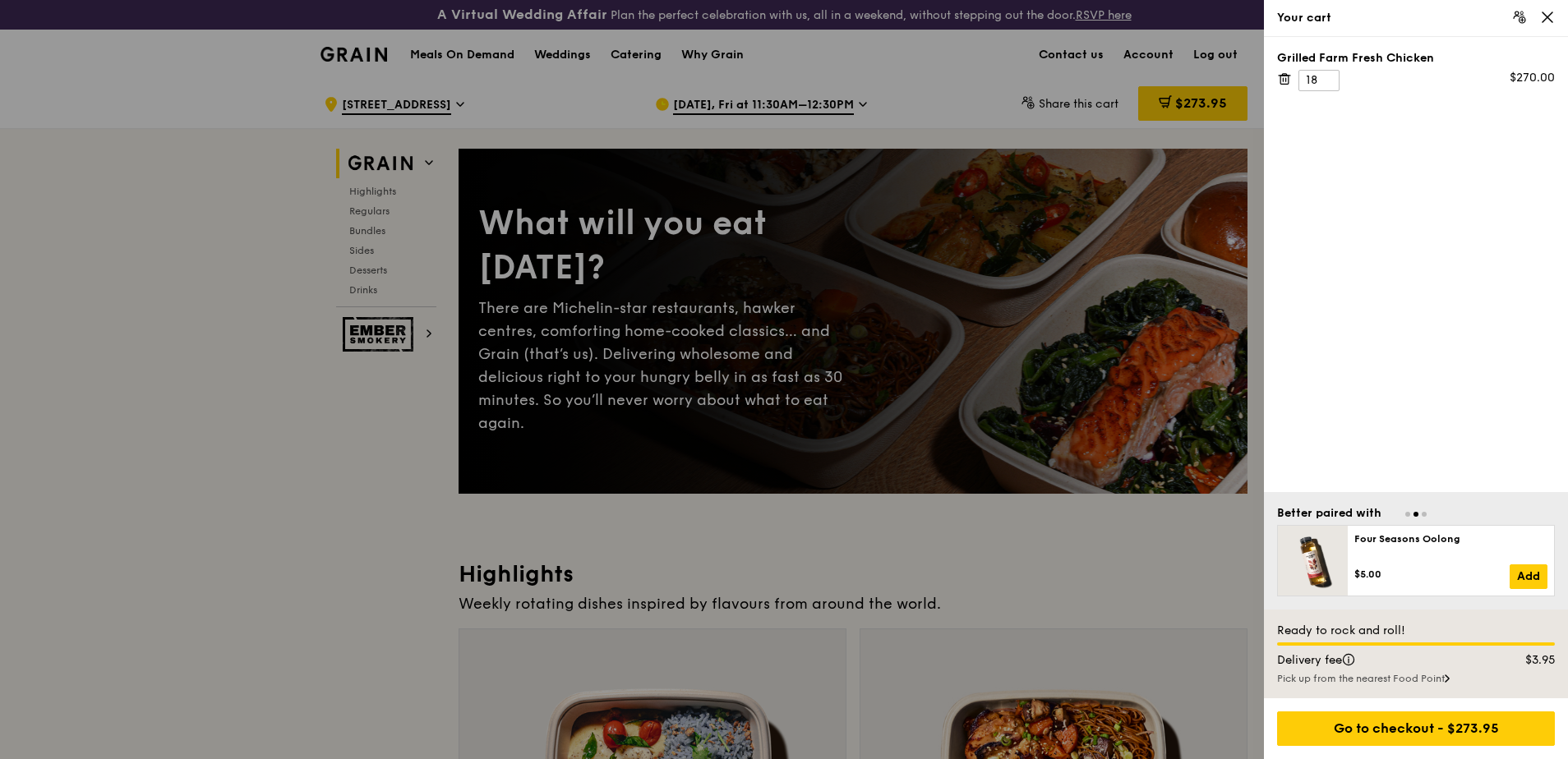
click at [987, 482] on div at bounding box center [784, 379] width 1568 height 759
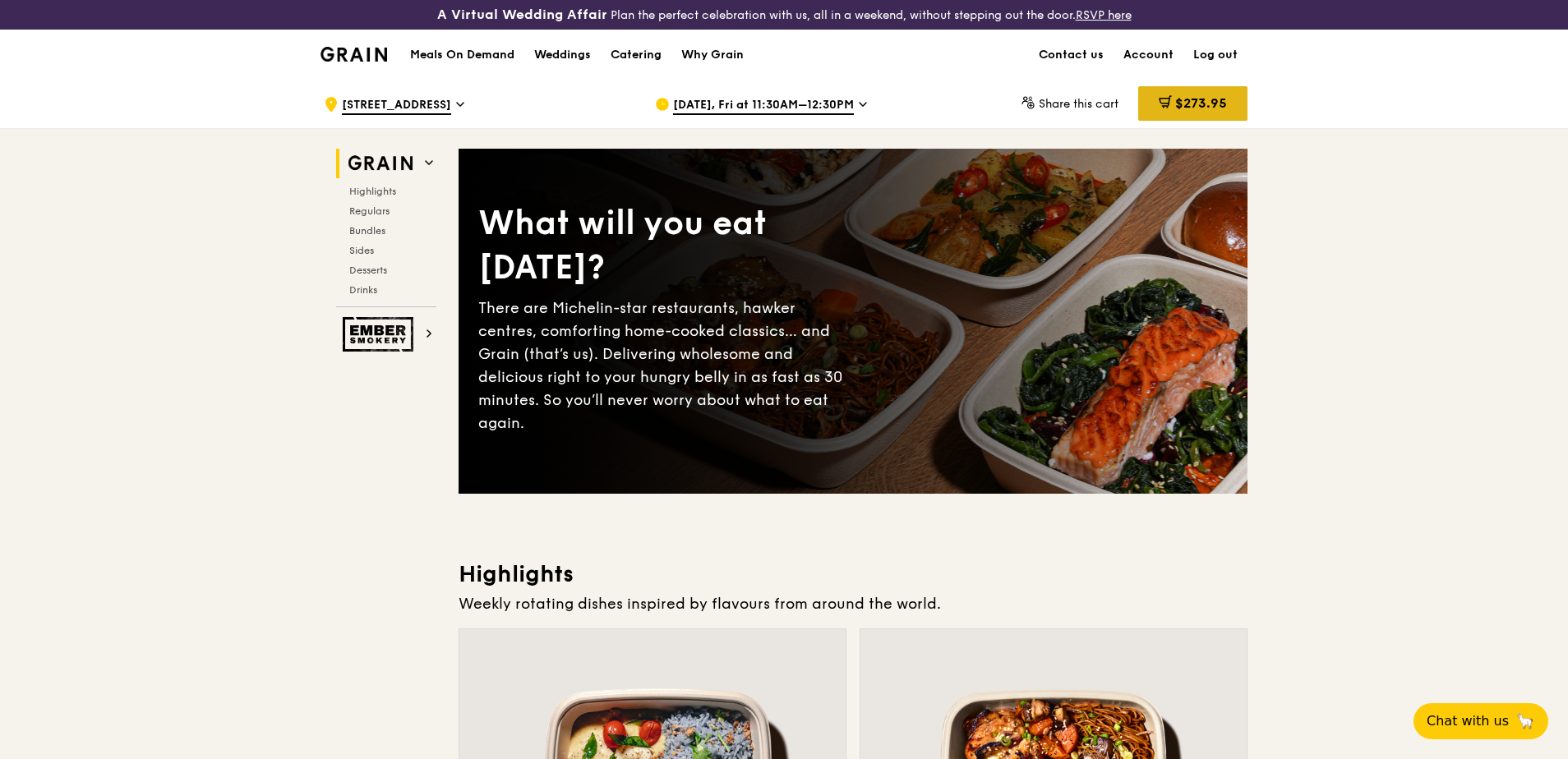
click at [1212, 115] on div "$273.95" at bounding box center [1193, 103] width 110 height 34
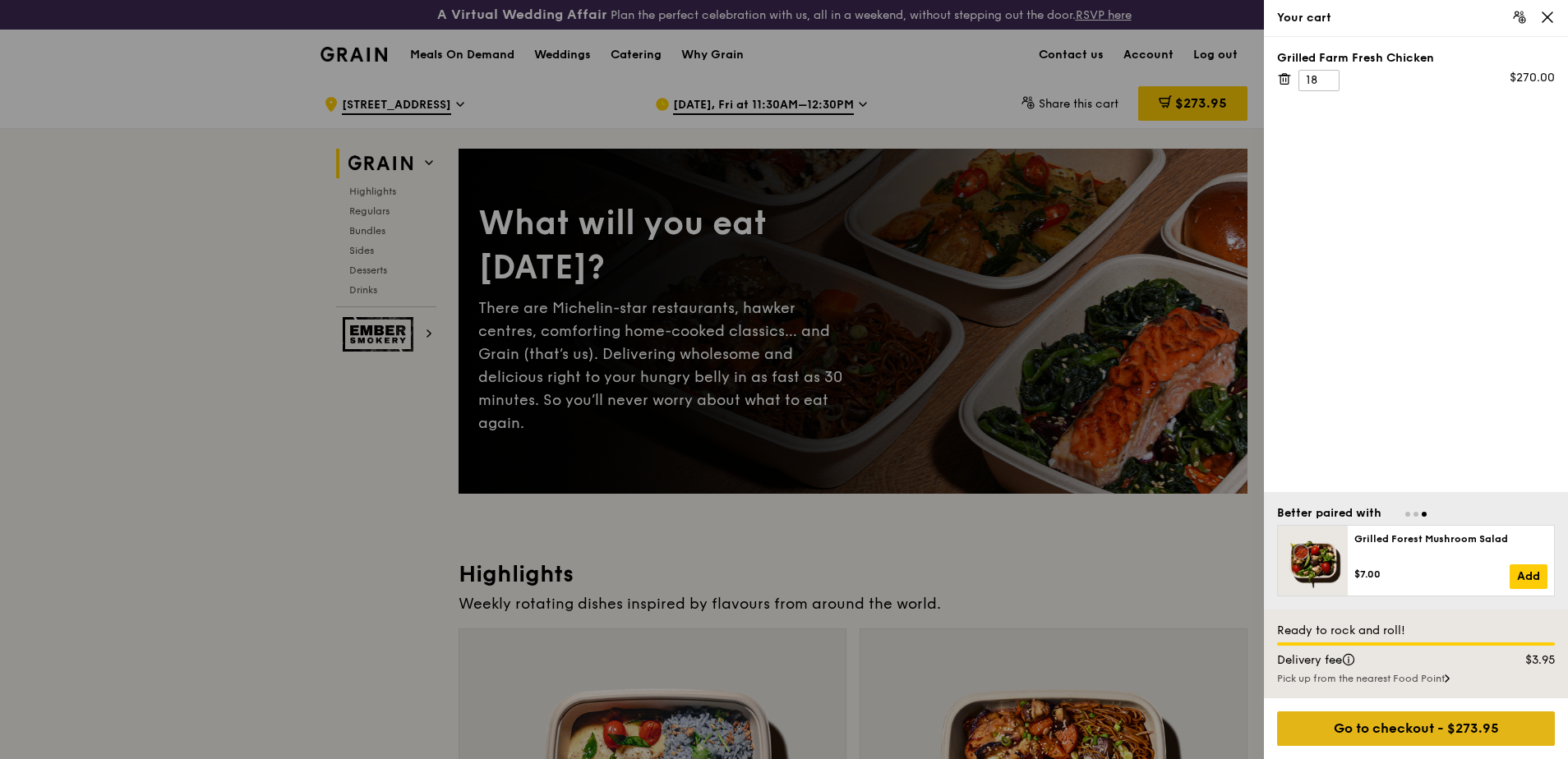
click at [1355, 726] on div "Go to checkout - $273.95" at bounding box center [1416, 729] width 278 height 34
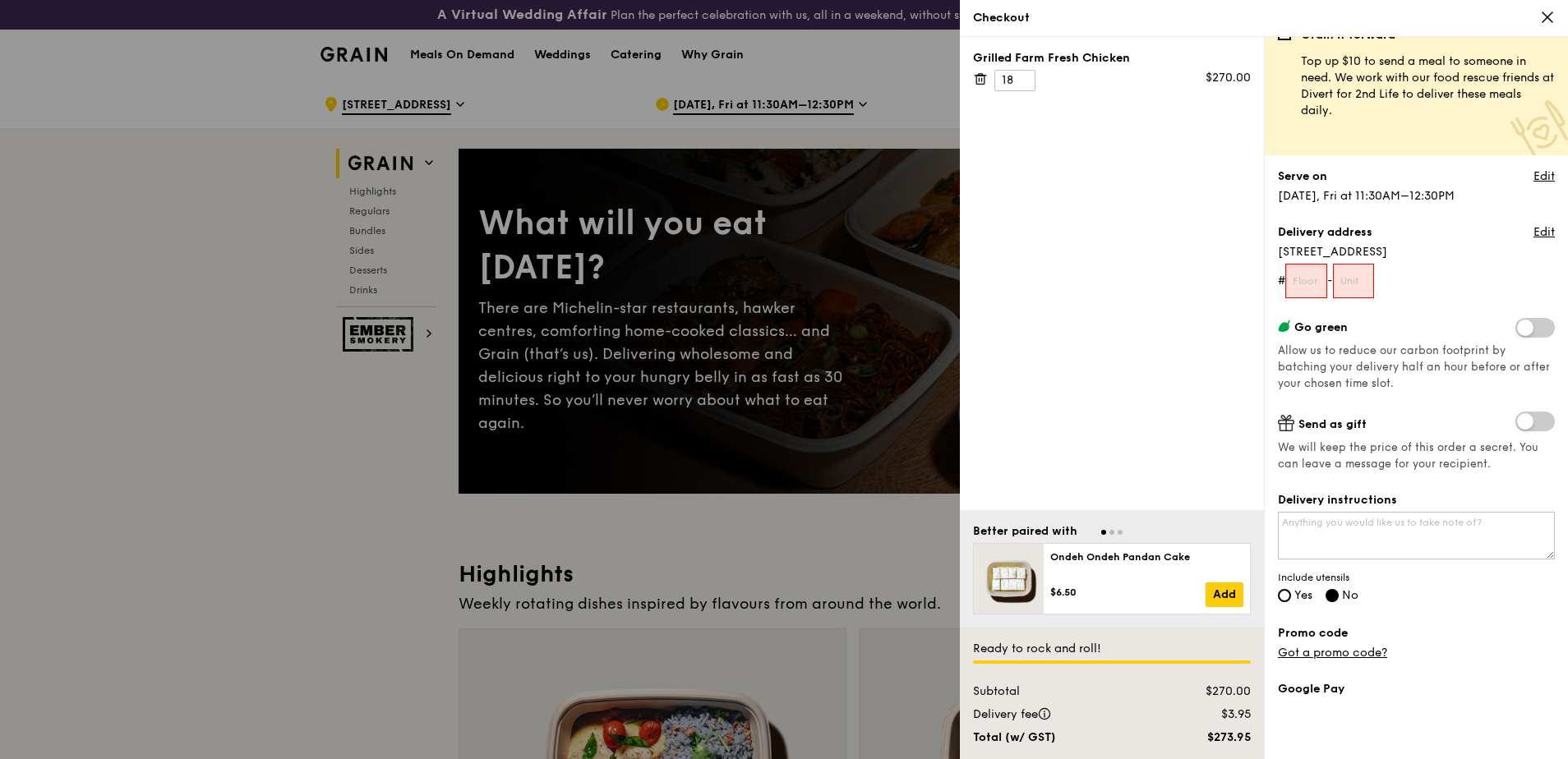
click at [1316, 283] on input "text" at bounding box center [1306, 280] width 42 height 34
type input "06"
click at [1365, 269] on input "text" at bounding box center [1354, 280] width 42 height 34
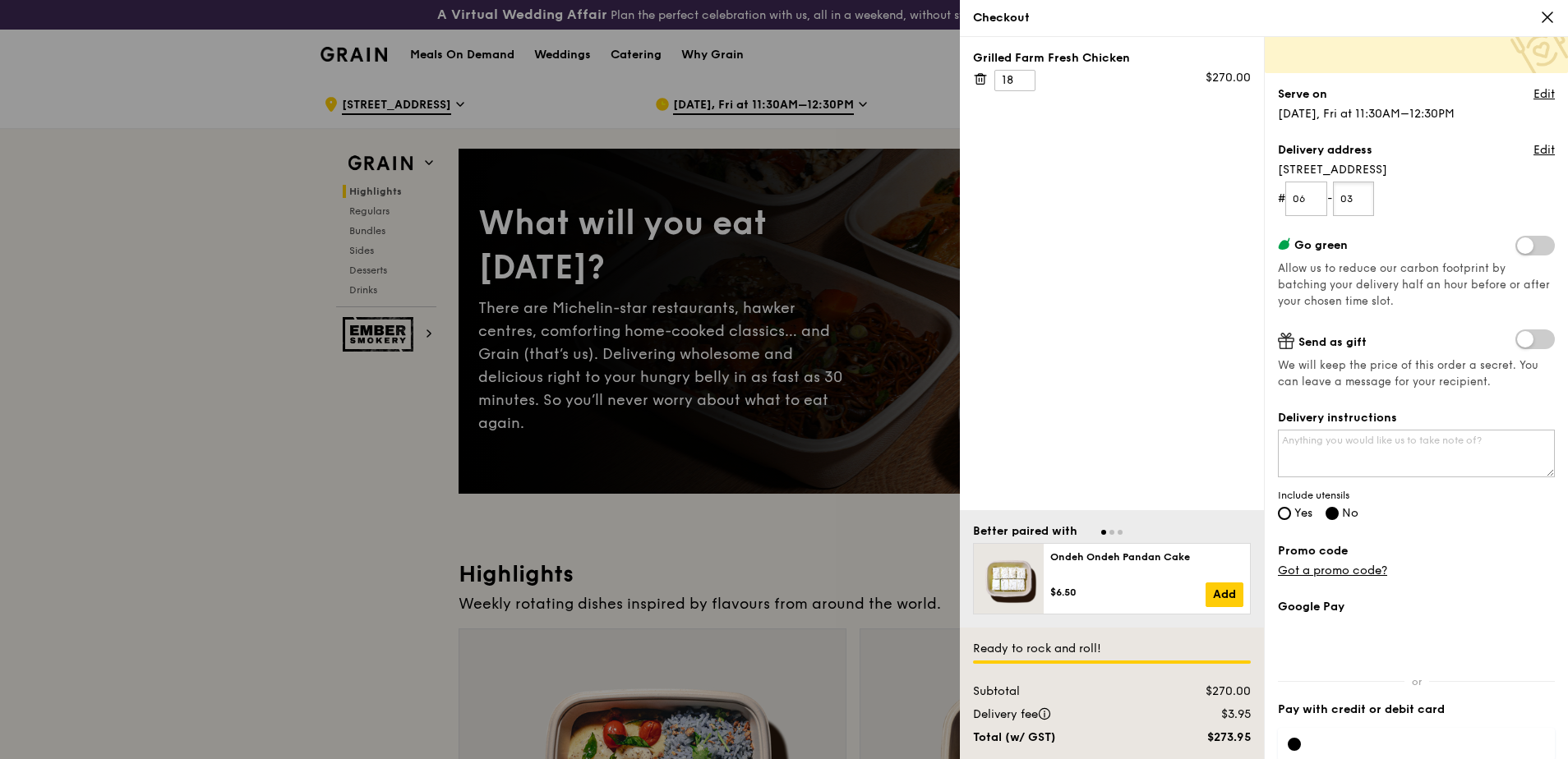
type input "03"
click at [1133, 202] on div "Grilled Farm Fresh Chicken 18 $270.00" at bounding box center [1112, 273] width 304 height 473
click at [660, 43] on div at bounding box center [784, 379] width 1568 height 759
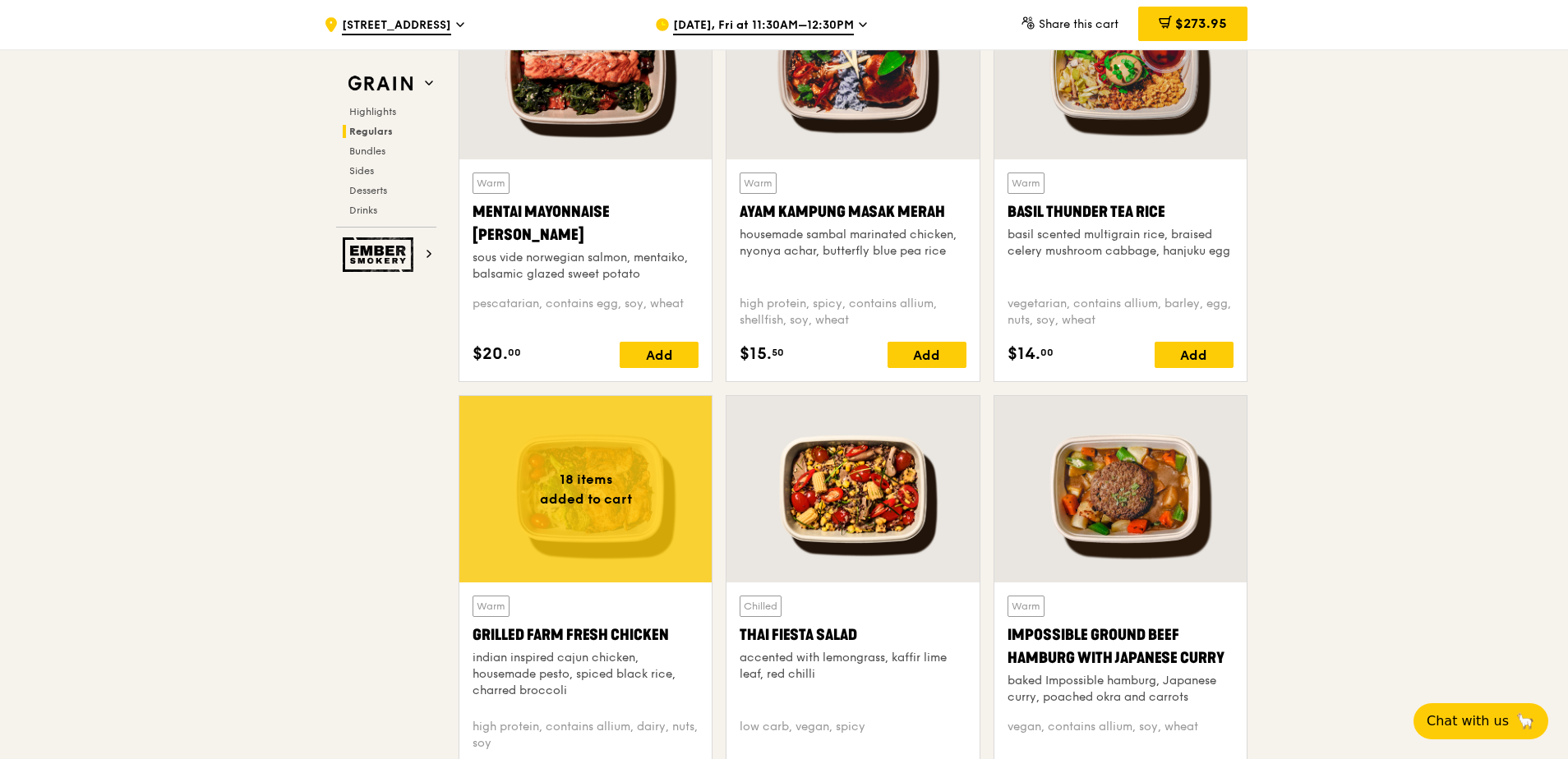
scroll to position [1643, 0]
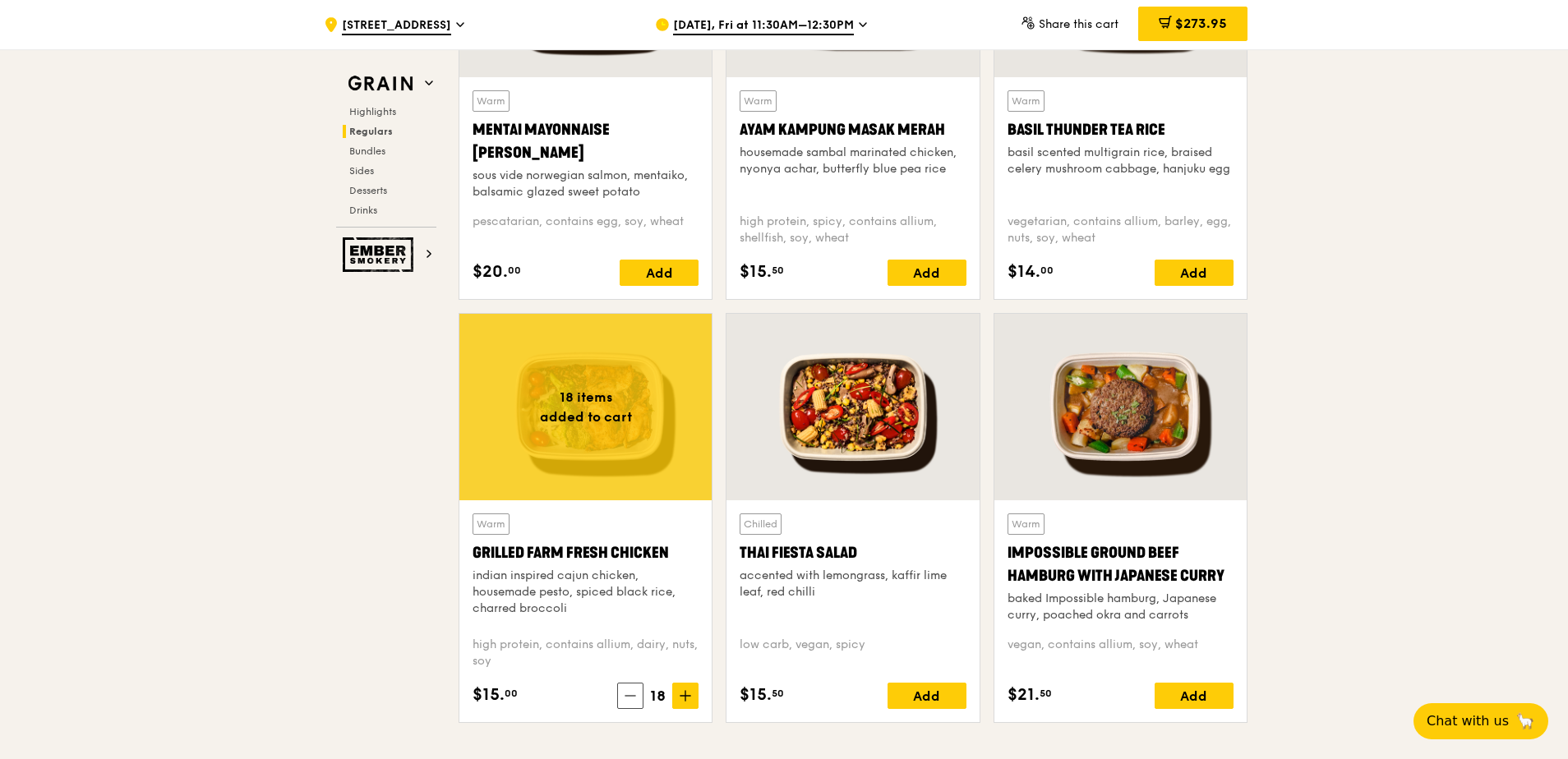
click at [588, 422] on div at bounding box center [586, 407] width 253 height 186
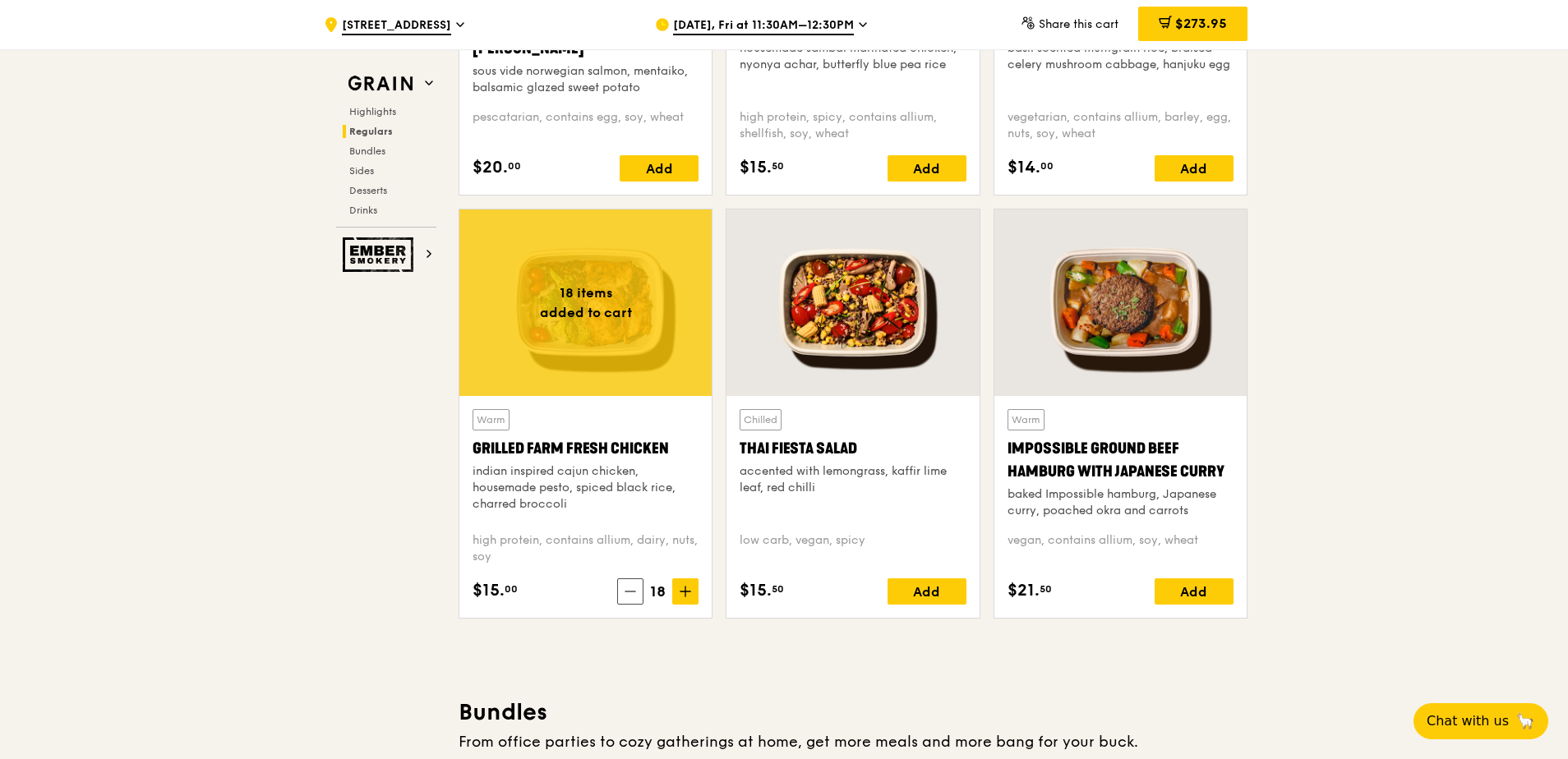
scroll to position [1808, 0]
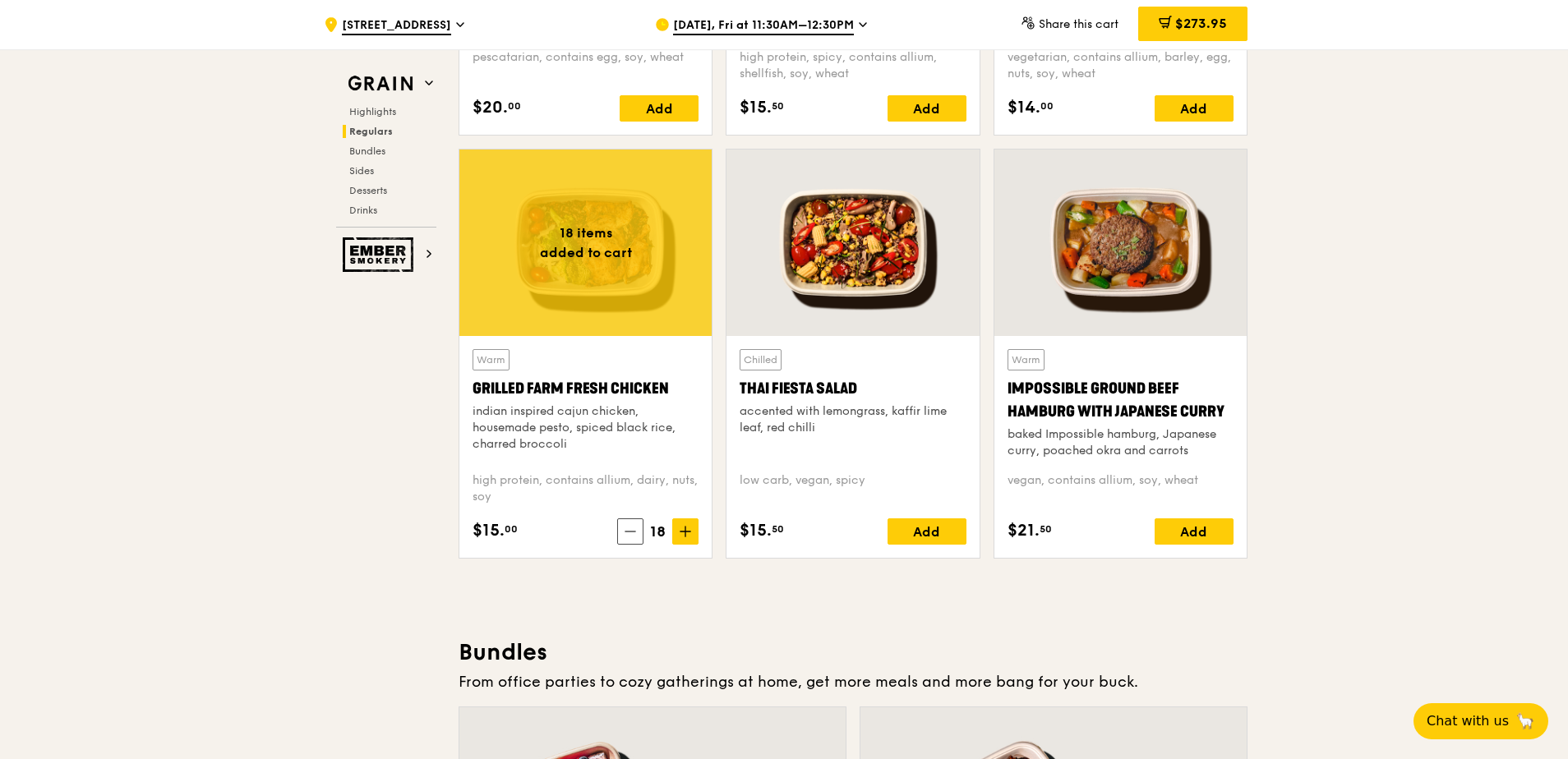
click at [569, 414] on div "indian inspired cajun chicken, housemade pesto, spiced black rice, charred broc…" at bounding box center [585, 428] width 226 height 49
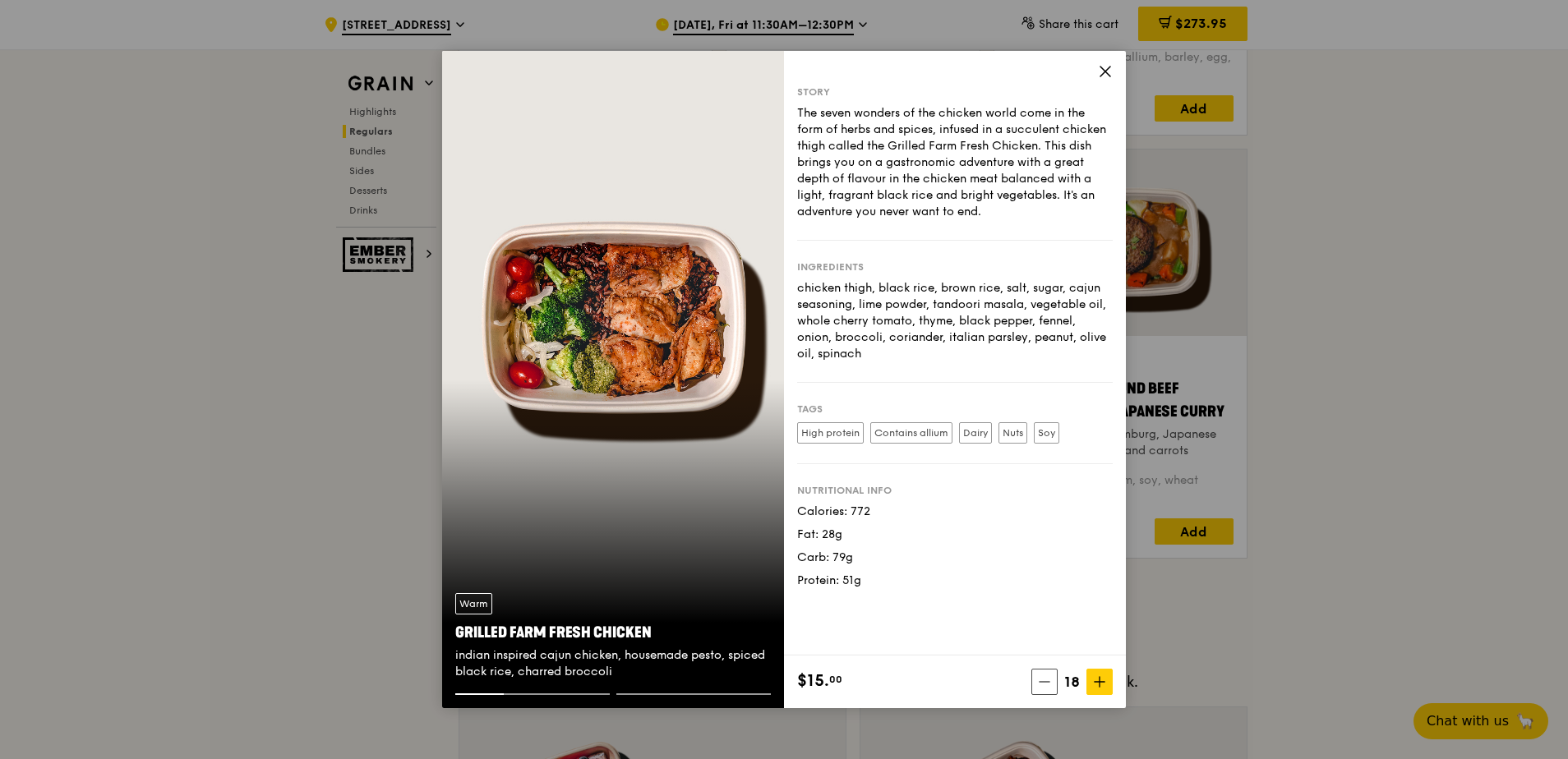
click at [1095, 64] on div "Story The seven wonders of the chicken world come in the form of herbs and spic…" at bounding box center [954, 354] width 342 height 605
click at [1102, 69] on icon at bounding box center [1106, 71] width 10 height 10
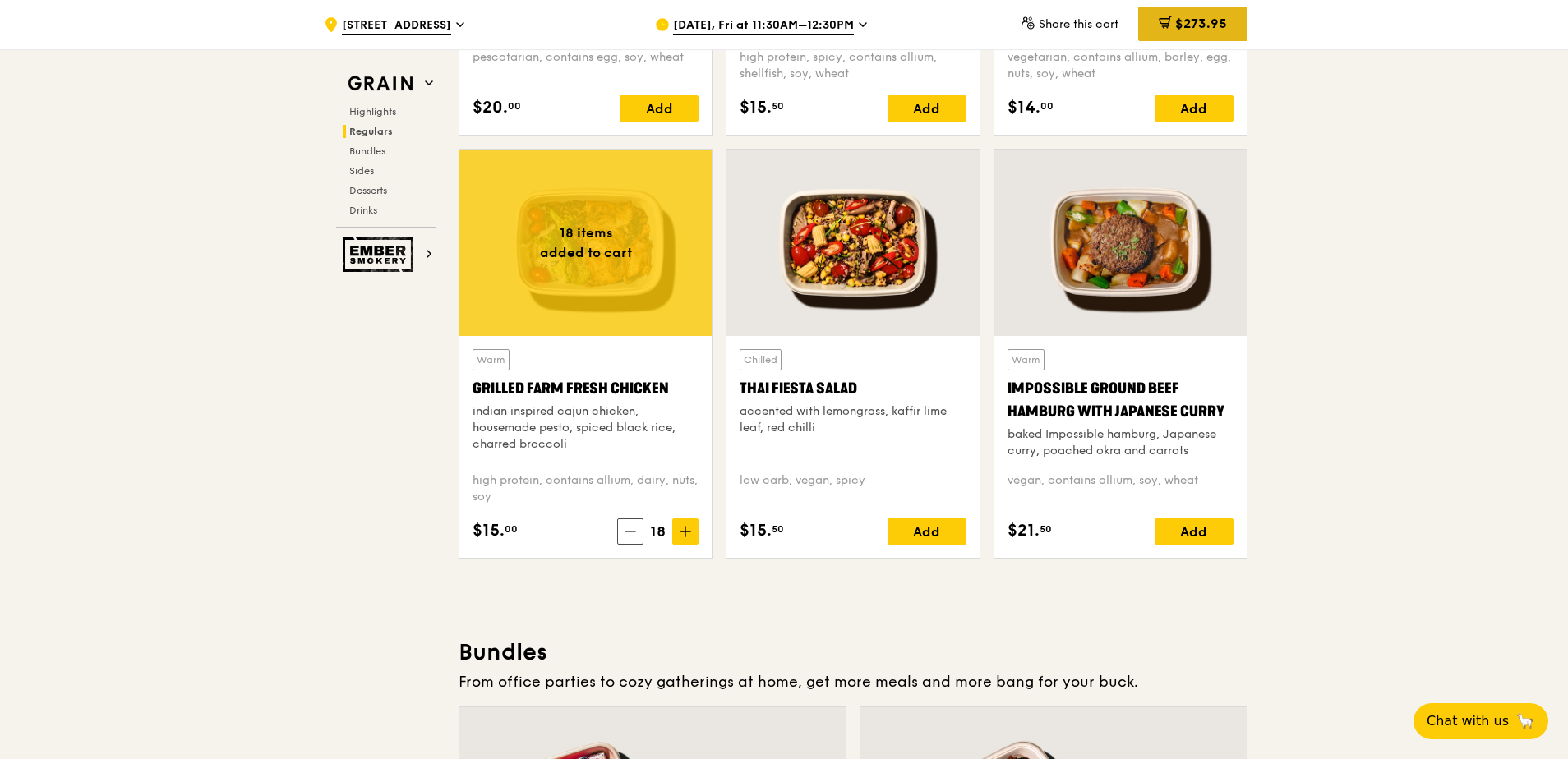
click at [1188, 22] on span "$273.95" at bounding box center [1201, 24] width 52 height 16
